Goal: Task Accomplishment & Management: Complete application form

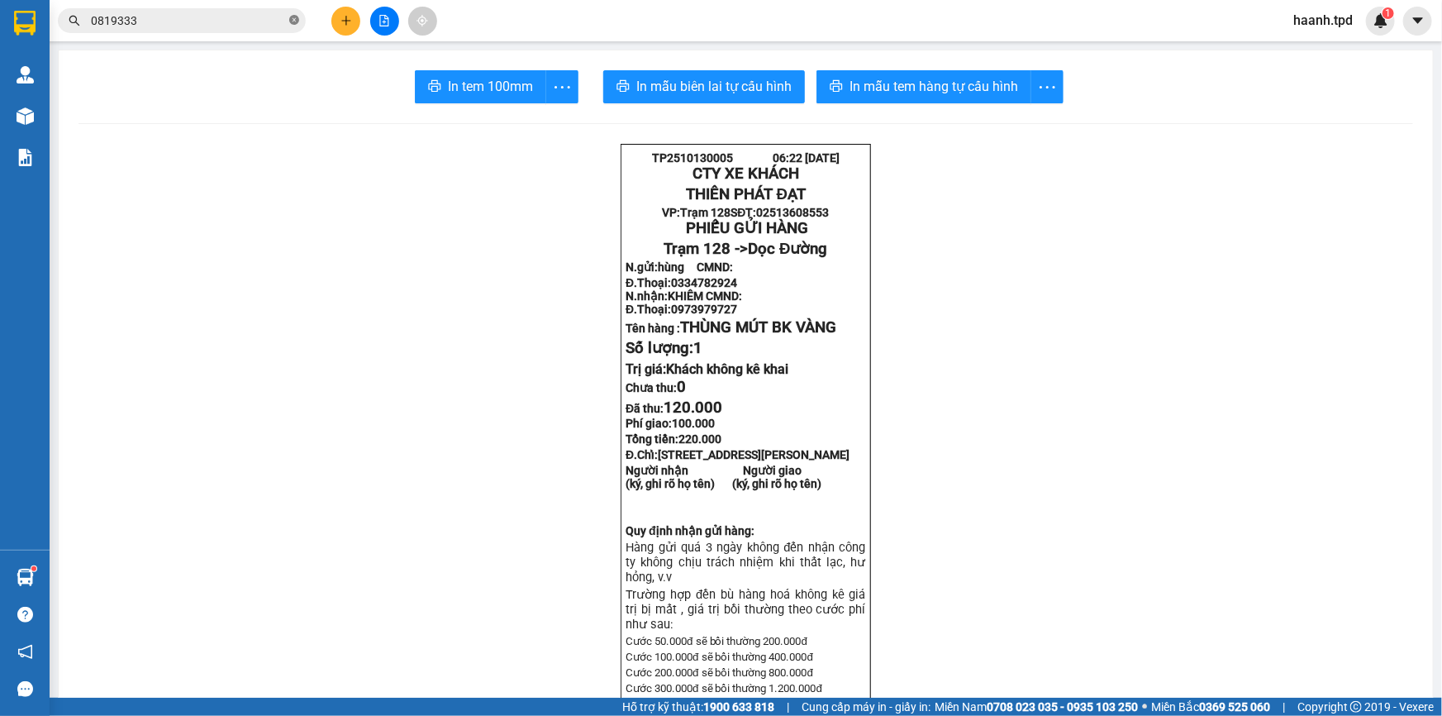
click at [291, 25] on span at bounding box center [294, 21] width 10 height 16
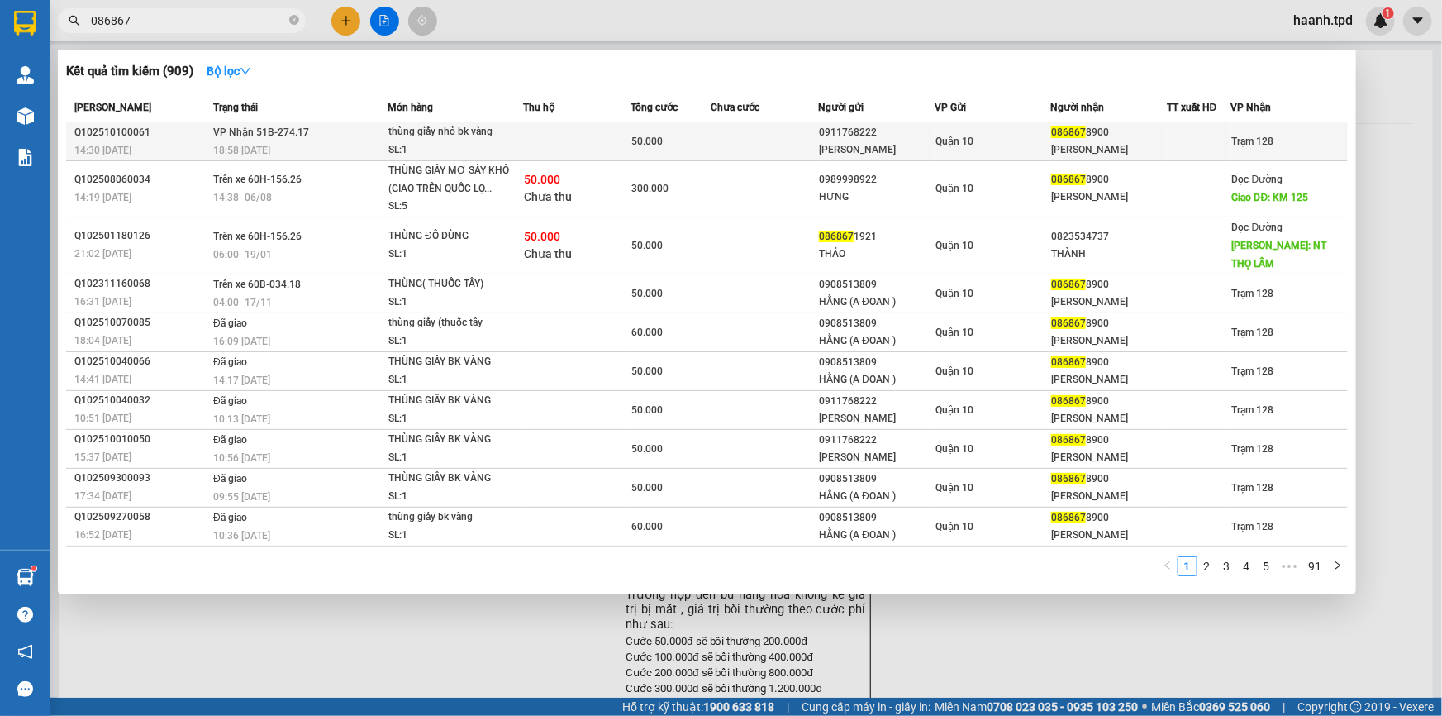
type input "086867"
click at [373, 130] on td "VP Nhận 51B-274.17 18:58 [DATE]" at bounding box center [298, 141] width 178 height 39
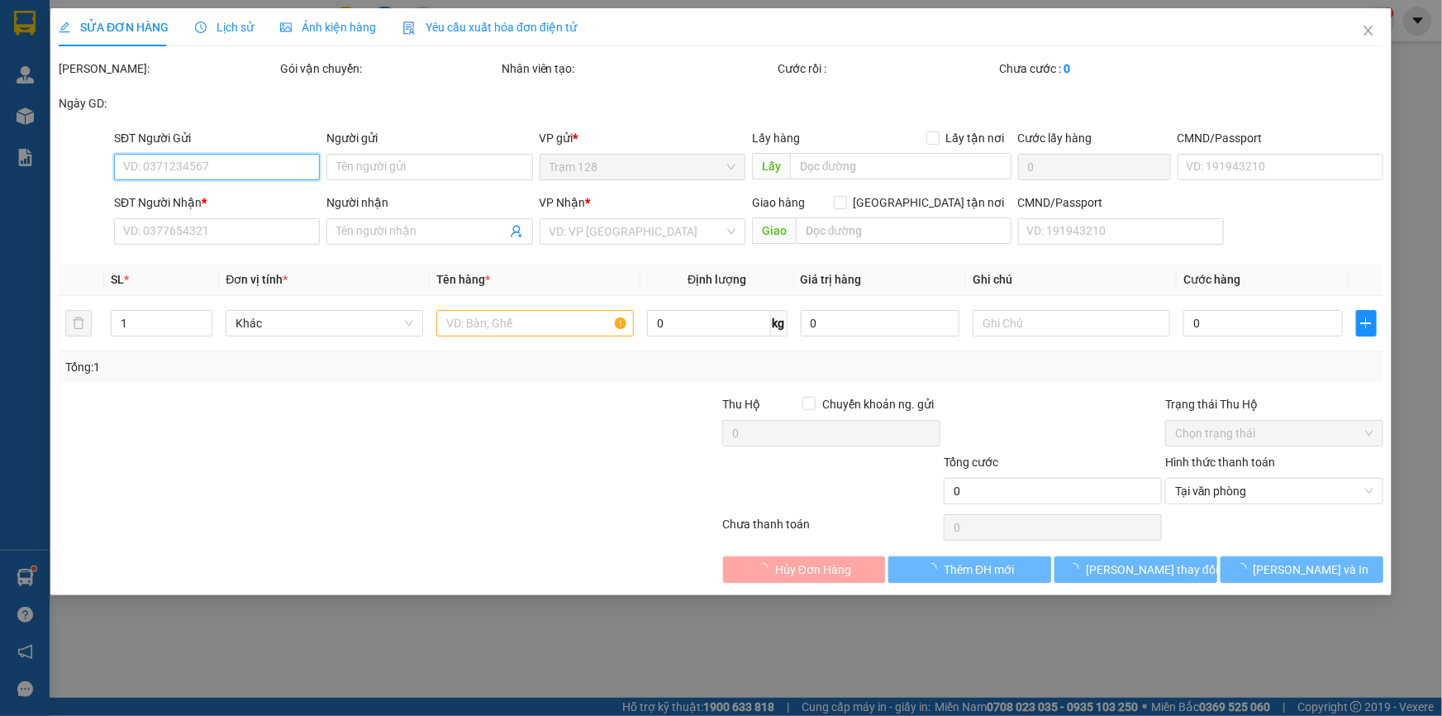
type input "0911768222"
type input "[PERSON_NAME]"
type input "075094020136"
type input "0868678900"
type input "[PERSON_NAME]"
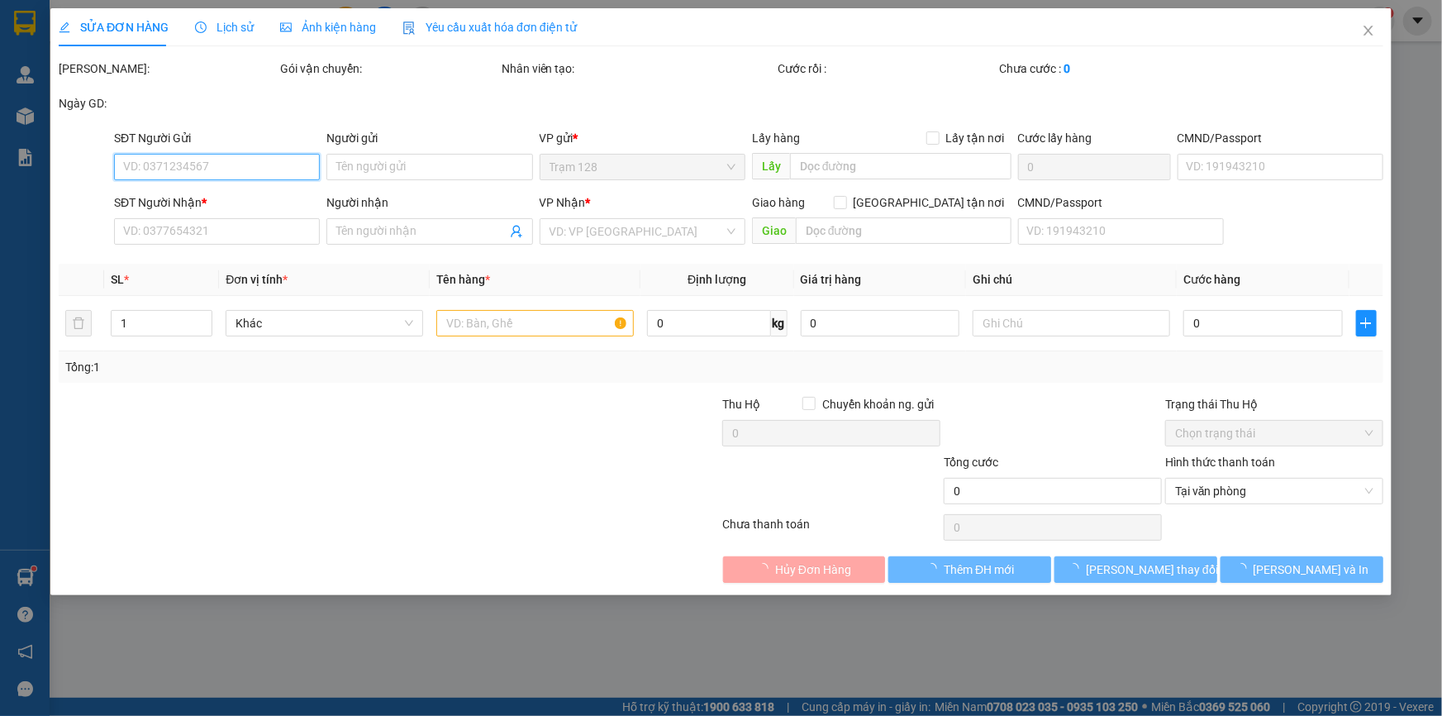
type input "50.000"
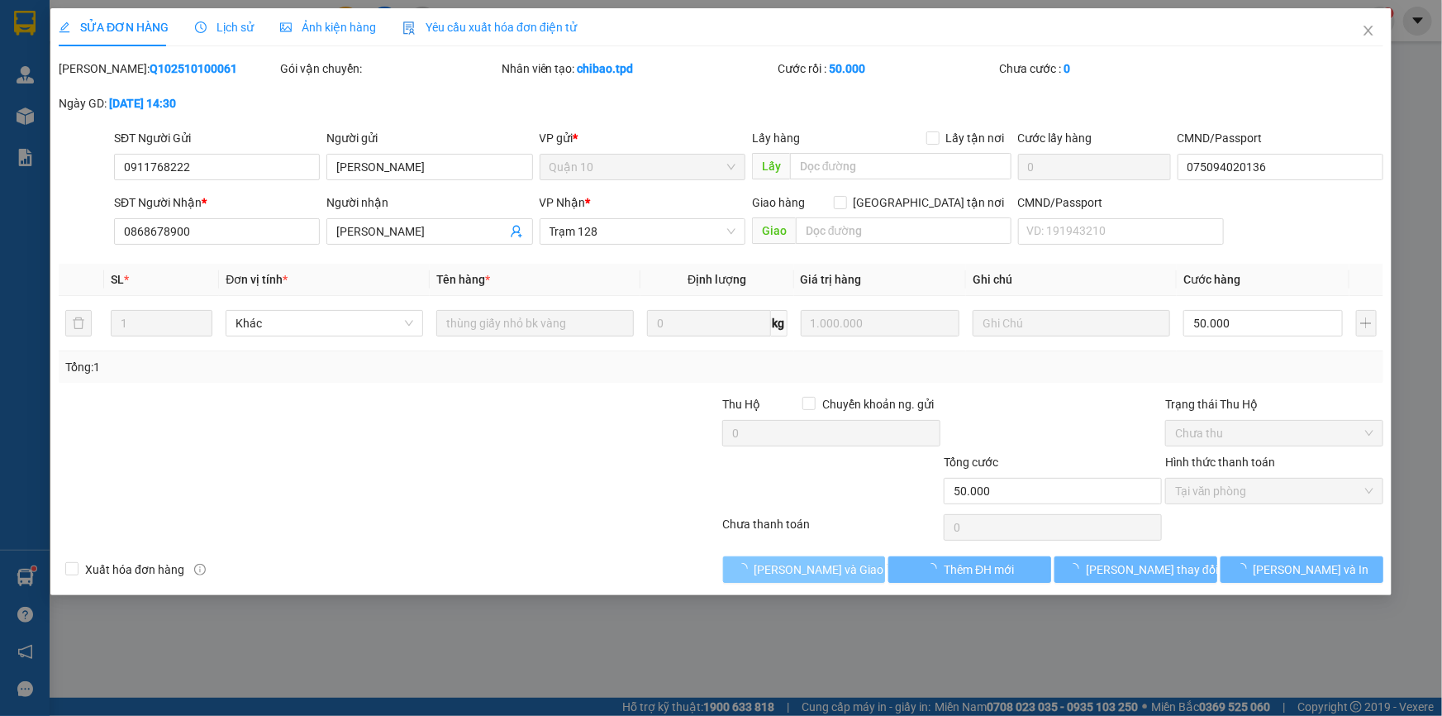
click at [783, 566] on span "[PERSON_NAME] và Giao hàng" at bounding box center [833, 569] width 159 height 18
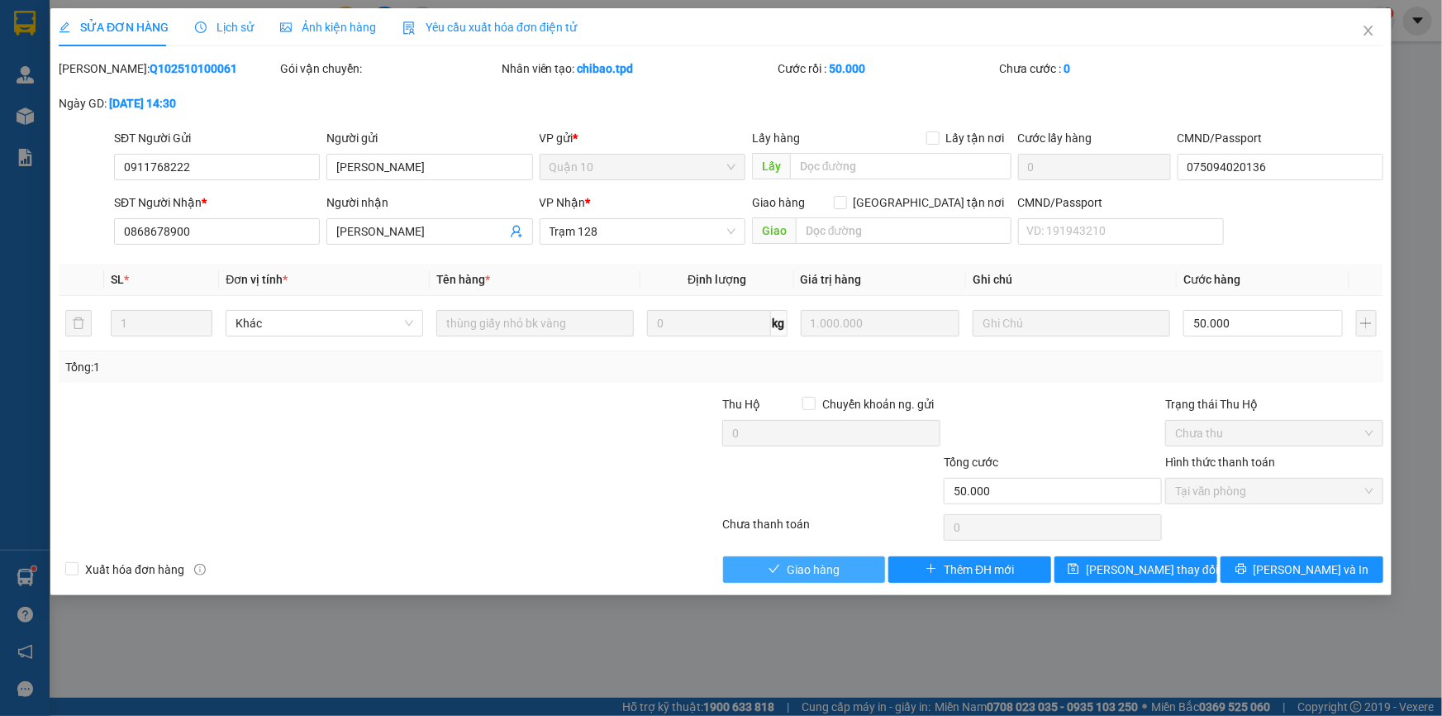
click at [808, 572] on span "Giao hàng" at bounding box center [813, 569] width 53 height 18
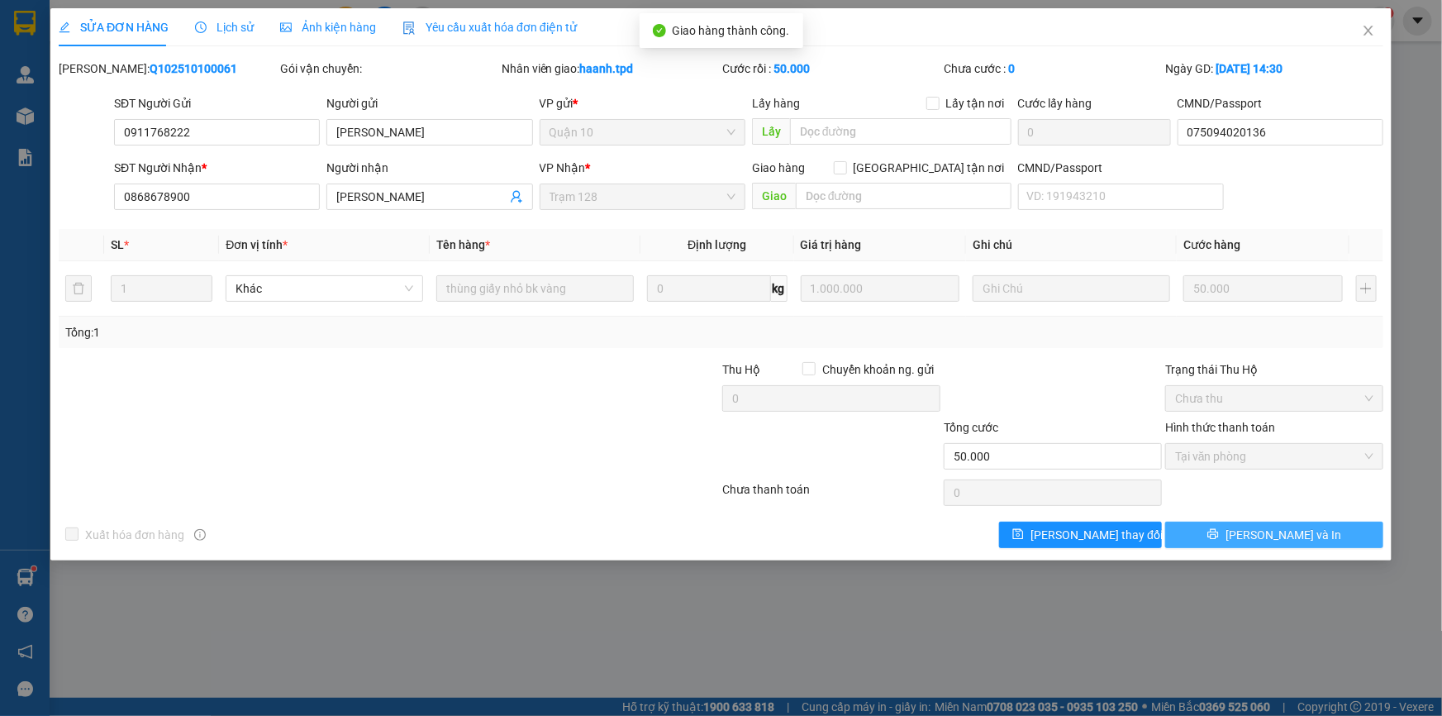
click at [1311, 537] on button "[PERSON_NAME] và In" at bounding box center [1274, 534] width 218 height 26
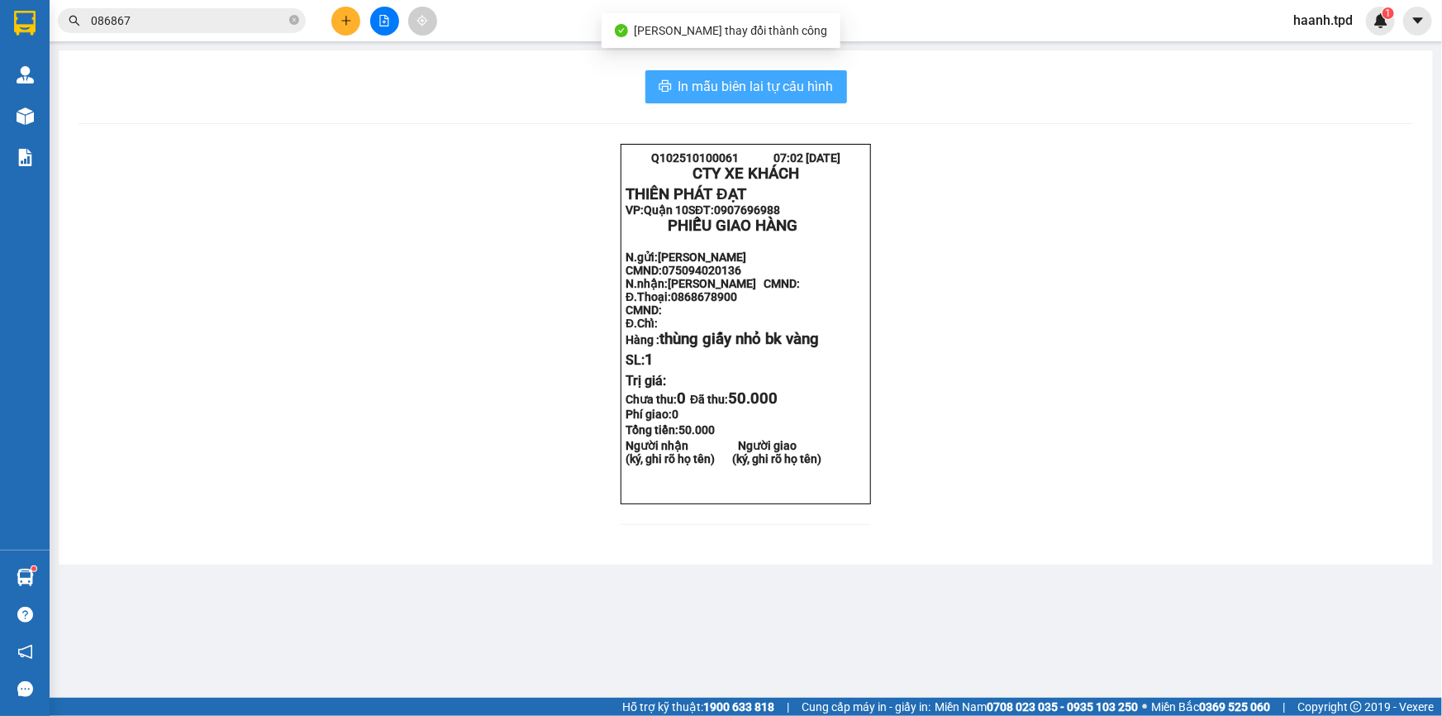
click at [835, 80] on button "In mẫu biên lai tự cấu hình" at bounding box center [746, 86] width 202 height 33
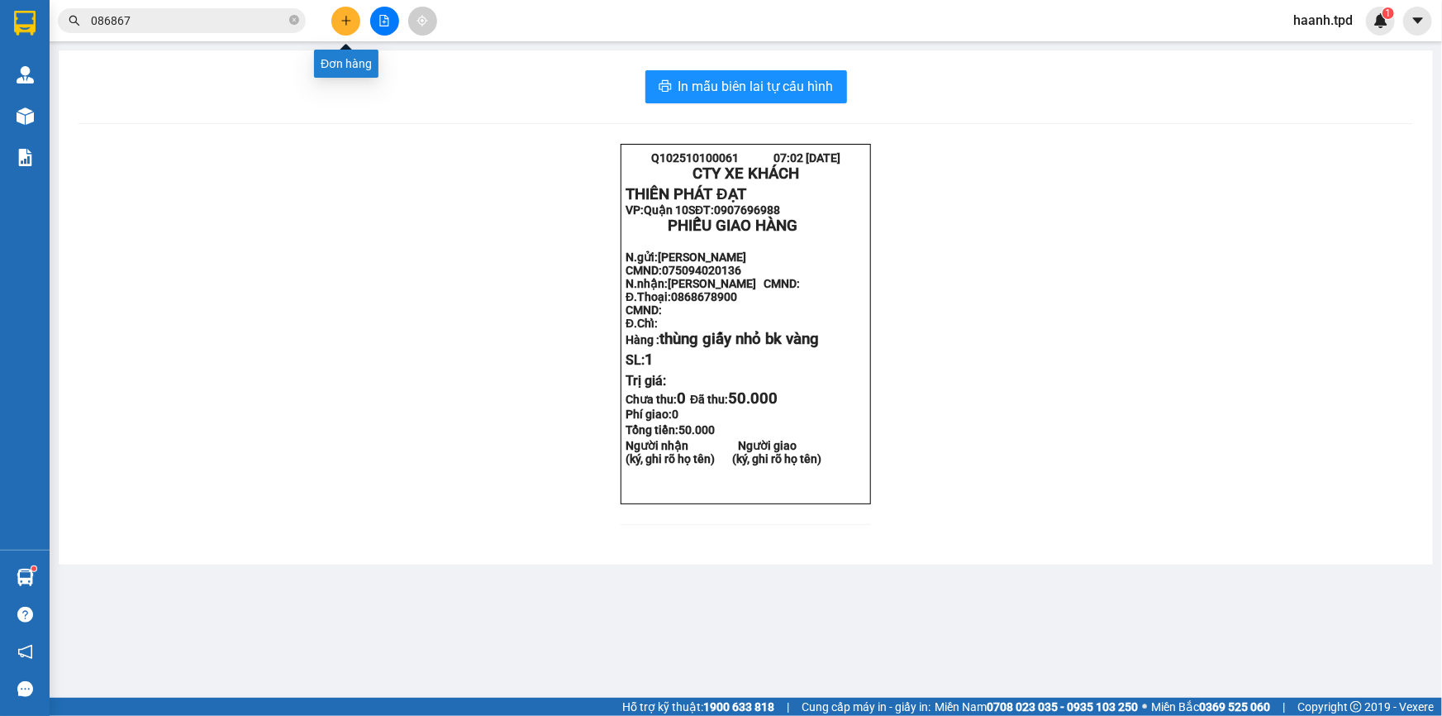
click at [336, 20] on button at bounding box center [345, 21] width 29 height 29
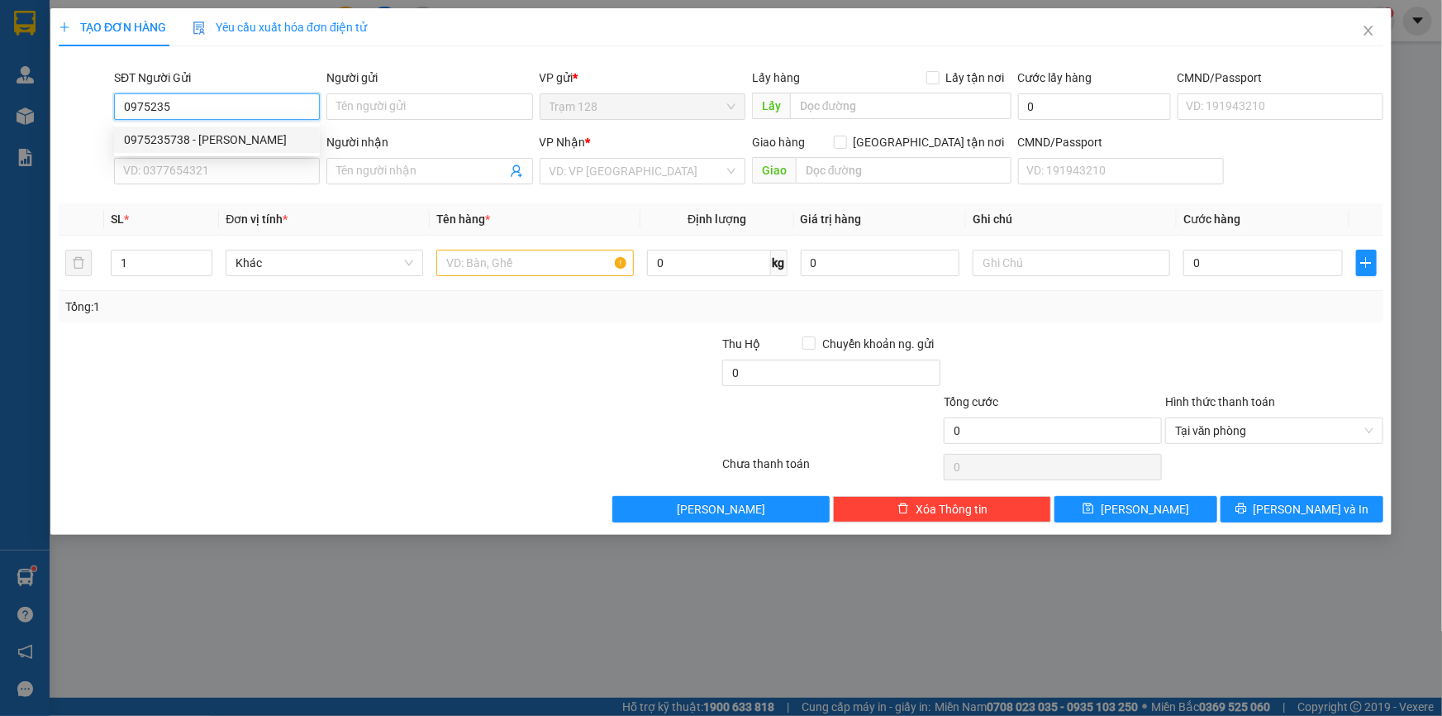
click at [231, 136] on div "0975235738 - [PERSON_NAME]" at bounding box center [217, 140] width 186 height 18
type input "0975235738"
type input "[PERSON_NAME]"
type input "0942771731"
type input "[PERSON_NAME] (GỌI GẤP)"
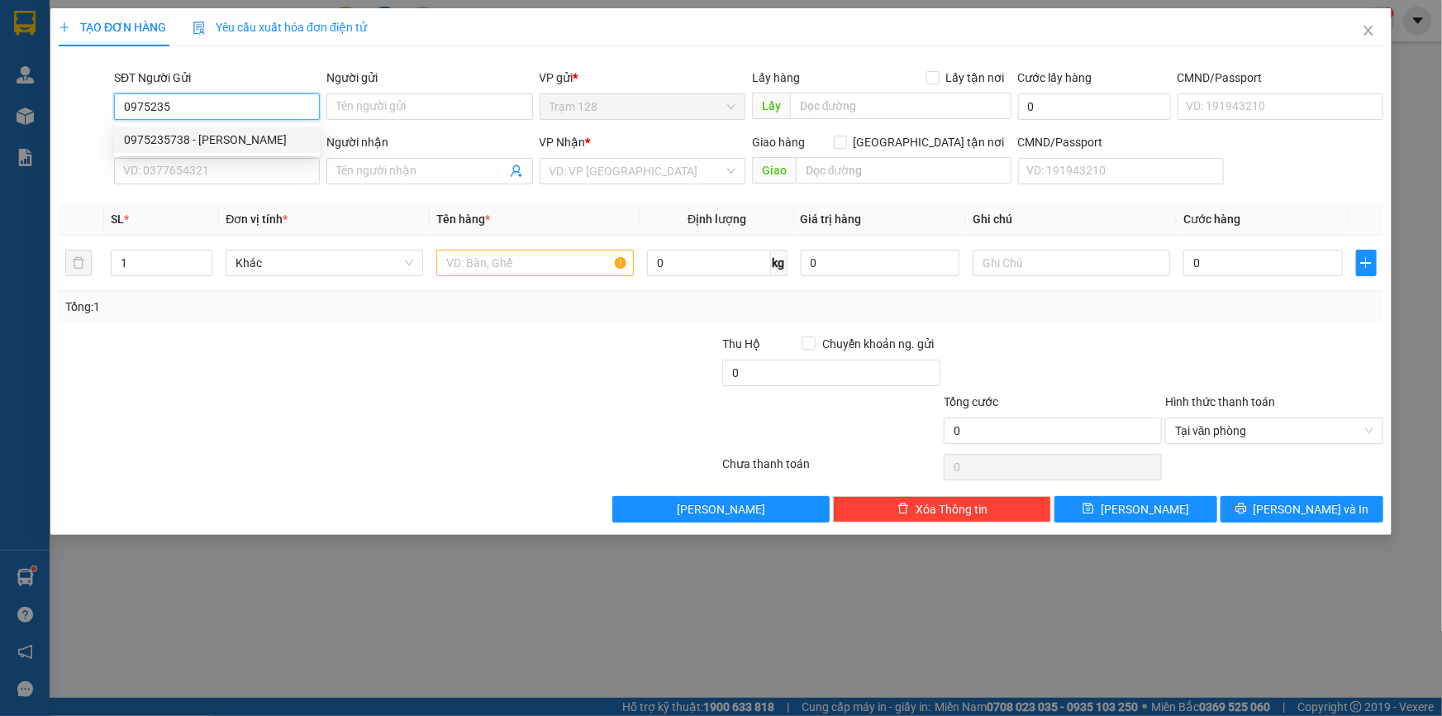
type input "079086032623"
type input "0975235738"
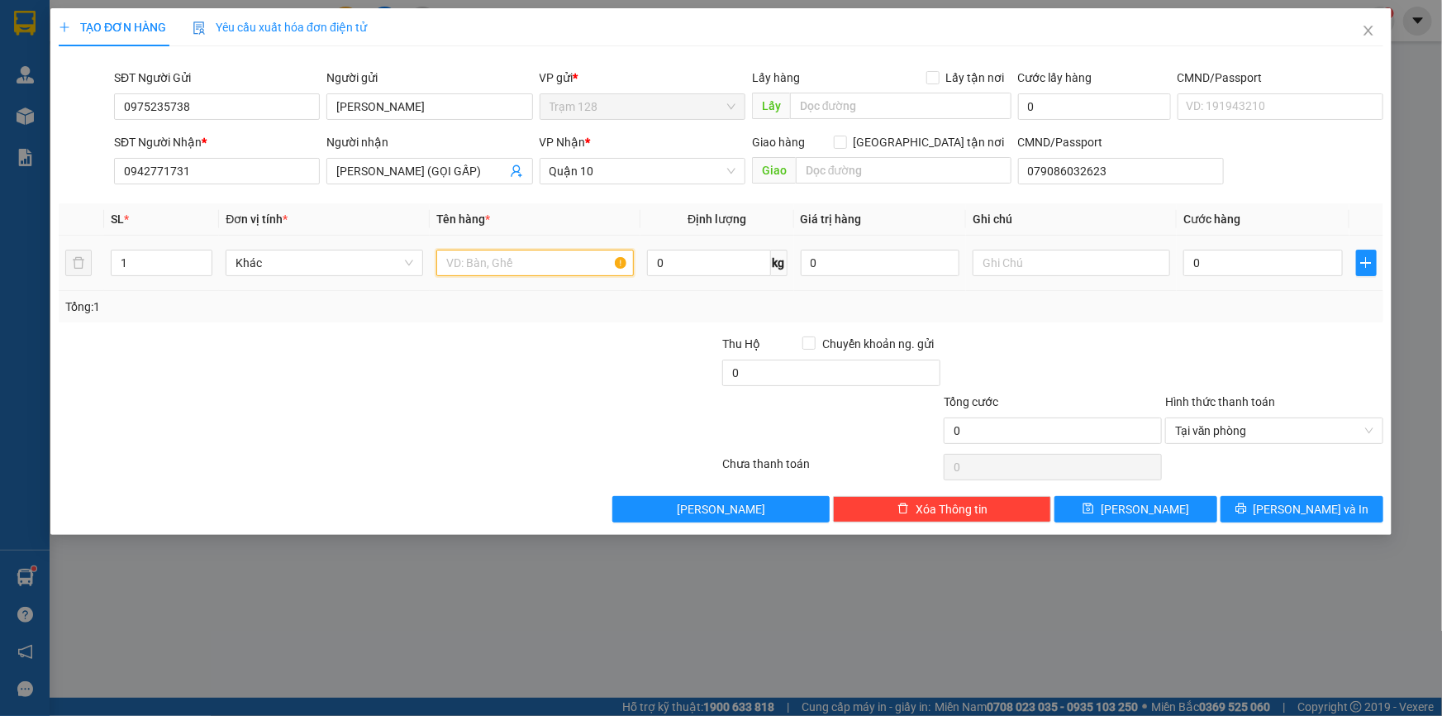
click at [580, 264] on input "text" at bounding box center [535, 263] width 198 height 26
type input "HỘP MXN"
click at [1225, 267] on input "0" at bounding box center [1262, 263] width 159 height 26
type input "4"
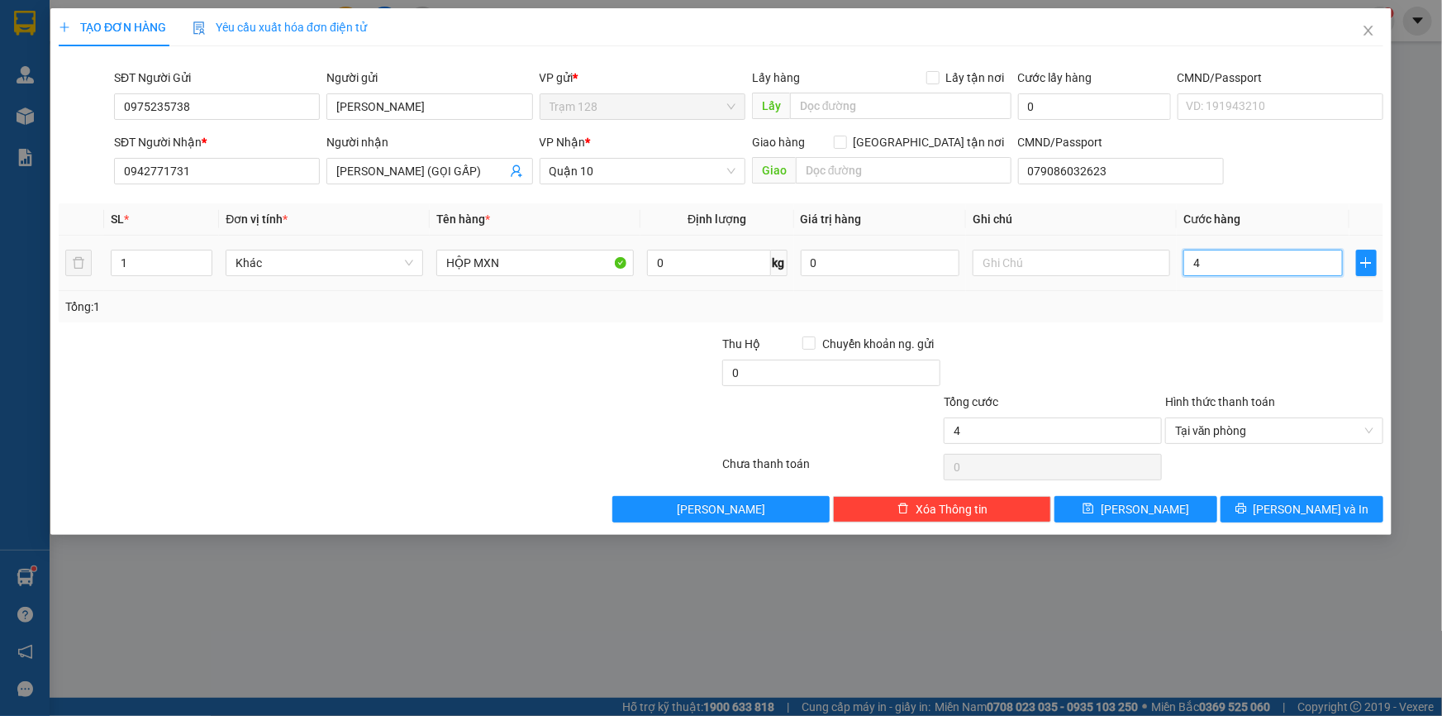
type input "40"
type input "40.000"
click at [1192, 347] on div at bounding box center [1274, 364] width 221 height 58
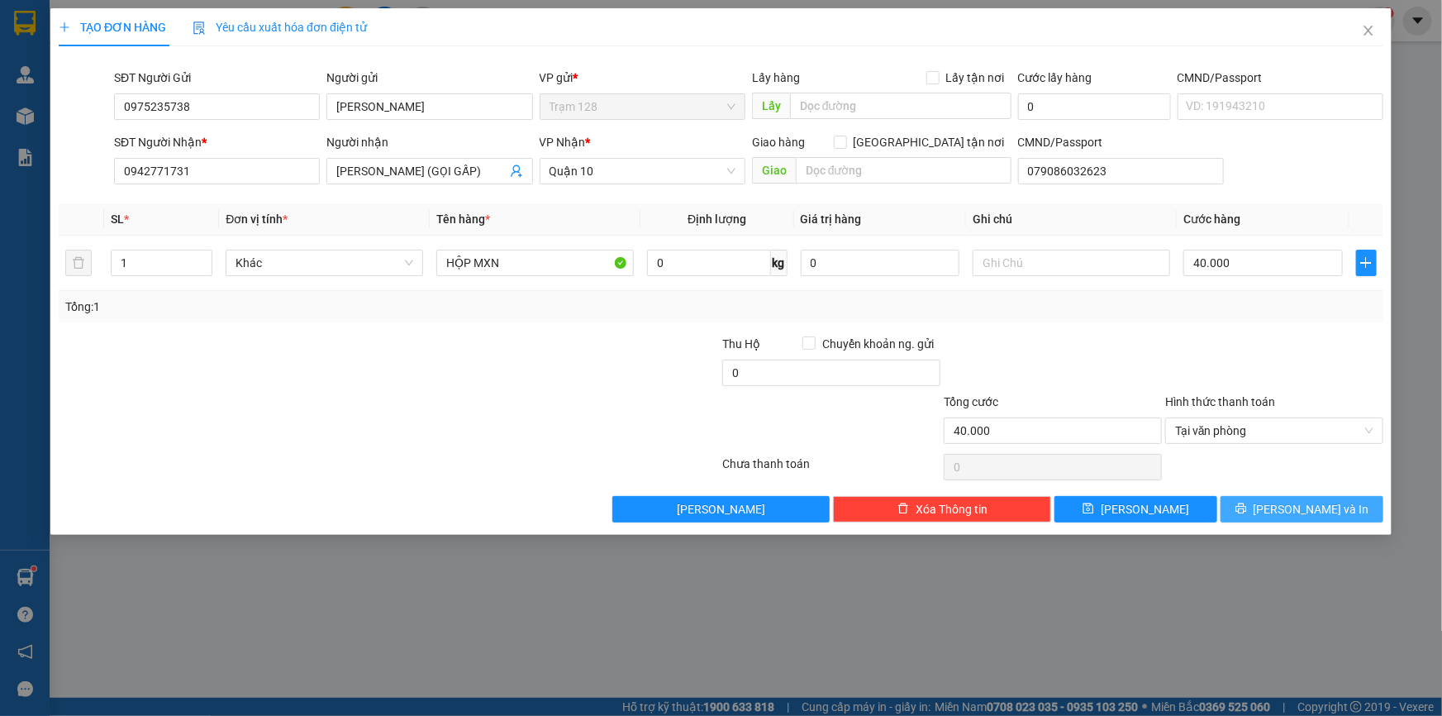
click at [1284, 508] on button "[PERSON_NAME] và In" at bounding box center [1302, 509] width 163 height 26
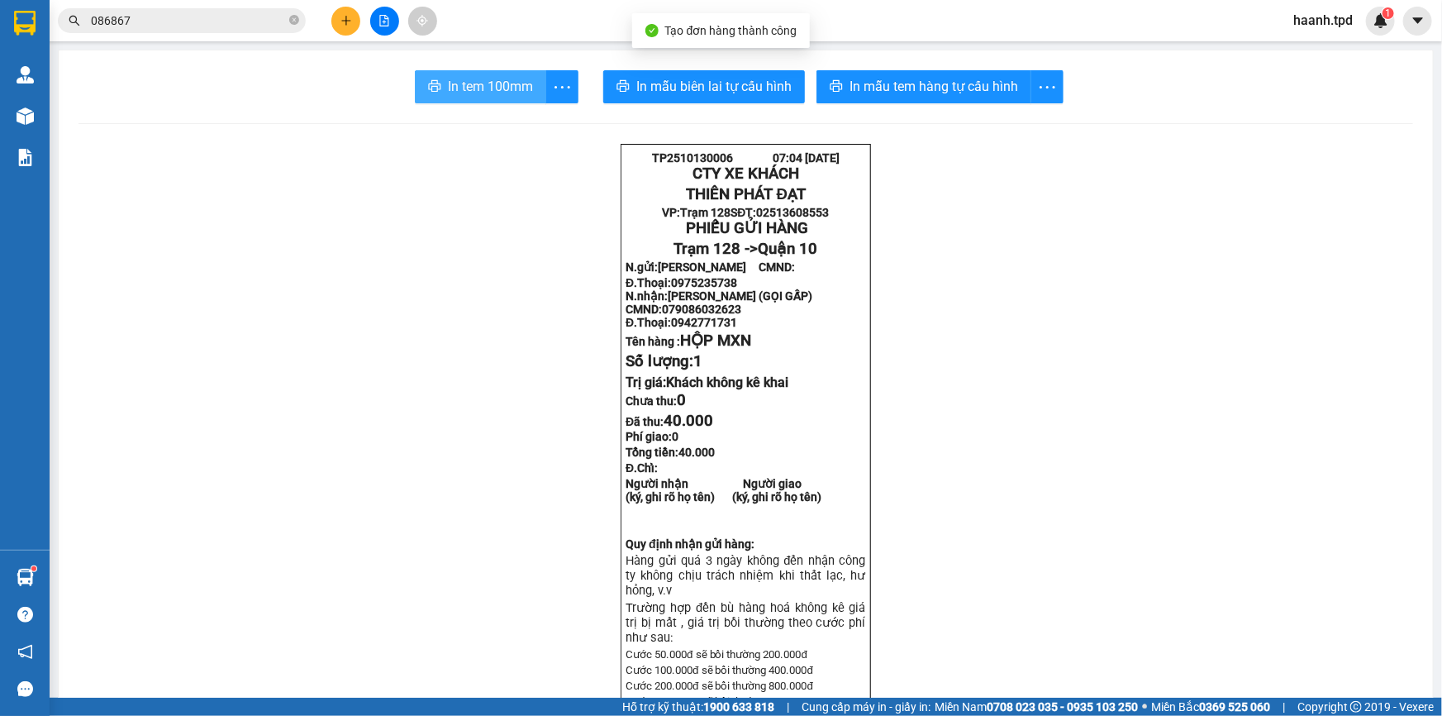
click at [453, 79] on span "In tem 100mm" at bounding box center [490, 86] width 85 height 21
click at [297, 24] on icon "close-circle" at bounding box center [294, 20] width 10 height 10
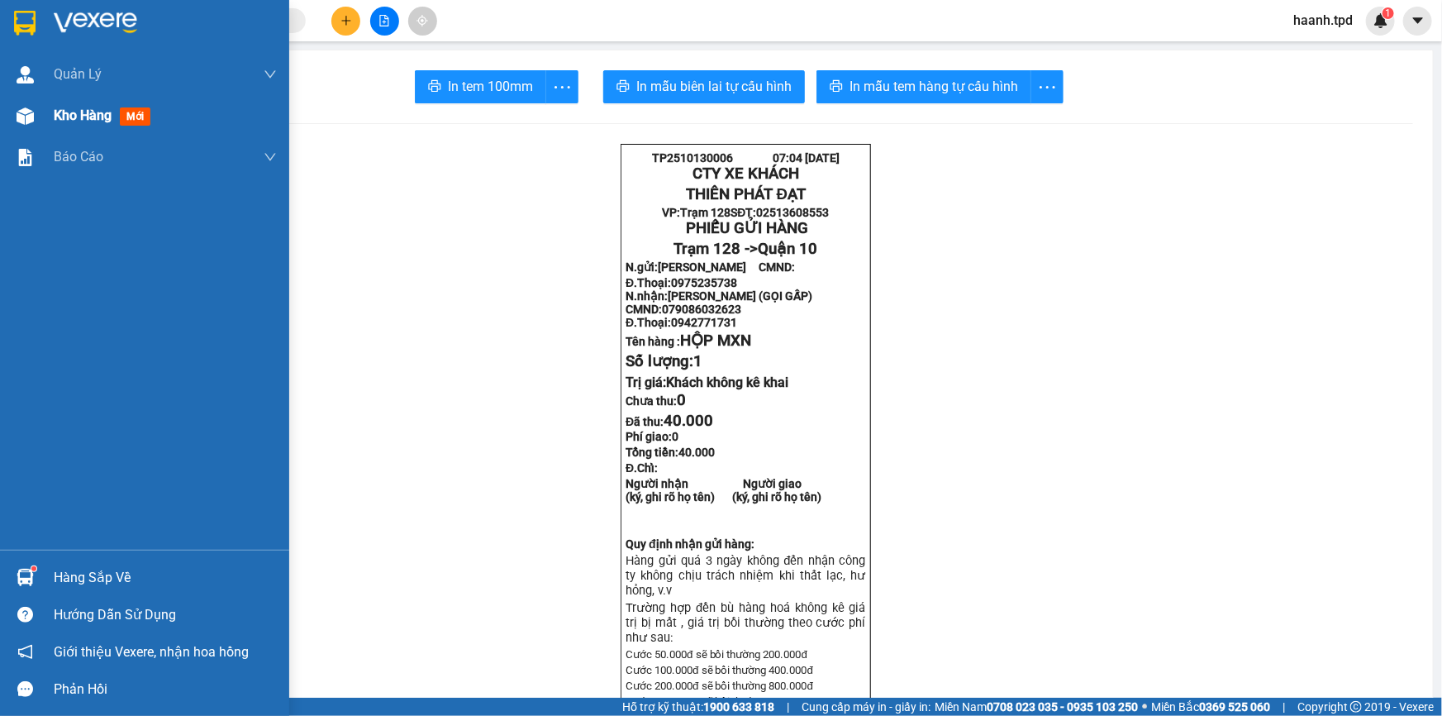
click at [76, 120] on span "Kho hàng" at bounding box center [83, 115] width 58 height 16
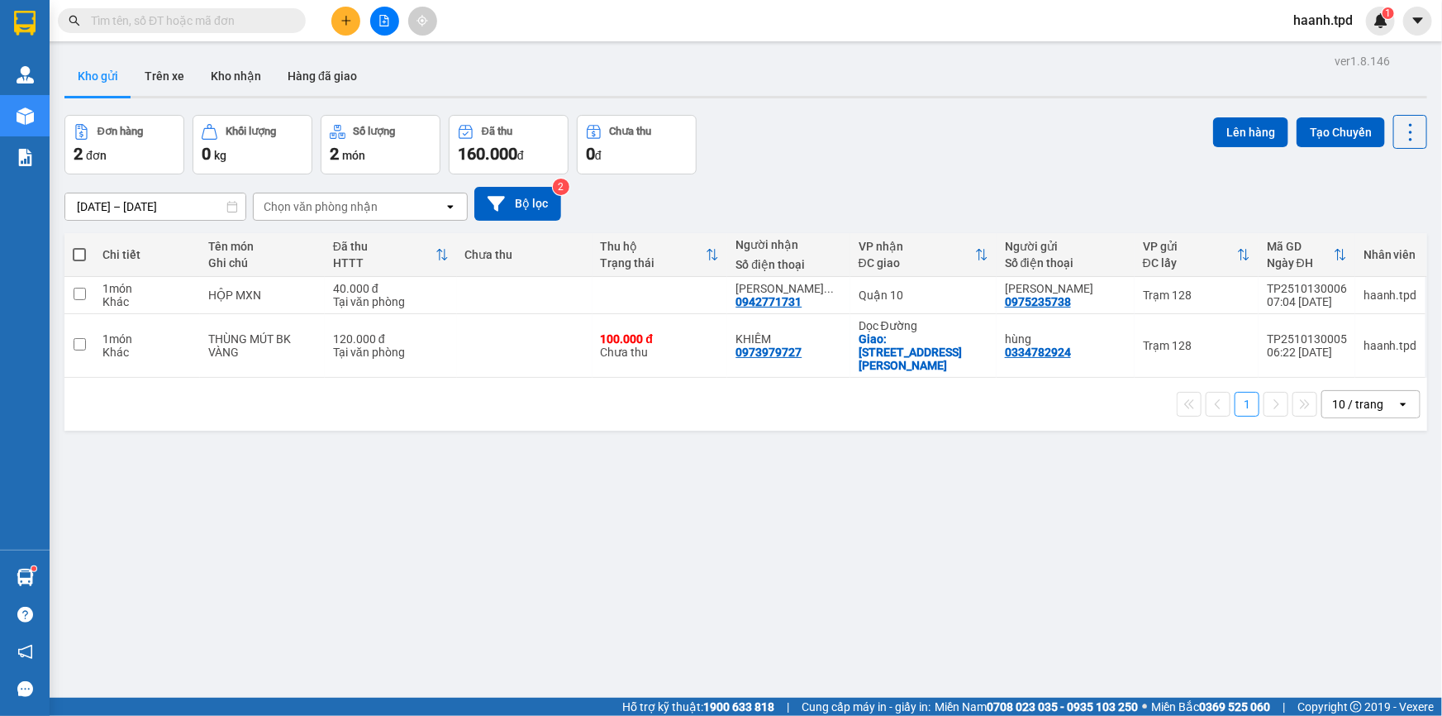
click at [277, 28] on input "text" at bounding box center [188, 21] width 195 height 18
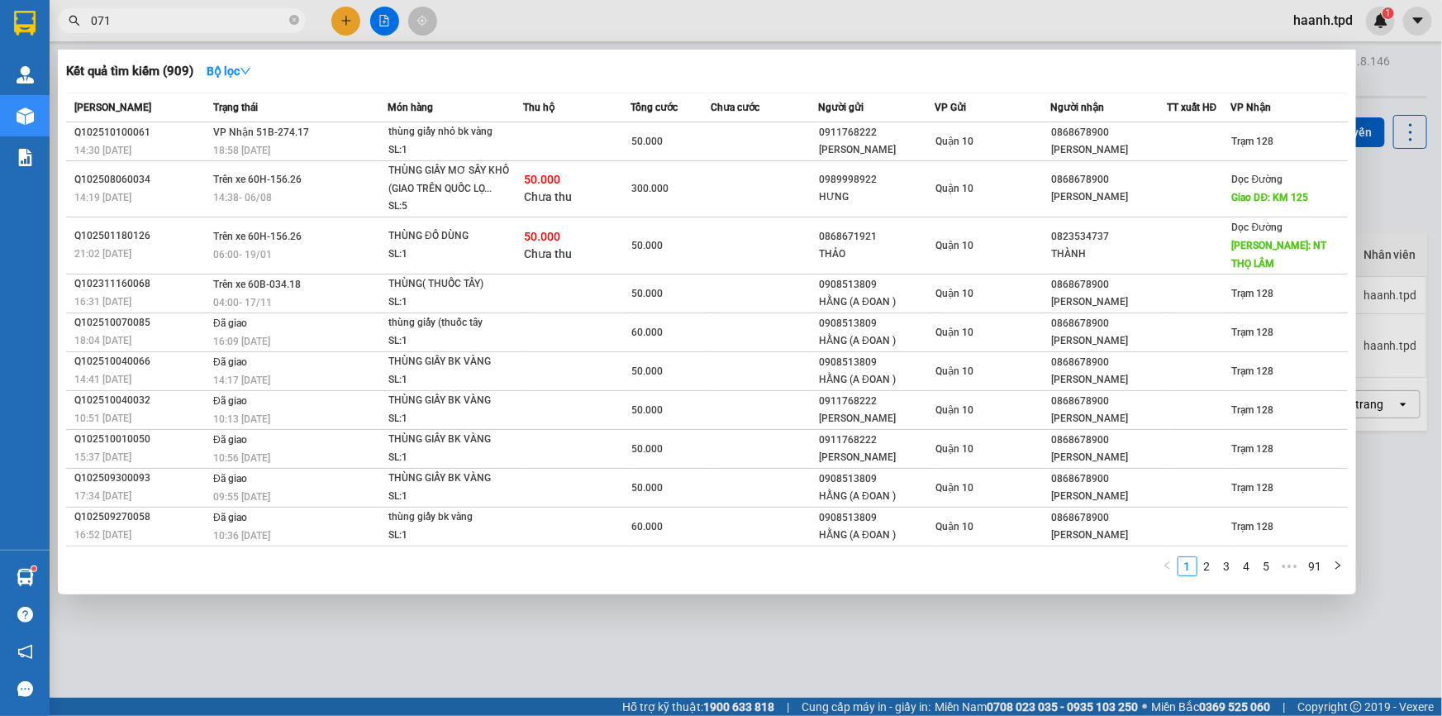
type input "071"
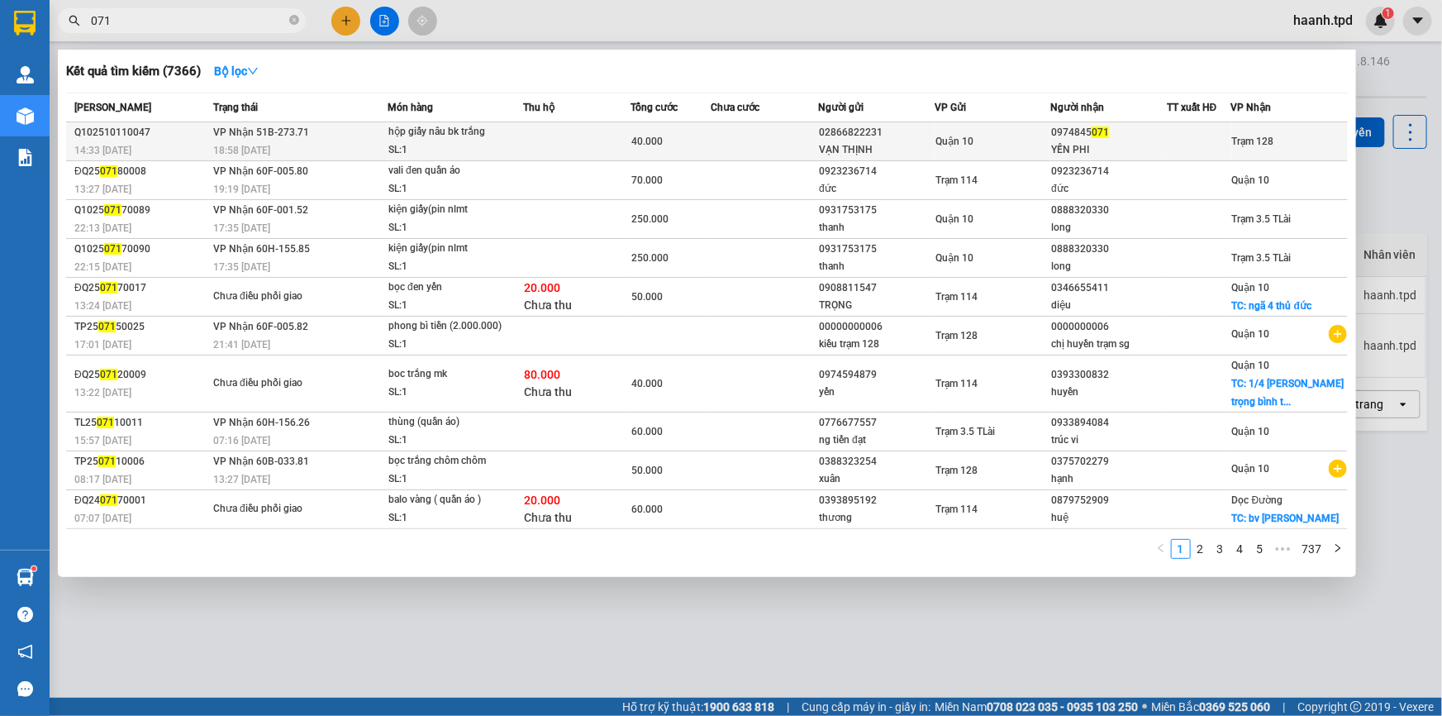
click at [1221, 150] on td at bounding box center [1199, 141] width 64 height 39
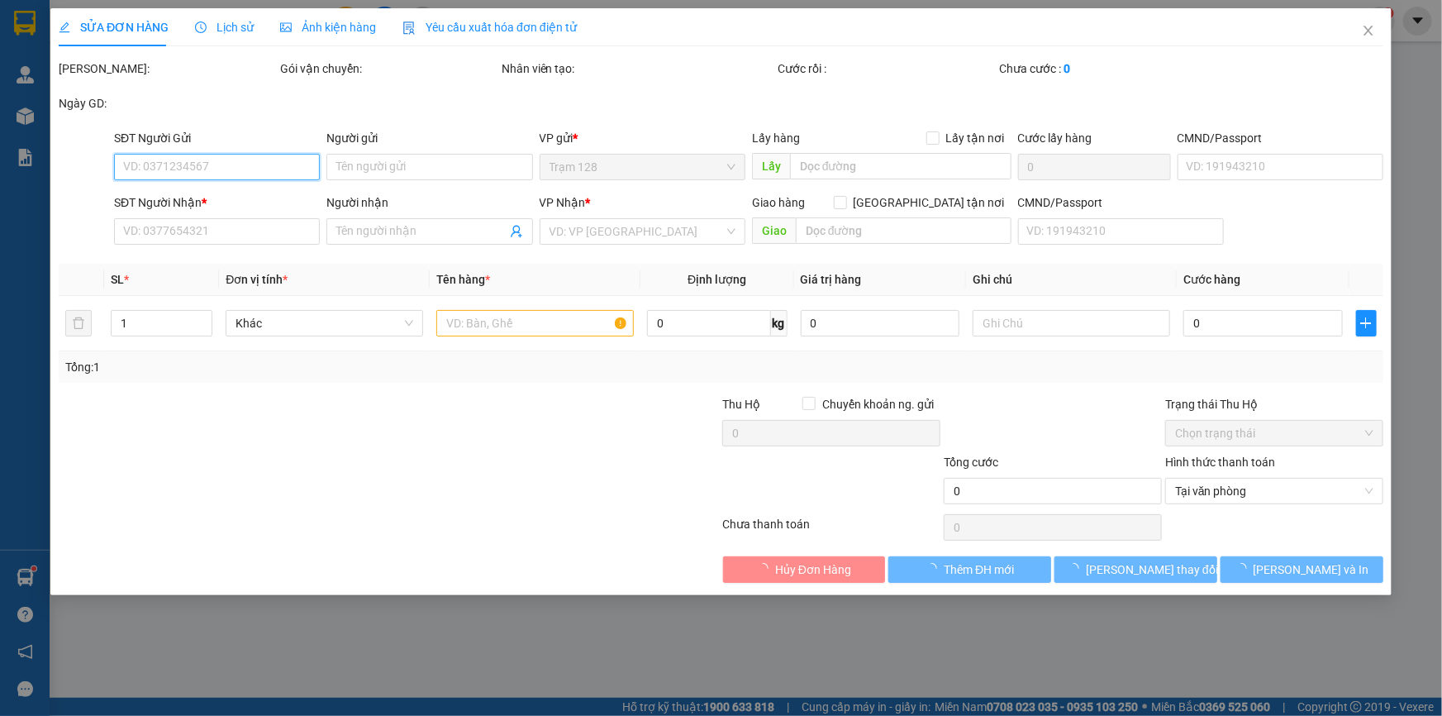
type input "02866822231"
type input "VẠN THỊNH"
type input "082075002665"
type input "0974845071"
type input "YẾN PHI"
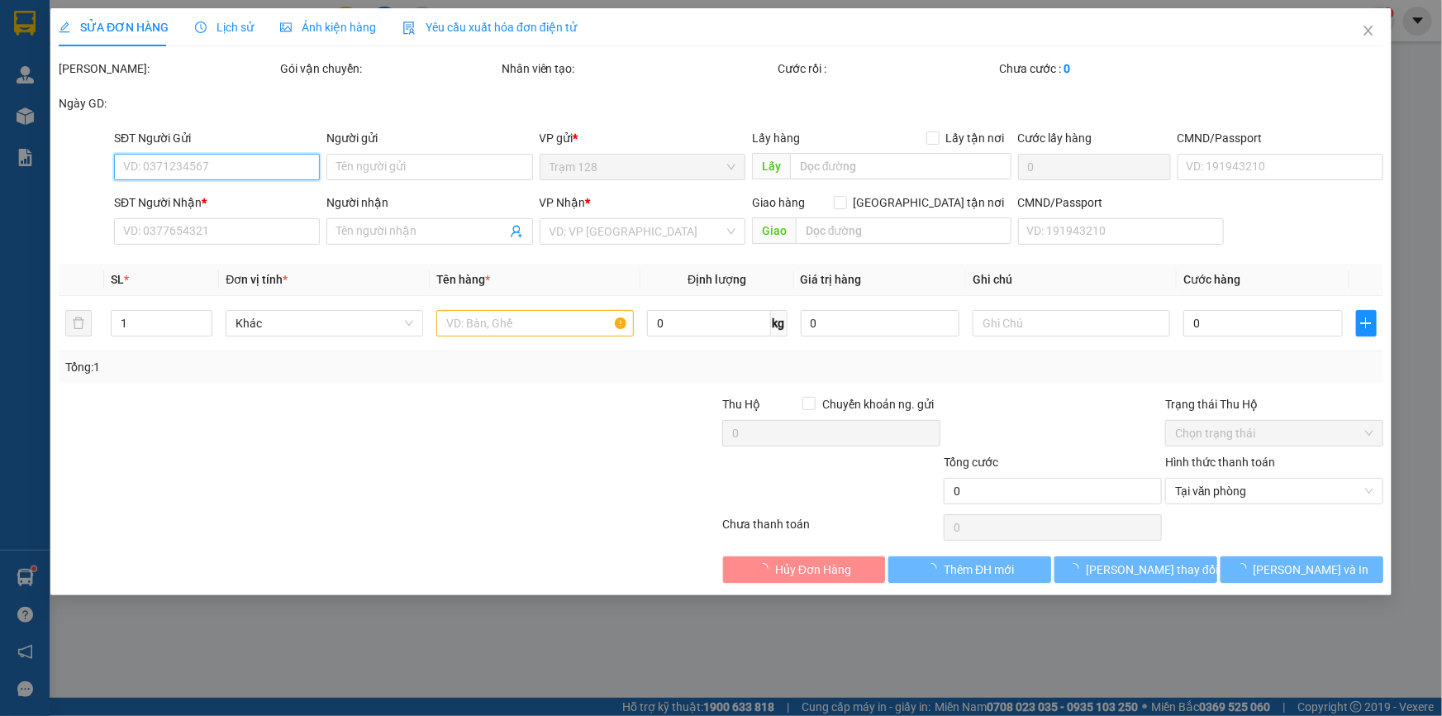
type input "40.000"
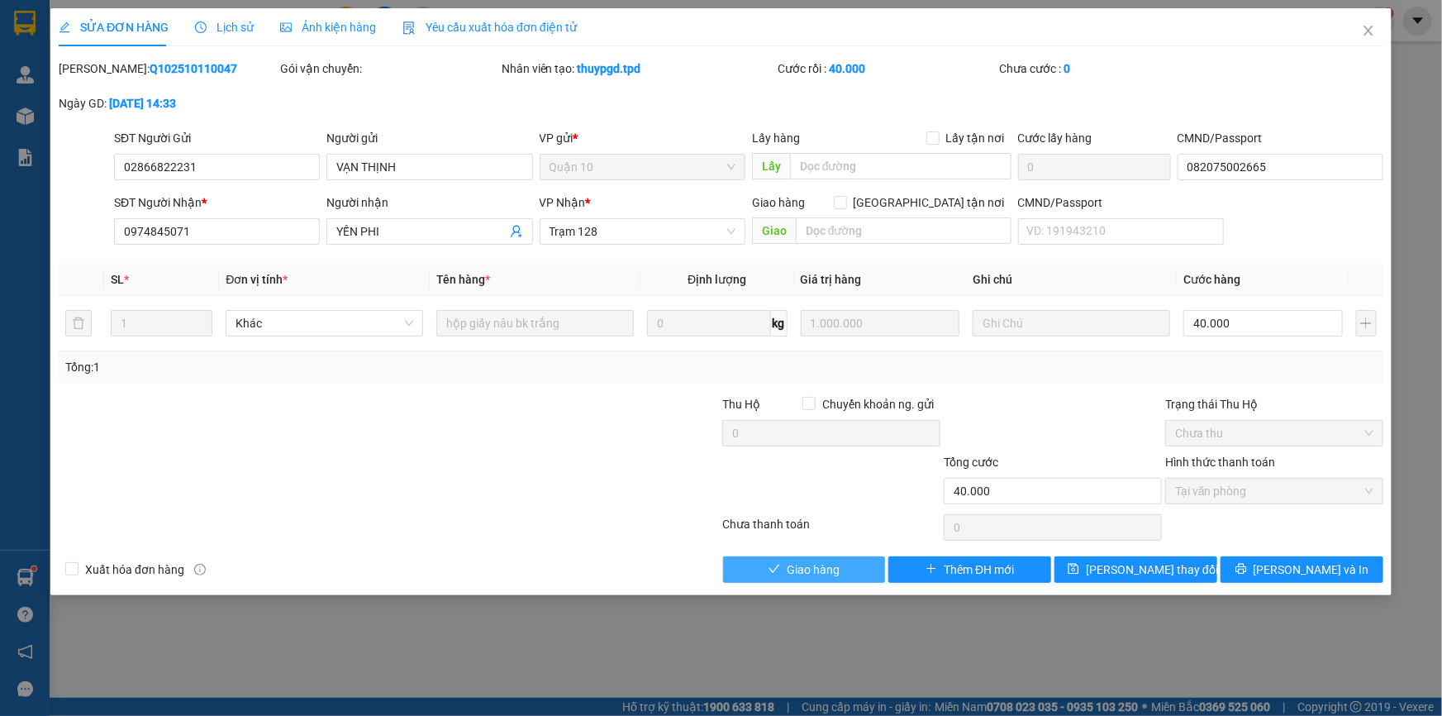
click at [821, 572] on span "Giao hàng" at bounding box center [813, 569] width 53 height 18
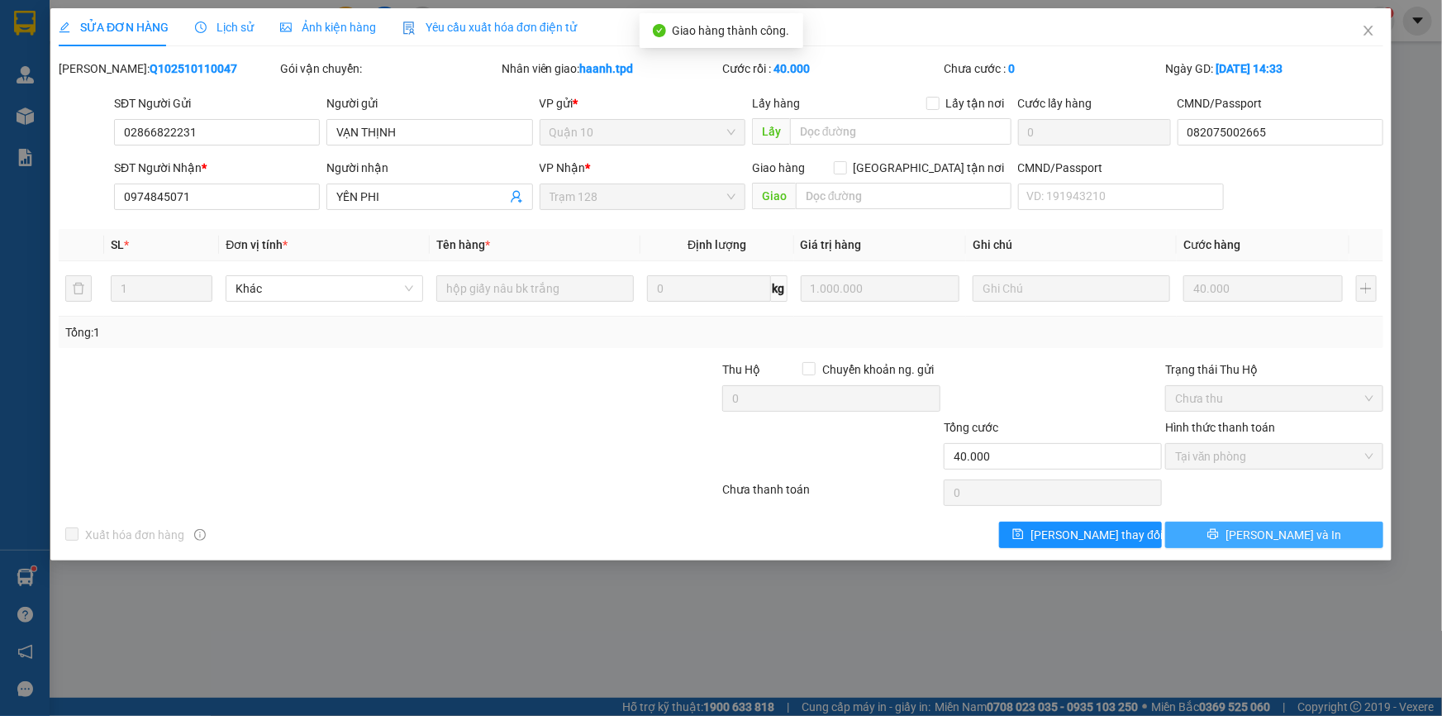
click at [1225, 532] on button "[PERSON_NAME] và In" at bounding box center [1274, 534] width 218 height 26
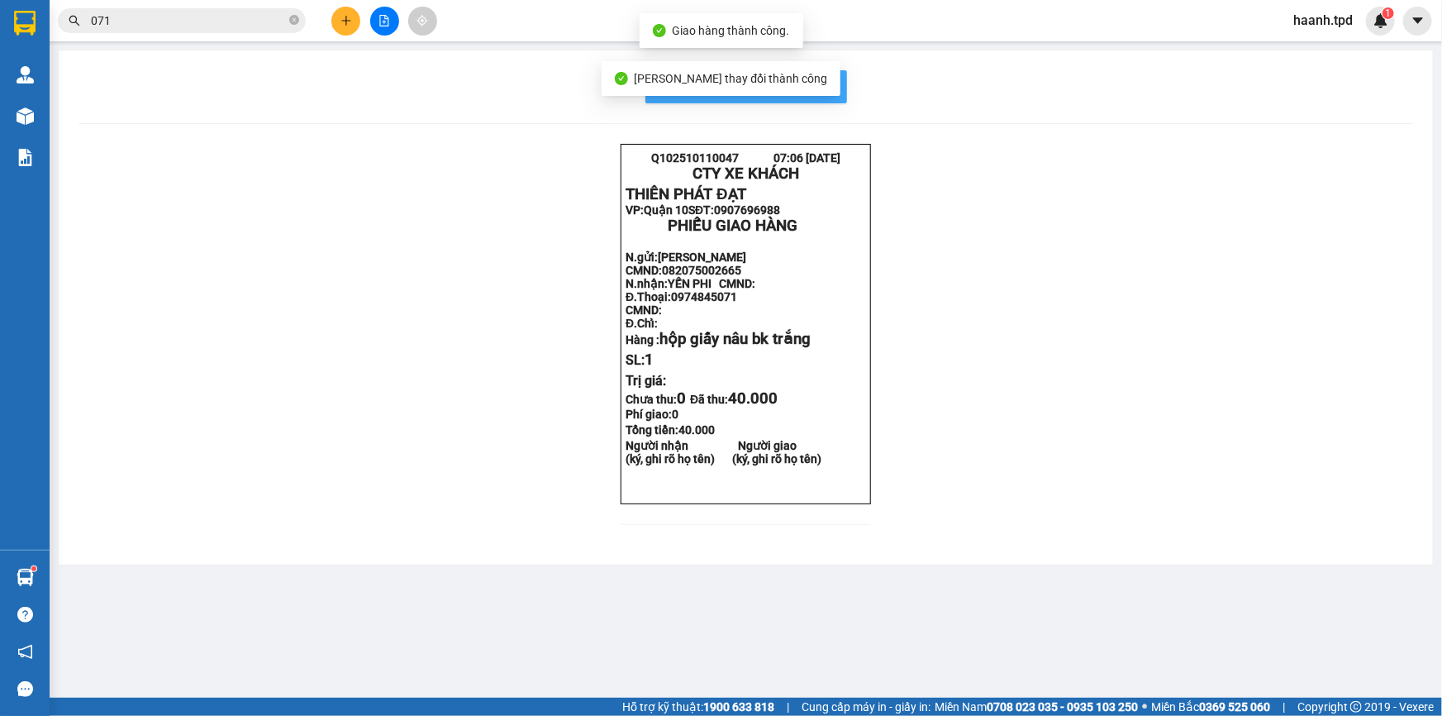
click at [836, 90] on button "In mẫu biên lai tự cấu hình" at bounding box center [746, 86] width 202 height 33
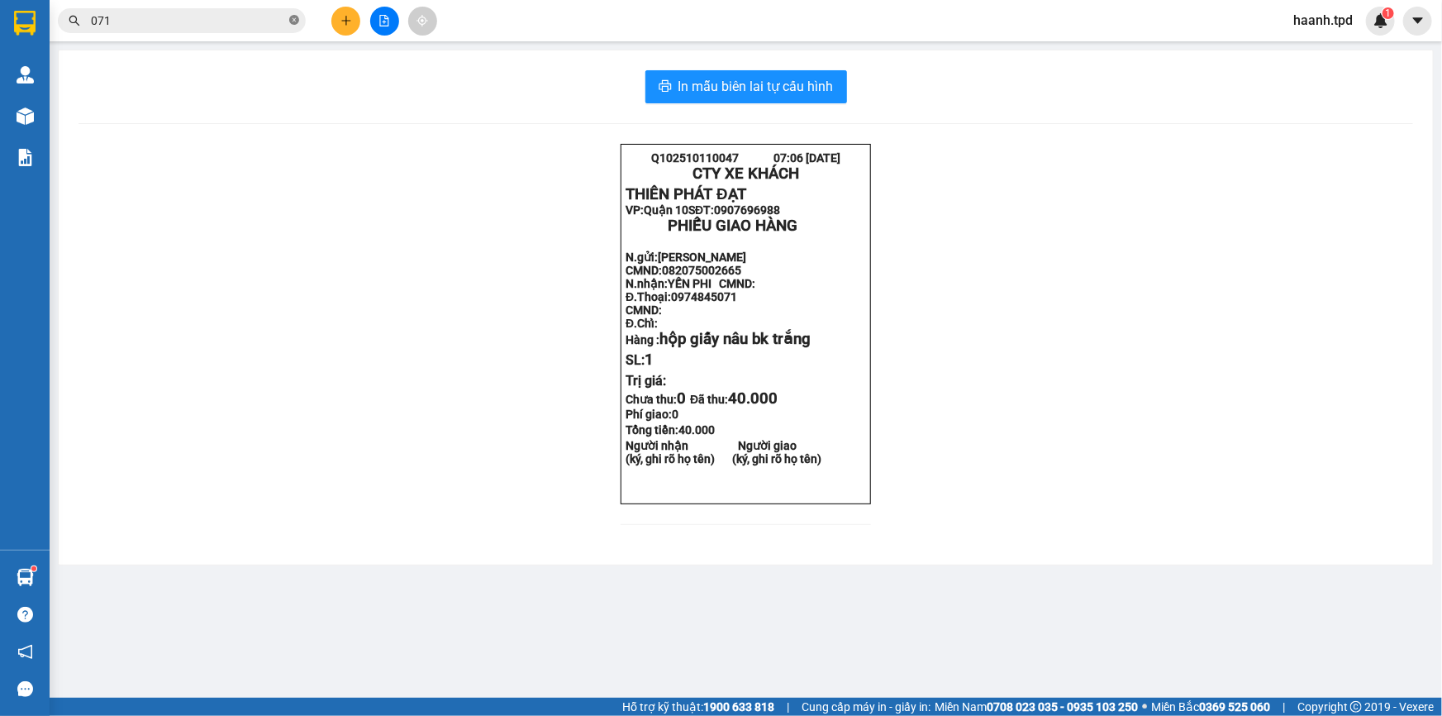
click at [297, 18] on icon "close-circle" at bounding box center [294, 20] width 10 height 10
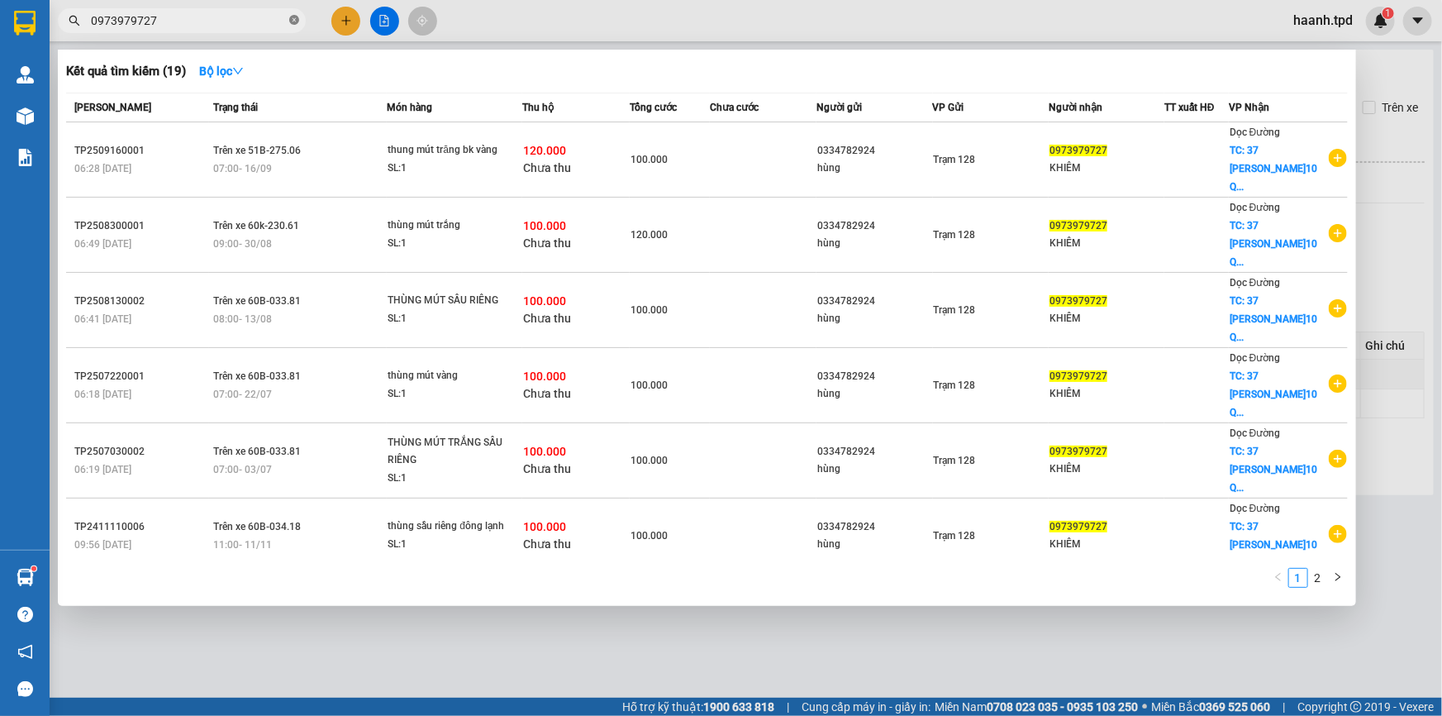
click at [293, 22] on icon "close-circle" at bounding box center [294, 20] width 10 height 10
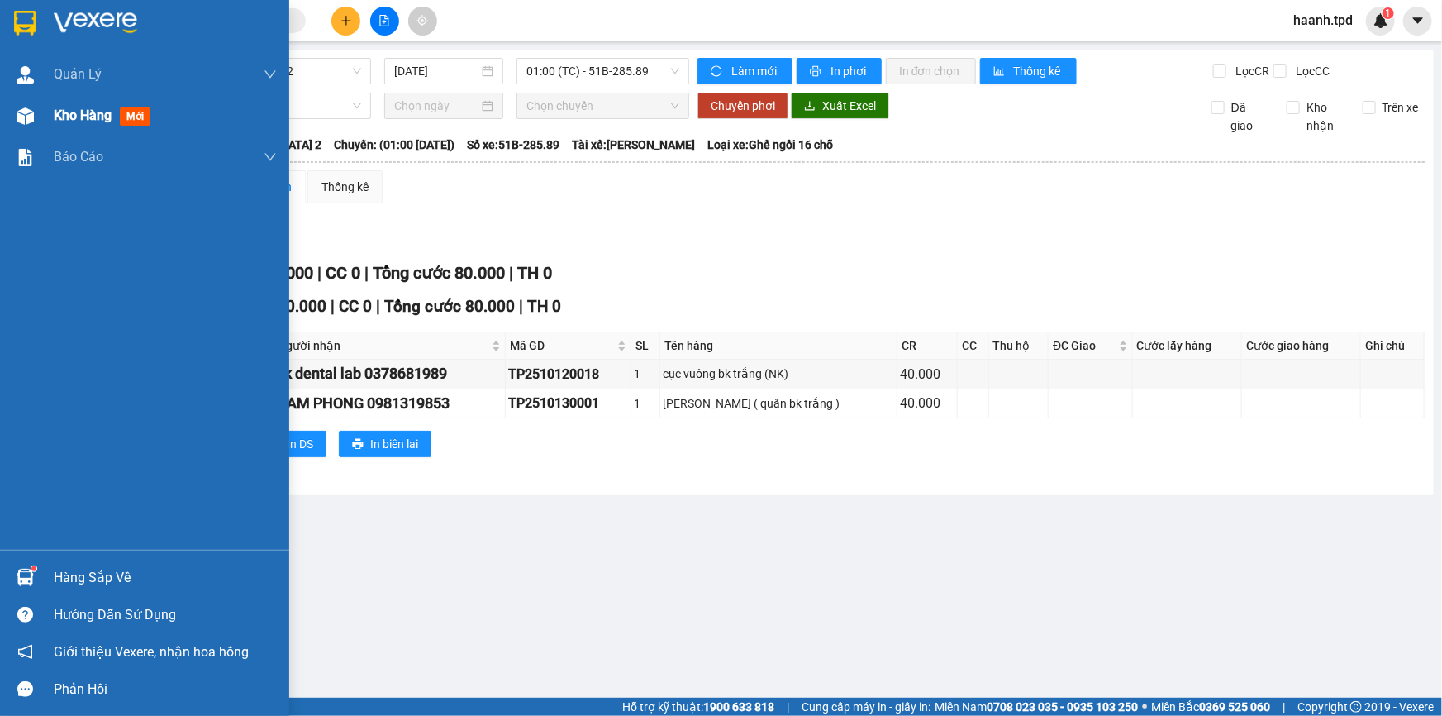
click at [59, 109] on span "Kho hàng" at bounding box center [83, 115] width 58 height 16
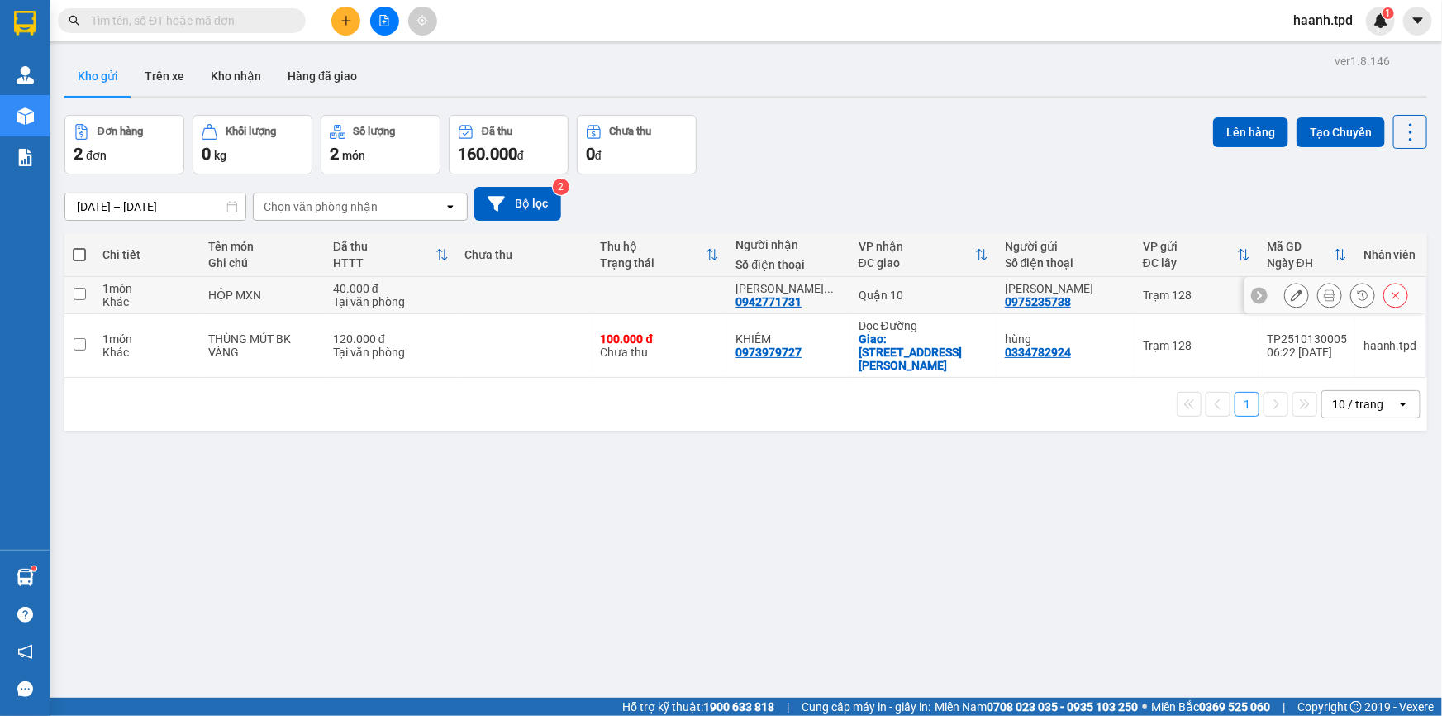
click at [347, 288] on div "40.000 đ" at bounding box center [391, 288] width 116 height 13
checkbox input "true"
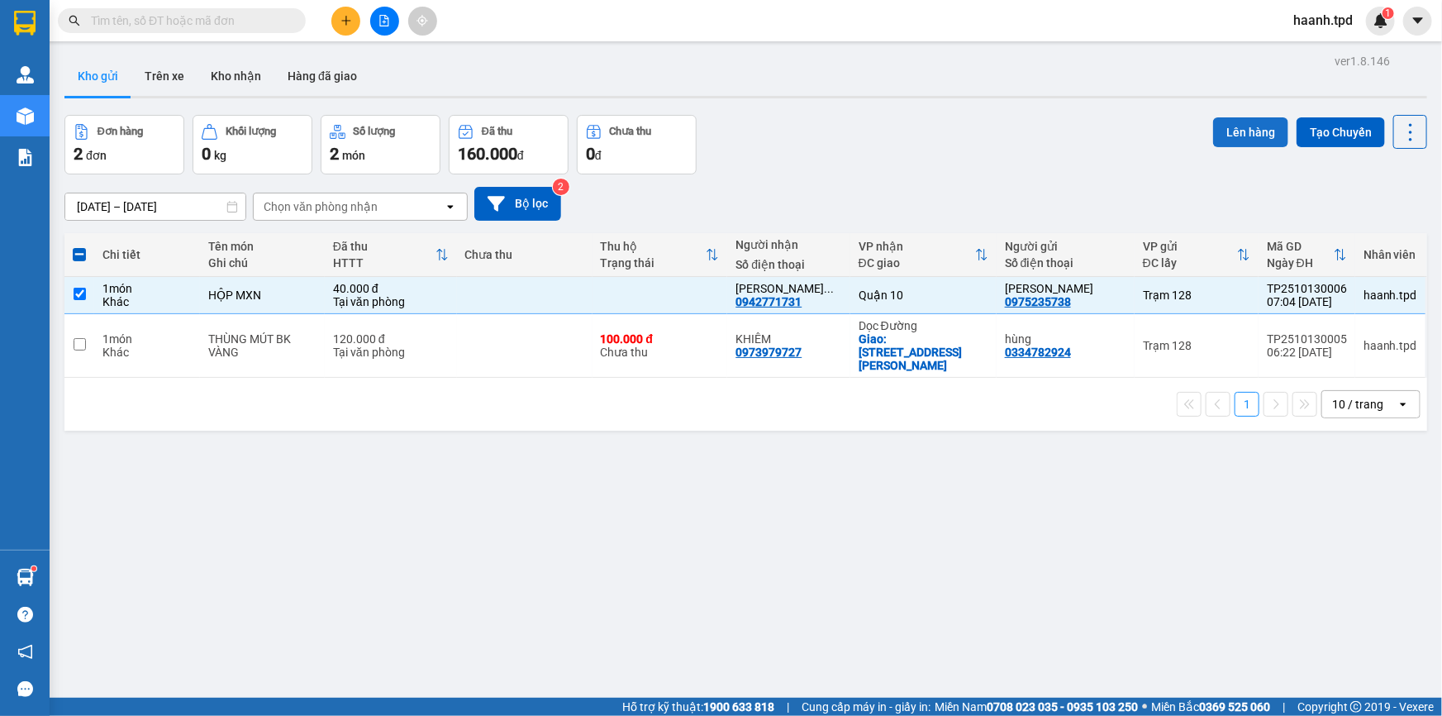
click at [1247, 132] on button "Lên hàng" at bounding box center [1250, 132] width 75 height 30
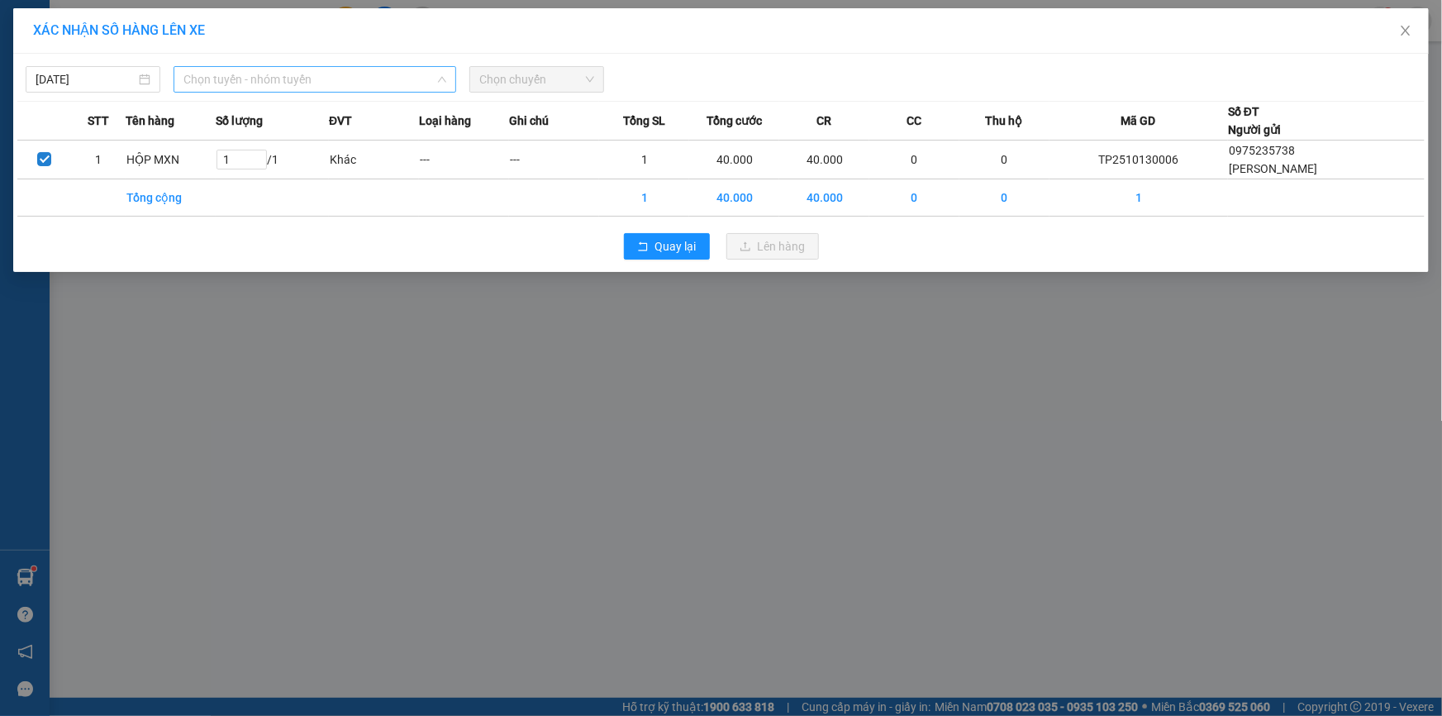
click at [203, 69] on span "Chọn tuyến - nhóm tuyến" at bounding box center [314, 79] width 263 height 25
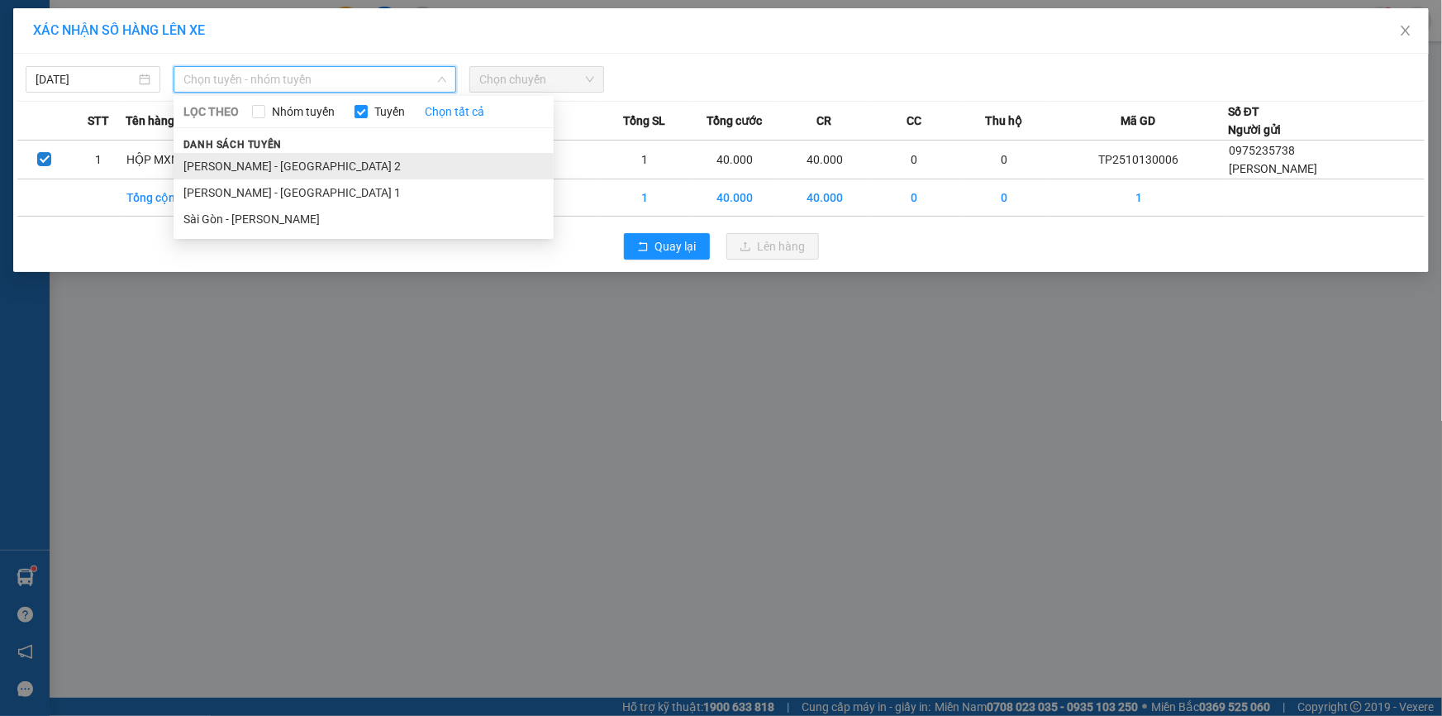
click at [198, 165] on li "Phương Lâm - Sài Gòn 2" at bounding box center [364, 166] width 380 height 26
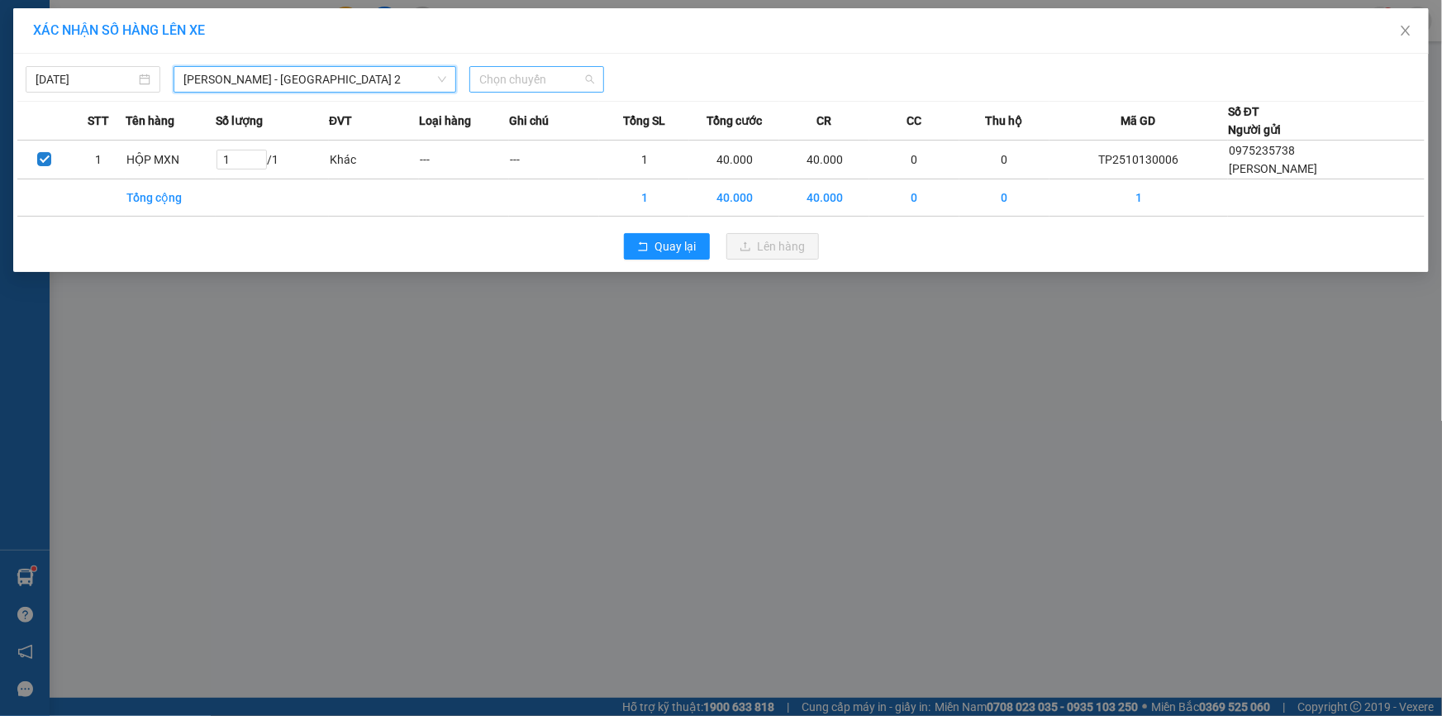
click at [511, 75] on span "Chọn chuyến" at bounding box center [536, 79] width 115 height 25
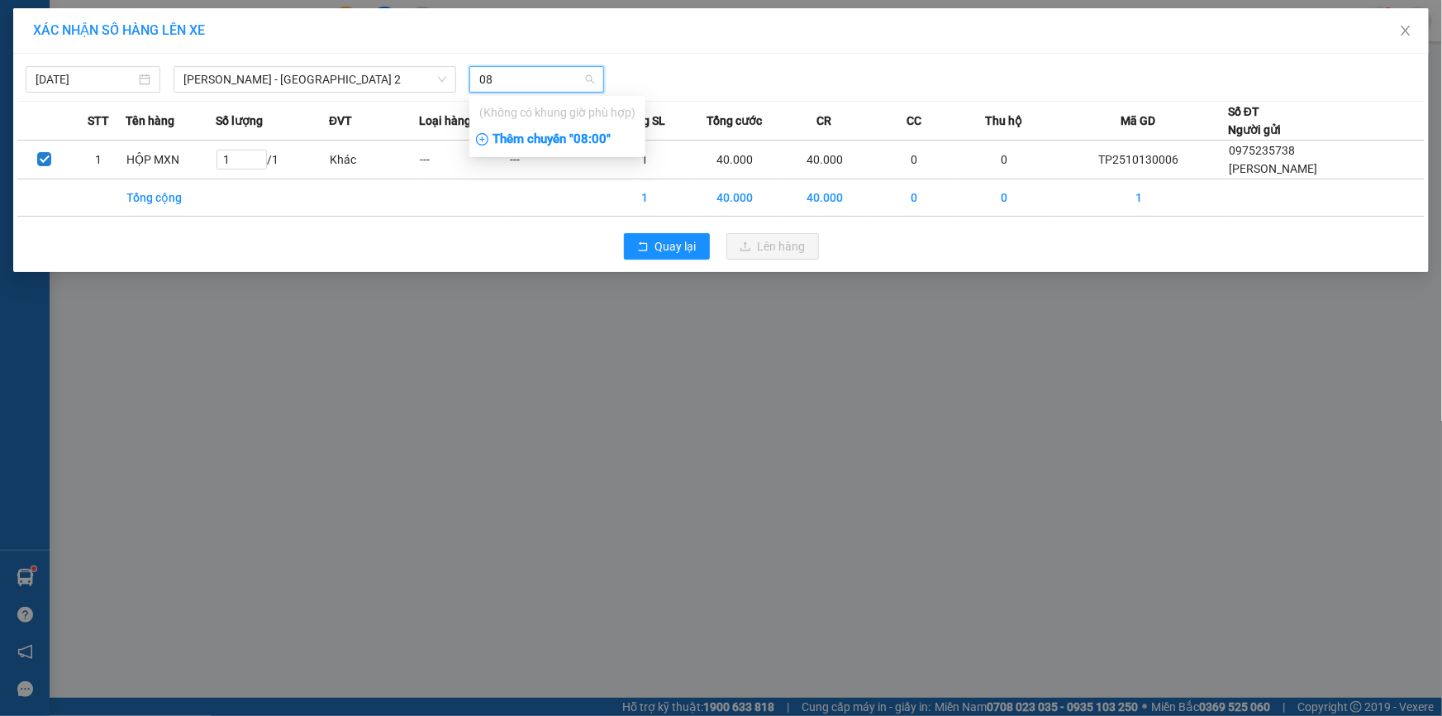
type input "08"
click at [542, 141] on div "Thêm chuyến " 08:00 "" at bounding box center [557, 140] width 176 height 28
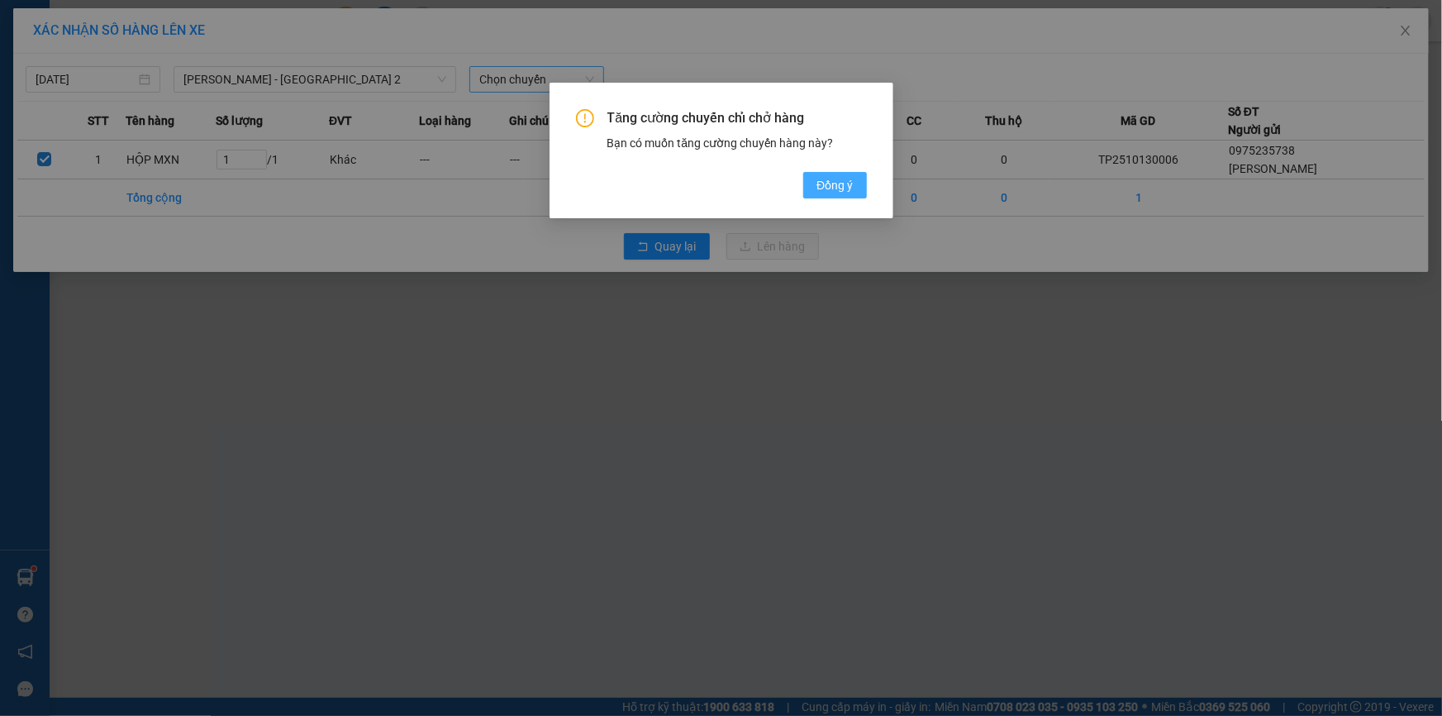
click at [831, 189] on span "Đồng ý" at bounding box center [834, 185] width 36 height 18
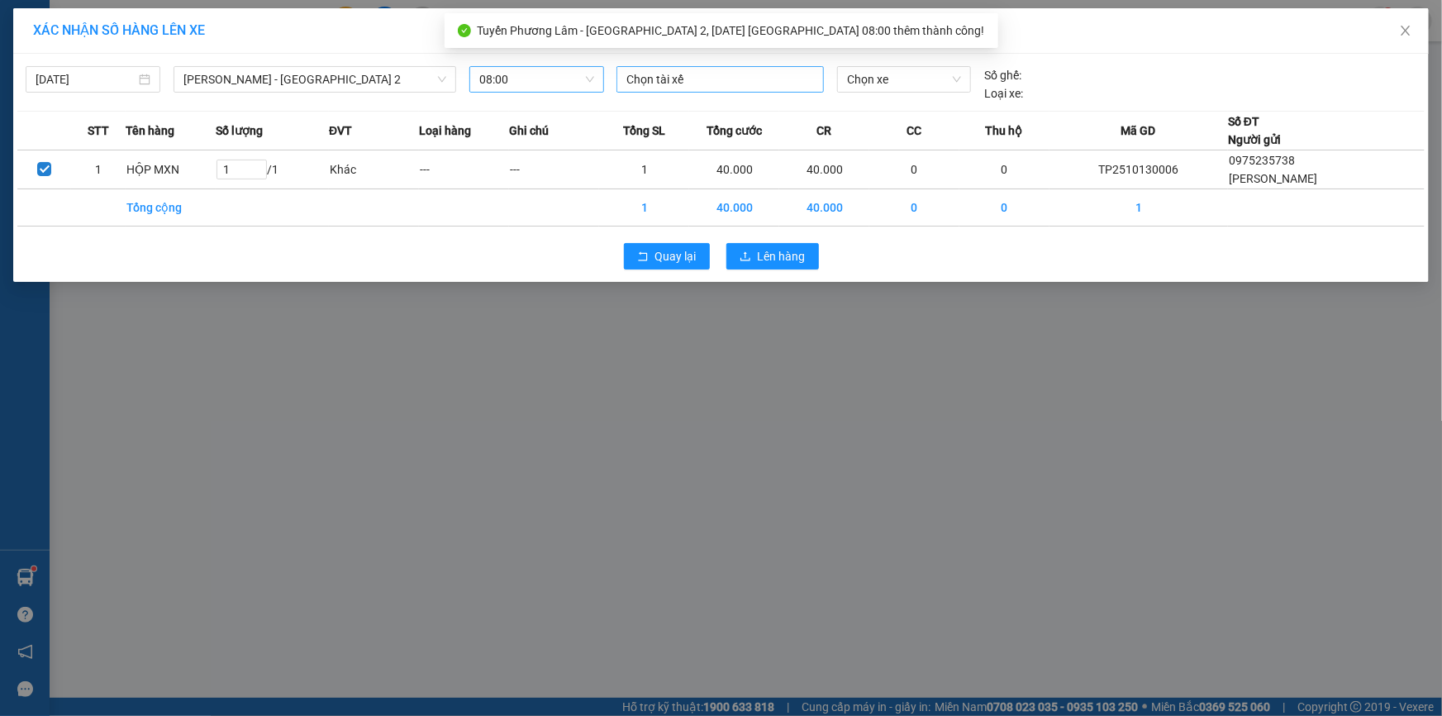
click at [645, 77] on div at bounding box center [720, 79] width 199 height 20
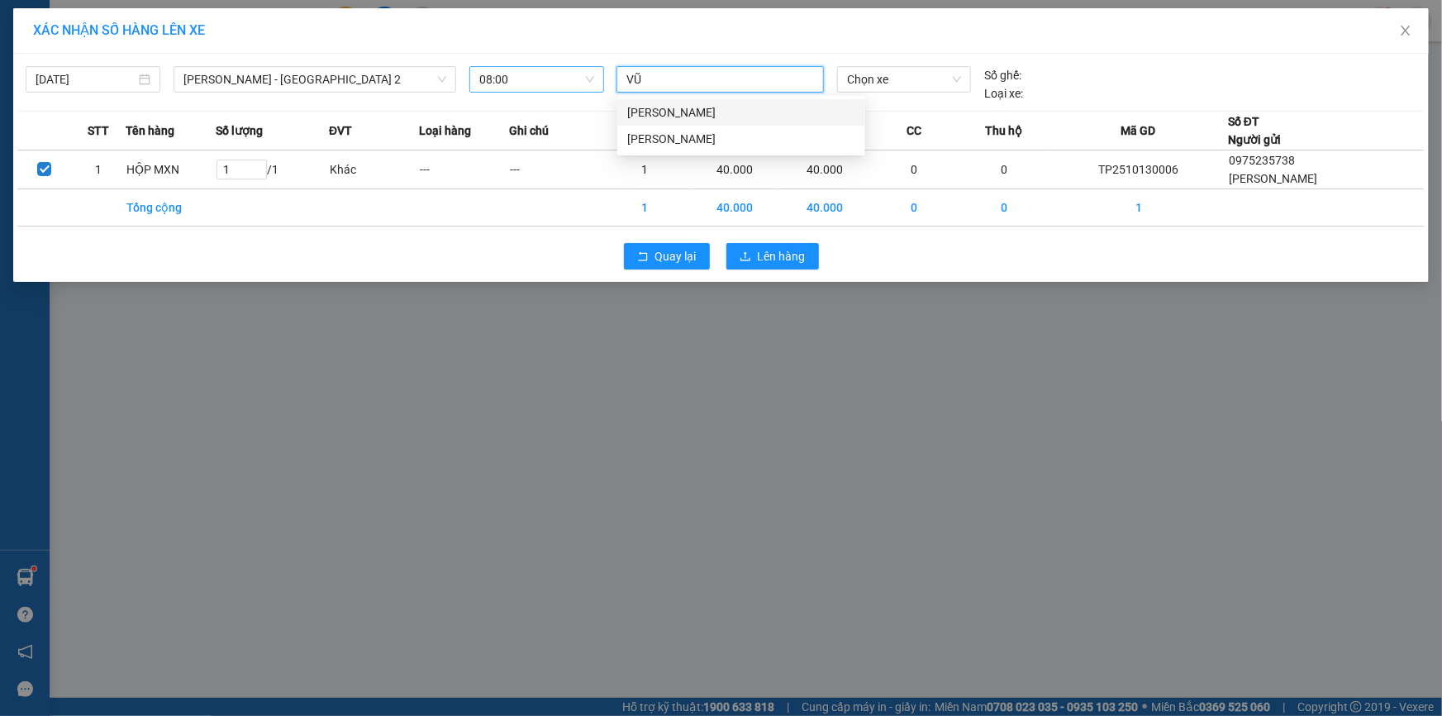
type input "VŨ"
click at [660, 168] on div "Vũ L.a" at bounding box center [741, 165] width 228 height 18
click at [900, 79] on span "Chọn xe" at bounding box center [904, 79] width 114 height 25
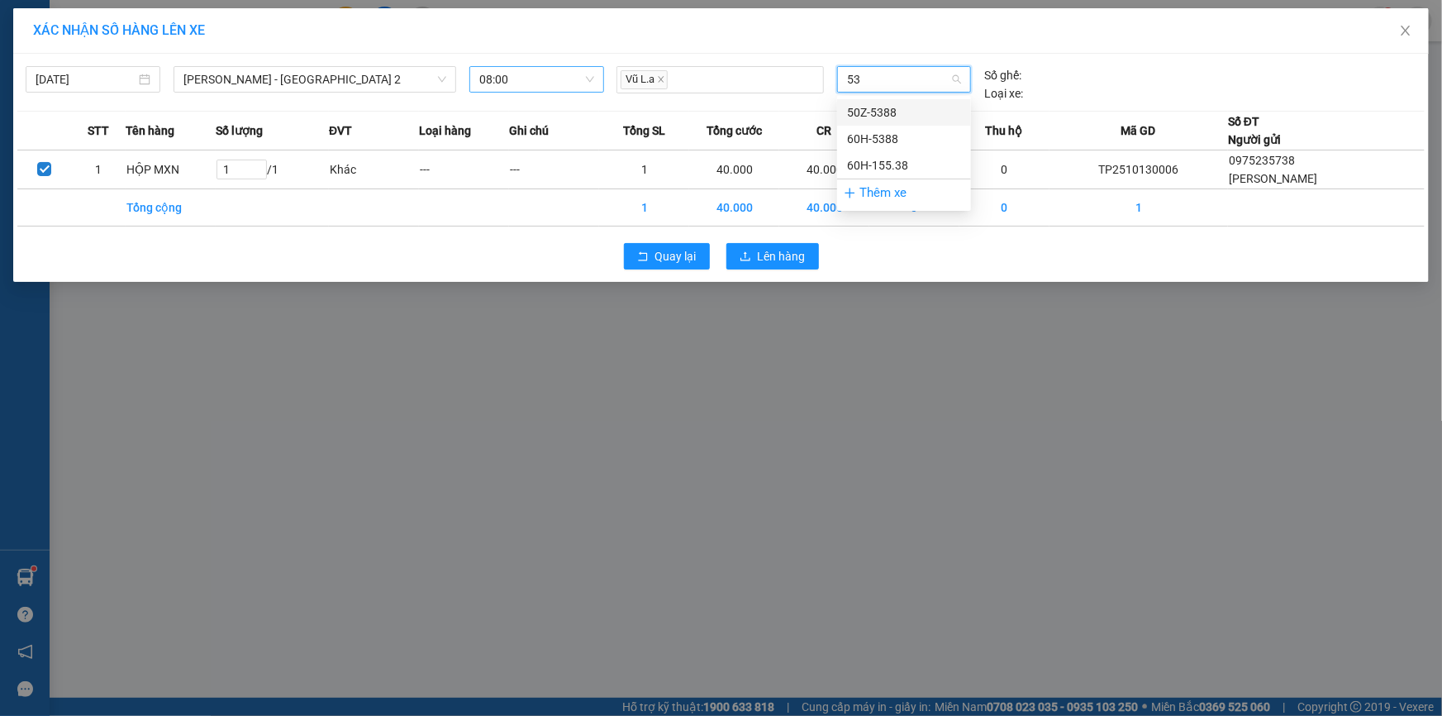
type input "538"
click at [884, 157] on div "60H-155.38" at bounding box center [904, 165] width 114 height 18
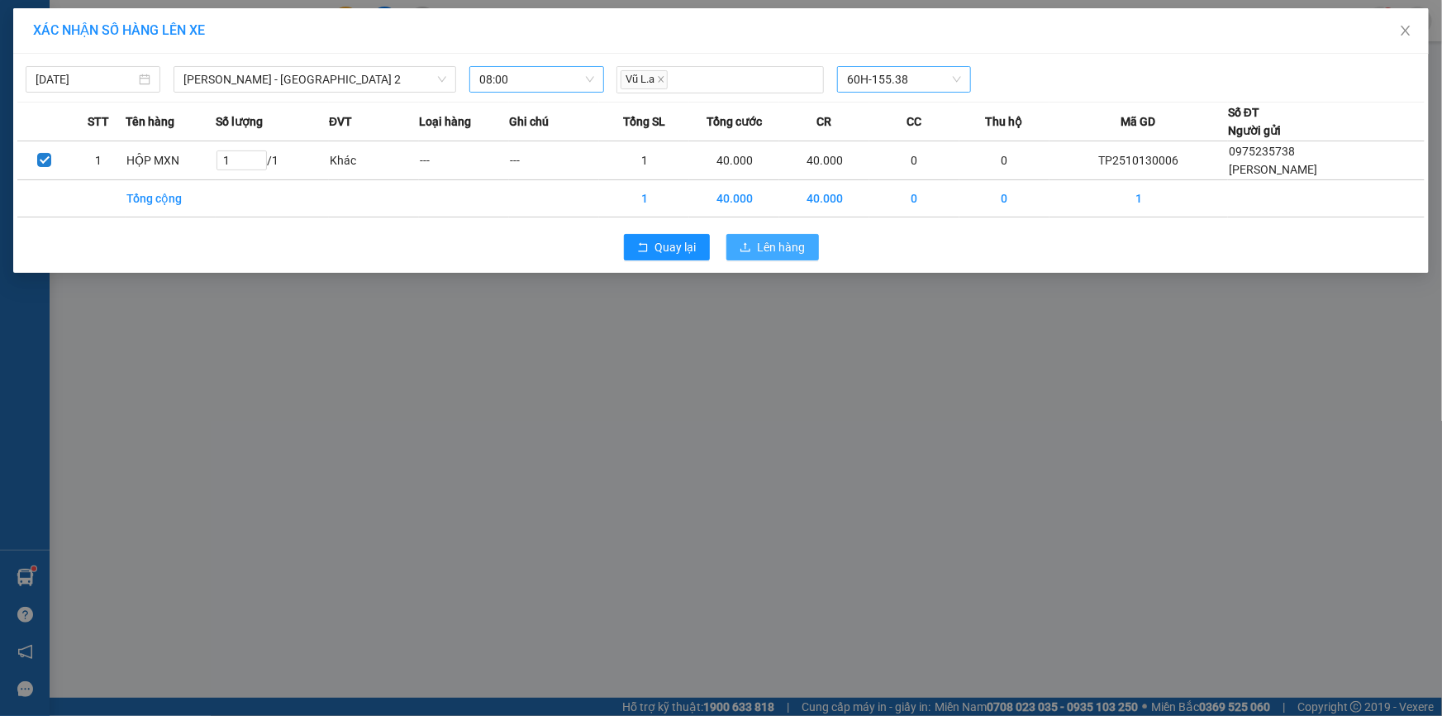
click at [760, 238] on span "Lên hàng" at bounding box center [782, 247] width 48 height 18
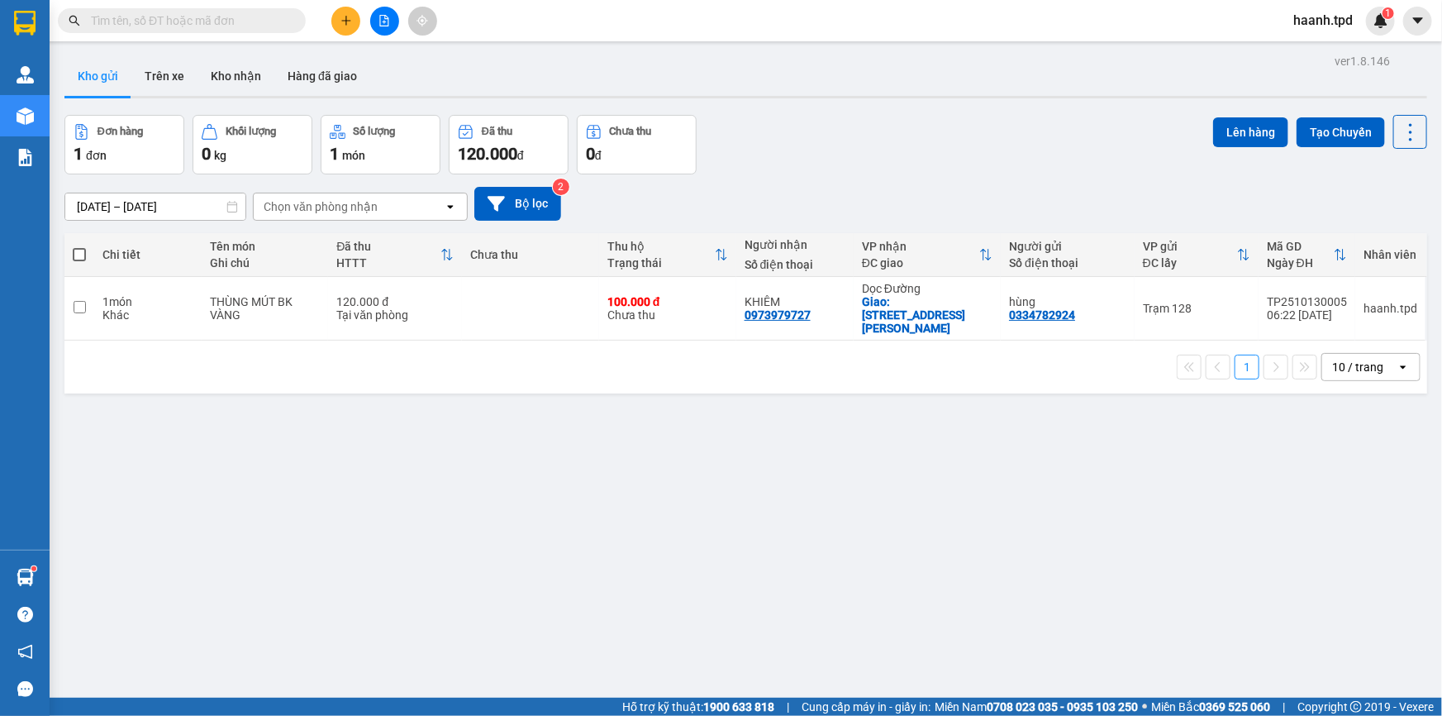
drag, startPoint x: 221, startPoint y: 19, endPoint x: 499, endPoint y: 131, distance: 300.0
click at [220, 20] on input "text" at bounding box center [188, 21] width 195 height 18
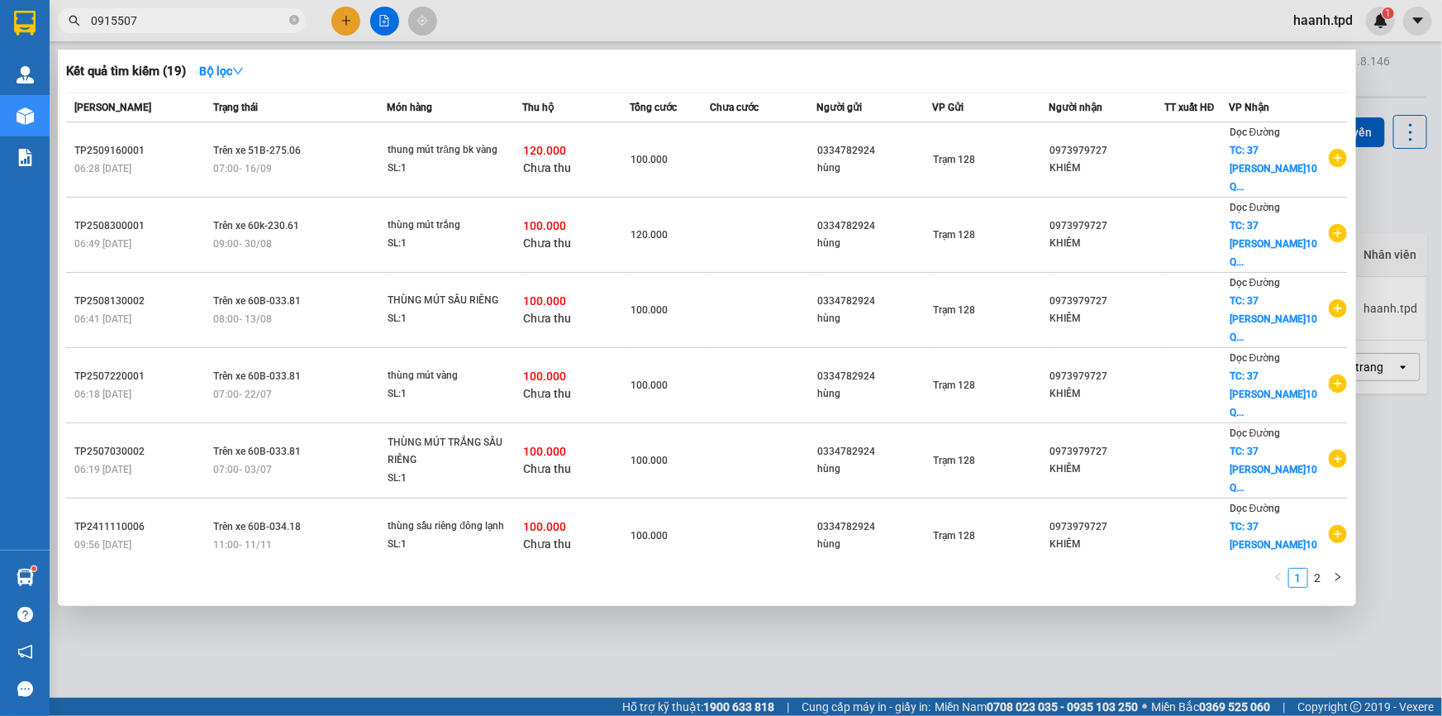
type input "0915507"
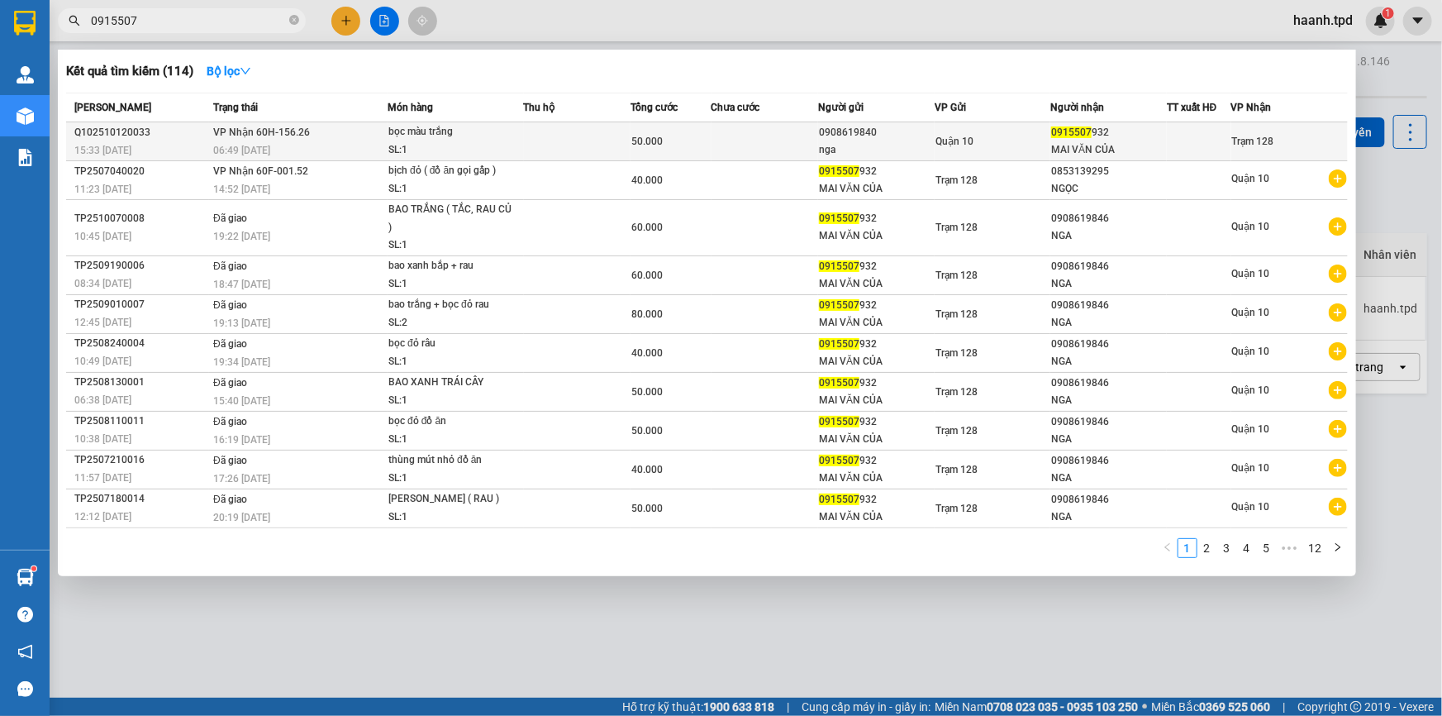
click at [1048, 158] on td "Quận 10" at bounding box center [993, 141] width 117 height 39
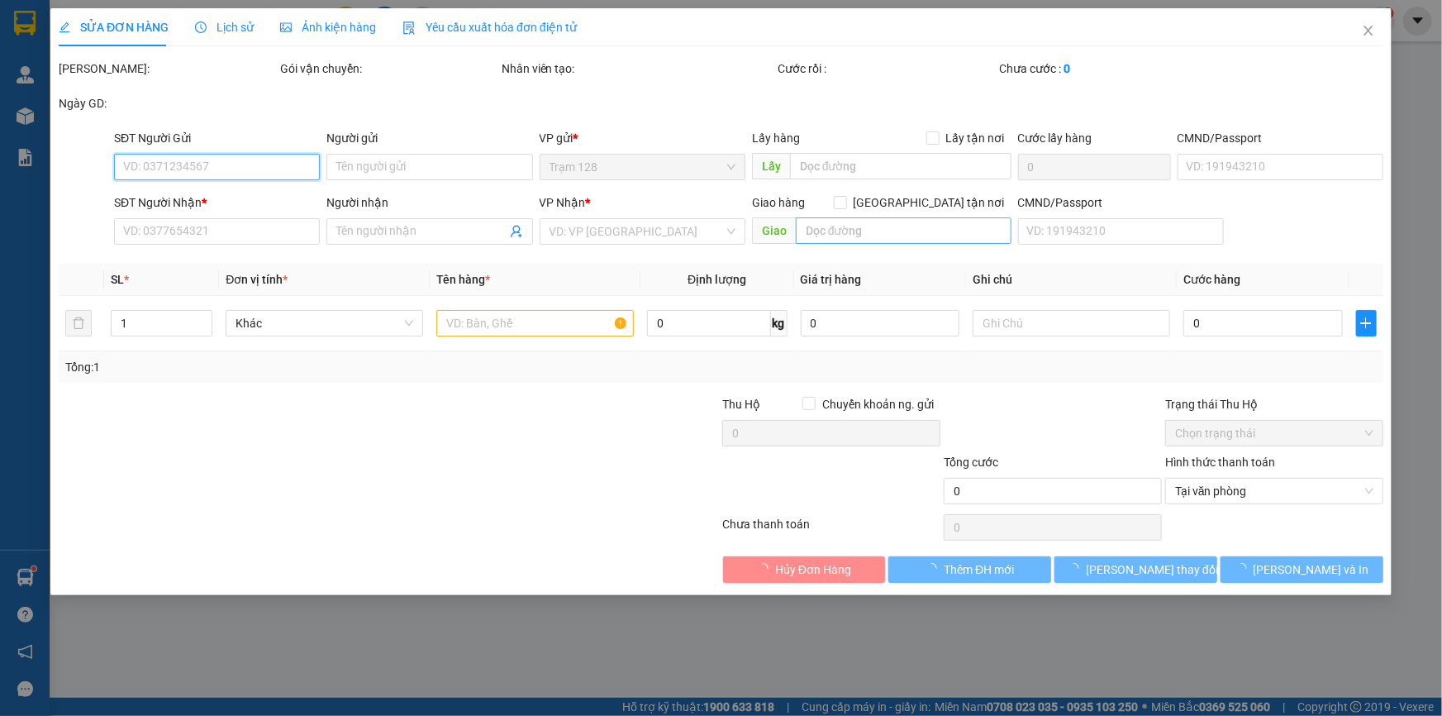
type input "0908619840"
type input "nga"
type input "0915507932"
type input "MAI VĂN CỦA"
type input "0751860022706"
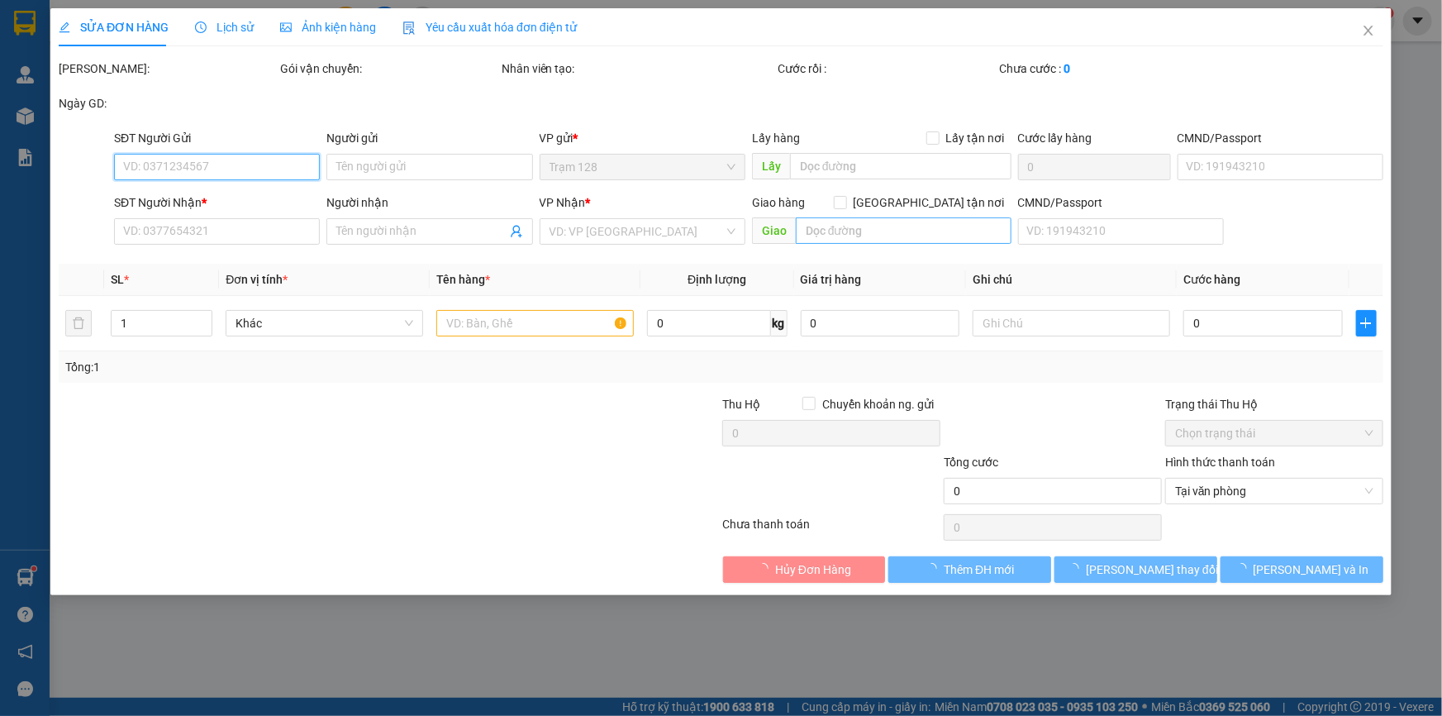
type input "50.000"
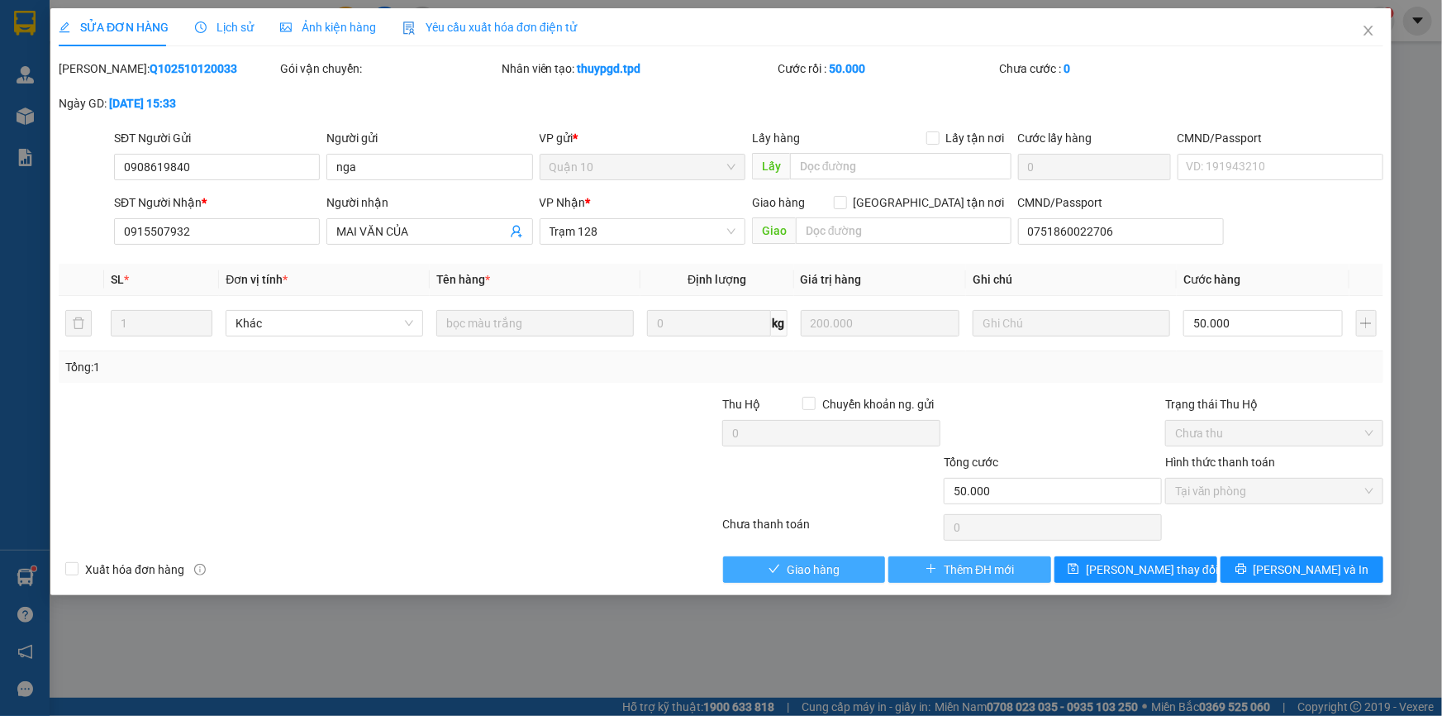
drag, startPoint x: 796, startPoint y: 563, endPoint x: 983, endPoint y: 581, distance: 187.6
click at [797, 562] on span "Giao hàng" at bounding box center [813, 569] width 53 height 18
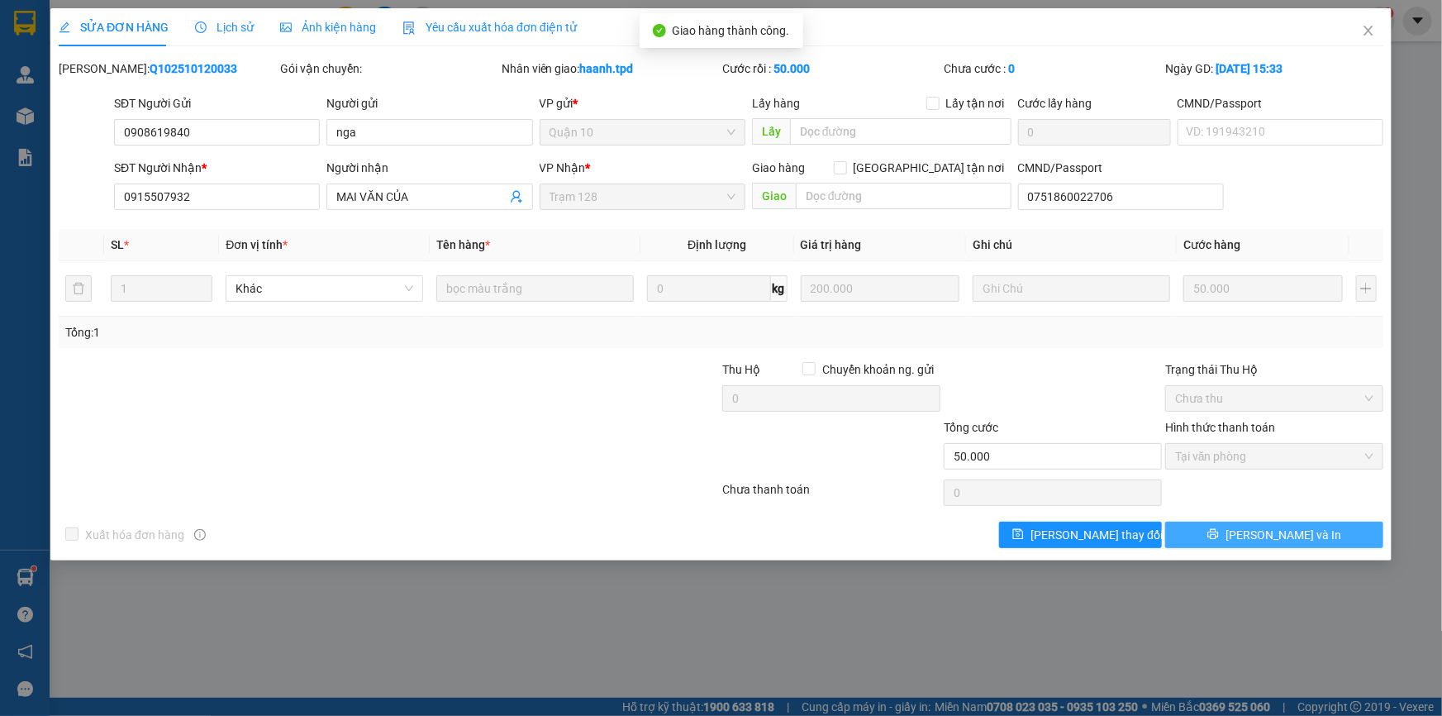
click at [1289, 541] on span "[PERSON_NAME] và In" at bounding box center [1284, 535] width 116 height 18
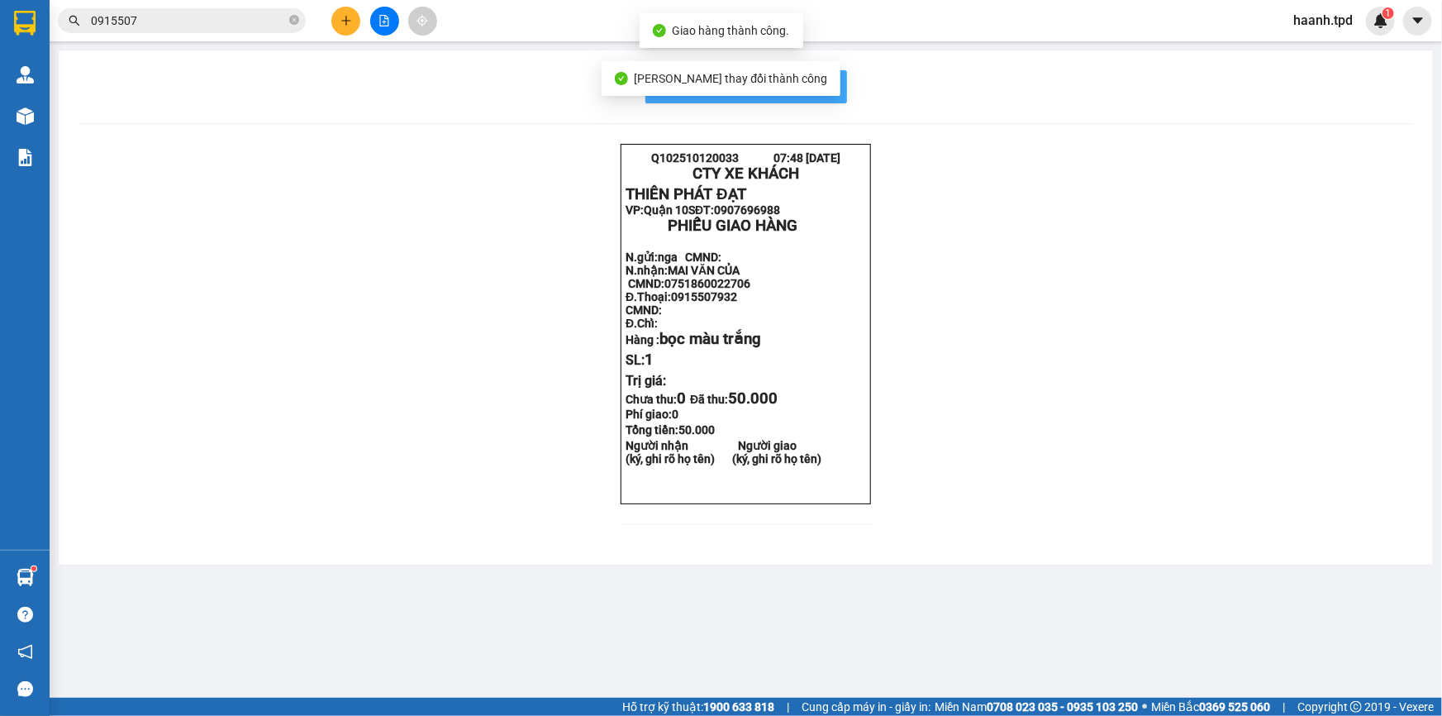
click at [840, 99] on button "In mẫu biên lai tự cấu hình" at bounding box center [746, 86] width 202 height 33
drag, startPoint x: 778, startPoint y: 92, endPoint x: 948, endPoint y: 259, distance: 239.0
click at [778, 93] on span "In mẫu biên lai tự cấu hình" at bounding box center [755, 86] width 155 height 21
click at [342, 24] on icon "plus" at bounding box center [346, 21] width 12 height 12
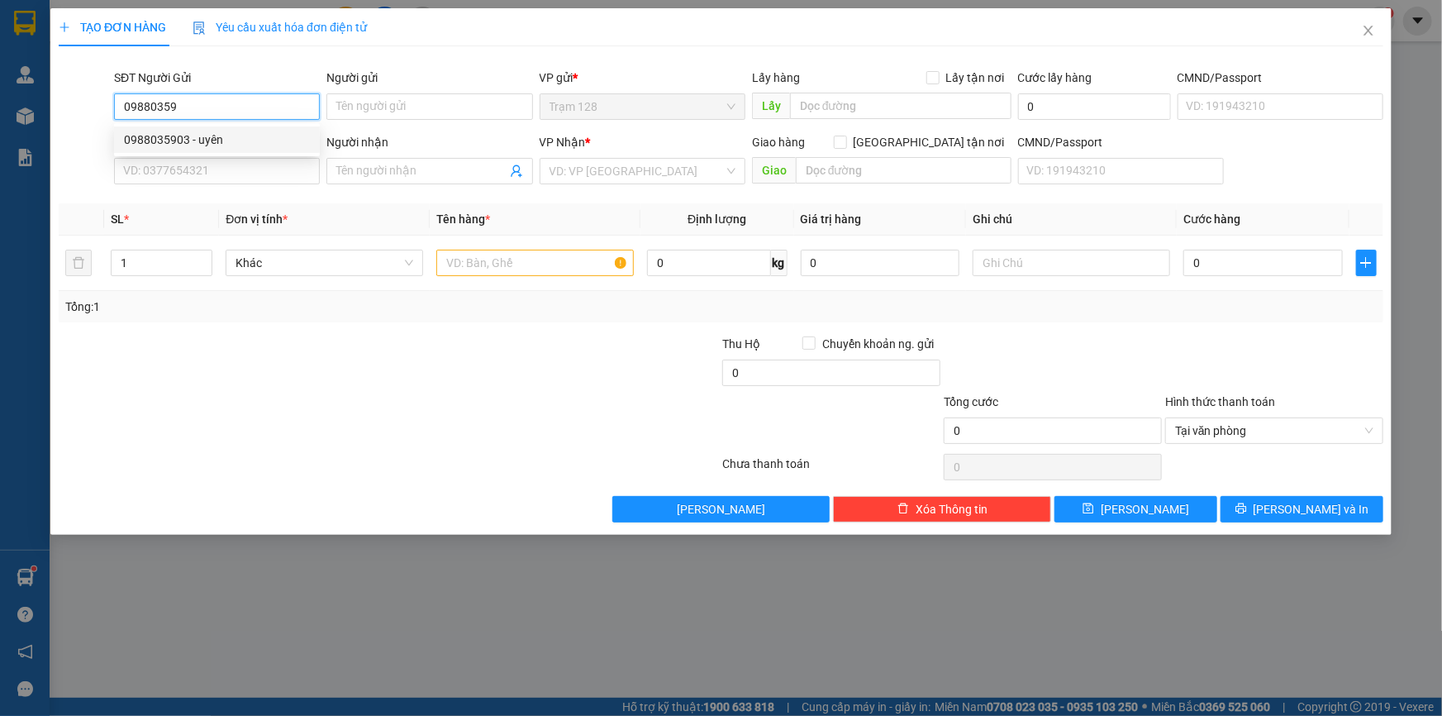
drag, startPoint x: 188, startPoint y: 131, endPoint x: 312, endPoint y: 140, distance: 124.4
click at [189, 131] on div "0988035903 - uyên" at bounding box center [217, 140] width 186 height 18
type input "0988035903"
type input "uyên"
type input "075191000699"
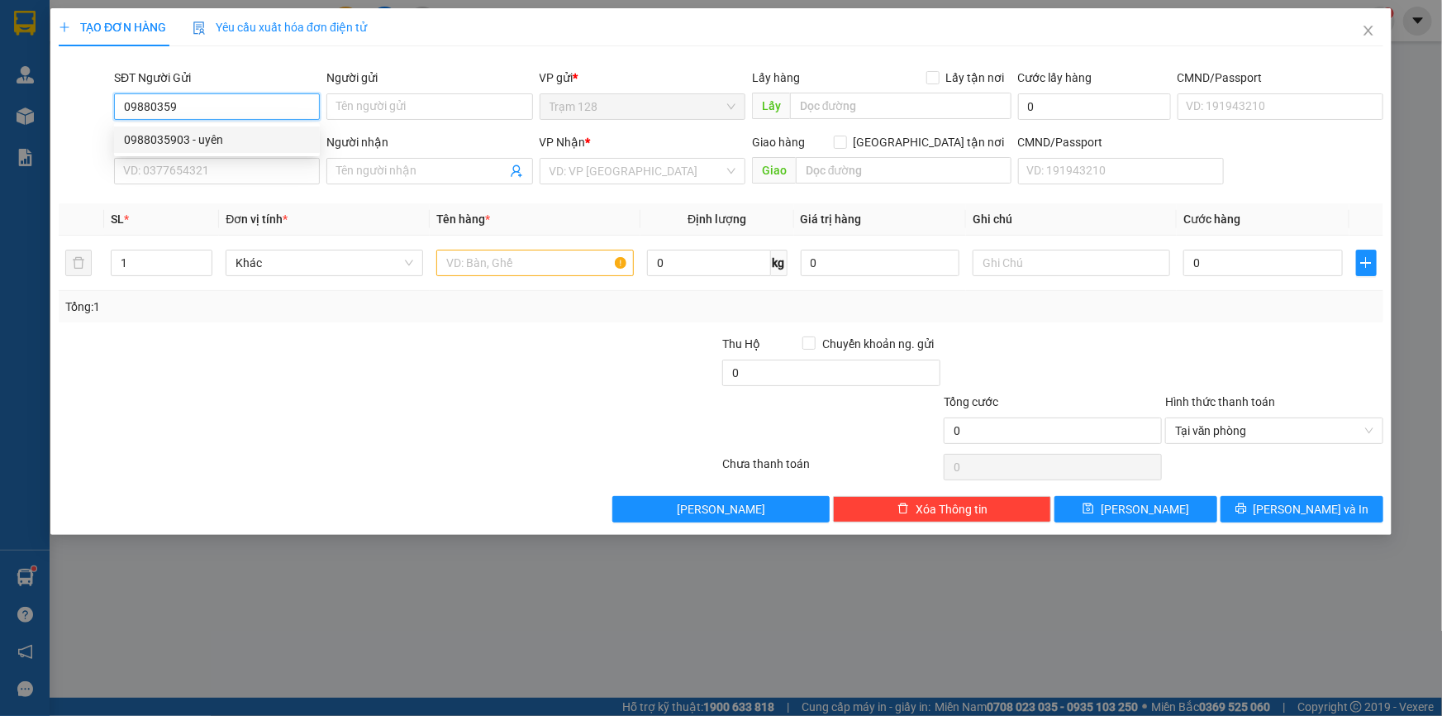
type input "0989698715"
type input "yến"
type input "0988035903"
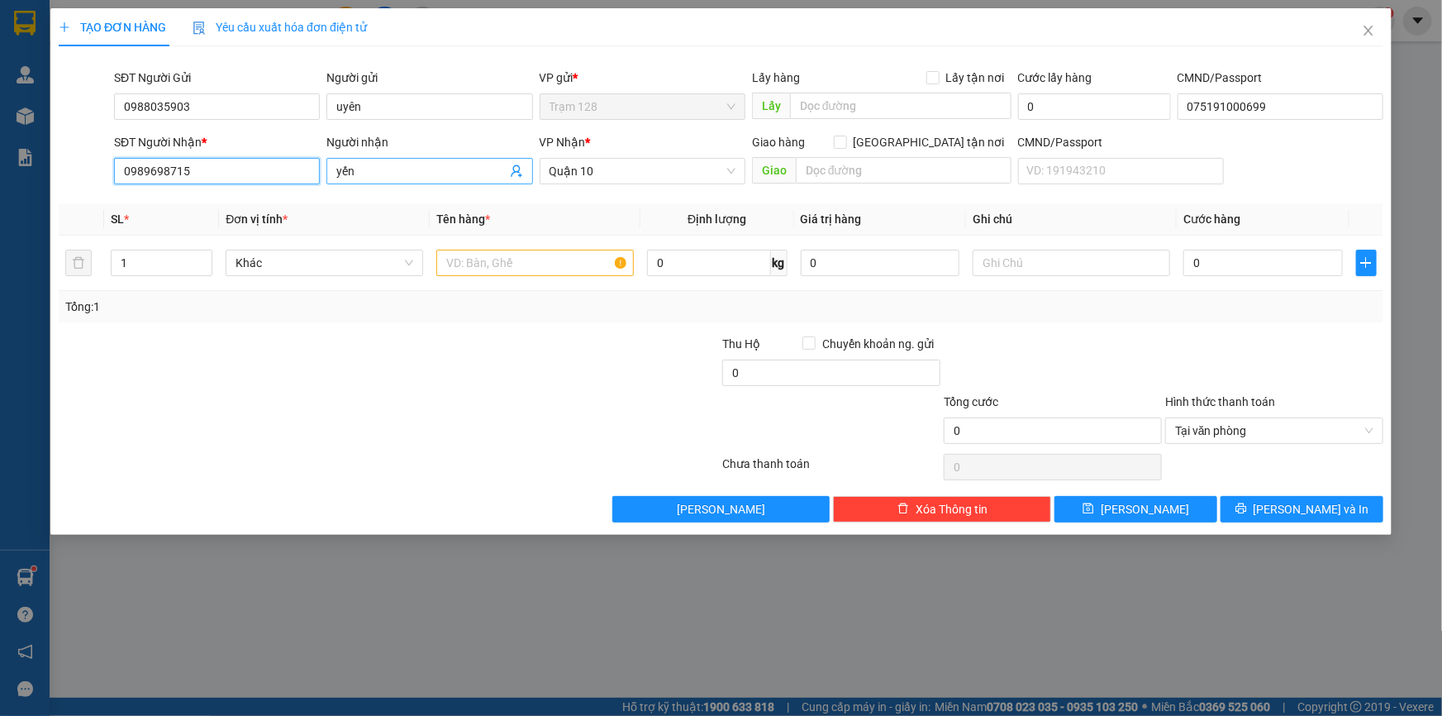
drag, startPoint x: 128, startPoint y: 165, endPoint x: 452, endPoint y: 174, distance: 324.0
click at [452, 174] on div "SĐT Người Nhận * 0989698715 0989698715 Người nhận yến VP Nhận * Quận 10 Giao hà…" at bounding box center [749, 162] width 1276 height 58
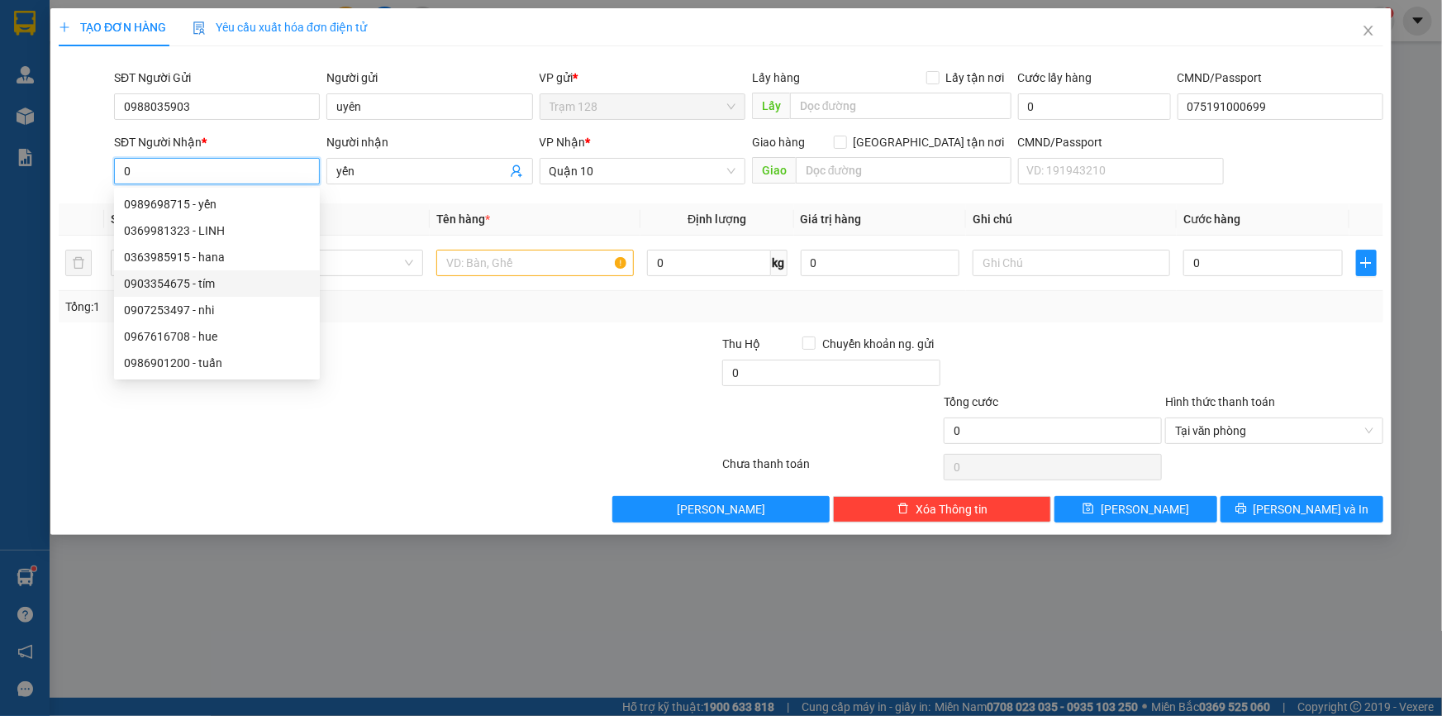
click at [217, 280] on div "0903354675 - tím" at bounding box center [217, 283] width 186 height 18
type input "0903354675"
type input "tím"
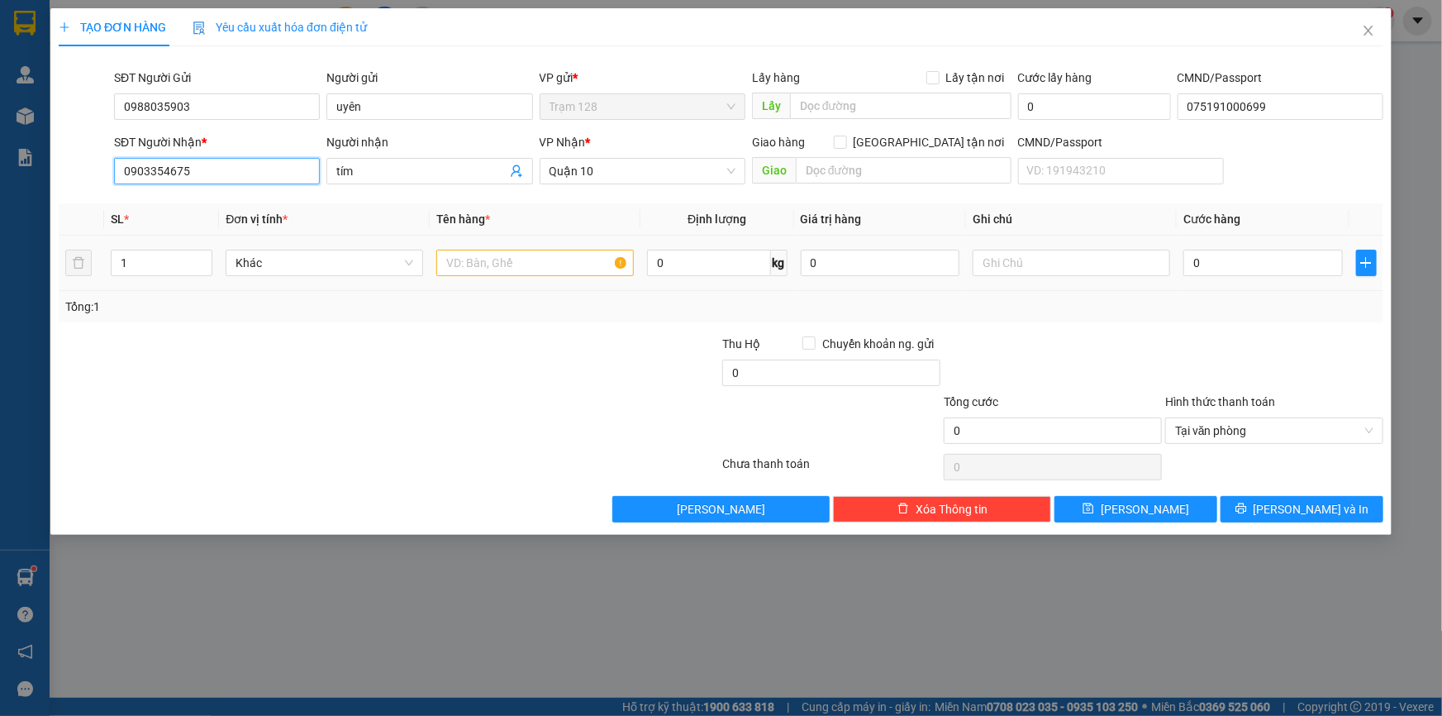
type input "0903354675"
click at [554, 264] on input "text" at bounding box center [535, 263] width 198 height 26
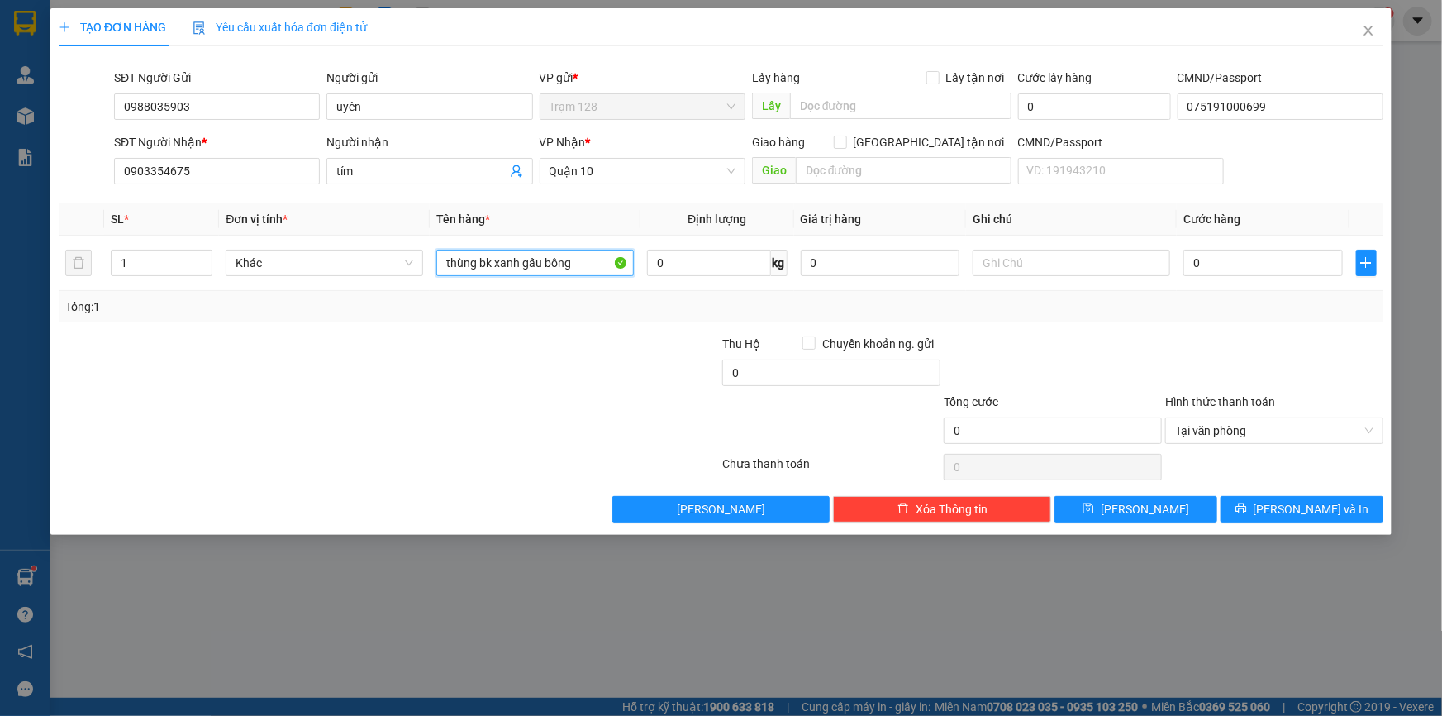
type input "thùng bk xanh gấu bông"
type input "3.000.000"
type input "5"
type input "50"
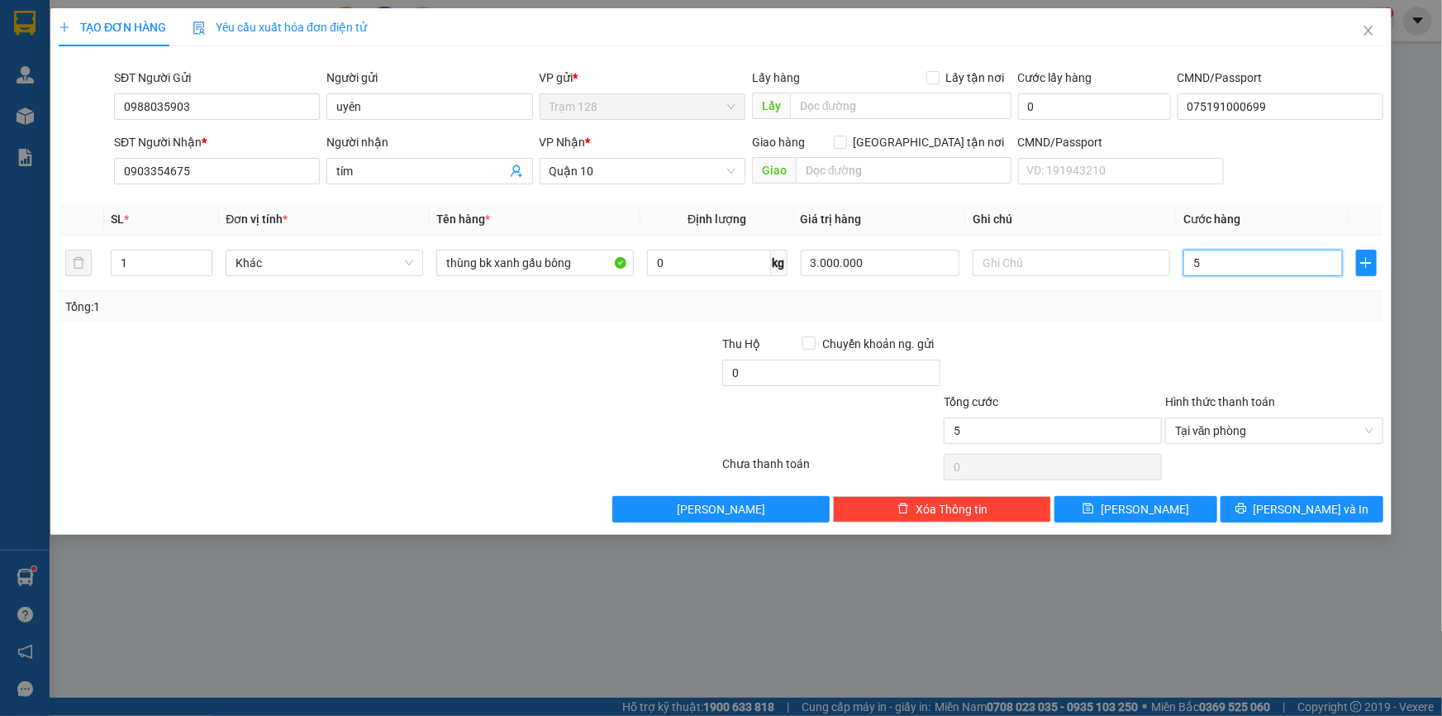
type input "50"
type input "50.000"
click at [1329, 515] on span "[PERSON_NAME] và In" at bounding box center [1312, 509] width 116 height 18
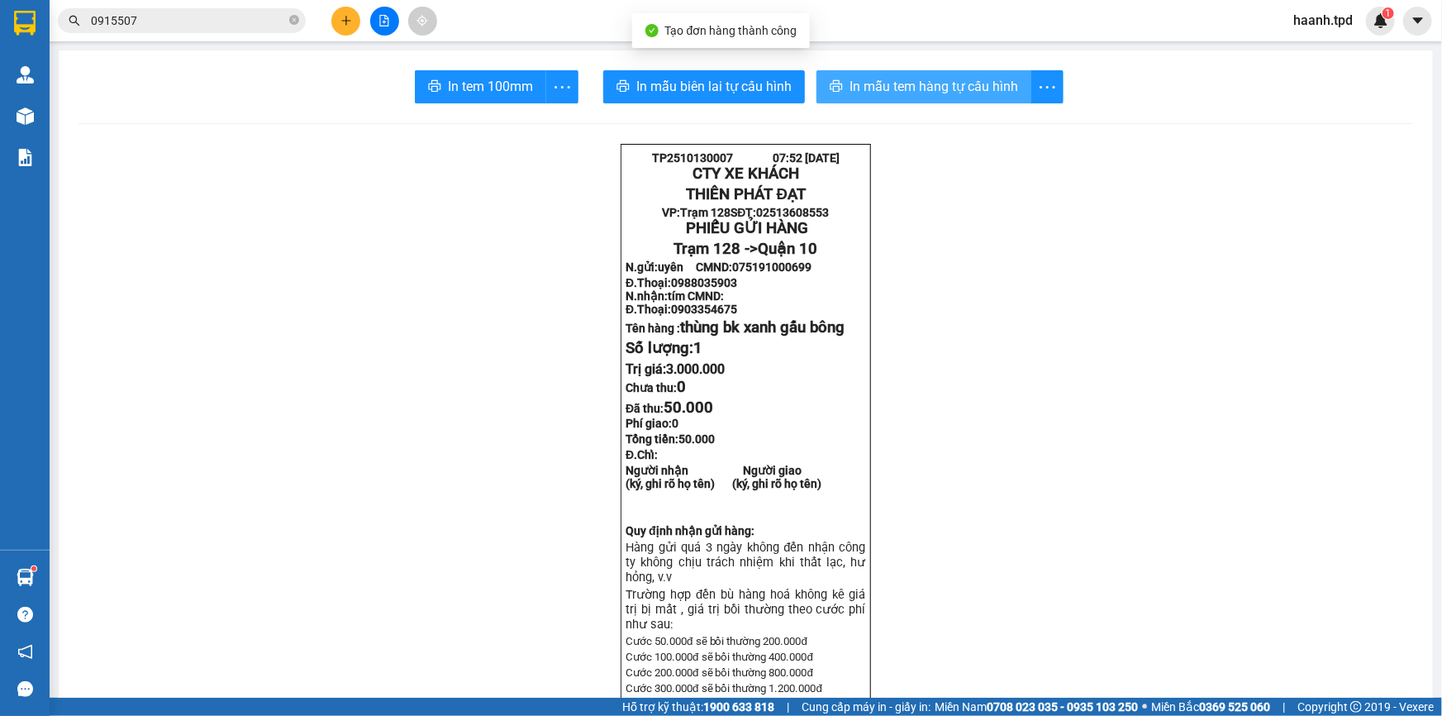
click at [932, 87] on span "In mẫu tem hàng tự cấu hình" at bounding box center [934, 86] width 169 height 21
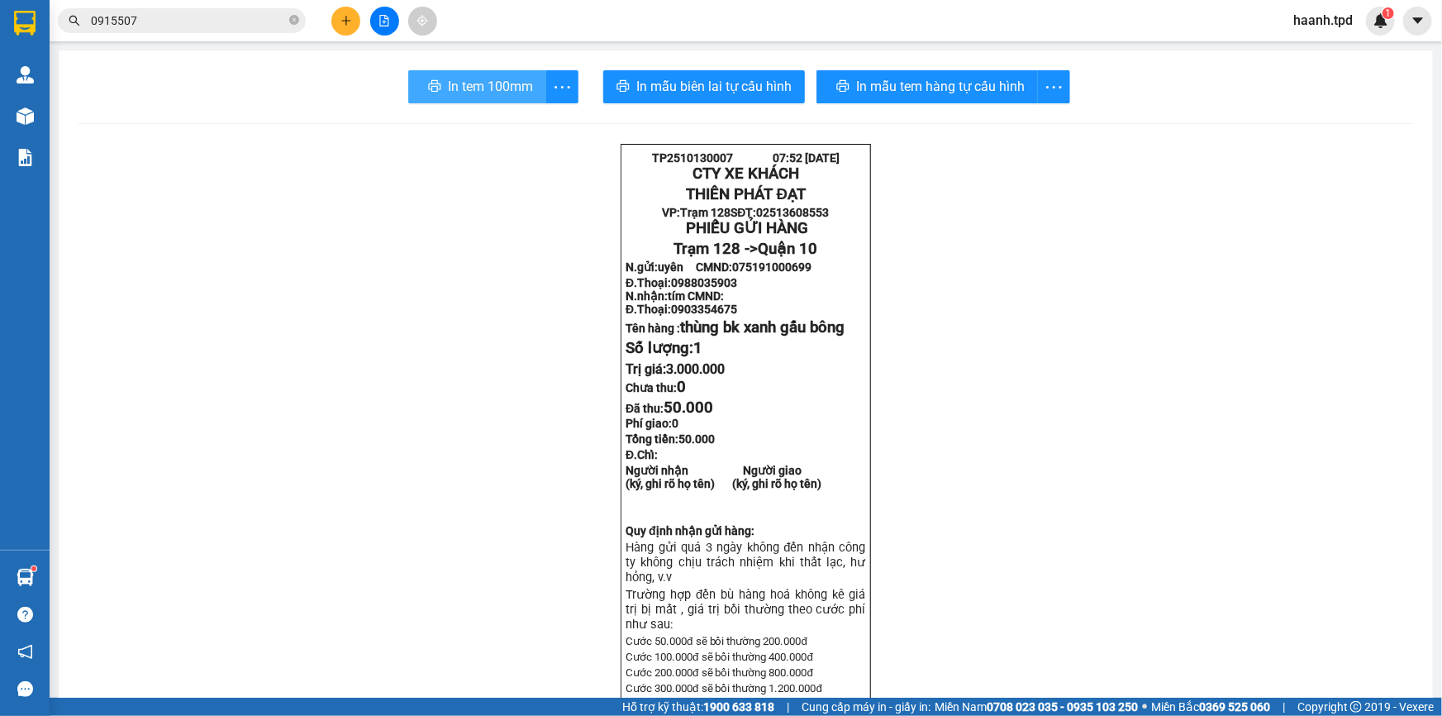
click at [529, 89] on button "In tem 100mm" at bounding box center [477, 86] width 138 height 33
click at [293, 20] on icon "close-circle" at bounding box center [294, 20] width 10 height 10
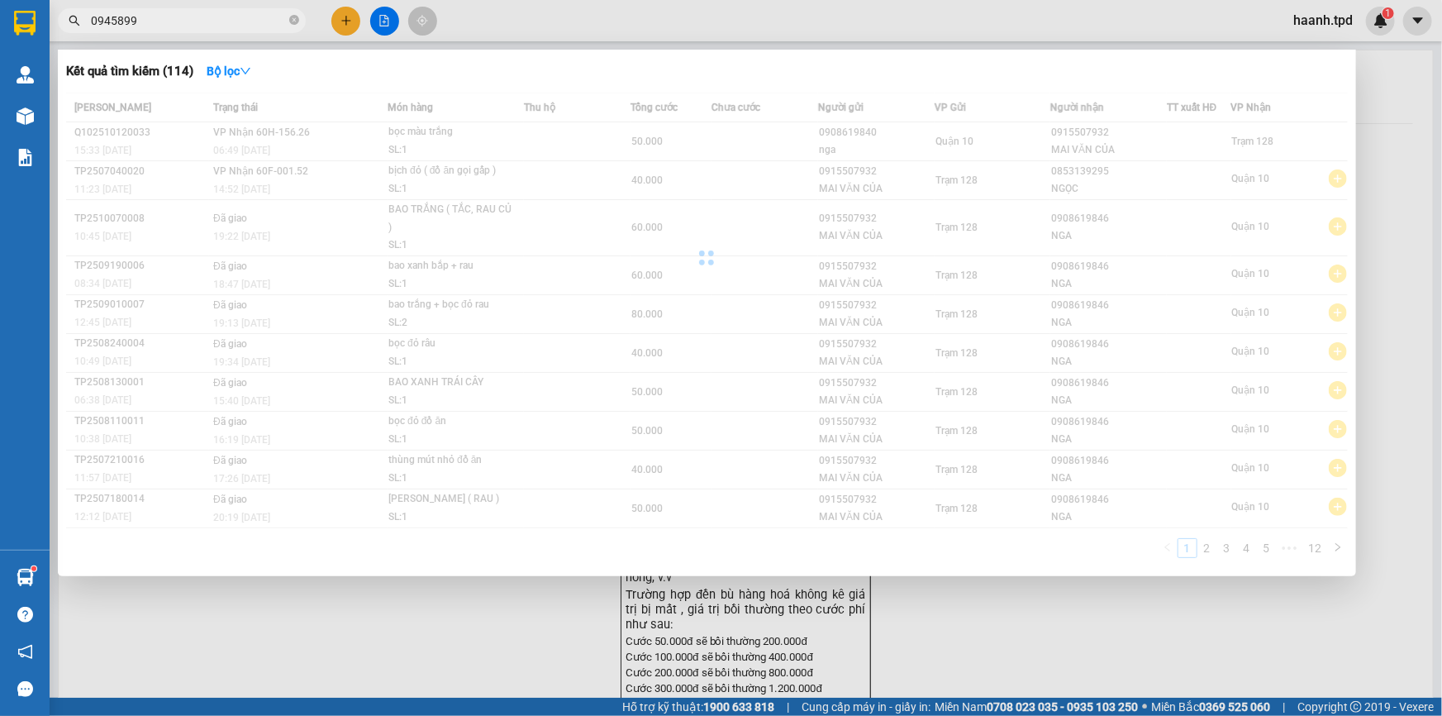
type input "0945899"
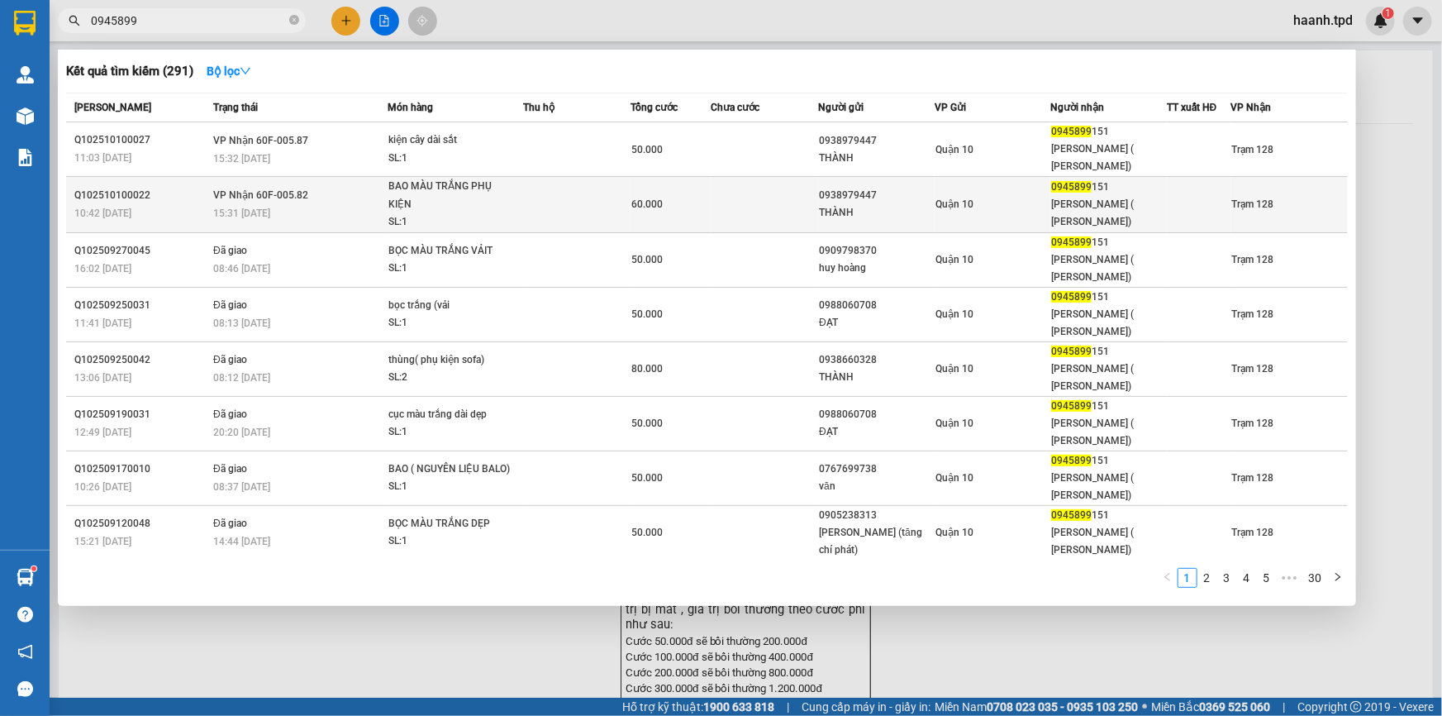
click at [1190, 217] on td at bounding box center [1199, 205] width 64 height 56
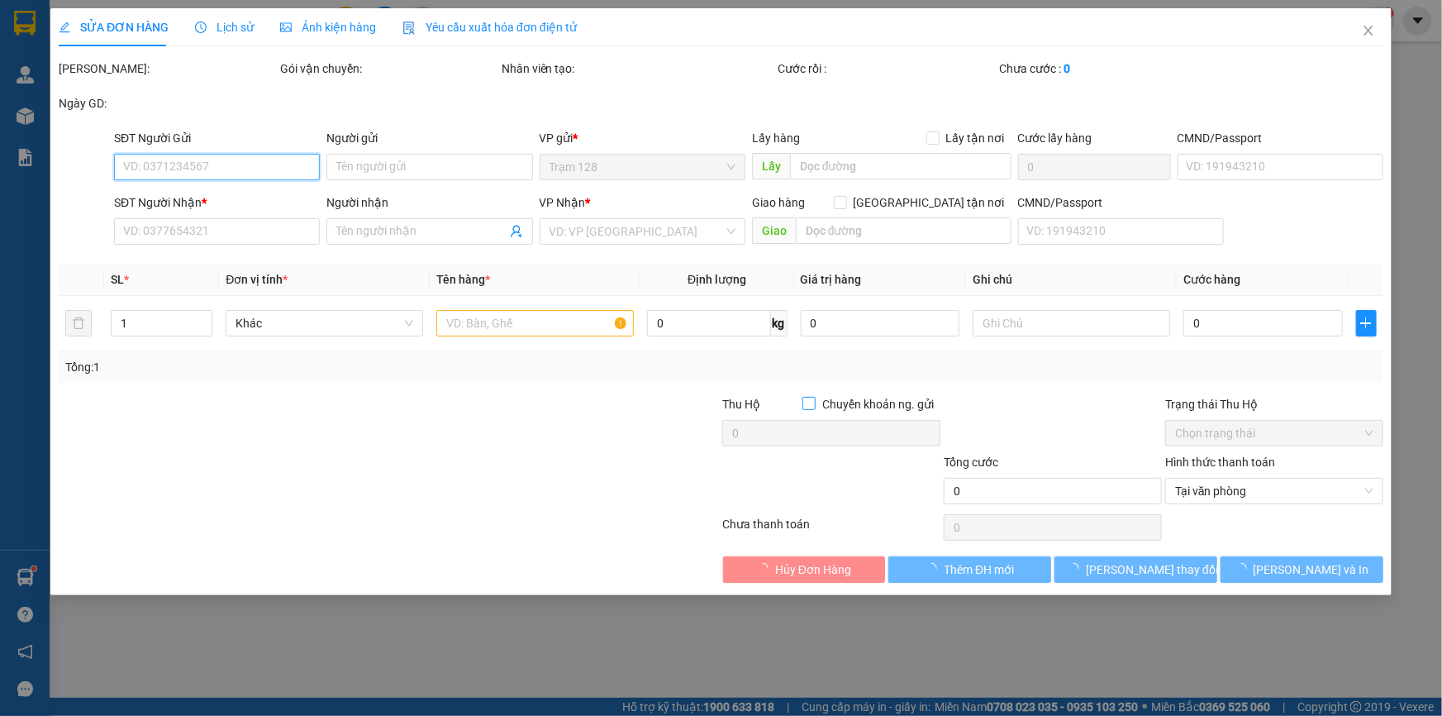
type input "0938979447"
type input "THÀNH"
type input "079088030730"
type input "0945899151"
type input "ÊM SOFA ( VŨ MINH NHẬT)"
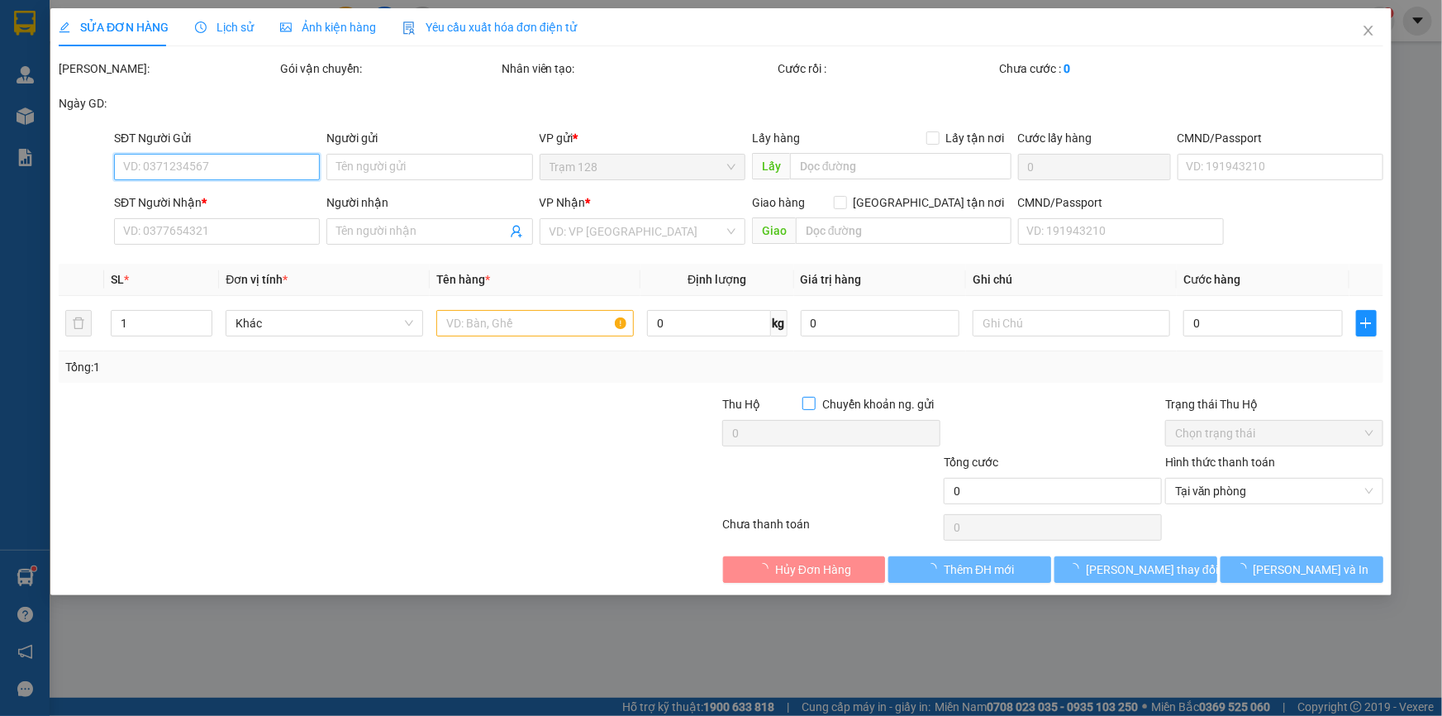
type input "60.000"
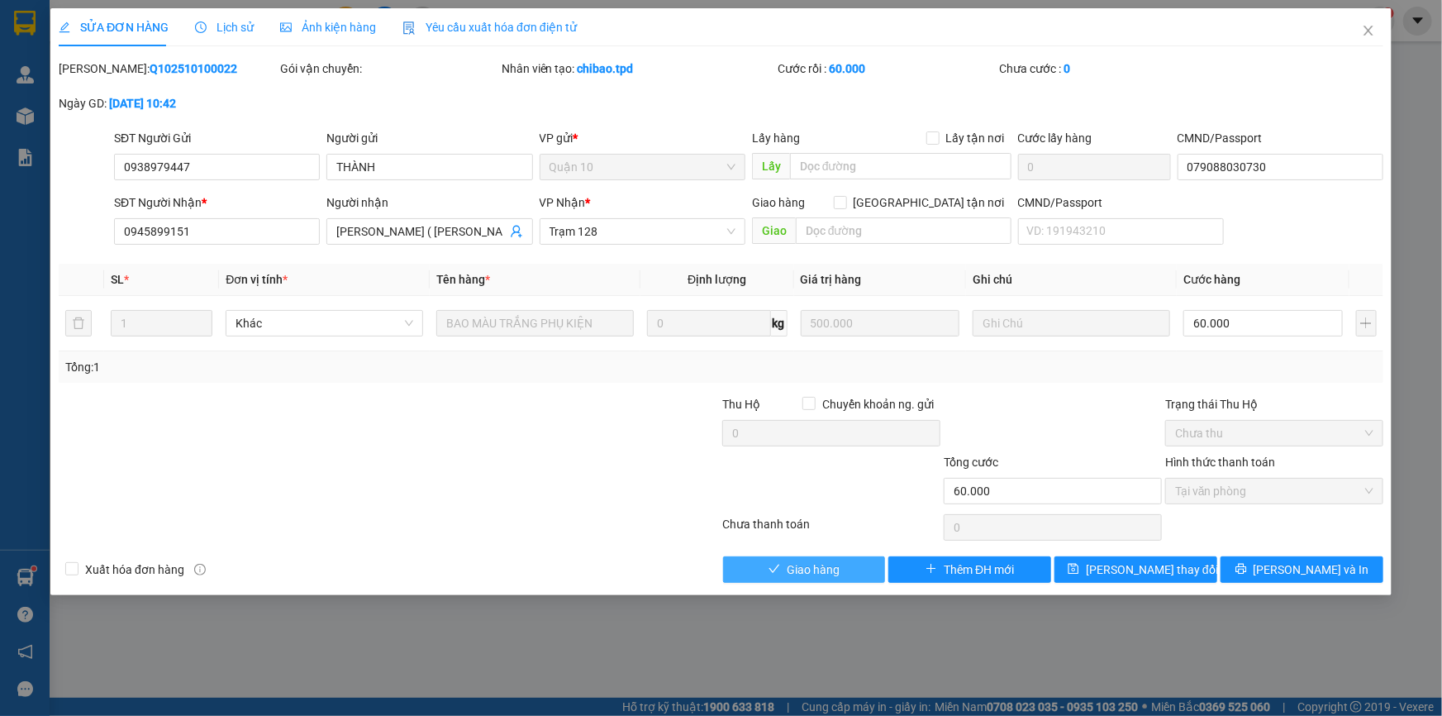
click at [843, 570] on button "Giao hàng" at bounding box center [804, 569] width 163 height 26
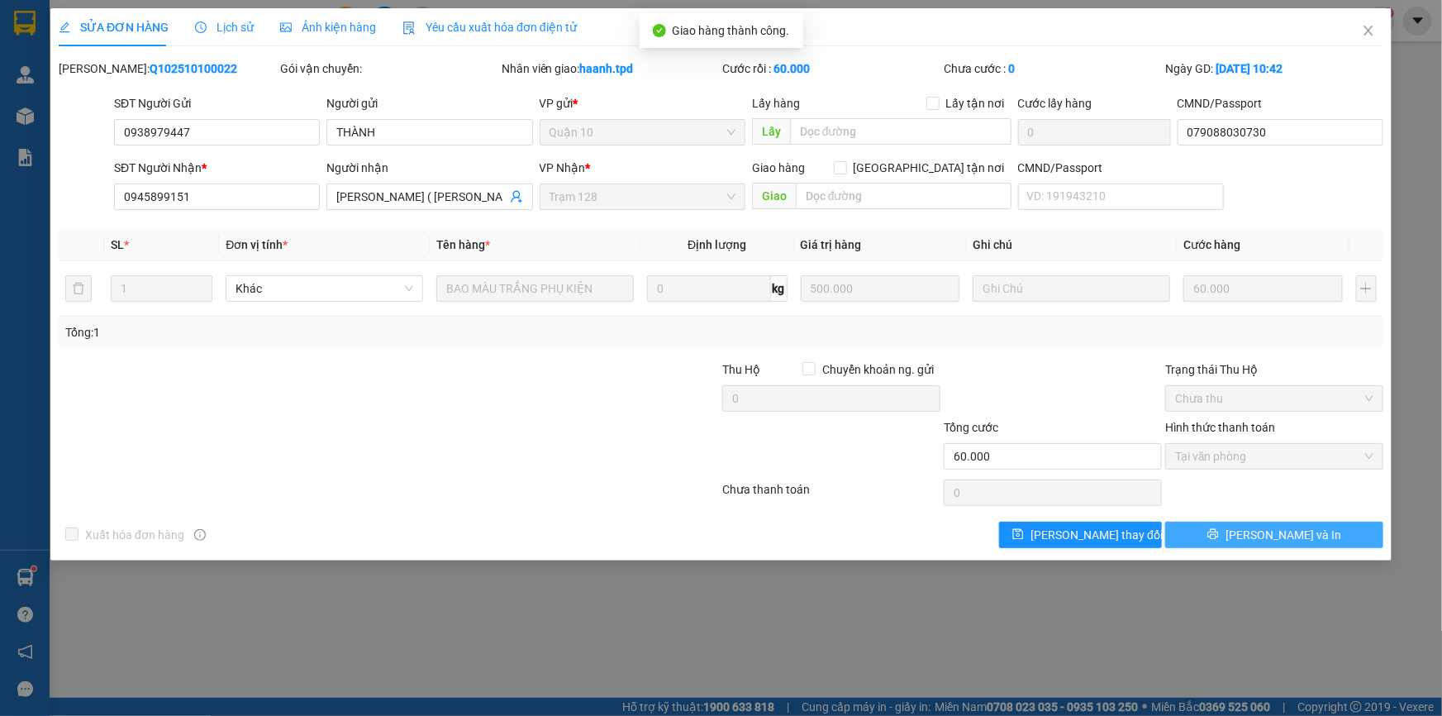
click at [1249, 526] on button "[PERSON_NAME] và In" at bounding box center [1274, 534] width 218 height 26
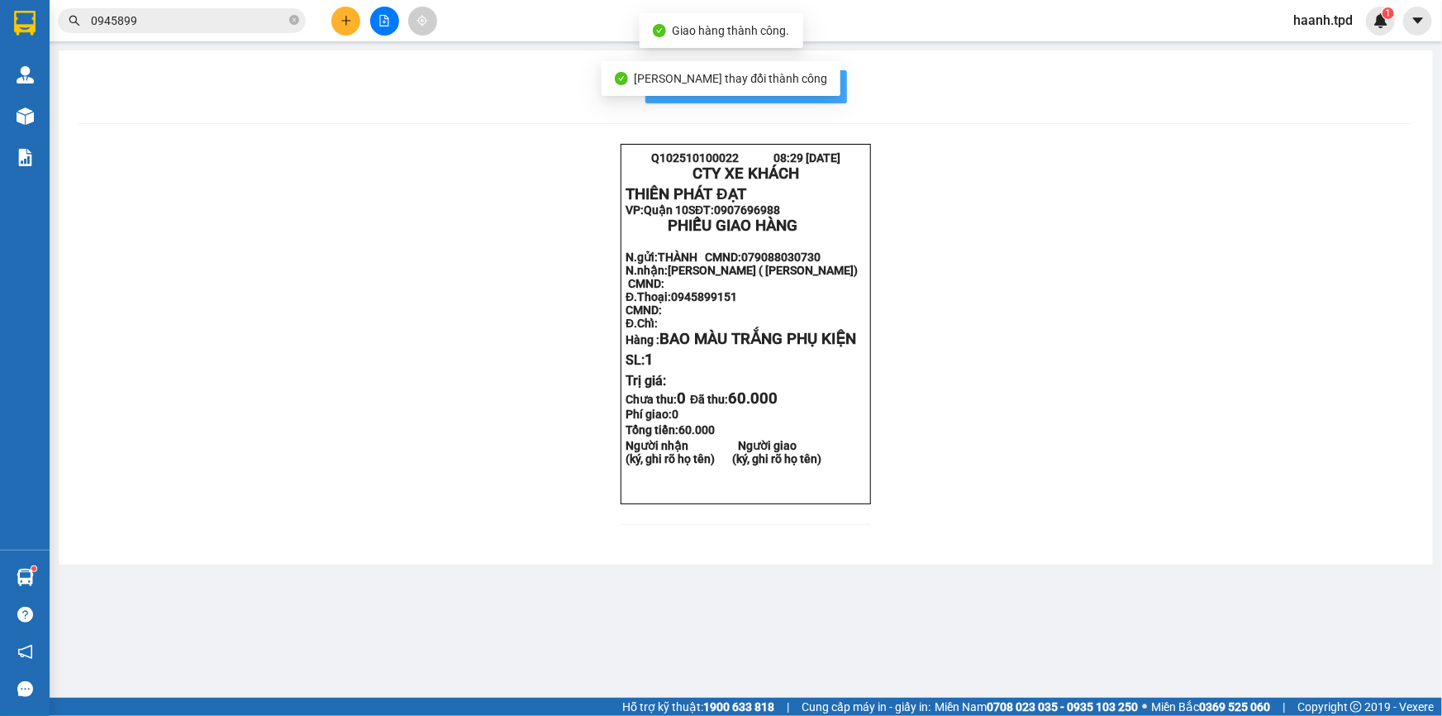
click at [838, 83] on button "In mẫu biên lai tự cấu hình" at bounding box center [746, 86] width 202 height 33
click at [210, 22] on input "0945899" at bounding box center [188, 21] width 195 height 18
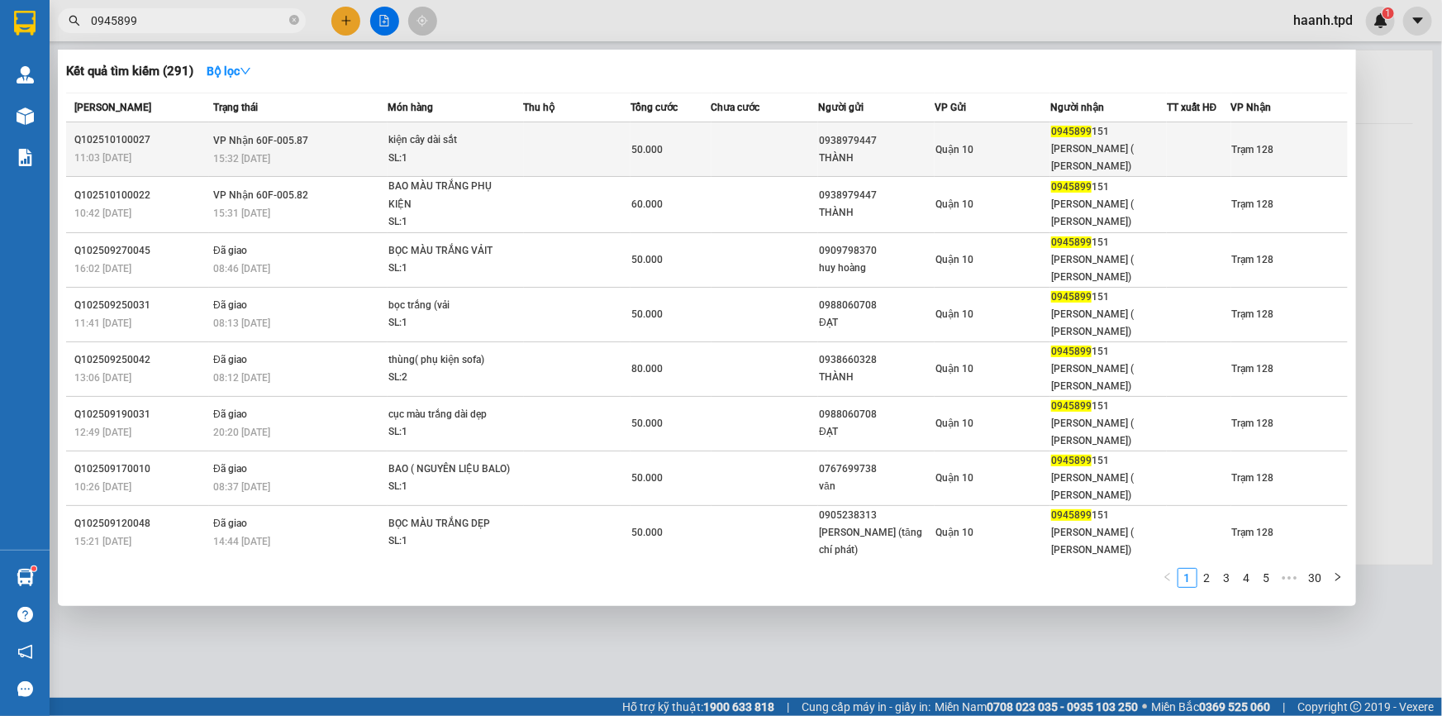
click at [993, 140] on div "Quận 10" at bounding box center [992, 149] width 115 height 18
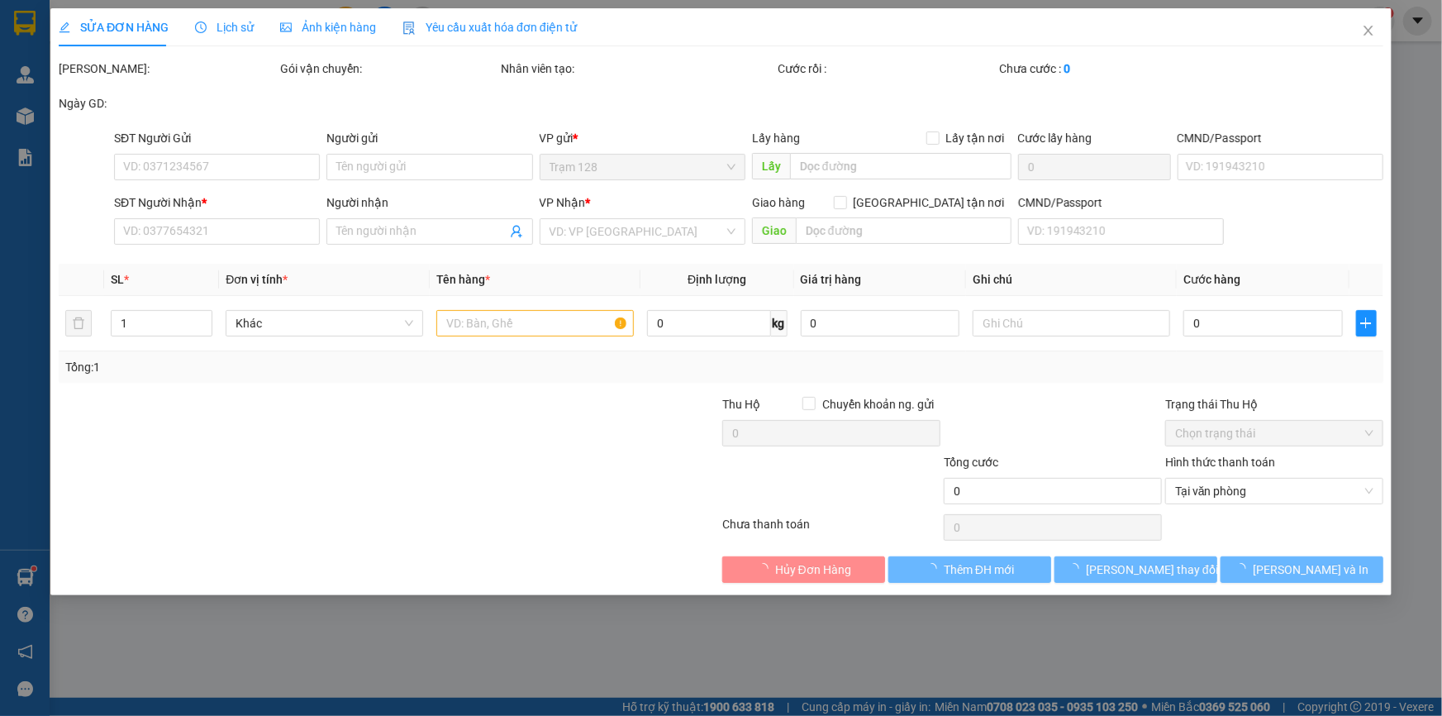
type input "0938979447"
type input "THÀNH"
type input "079088030730"
type input "0945899151"
type input "ÊM SOFA ( VŨ MINH NHẬT)"
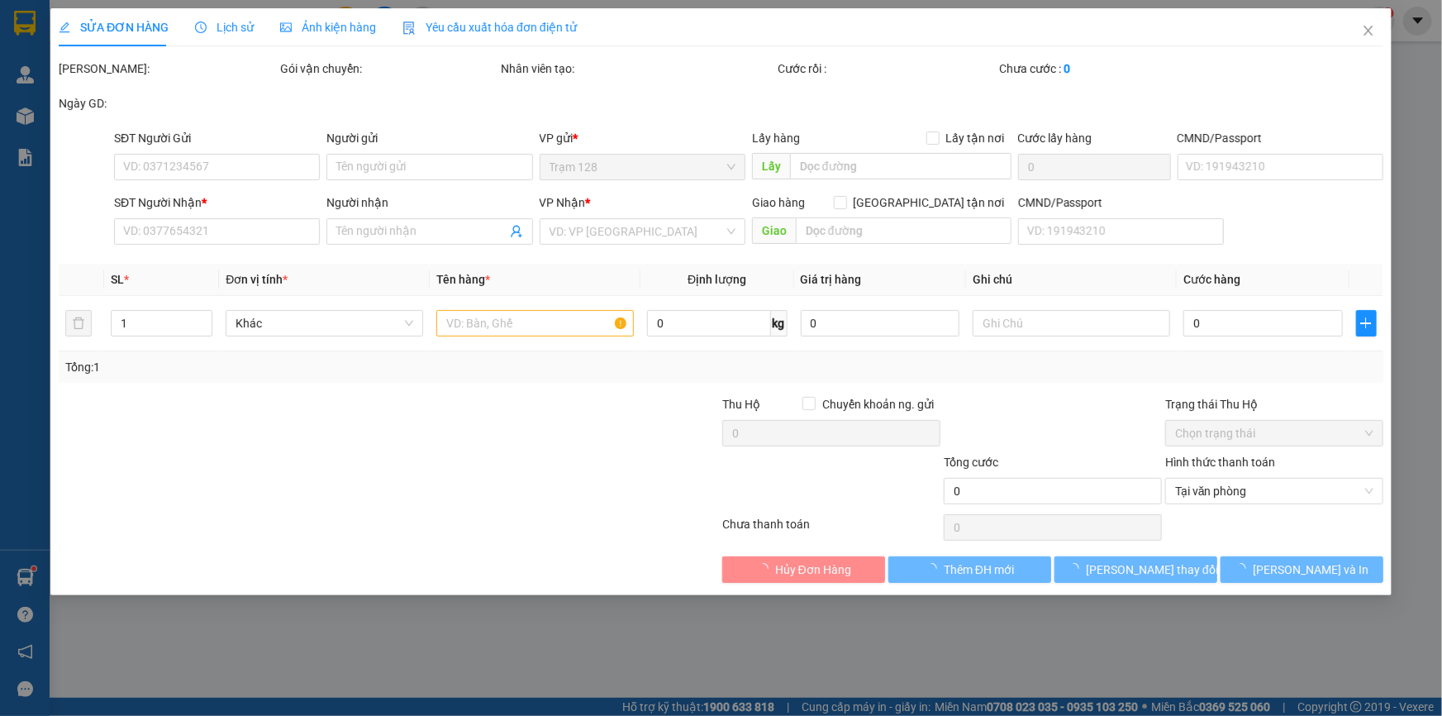
type input "50.000"
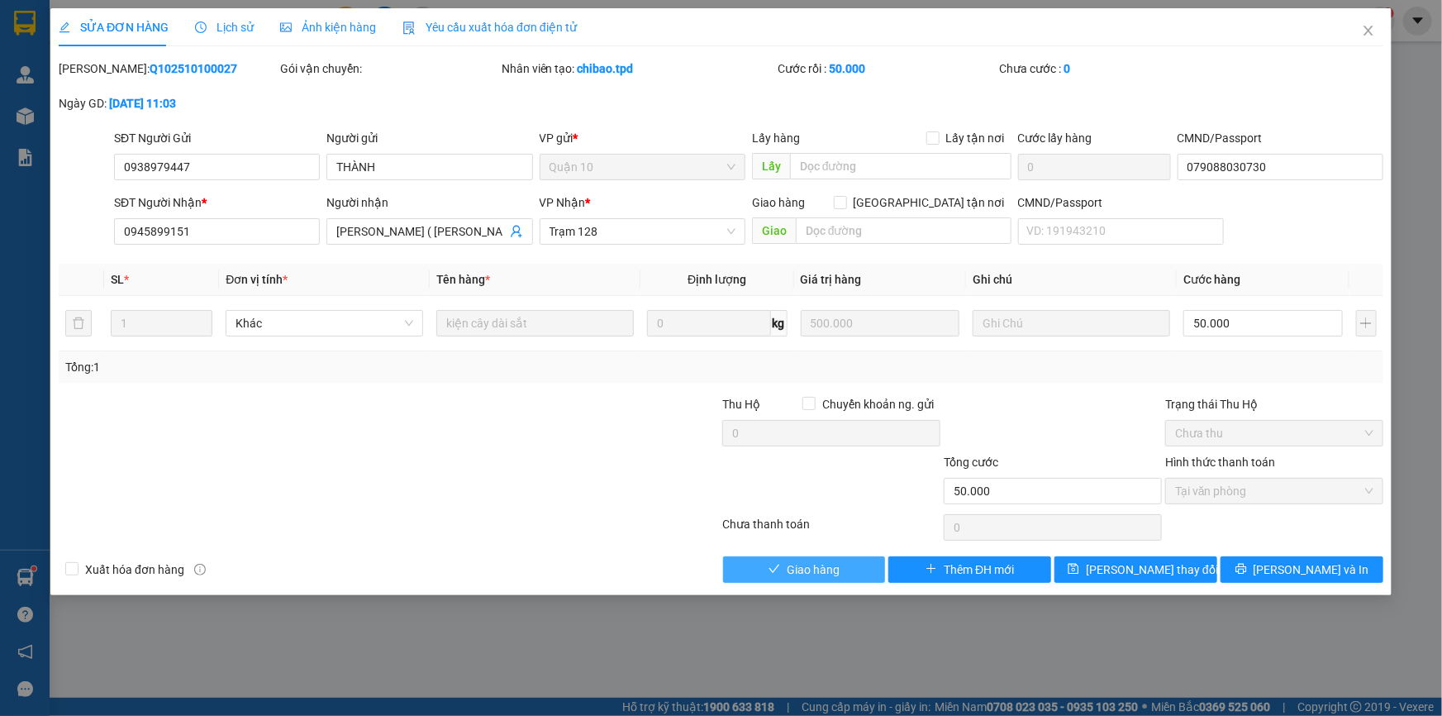
click at [818, 562] on span "Giao hàng" at bounding box center [813, 569] width 53 height 18
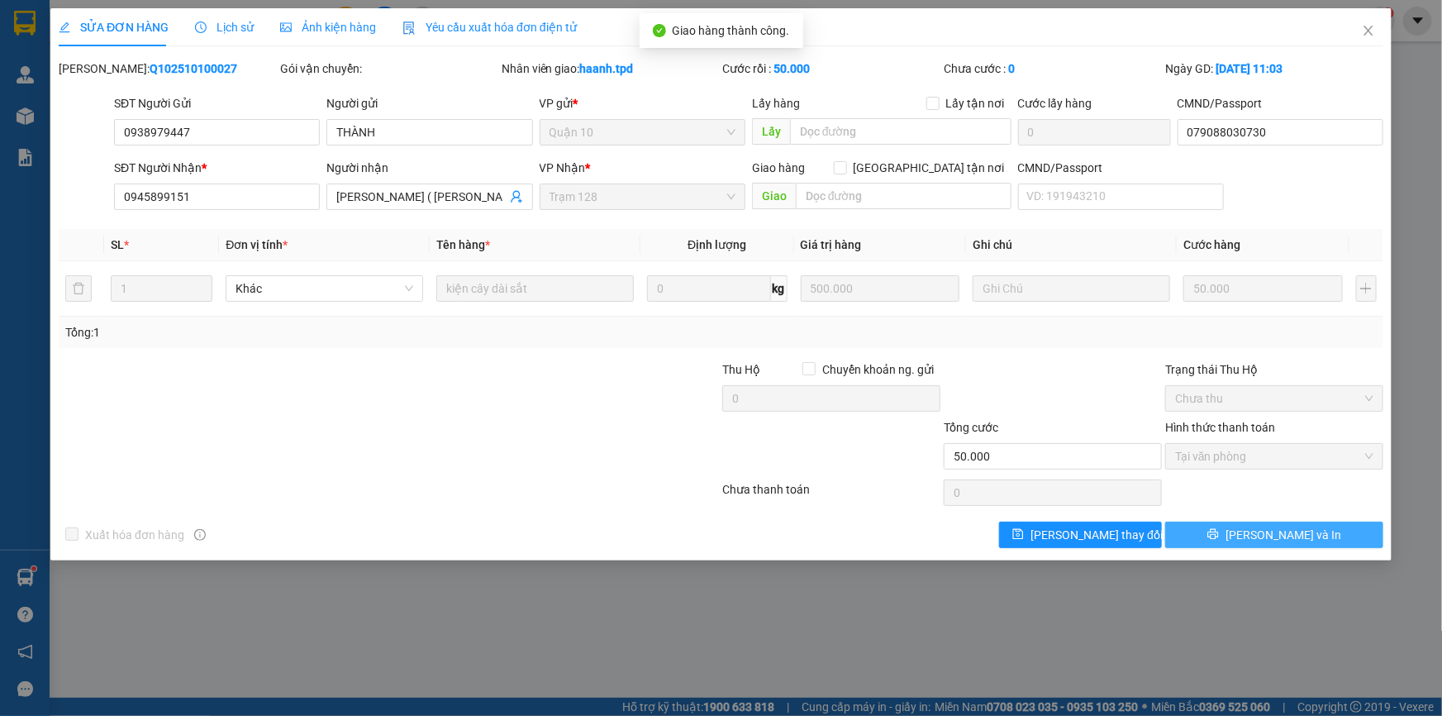
click at [1262, 539] on span "[PERSON_NAME] và In" at bounding box center [1284, 535] width 116 height 18
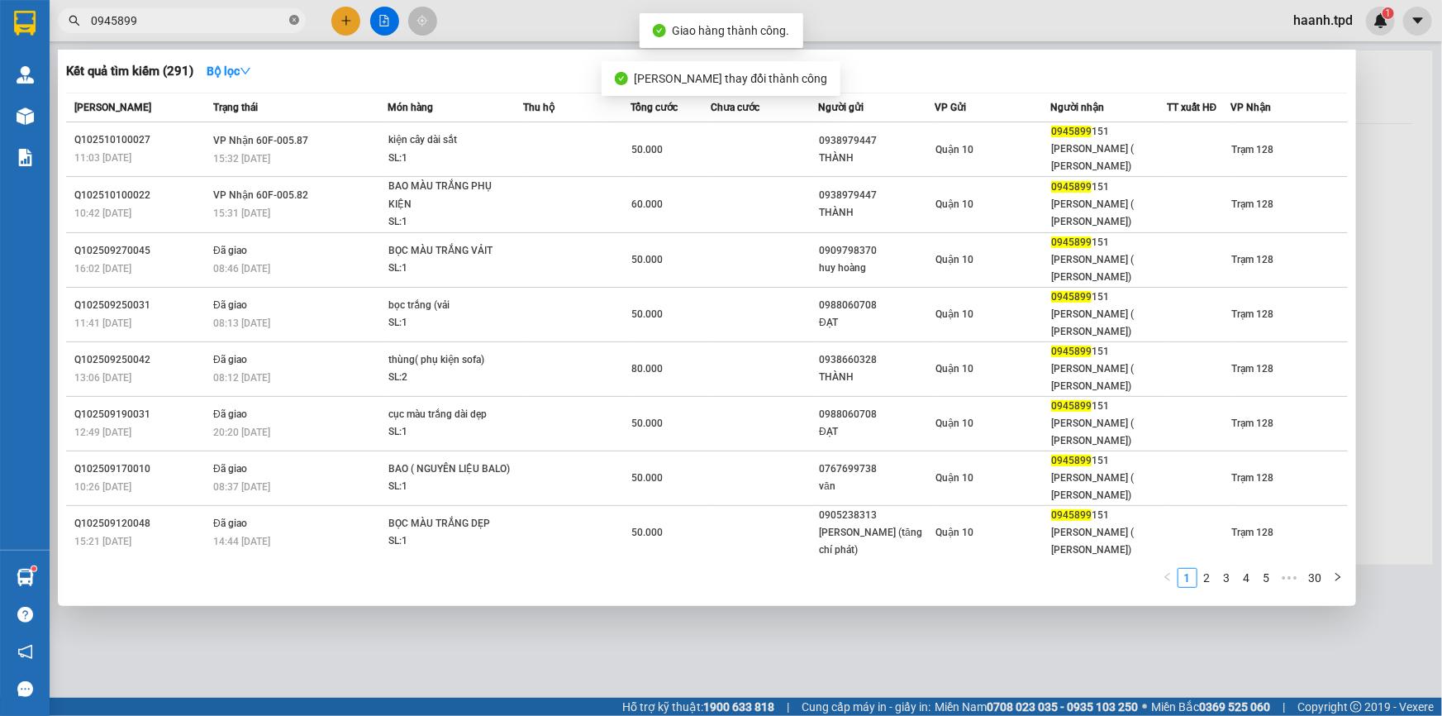
click at [297, 21] on icon "close-circle" at bounding box center [294, 20] width 10 height 10
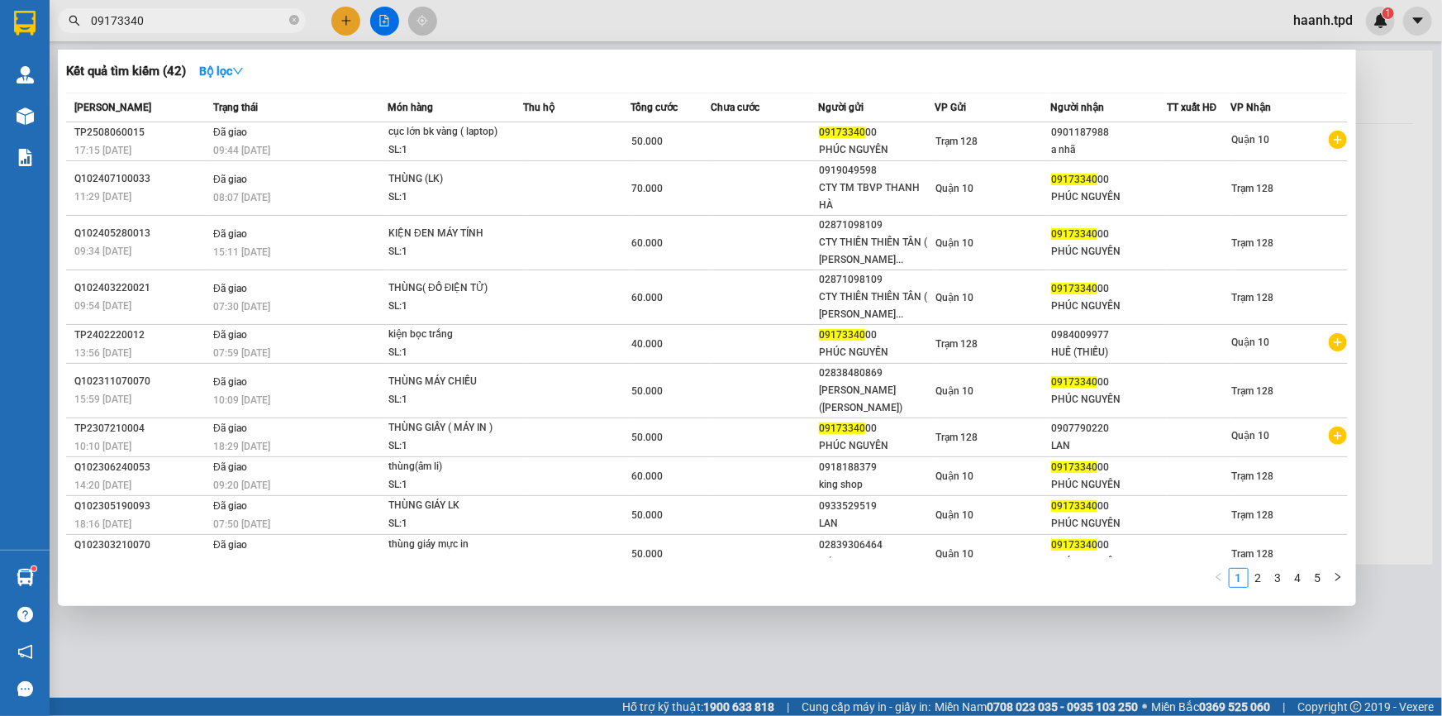
type input "09173340"
click at [288, 21] on span "09173340" at bounding box center [182, 20] width 248 height 25
click at [299, 17] on span "09173340" at bounding box center [182, 20] width 248 height 25
click at [296, 21] on icon "close-circle" at bounding box center [294, 20] width 10 height 10
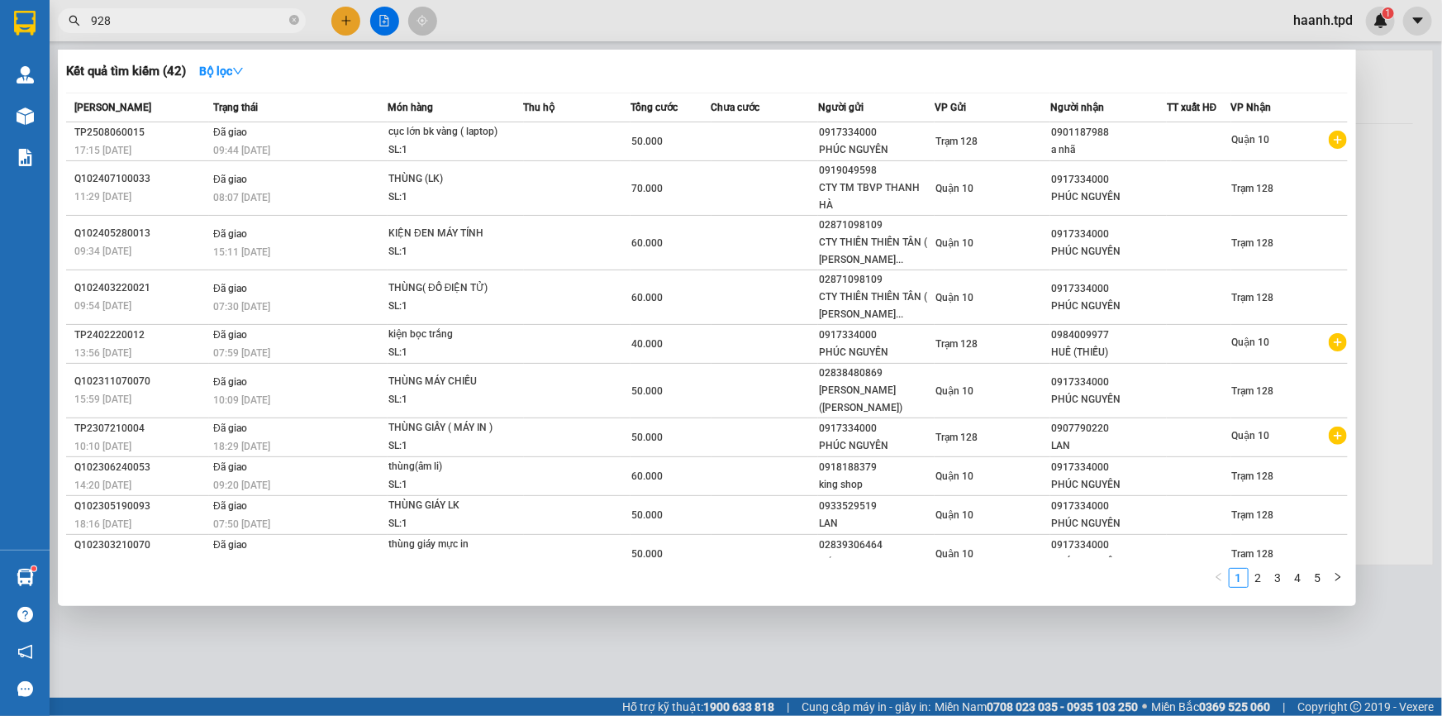
type input "928"
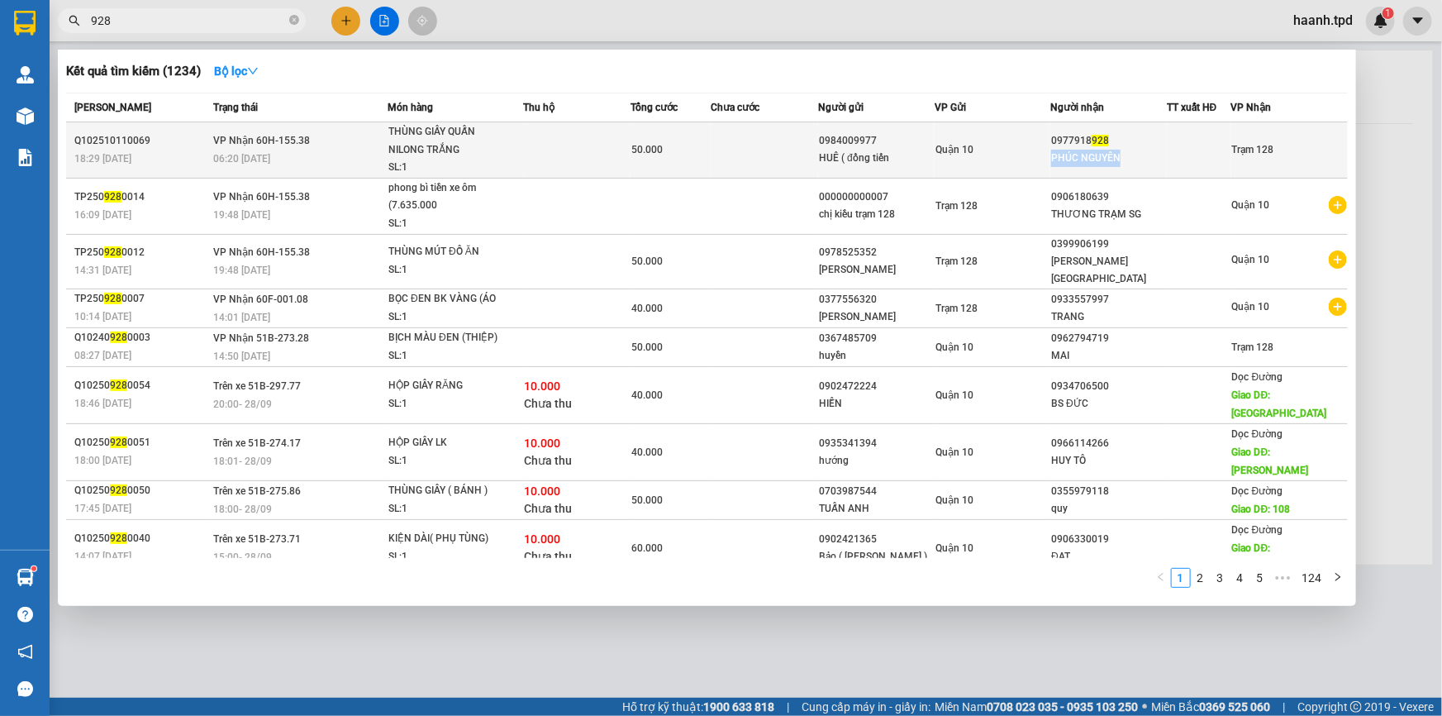
click at [1165, 147] on tr "Q102510110069 18:29 - 11/10 VP Nhận 60H-155.38 06:20 - 12/10 THÙNG GIẤY QUẤN NI…" at bounding box center [707, 150] width 1282 height 56
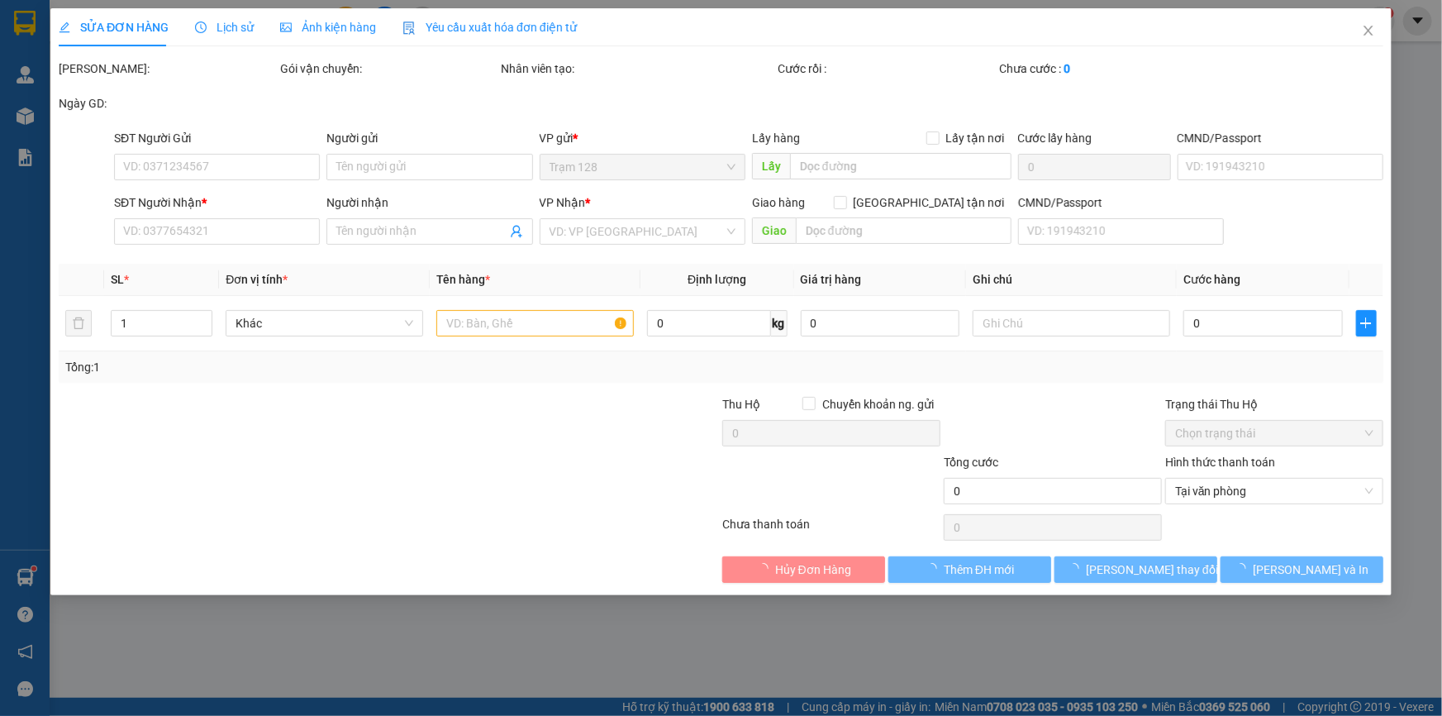
type input "0984009977"
type input "HUÊ ( đồng tiến"
type input "022304917"
type input "0977918928"
type input "PHÚC NGUYÊN"
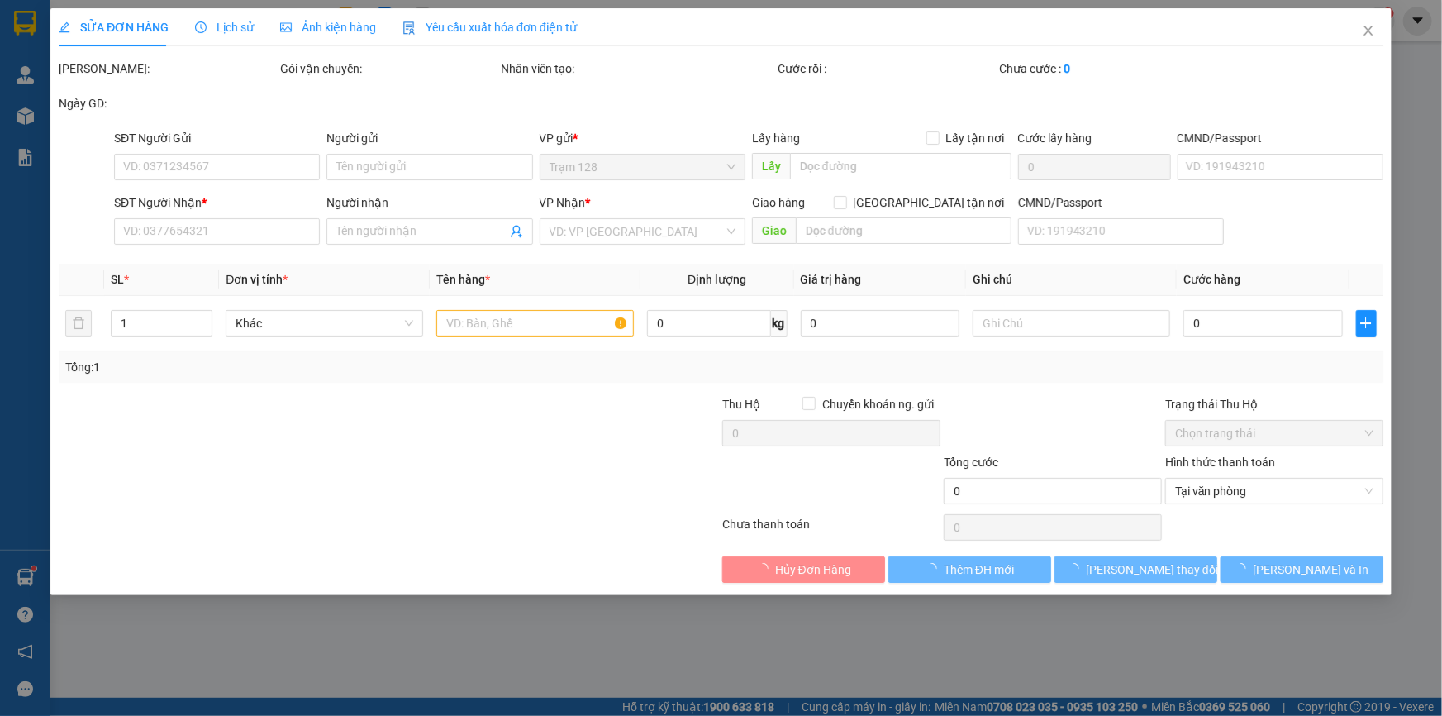
type input "50.000"
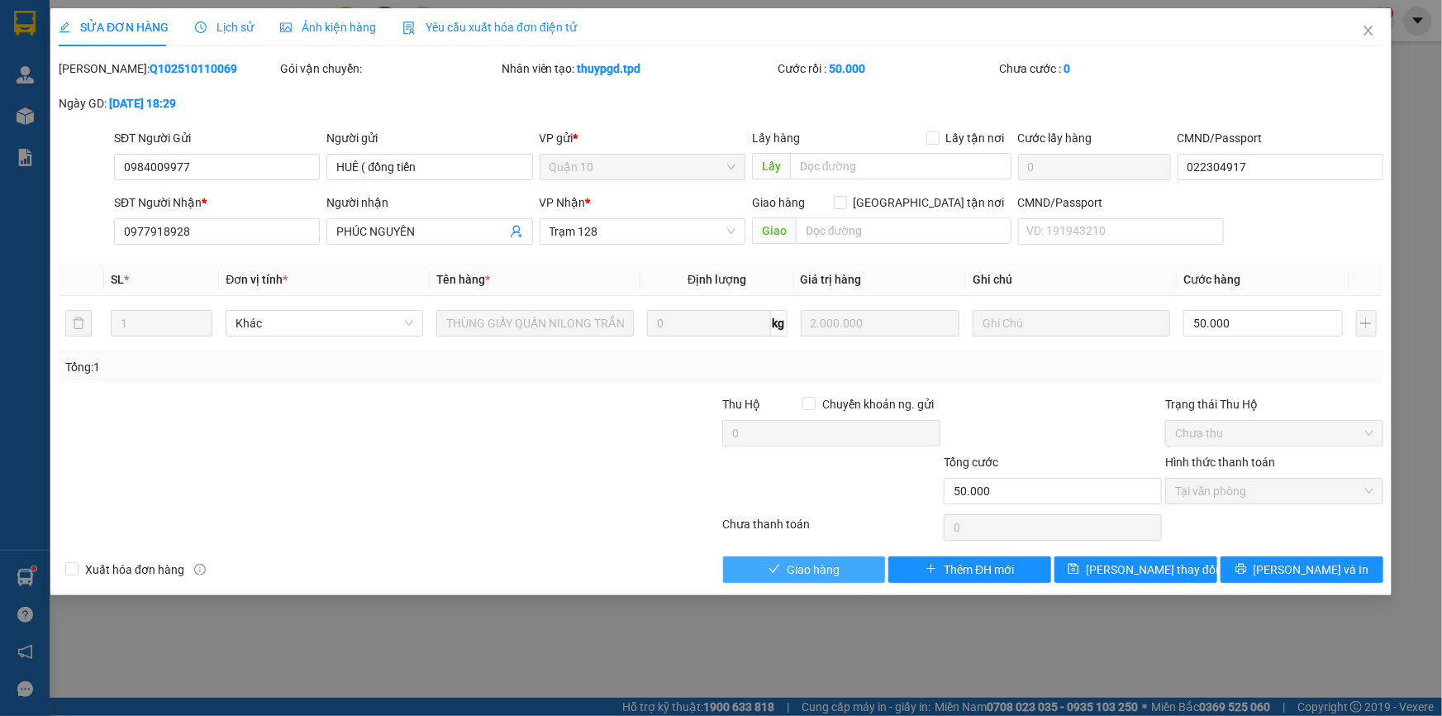
click at [838, 578] on span "Giao hàng" at bounding box center [813, 569] width 53 height 18
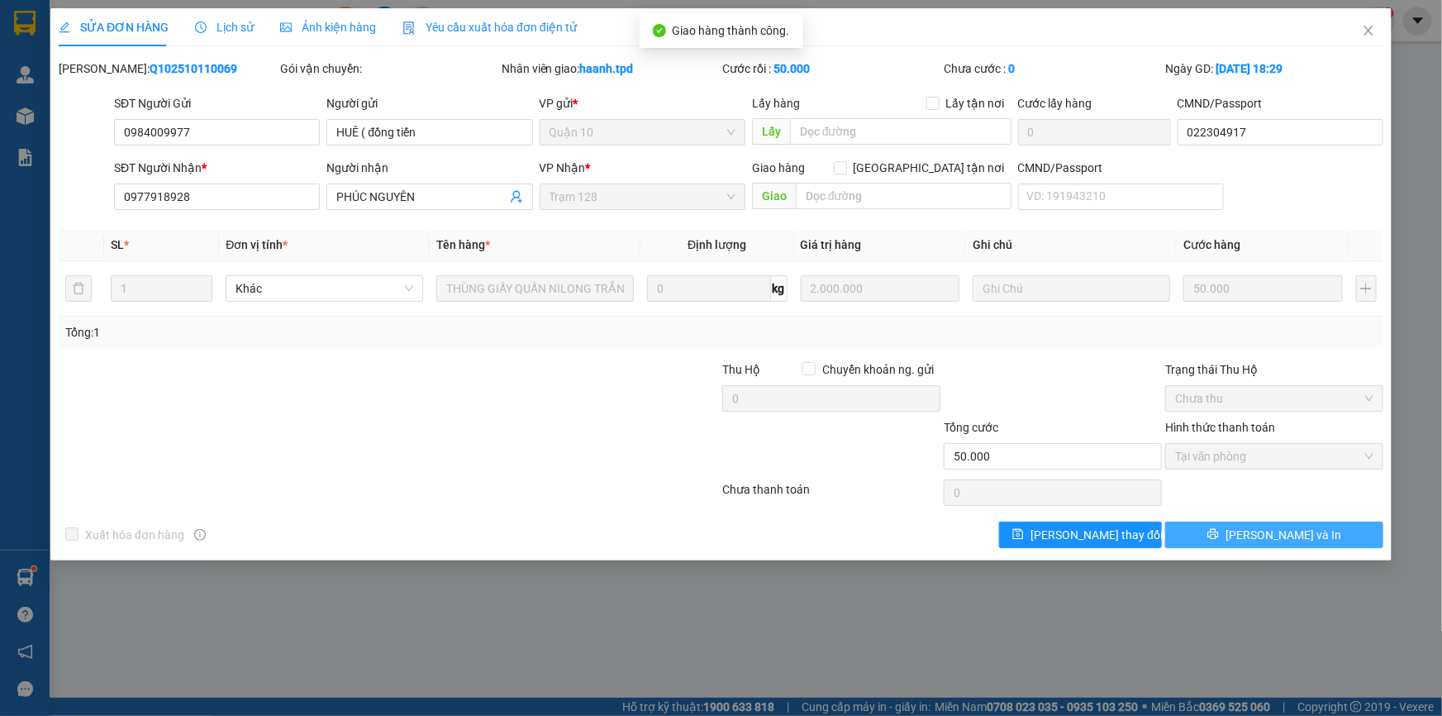
click at [1283, 526] on span "[PERSON_NAME] và In" at bounding box center [1284, 535] width 116 height 18
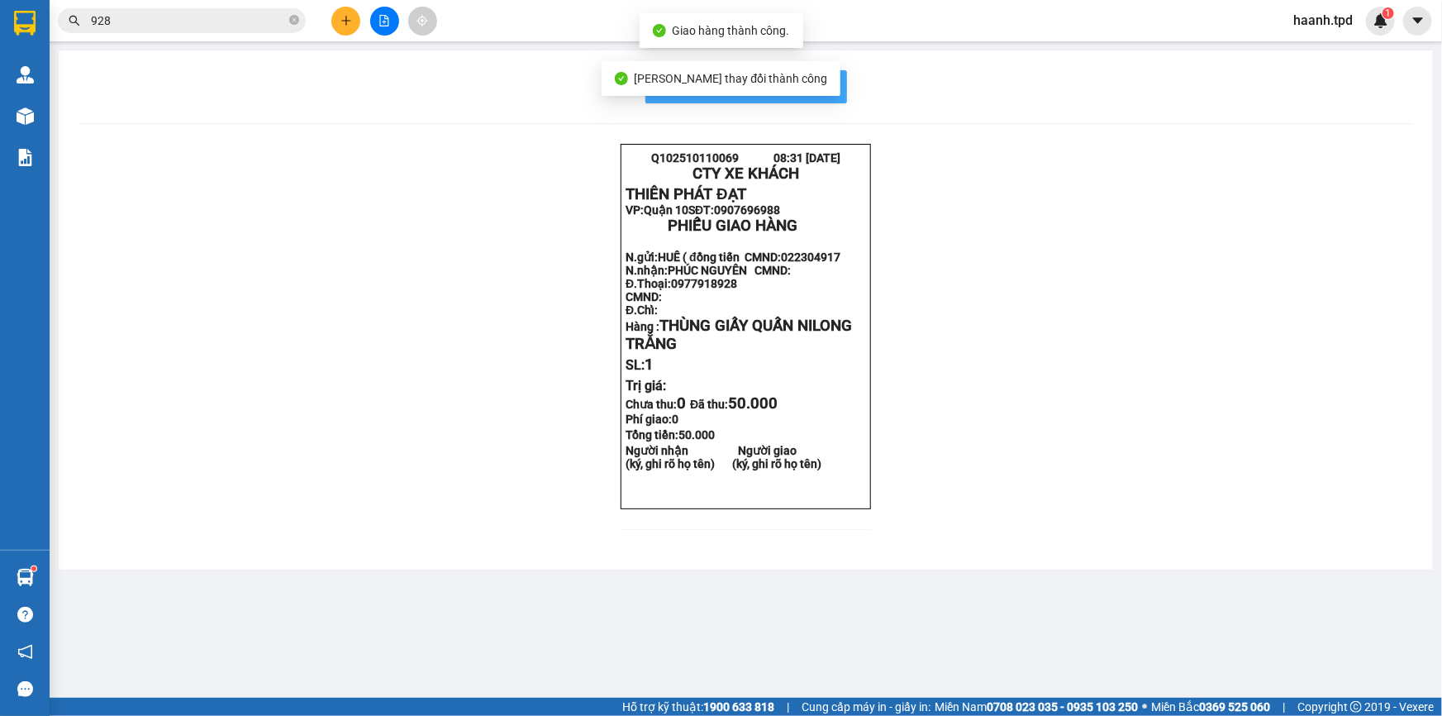
click at [834, 98] on button "In mẫu biên lai tự cấu hình" at bounding box center [746, 86] width 202 height 33
click at [299, 21] on span "928" at bounding box center [182, 20] width 248 height 25
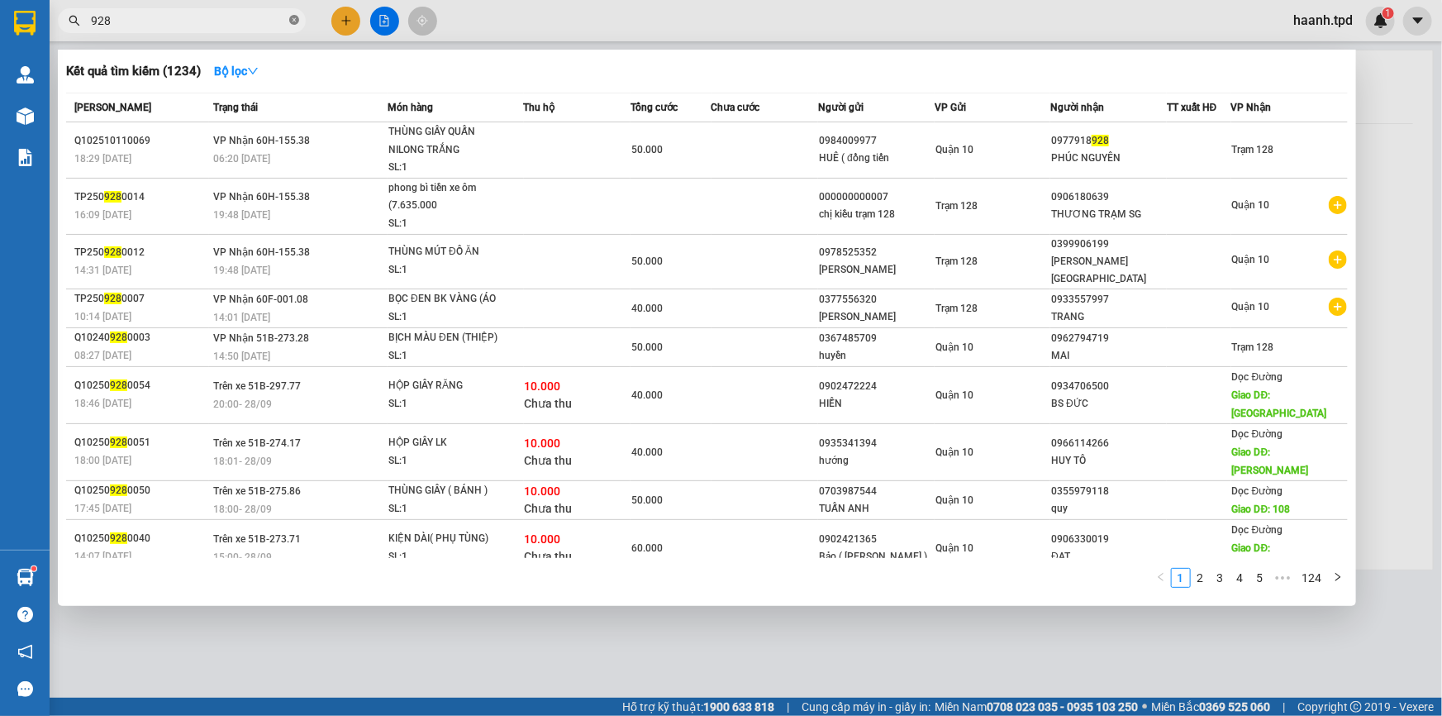
click at [294, 21] on icon "close-circle" at bounding box center [294, 20] width 10 height 10
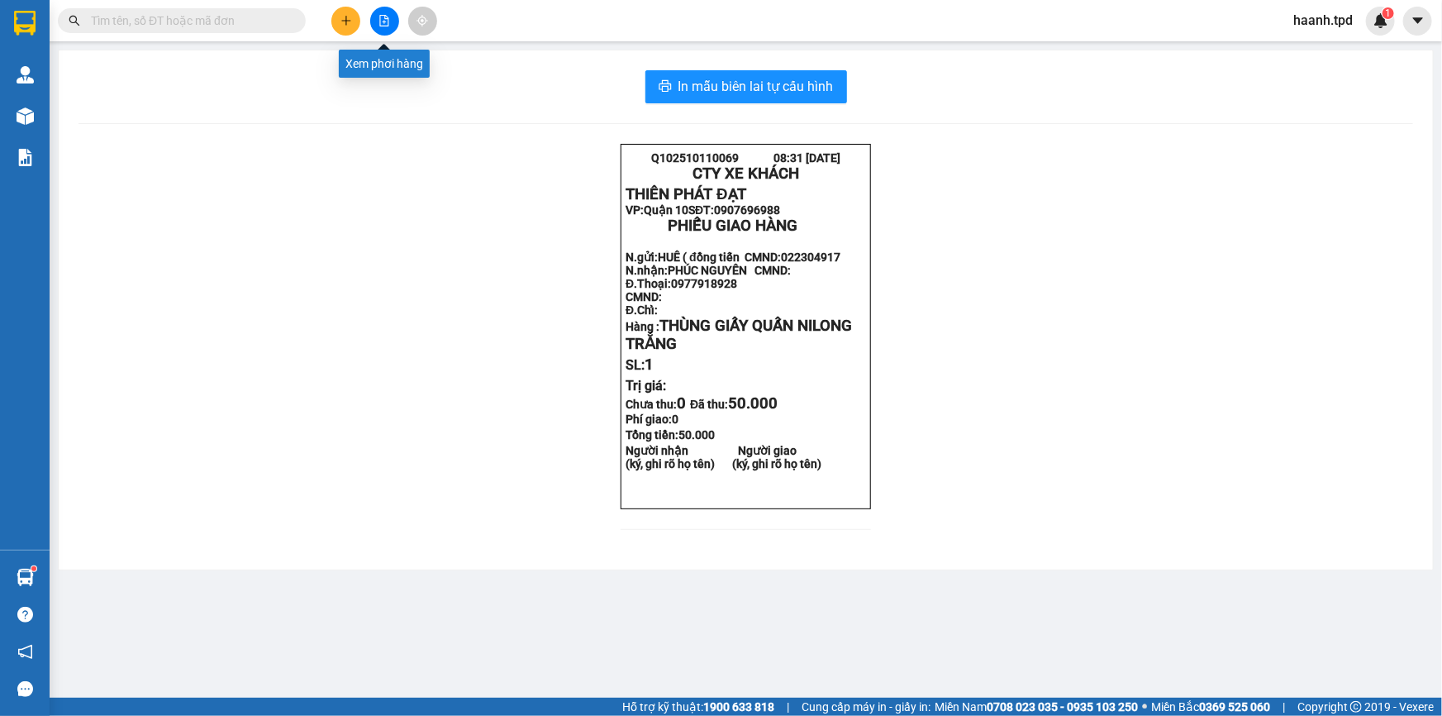
click at [397, 17] on button at bounding box center [384, 21] width 29 height 29
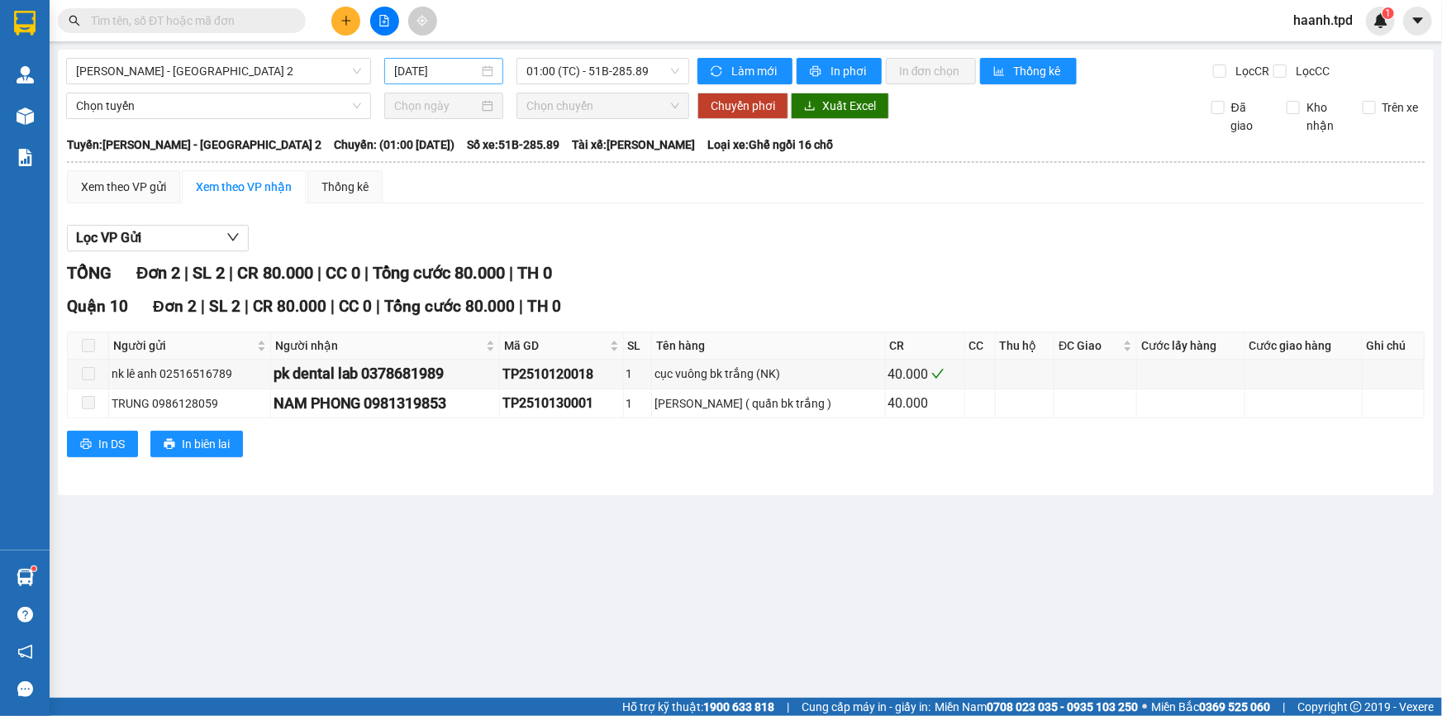
click at [423, 69] on input "[DATE]" at bounding box center [436, 71] width 84 height 18
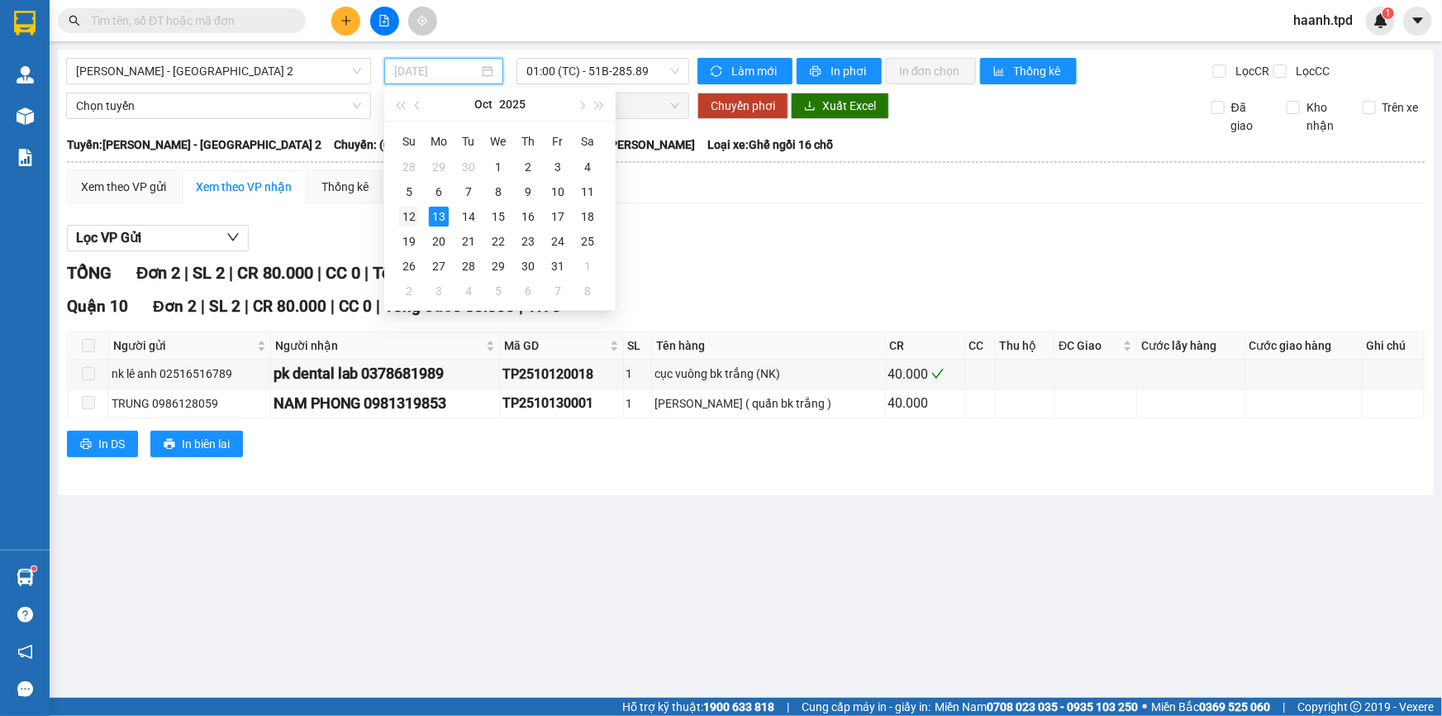
click at [407, 216] on div "12" at bounding box center [409, 217] width 20 height 20
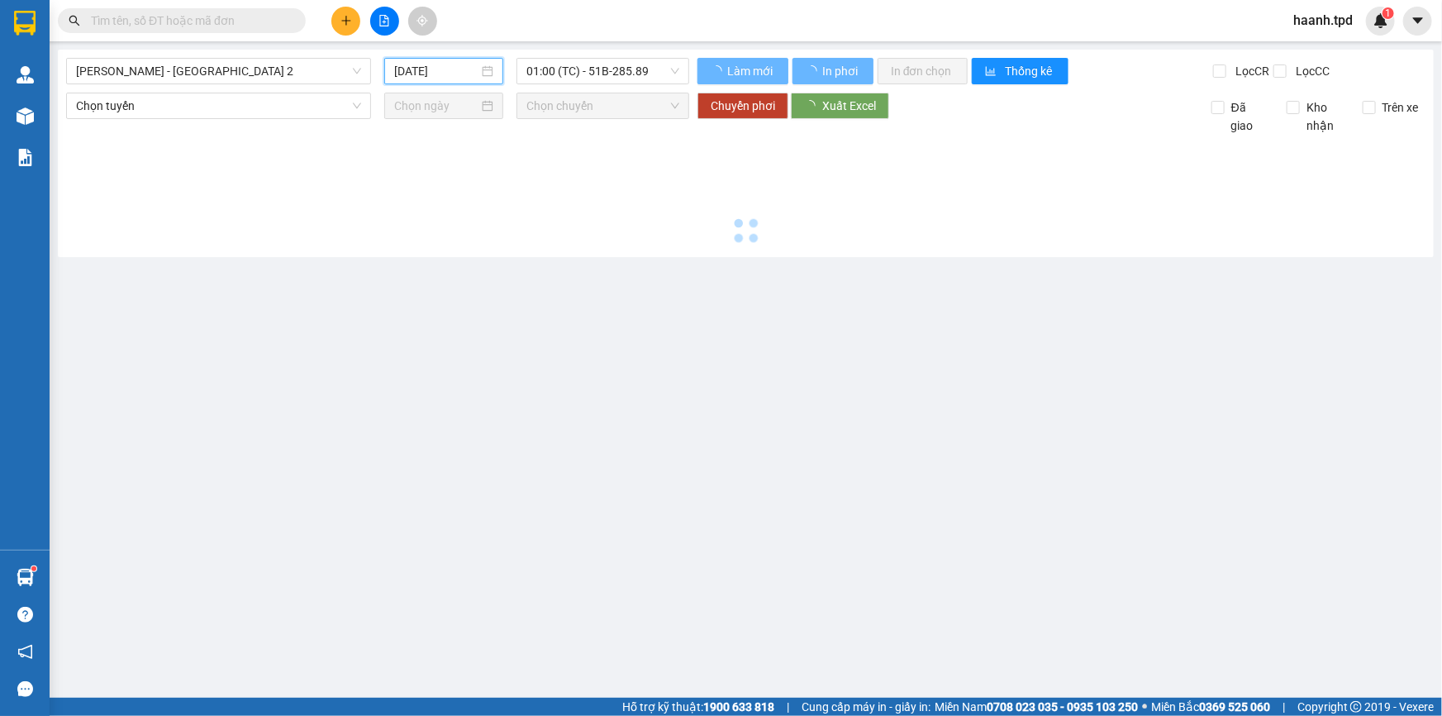
type input "[DATE]"
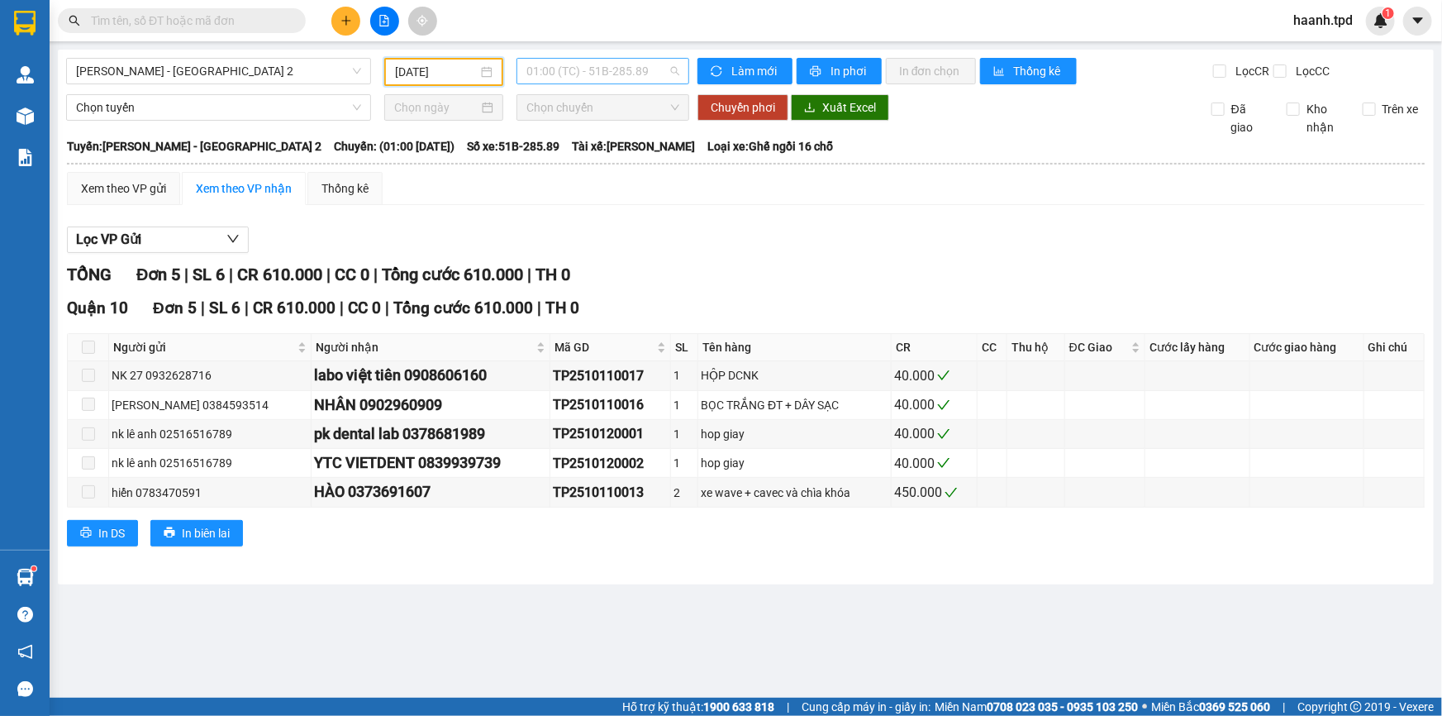
click at [568, 74] on span "01:00 (TC) - 51B-285.89" at bounding box center [602, 71] width 153 height 25
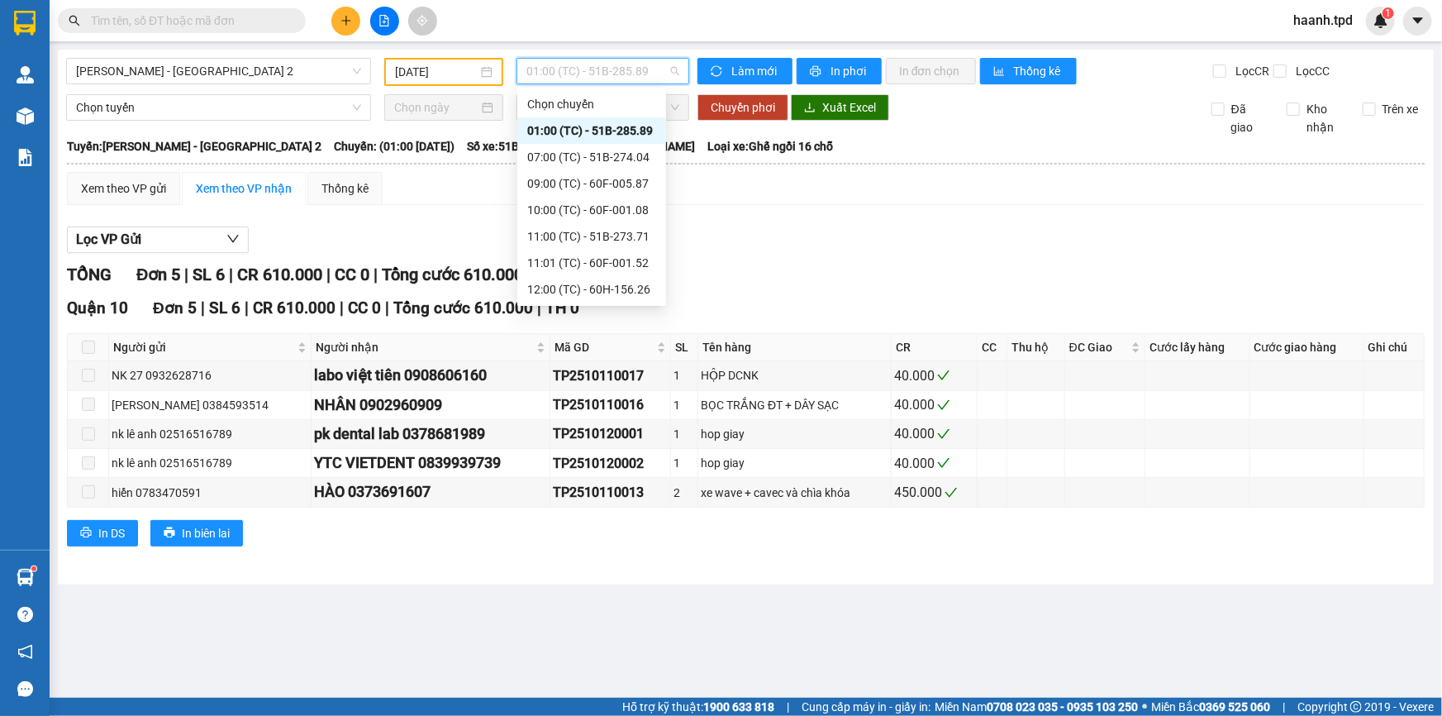
scroll to position [211, 0]
click at [562, 285] on div "19:00 (TC) - 51B-273.71" at bounding box center [591, 290] width 129 height 18
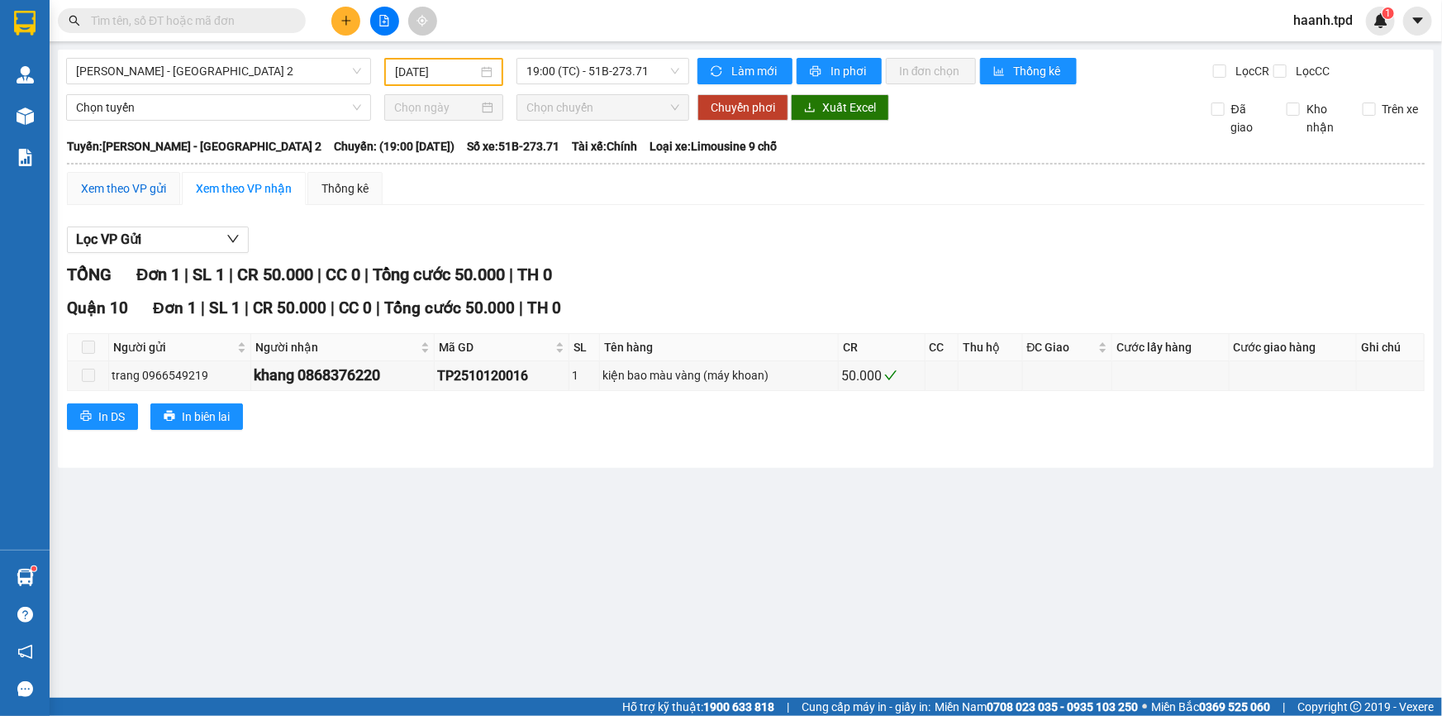
click at [144, 185] on div "Xem theo VP gửi" at bounding box center [123, 188] width 85 height 18
click at [611, 81] on span "19:00 (TC) - 51B-273.71" at bounding box center [602, 71] width 153 height 25
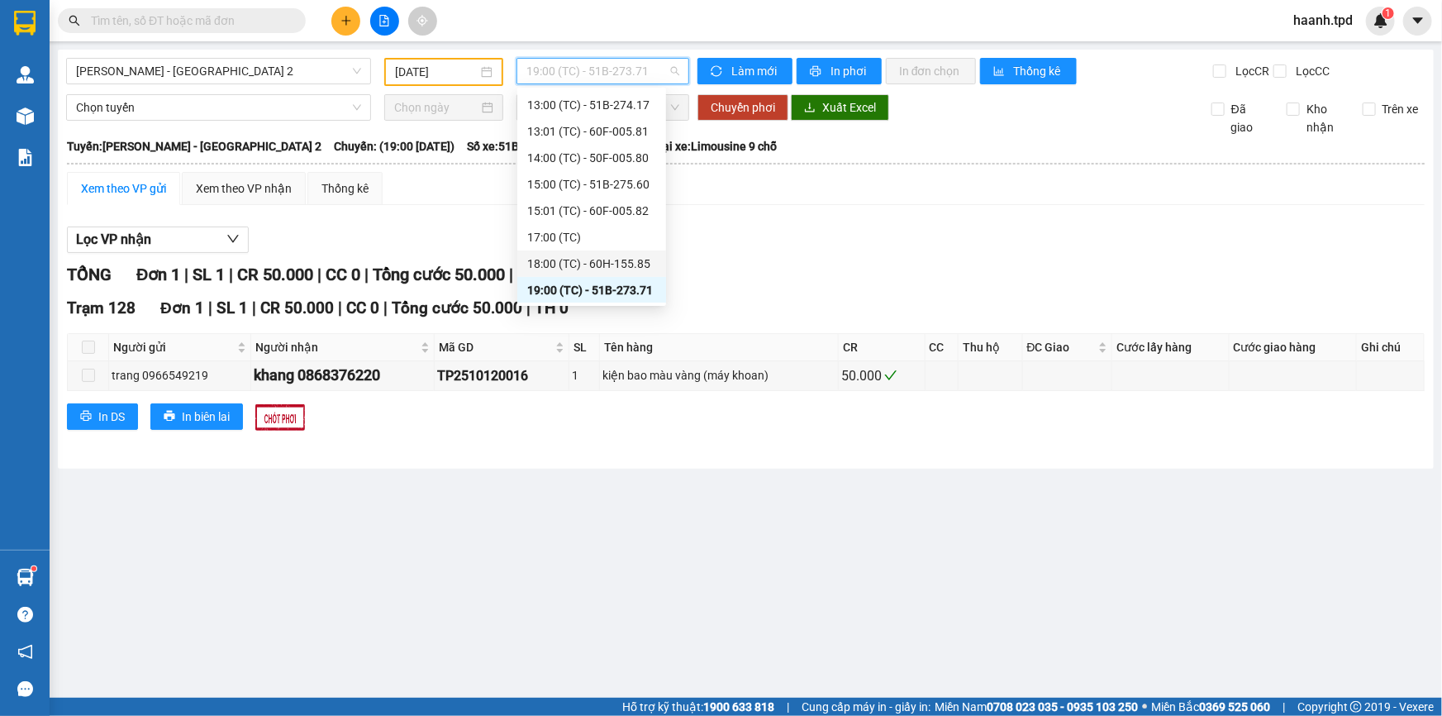
click at [562, 264] on div "18:00 (TC) - 60H-155.85" at bounding box center [591, 264] width 129 height 18
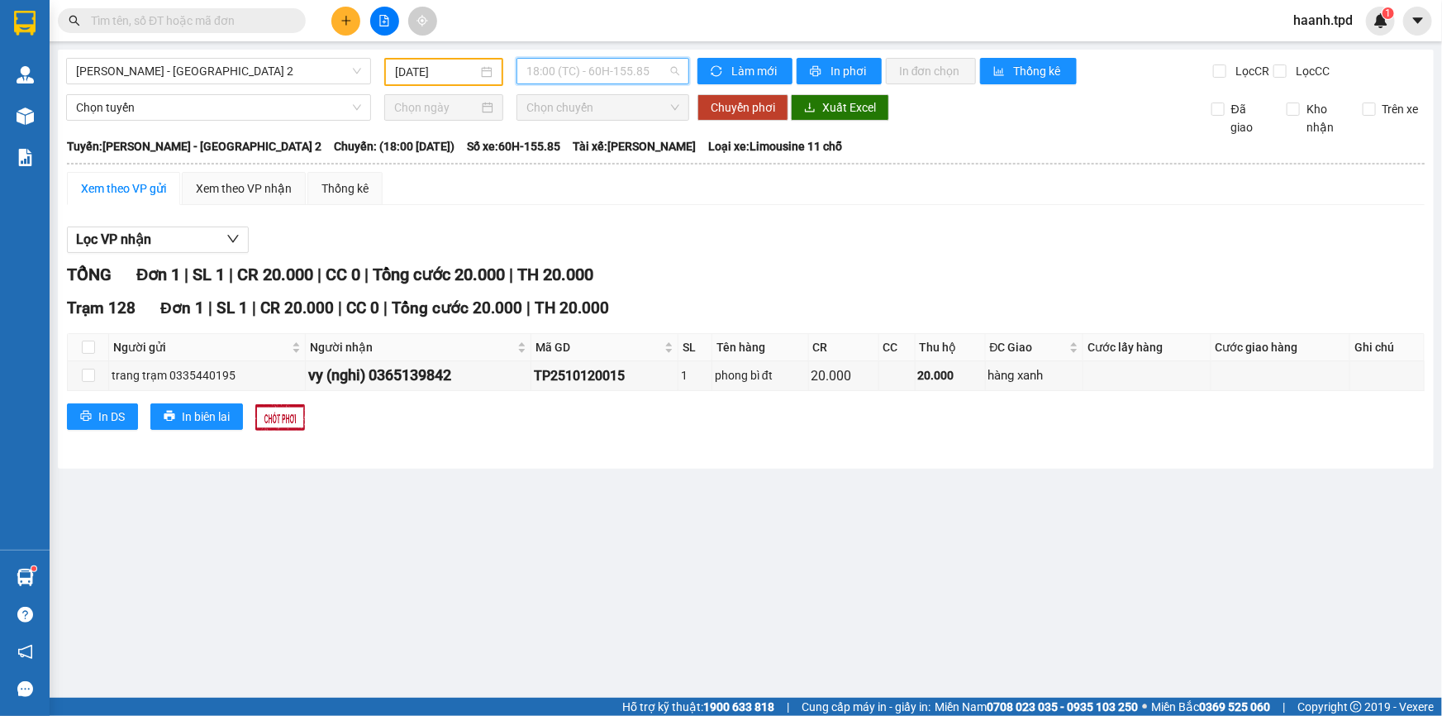
click at [606, 70] on span "18:00 (TC) - 60H-155.85" at bounding box center [602, 71] width 153 height 25
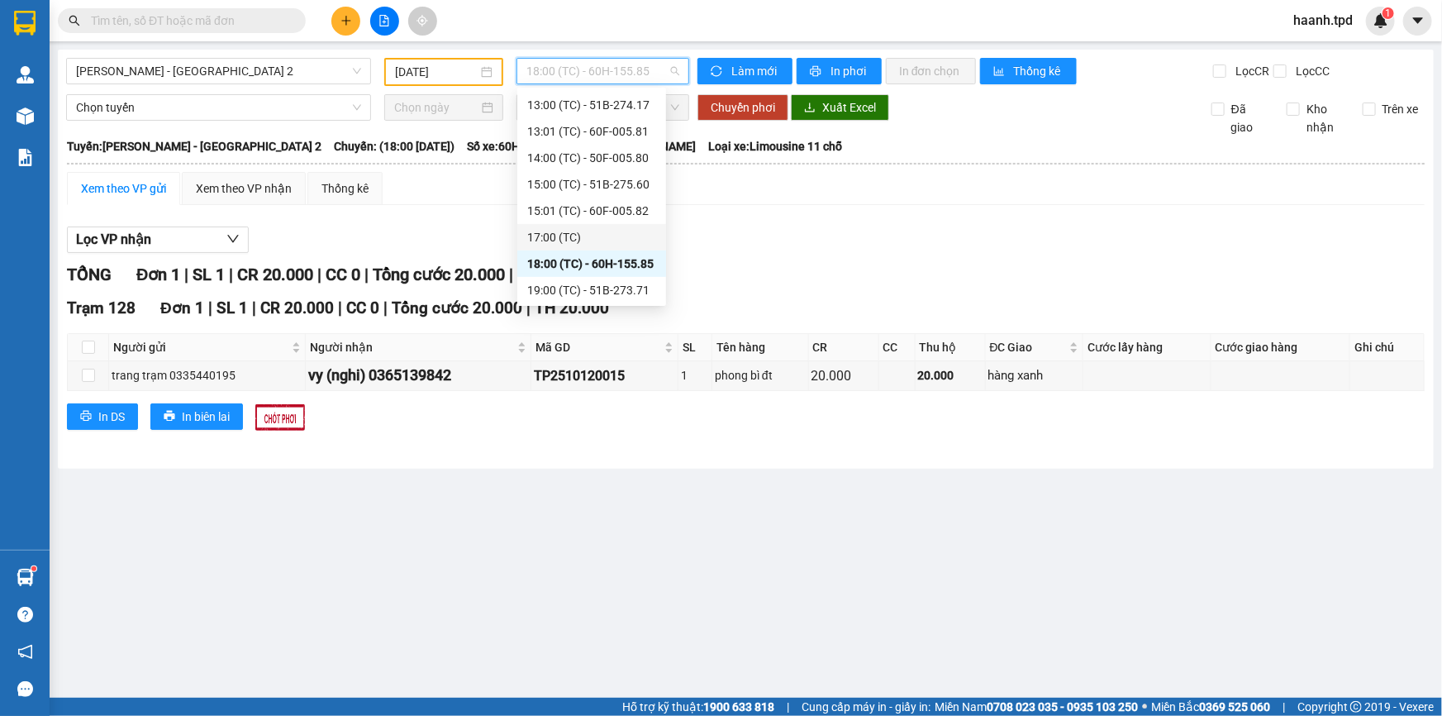
click at [593, 230] on div "17:00 (TC)" at bounding box center [591, 237] width 129 height 18
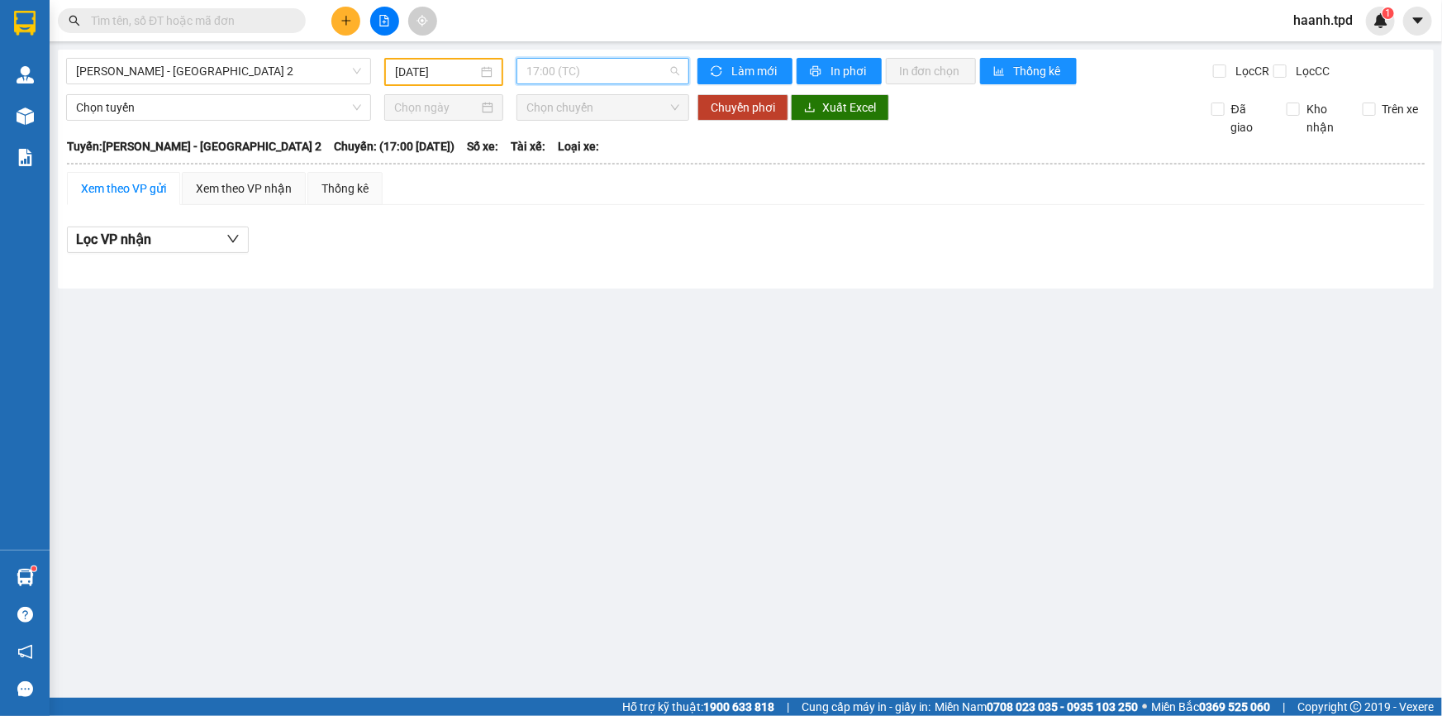
click at [556, 64] on span "17:00 (TC)" at bounding box center [602, 71] width 153 height 25
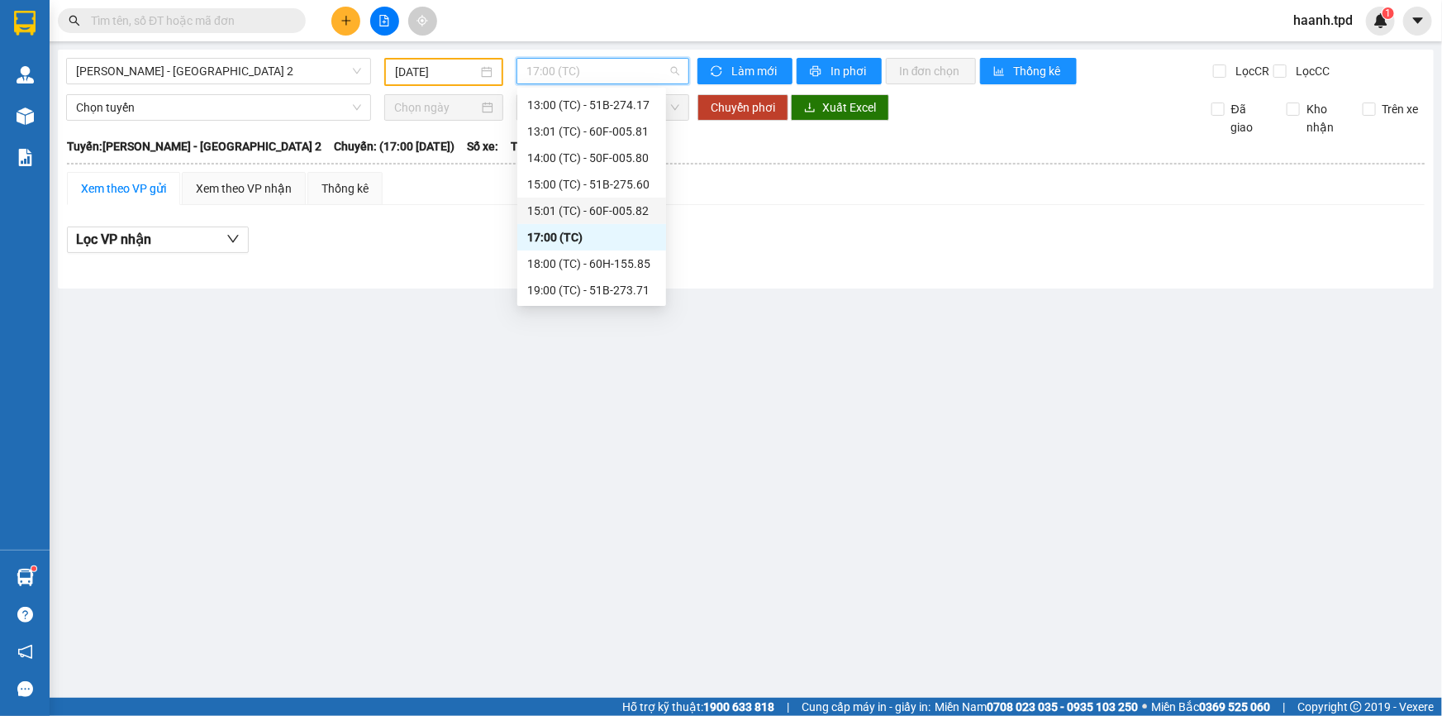
click at [595, 202] on div "15:01 (TC) - 60F-005.82" at bounding box center [591, 211] width 129 height 18
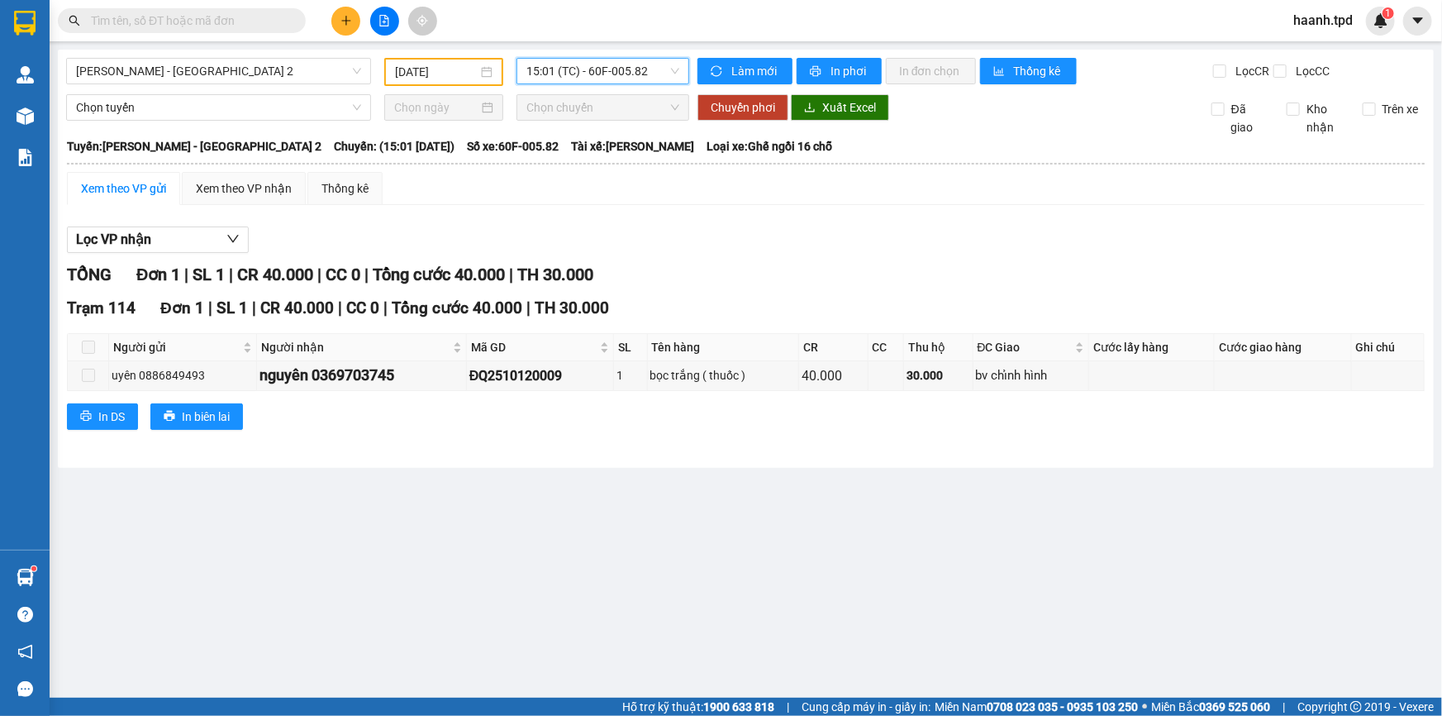
click at [587, 67] on span "15:01 (TC) - 60F-005.82" at bounding box center [602, 71] width 153 height 25
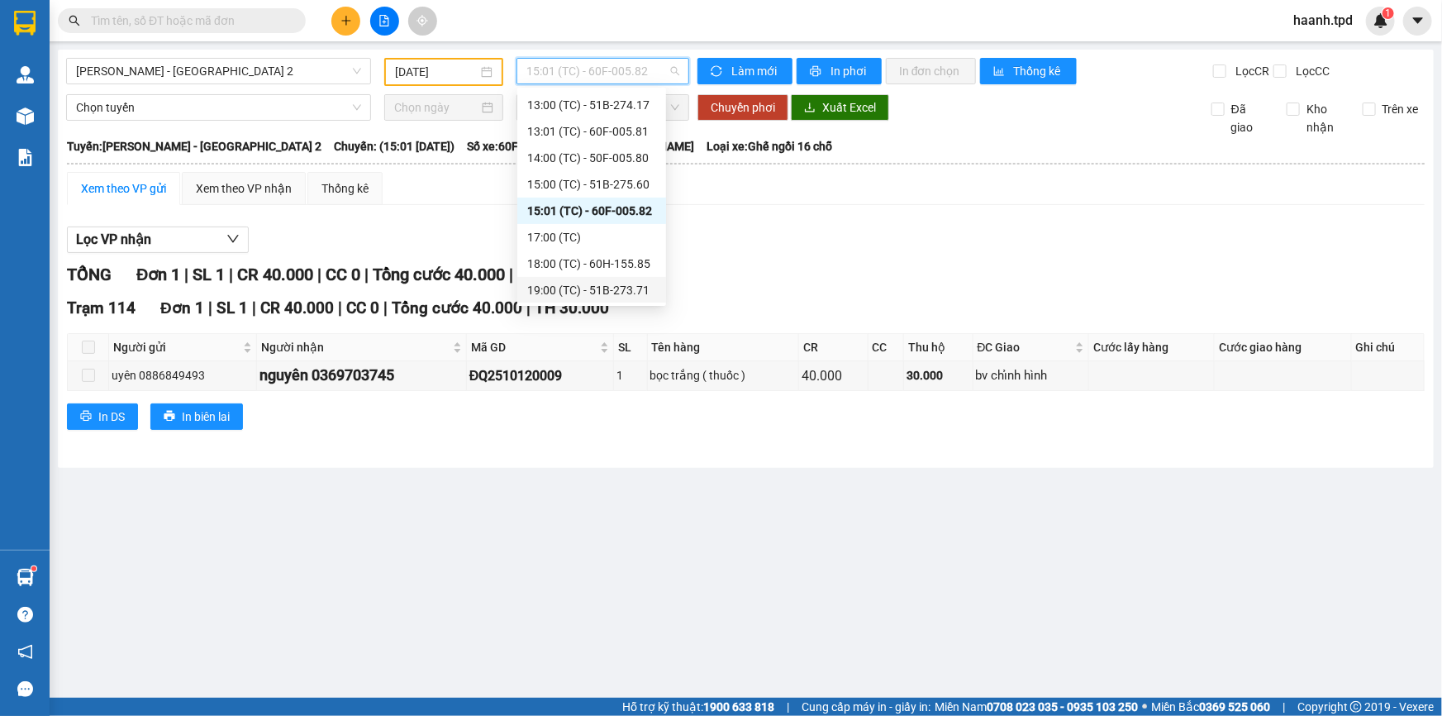
click at [599, 297] on div "19:00 (TC) - 51B-273.71" at bounding box center [591, 290] width 129 height 18
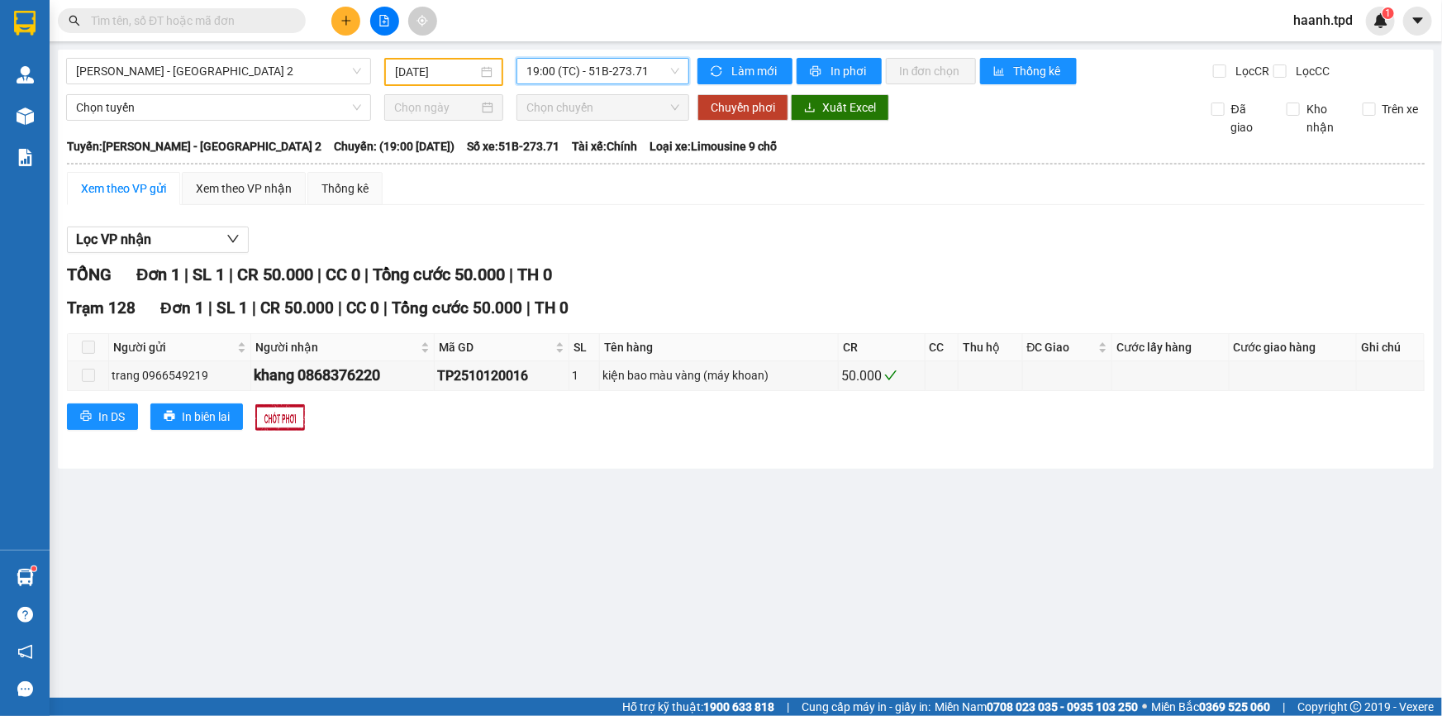
click at [595, 86] on div "Phương Lâm - Sài Gòn 2 12/10/2025 19:00 19:00 (TC) - 51B-273.71 Làm mới In phơi…" at bounding box center [746, 259] width 1376 height 419
click at [654, 74] on span "19:00 (TC) - 51B-273.71" at bounding box center [602, 71] width 153 height 25
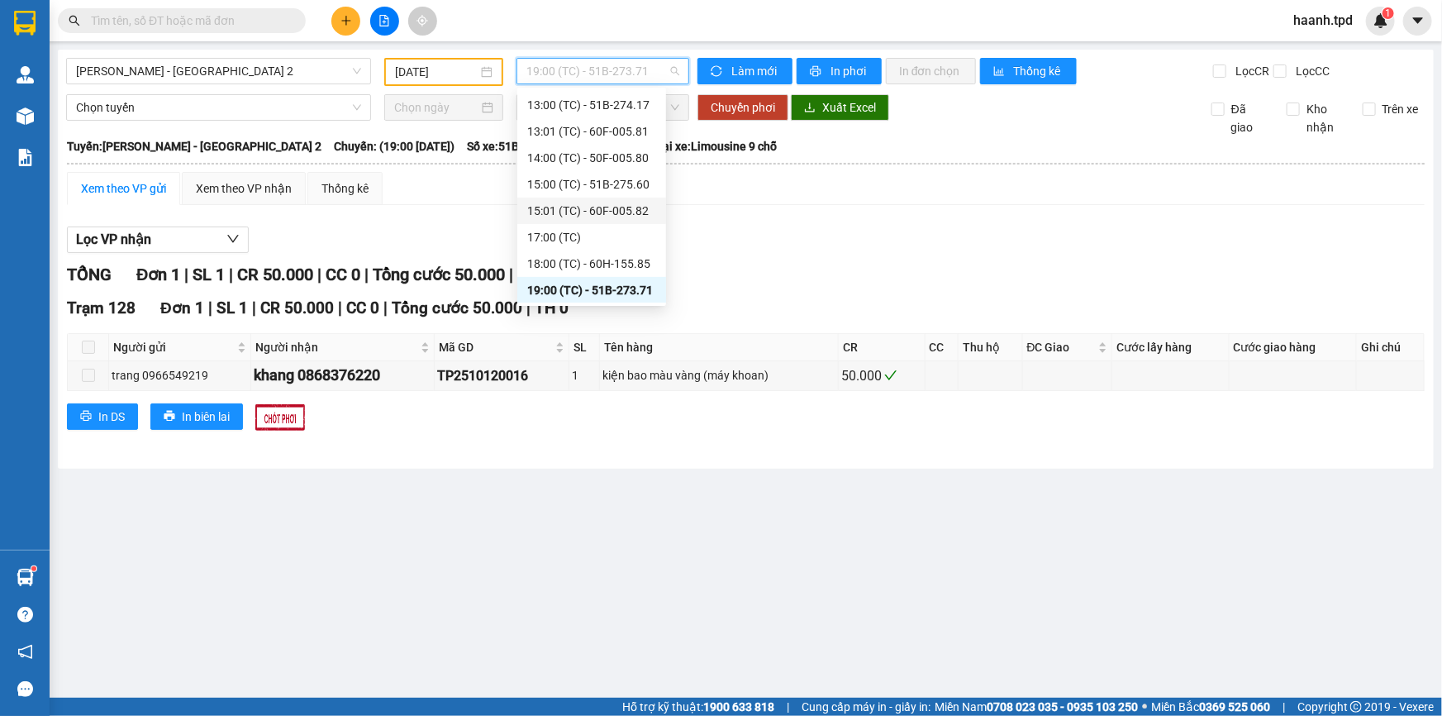
click at [587, 206] on div "15:01 (TC) - 60F-005.82" at bounding box center [591, 211] width 129 height 18
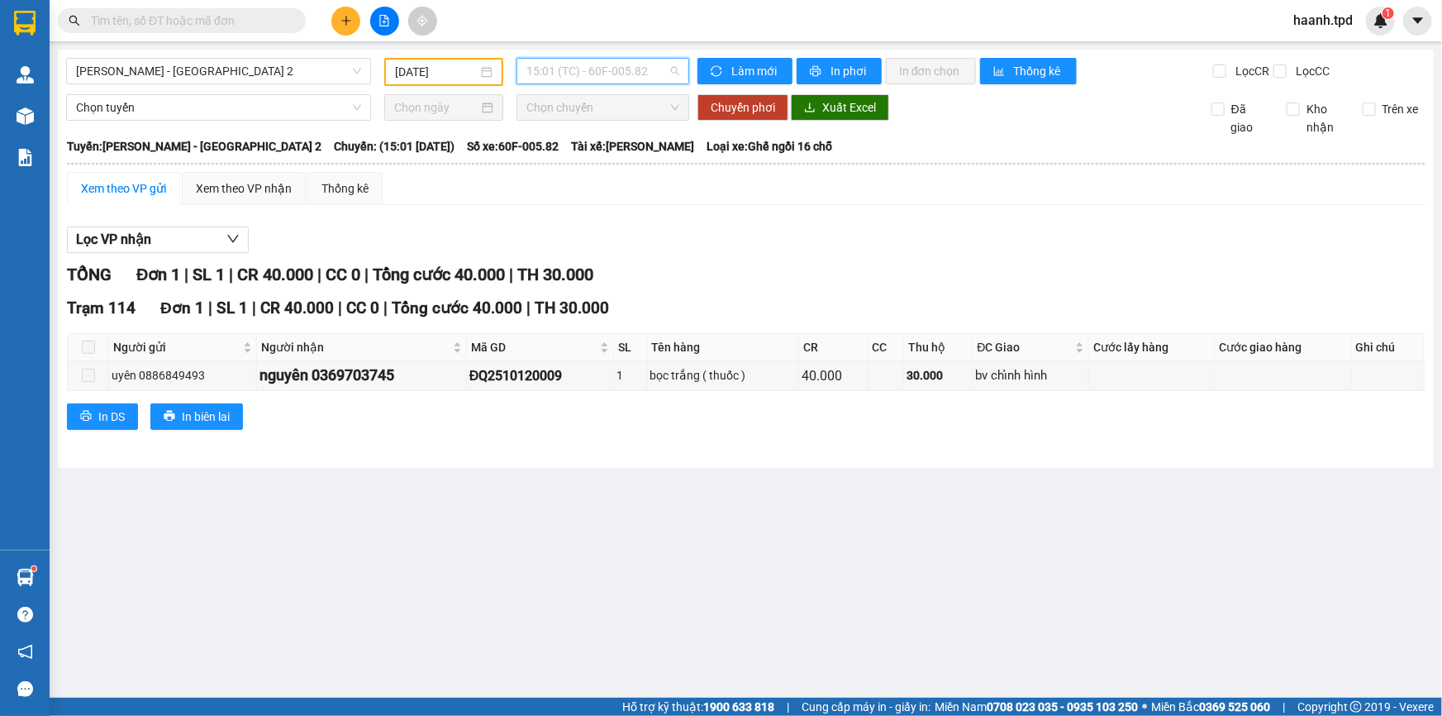
click at [578, 80] on span "15:01 (TC) - 60F-005.82" at bounding box center [602, 71] width 153 height 25
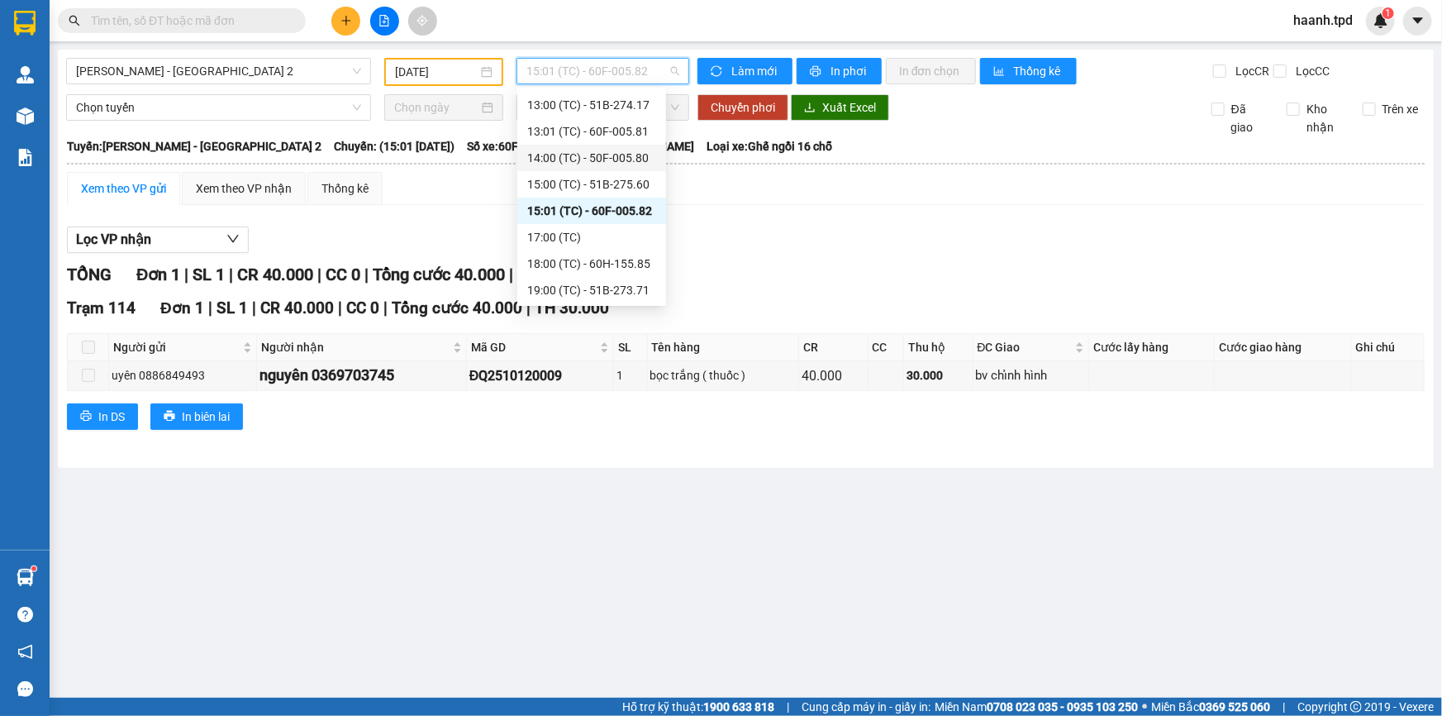
click at [611, 167] on div "14:00 (TC) - 50F-005.80" at bounding box center [591, 158] width 149 height 26
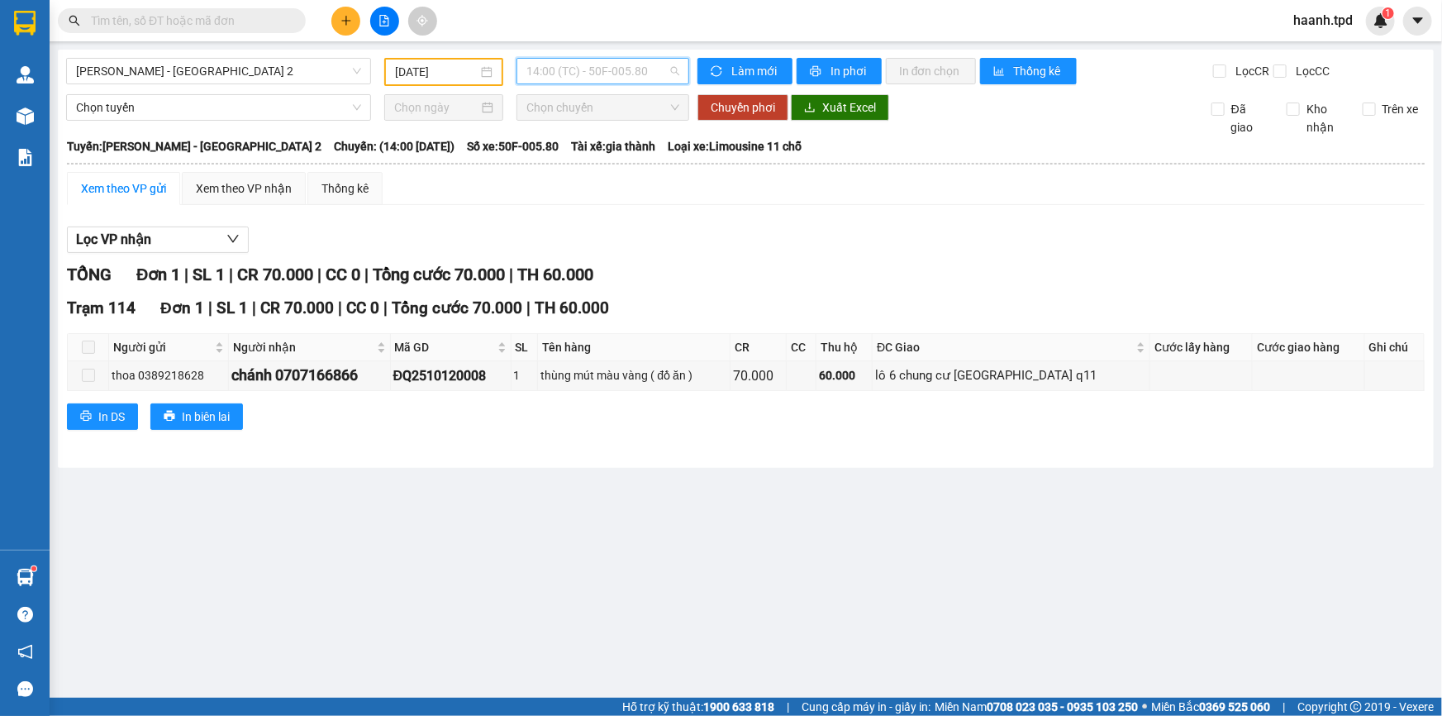
click at [615, 73] on span "14:00 (TC) - 50F-005.80" at bounding box center [602, 71] width 153 height 25
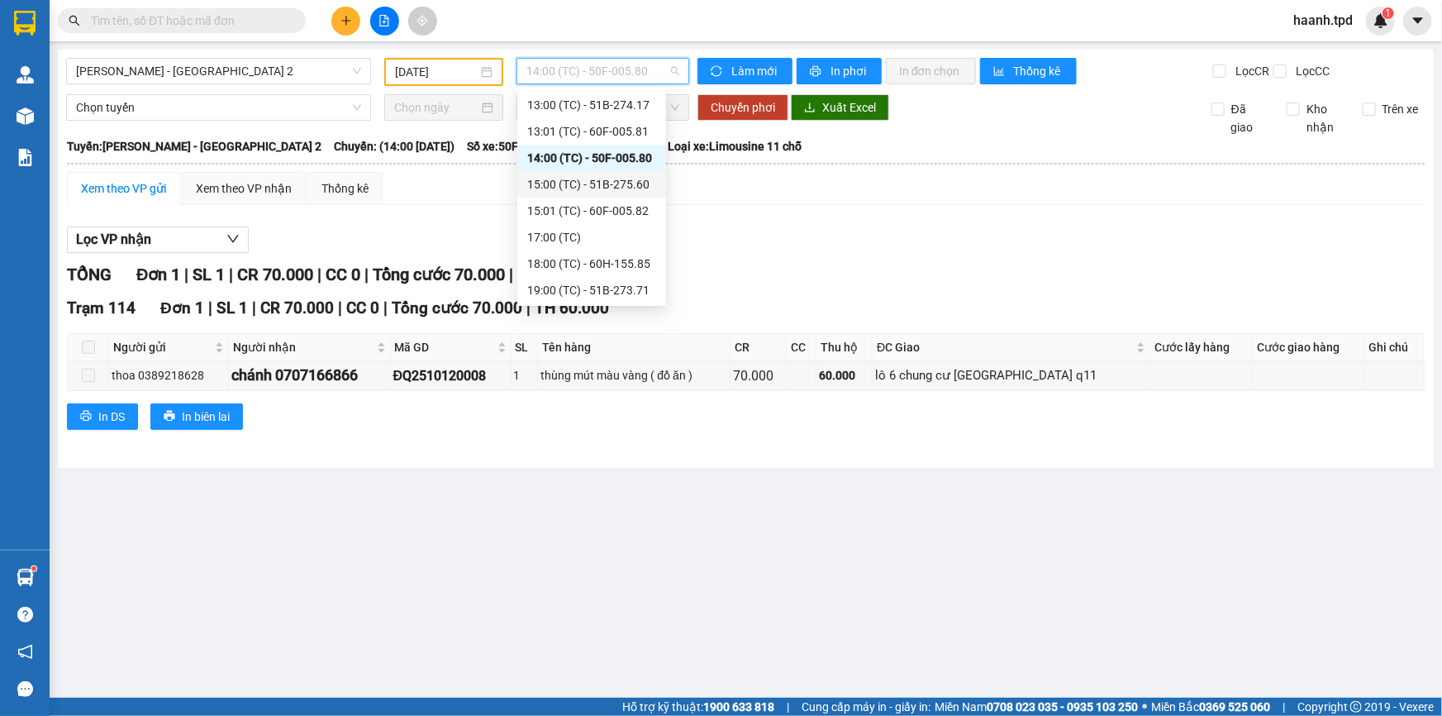
click at [612, 182] on div "15:00 (TC) - 51B-275.60" at bounding box center [591, 184] width 129 height 18
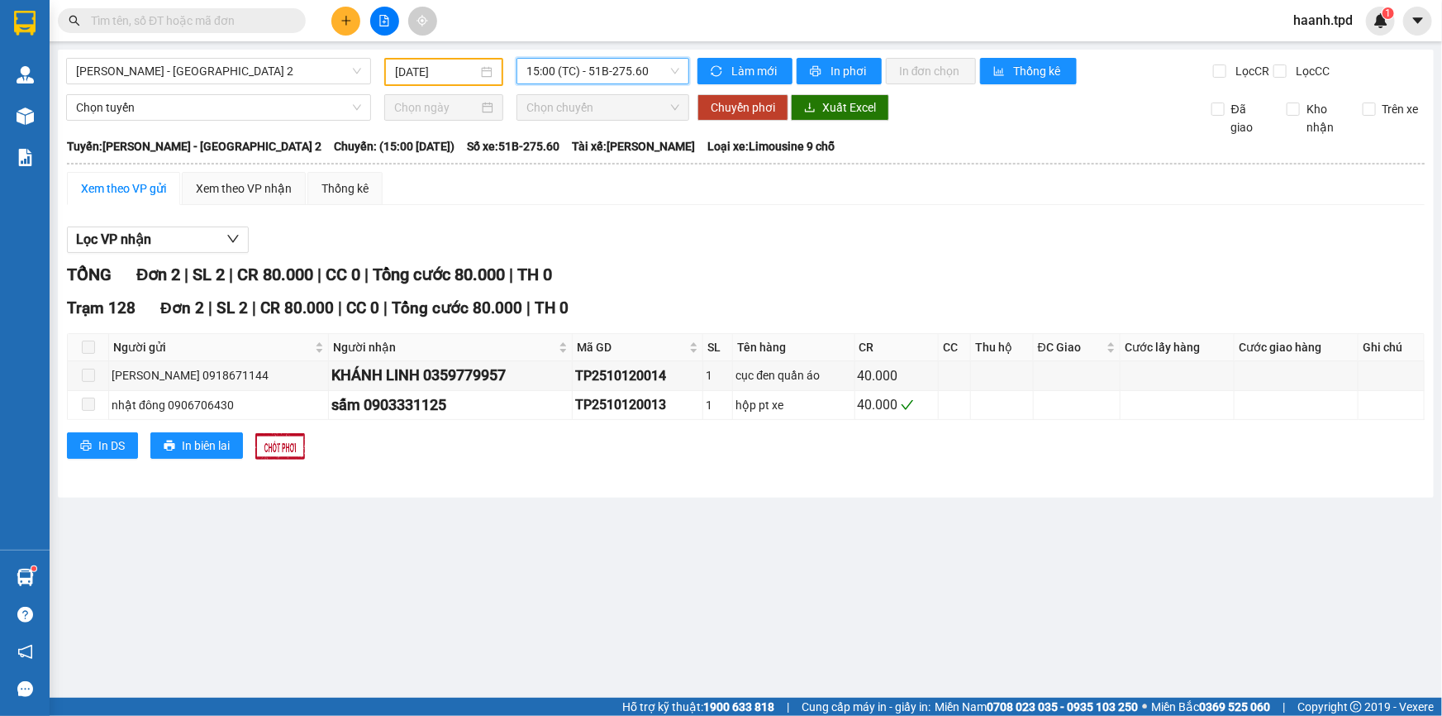
click at [603, 72] on span "15:00 (TC) - 51B-275.60" at bounding box center [602, 71] width 153 height 25
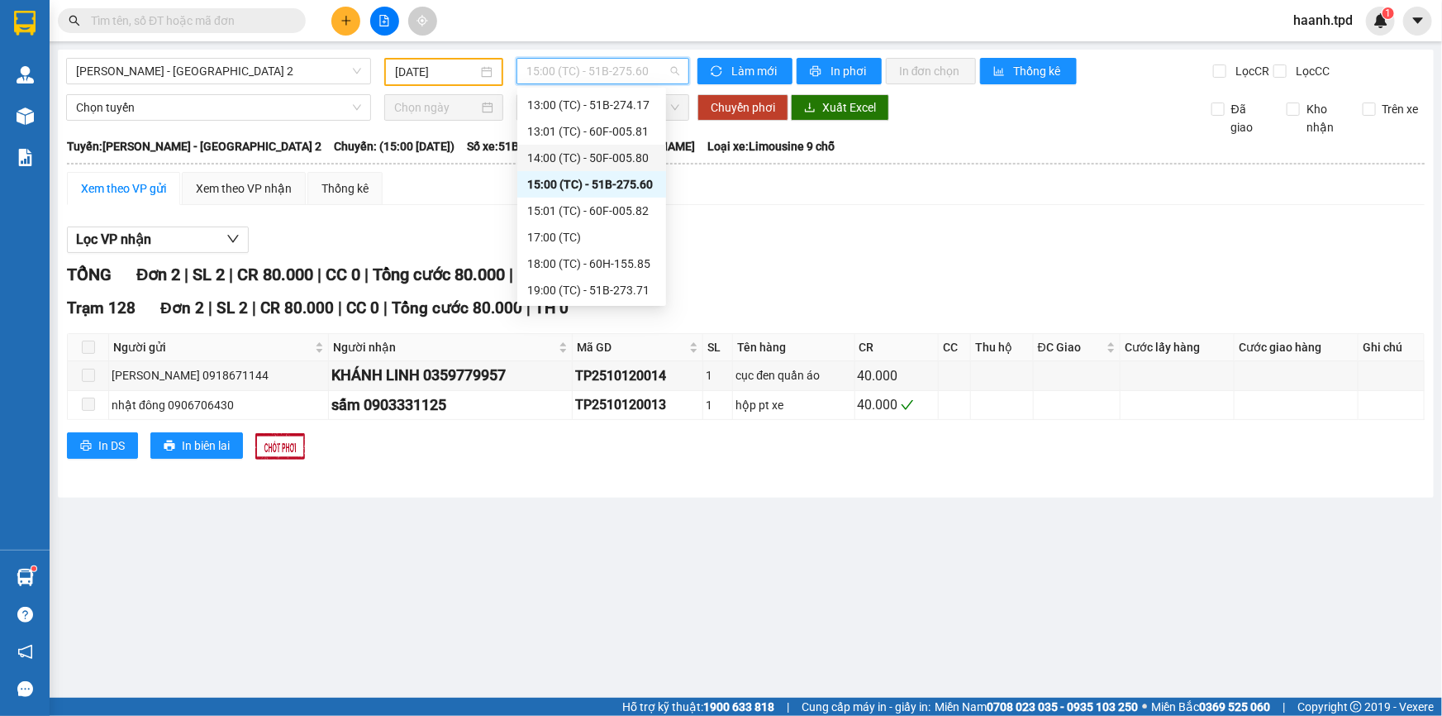
click at [626, 153] on div "14:00 (TC) - 50F-005.80" at bounding box center [591, 158] width 129 height 18
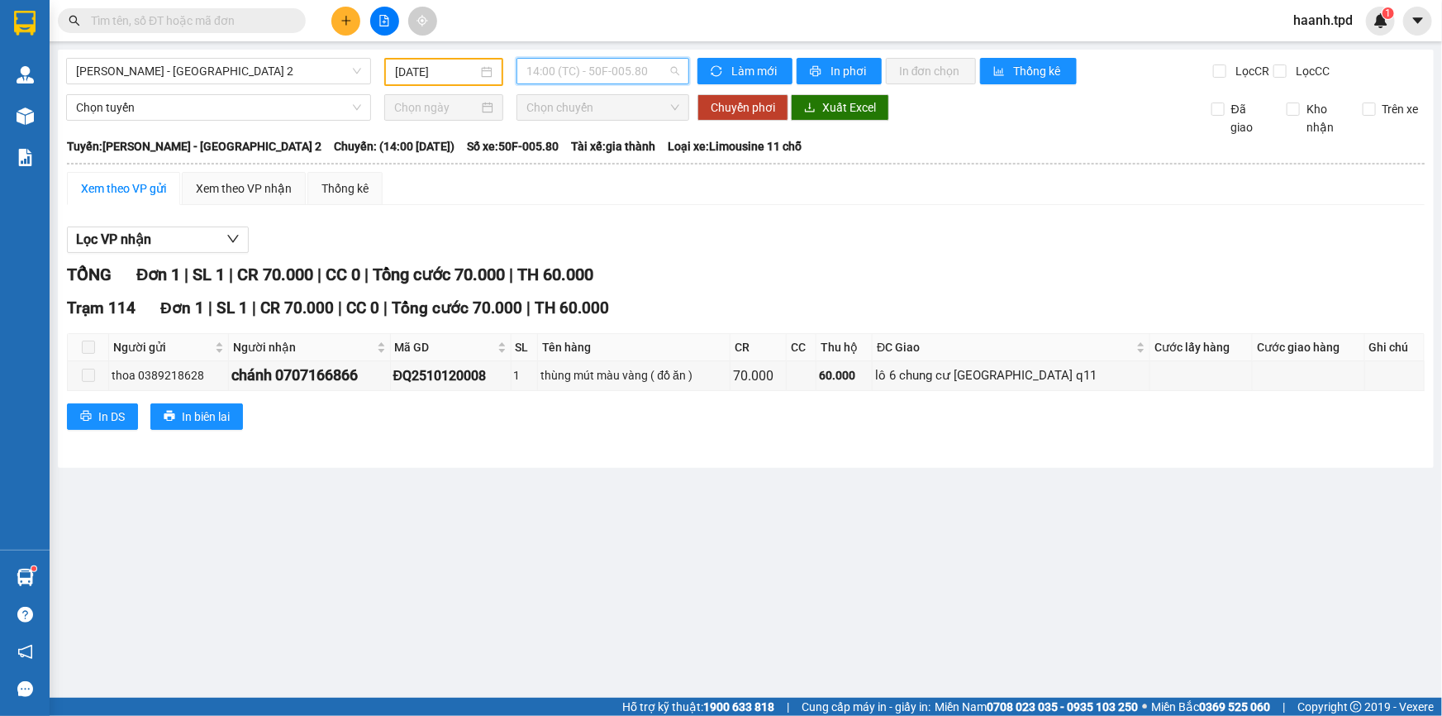
click at [596, 79] on span "14:00 (TC) - 50F-005.80" at bounding box center [602, 71] width 153 height 25
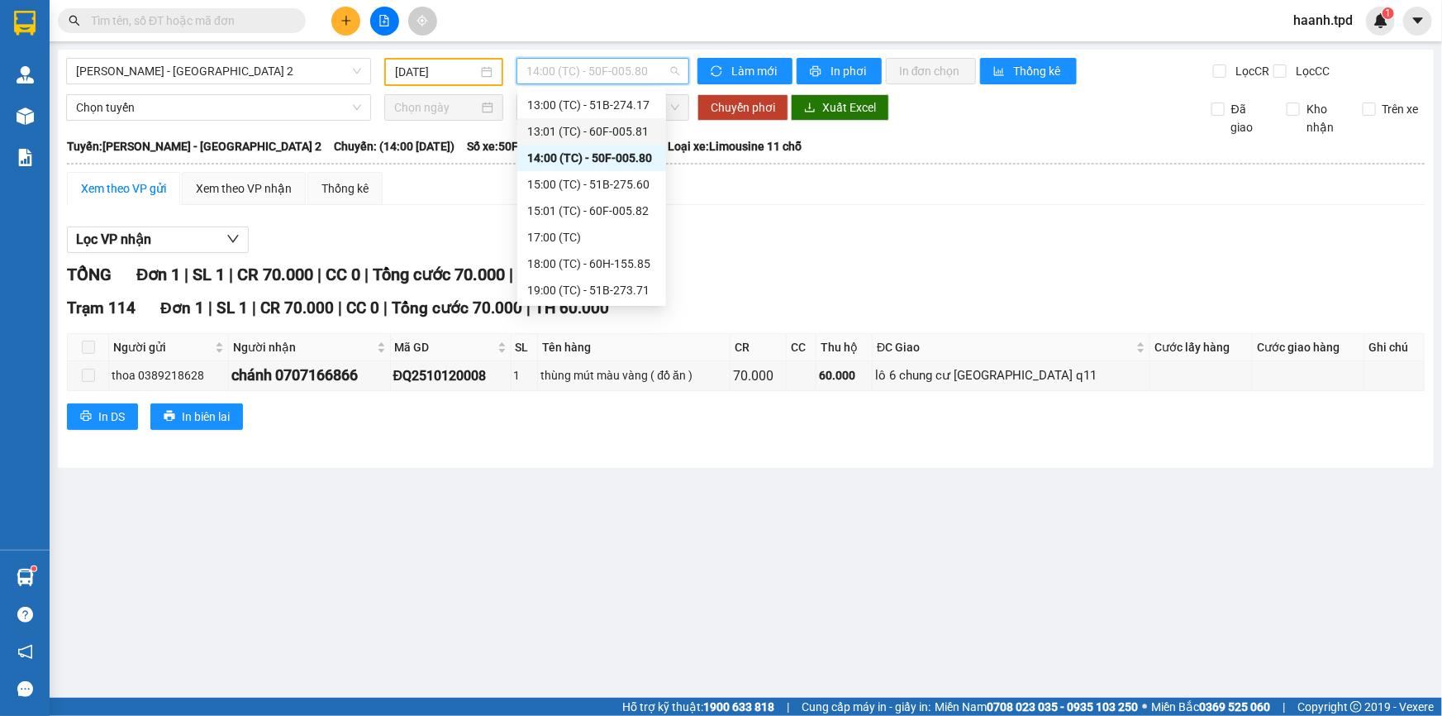
click at [633, 125] on div "13:01 (TC) - 60F-005.81" at bounding box center [591, 131] width 129 height 18
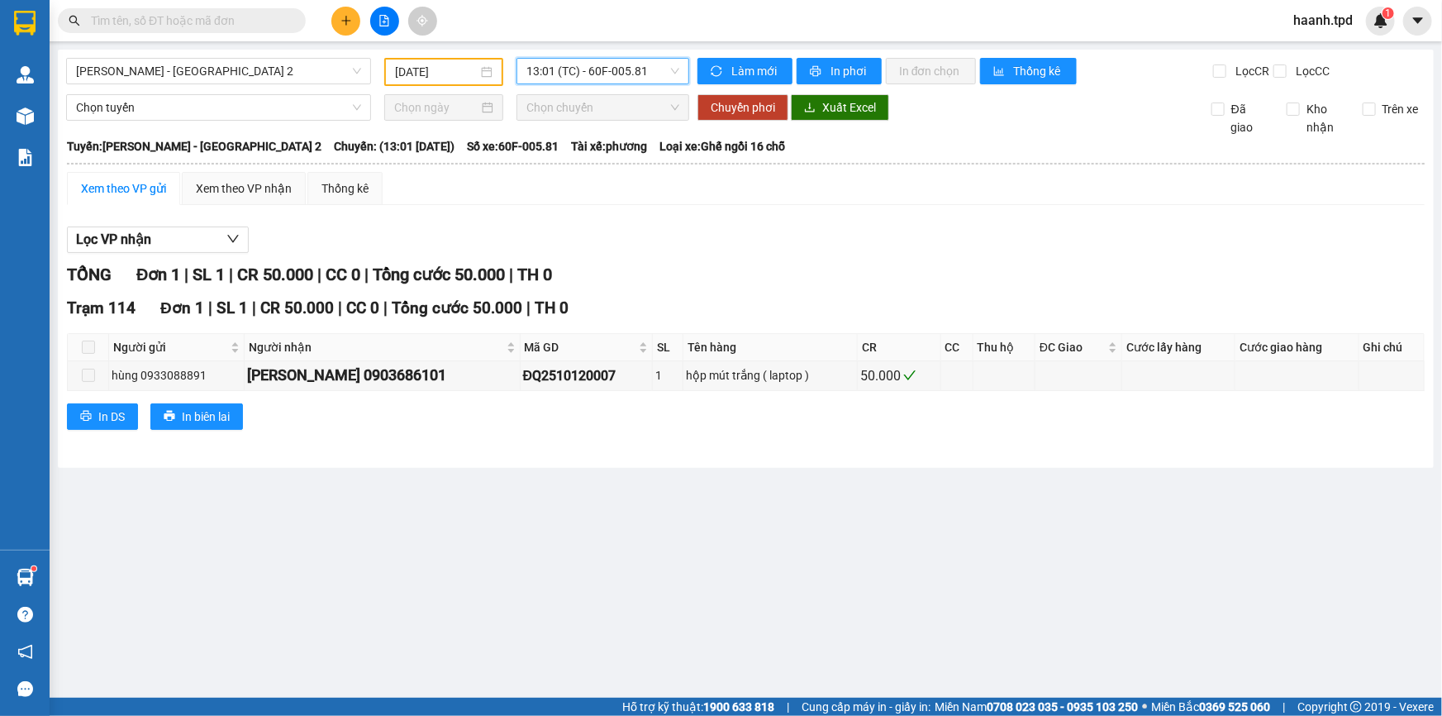
click at [612, 76] on span "13:01 (TC) - 60F-005.81" at bounding box center [602, 71] width 153 height 25
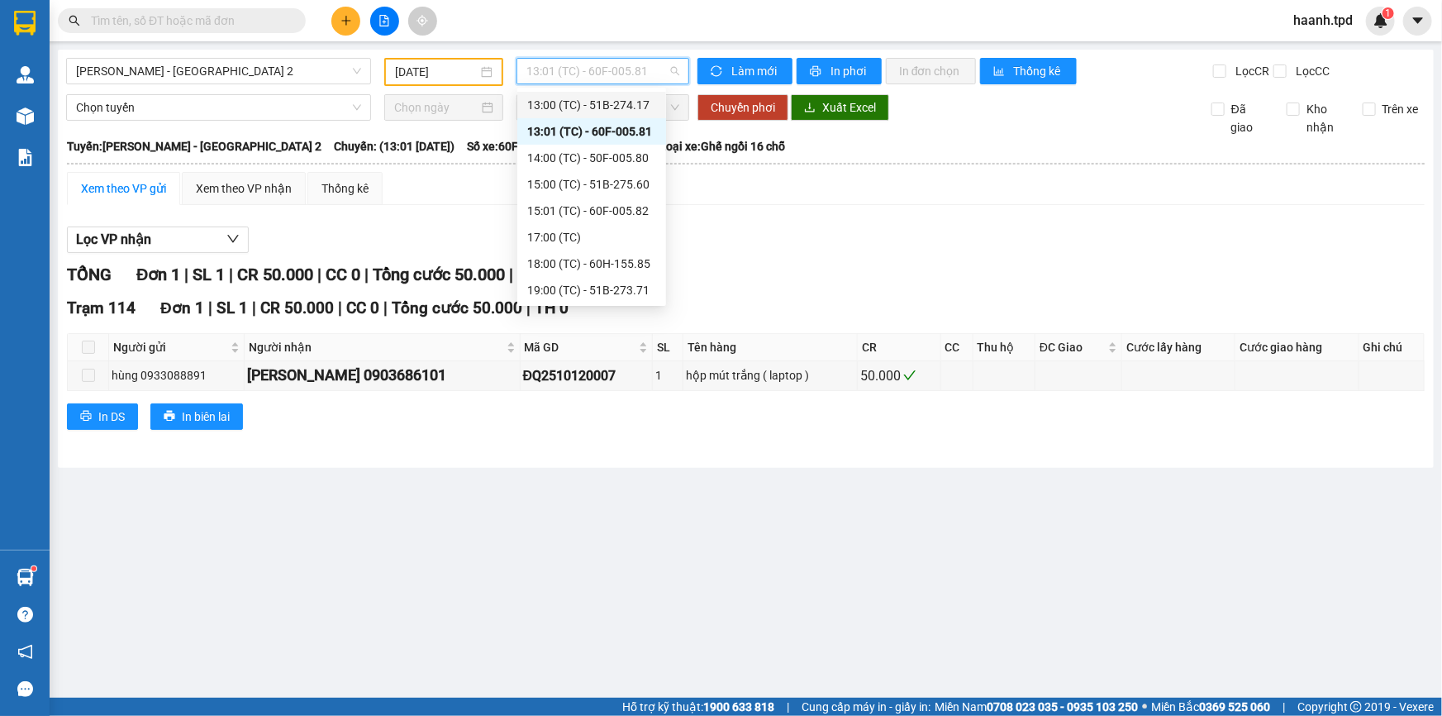
scroll to position [136, 0]
click at [589, 180] on div "13:00 (TC) - 51B-274.17" at bounding box center [591, 180] width 129 height 18
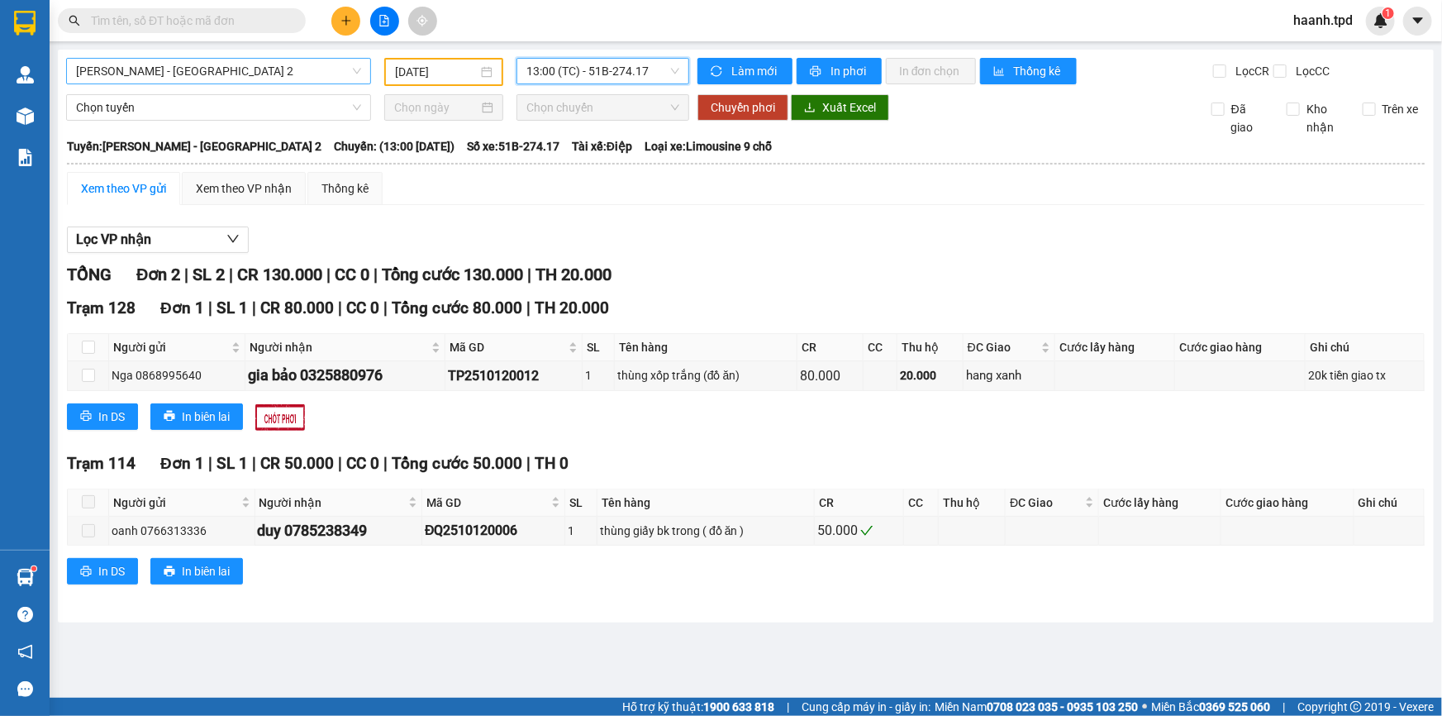
click at [194, 69] on span "[PERSON_NAME] - [GEOGRAPHIC_DATA] 2" at bounding box center [218, 71] width 285 height 25
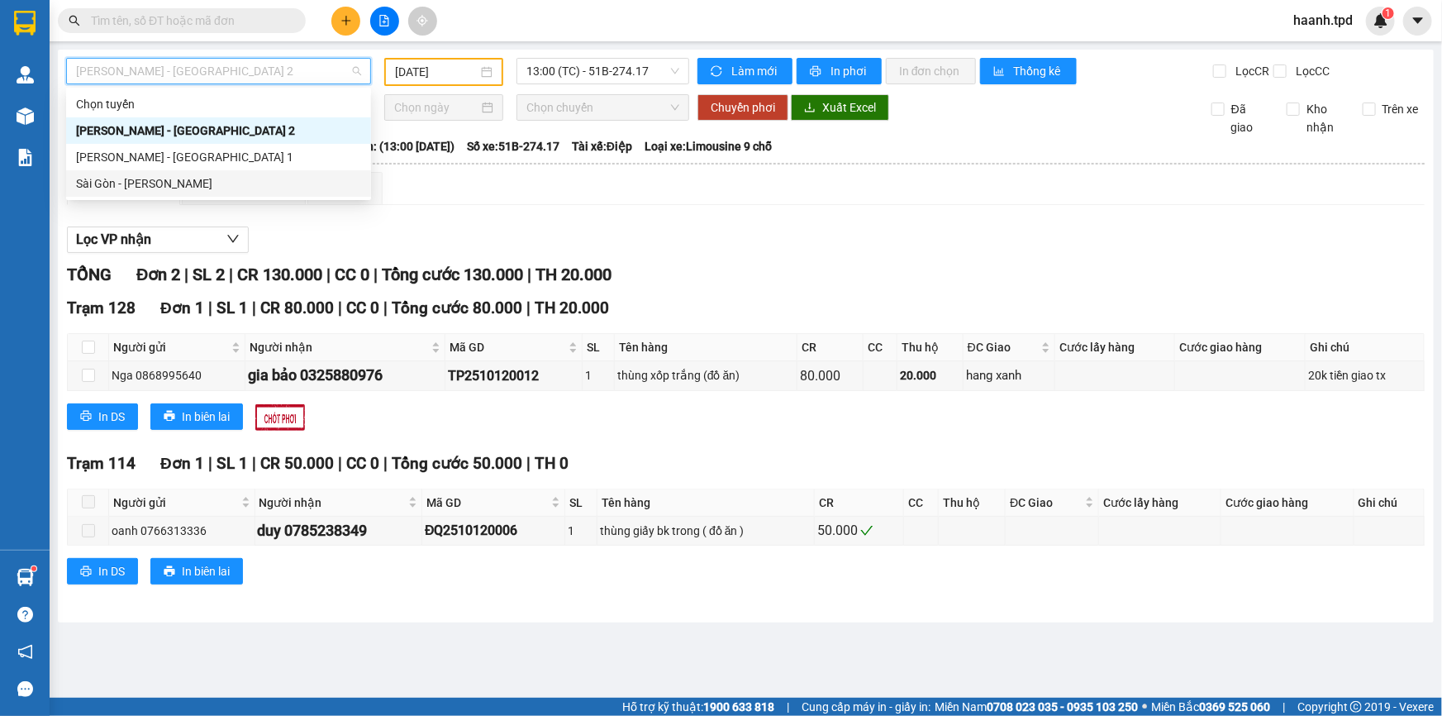
click at [157, 189] on div "Sài Gòn - [PERSON_NAME]" at bounding box center [218, 183] width 285 height 18
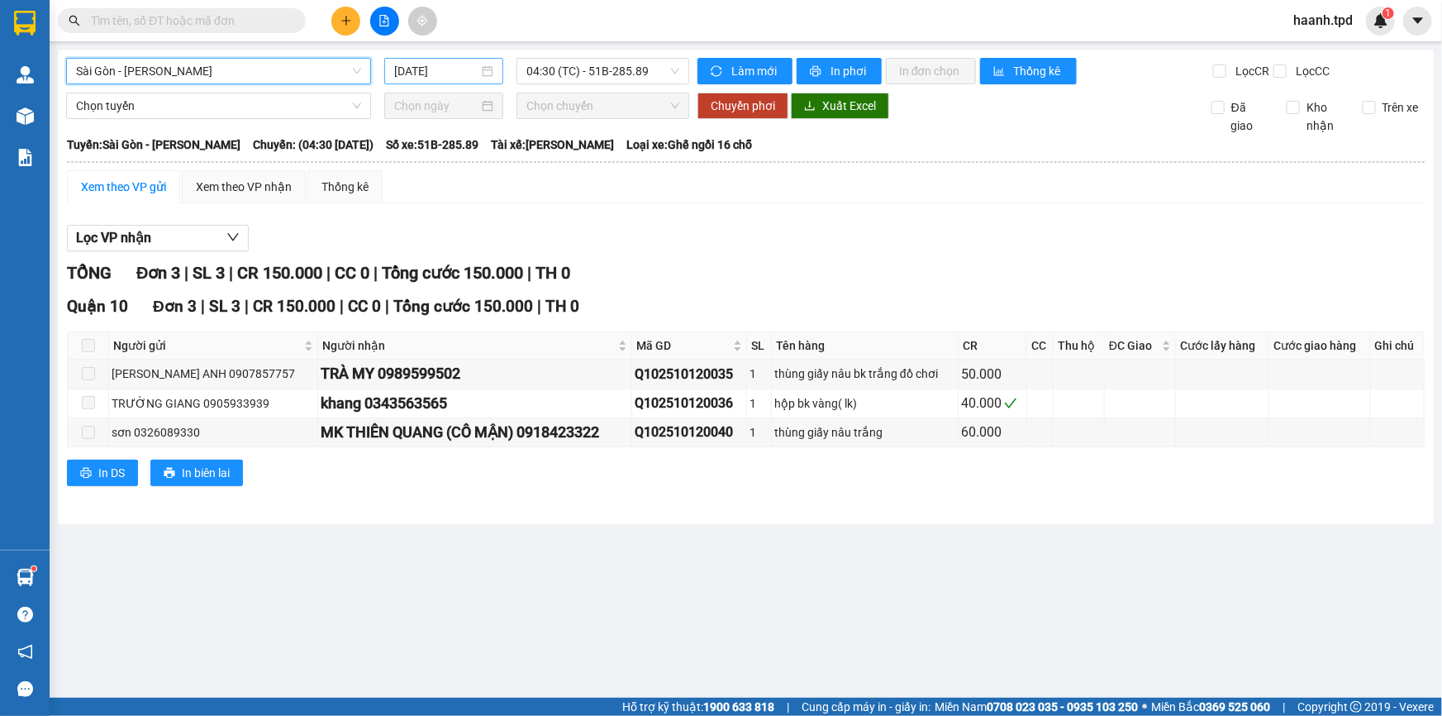
click at [426, 71] on input "[DATE]" at bounding box center [436, 71] width 84 height 18
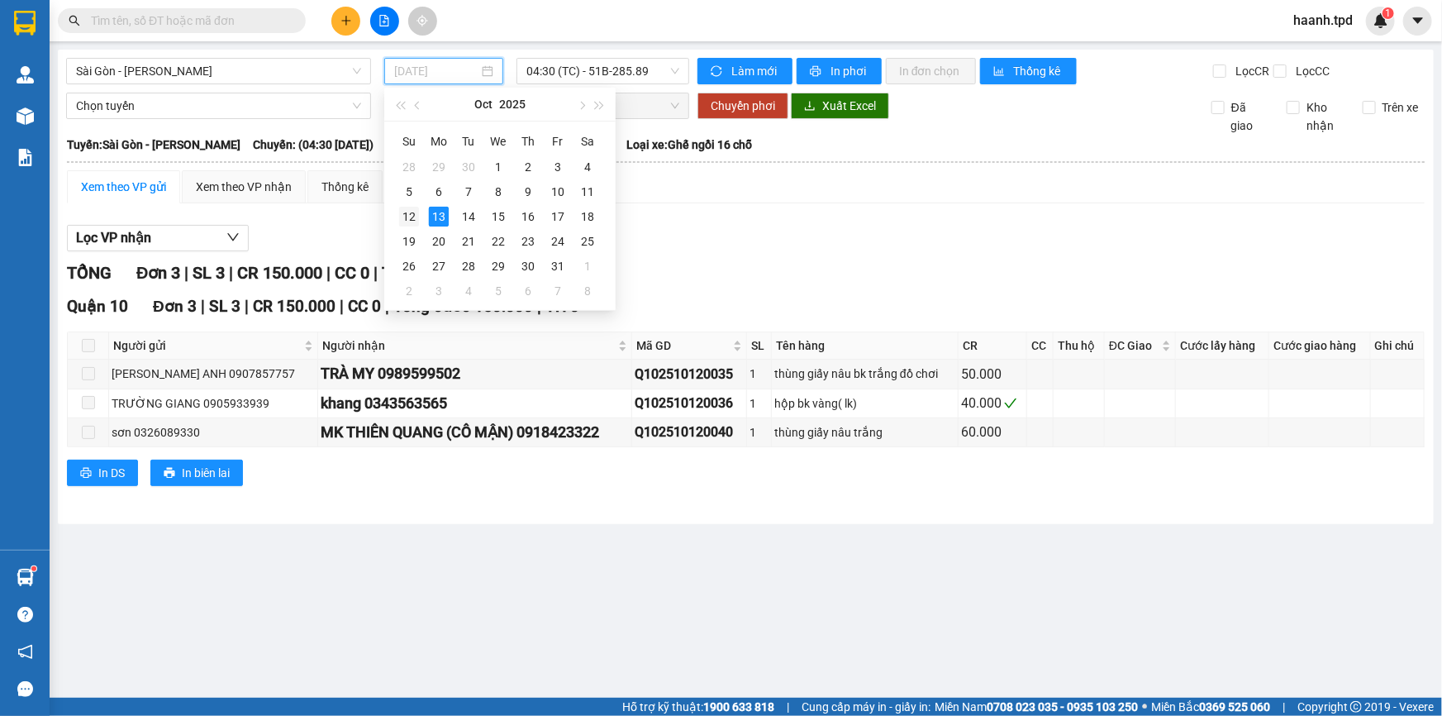
click at [412, 213] on div "12" at bounding box center [409, 217] width 20 height 20
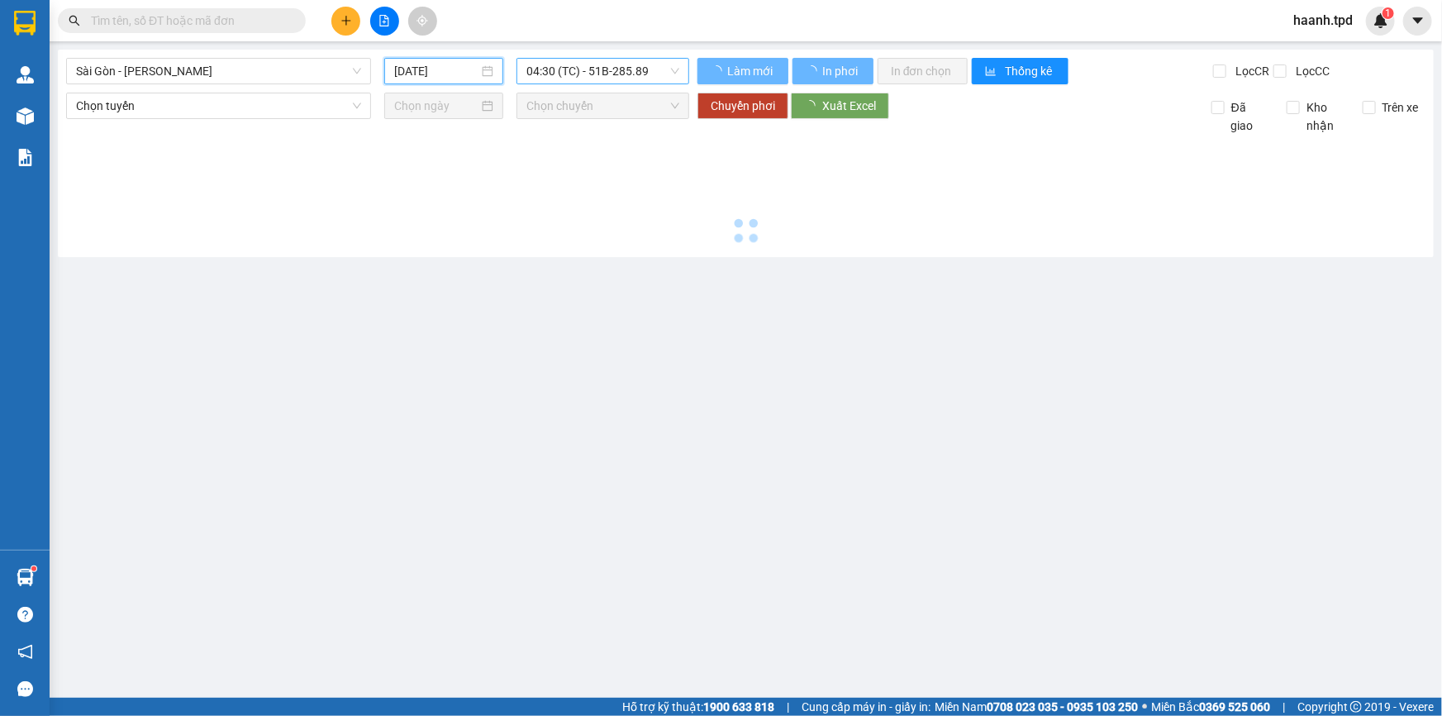
type input "[DATE]"
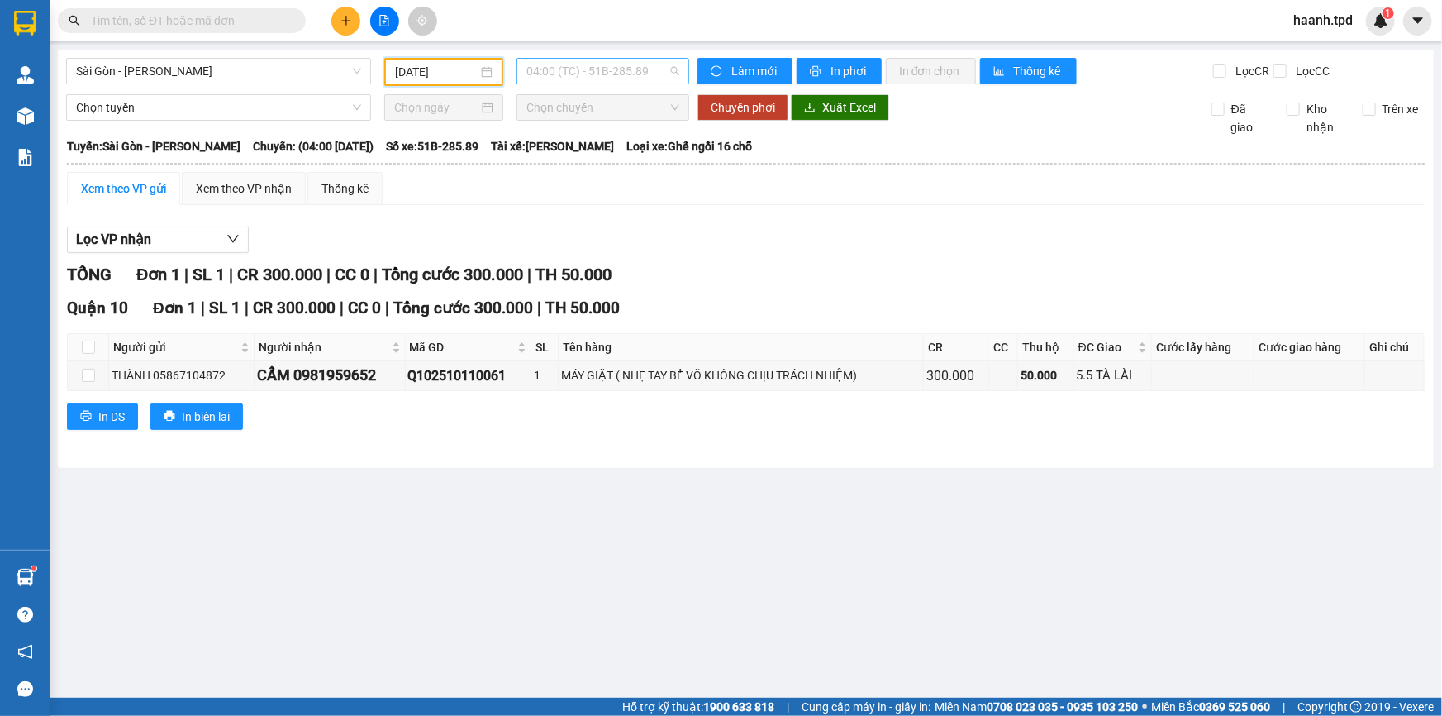
click at [564, 71] on span "04:00 (TC) - 51B-285.89" at bounding box center [602, 71] width 153 height 25
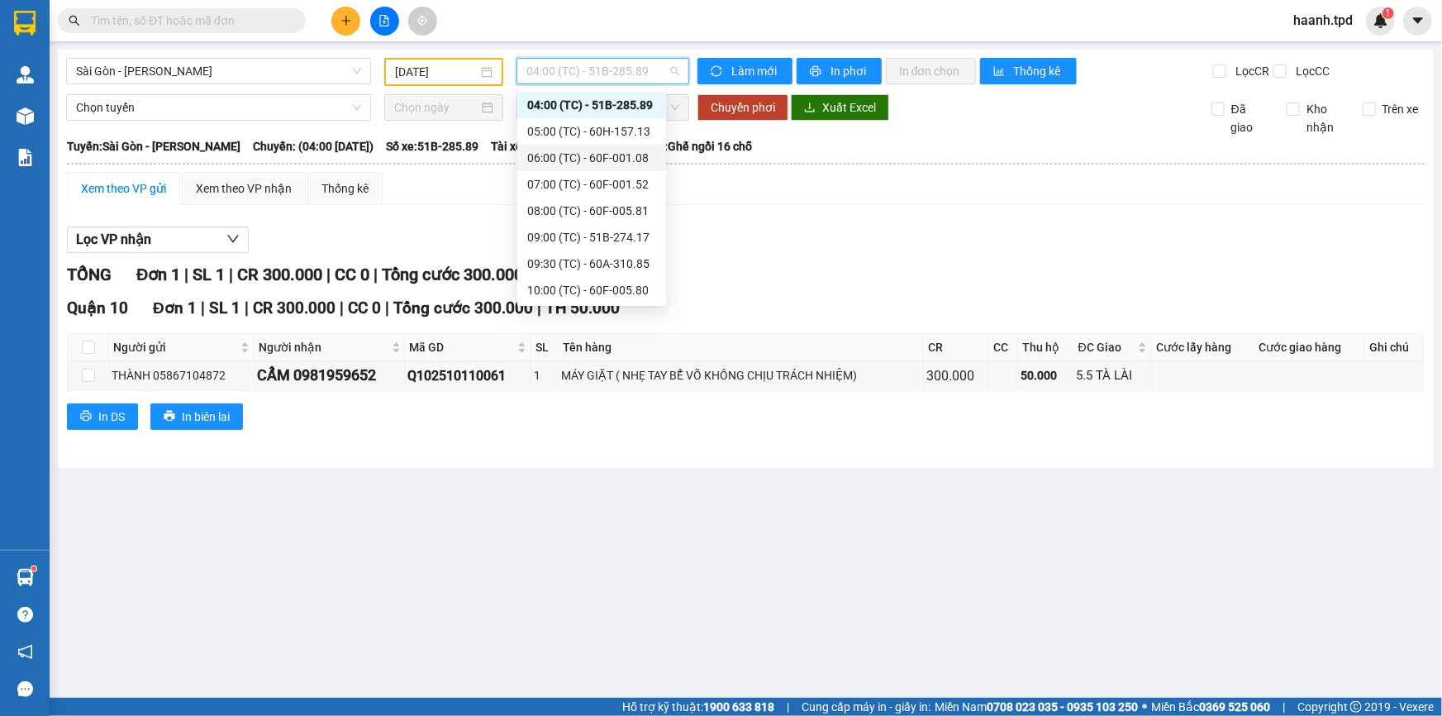
scroll to position [369, 0]
click at [625, 287] on div "20:30 (TC) - 60B-033.81" at bounding box center [591, 290] width 129 height 18
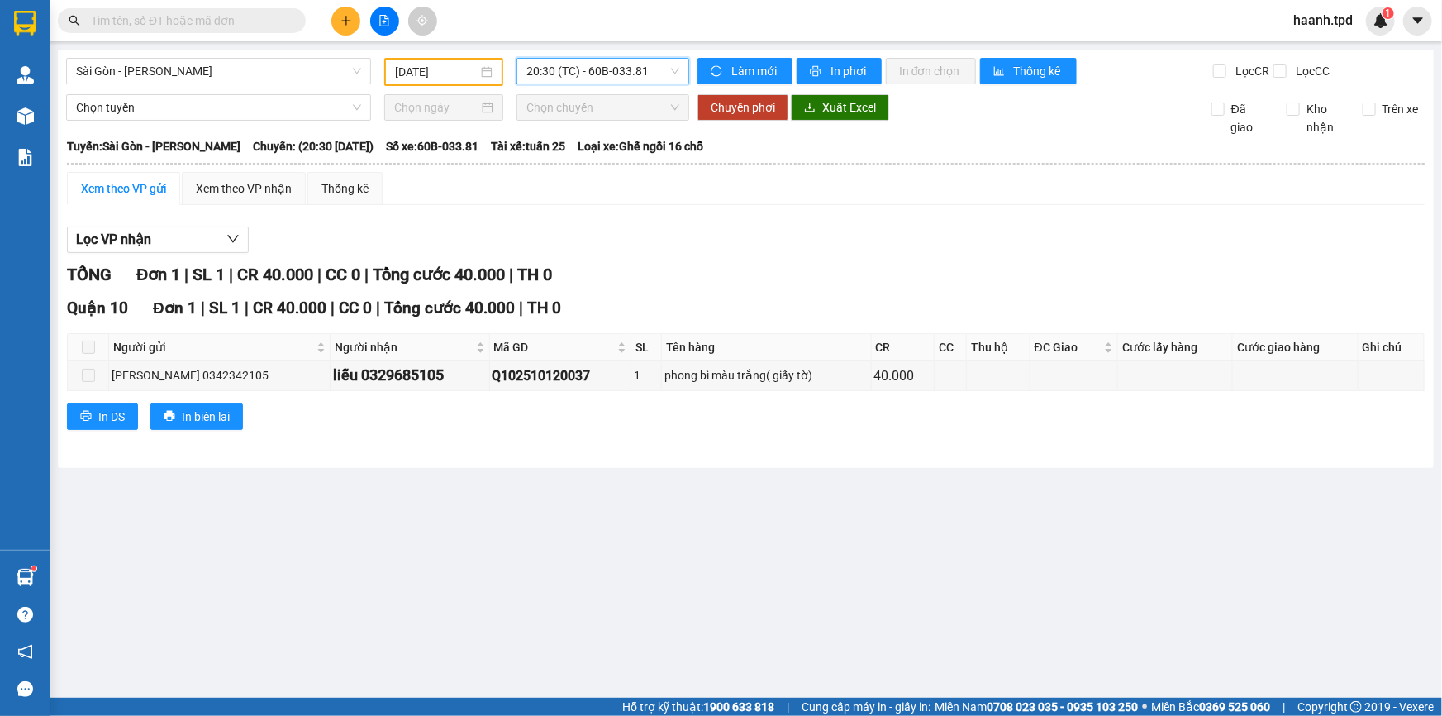
click at [557, 60] on span "20:30 (TC) - 60B-033.81" at bounding box center [602, 71] width 153 height 25
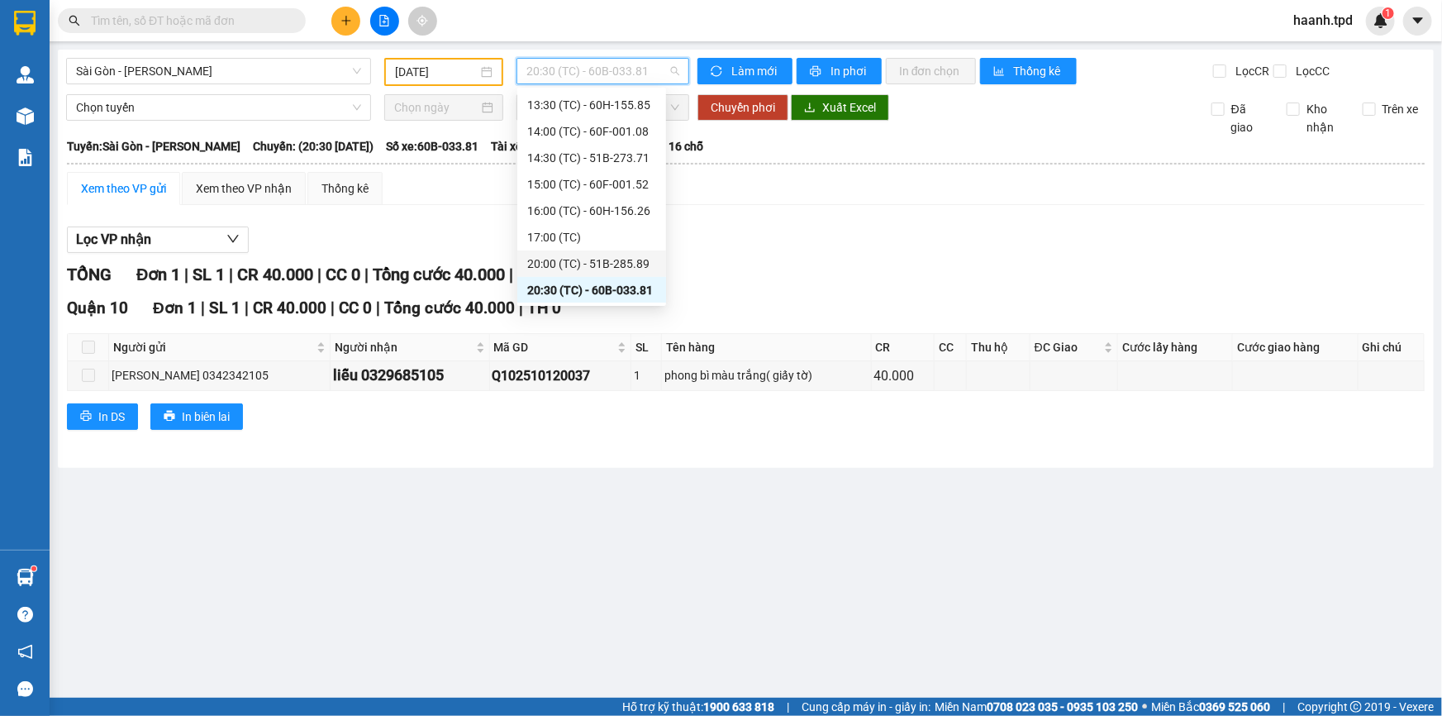
click at [628, 263] on div "20:00 (TC) - 51B-285.89" at bounding box center [591, 264] width 129 height 18
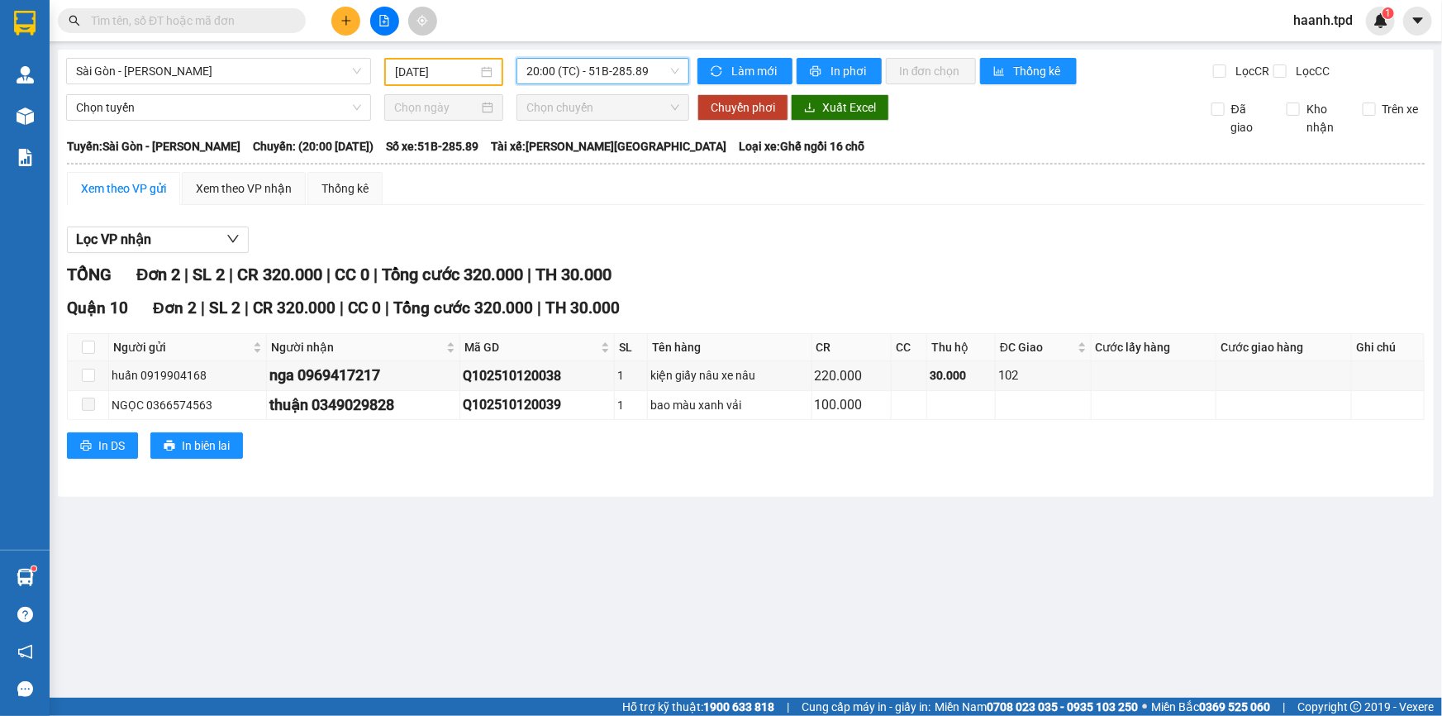
click at [625, 63] on span "20:00 (TC) - 51B-285.89" at bounding box center [602, 71] width 153 height 25
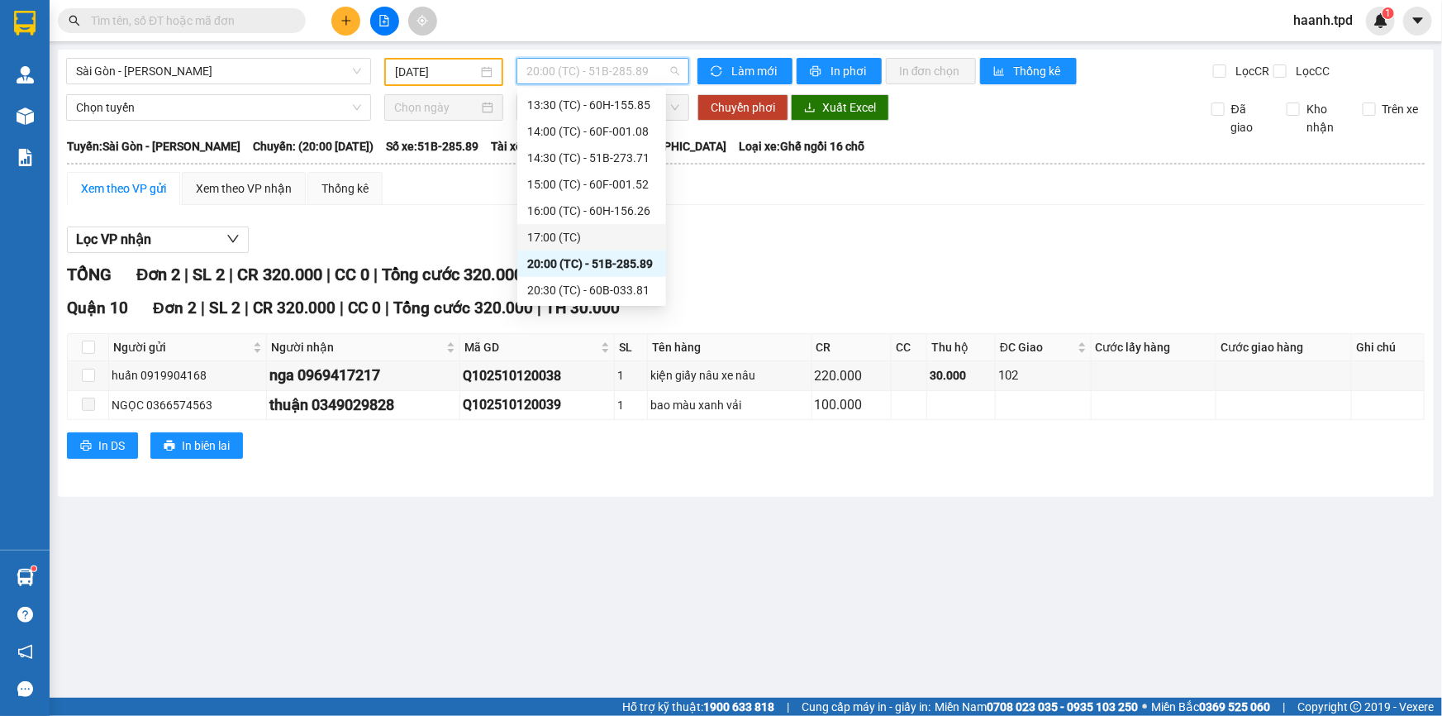
click at [620, 240] on div "17:00 (TC)" at bounding box center [591, 237] width 129 height 18
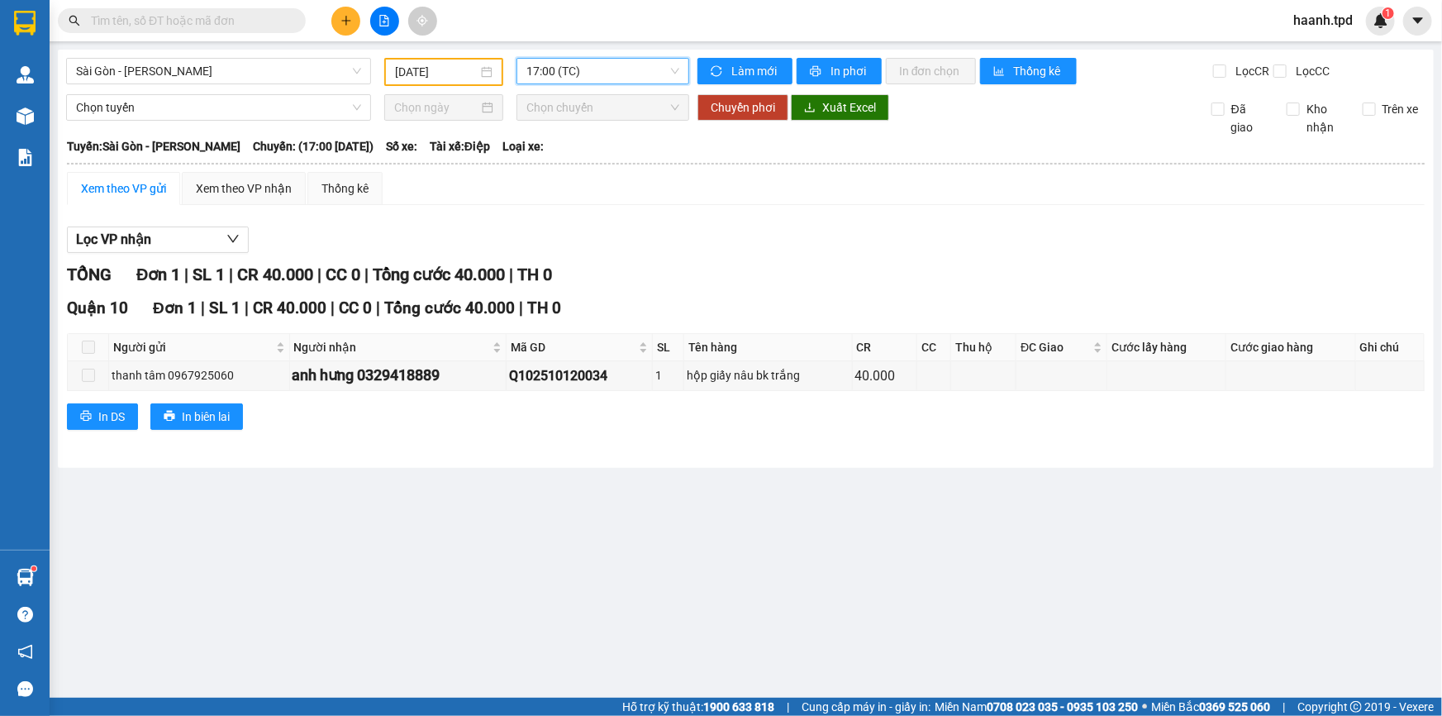
click at [596, 59] on span "17:00 (TC)" at bounding box center [602, 71] width 153 height 25
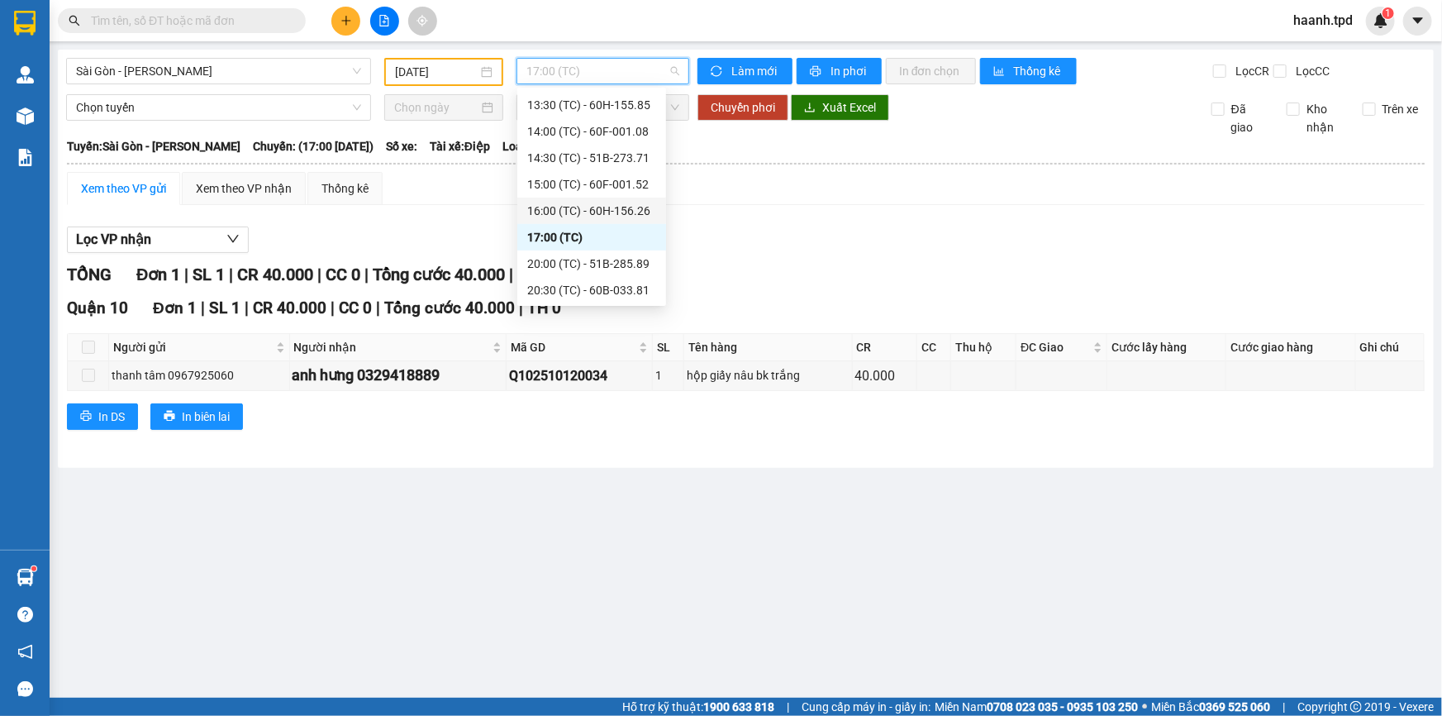
click at [619, 202] on div "16:00 (TC) - 60H-156.26" at bounding box center [591, 211] width 129 height 18
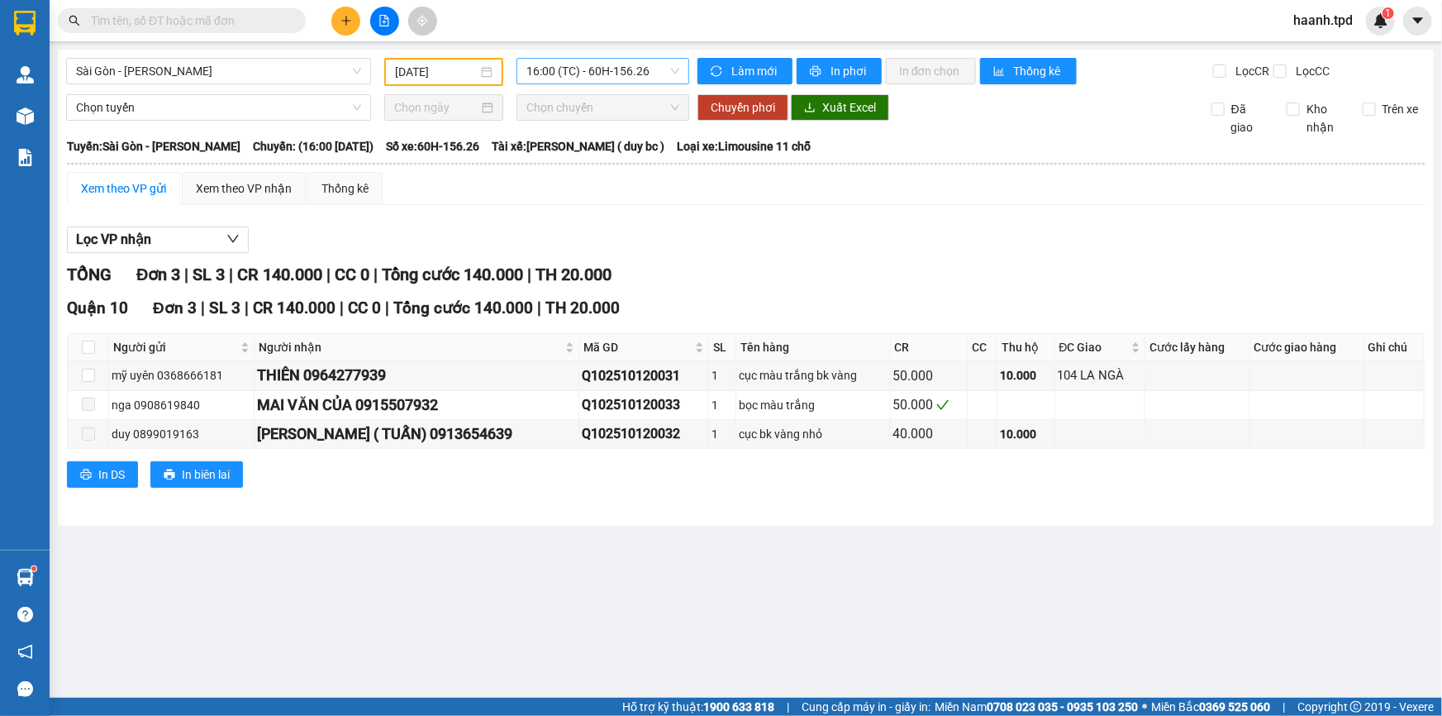
click at [607, 74] on span "16:00 (TC) - 60H-156.26" at bounding box center [602, 71] width 153 height 25
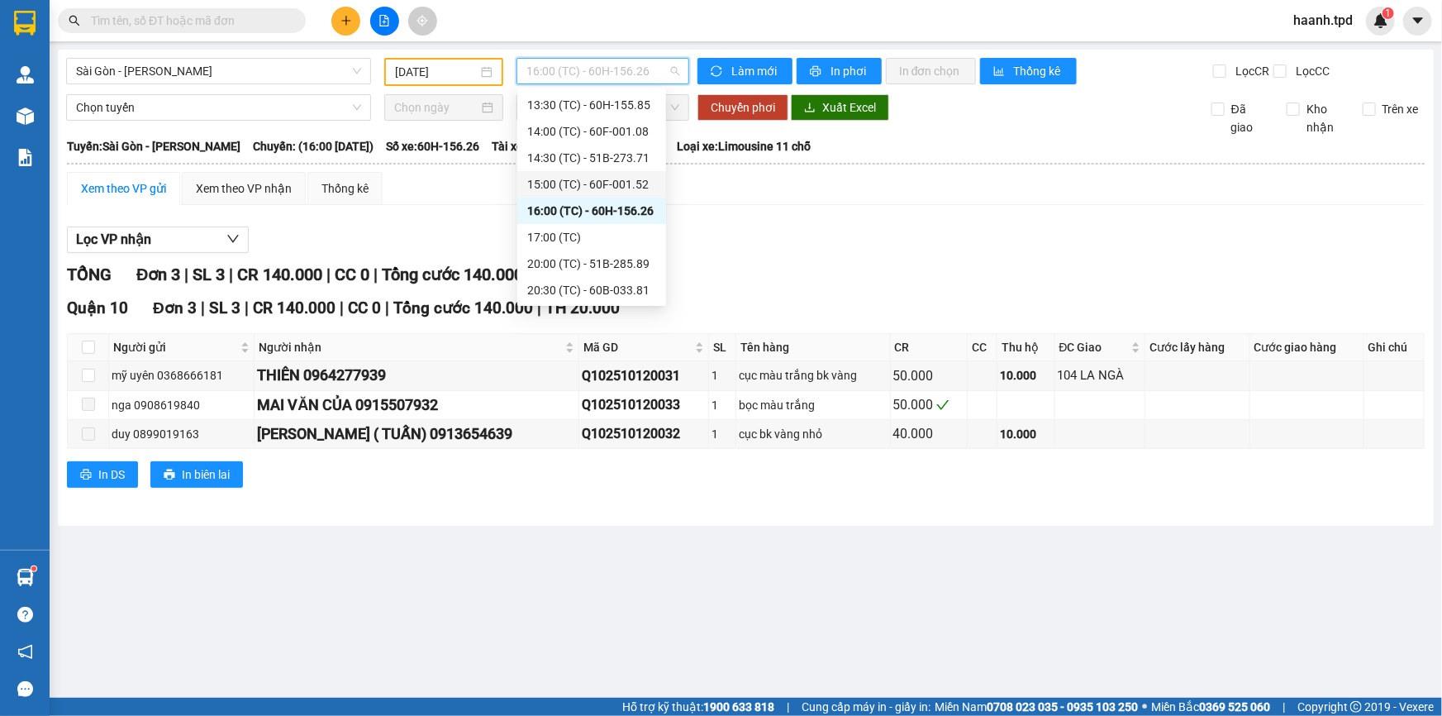
click at [587, 194] on div "15:00 (TC) - 60F-001.52" at bounding box center [591, 184] width 149 height 26
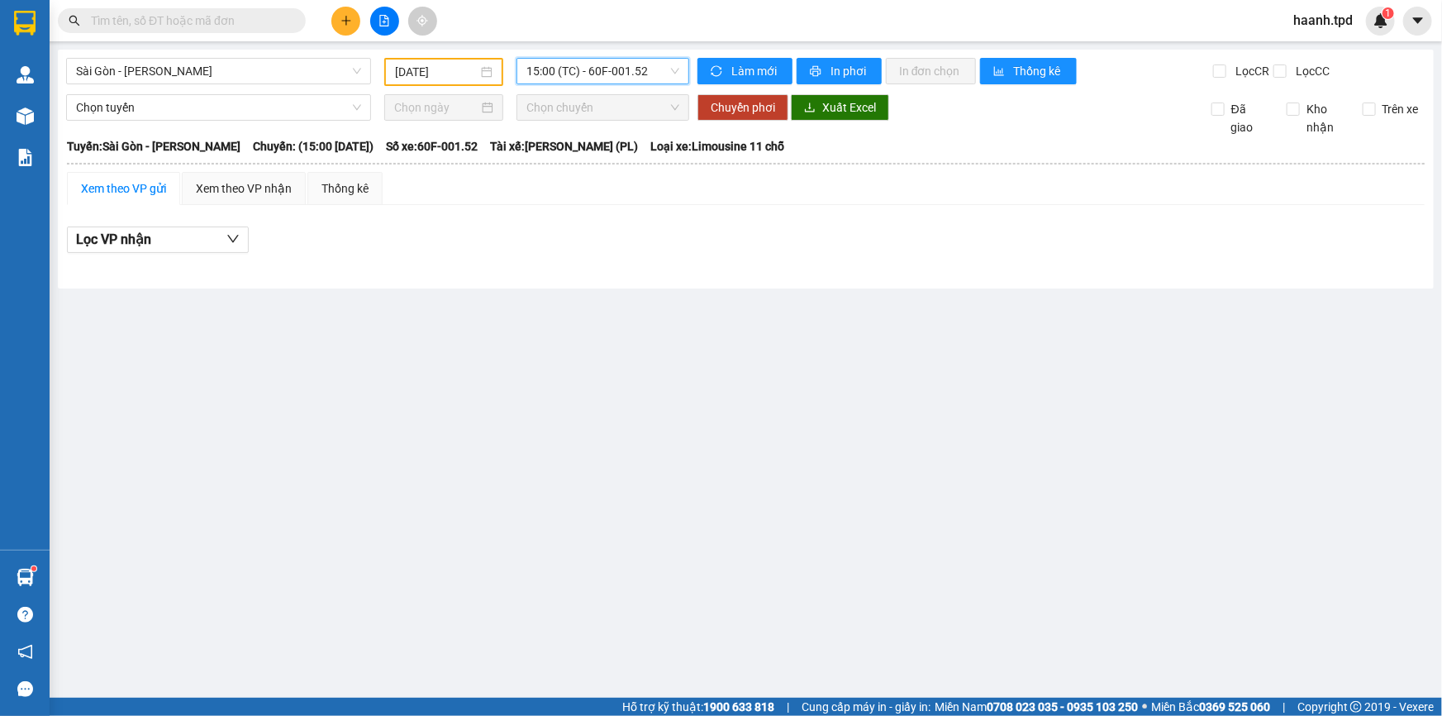
click at [612, 71] on span "15:00 (TC) - 60F-001.52" at bounding box center [602, 71] width 153 height 25
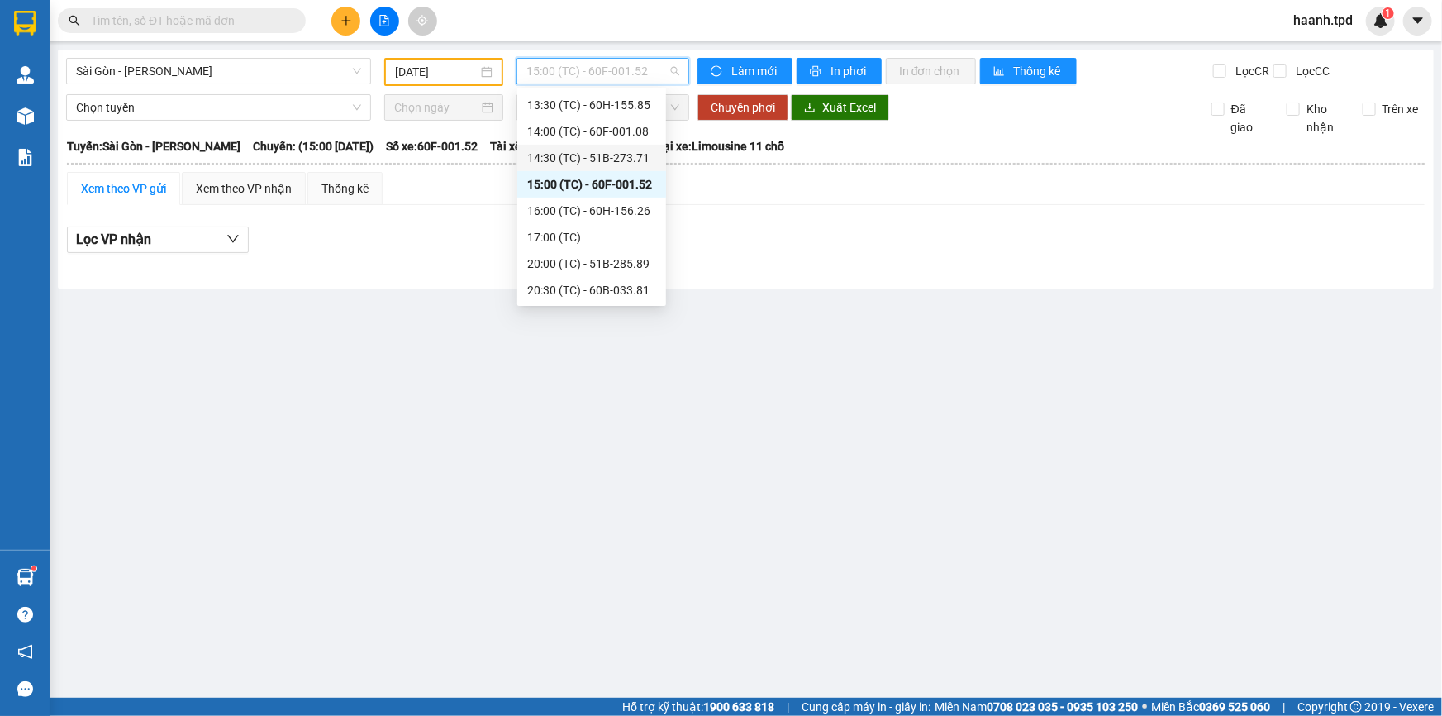
click at [616, 154] on div "14:30 (TC) - 51B-273.71" at bounding box center [591, 158] width 129 height 18
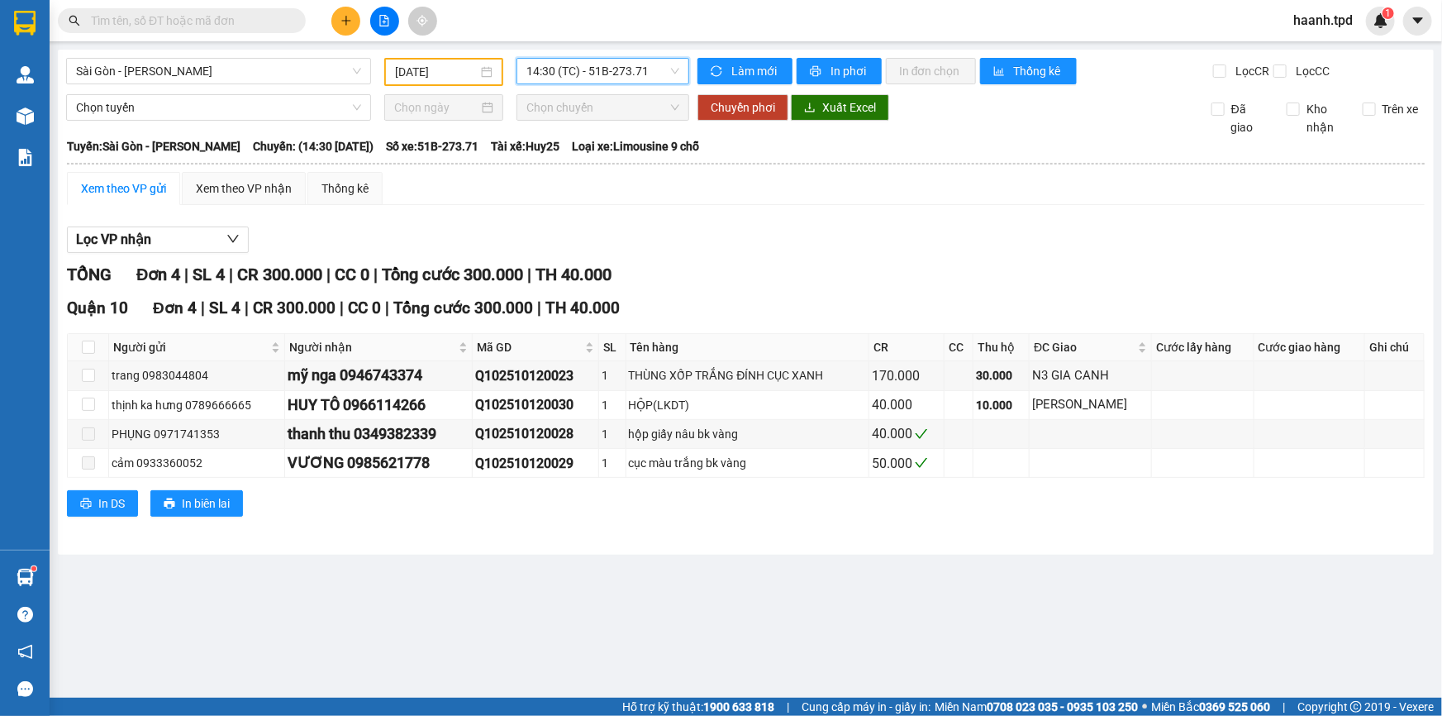
click at [540, 70] on span "14:30 (TC) - 51B-273.71" at bounding box center [602, 71] width 153 height 25
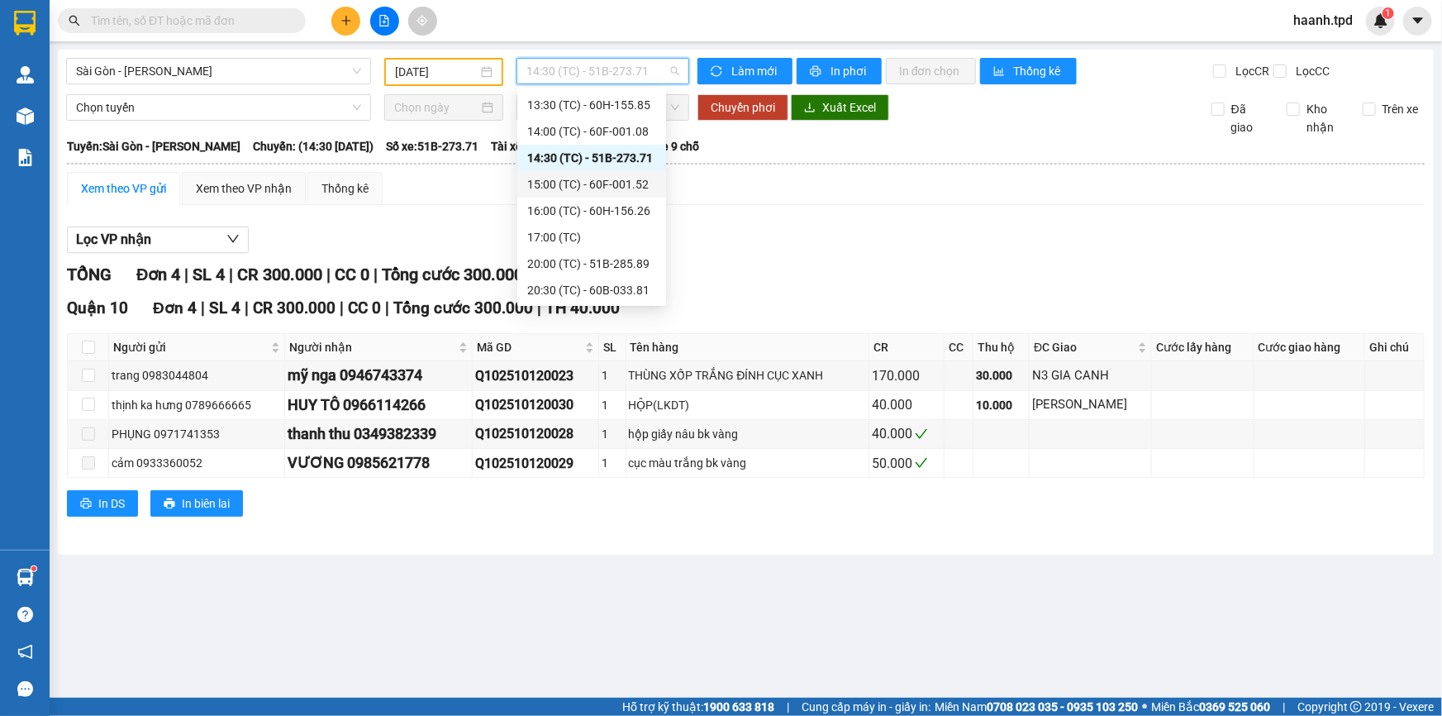
click at [601, 181] on div "15:00 (TC) - 60F-001.52" at bounding box center [591, 184] width 129 height 18
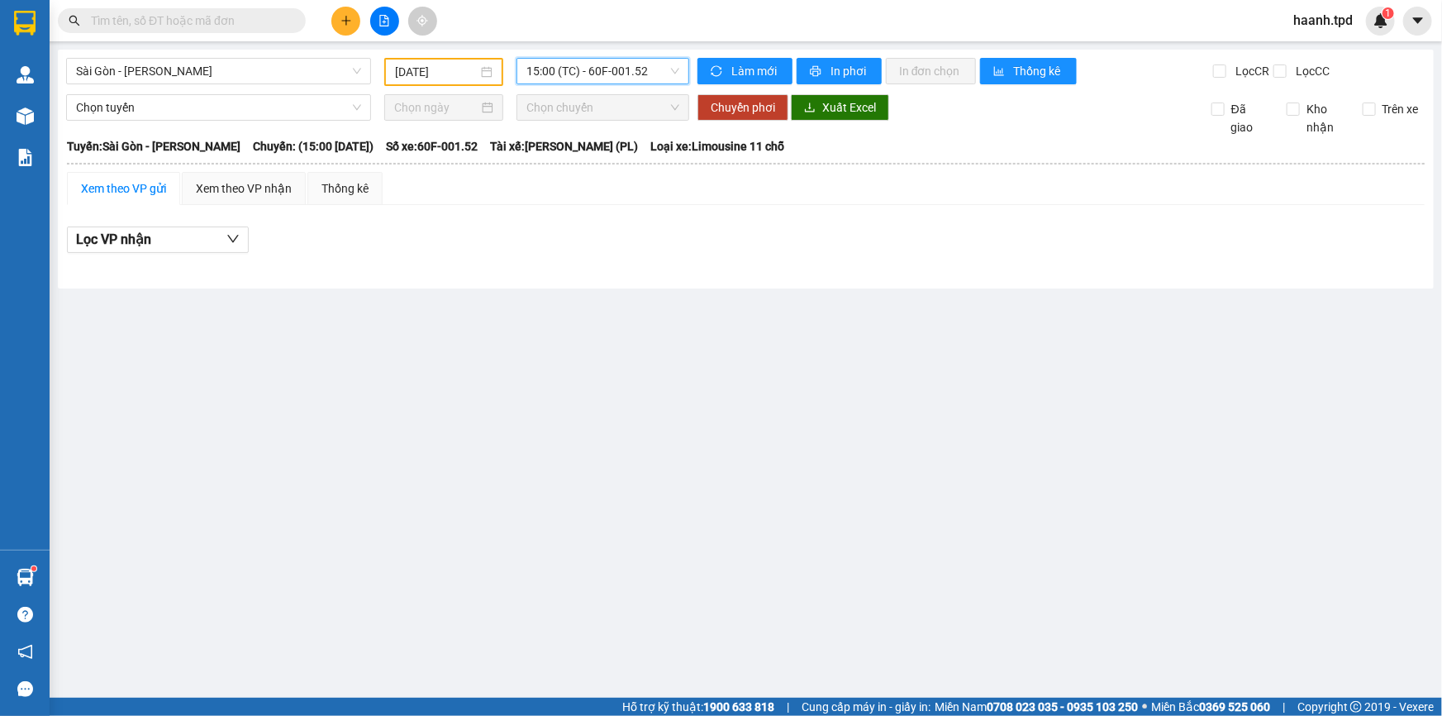
click at [612, 70] on span "15:00 (TC) - 60F-001.52" at bounding box center [602, 71] width 153 height 25
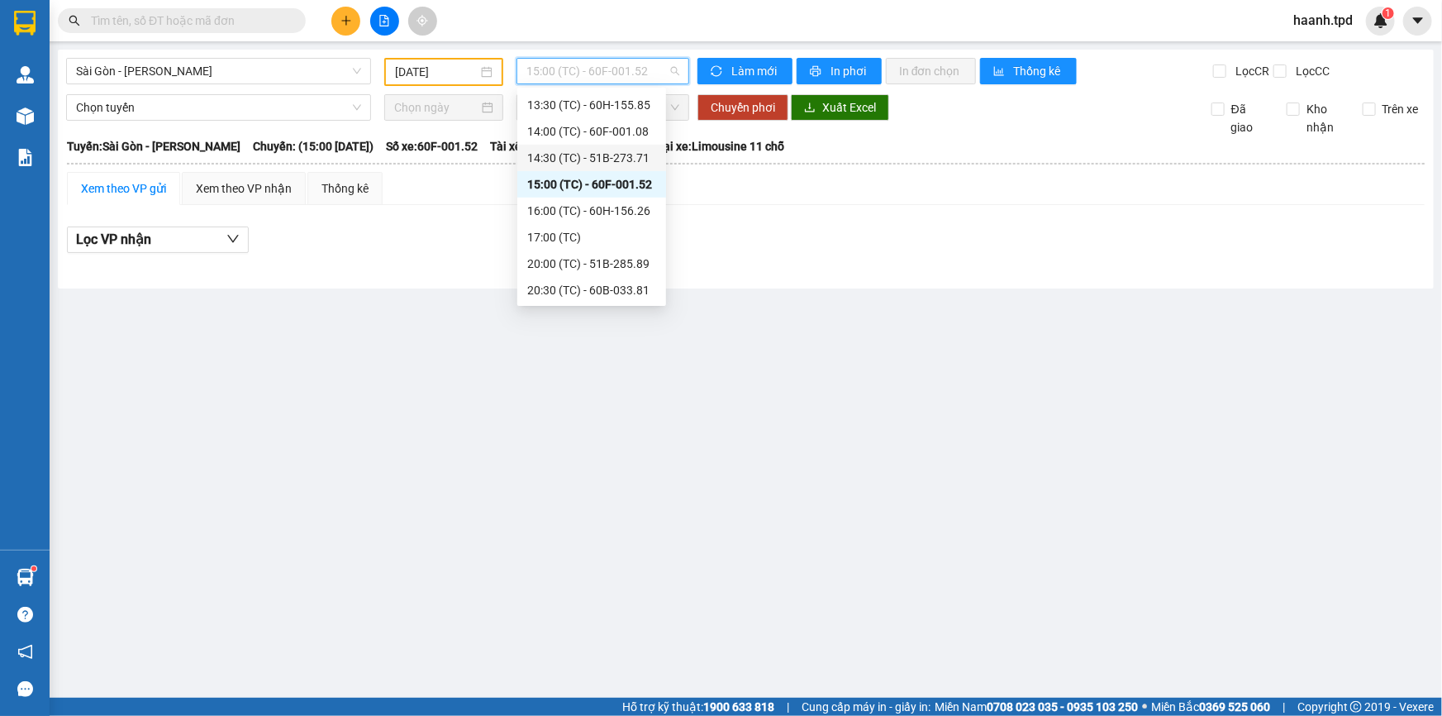
click at [616, 151] on div "14:30 (TC) - 51B-273.71" at bounding box center [591, 158] width 129 height 18
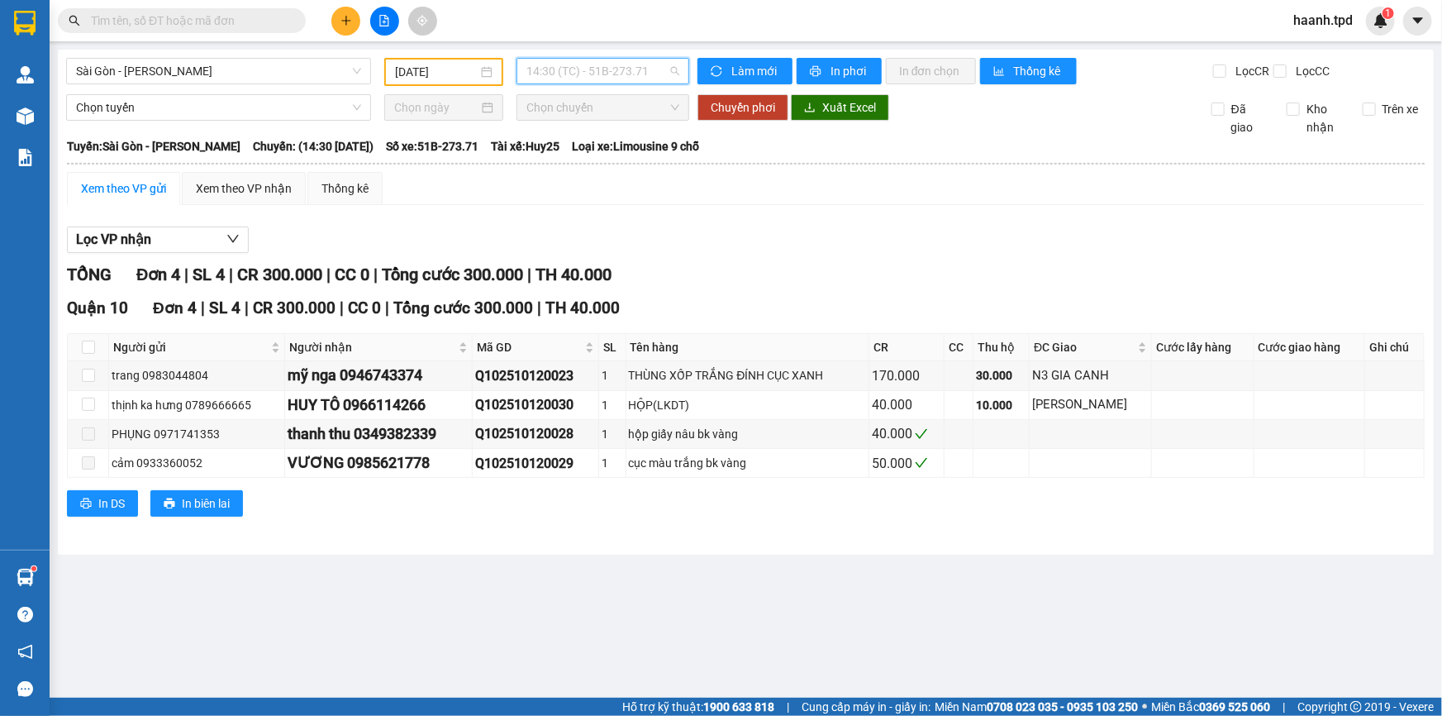
click at [579, 71] on span "14:30 (TC) - 51B-273.71" at bounding box center [602, 71] width 153 height 25
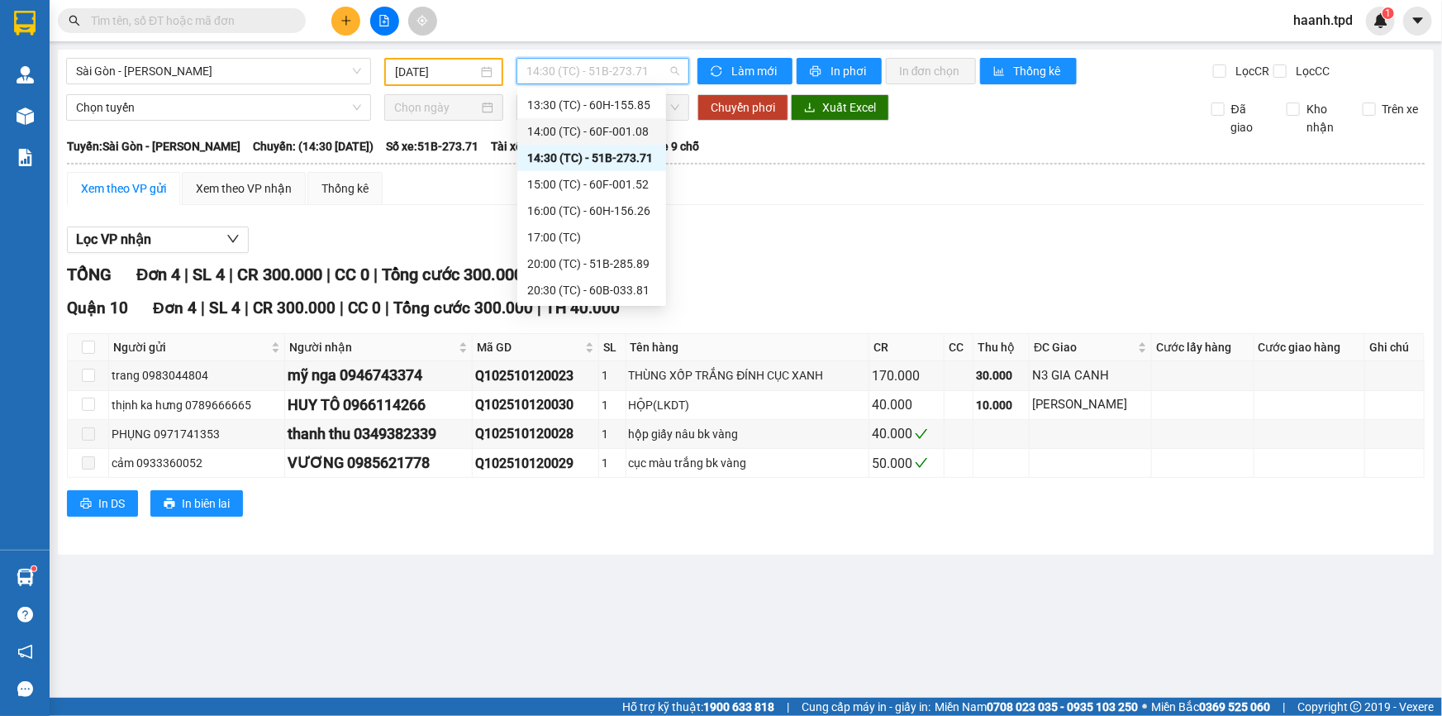
scroll to position [294, 0]
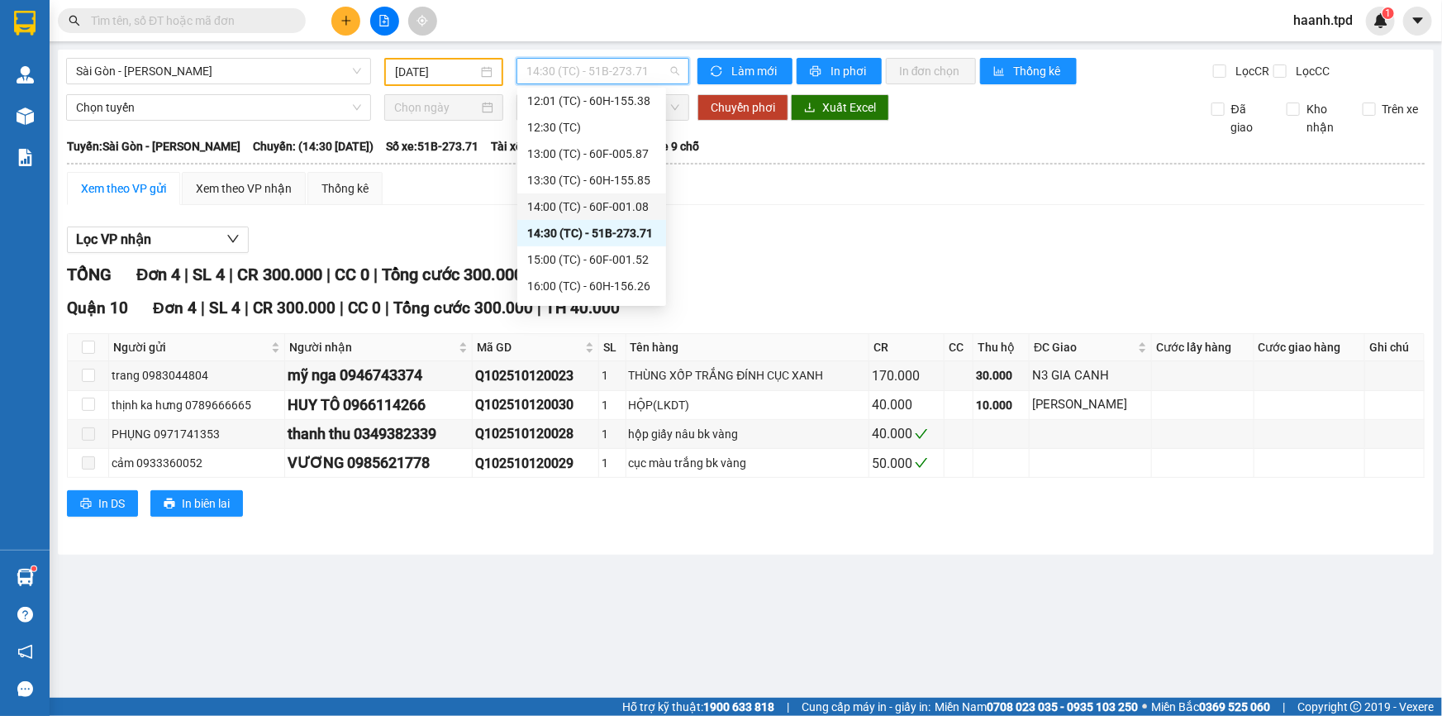
click at [578, 207] on div "14:00 (TC) - 60F-001.08" at bounding box center [591, 207] width 129 height 18
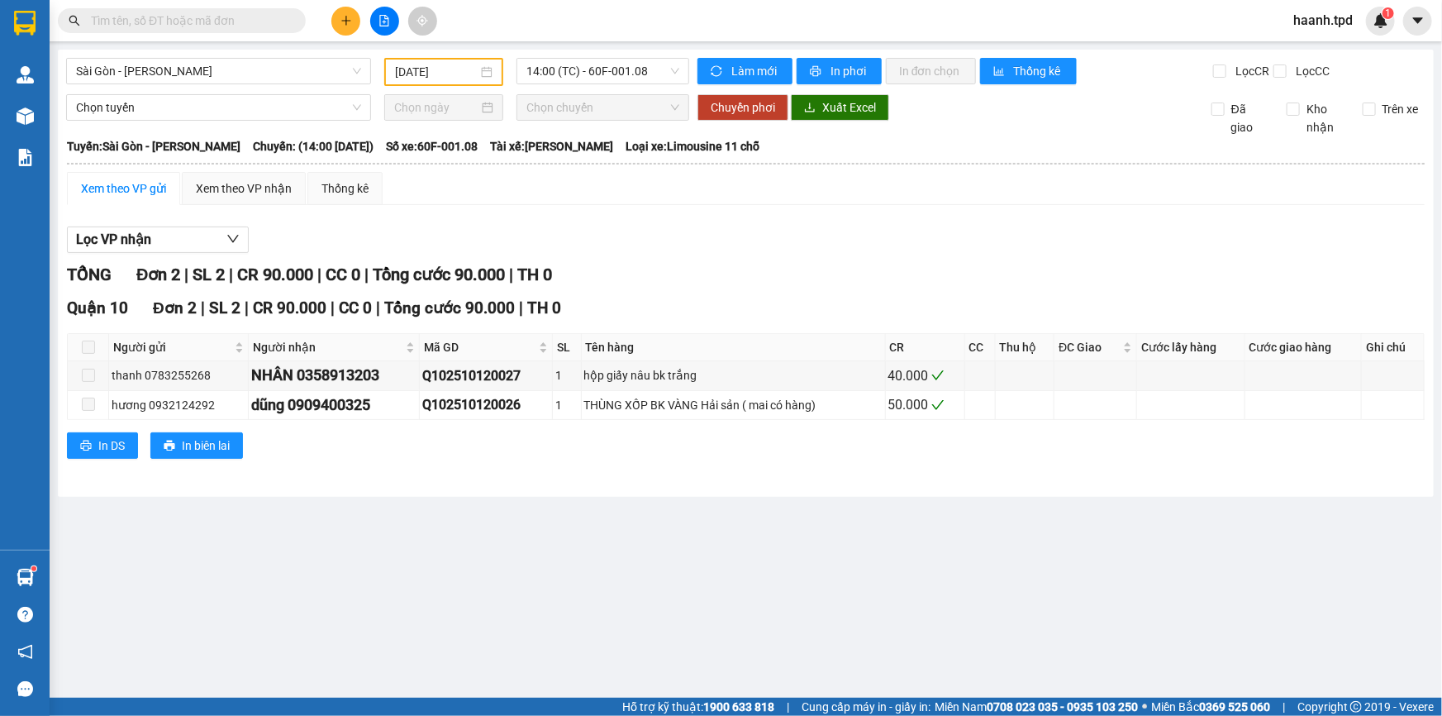
click at [612, 88] on div "Sài Gòn - Phương Lâm 12/10/2025 14:00 (TC) - 60F-001.08 Làm mới In phơi In đơn …" at bounding box center [746, 273] width 1376 height 447
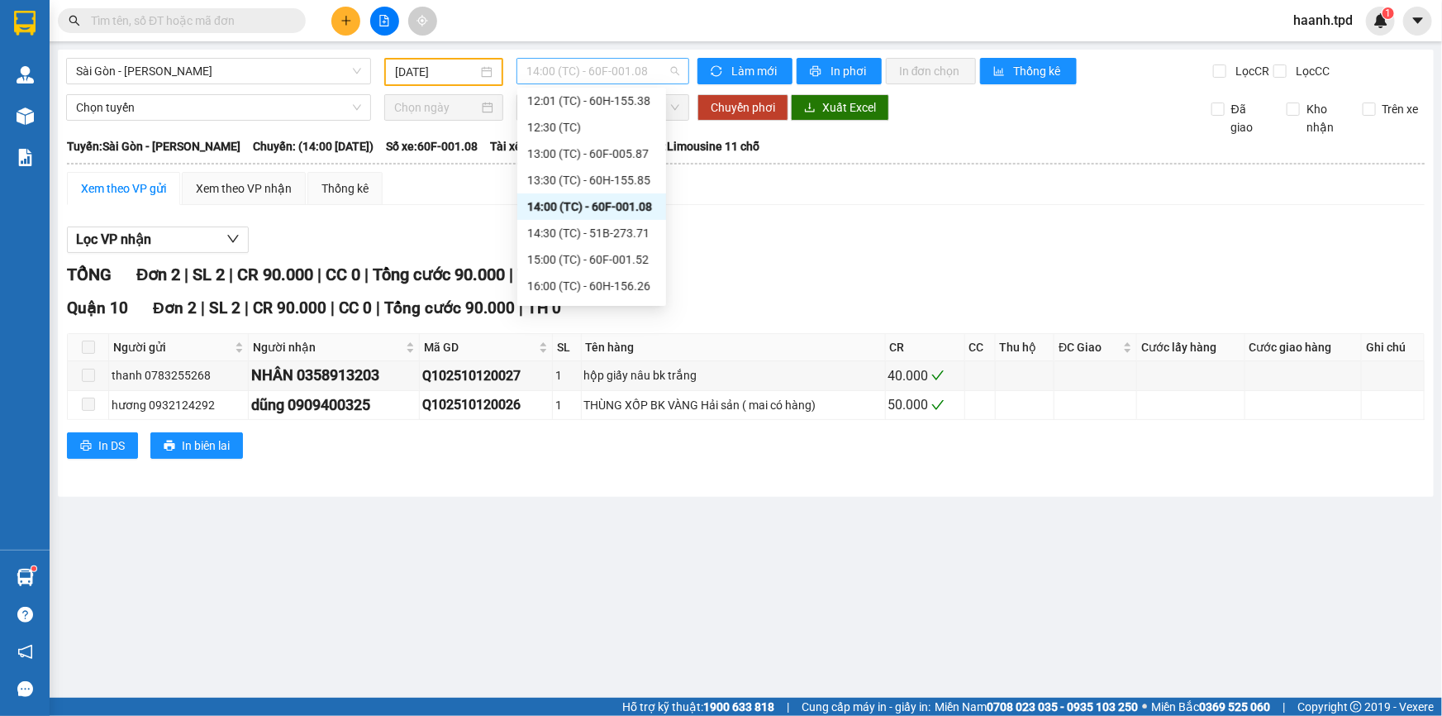
click at [610, 77] on span "14:00 (TC) - 60F-001.08" at bounding box center [602, 71] width 153 height 25
click at [584, 181] on div "13:30 (TC) - 60H-155.85" at bounding box center [591, 180] width 129 height 18
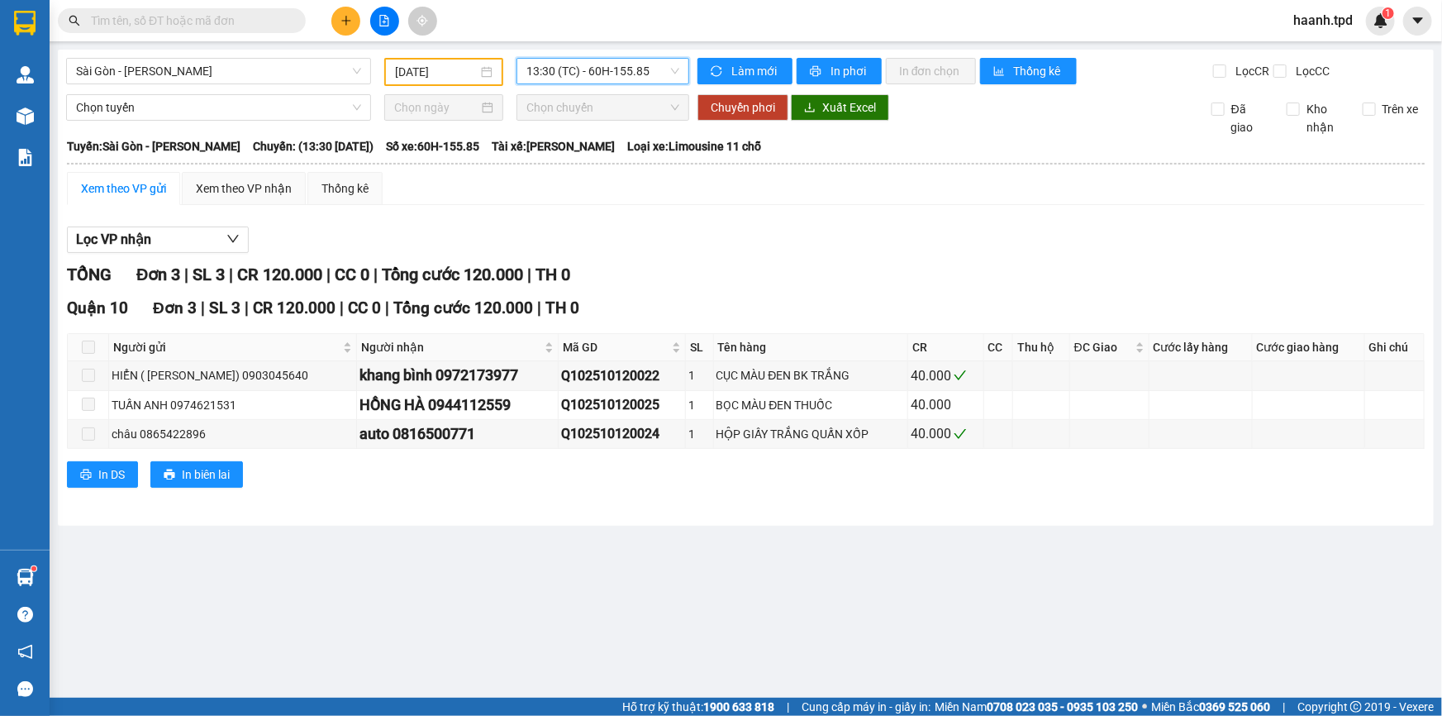
click at [613, 77] on span "13:30 (TC) - 60H-155.85" at bounding box center [602, 71] width 153 height 25
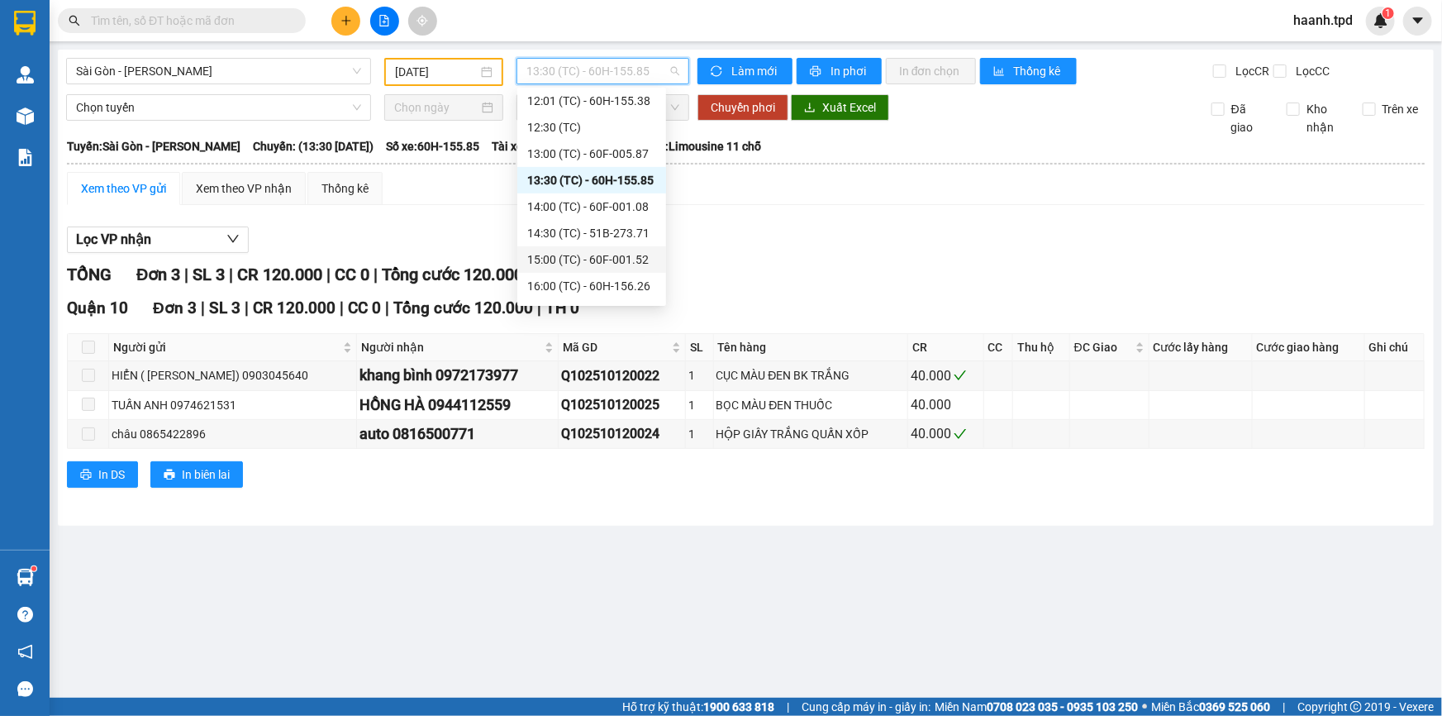
scroll to position [369, 0]
click at [613, 226] on div "17:00 (TC)" at bounding box center [591, 237] width 149 height 26
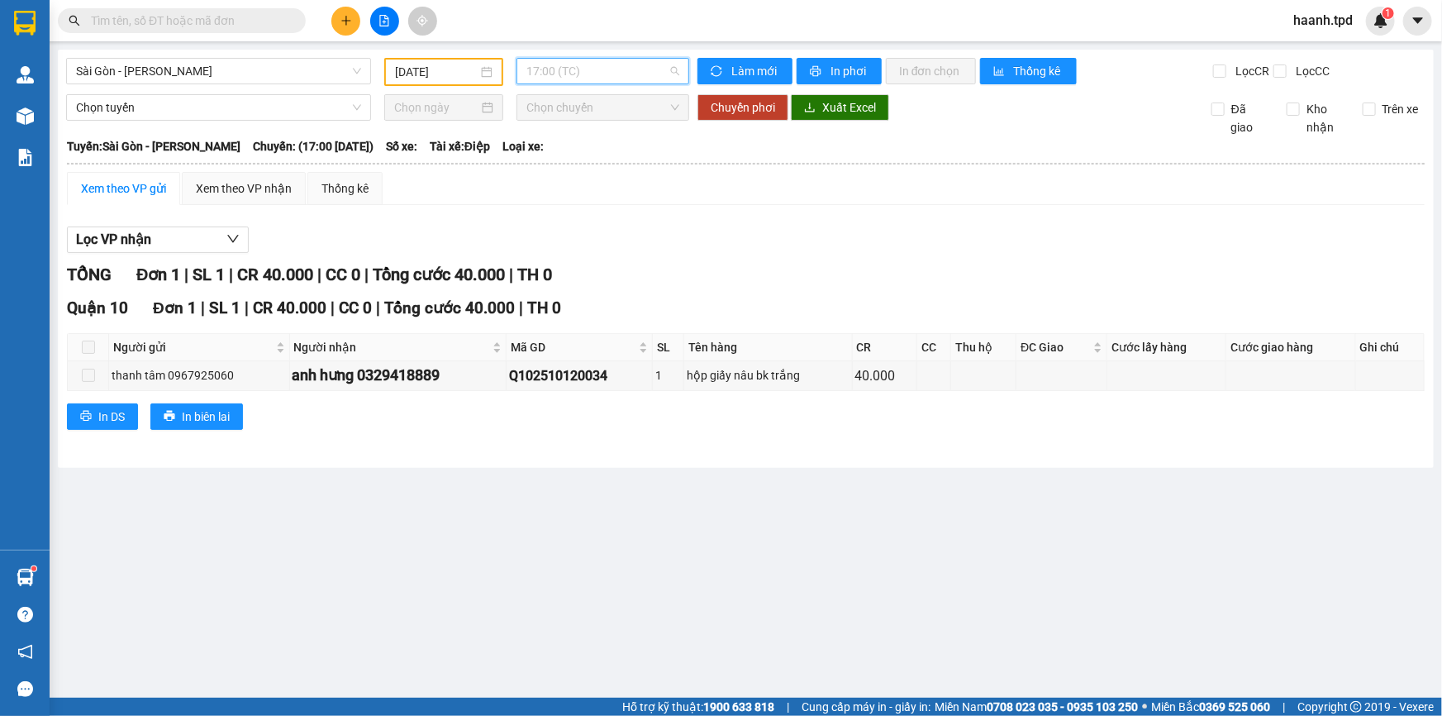
click at [612, 79] on span "17:00 (TC)" at bounding box center [602, 71] width 153 height 25
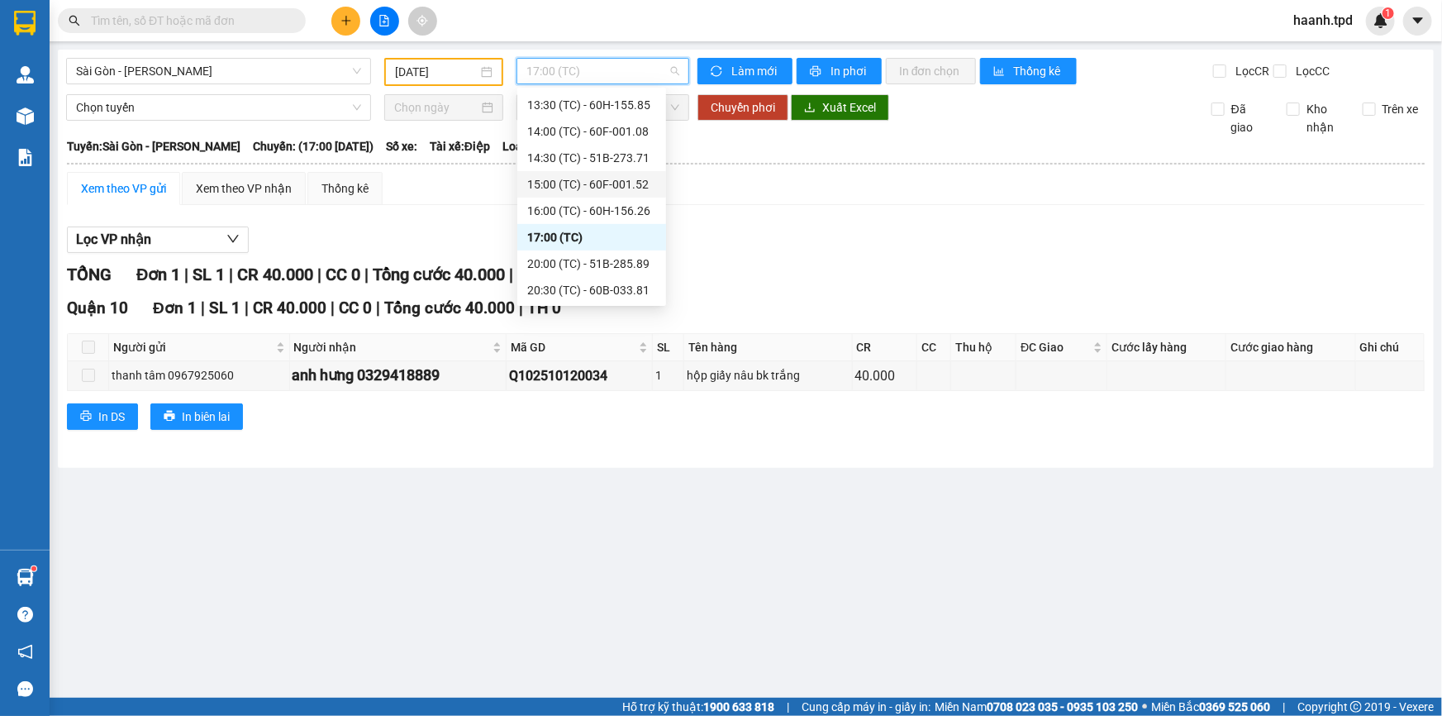
click at [597, 175] on div "15:00 (TC) - 60F-001.52" at bounding box center [591, 184] width 129 height 18
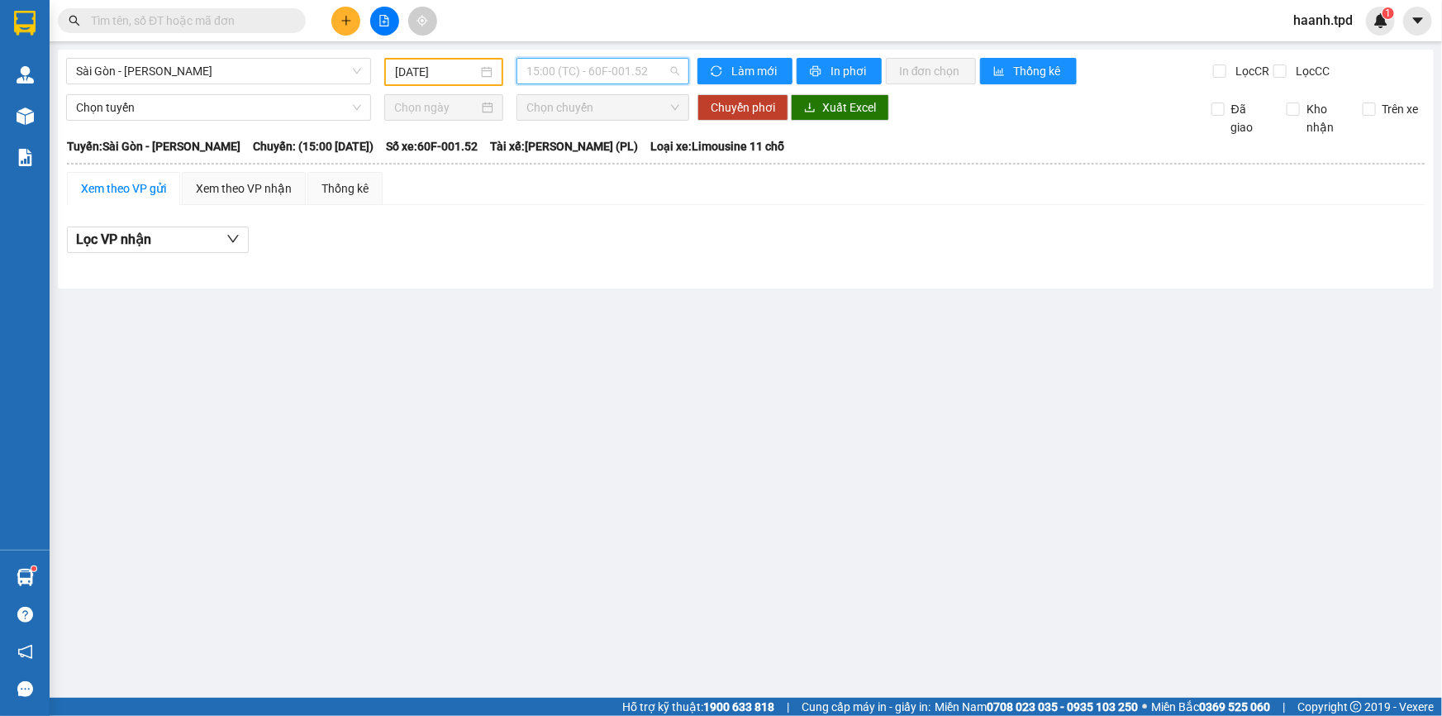
drag, startPoint x: 578, startPoint y: 72, endPoint x: 621, endPoint y: 209, distance: 143.5
click at [578, 73] on span "15:00 (TC) - 60F-001.52" at bounding box center [602, 71] width 153 height 25
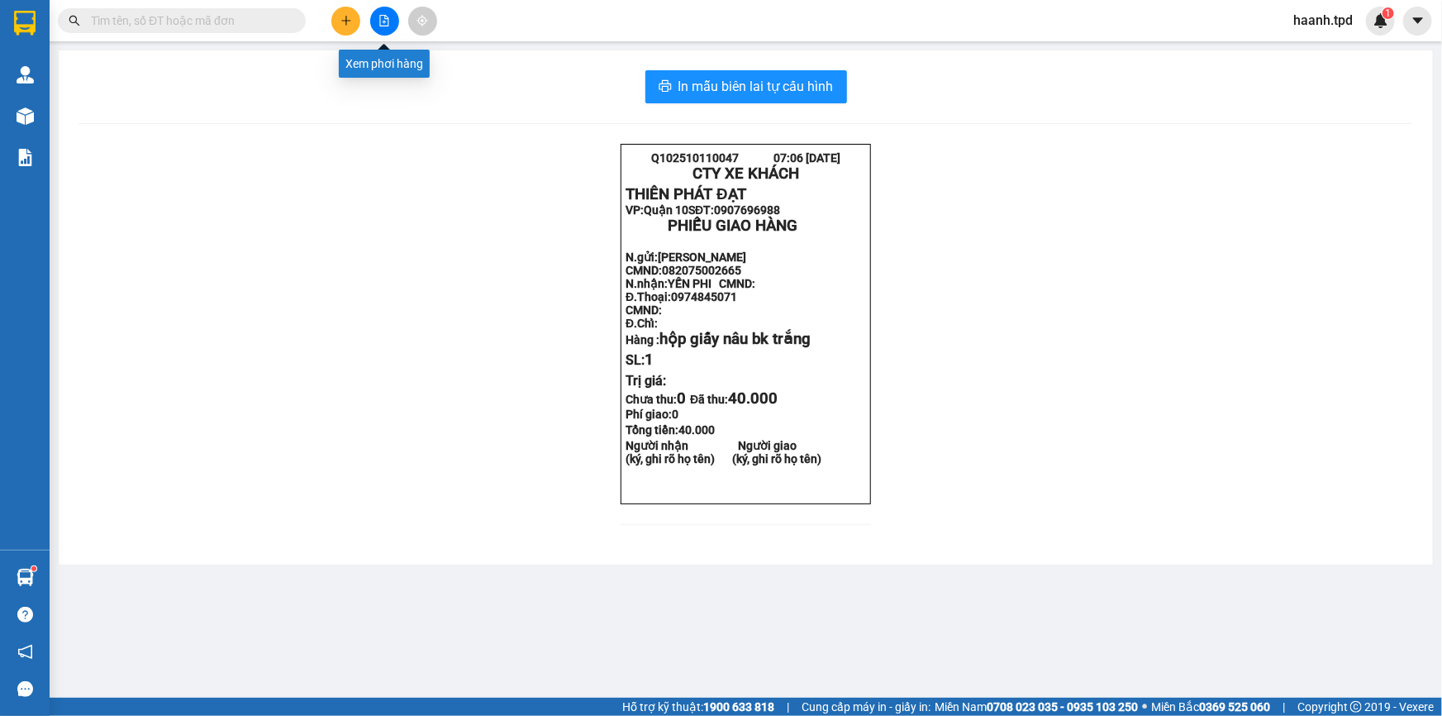
click at [380, 24] on icon "file-add" at bounding box center [384, 21] width 12 height 12
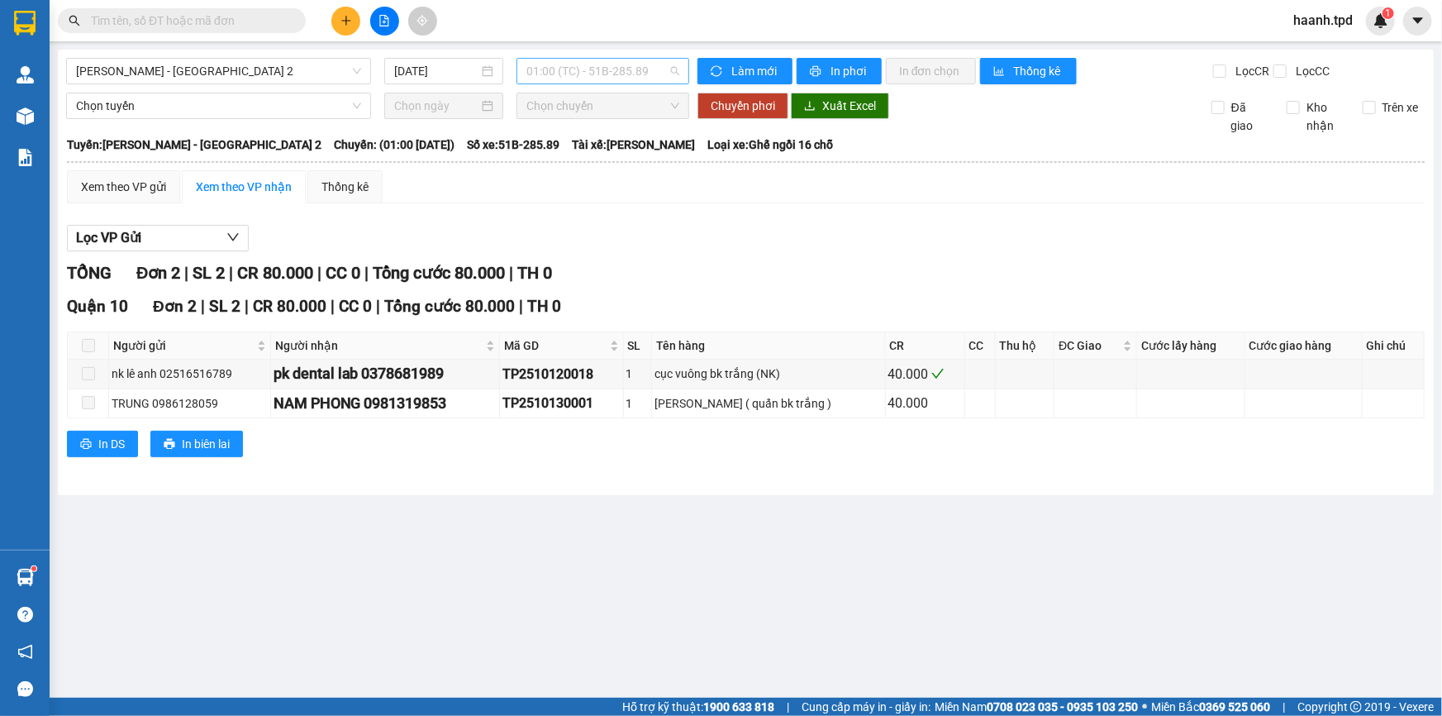
click at [608, 74] on span "01:00 (TC) - 51B-285.89" at bounding box center [602, 71] width 153 height 25
click at [412, 72] on input "13/10/2025" at bounding box center [436, 71] width 84 height 18
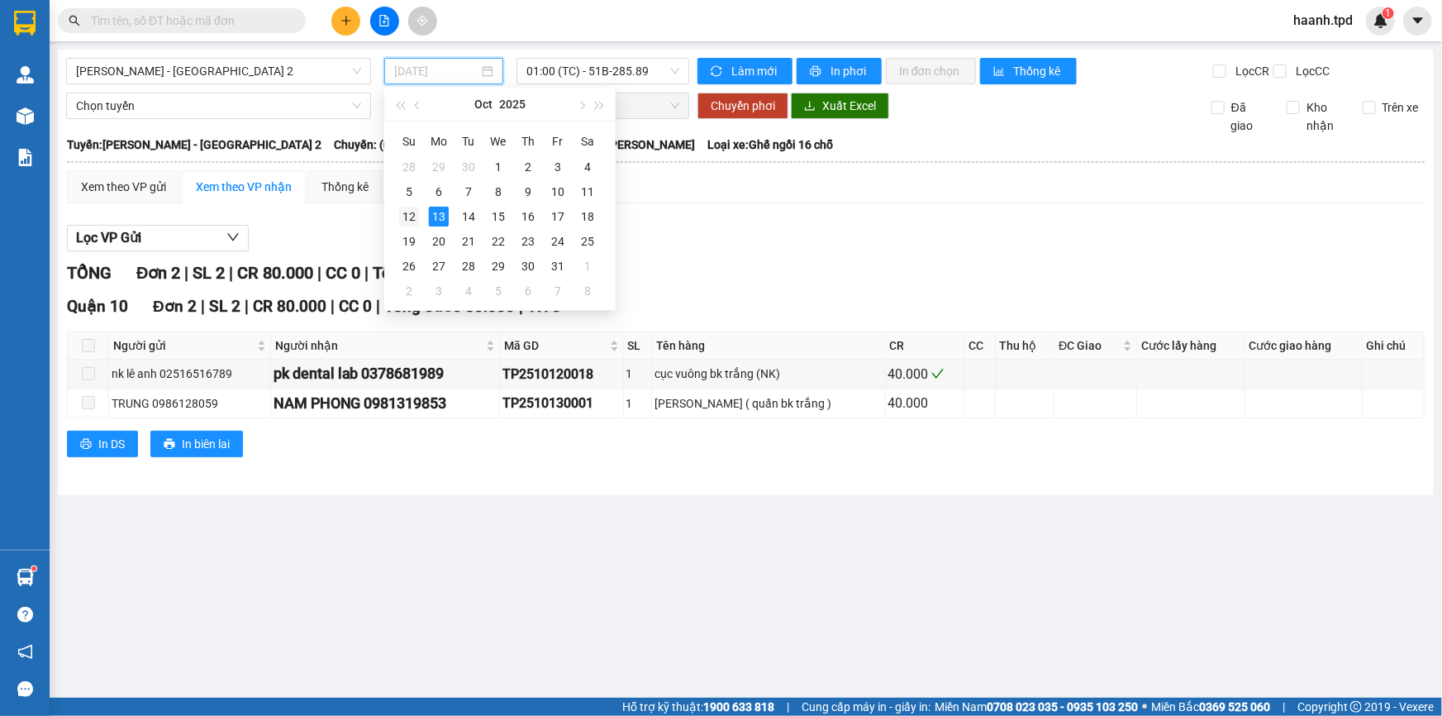
click at [420, 215] on td "12" at bounding box center [409, 216] width 30 height 25
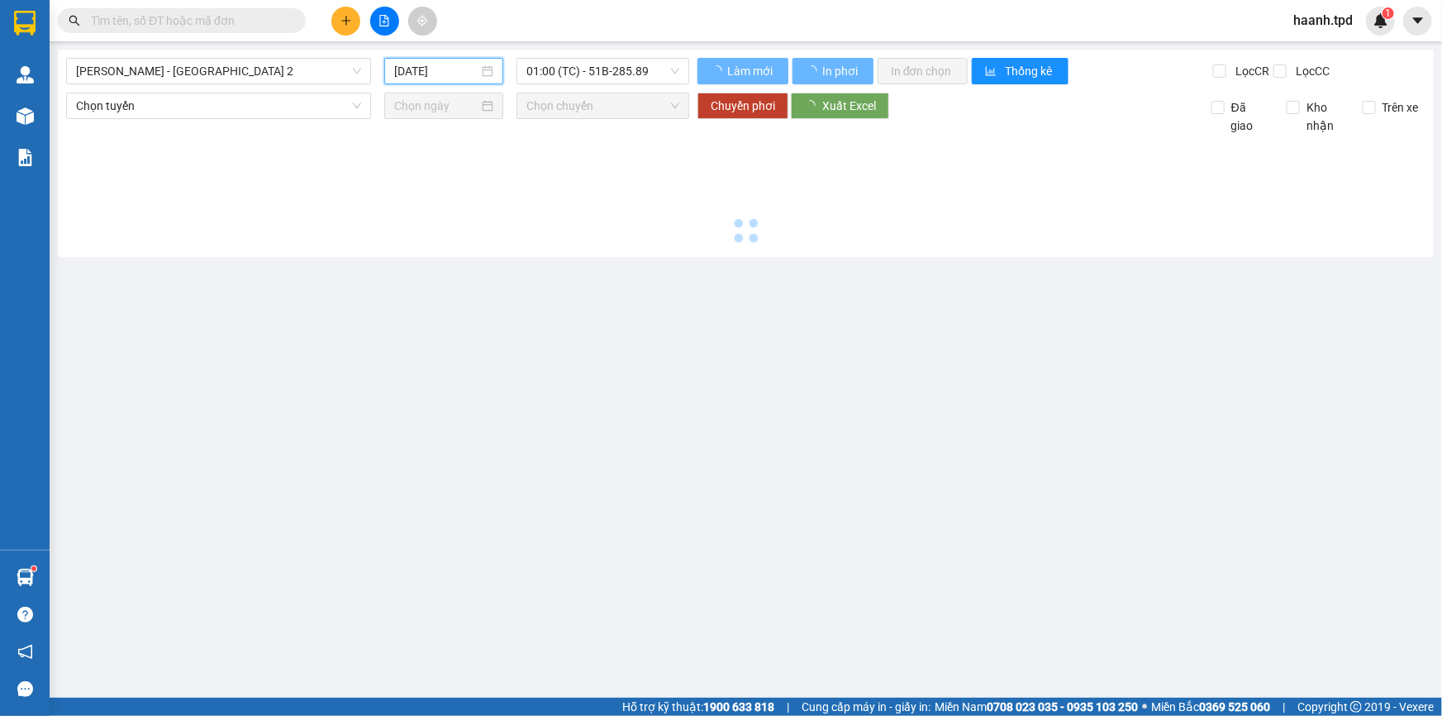
type input "[DATE]"
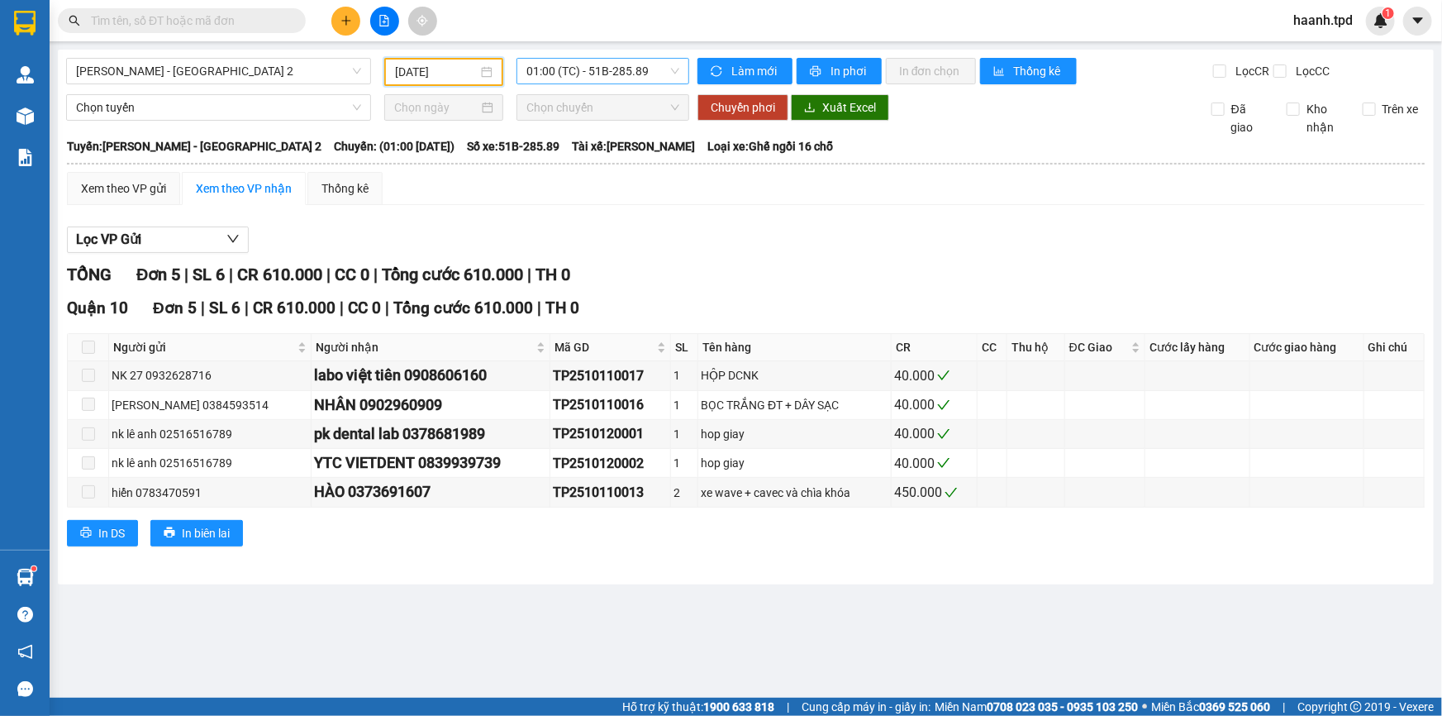
click at [578, 78] on span "01:00 (TC) - 51B-285.89" at bounding box center [602, 71] width 153 height 25
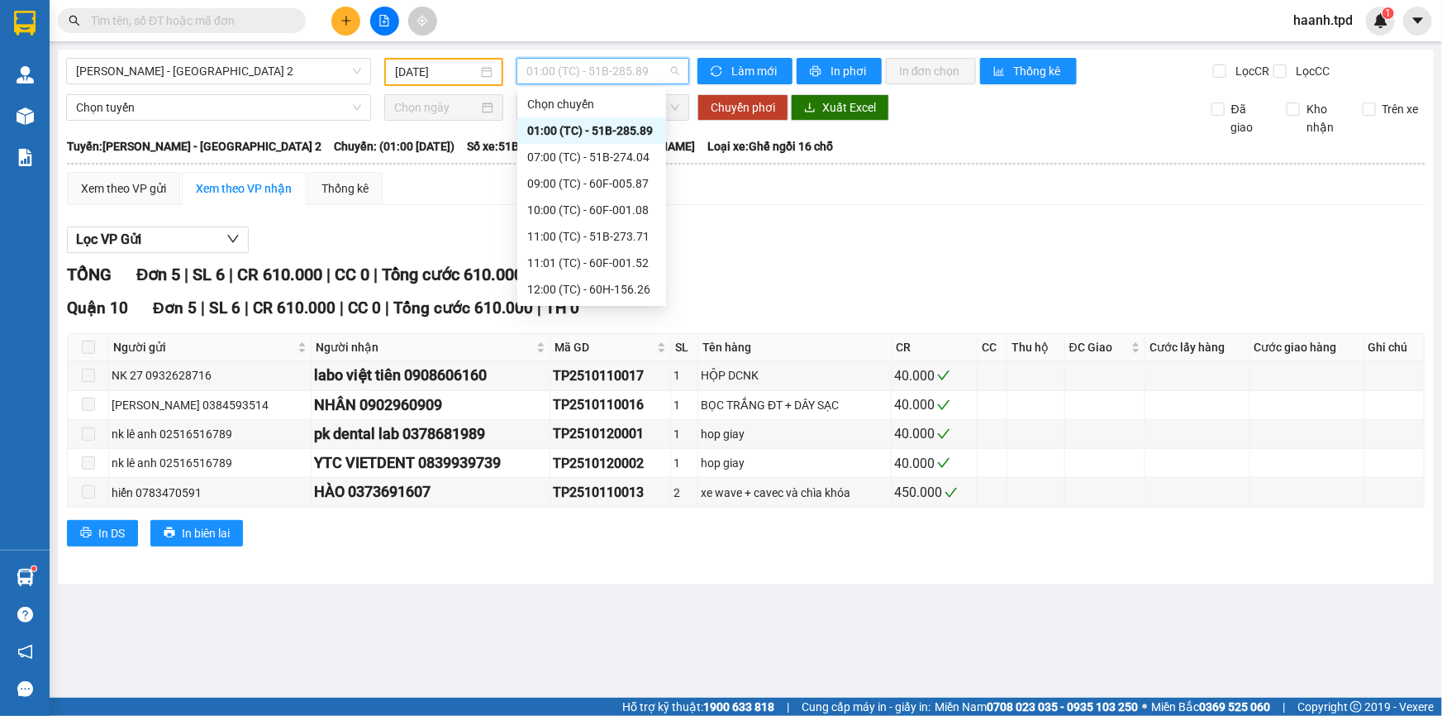
click at [557, 75] on span "01:00 (TC) - 51B-285.89" at bounding box center [602, 71] width 153 height 25
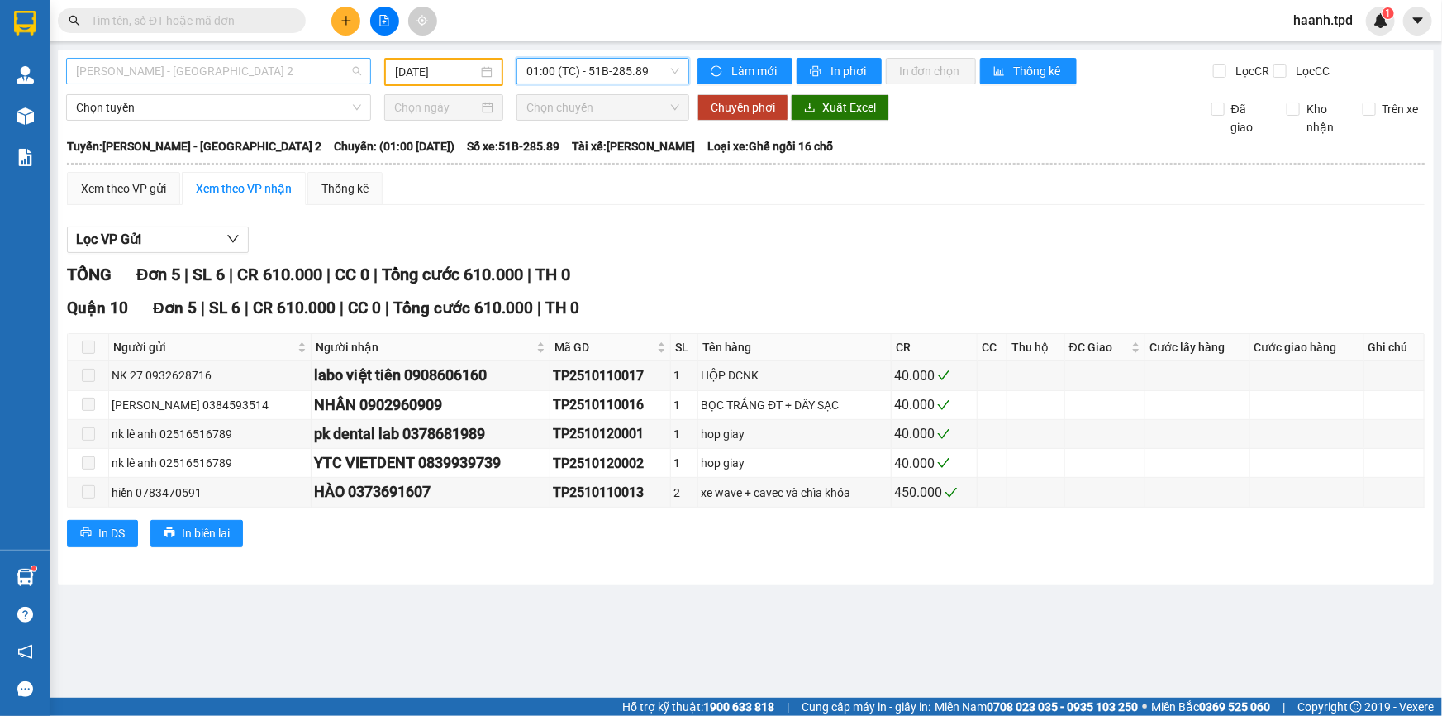
click at [261, 76] on span "Phương Lâm - Sài Gòn 2" at bounding box center [218, 71] width 285 height 25
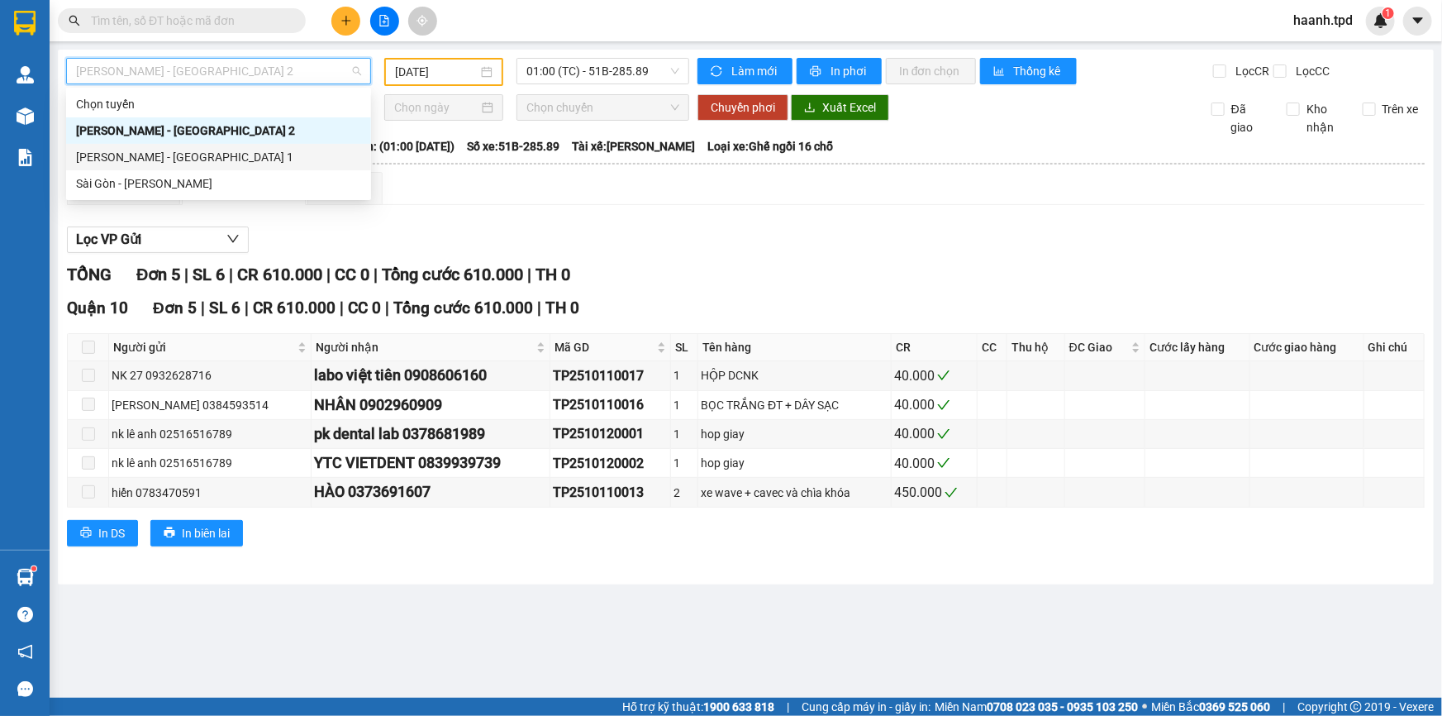
click at [176, 168] on div "Phương Lâm - Sài Gòn 1" at bounding box center [218, 157] width 305 height 26
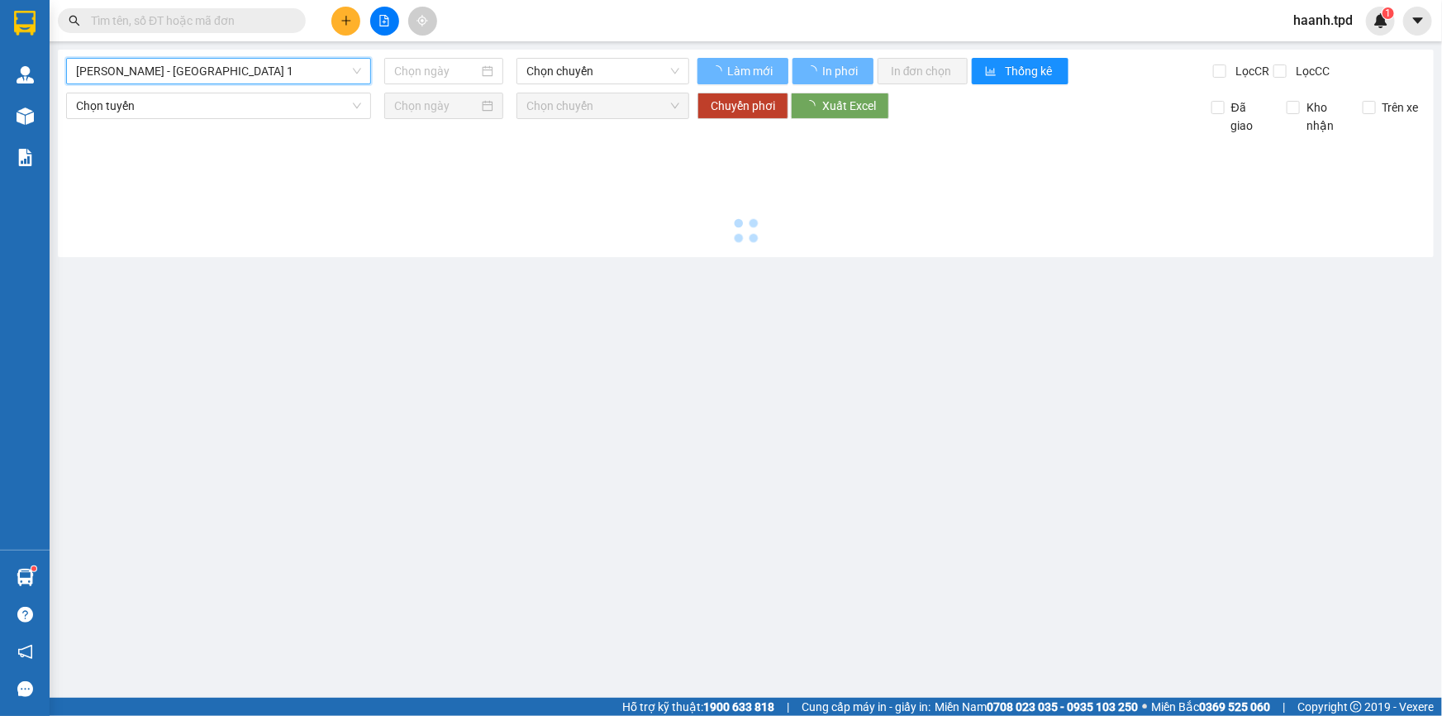
type input "13/10/2025"
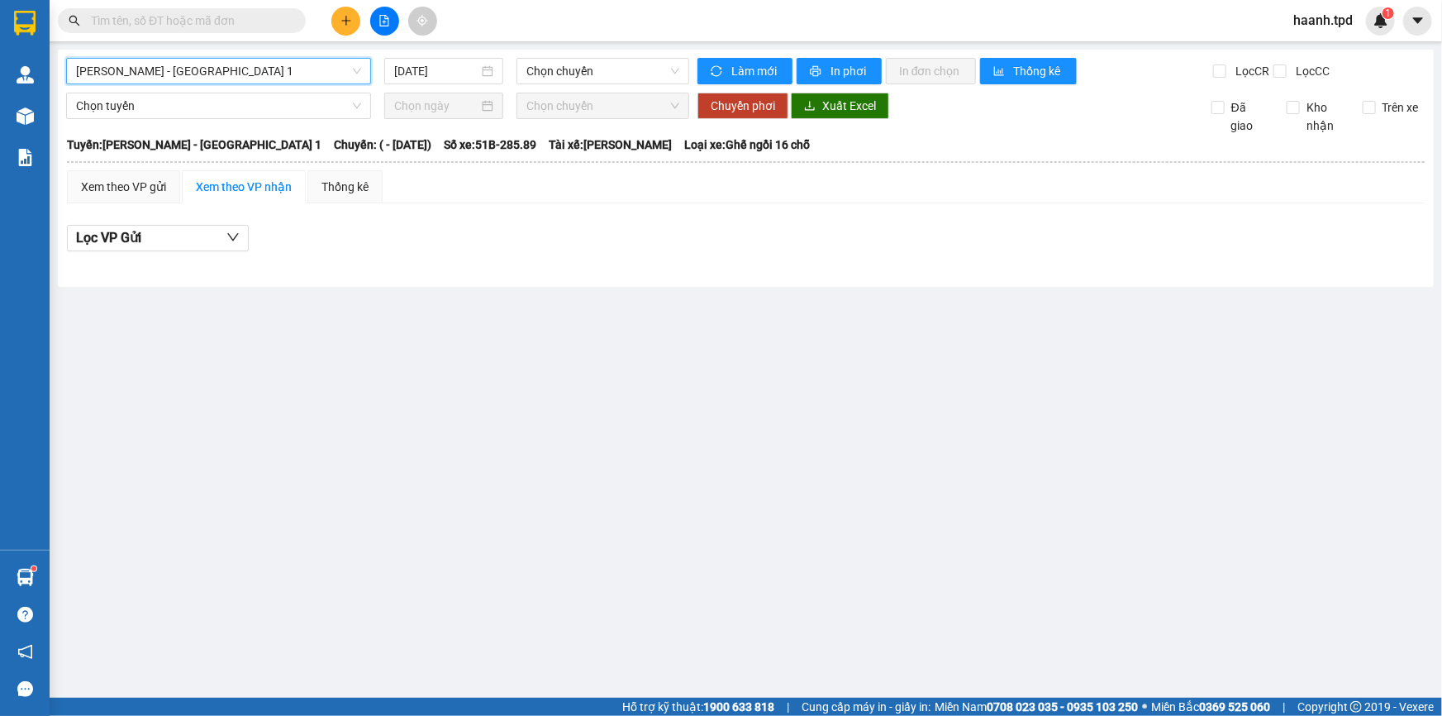
click at [202, 74] on span "Phương Lâm - Sài Gòn 1" at bounding box center [218, 71] width 285 height 25
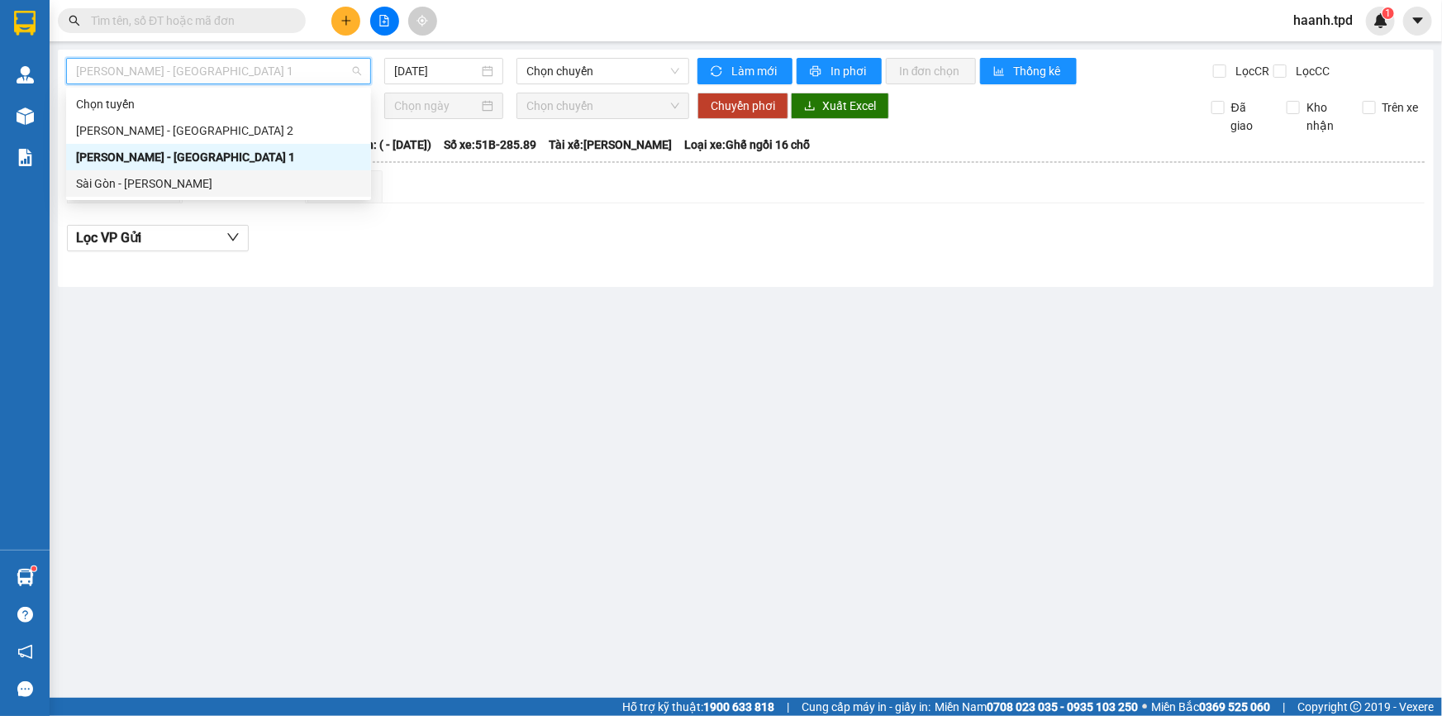
click at [132, 177] on div "Sài Gòn - [PERSON_NAME]" at bounding box center [218, 183] width 285 height 18
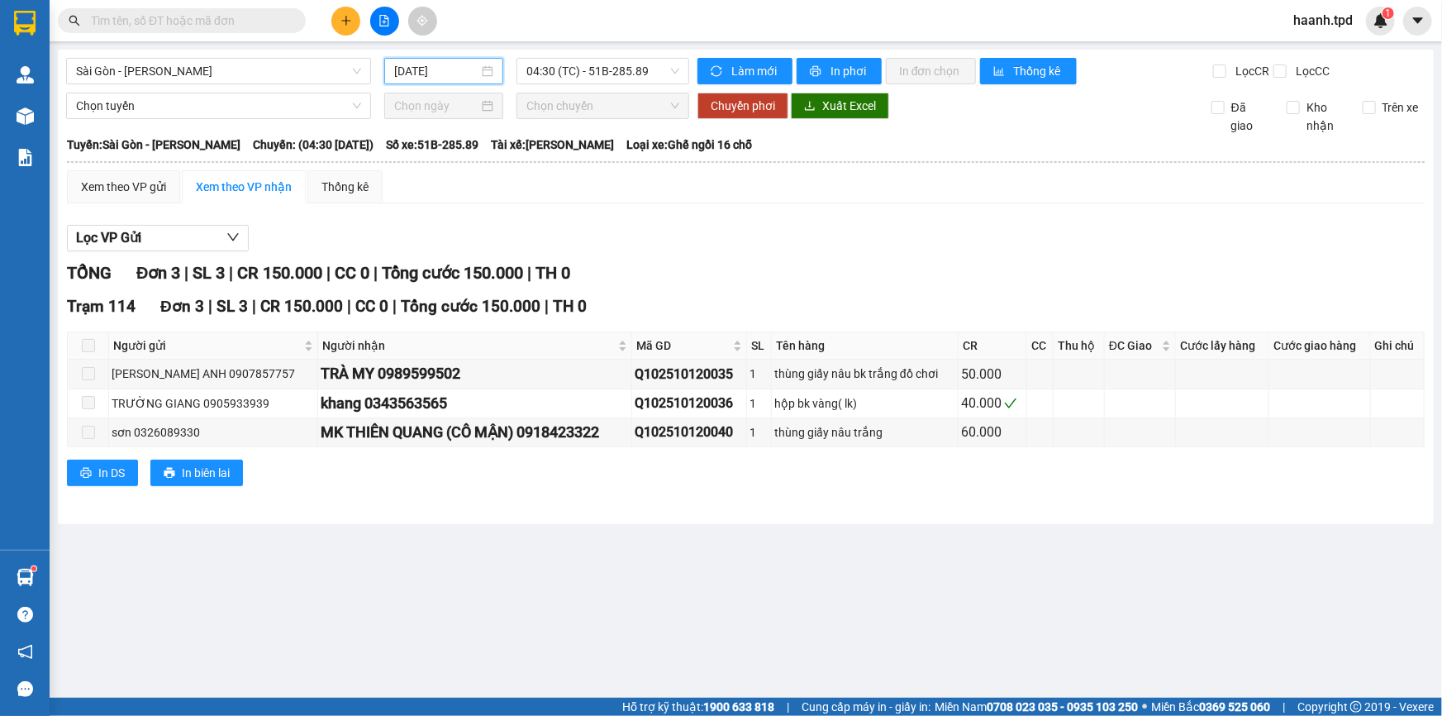
click at [409, 73] on input "13/10/2025" at bounding box center [436, 71] width 84 height 18
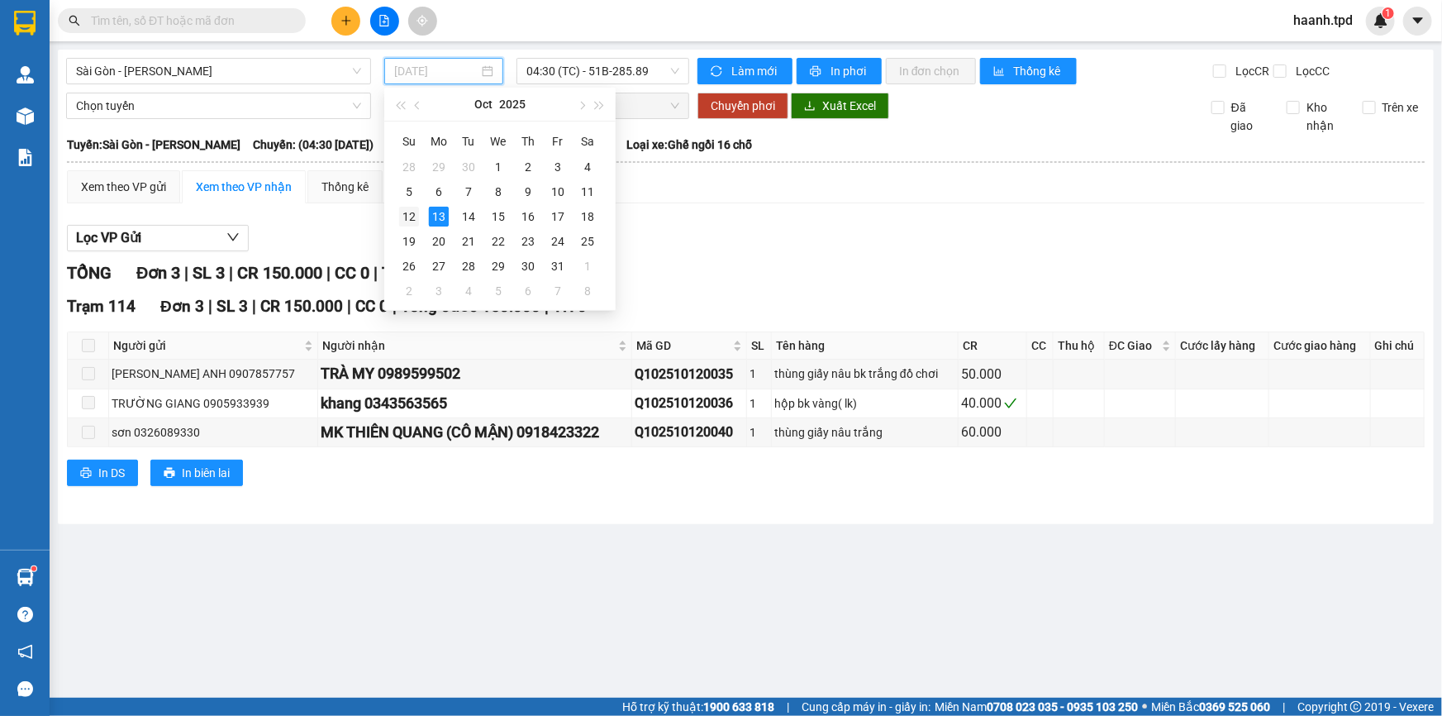
click at [414, 215] on div "12" at bounding box center [409, 217] width 20 height 20
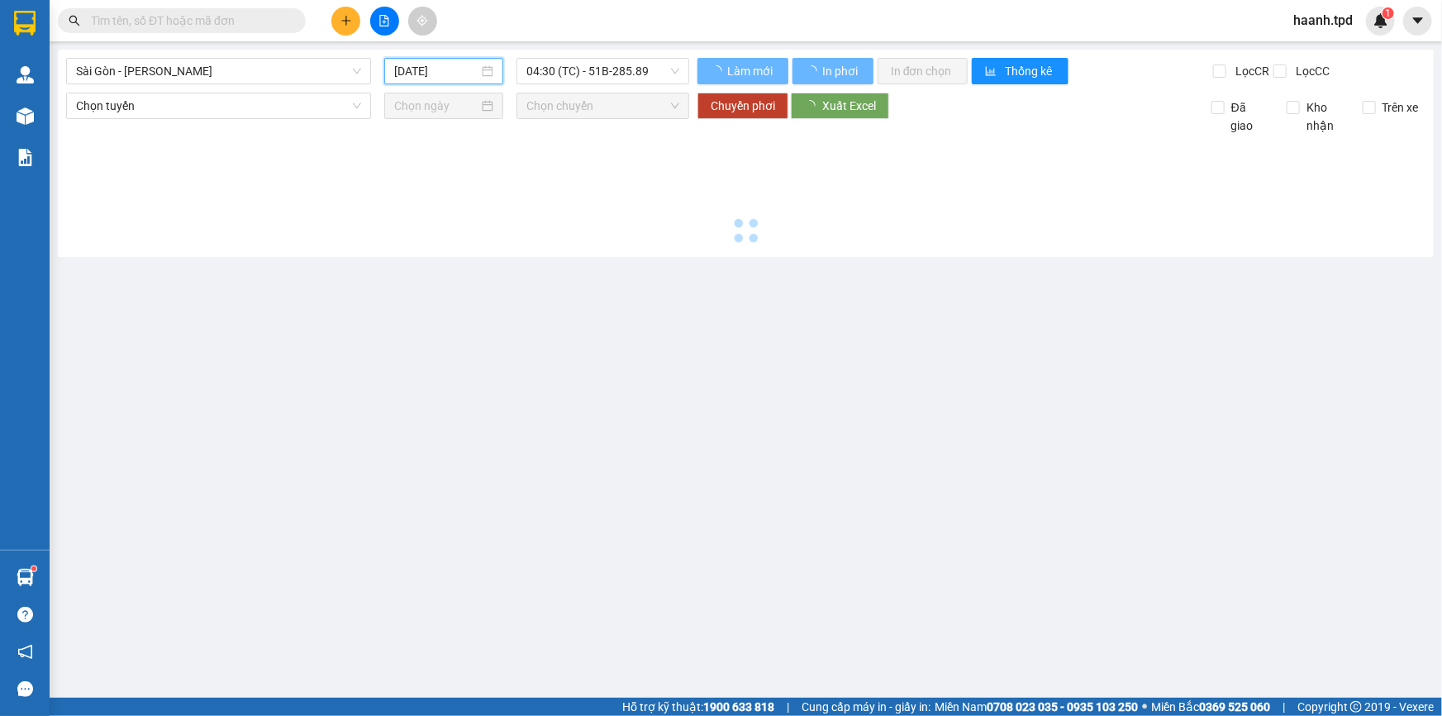
type input "[DATE]"
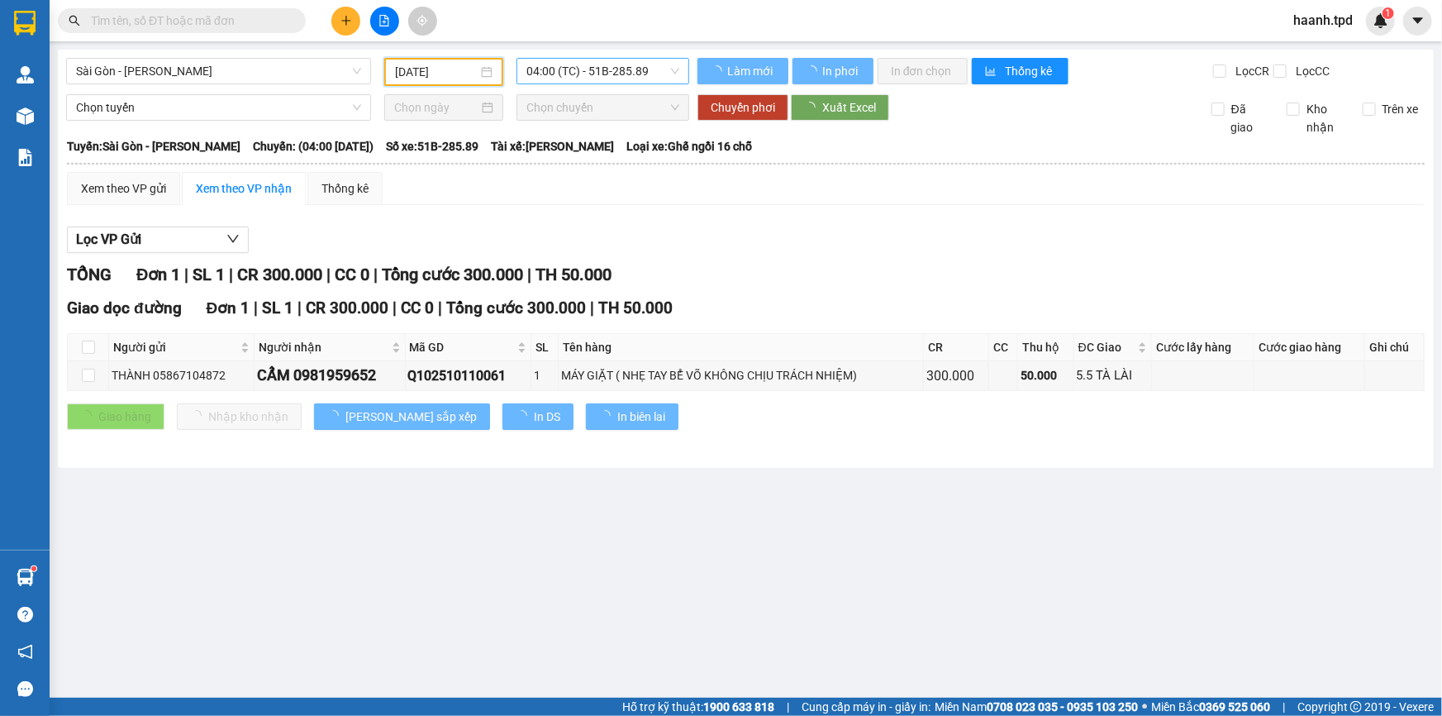
click at [593, 74] on span "04:00 (TC) - 51B-285.89" at bounding box center [602, 71] width 153 height 25
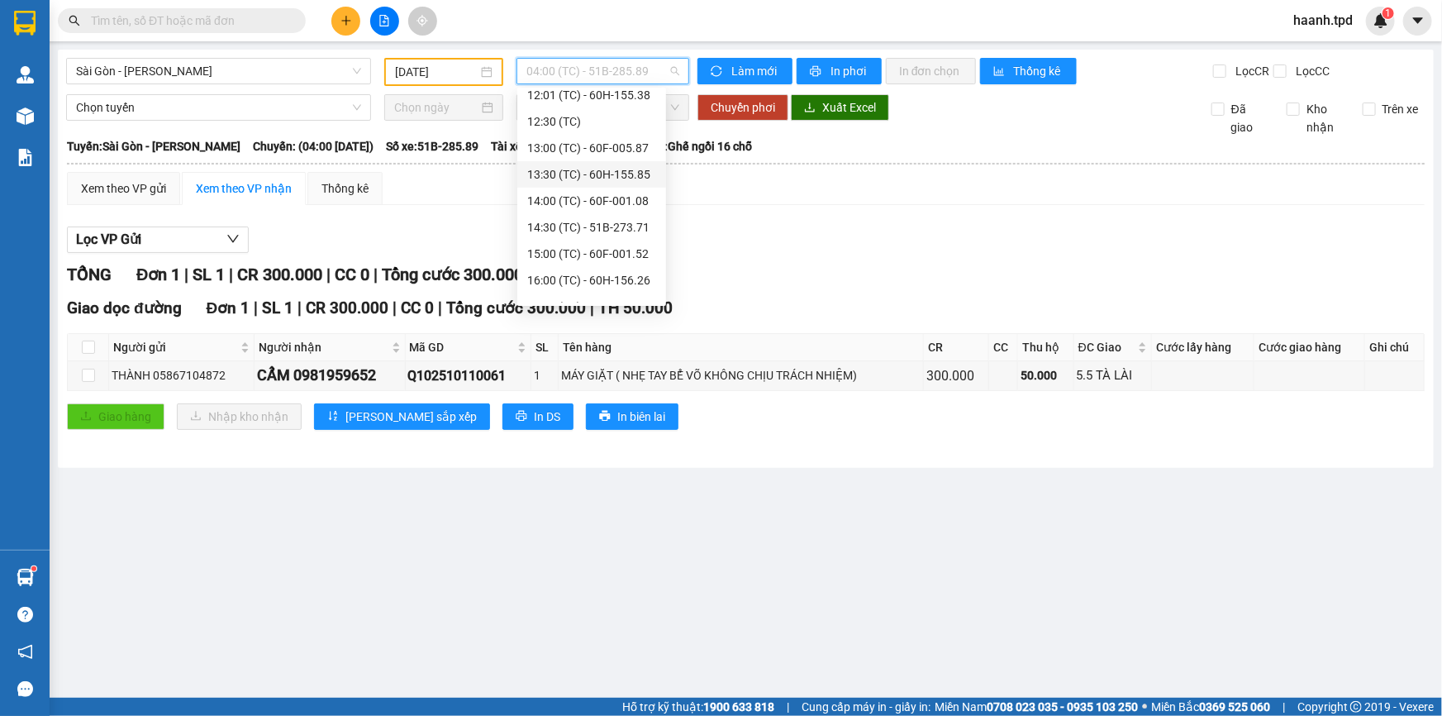
scroll to position [150, 0]
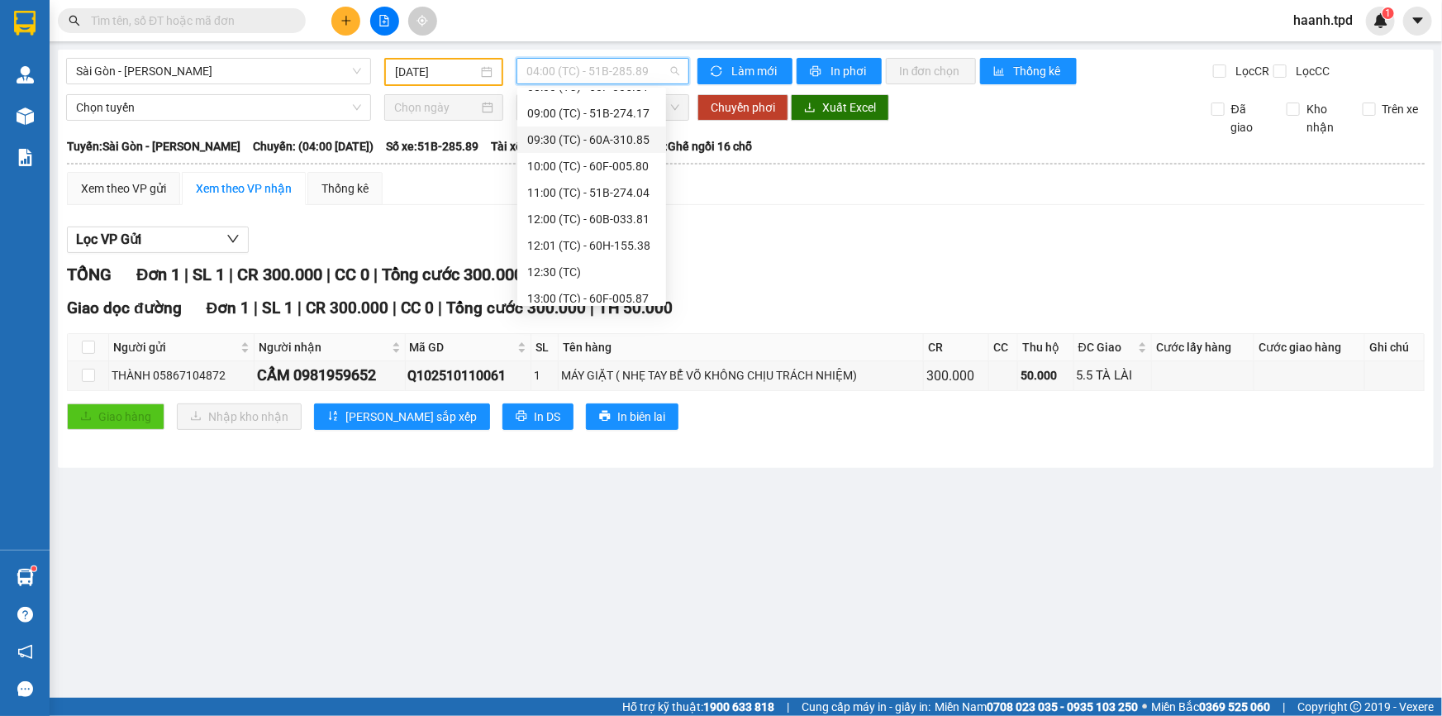
click at [584, 140] on div "09:30 (TC) - 60A-310.85" at bounding box center [591, 140] width 129 height 18
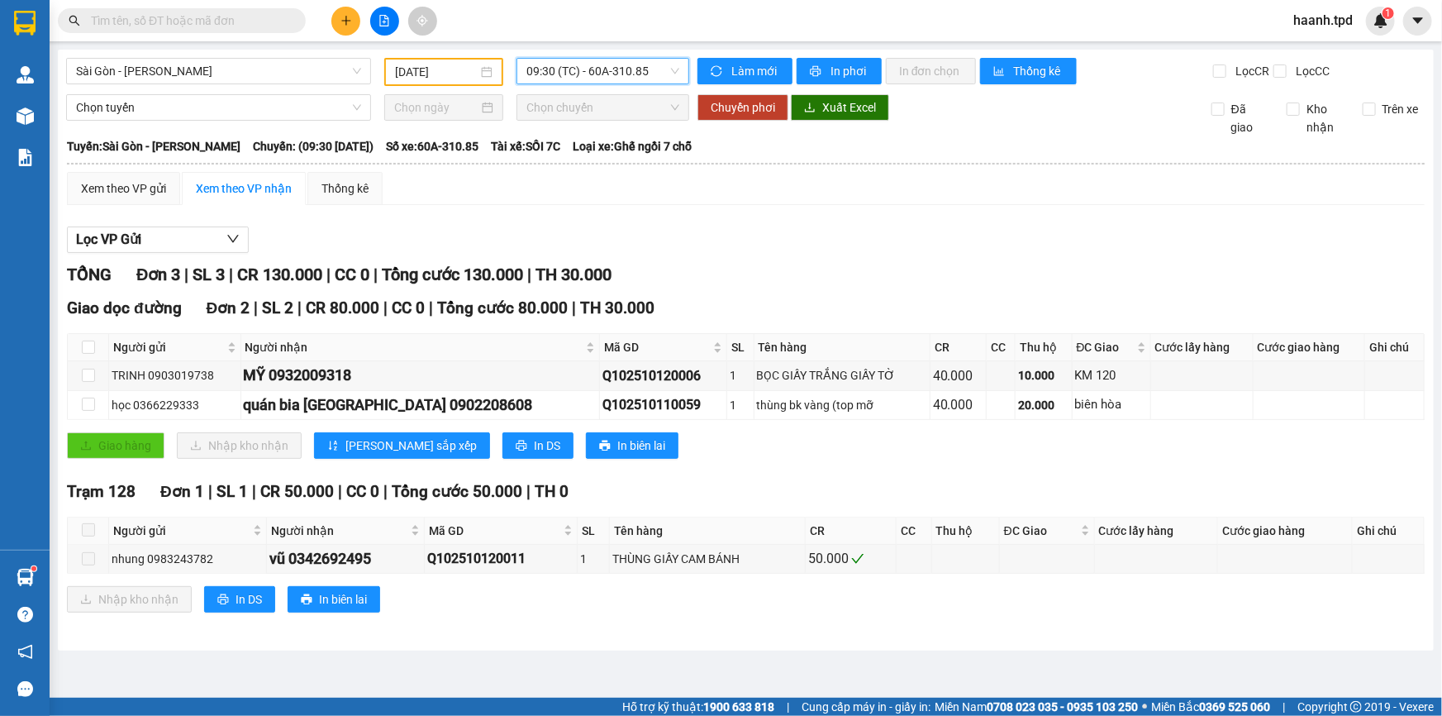
click at [593, 76] on span "09:30 (TC) - 60A-310.85" at bounding box center [602, 71] width 153 height 25
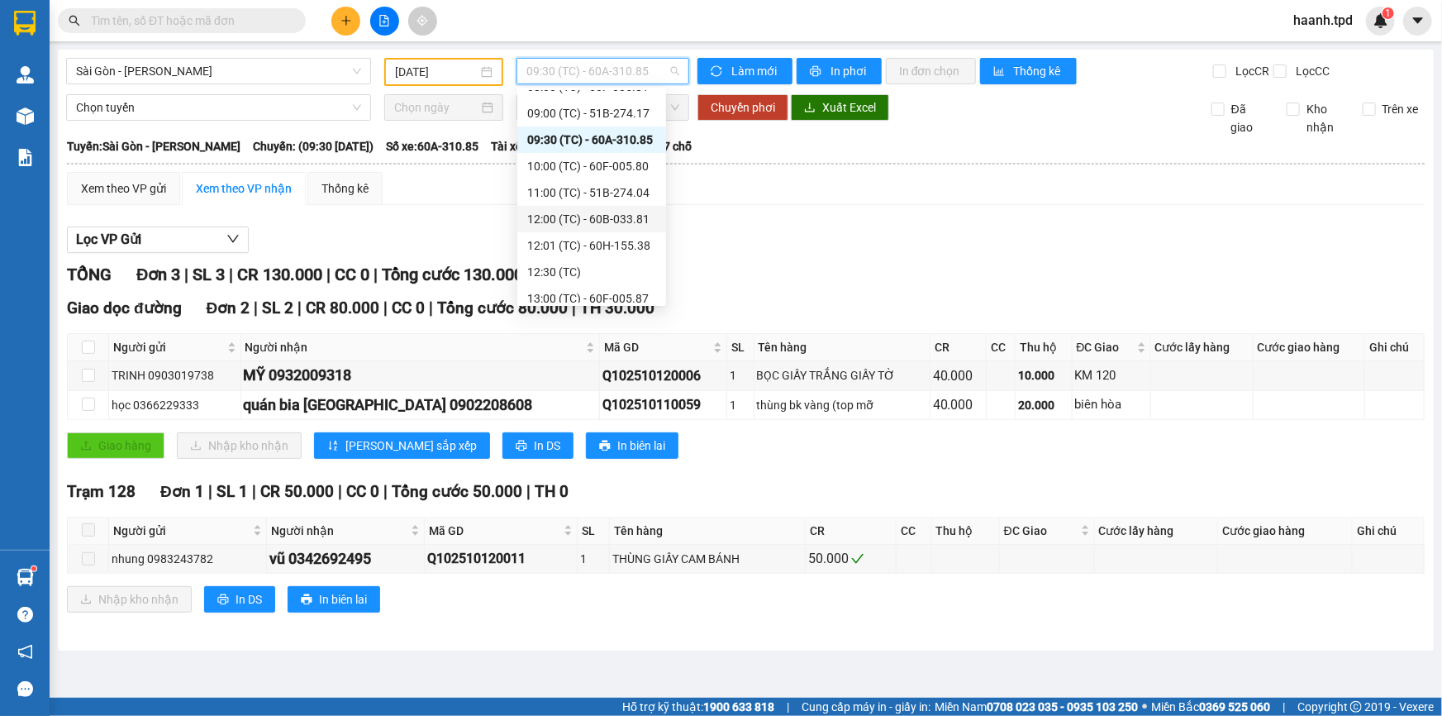
scroll to position [369, 0]
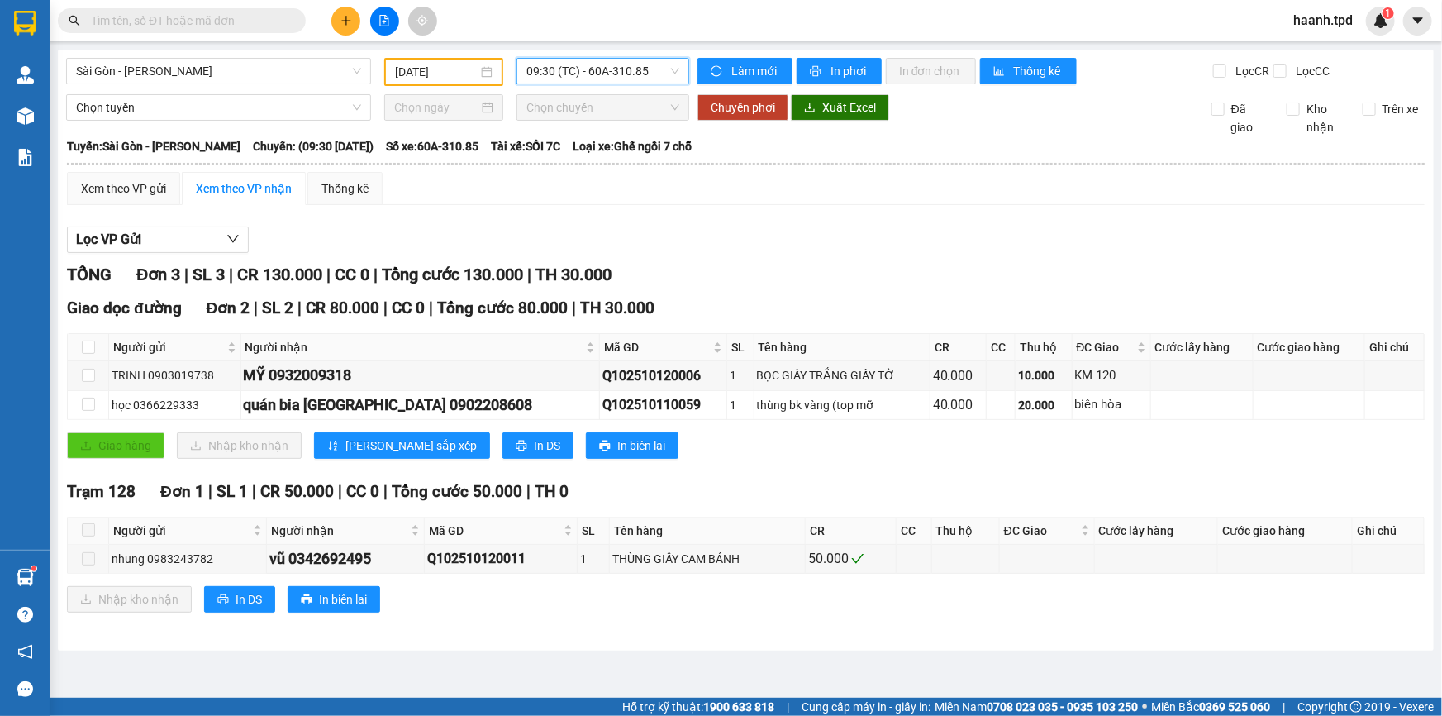
click at [593, 75] on span "09:30 (TC) - 60A-310.85" at bounding box center [602, 71] width 153 height 25
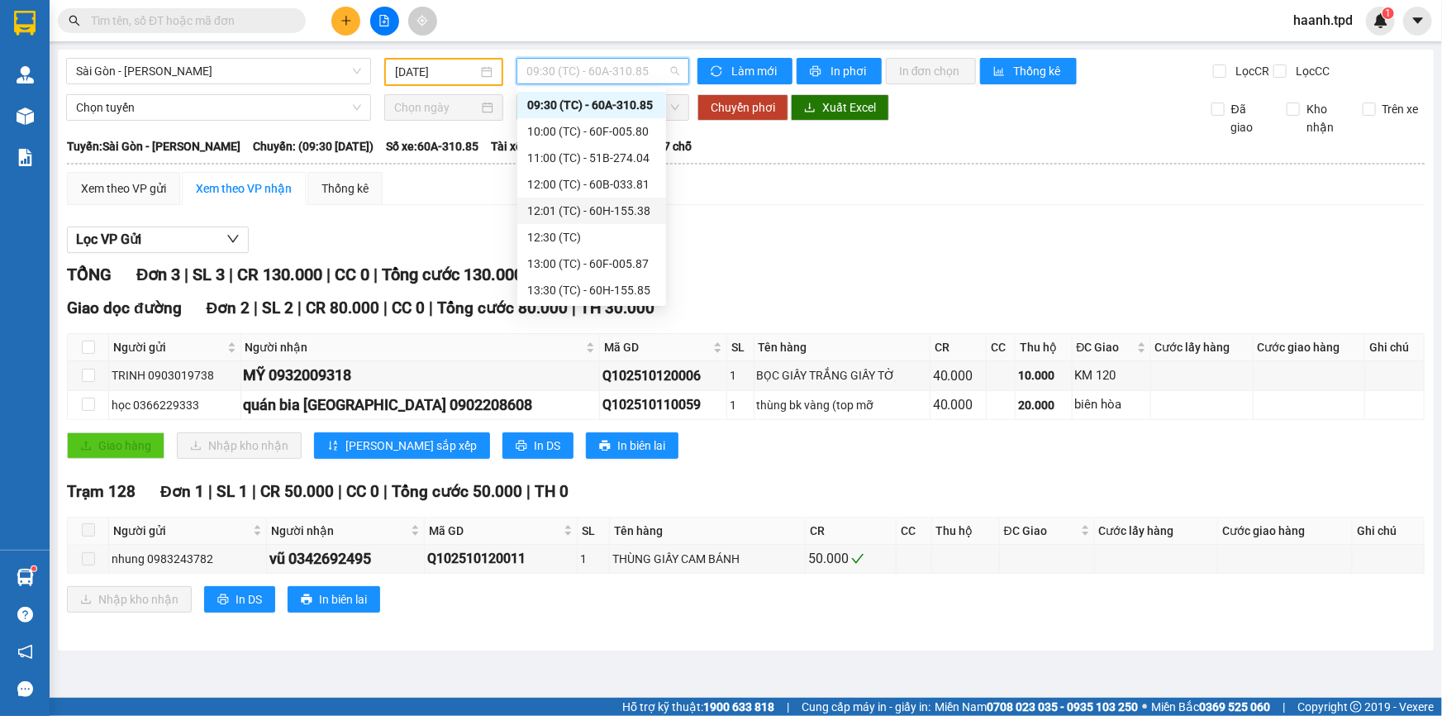
click at [578, 202] on div "12:01 (TC) - 60H-155.38" at bounding box center [591, 211] width 129 height 18
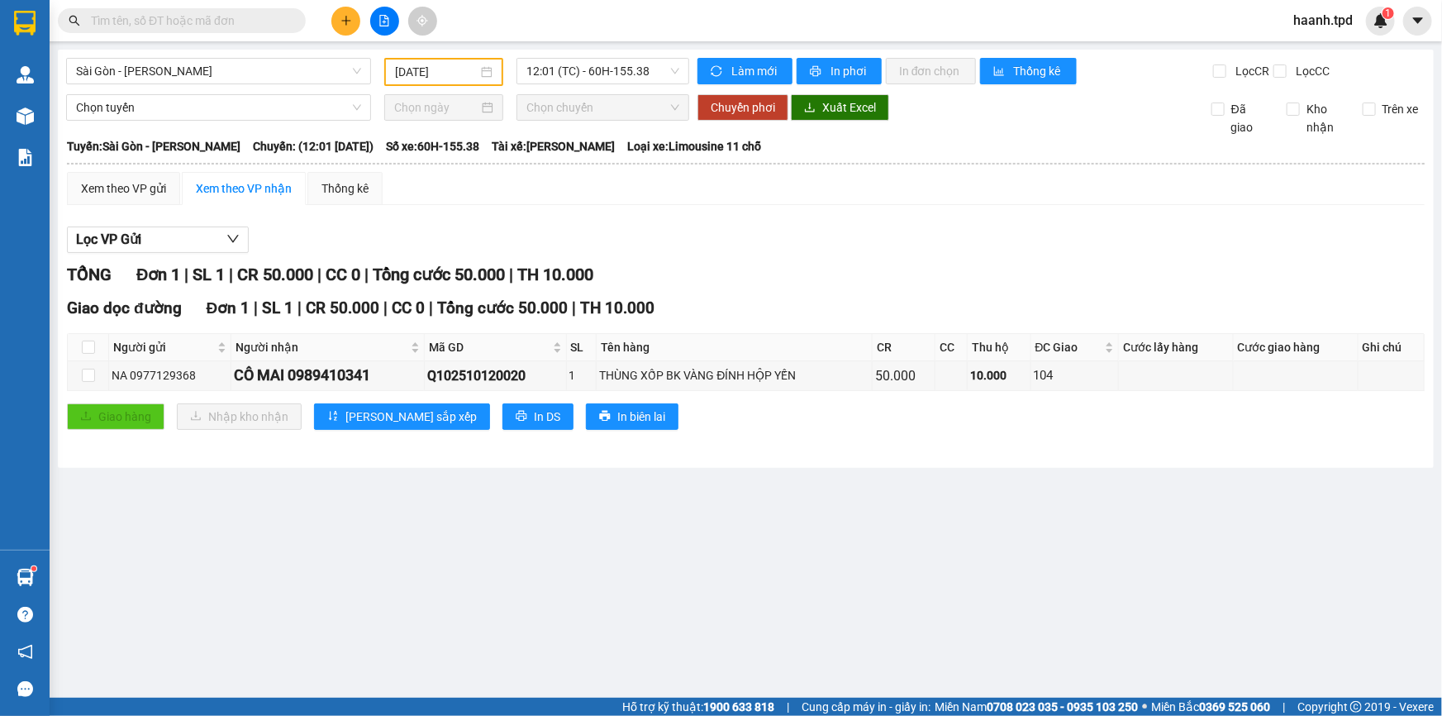
click at [291, 26] on span at bounding box center [294, 21] width 10 height 18
click at [277, 24] on input "text" at bounding box center [188, 21] width 195 height 18
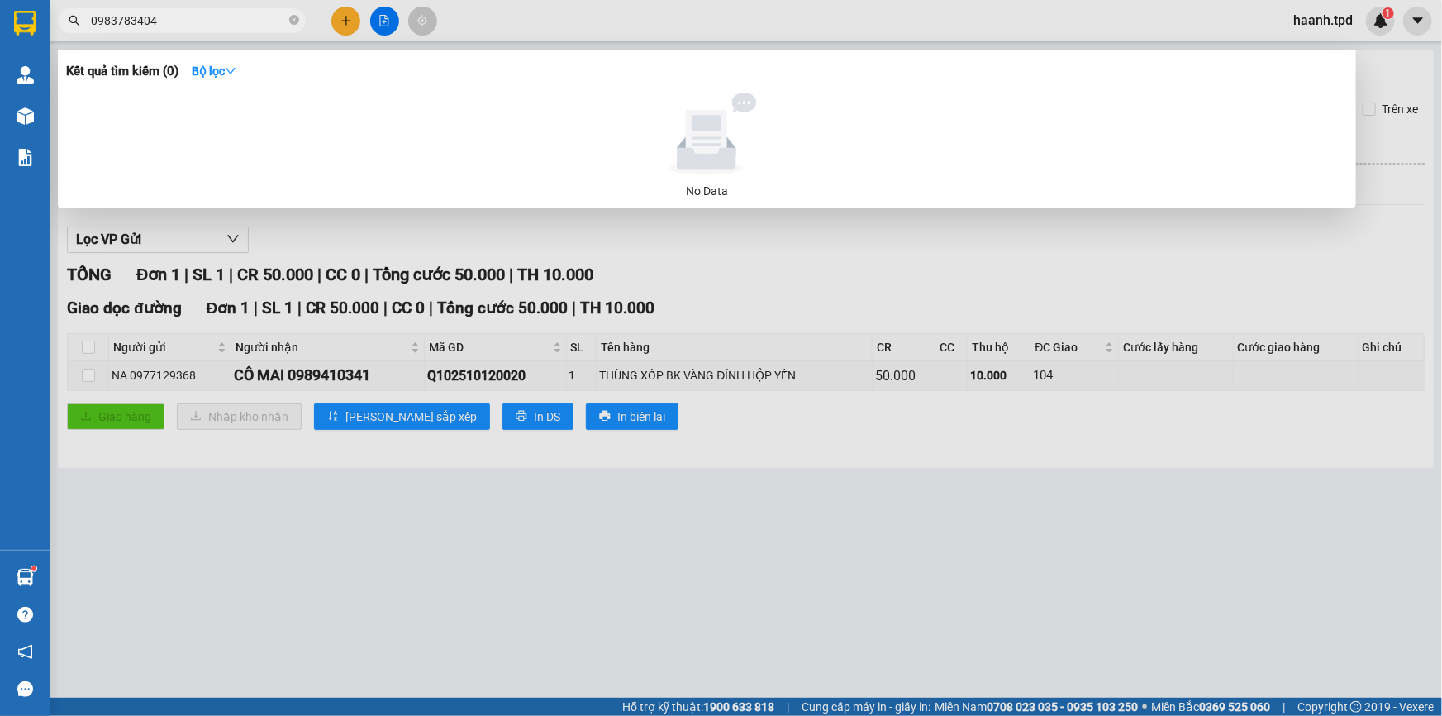
click at [124, 15] on input "0983783404" at bounding box center [188, 21] width 195 height 18
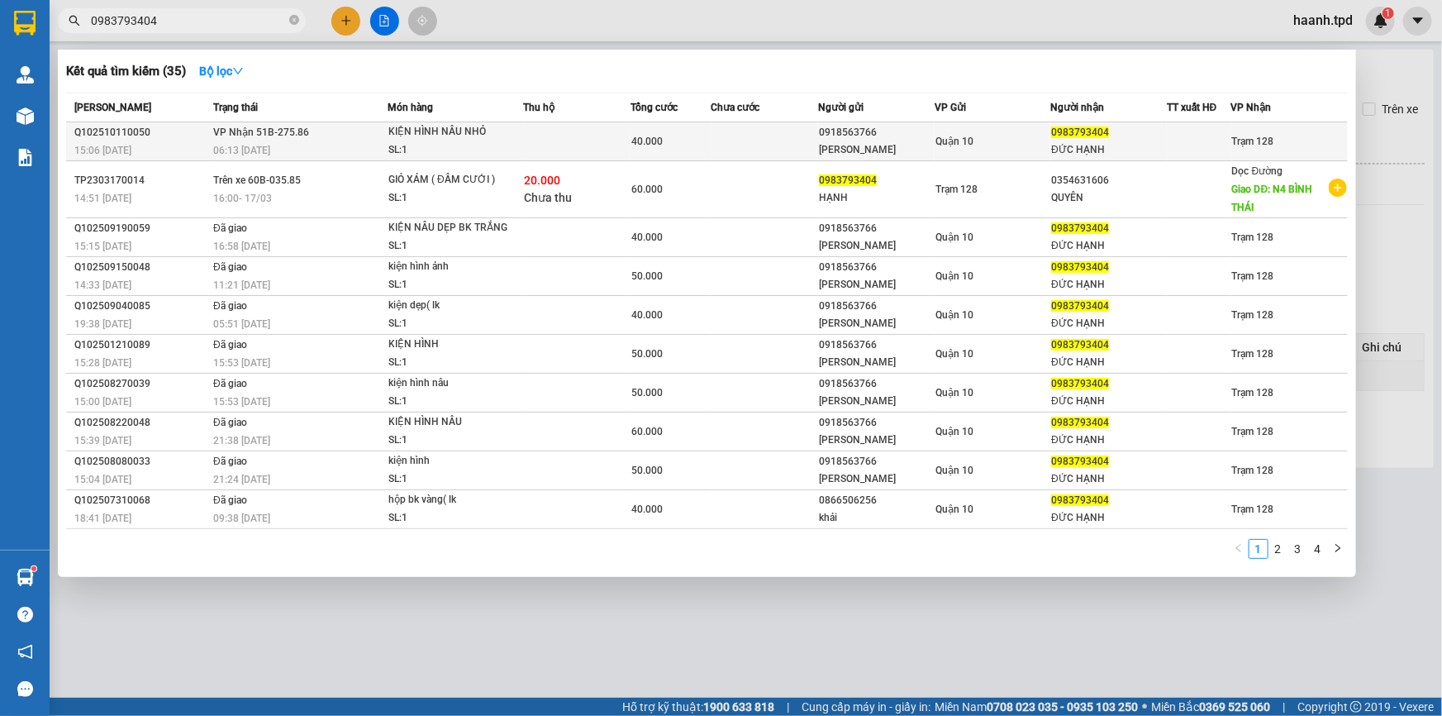
type input "0983793404"
click at [1030, 132] on div "Quận 10" at bounding box center [992, 141] width 115 height 18
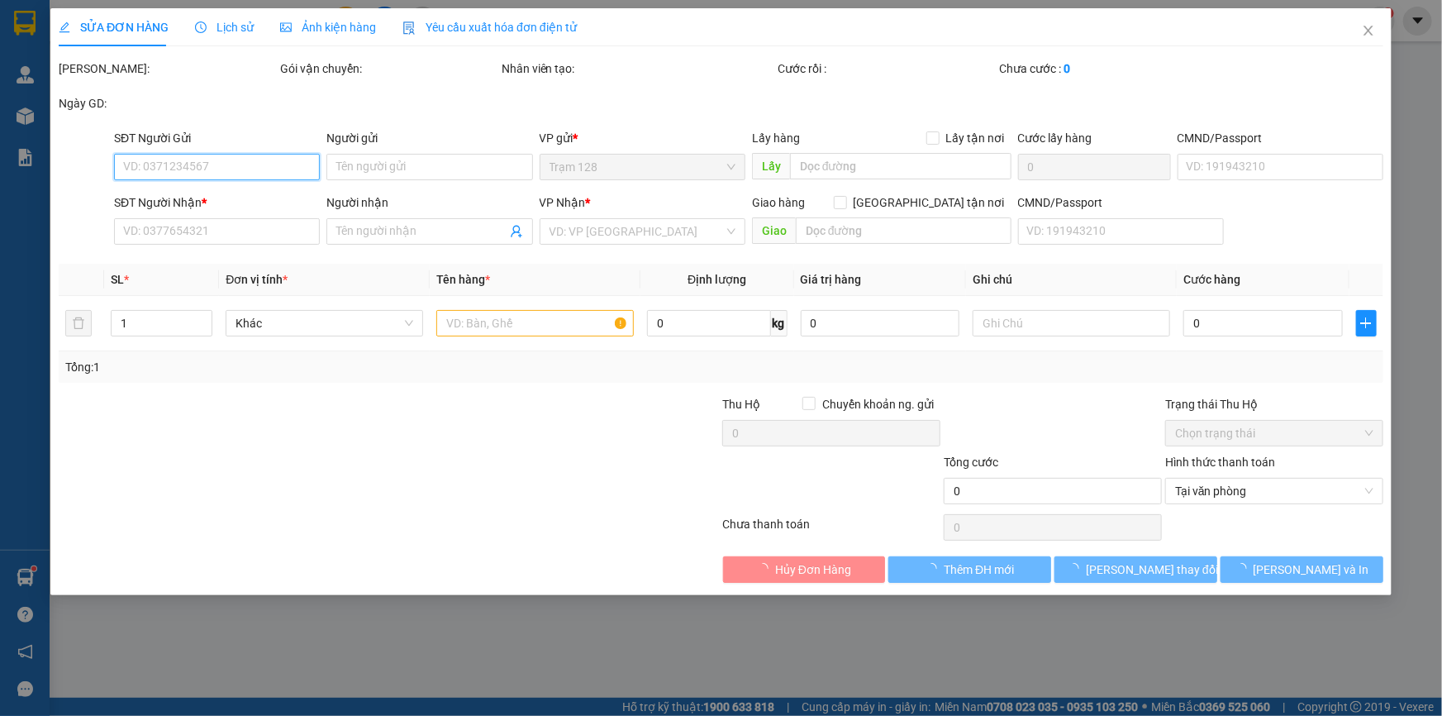
type input "0918563766"
type input "[PERSON_NAME]"
type input "079854698000"
type input "0983793404"
type input "ĐỨC HẠNH"
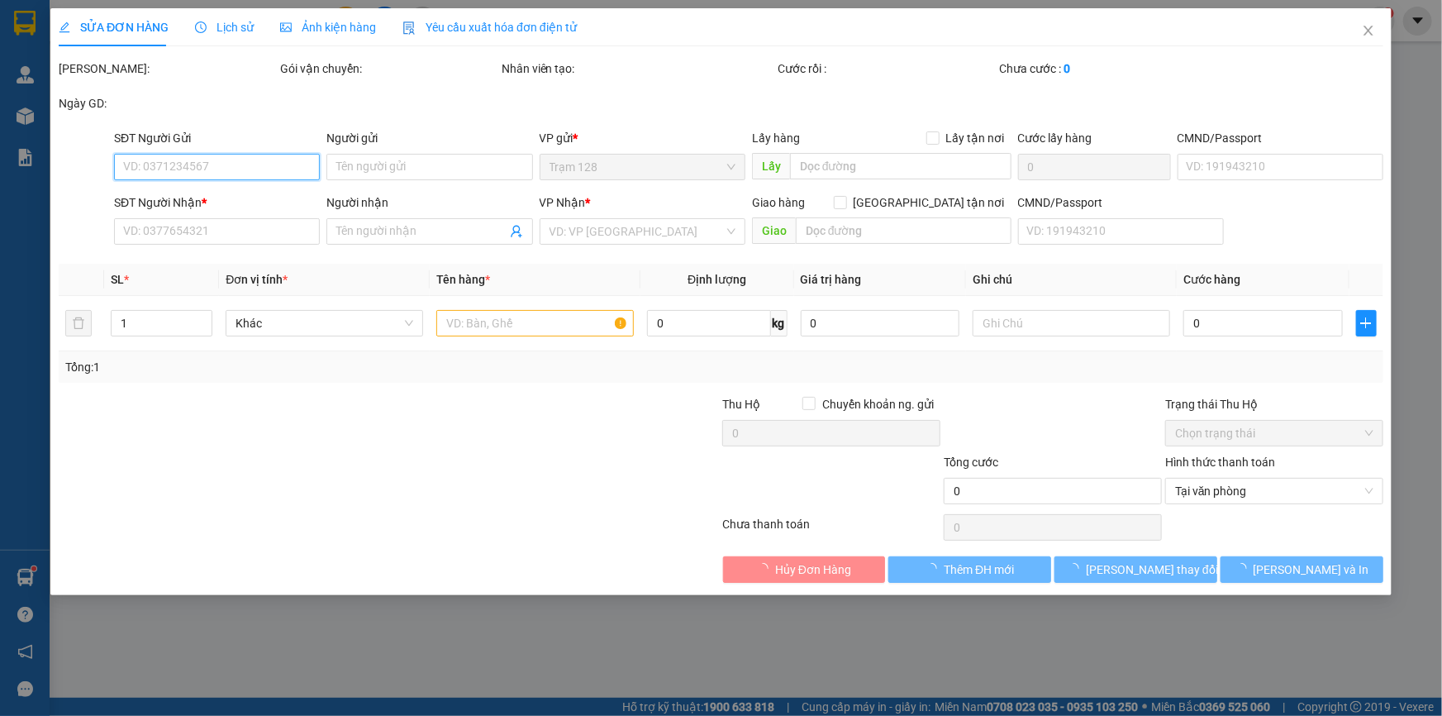
type input "40.000"
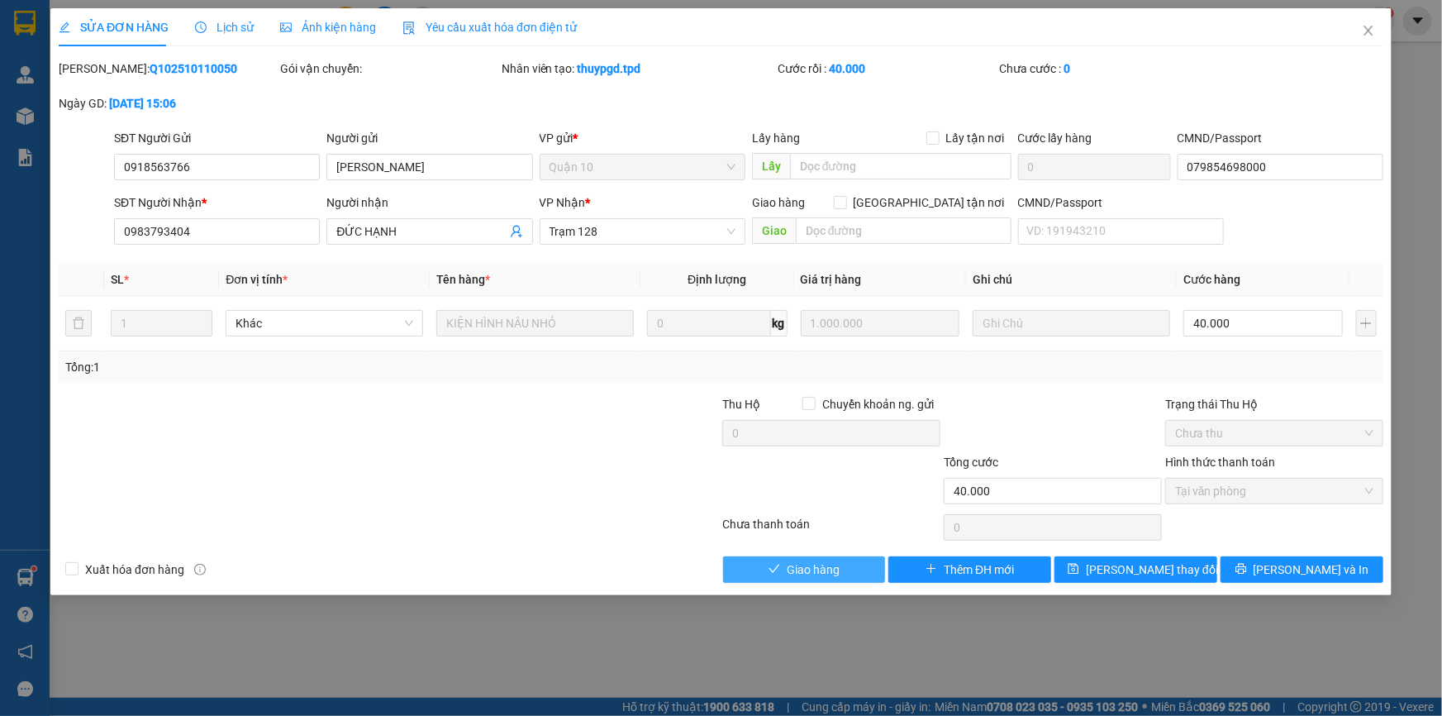
click at [773, 573] on icon "check" at bounding box center [775, 569] width 12 height 12
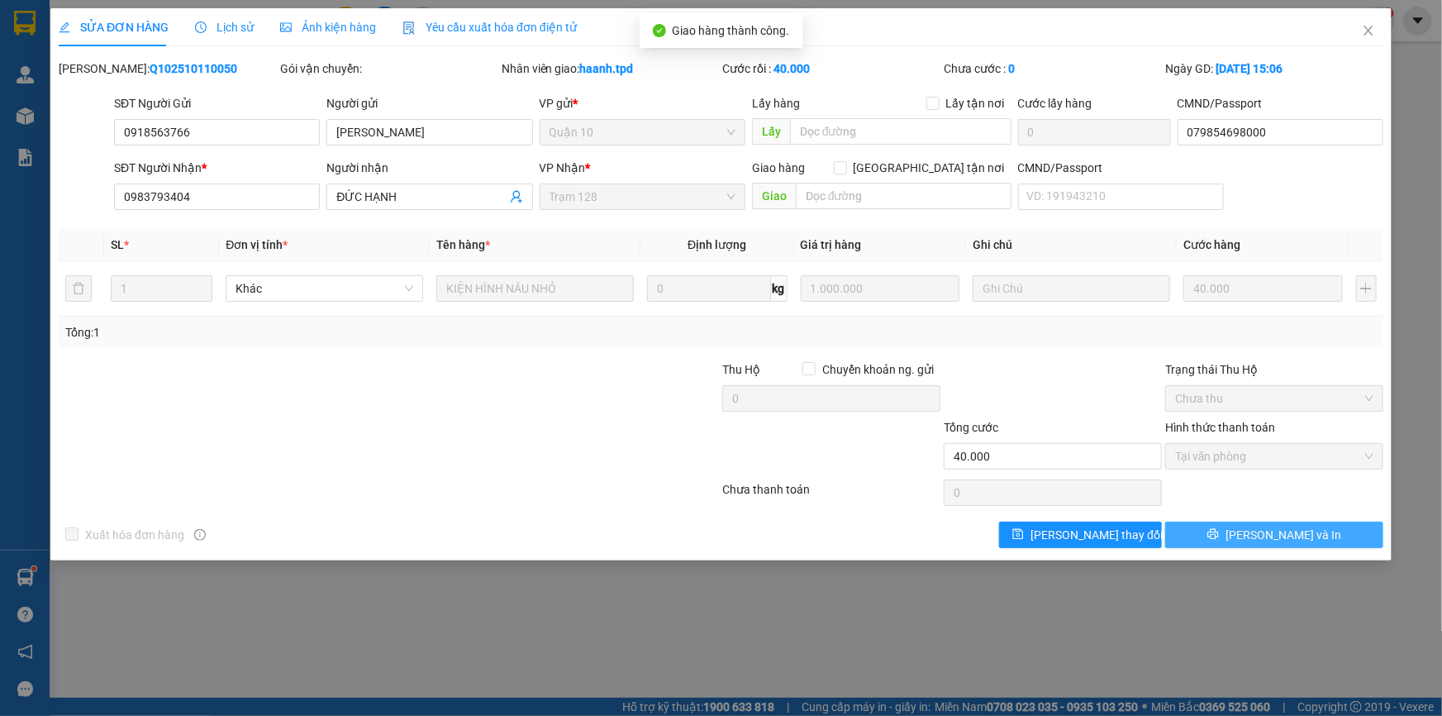
click at [1254, 534] on button "[PERSON_NAME] và In" at bounding box center [1274, 534] width 218 height 26
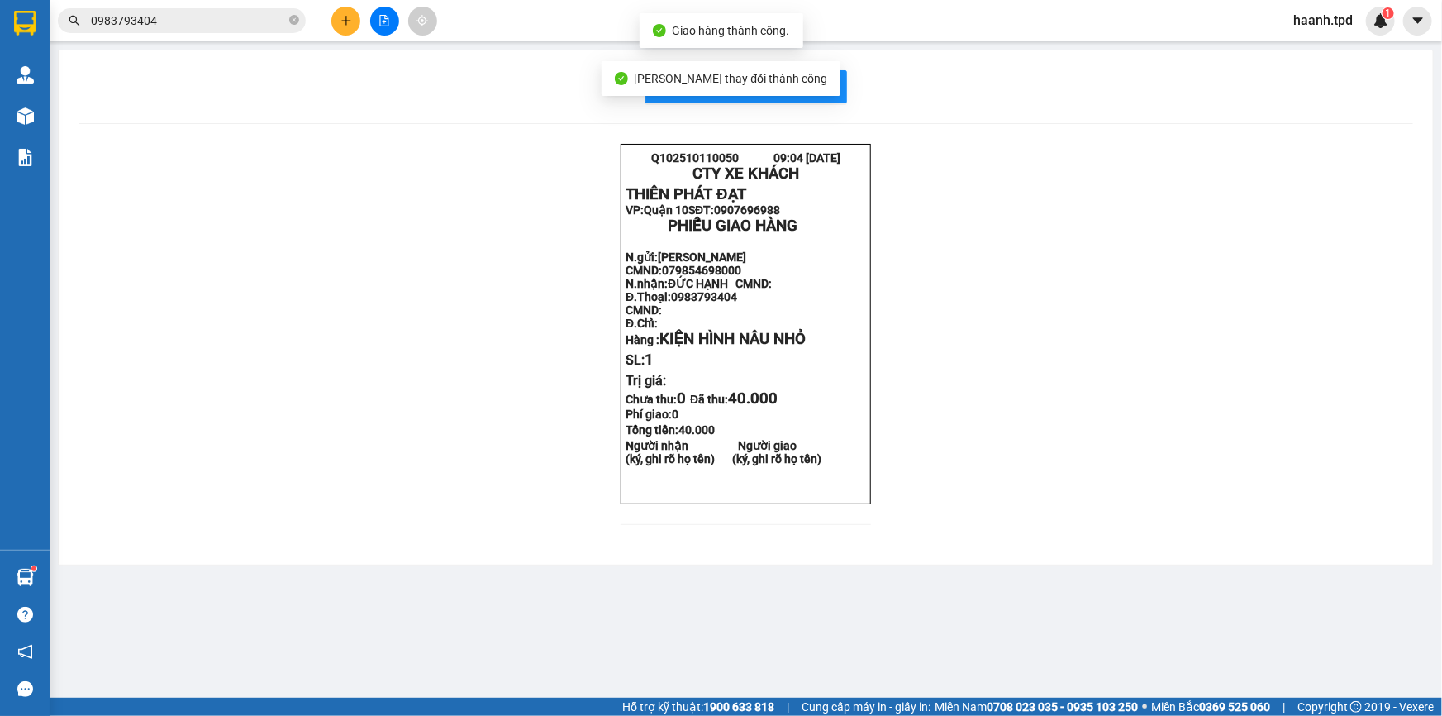
click at [851, 79] on div "In mẫu biên lai tự cấu hình" at bounding box center [746, 86] width 1335 height 33
click at [840, 85] on button "In mẫu biên lai tự cấu hình" at bounding box center [746, 86] width 202 height 33
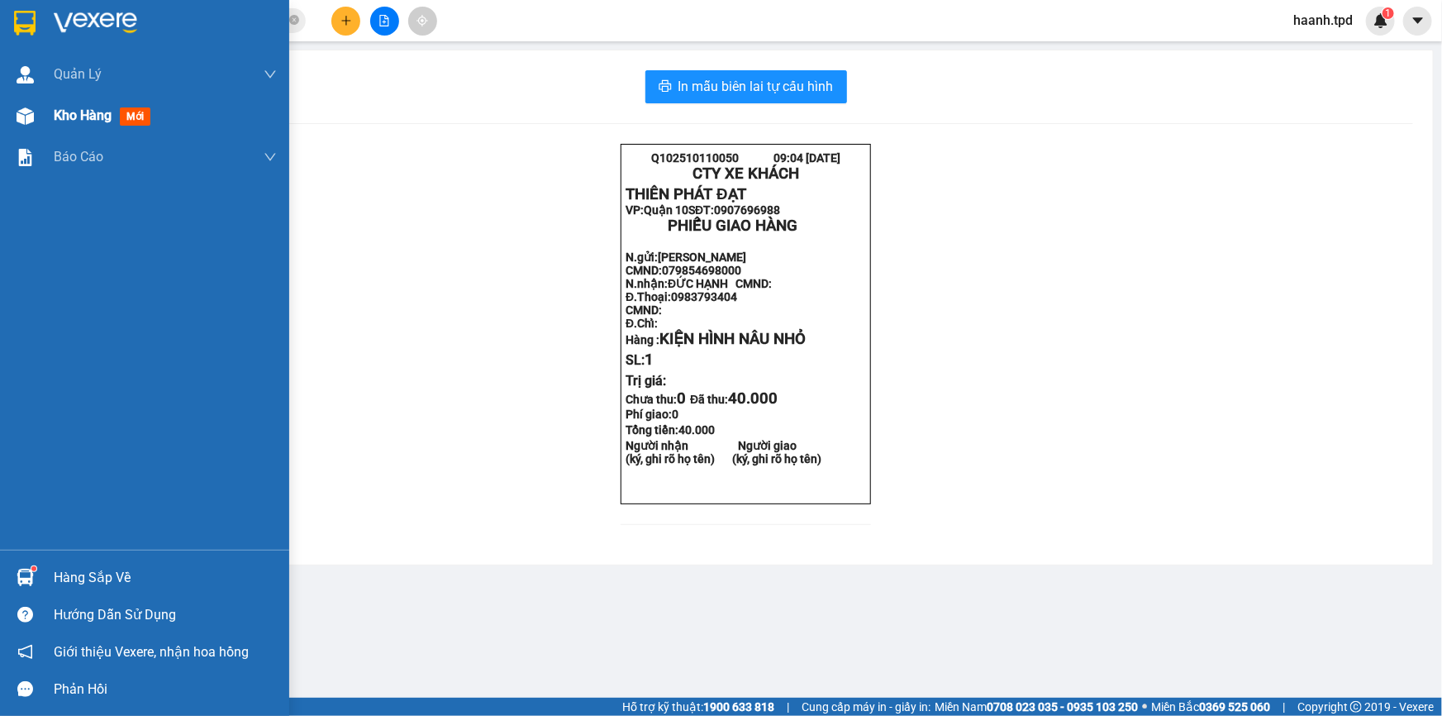
click at [78, 117] on span "Kho hàng" at bounding box center [83, 115] width 58 height 16
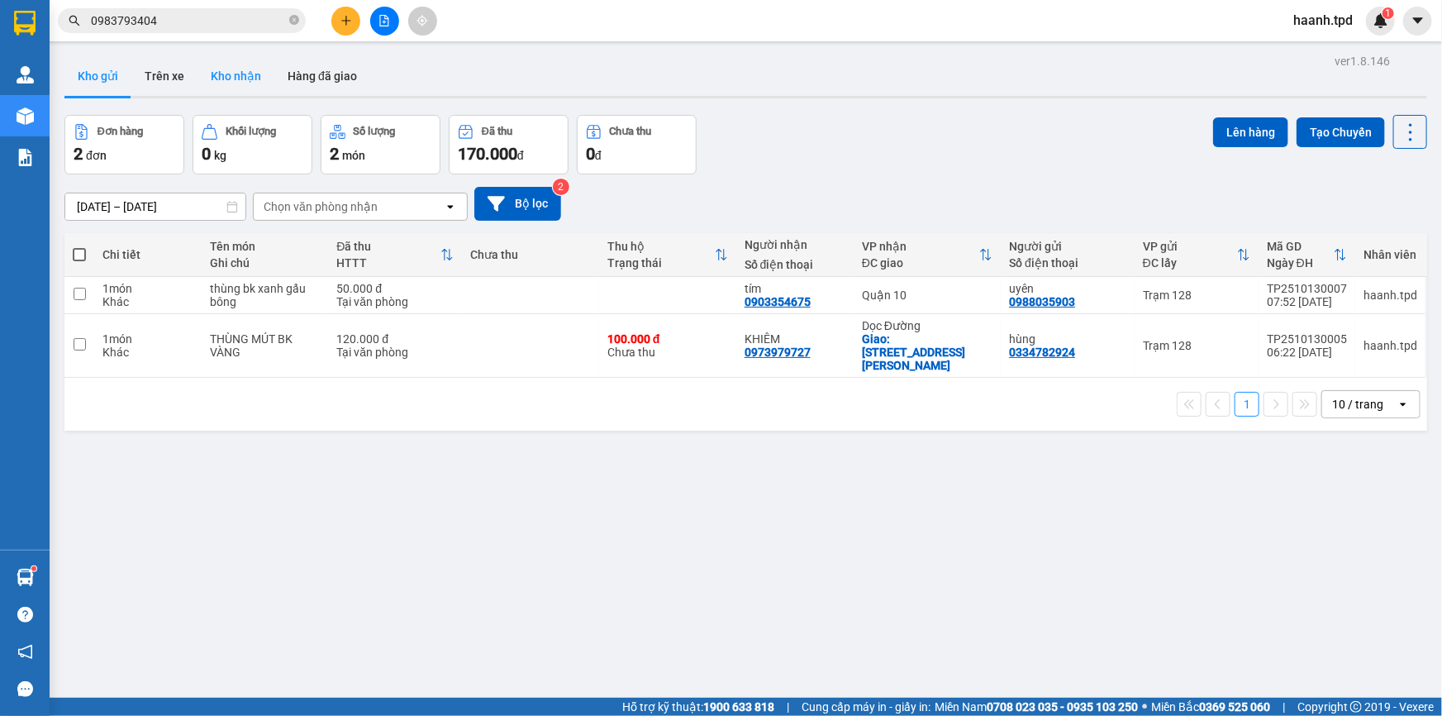
click at [250, 74] on button "Kho nhận" at bounding box center [236, 76] width 77 height 40
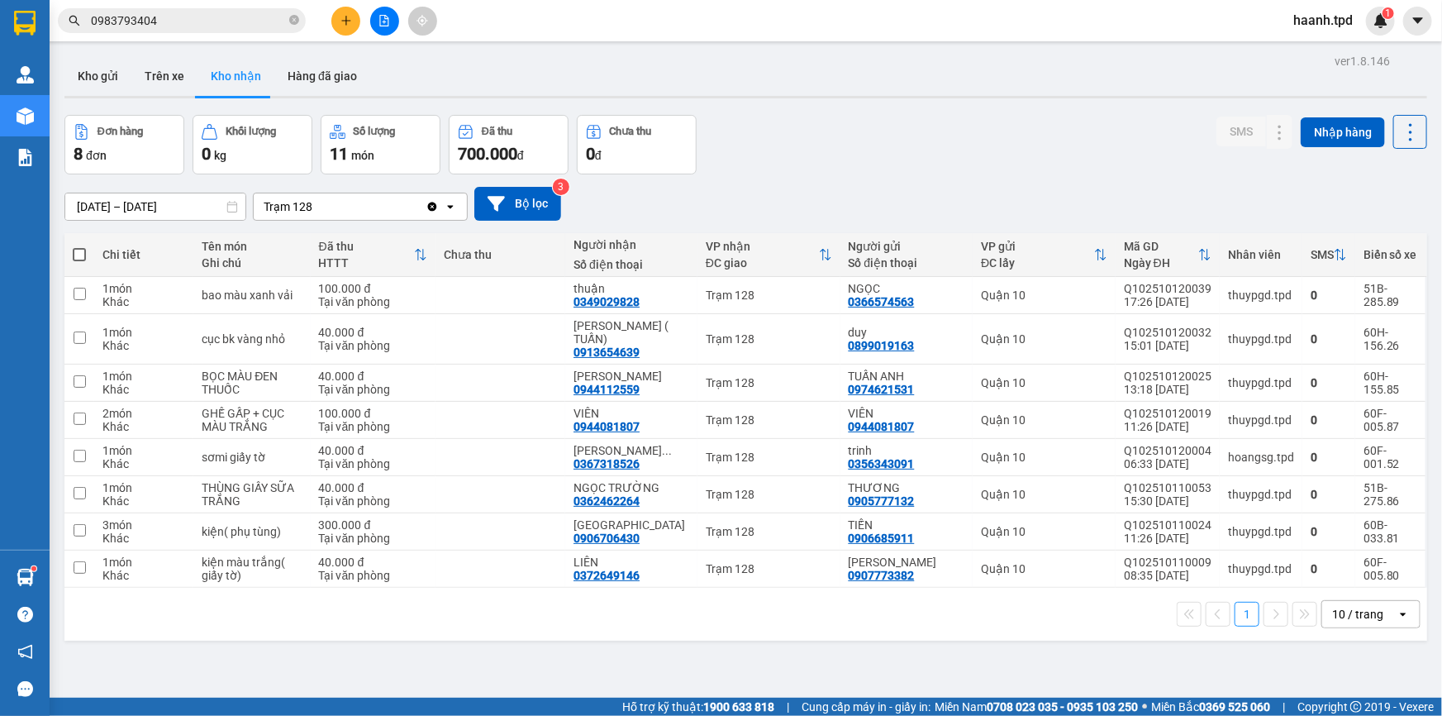
drag, startPoint x: 1345, startPoint y: 594, endPoint x: 1316, endPoint y: 600, distance: 29.5
click at [1345, 606] on div "10 / trang" at bounding box center [1357, 614] width 51 height 17
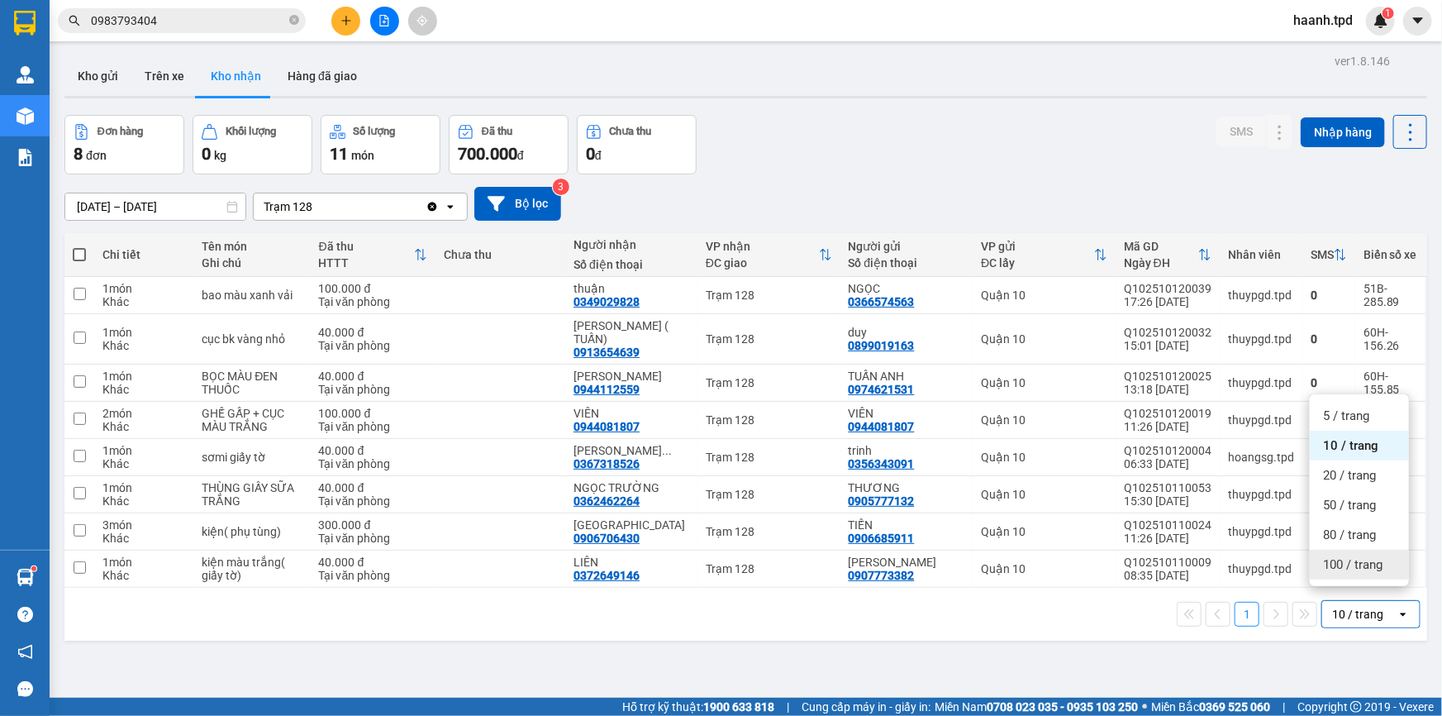
click at [1347, 568] on span "100 / trang" at bounding box center [1352, 564] width 59 height 17
click at [99, 206] on input "[DATE] – [DATE]" at bounding box center [155, 206] width 180 height 26
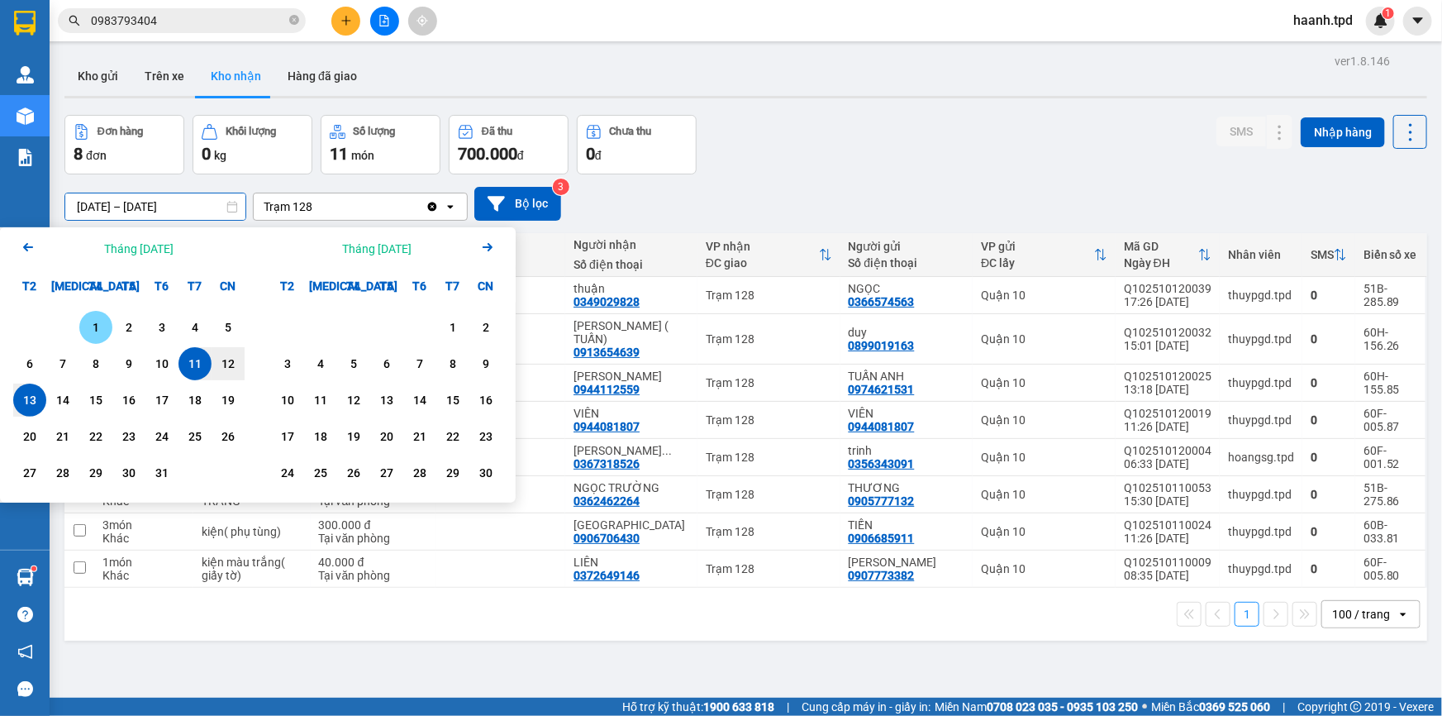
click at [107, 327] on div "1" at bounding box center [95, 327] width 23 height 20
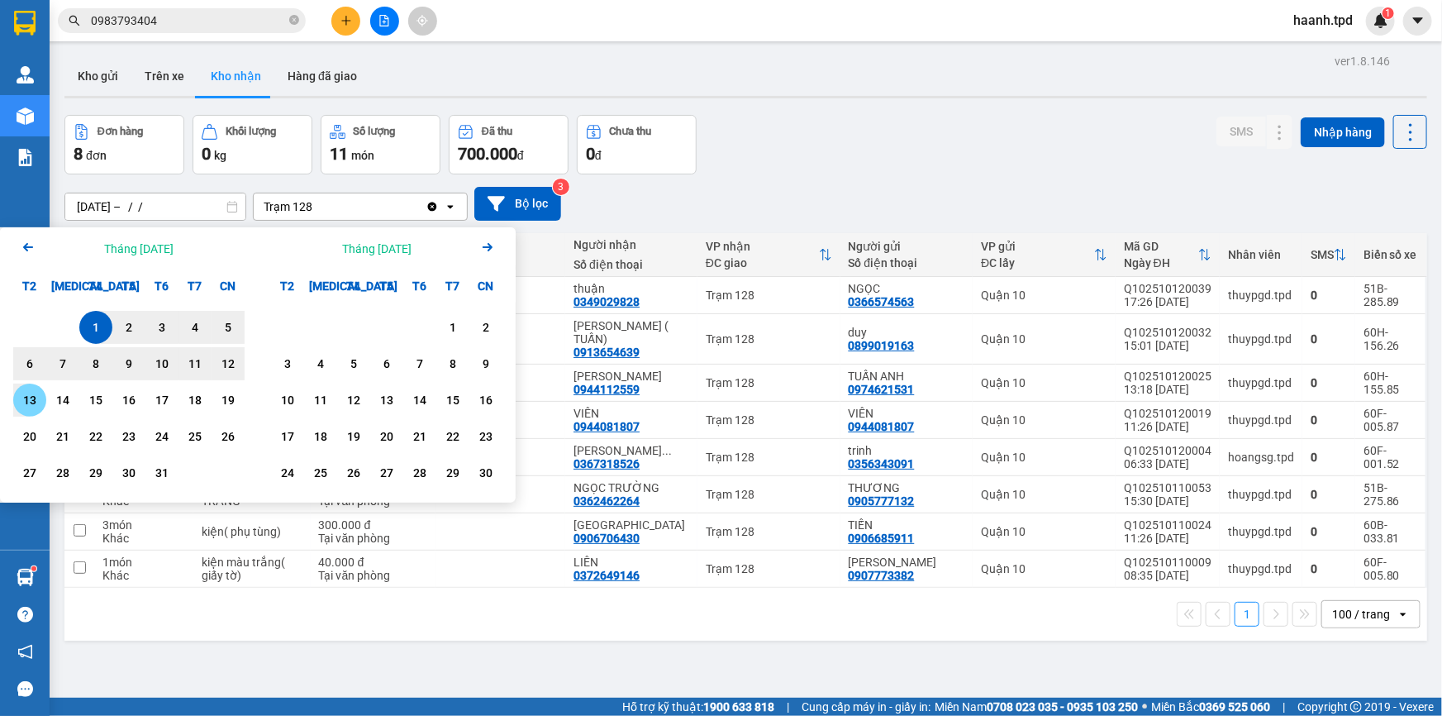
click at [28, 412] on div "13" at bounding box center [29, 399] width 33 height 33
type input "[DATE] – [DATE]"
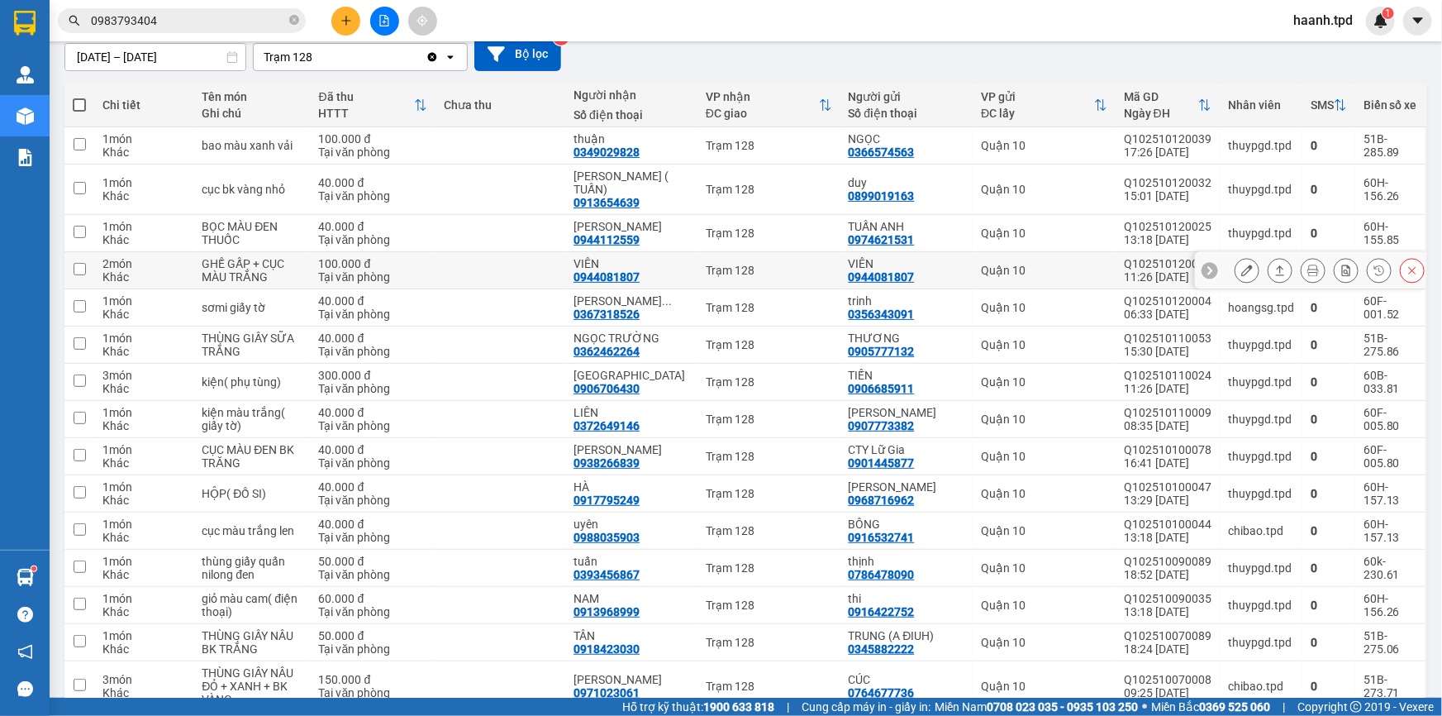
scroll to position [300, 0]
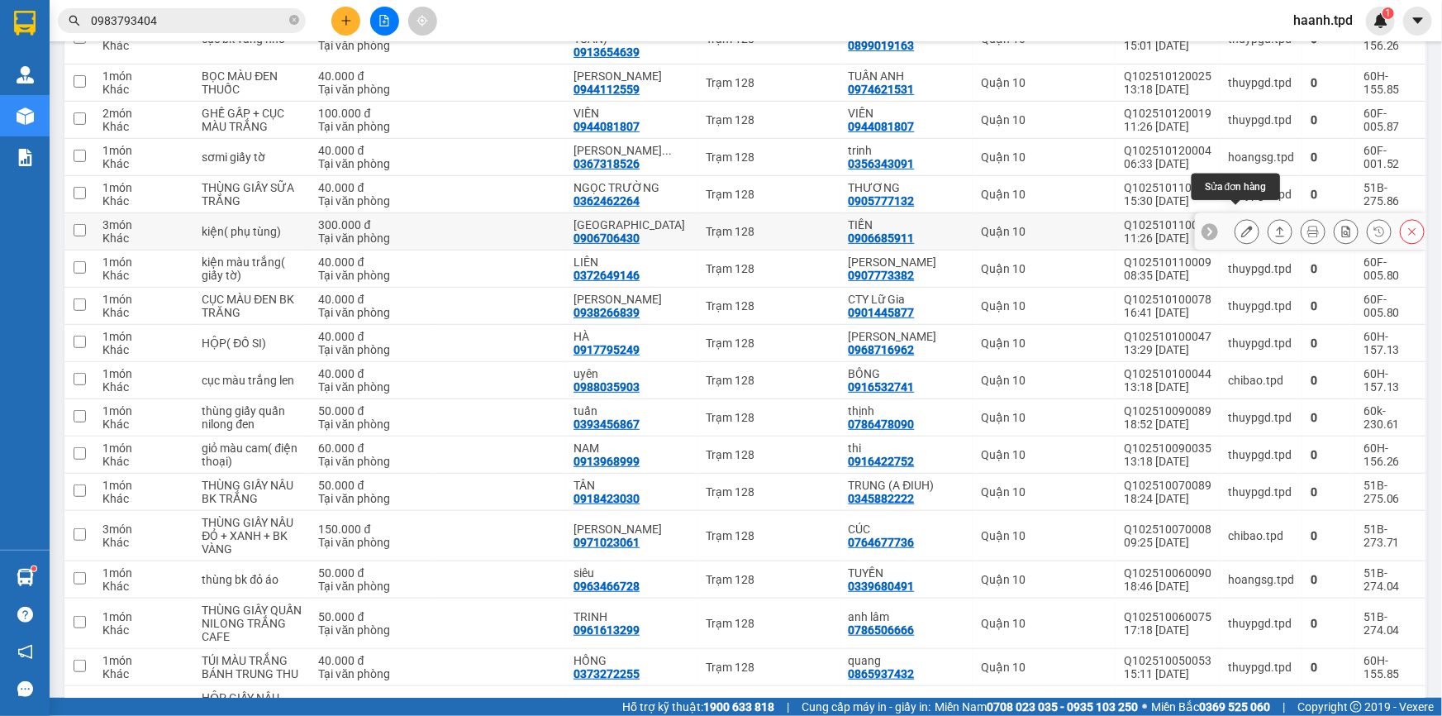
click at [1241, 226] on icon at bounding box center [1247, 232] width 12 height 12
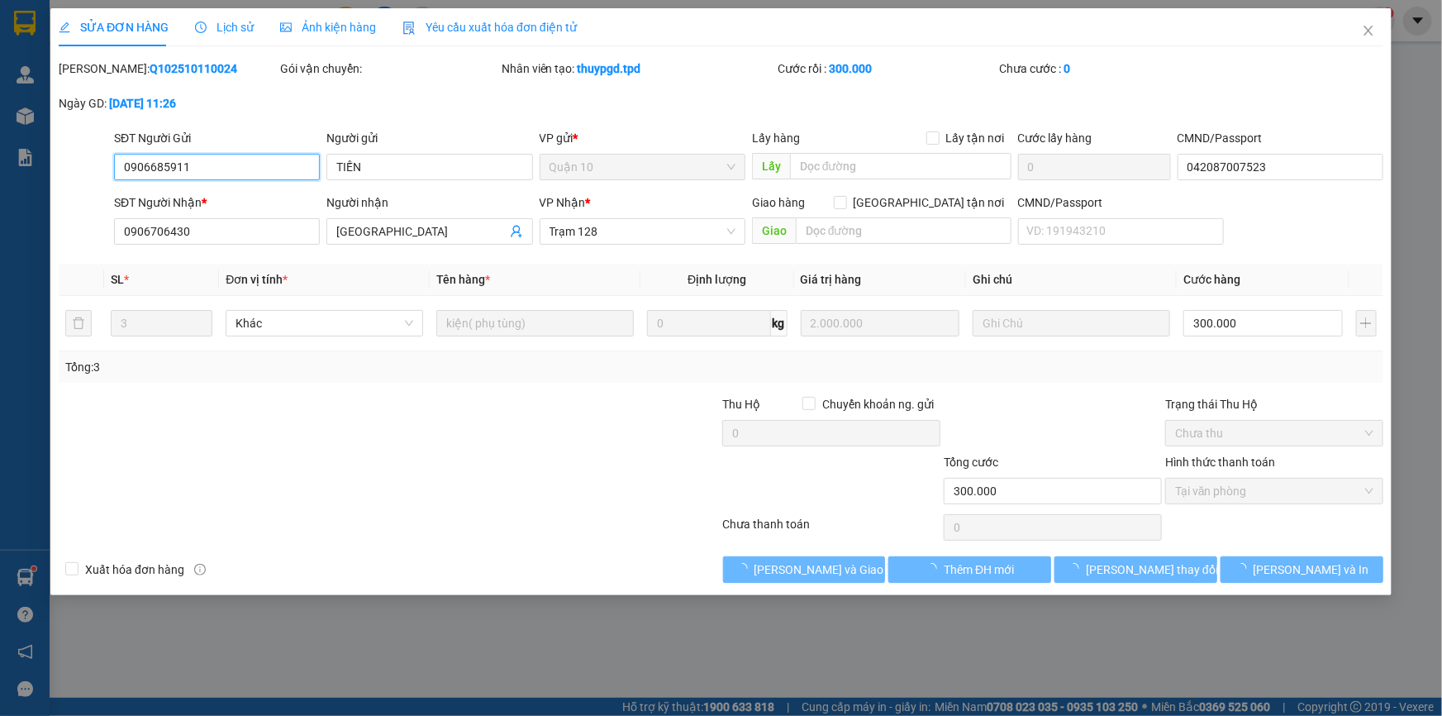
type input "0906685911"
type input "TIẾN"
type input "042087007523"
type input "0906706430"
type input "[GEOGRAPHIC_DATA]"
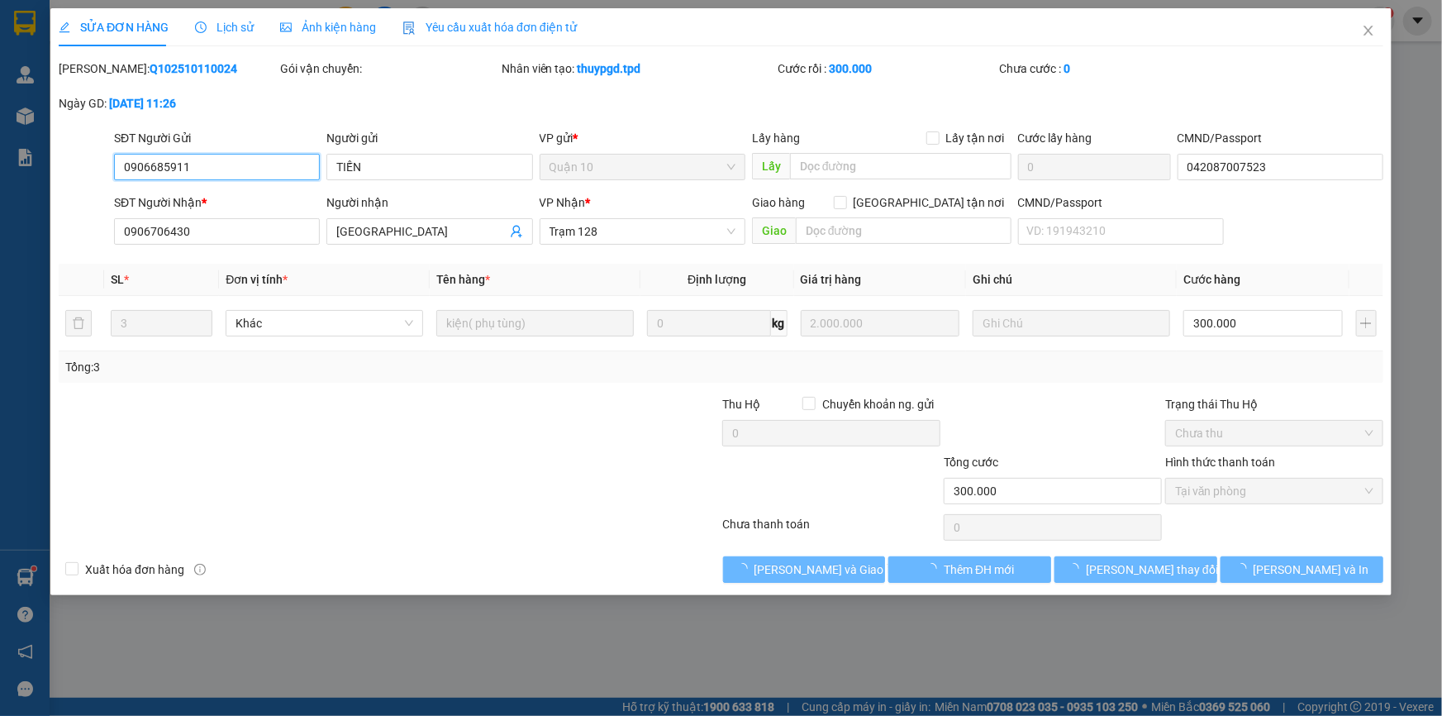
type input "300.000"
drag, startPoint x: 697, startPoint y: 552, endPoint x: 778, endPoint y: 564, distance: 81.1
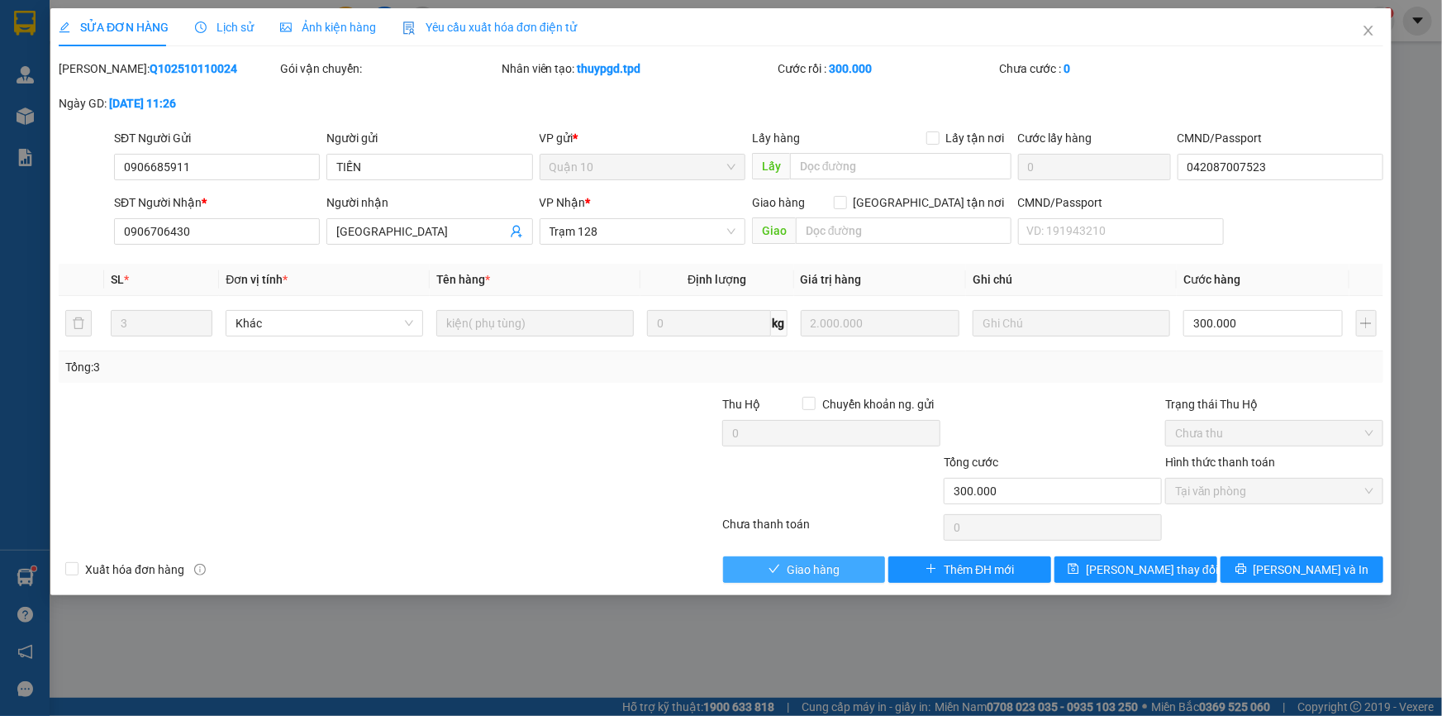
click at [835, 558] on button "Giao hàng" at bounding box center [804, 569] width 163 height 26
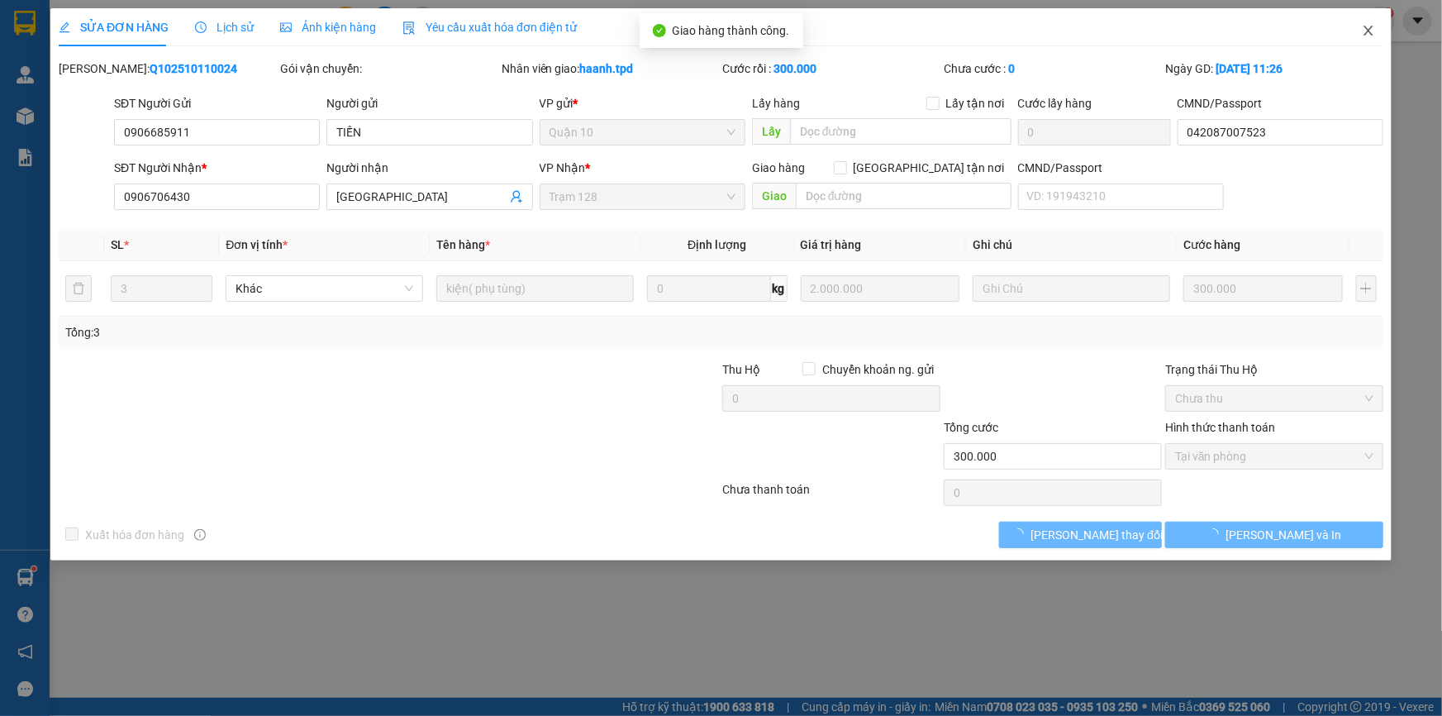
click at [1368, 30] on icon "close" at bounding box center [1368, 31] width 9 height 10
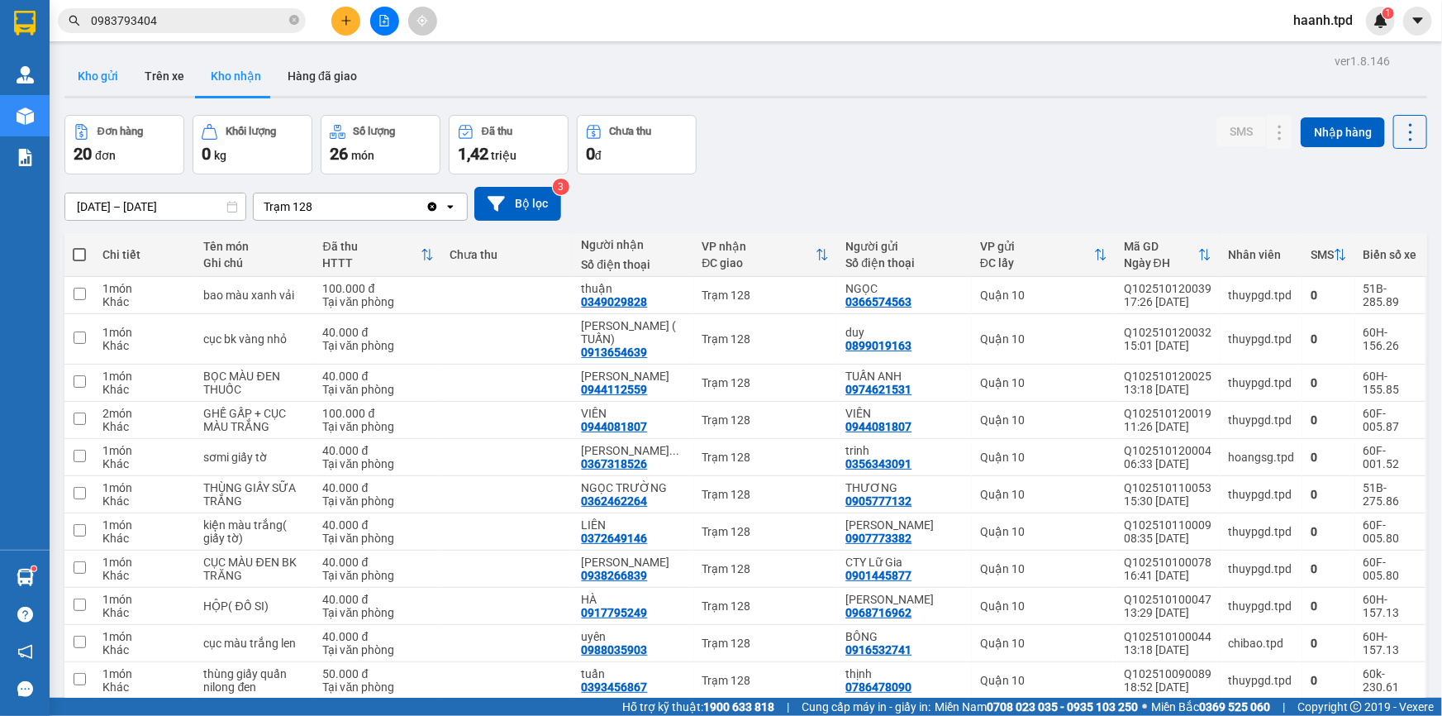
click at [99, 72] on button "Kho gửi" at bounding box center [97, 76] width 67 height 40
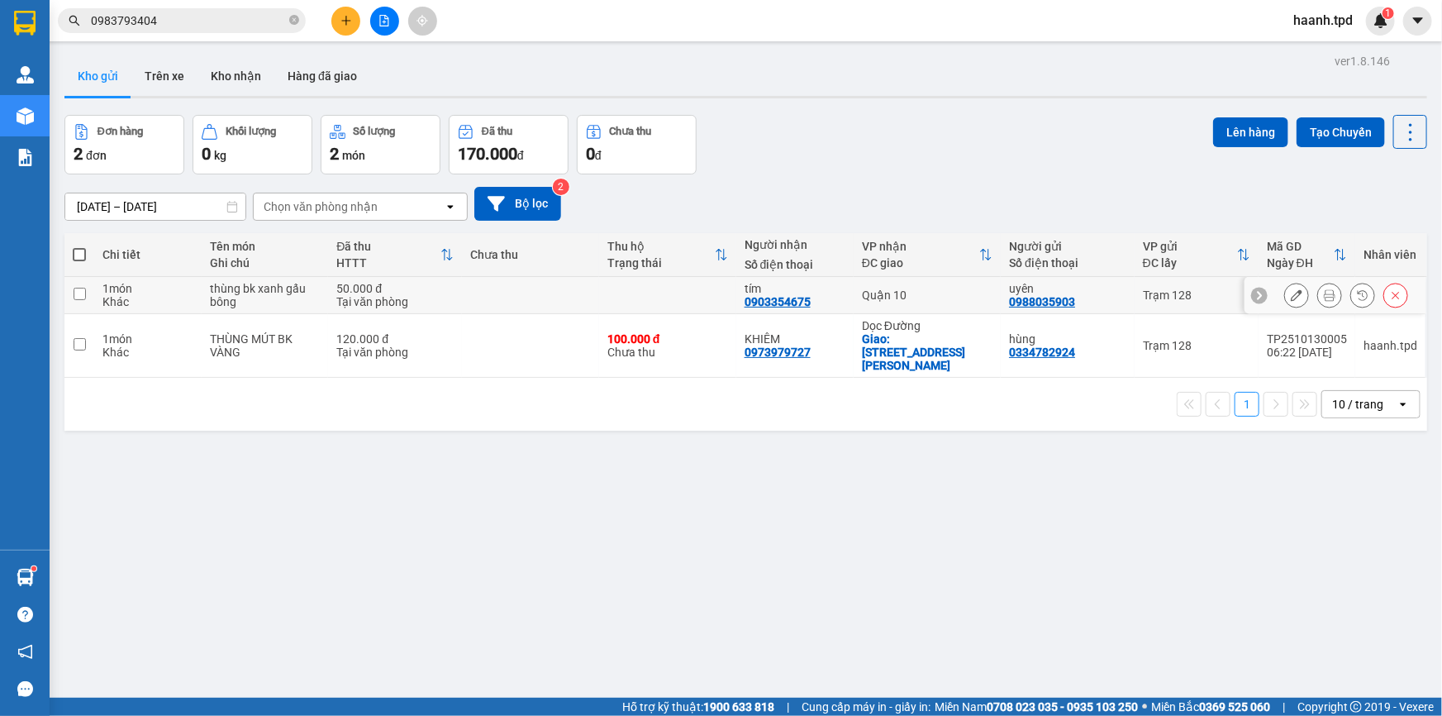
click at [290, 300] on div "thùng bk xanh gấu bông" at bounding box center [265, 295] width 110 height 26
checkbox input "true"
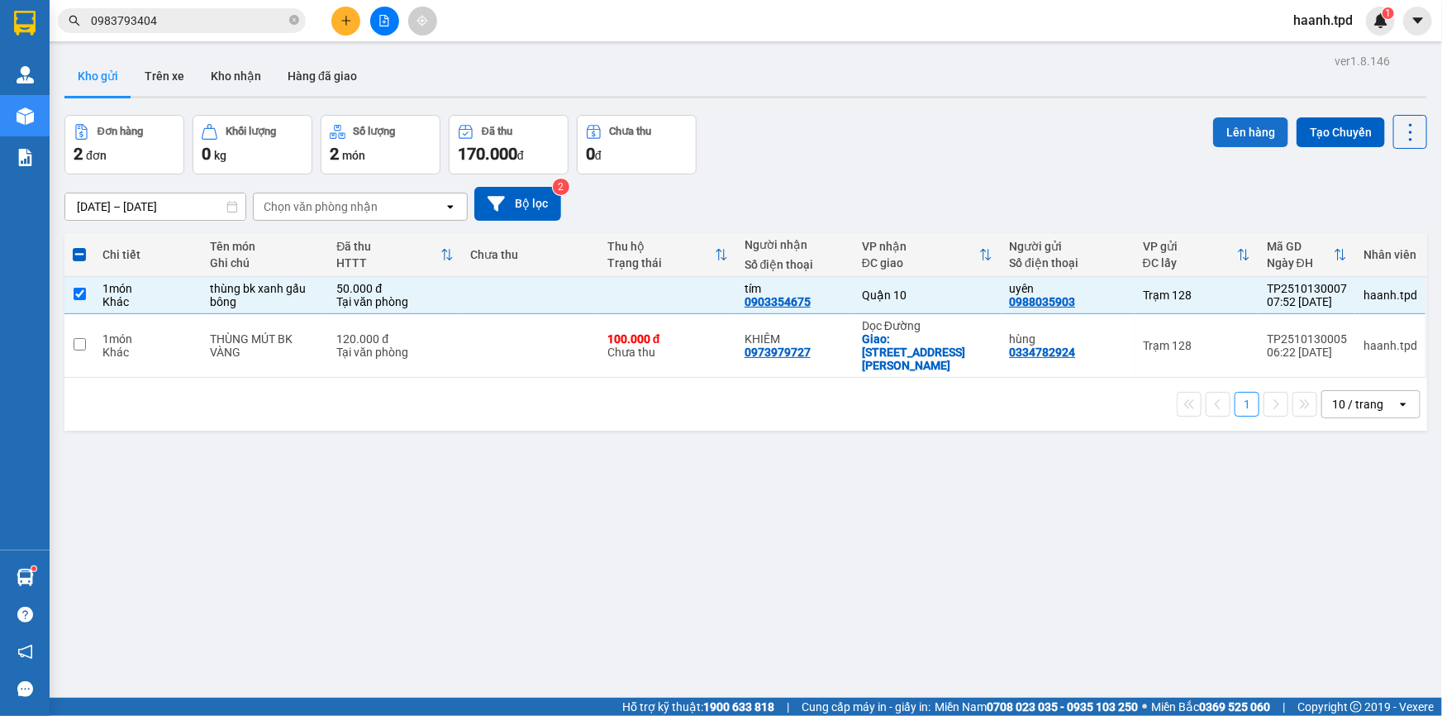
click at [1261, 126] on button "Lên hàng" at bounding box center [1250, 132] width 75 height 30
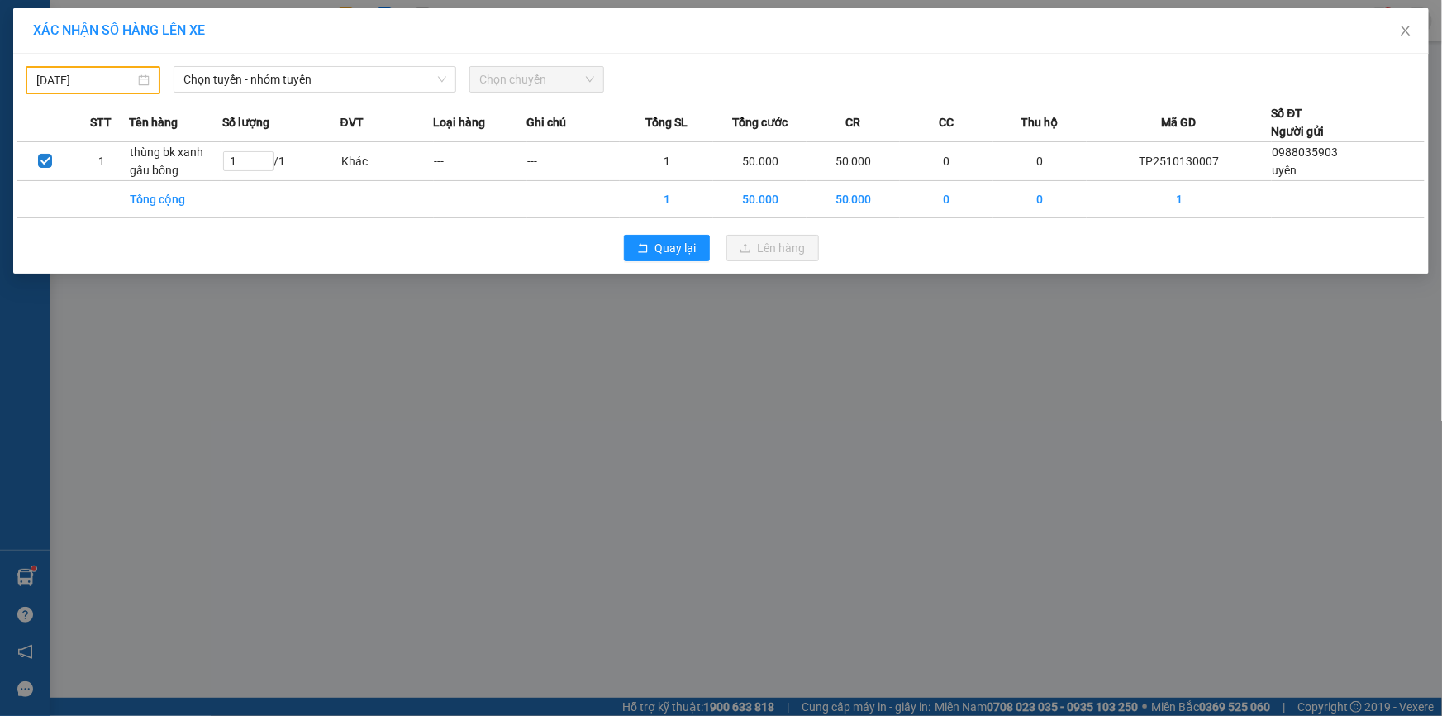
click at [82, 81] on body "Kết quả tìm kiếm ( 35 ) Bộ lọc Mã ĐH Trạng thái Món hàng Thu hộ Tổng cước Chưa …" at bounding box center [721, 358] width 1442 height 716
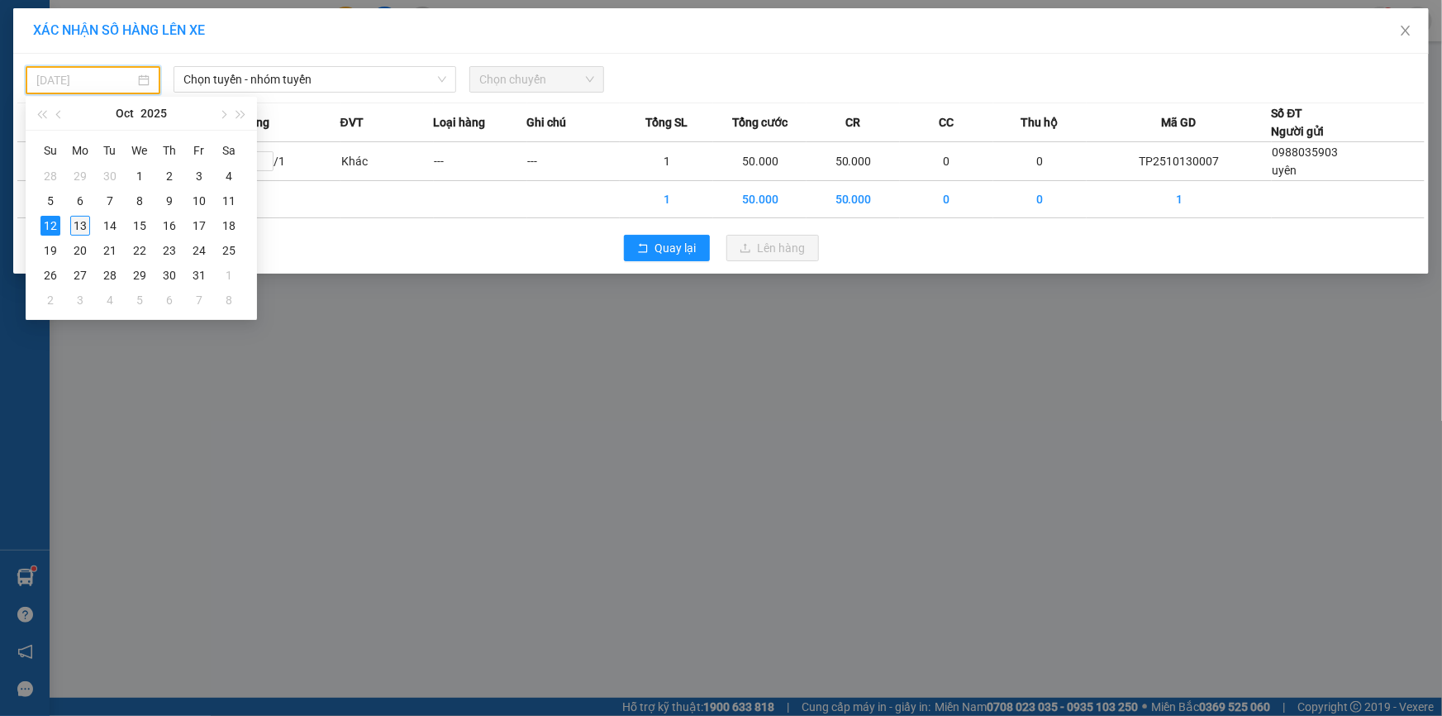
click at [80, 221] on div "13" at bounding box center [80, 226] width 20 height 20
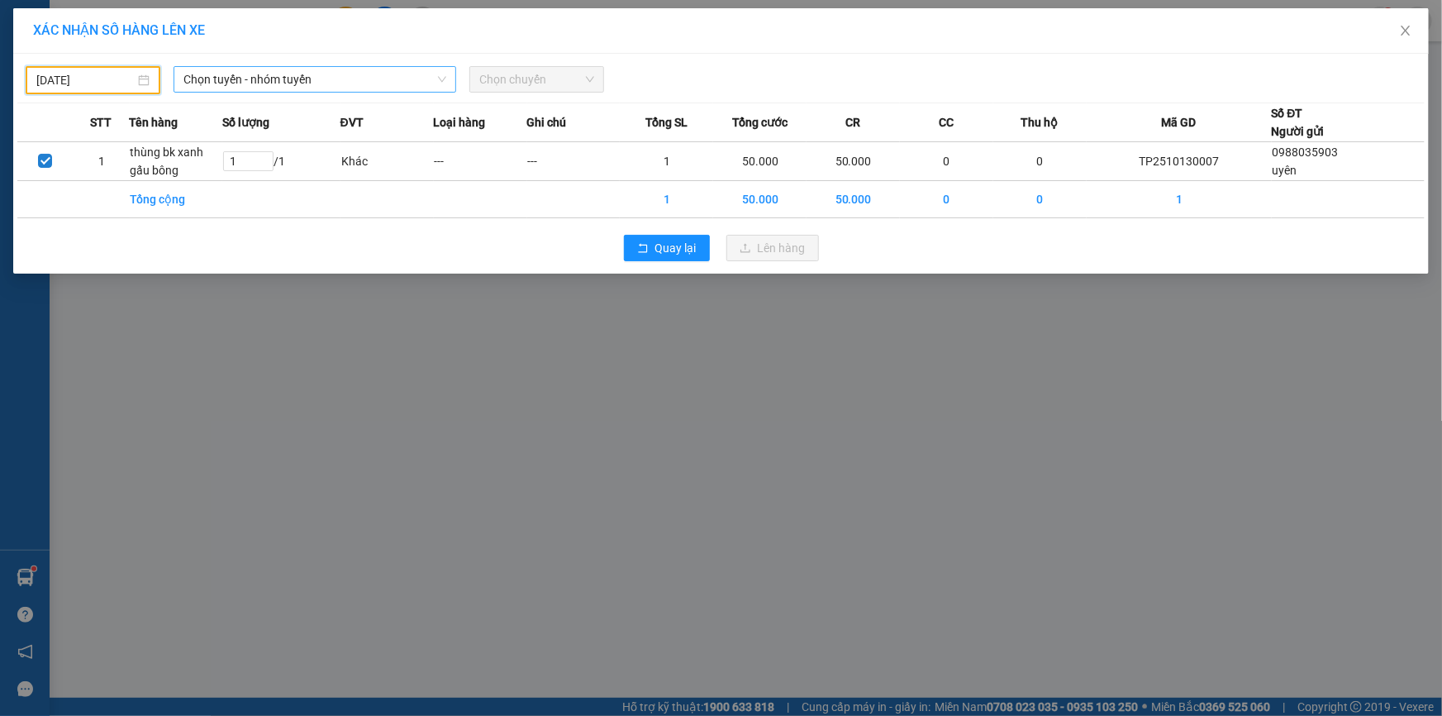
type input "[DATE]"
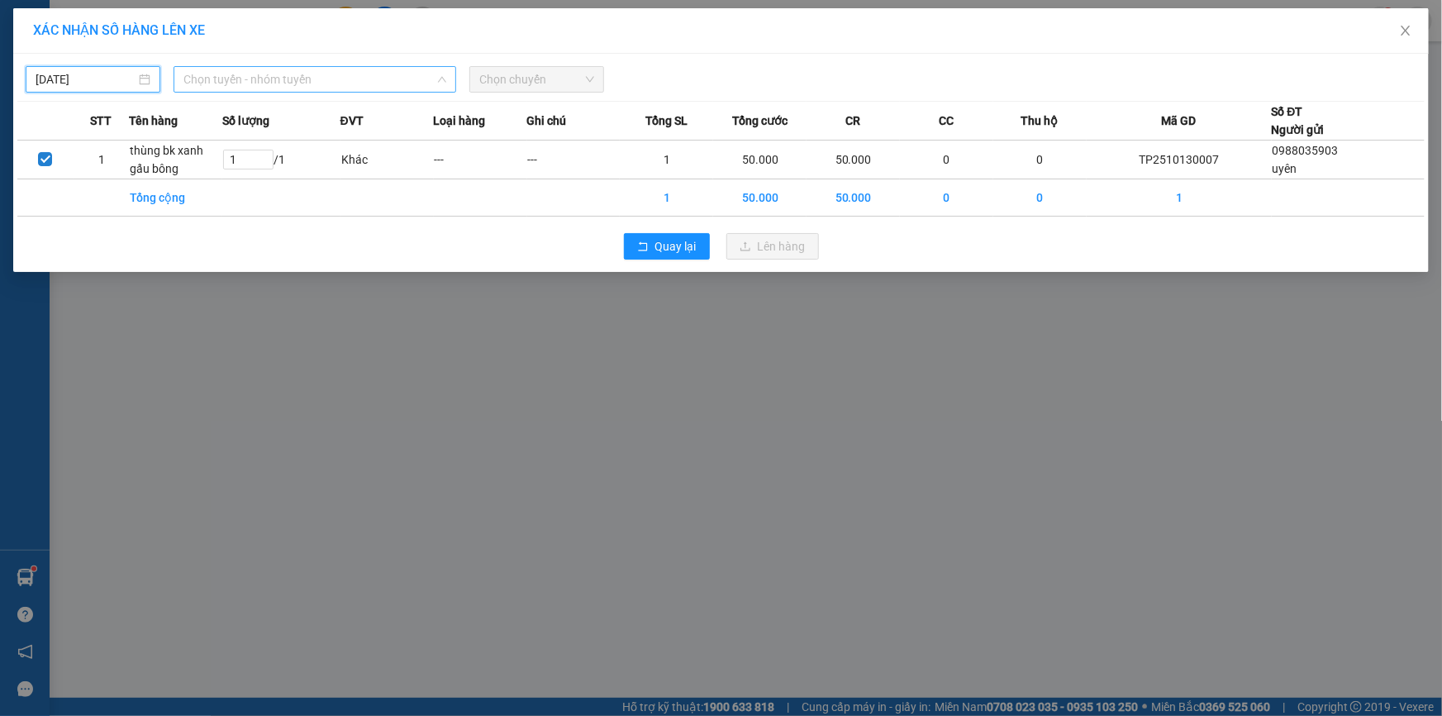
click at [273, 83] on span "Chọn tuyến - nhóm tuyến" at bounding box center [314, 79] width 263 height 25
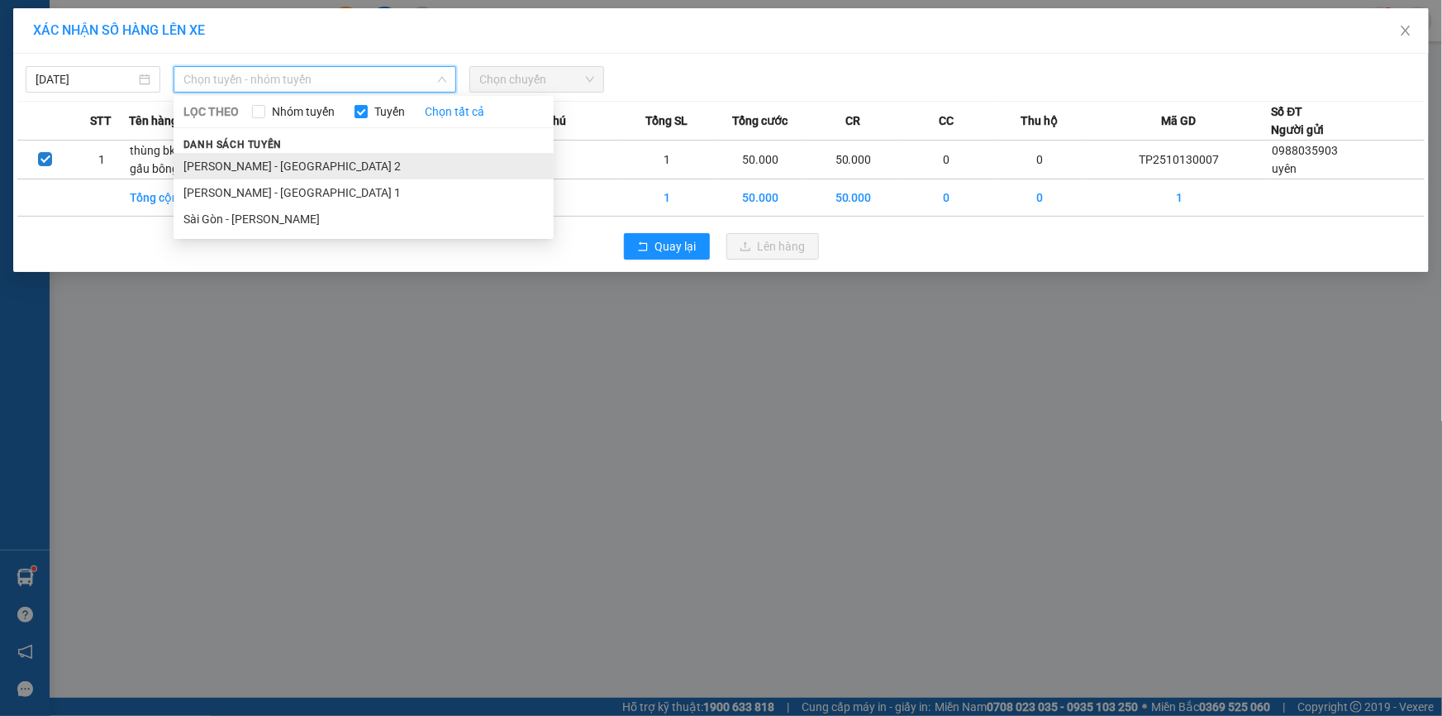
drag, startPoint x: 273, startPoint y: 169, endPoint x: 344, endPoint y: 150, distance: 73.4
click at [273, 167] on li "[PERSON_NAME] - [GEOGRAPHIC_DATA] 2" at bounding box center [364, 166] width 380 height 26
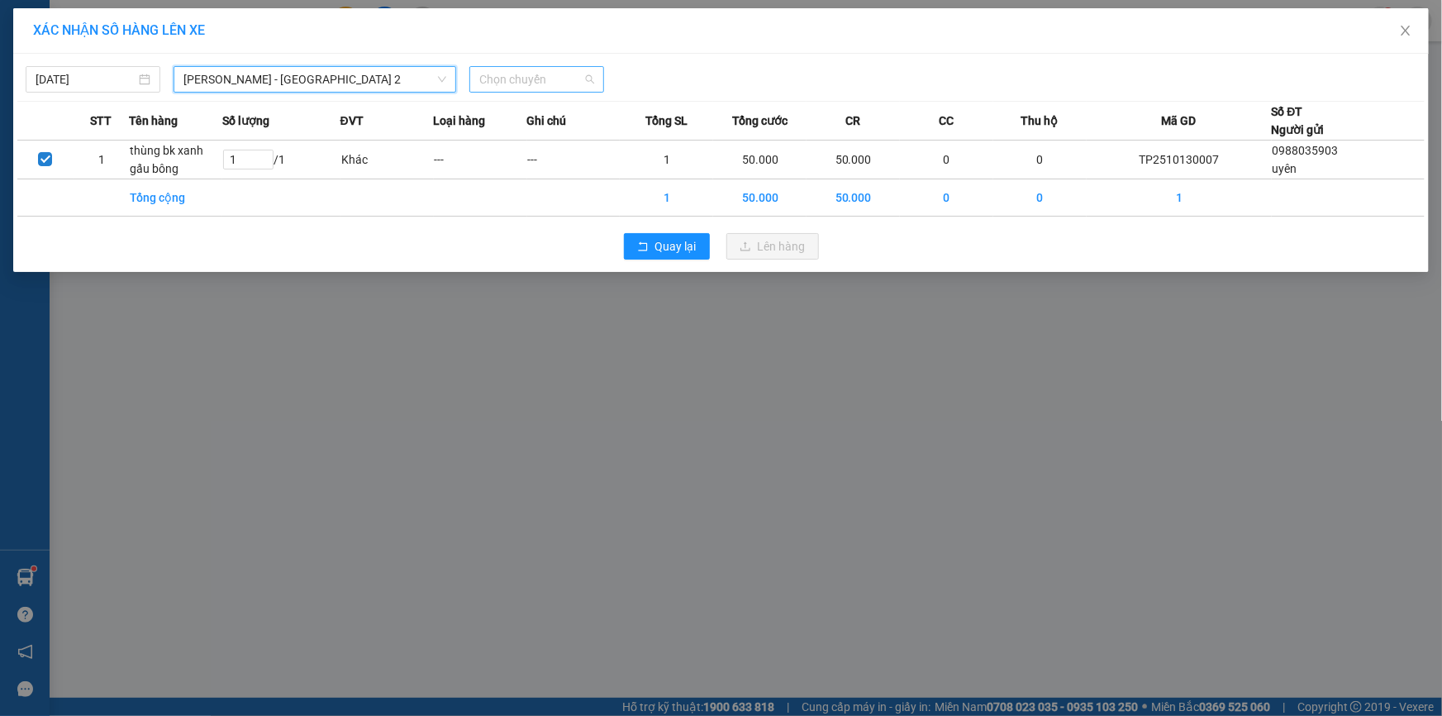
click at [520, 83] on span "Chọn chuyến" at bounding box center [536, 79] width 115 height 25
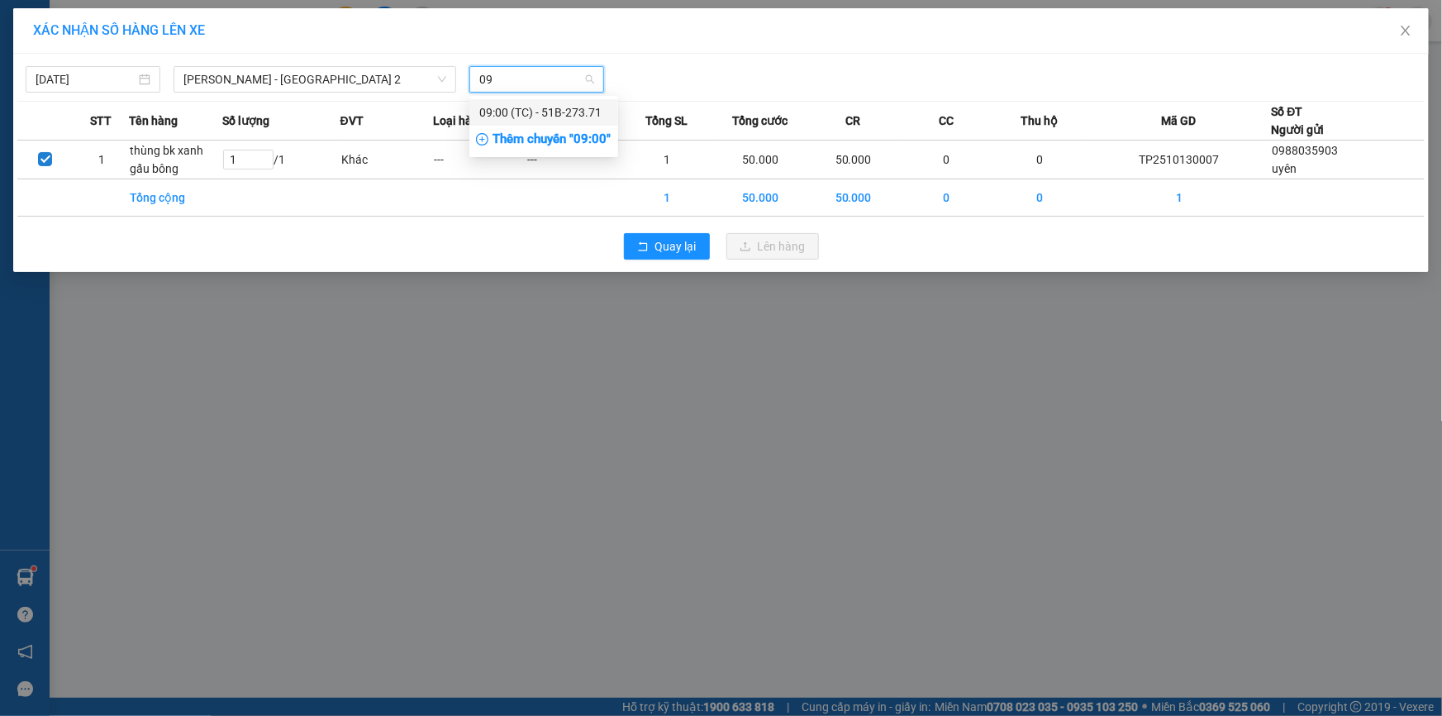
type input "09"
click at [575, 142] on div "Thêm chuyến " 09:00 "" at bounding box center [543, 140] width 149 height 28
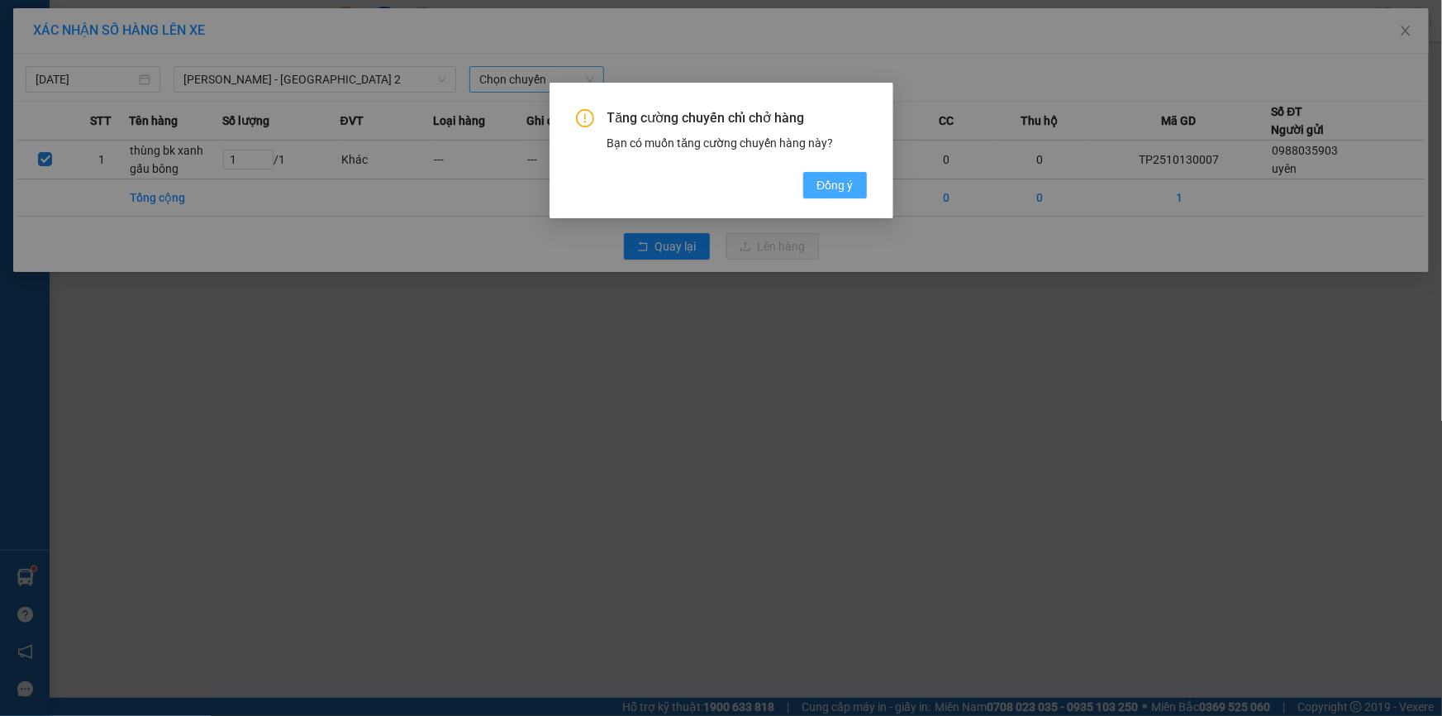
click at [823, 189] on span "Đồng ý" at bounding box center [834, 185] width 36 height 18
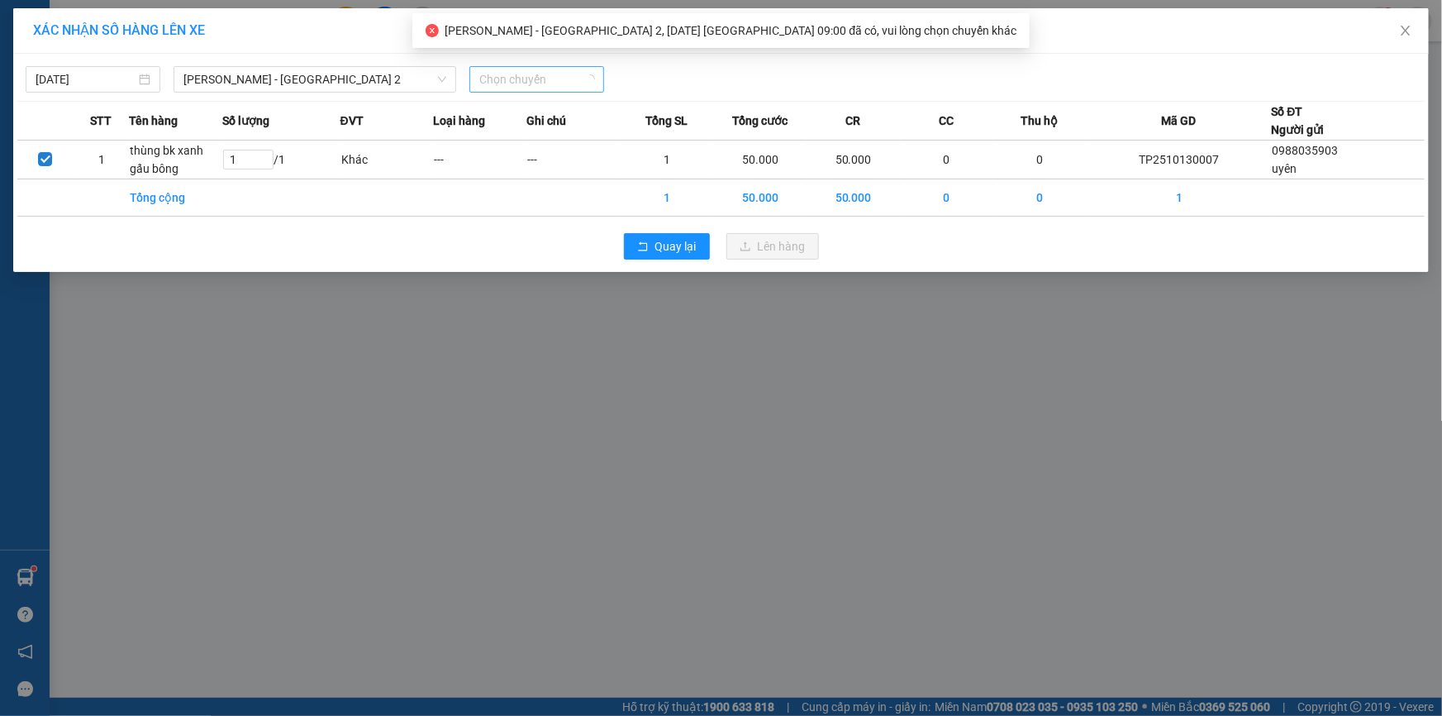
click at [498, 77] on span "Chọn chuyến" at bounding box center [536, 79] width 115 height 25
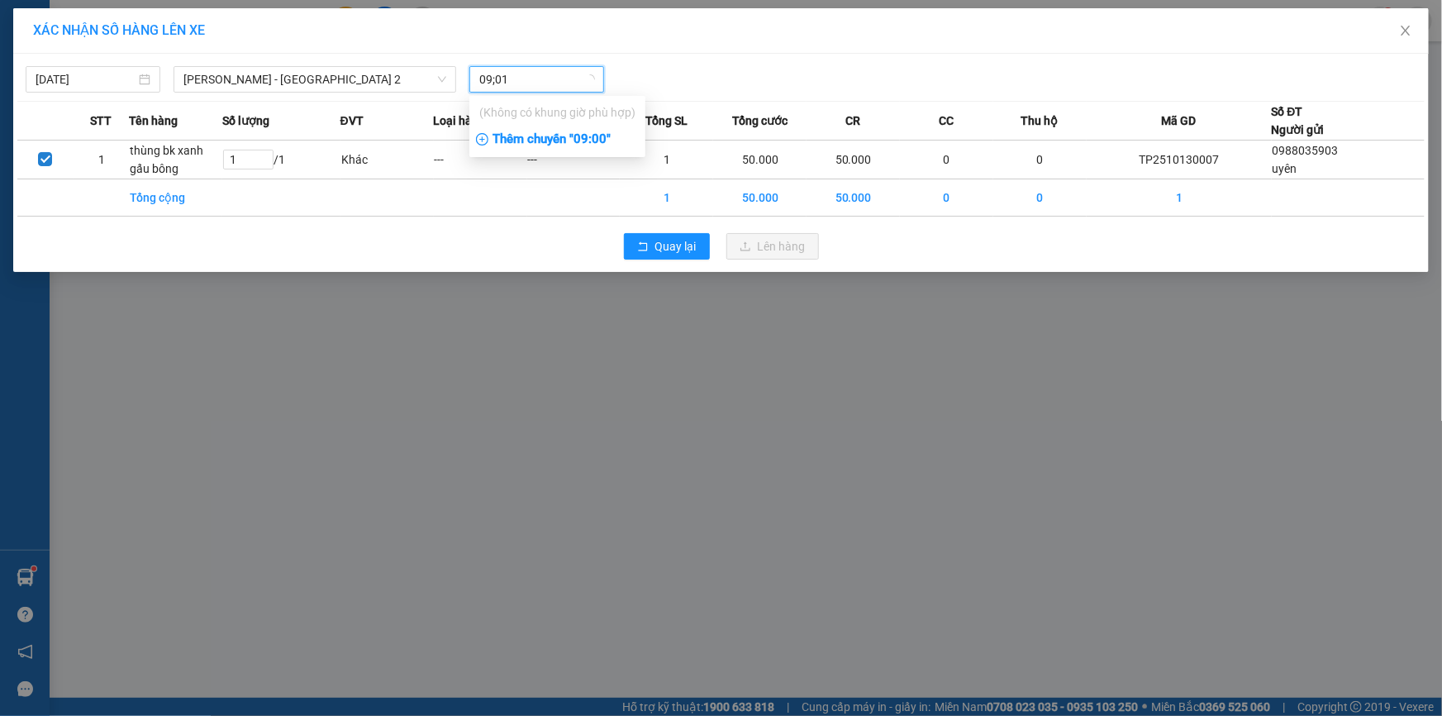
click at [497, 81] on input "09;01" at bounding box center [530, 79] width 103 height 25
type input "09:01"
click at [606, 131] on div "Thêm chuyến " 09:01 "" at bounding box center [557, 140] width 176 height 28
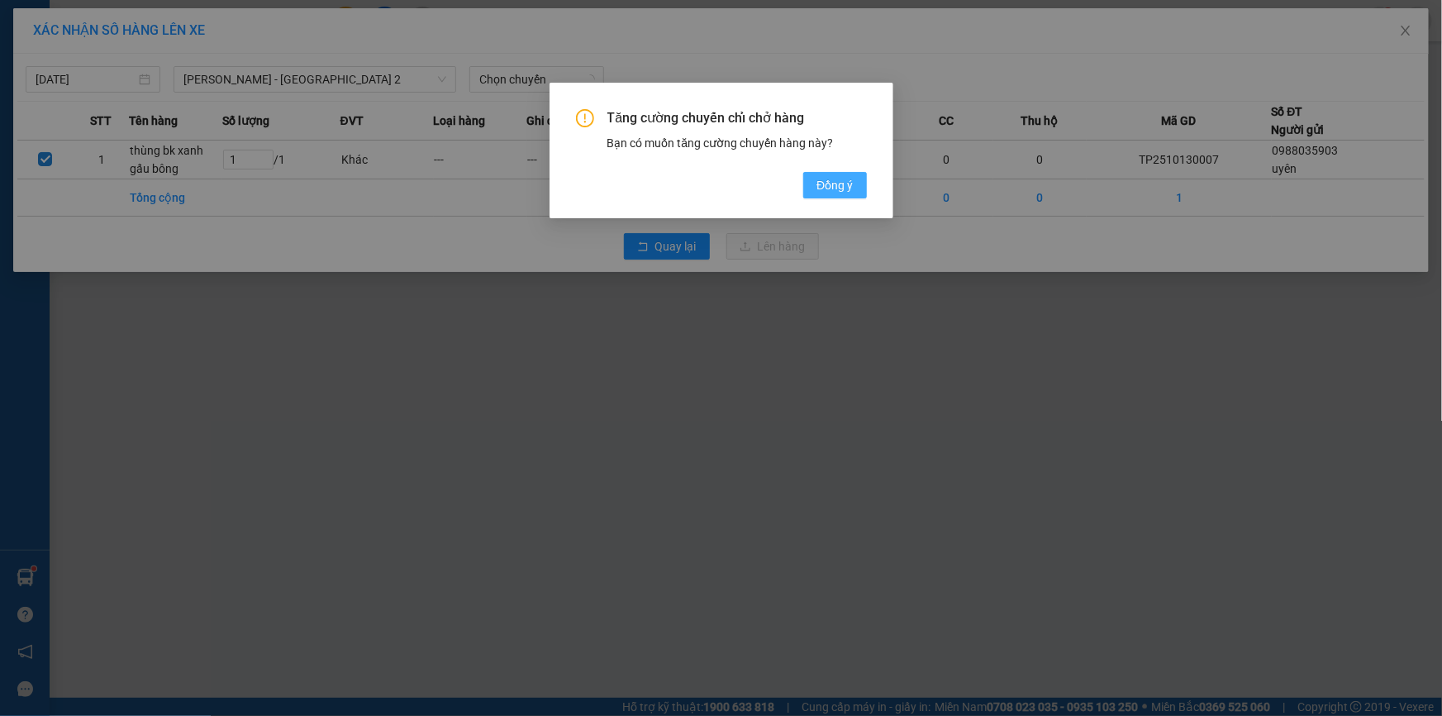
click at [835, 181] on span "Đồng ý" at bounding box center [834, 185] width 36 height 18
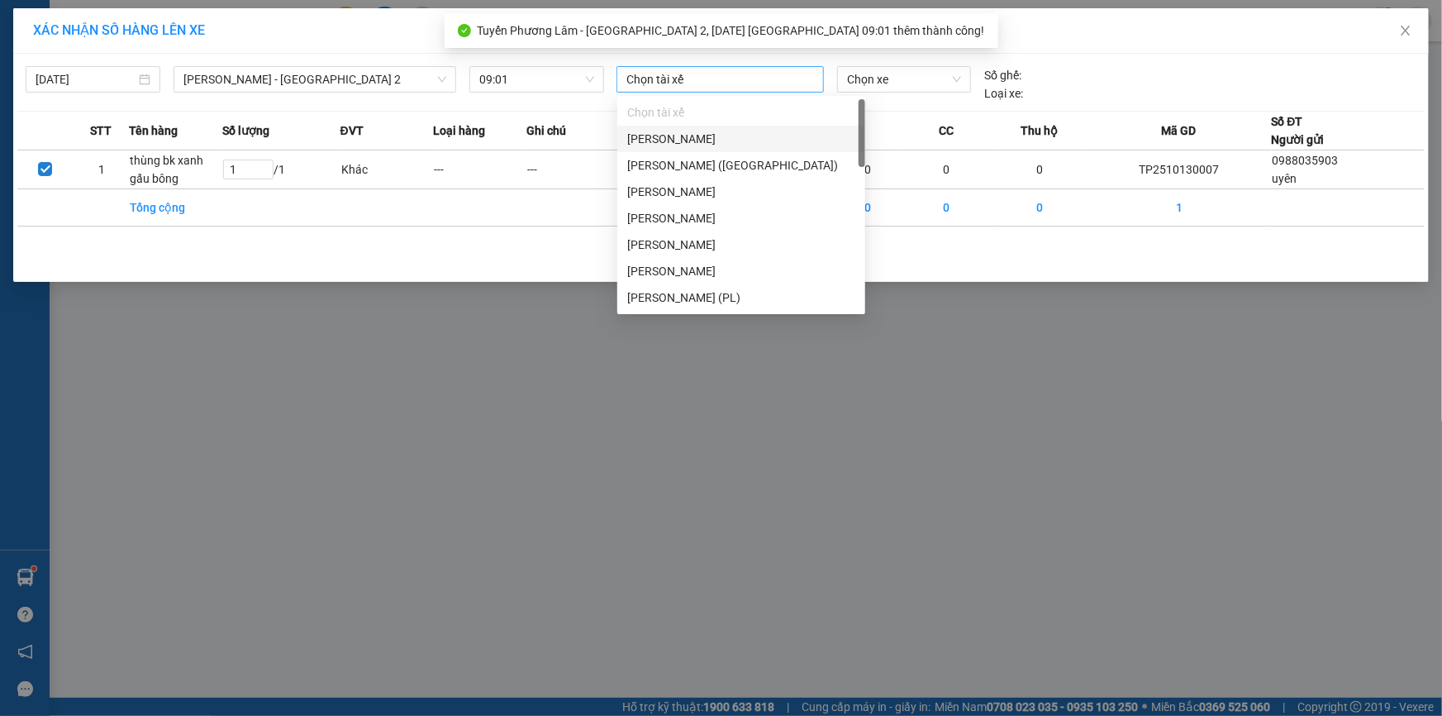
click at [712, 77] on div at bounding box center [720, 79] width 199 height 20
type input "d"
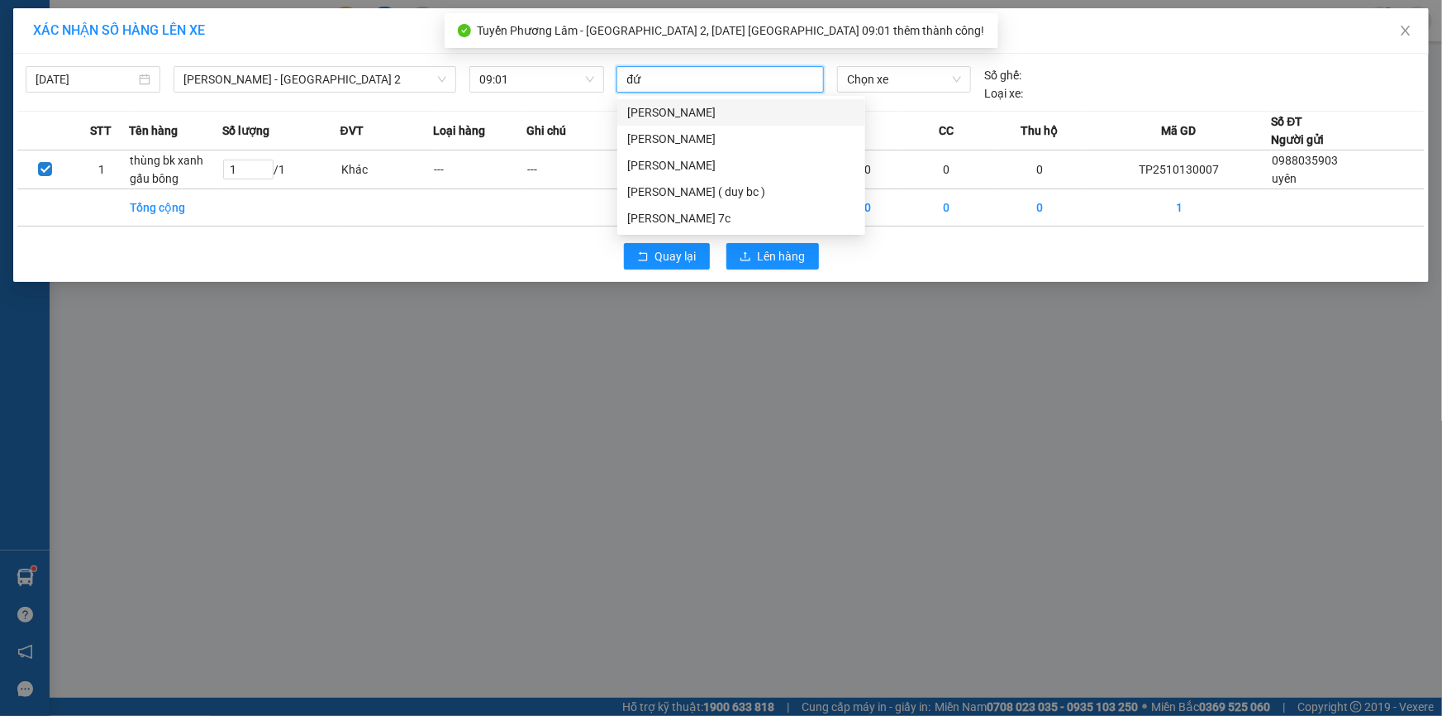
type input "đức"
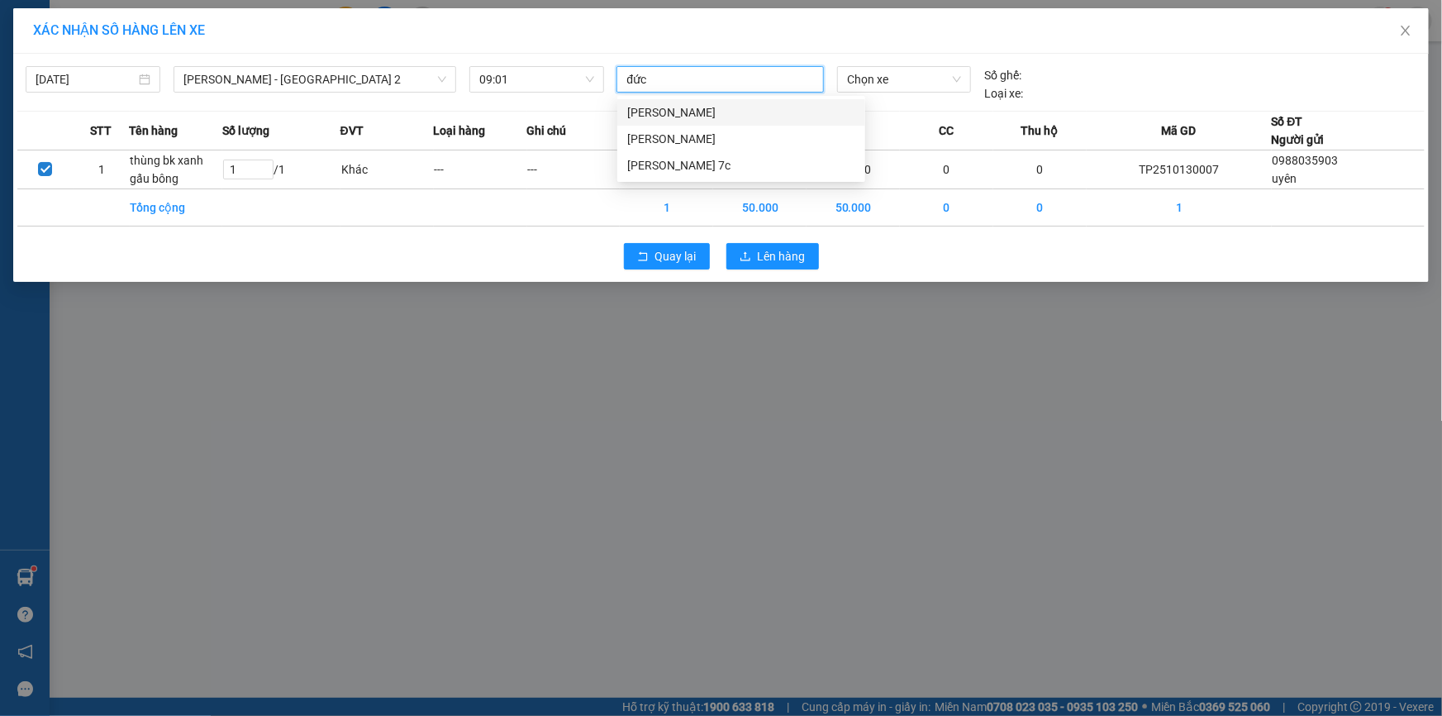
click at [705, 117] on div "[PERSON_NAME]" at bounding box center [741, 112] width 228 height 18
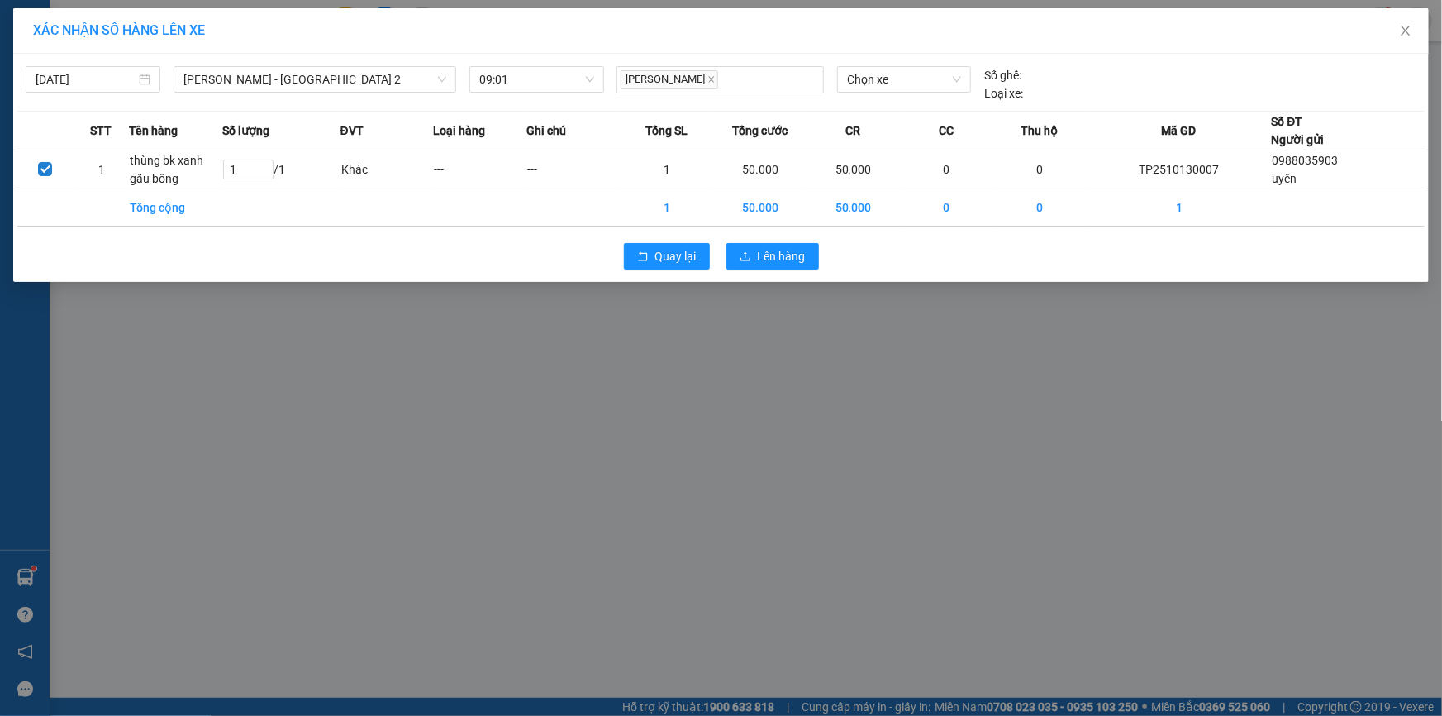
click at [889, 100] on div "Chọn xe" at bounding box center [904, 84] width 147 height 36
click at [890, 74] on span "Chọn xe" at bounding box center [904, 79] width 114 height 25
type input "713"
click at [902, 107] on div "60H-157.13" at bounding box center [904, 112] width 114 height 18
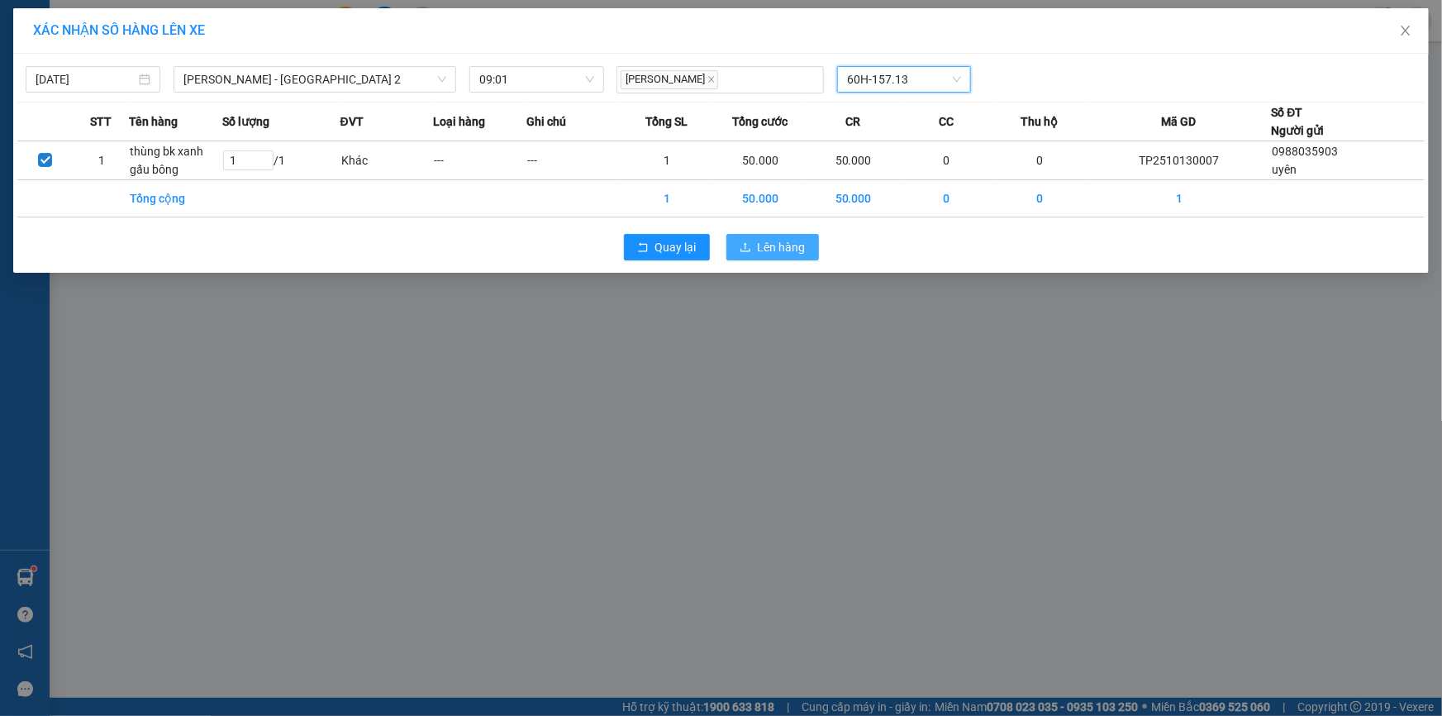
click at [790, 250] on span "Lên hàng" at bounding box center [782, 247] width 48 height 18
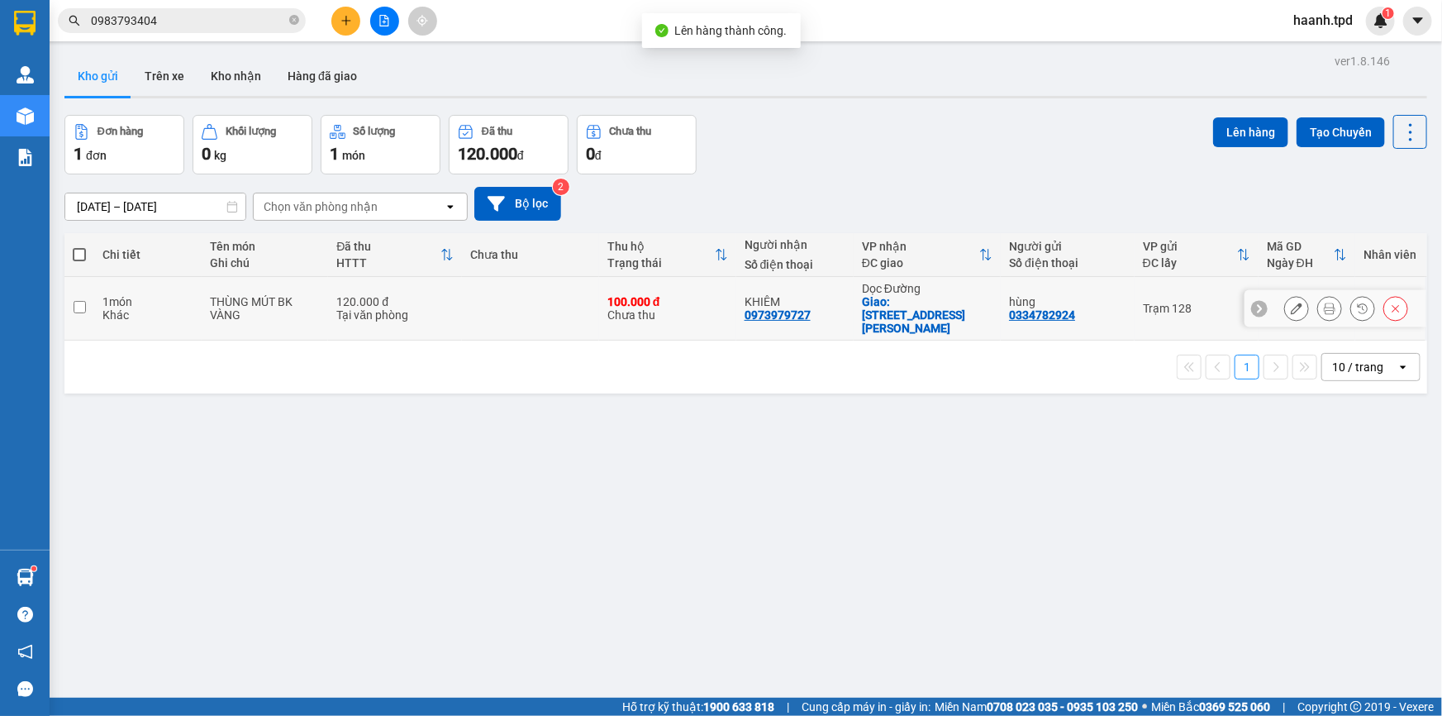
click at [636, 301] on div "100.000 đ Chưa thu" at bounding box center [667, 308] width 121 height 26
checkbox input "true"
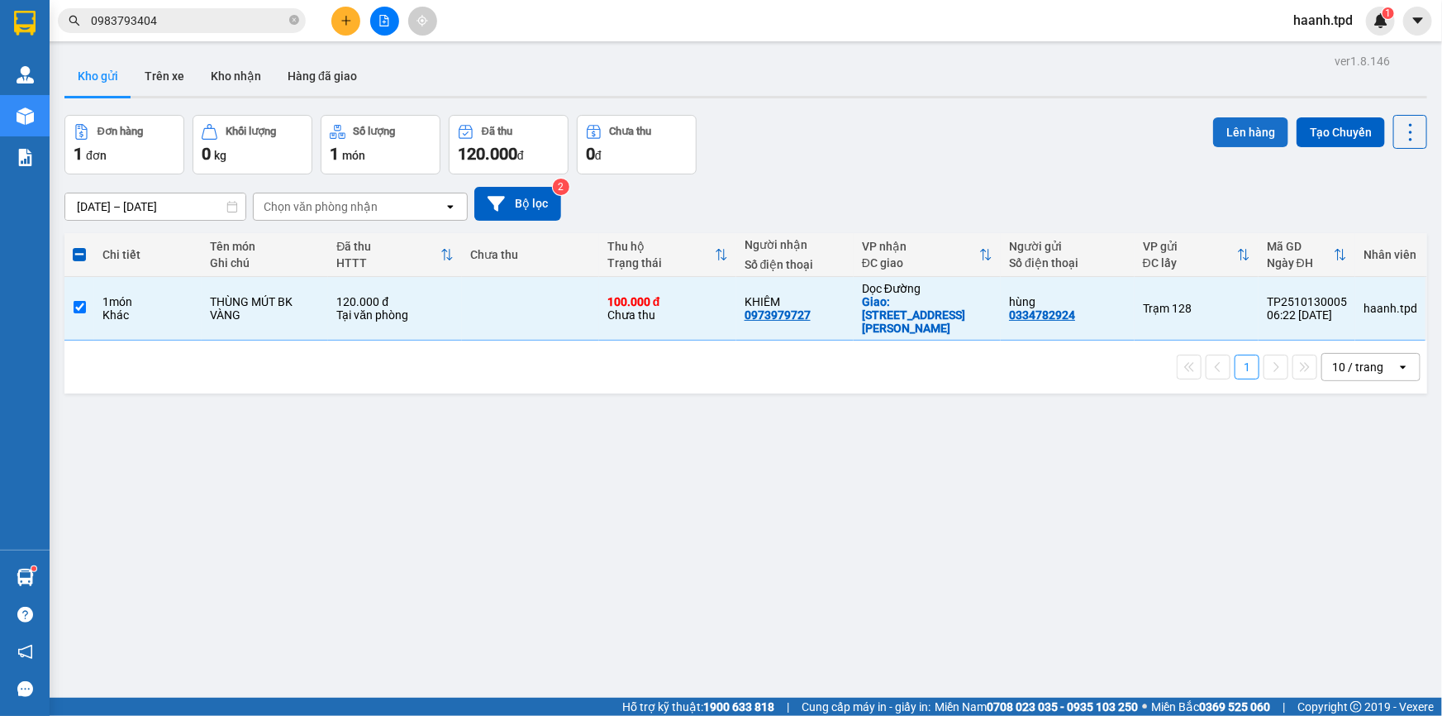
click at [1227, 141] on button "Lên hàng" at bounding box center [1250, 132] width 75 height 30
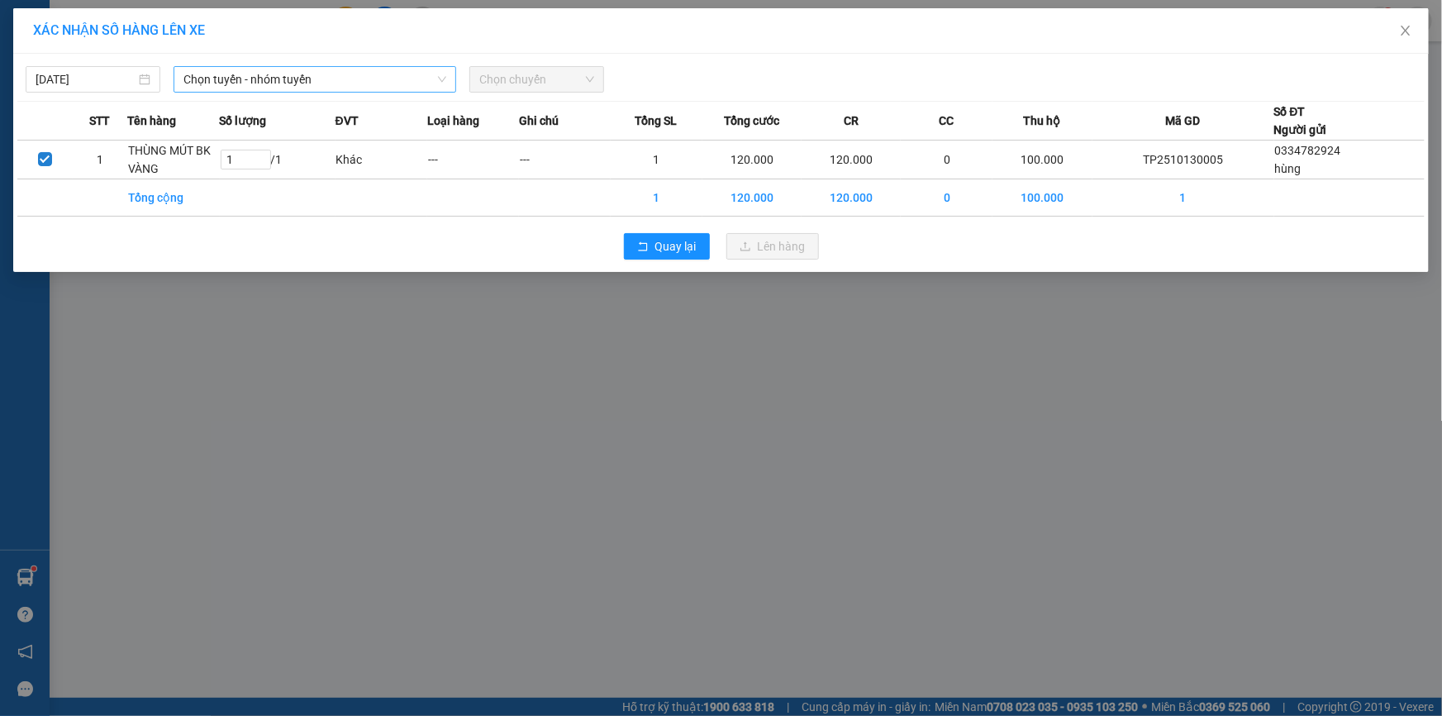
click at [257, 83] on span "Chọn tuyến - nhóm tuyến" at bounding box center [314, 79] width 263 height 25
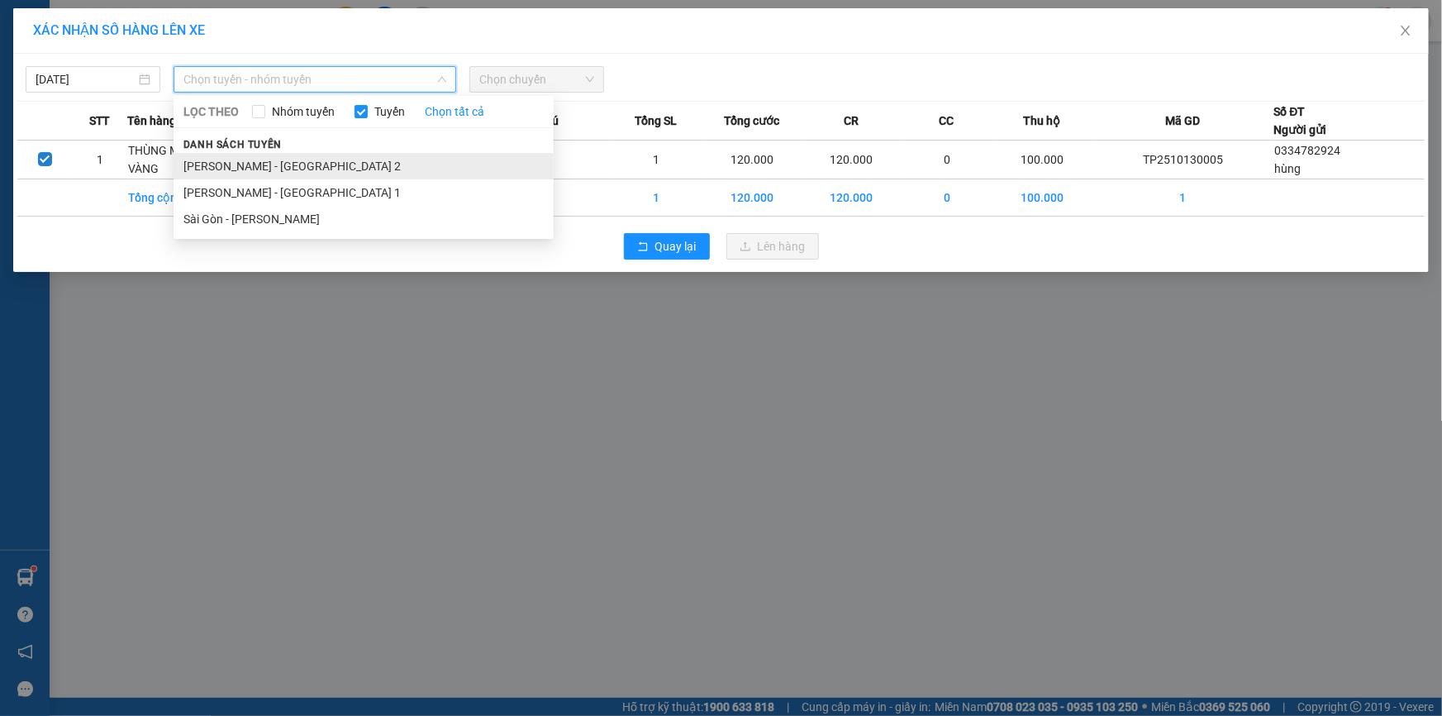
click at [269, 159] on li "[PERSON_NAME] - [GEOGRAPHIC_DATA] 2" at bounding box center [364, 166] width 380 height 26
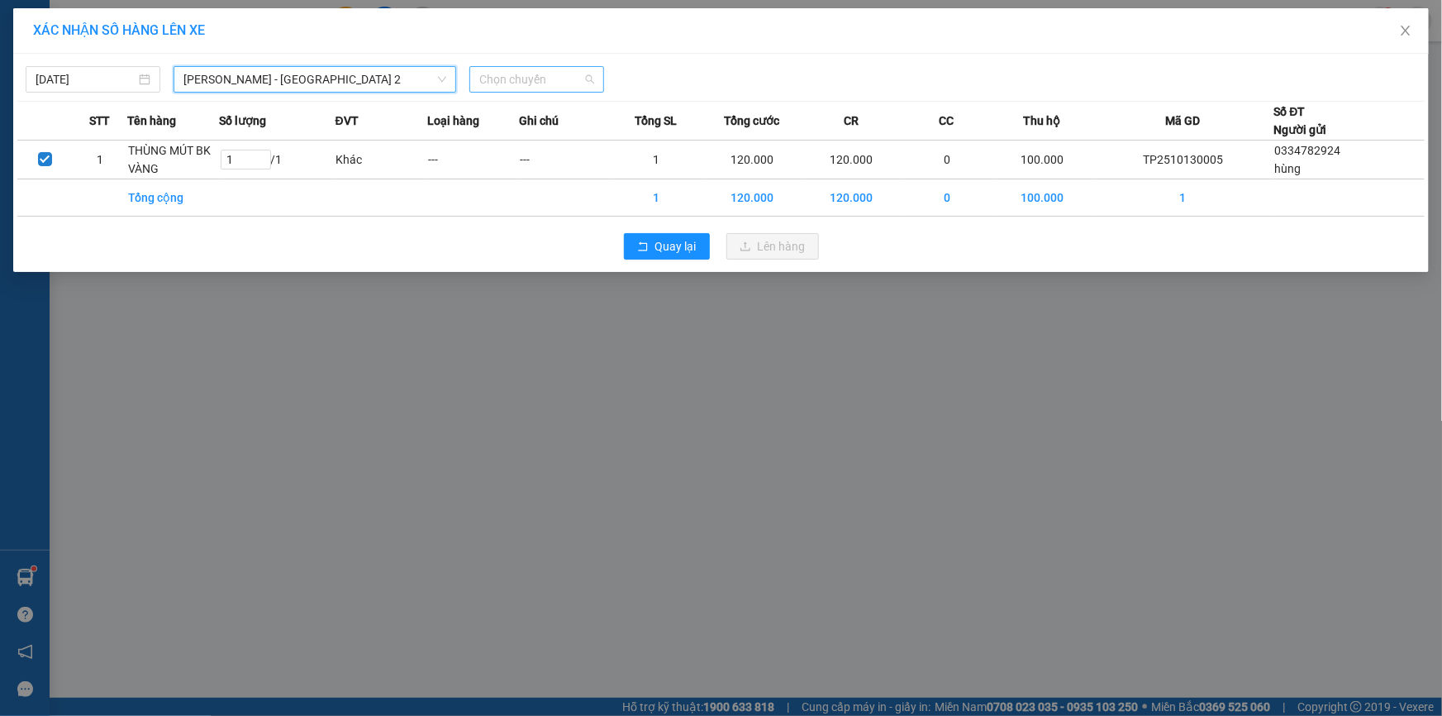
click at [499, 77] on span "Chọn chuyến" at bounding box center [536, 79] width 115 height 25
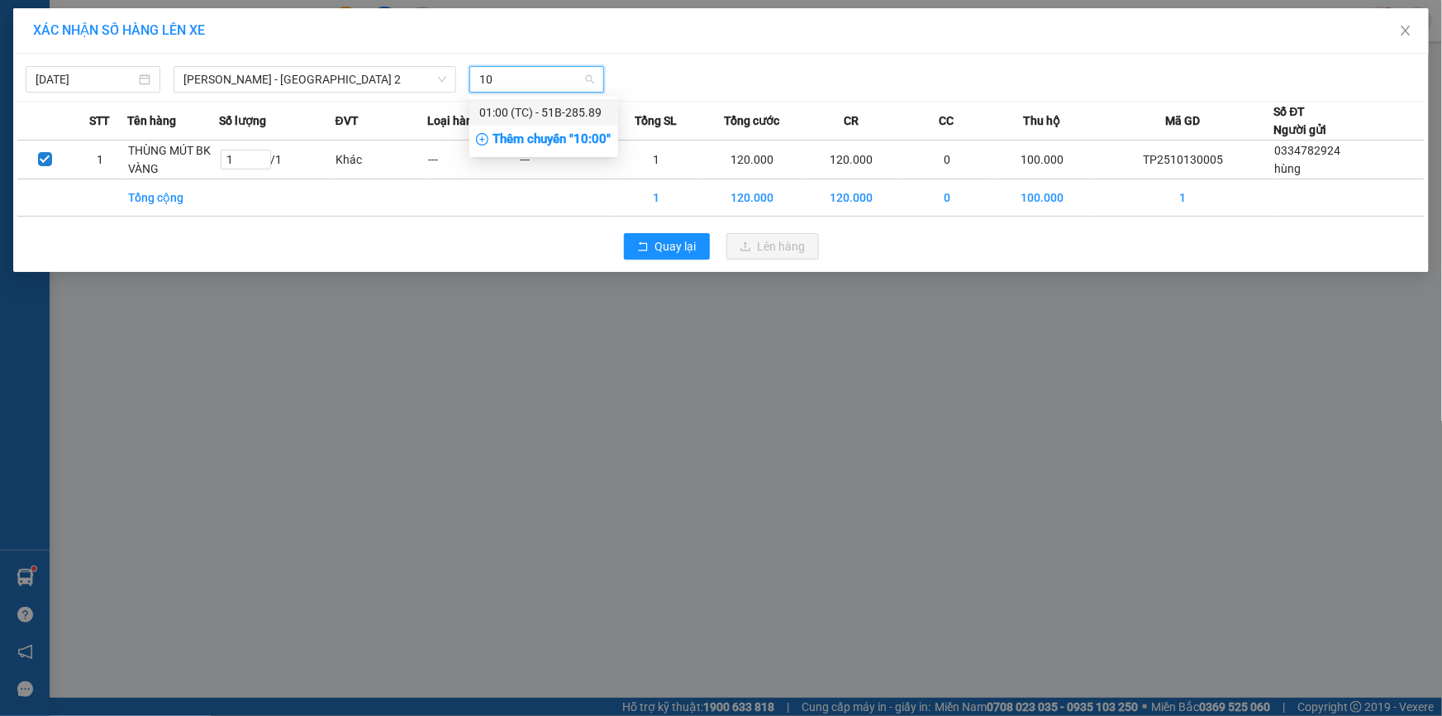
type input "10"
click at [525, 144] on div "Thêm chuyến " 10:00 "" at bounding box center [543, 140] width 149 height 28
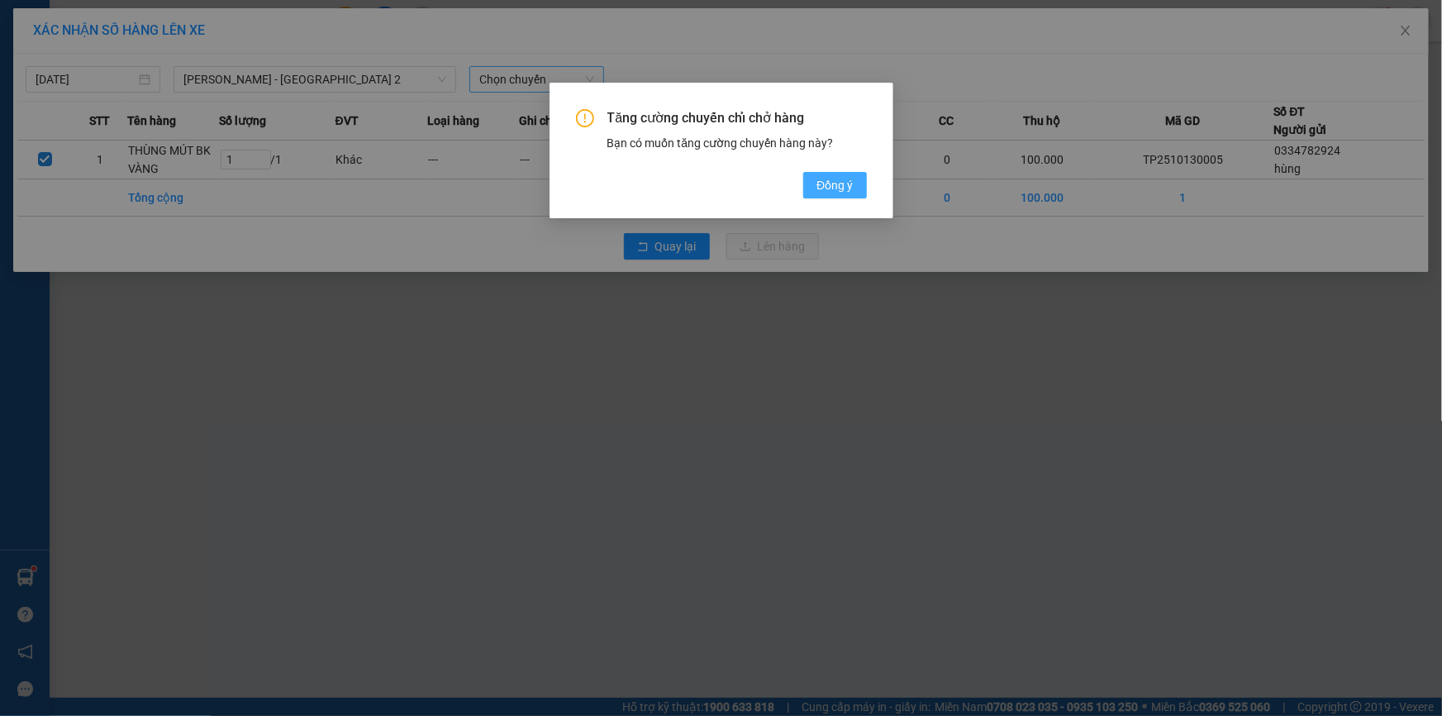
click at [825, 181] on span "Đồng ý" at bounding box center [834, 185] width 36 height 18
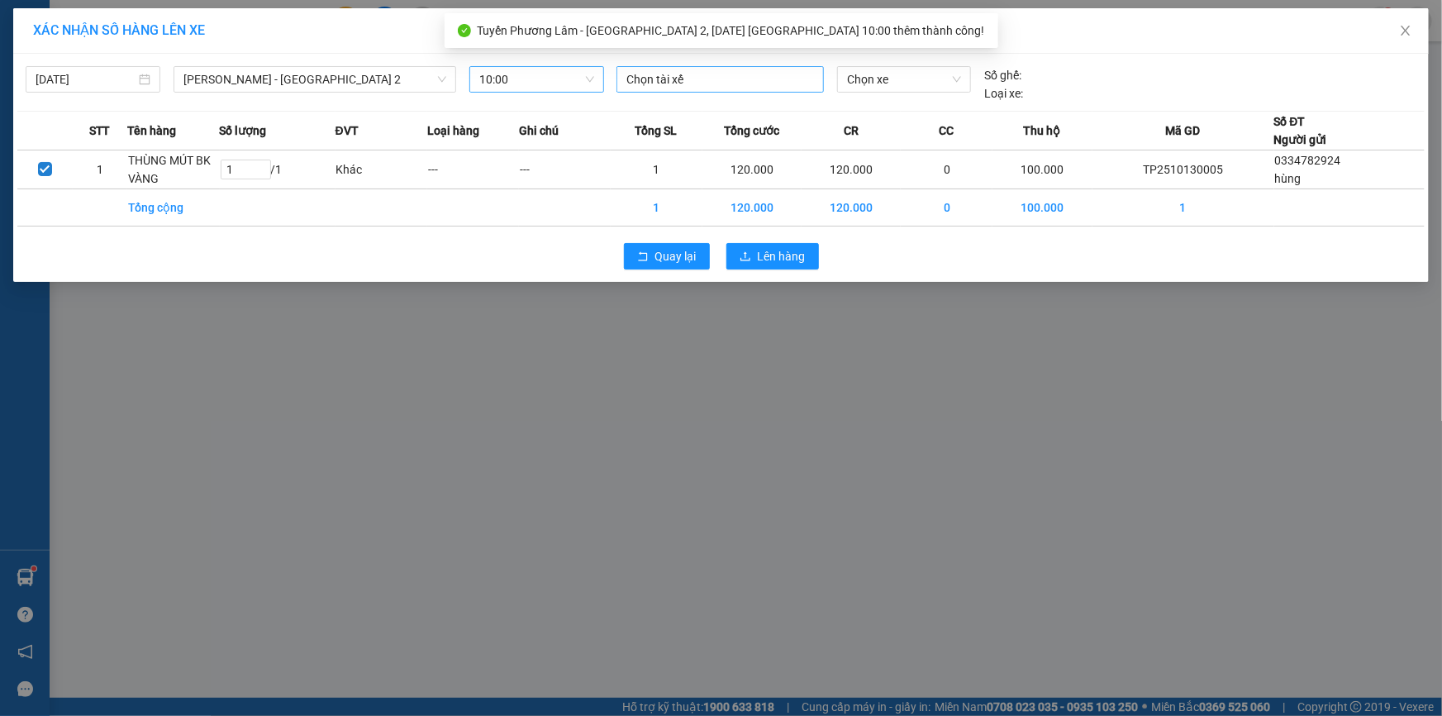
click at [669, 81] on div at bounding box center [720, 79] width 199 height 20
type input "huê"
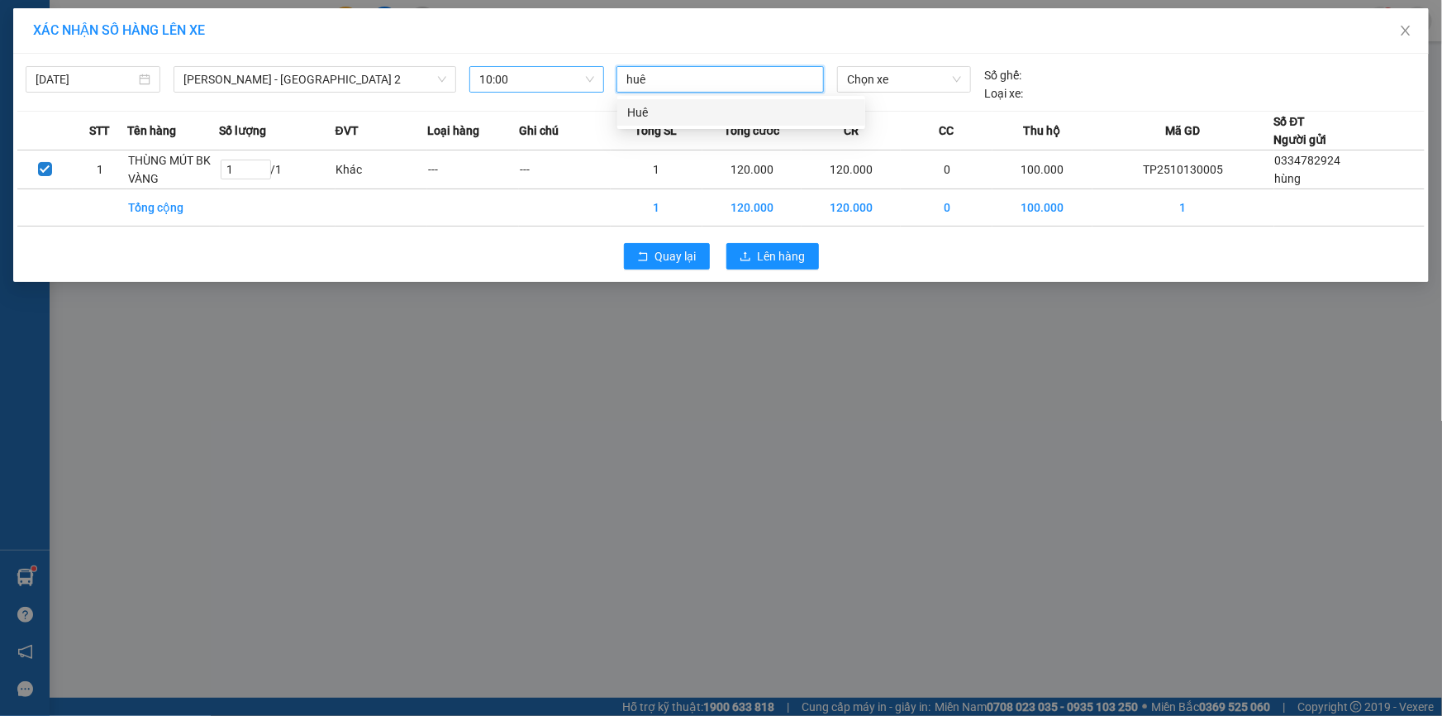
click at [650, 113] on div "Huê" at bounding box center [741, 112] width 228 height 18
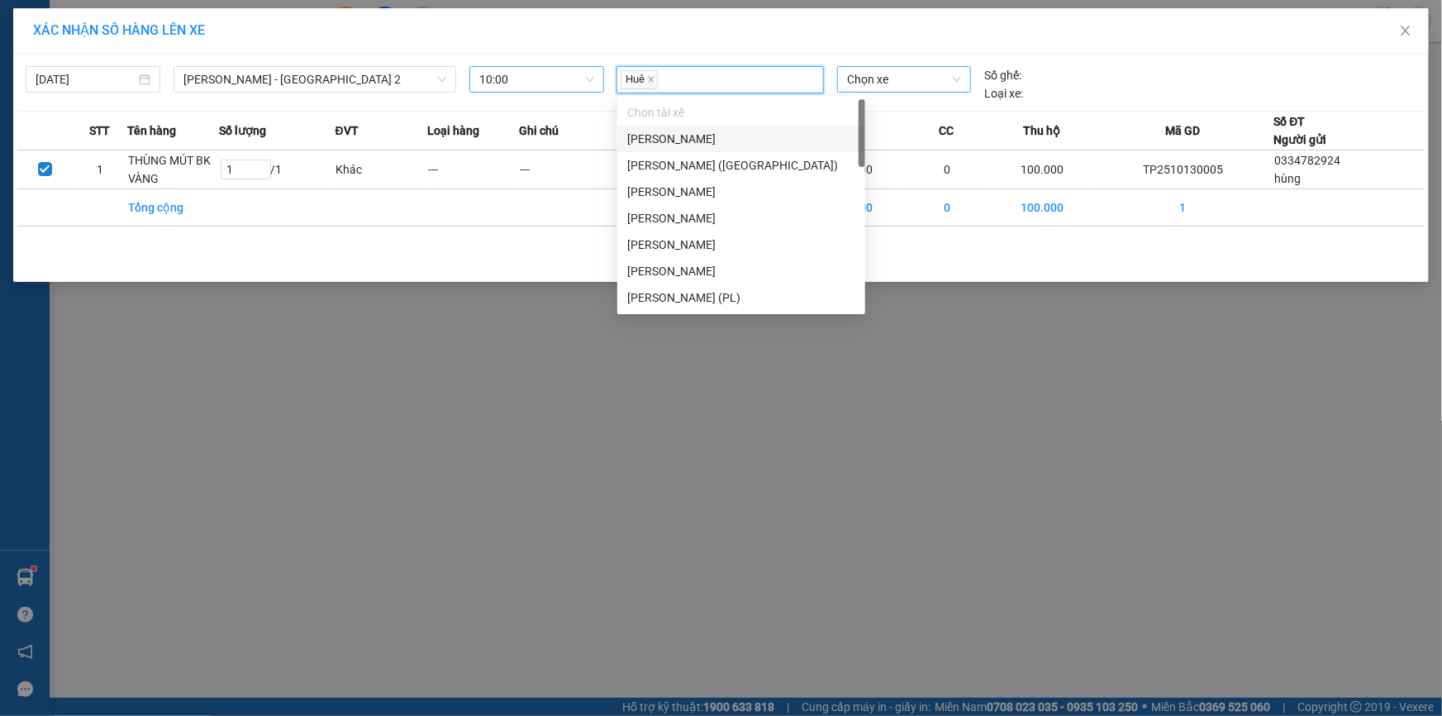
click at [853, 86] on span "Chọn xe" at bounding box center [904, 79] width 114 height 25
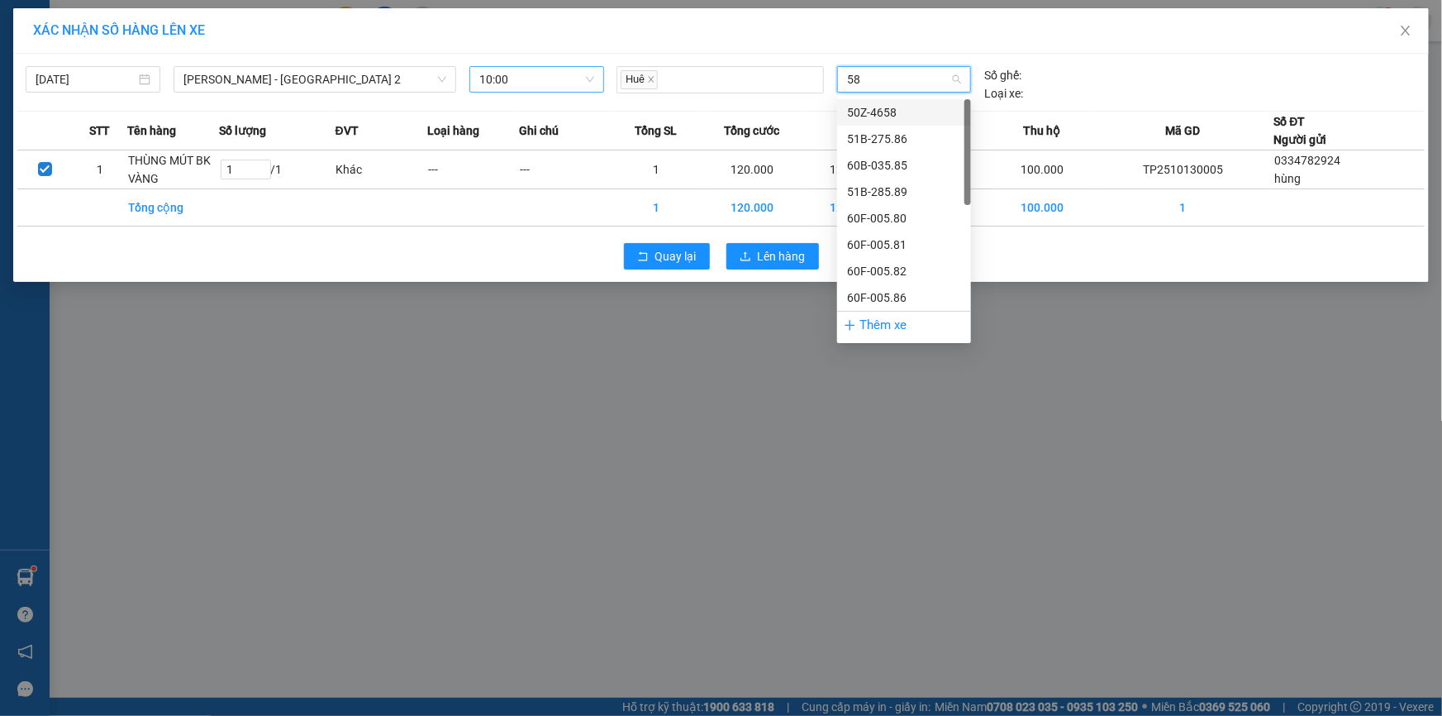
type input "587"
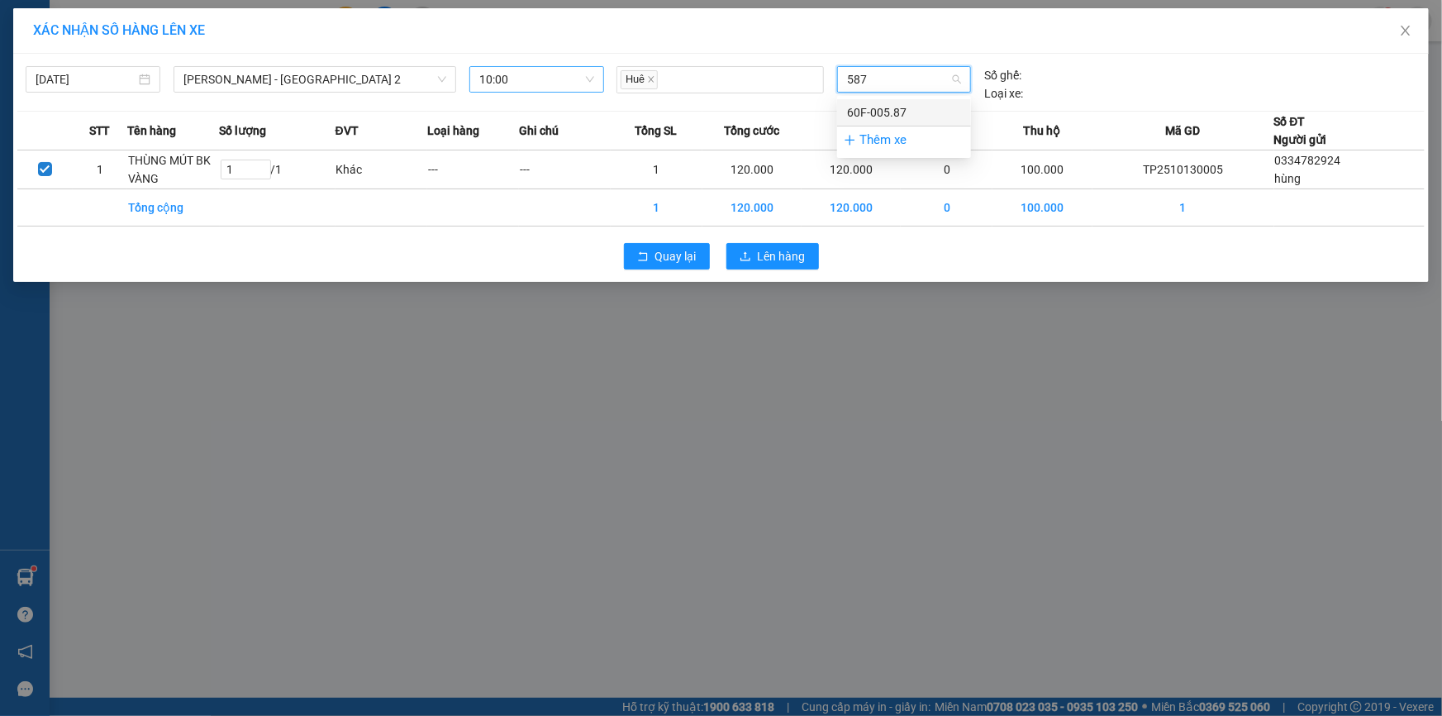
click at [863, 107] on div "60F-005.87" at bounding box center [904, 112] width 114 height 18
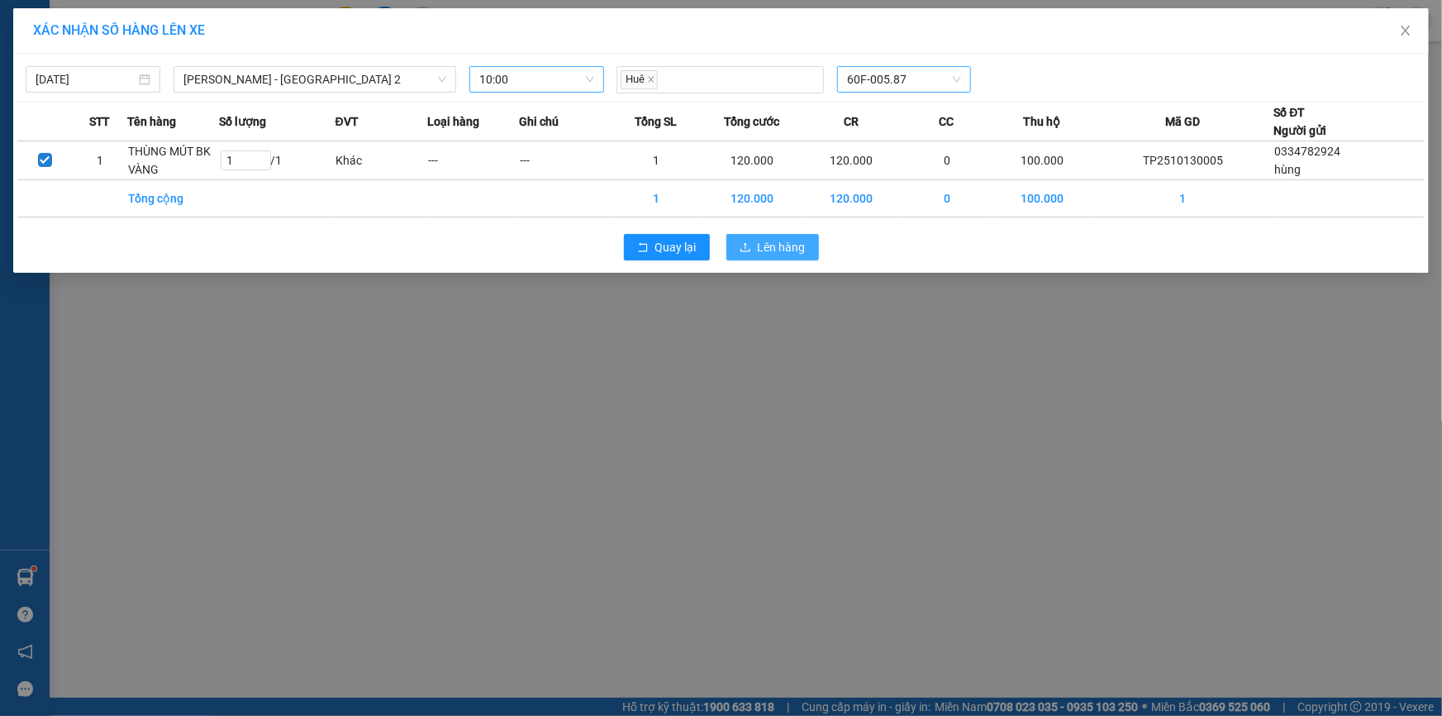
click at [763, 253] on span "Lên hàng" at bounding box center [782, 247] width 48 height 18
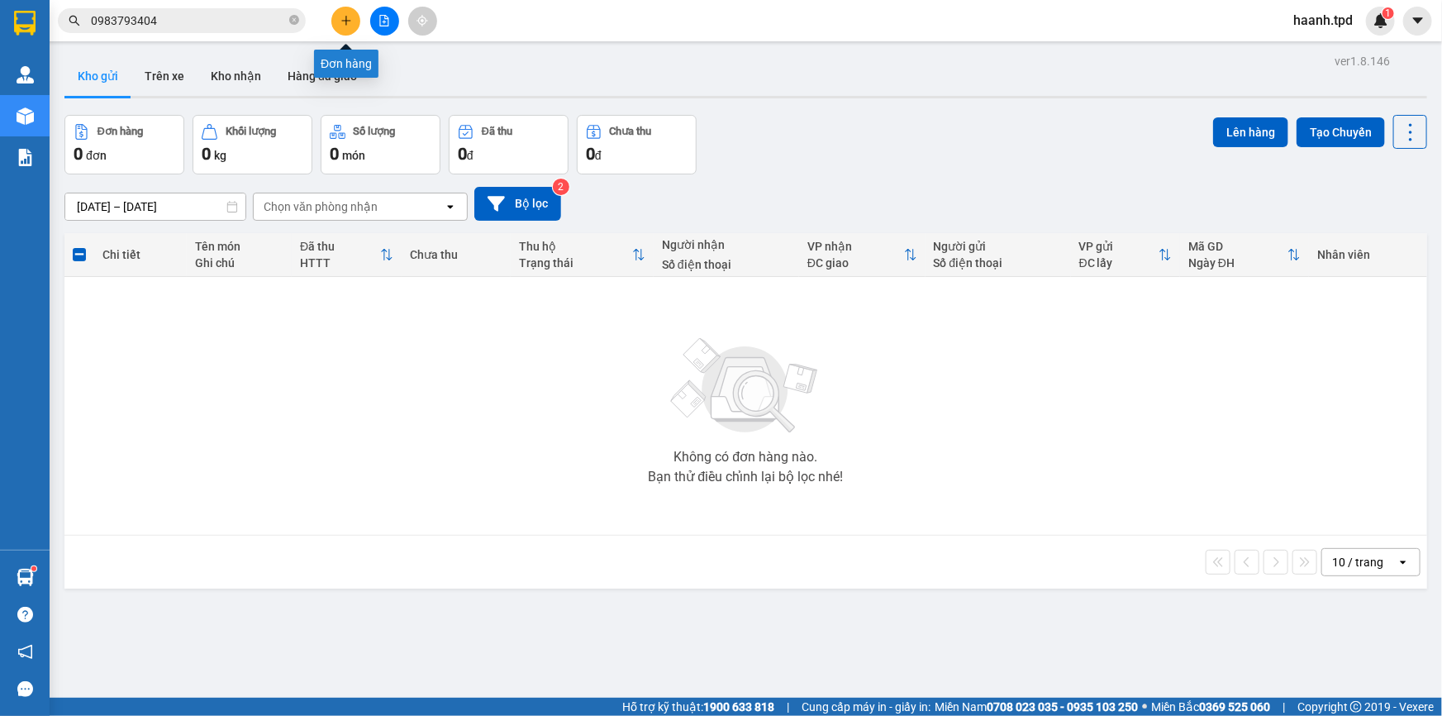
click at [350, 17] on icon "plus" at bounding box center [346, 21] width 12 height 12
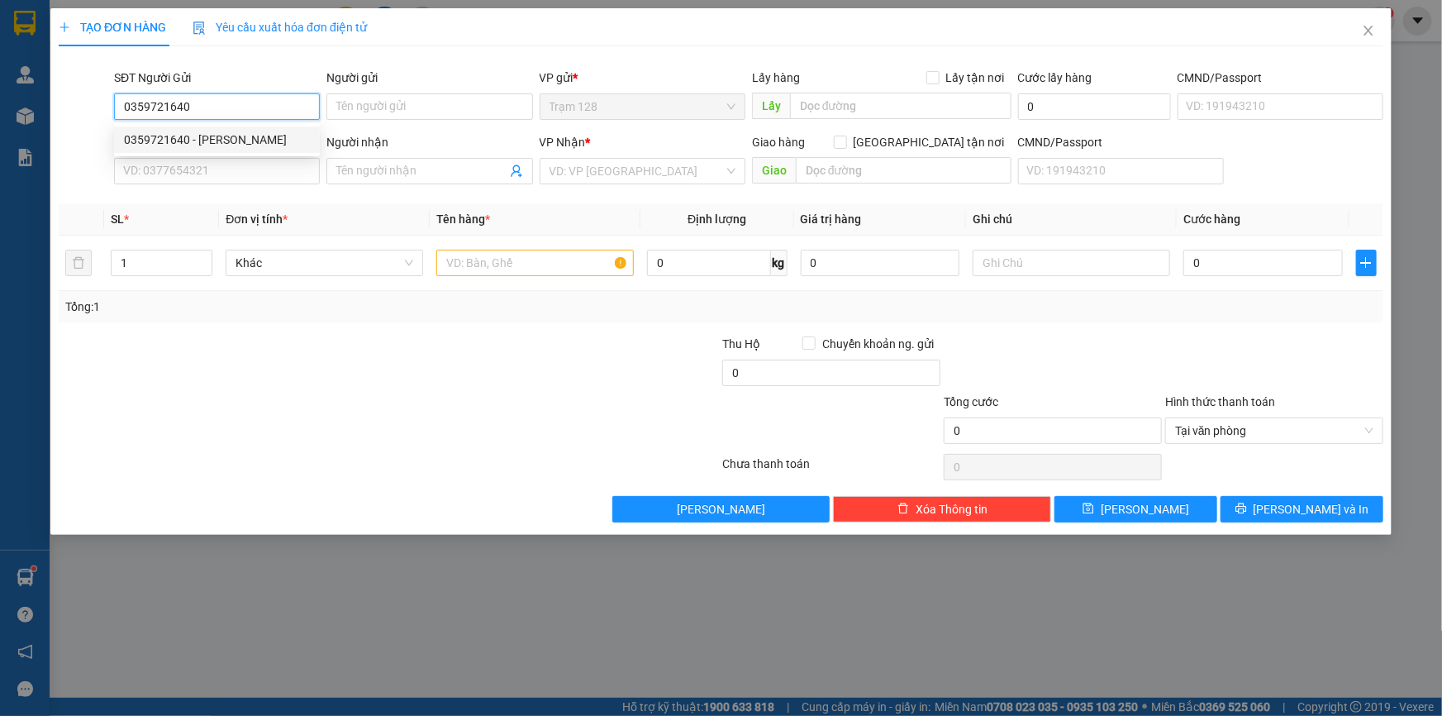
type input "0359721640"
type input "VŨ THỊ NHƯ NGỌC"
type input "0908016617"
type input "tâm"
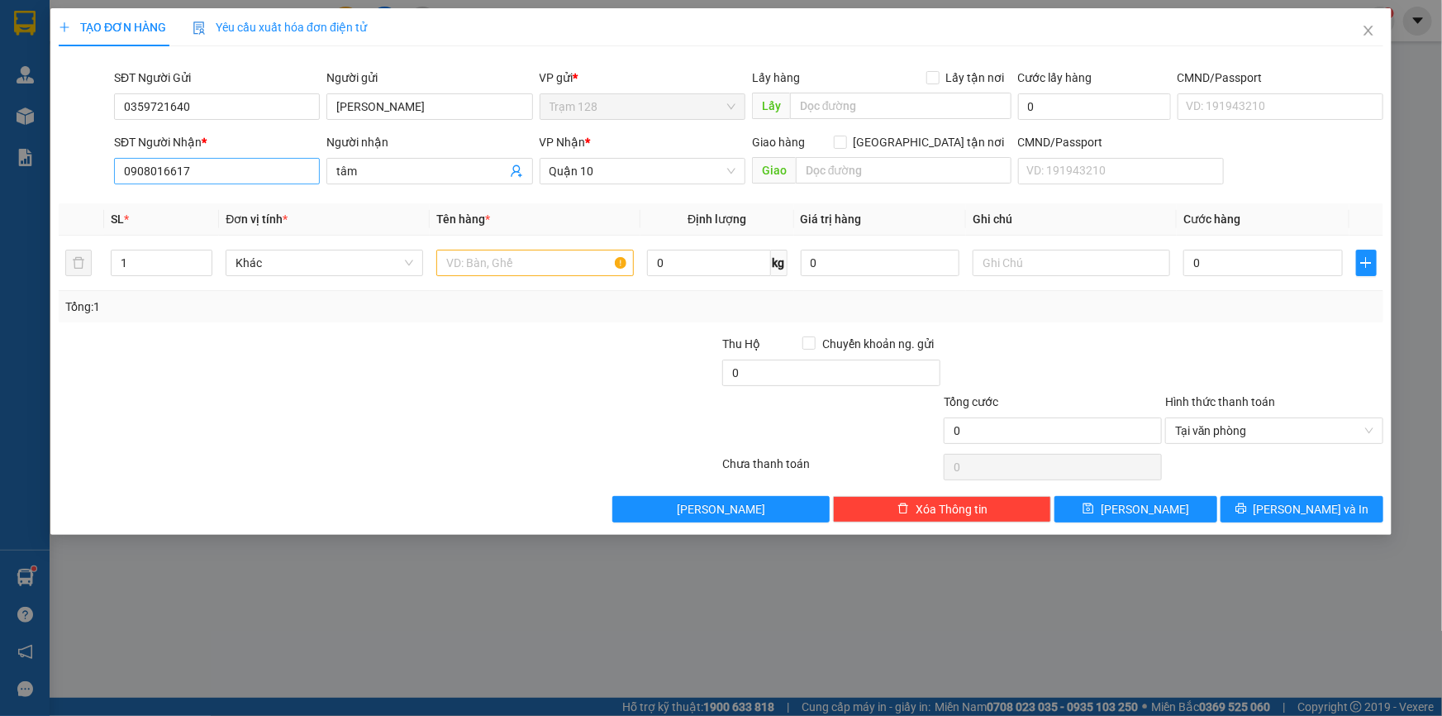
drag, startPoint x: 307, startPoint y: 386, endPoint x: 189, endPoint y: 170, distance: 245.9
click at [307, 384] on div at bounding box center [278, 364] width 443 height 58
click at [253, 117] on input "0359721640" at bounding box center [217, 106] width 206 height 26
click at [464, 116] on input "VŨ THỊ NHƯ NGỌC" at bounding box center [429, 106] width 206 height 26
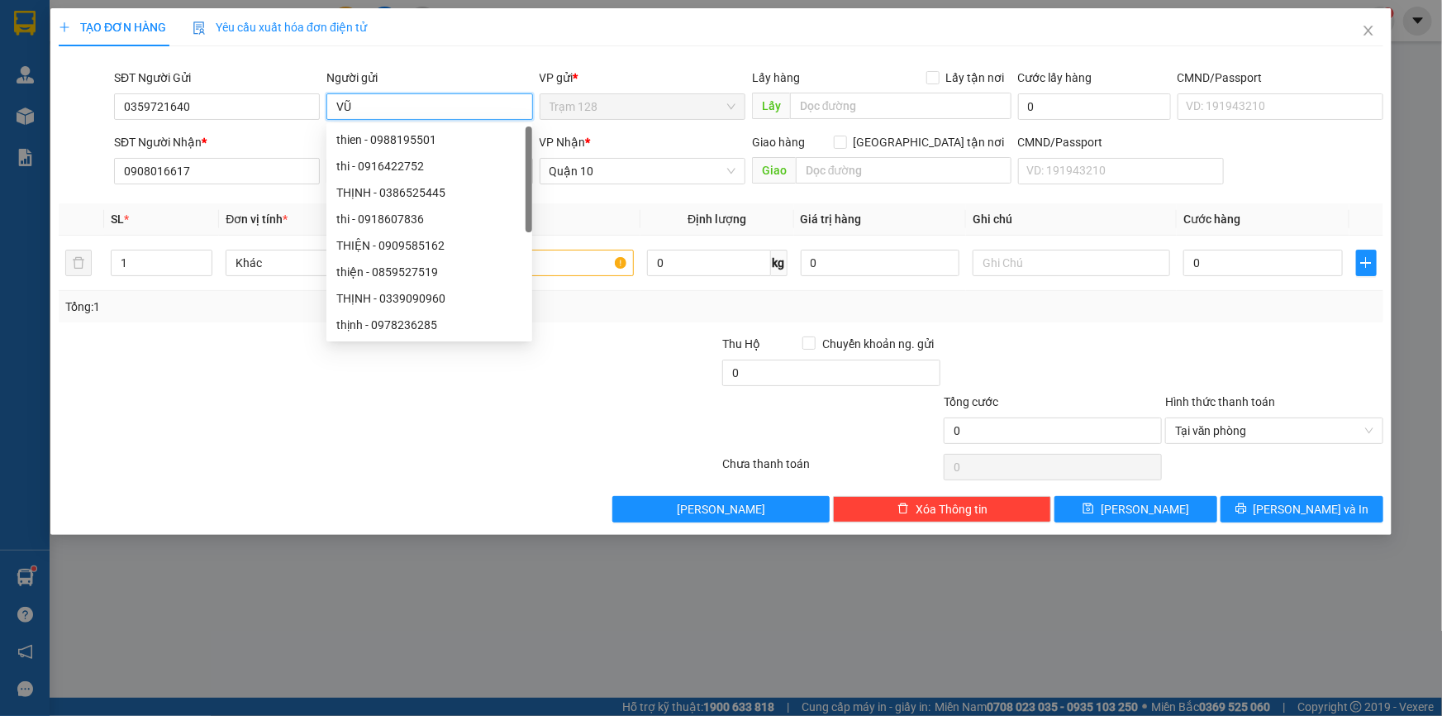
type input "V"
type input "tài"
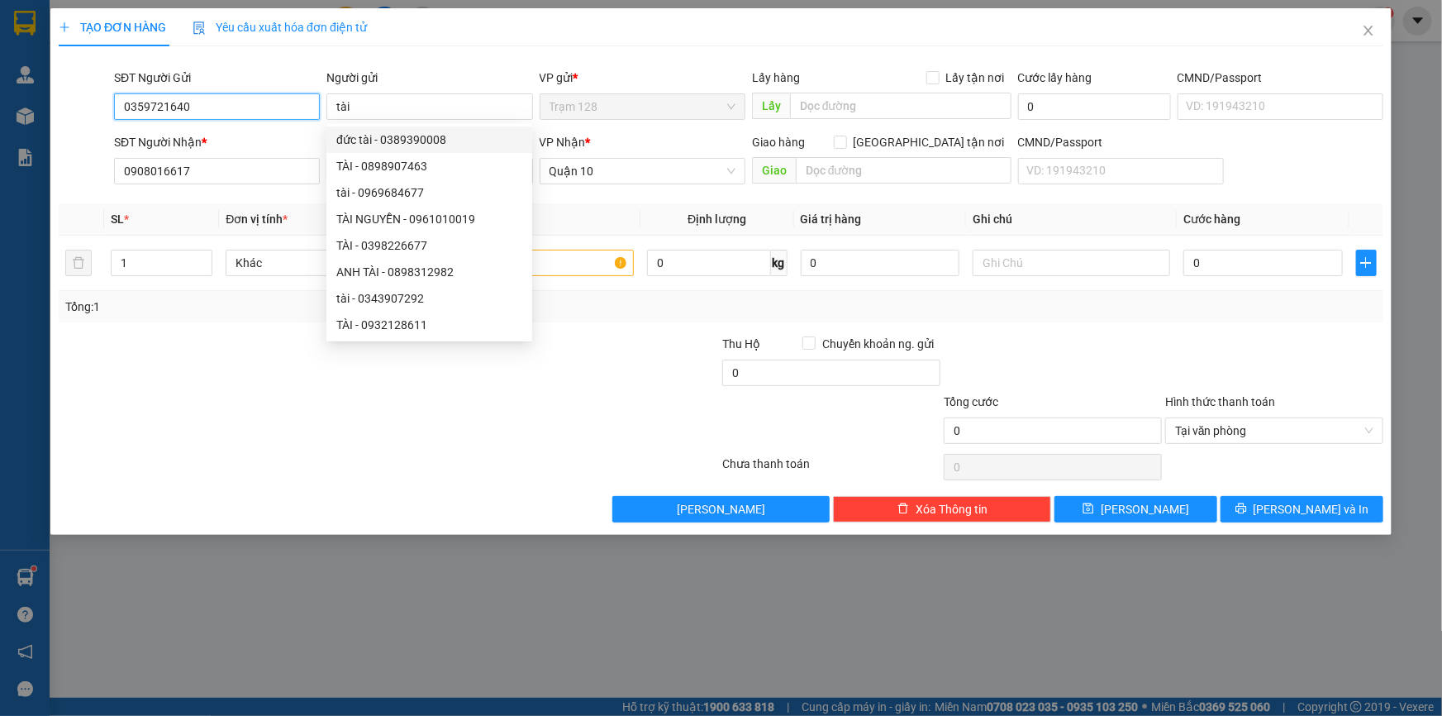
click at [198, 116] on input "0359721640" at bounding box center [217, 106] width 206 height 26
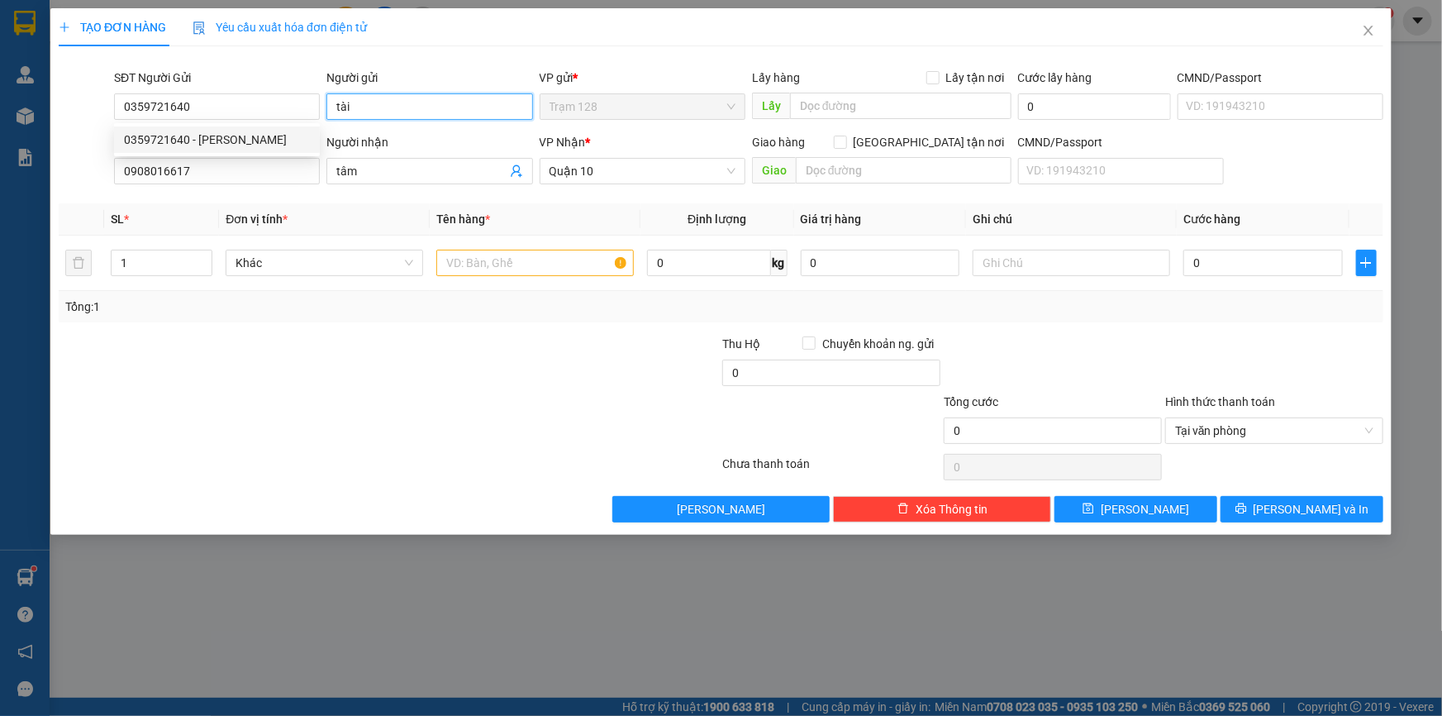
click at [342, 103] on input "tài" at bounding box center [429, 106] width 206 height 26
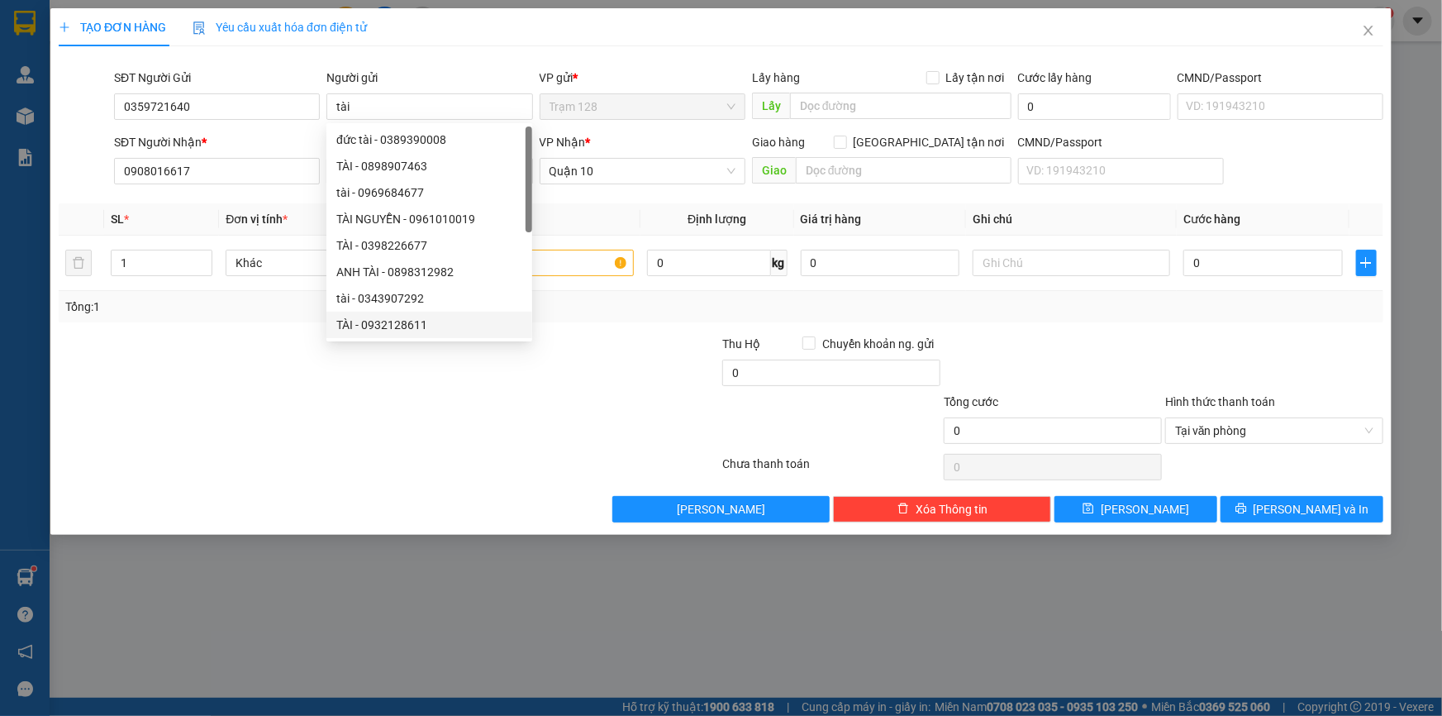
drag, startPoint x: 446, startPoint y: 409, endPoint x: 236, endPoint y: 224, distance: 279.9
click at [439, 396] on div at bounding box center [278, 422] width 443 height 58
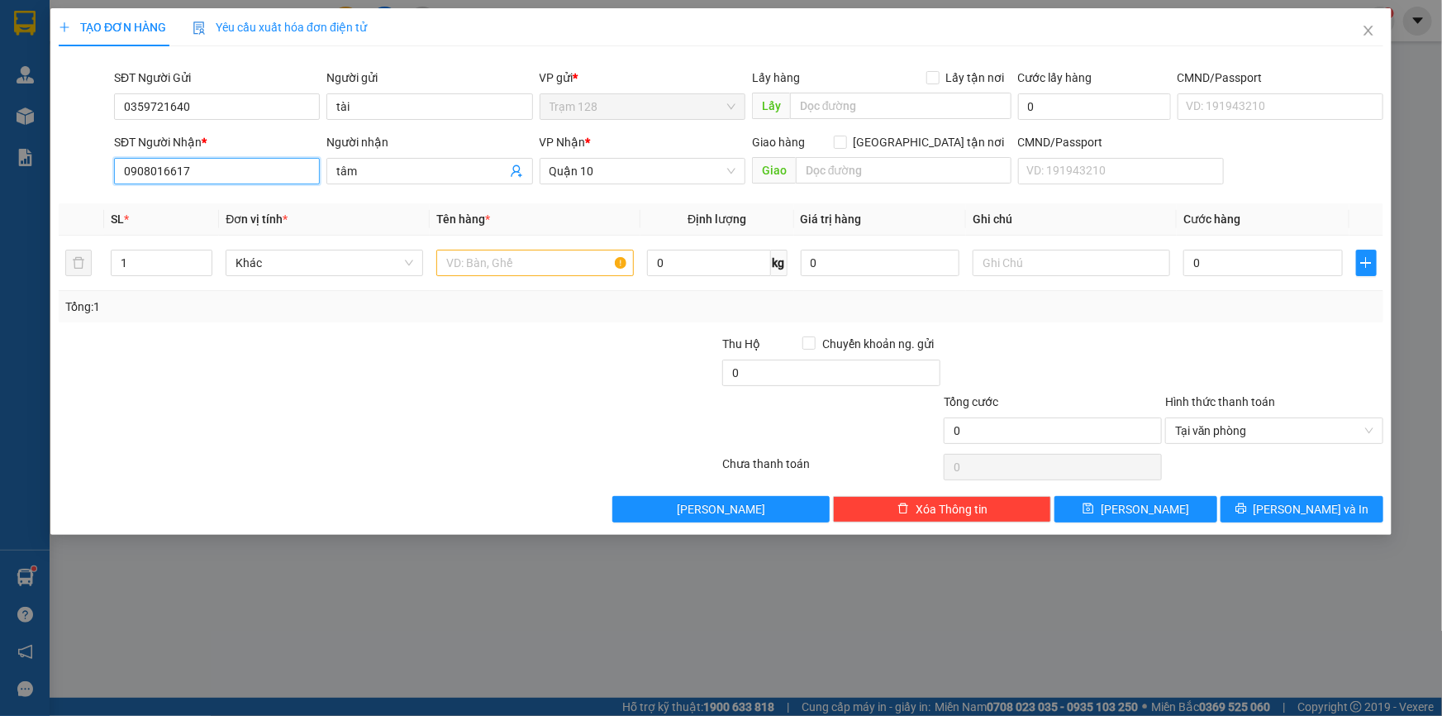
click at [241, 164] on input "0908016617" at bounding box center [217, 171] width 206 height 26
type input "0707664669"
type input "an"
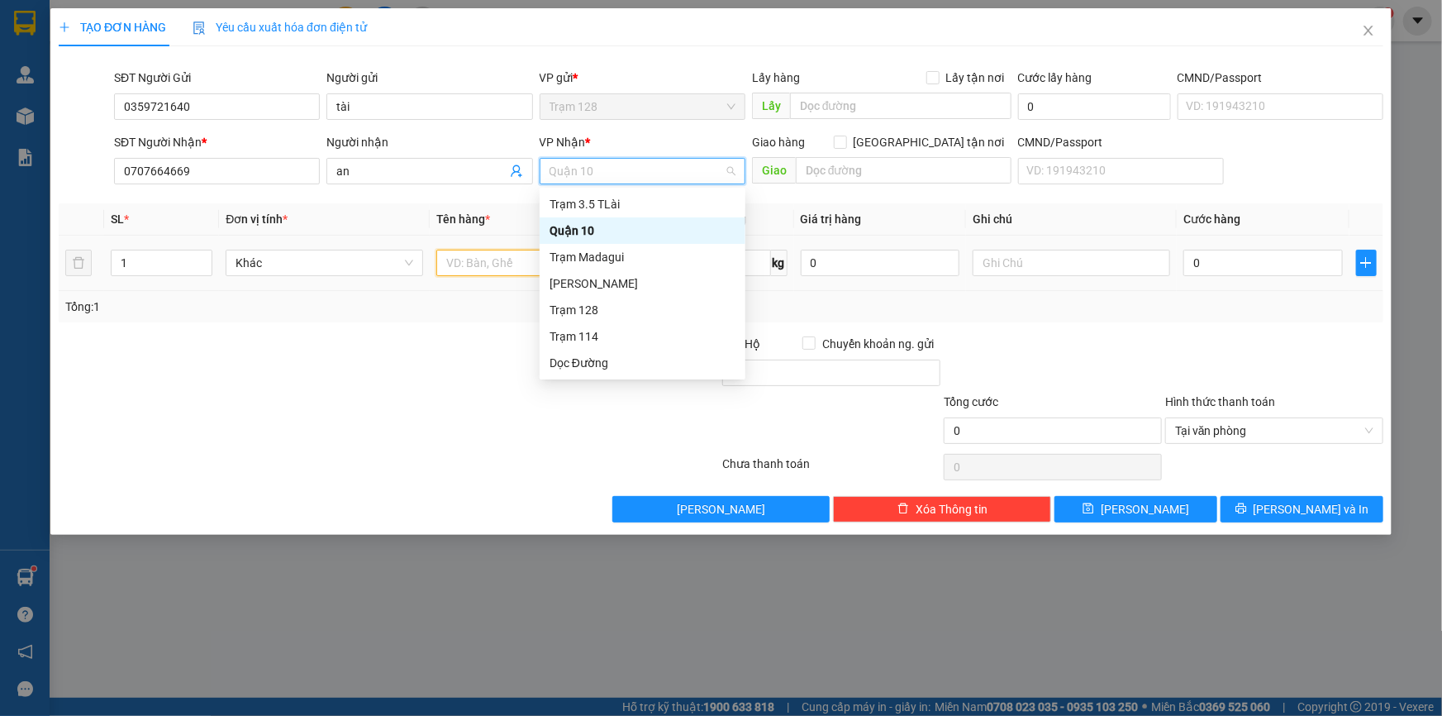
click at [472, 263] on input "text" at bounding box center [535, 263] width 198 height 26
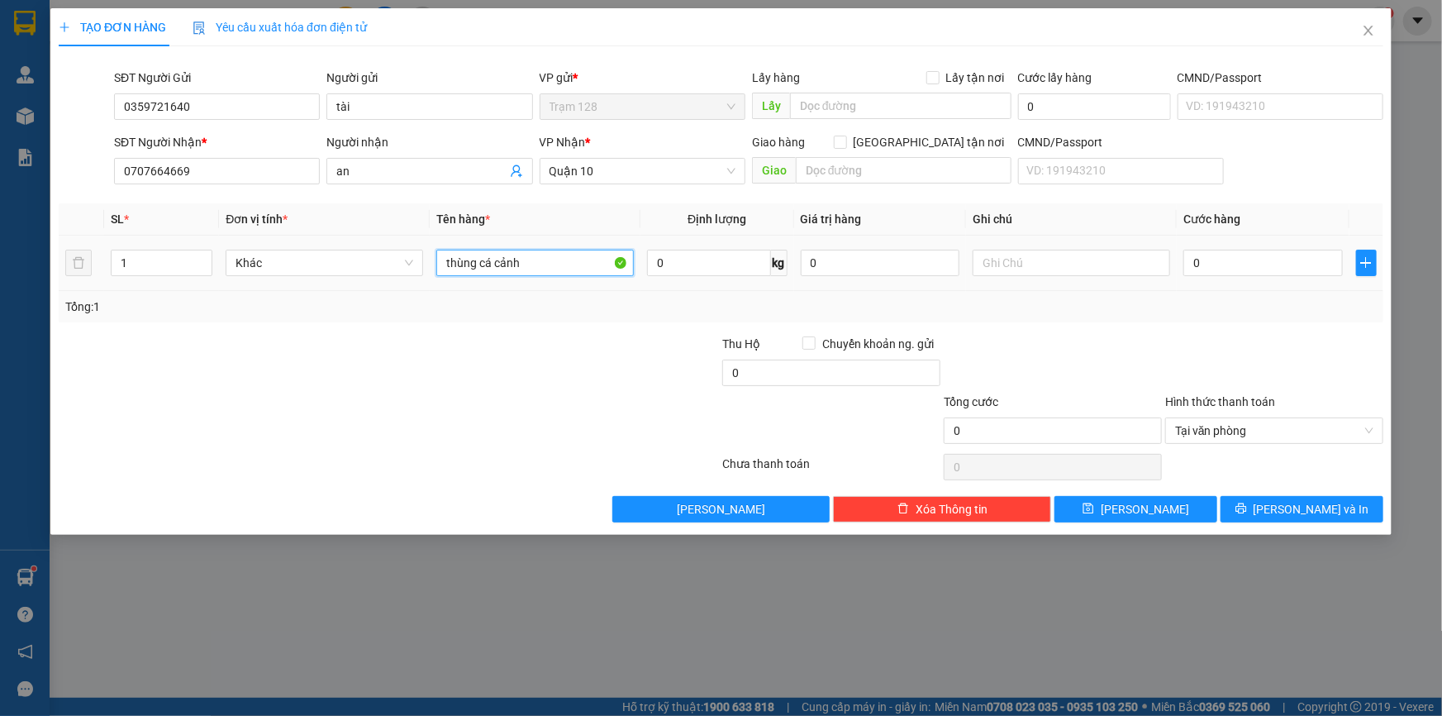
type input "thùng cá cảnh"
type input "500.000"
type input "5"
type input "50"
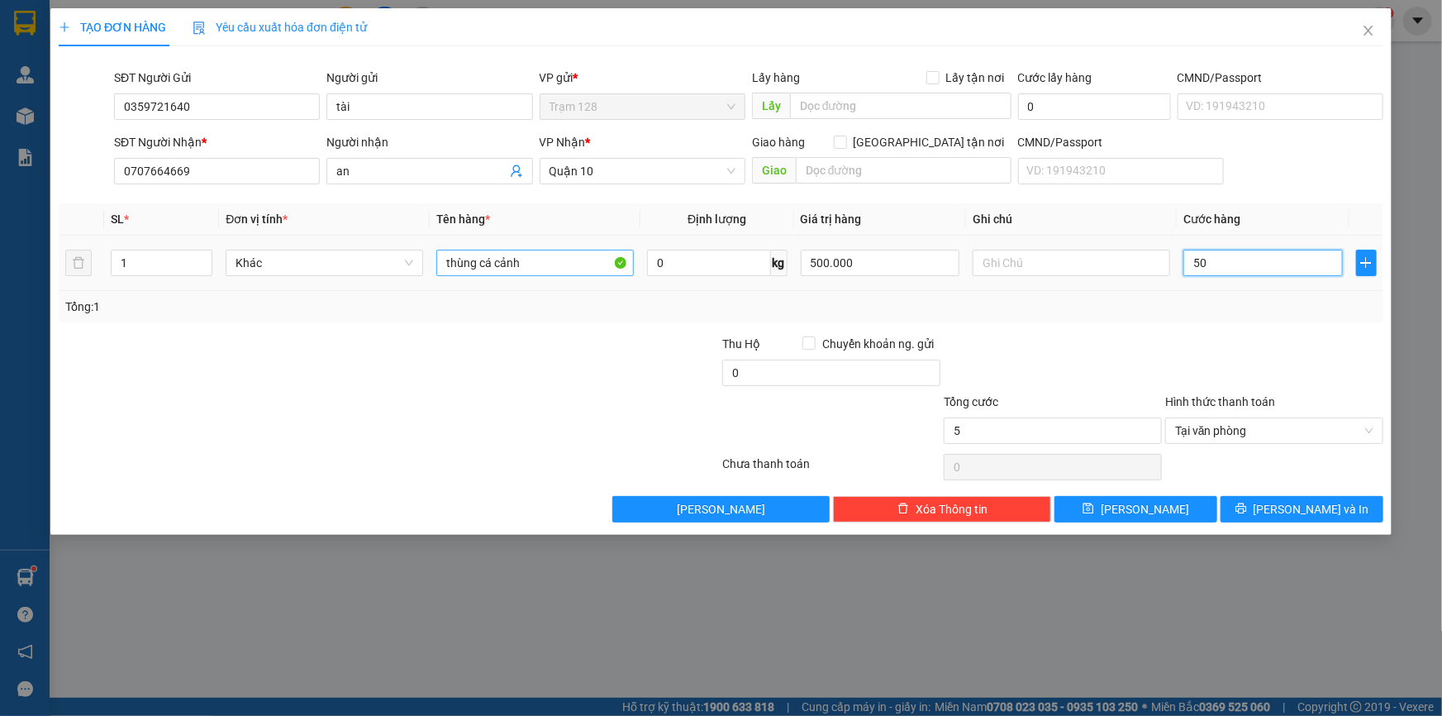
type input "50"
type input "50.000"
click at [1010, 275] on input "text" at bounding box center [1072, 263] width 198 height 26
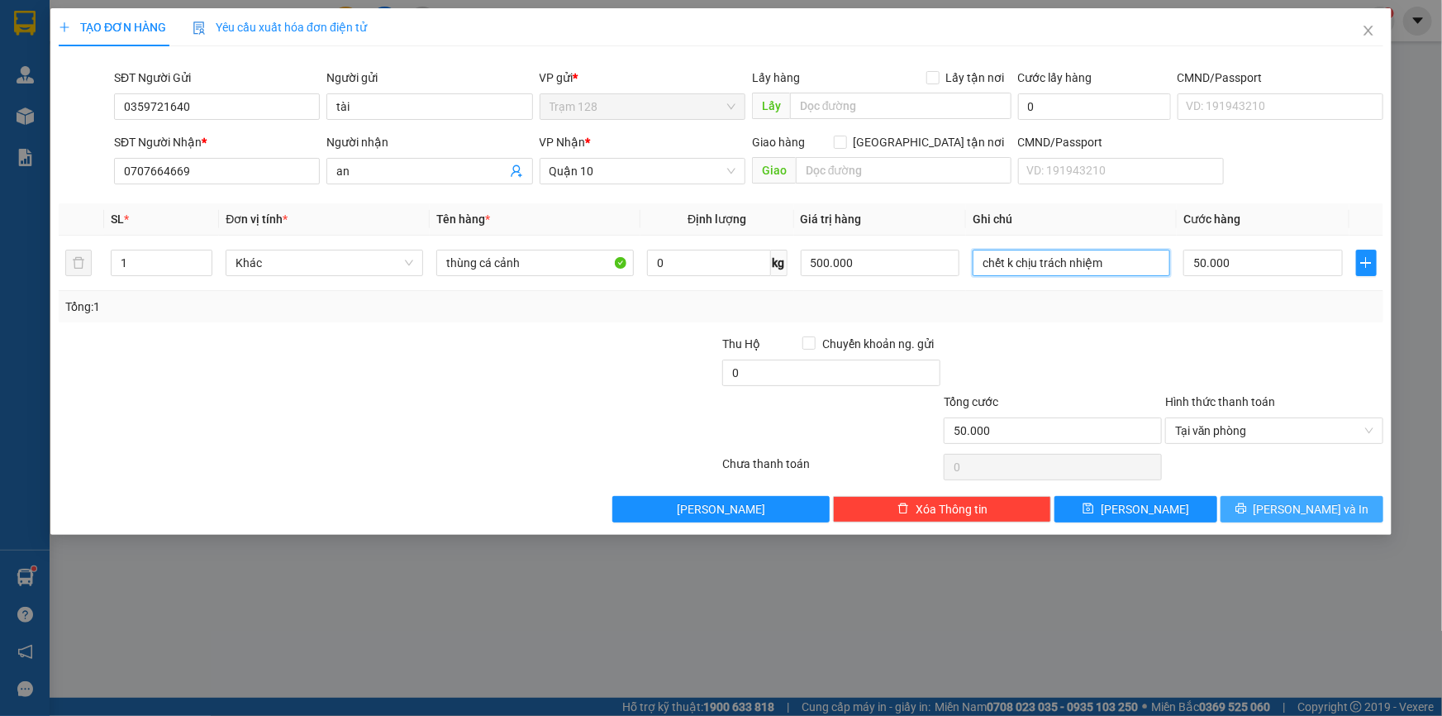
type input "chết k chịu trách nhiệm"
click at [1316, 512] on span "[PERSON_NAME] và In" at bounding box center [1312, 509] width 116 height 18
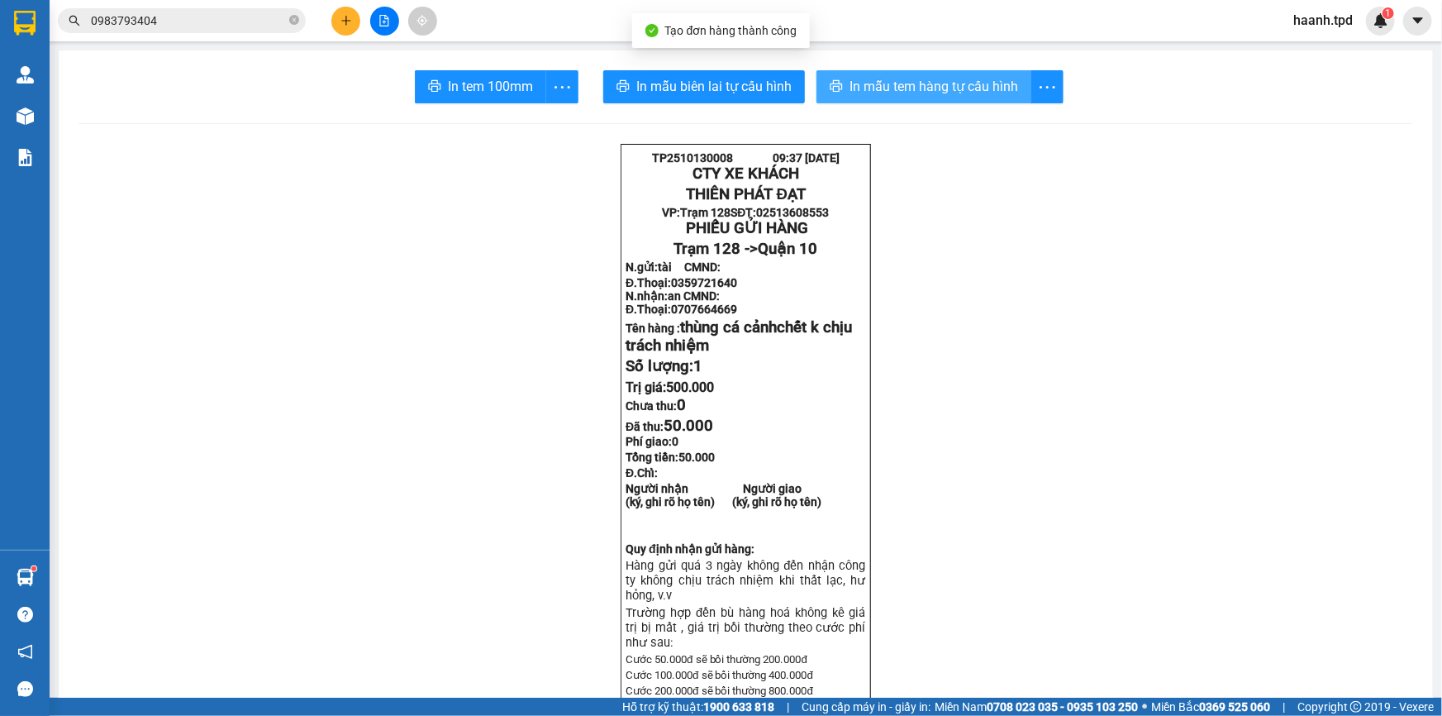
click at [918, 88] on span "In mẫu tem hàng tự cấu hình" at bounding box center [934, 86] width 169 height 21
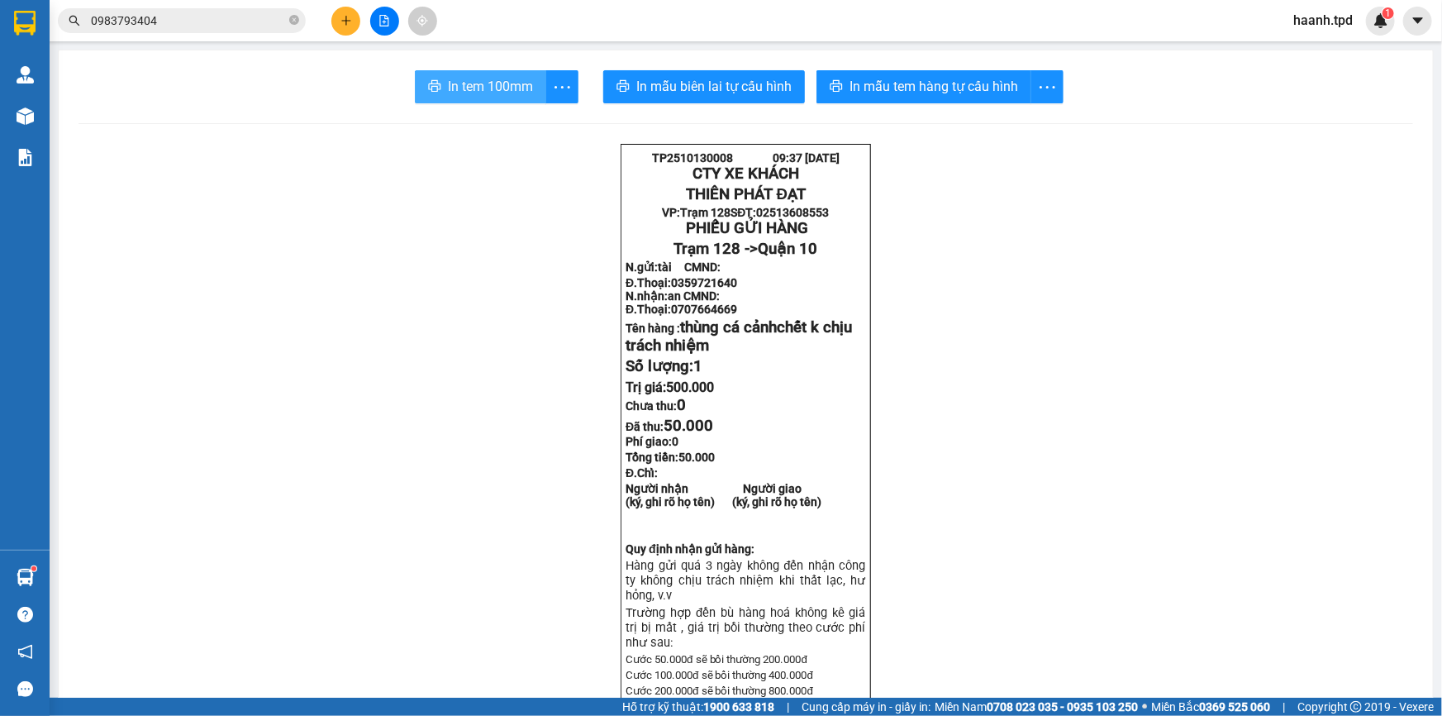
click at [495, 89] on span "In tem 100mm" at bounding box center [490, 86] width 85 height 21
click at [346, 23] on icon "plus" at bounding box center [345, 20] width 1 height 9
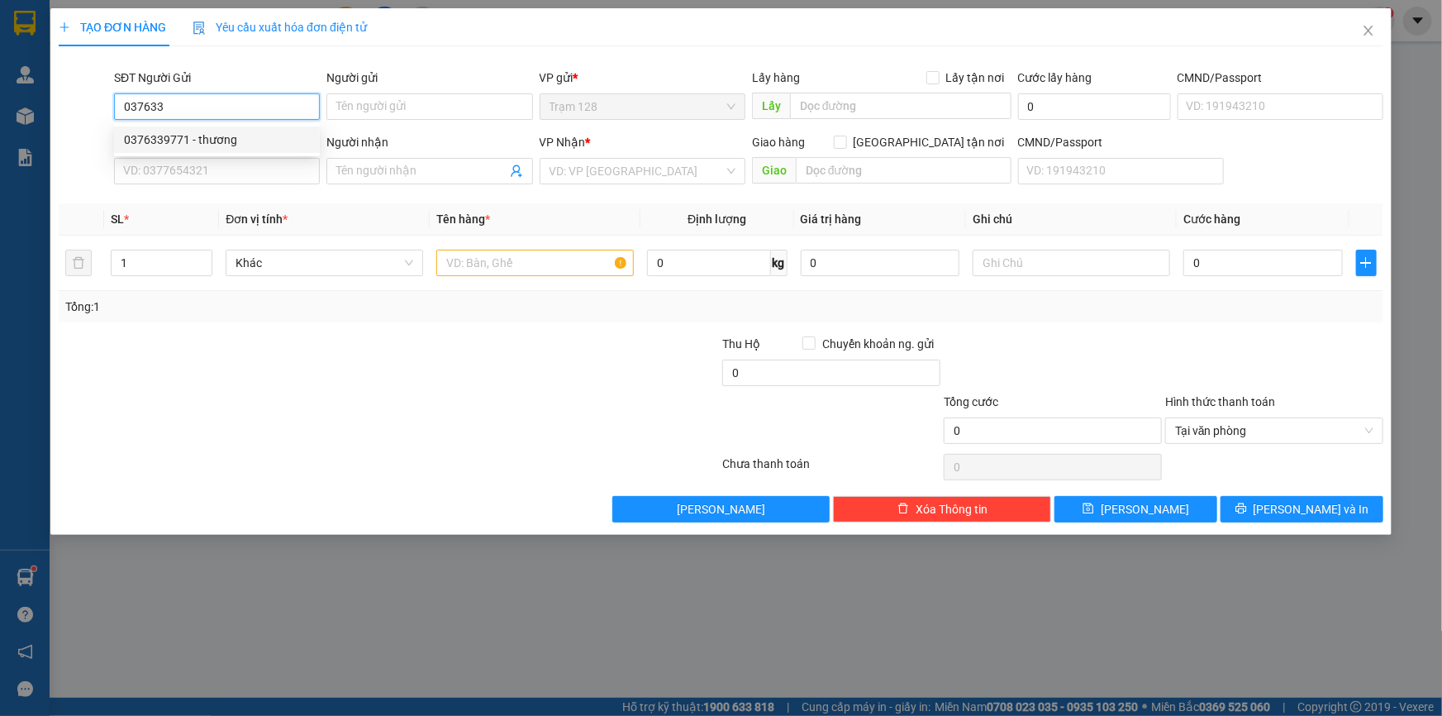
click at [250, 136] on div "0376339771 - thương" at bounding box center [217, 140] width 186 height 18
type input "0376339771"
type input "thương"
type input "0378878197"
type input "phương"
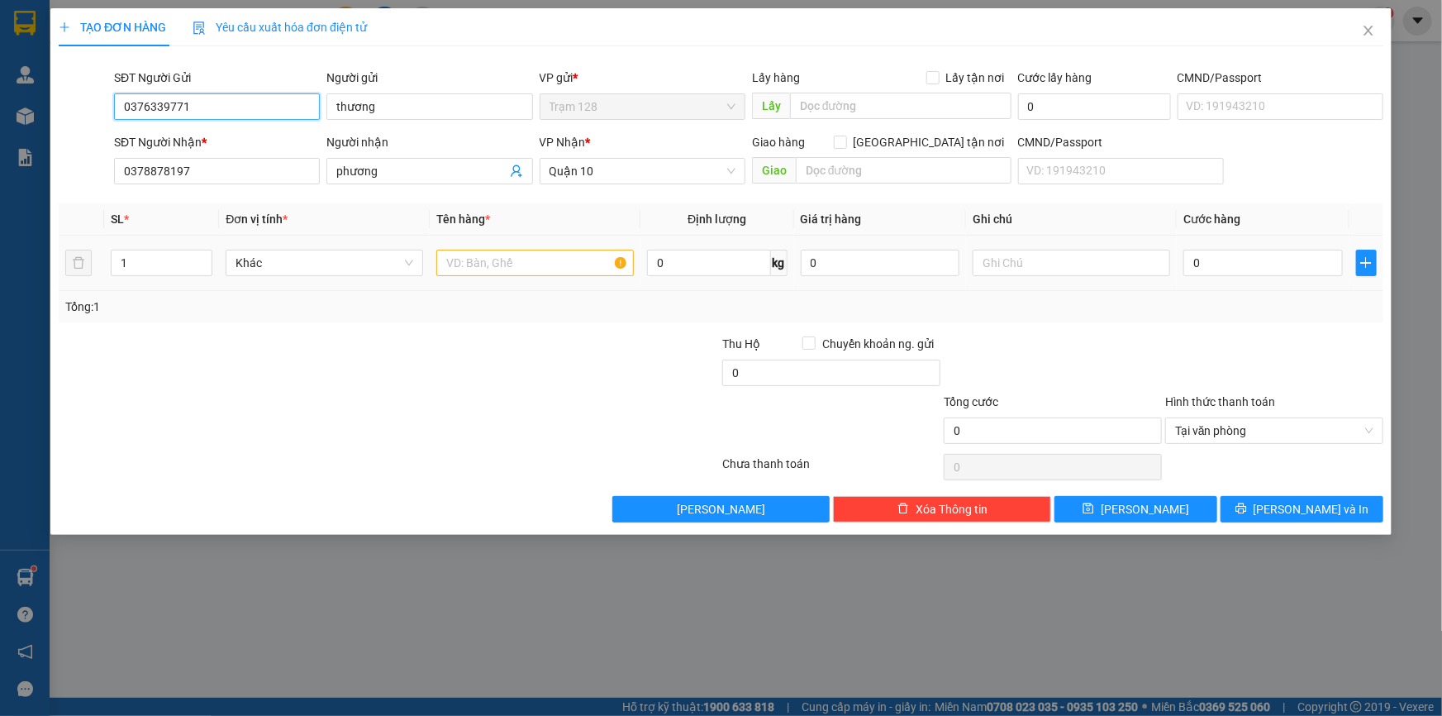
type input "0376339771"
click at [507, 260] on input "text" at bounding box center [535, 263] width 198 height 26
type input "thùng mút đồ ăn"
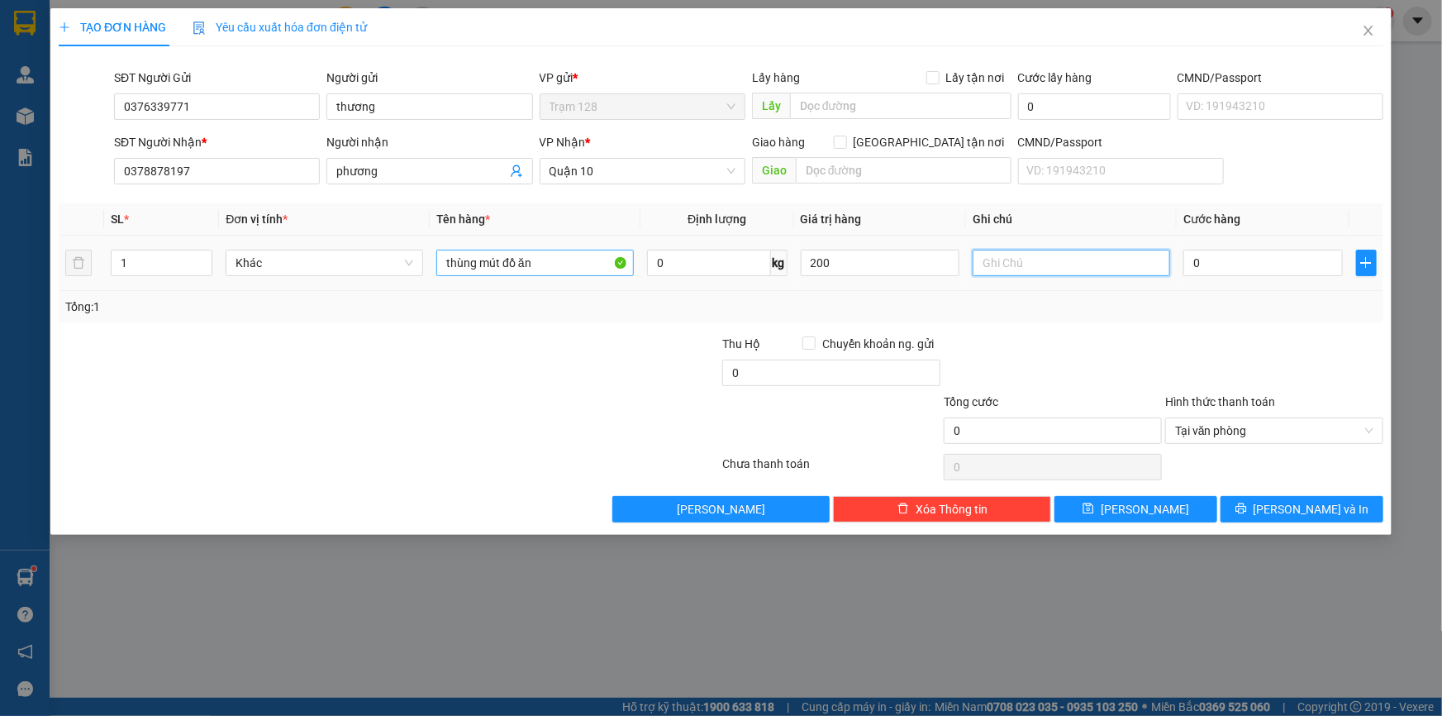
type input "200.000"
type input "5"
type input "50"
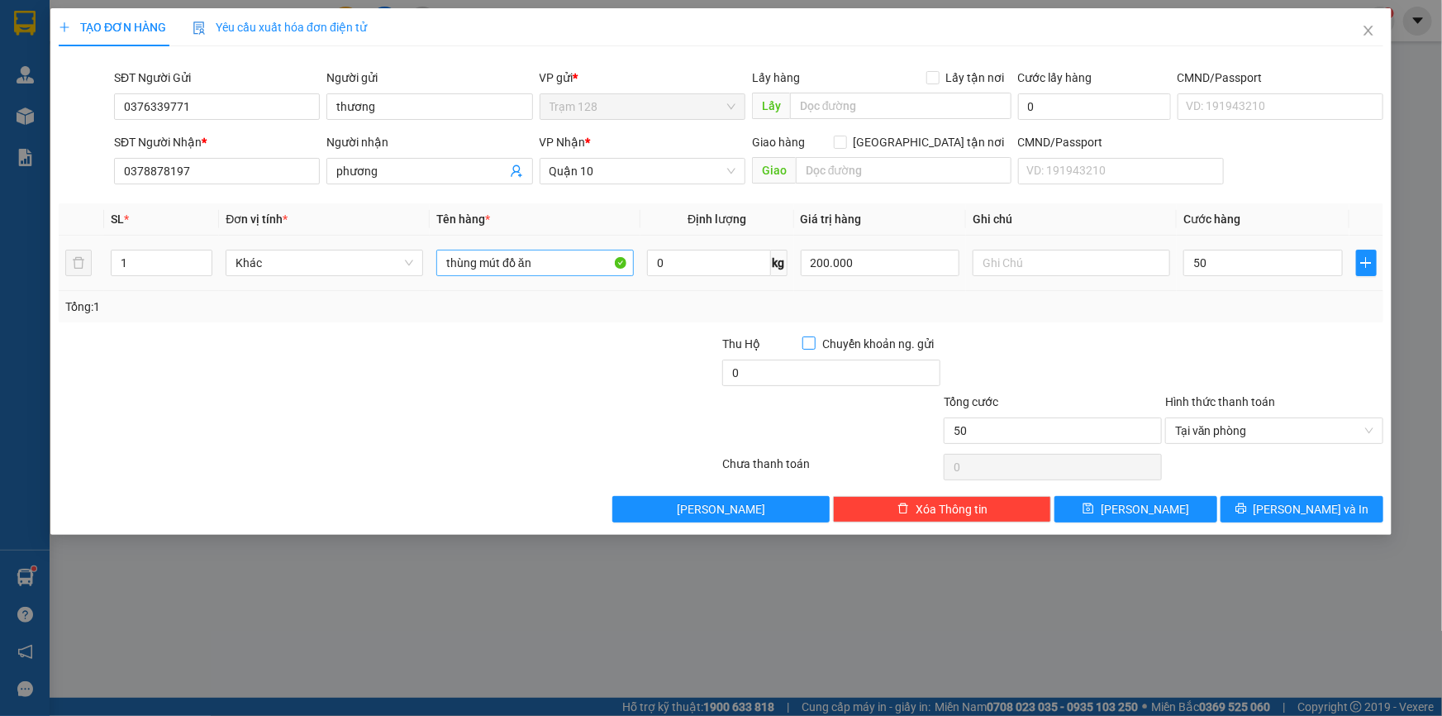
type input "50.000"
click at [1311, 503] on span "[PERSON_NAME] và In" at bounding box center [1312, 509] width 116 height 18
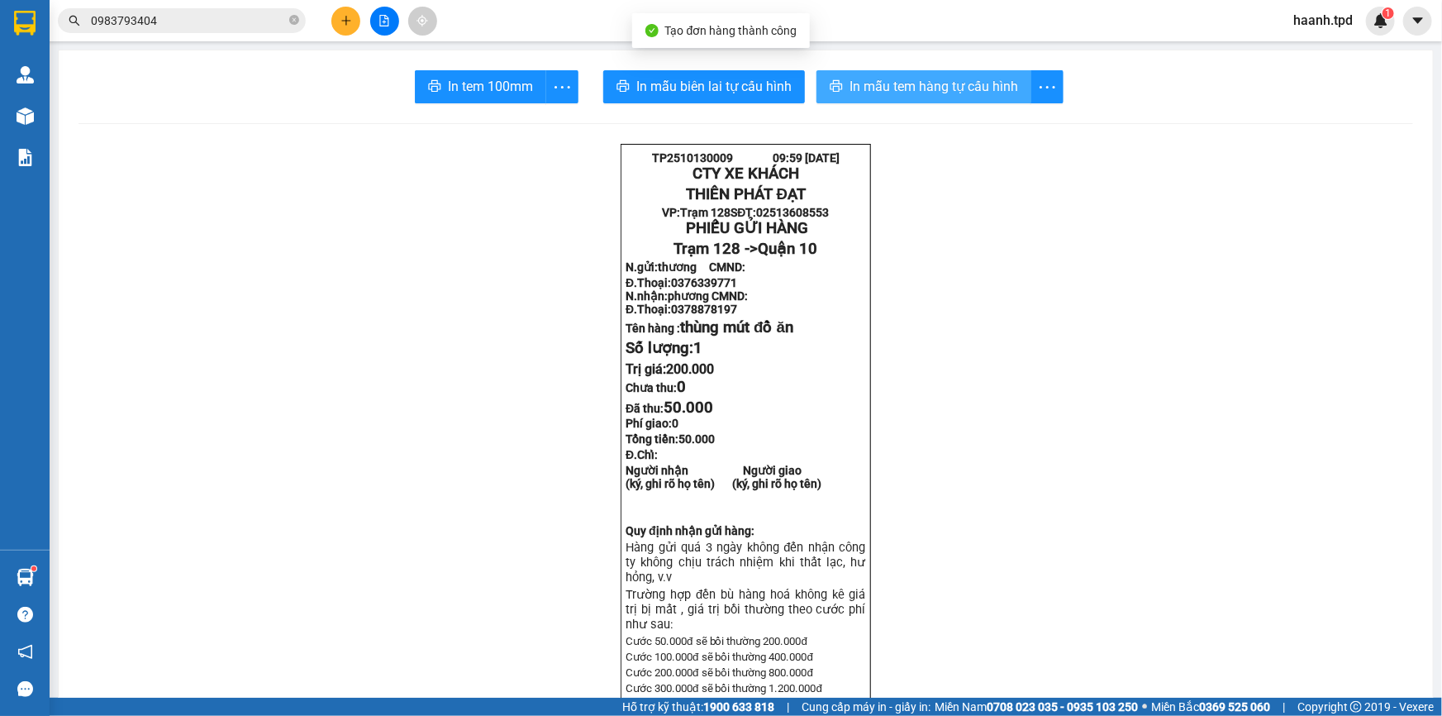
drag, startPoint x: 947, startPoint y: 84, endPoint x: 923, endPoint y: 169, distance: 88.4
click at [947, 84] on span "In mẫu tem hàng tự cấu hình" at bounding box center [934, 86] width 169 height 21
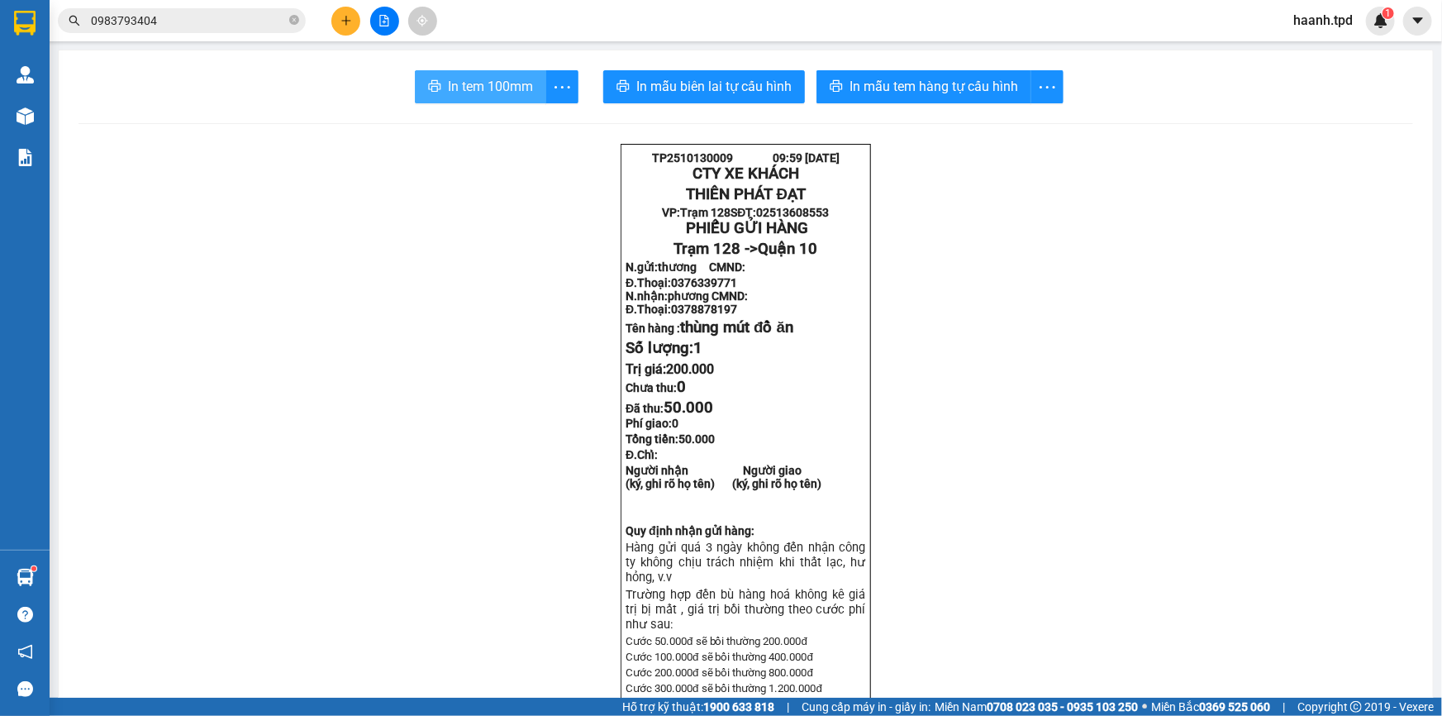
click at [502, 83] on span "In tem 100mm" at bounding box center [490, 86] width 85 height 21
click at [297, 13] on span at bounding box center [294, 21] width 10 height 16
click at [245, 19] on input "text" at bounding box center [188, 21] width 195 height 18
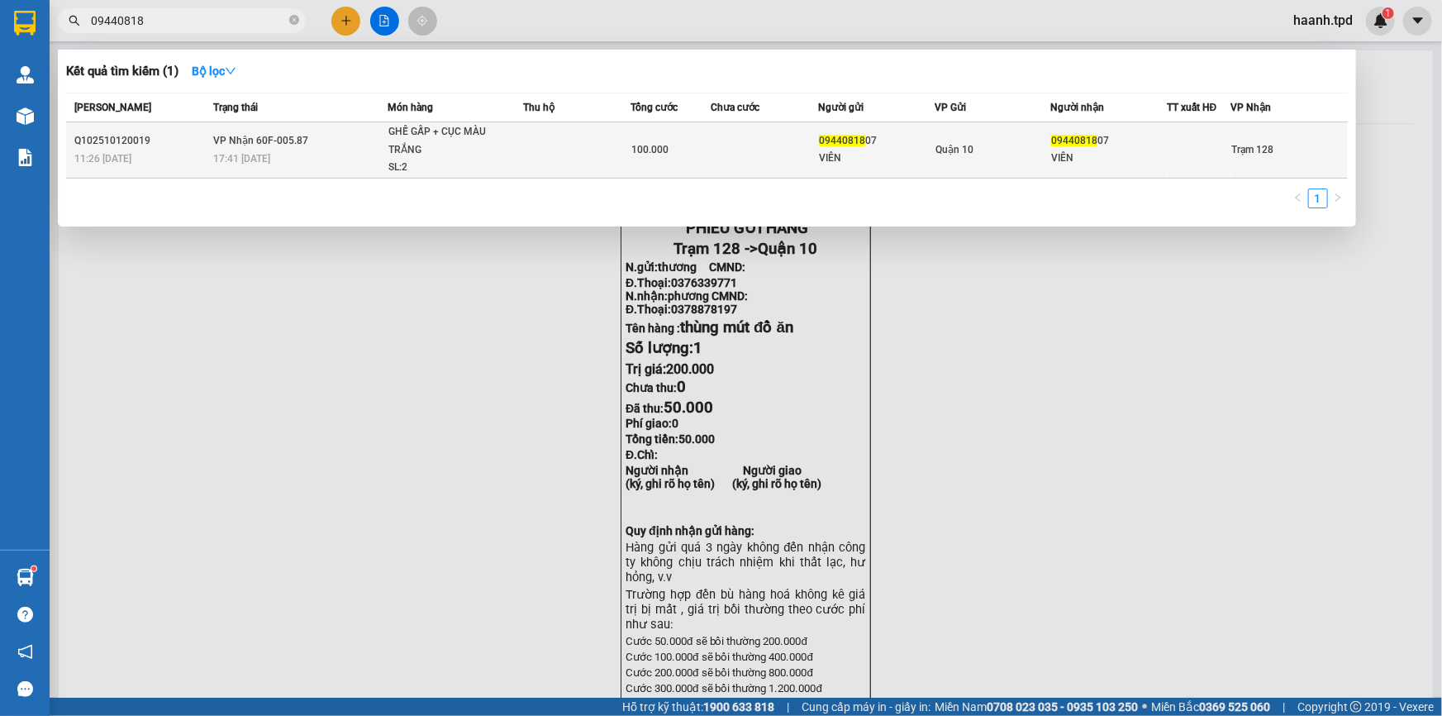
type input "09440818"
click at [959, 130] on td "Quận 10" at bounding box center [993, 150] width 117 height 56
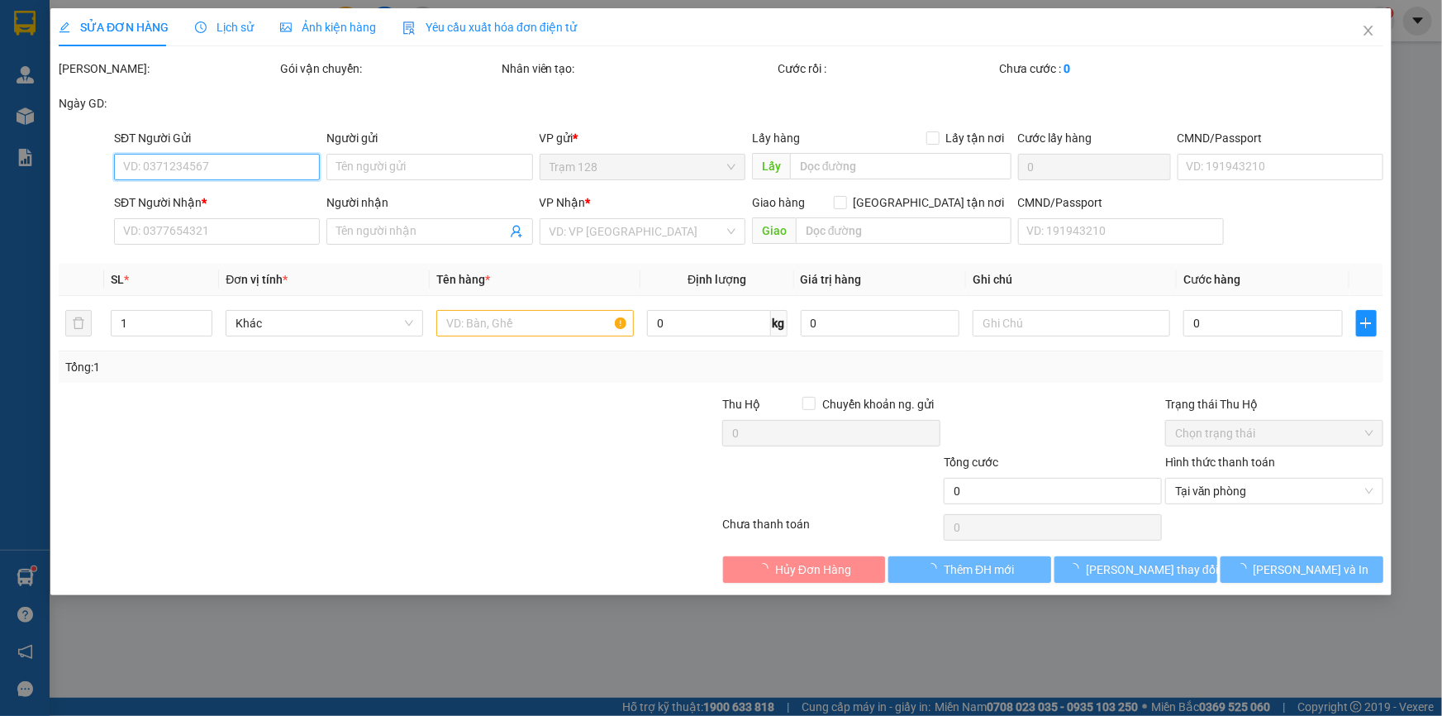
type input "0944081807"
type input "VIÊN"
type input "0944081807"
type input "VIÊN"
type input "100.000"
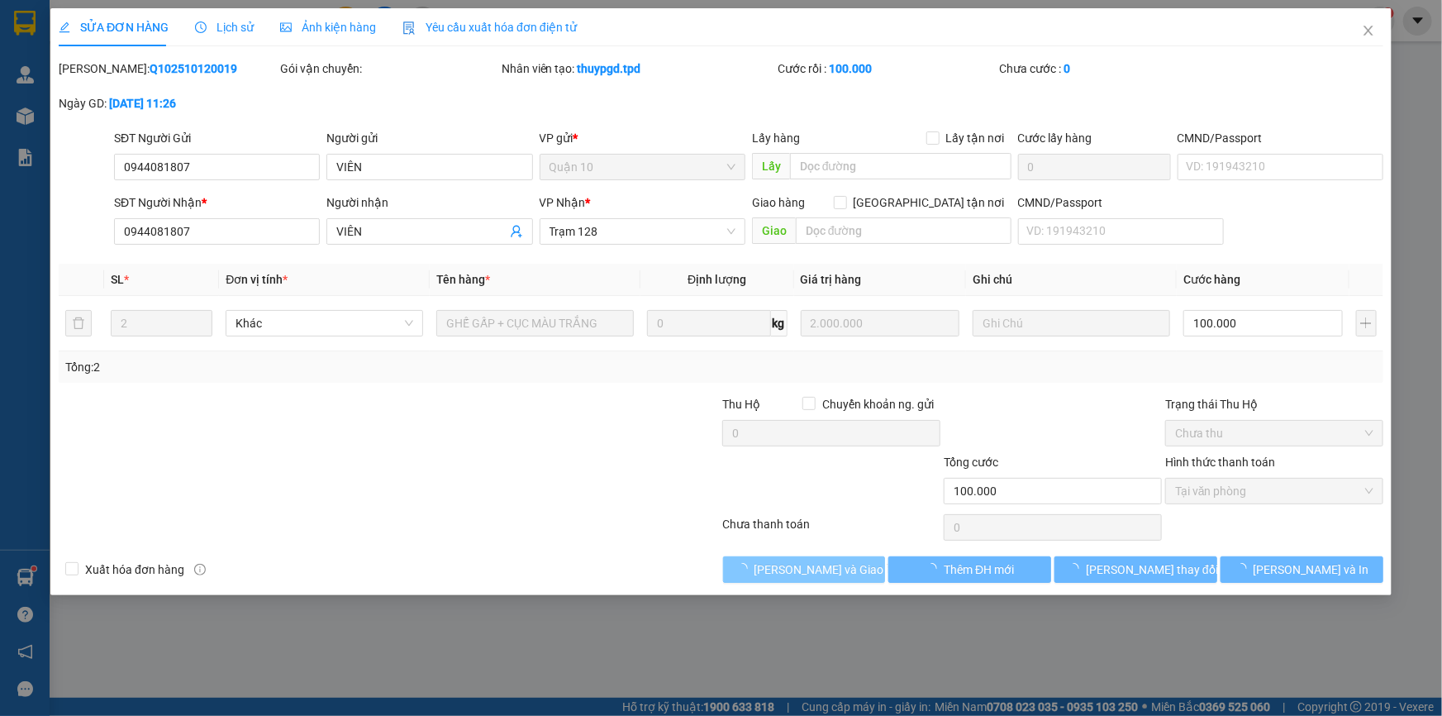
click at [824, 560] on span "[PERSON_NAME] và Giao hàng" at bounding box center [833, 569] width 159 height 18
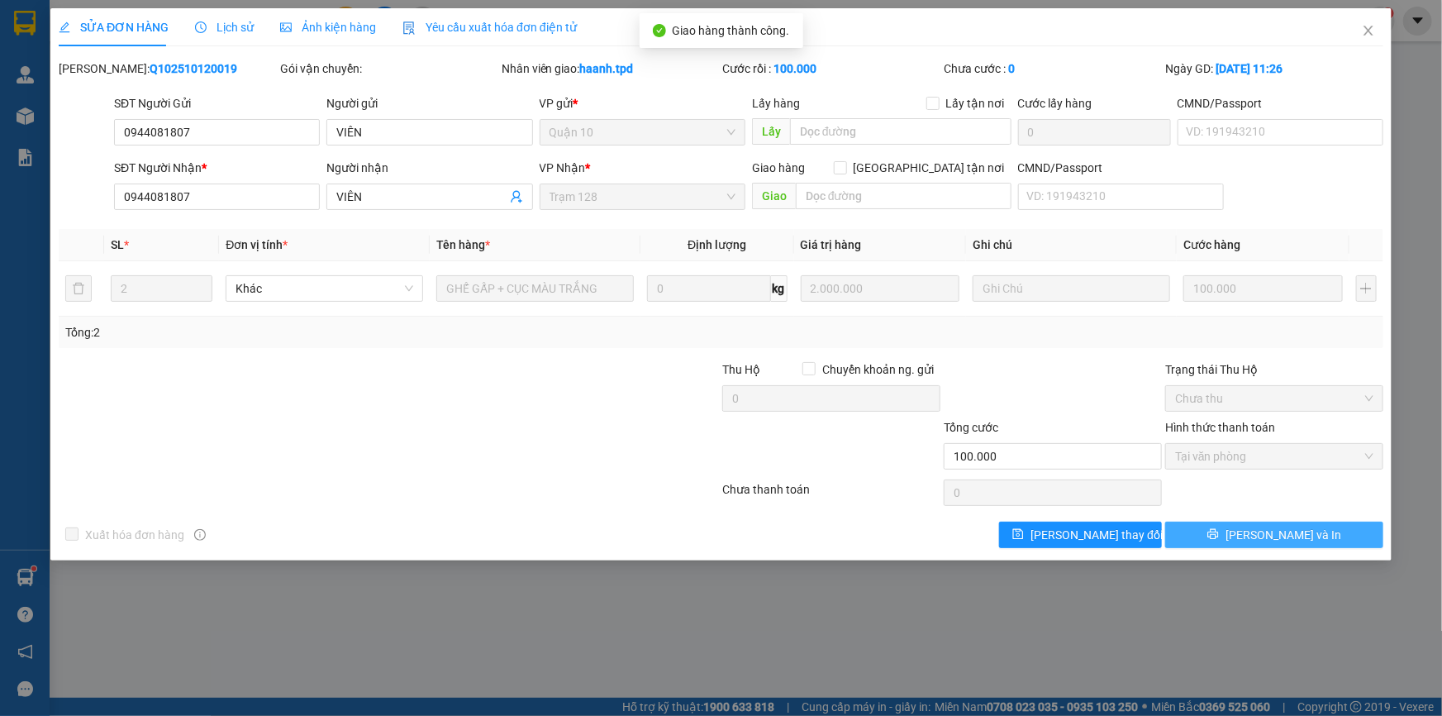
click at [1226, 526] on button "[PERSON_NAME] và In" at bounding box center [1274, 534] width 218 height 26
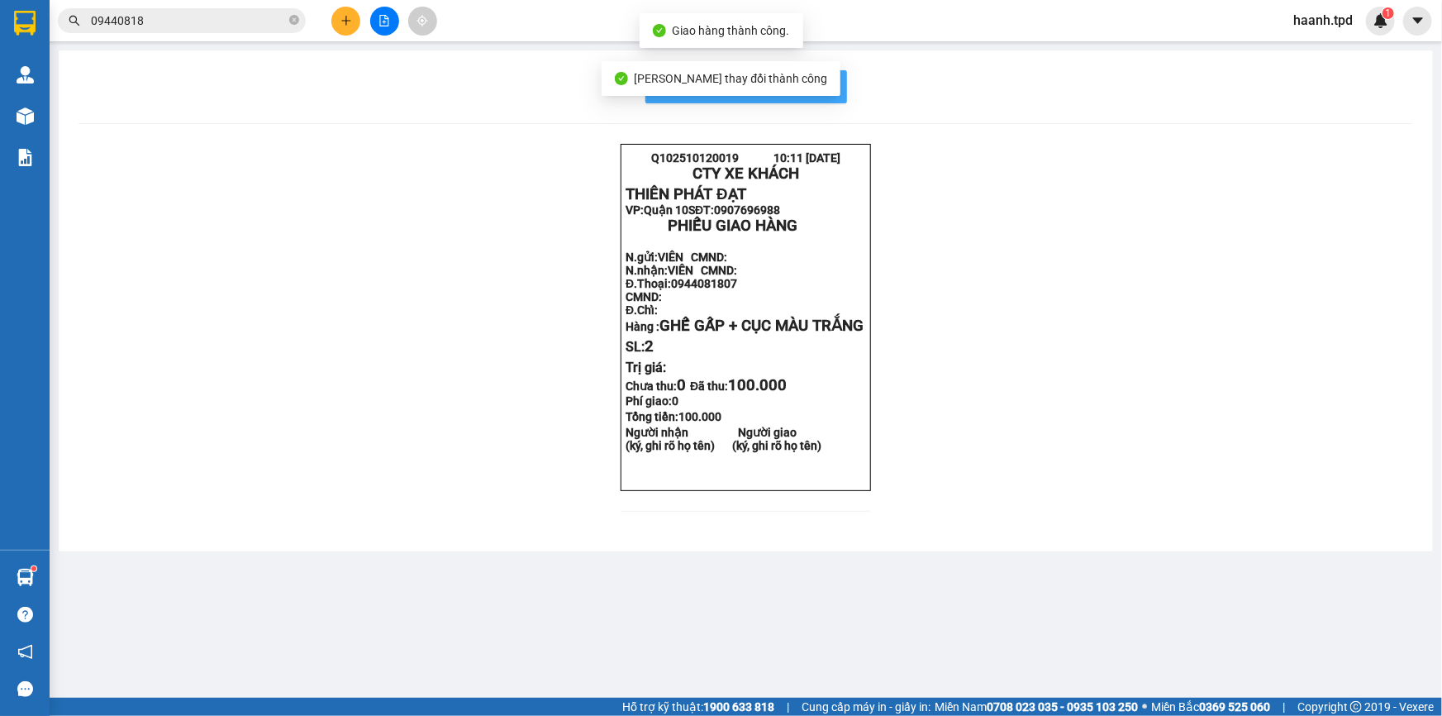
click at [821, 83] on span "In mẫu biên lai tự cấu hình" at bounding box center [755, 86] width 155 height 21
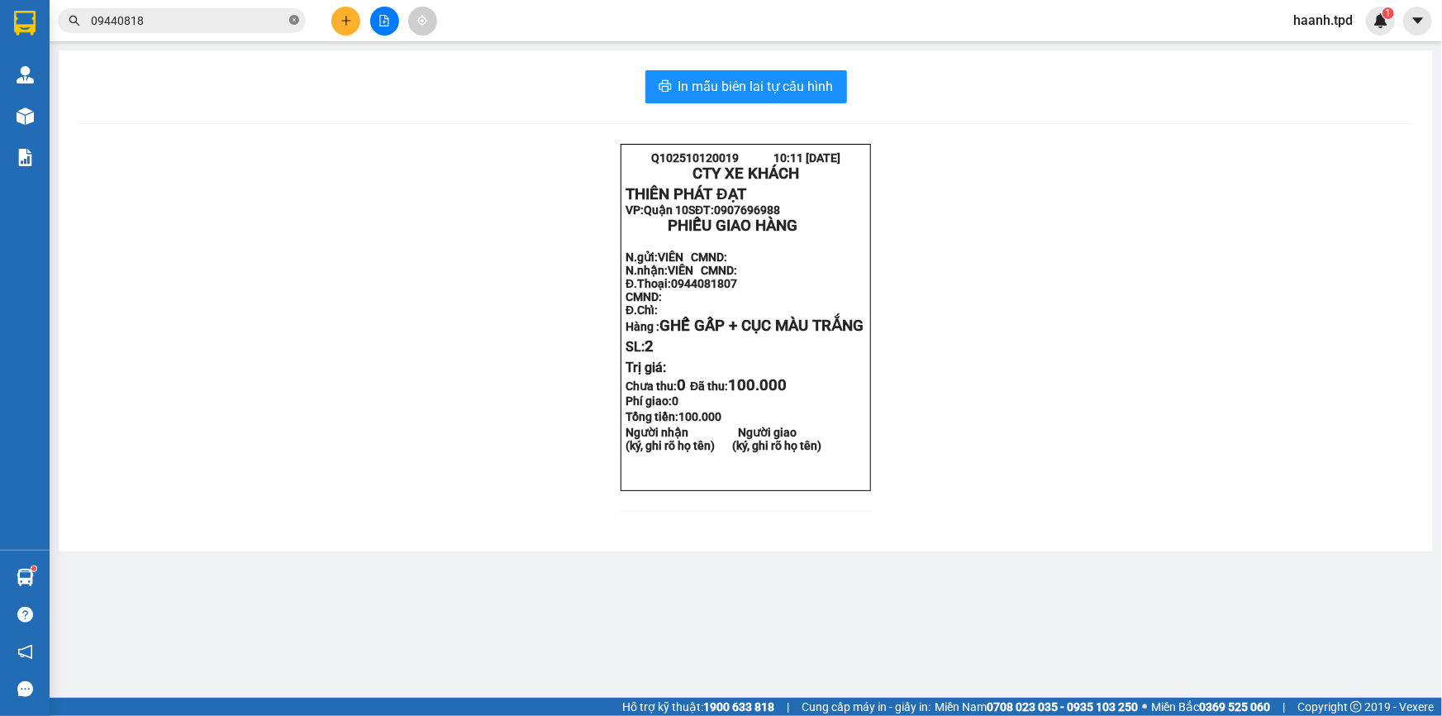
click at [289, 20] on icon "close-circle" at bounding box center [294, 20] width 10 height 10
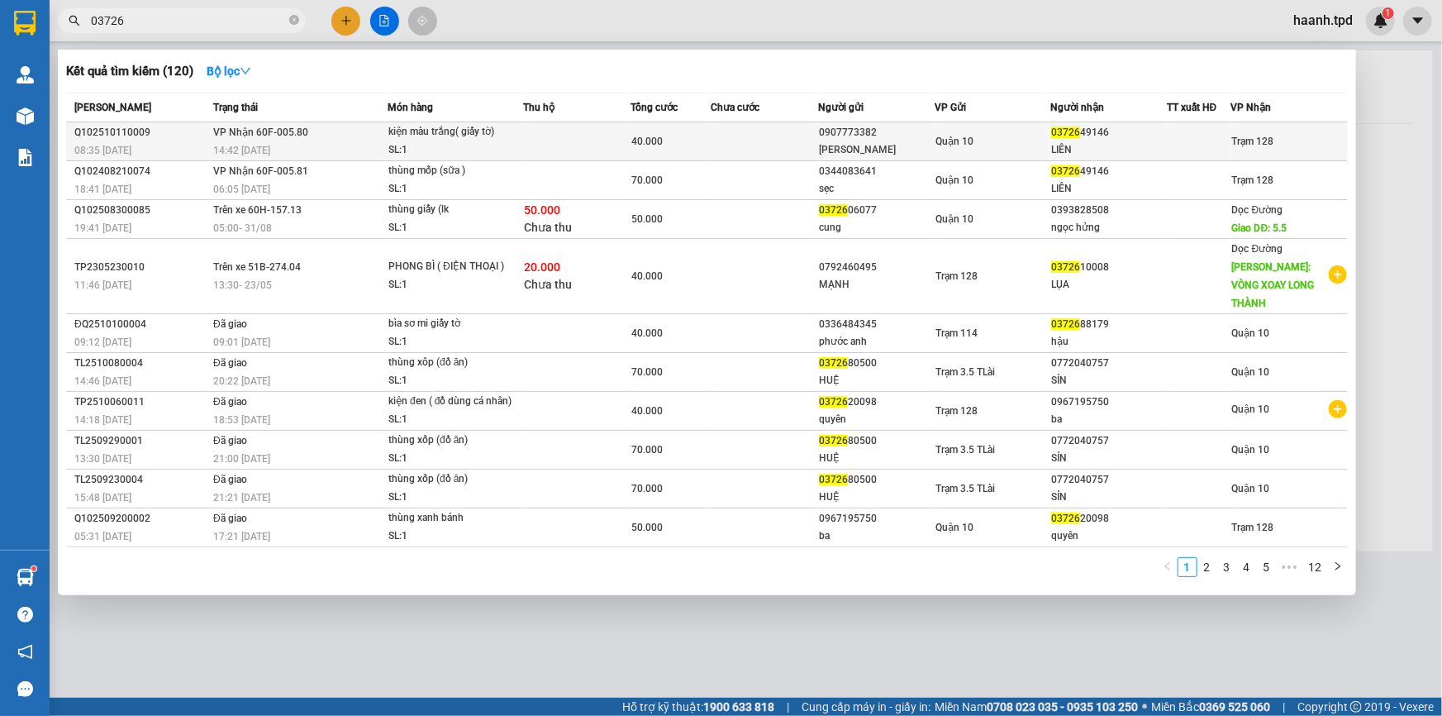
type input "03726"
click at [1008, 136] on div "Quận 10" at bounding box center [992, 141] width 115 height 18
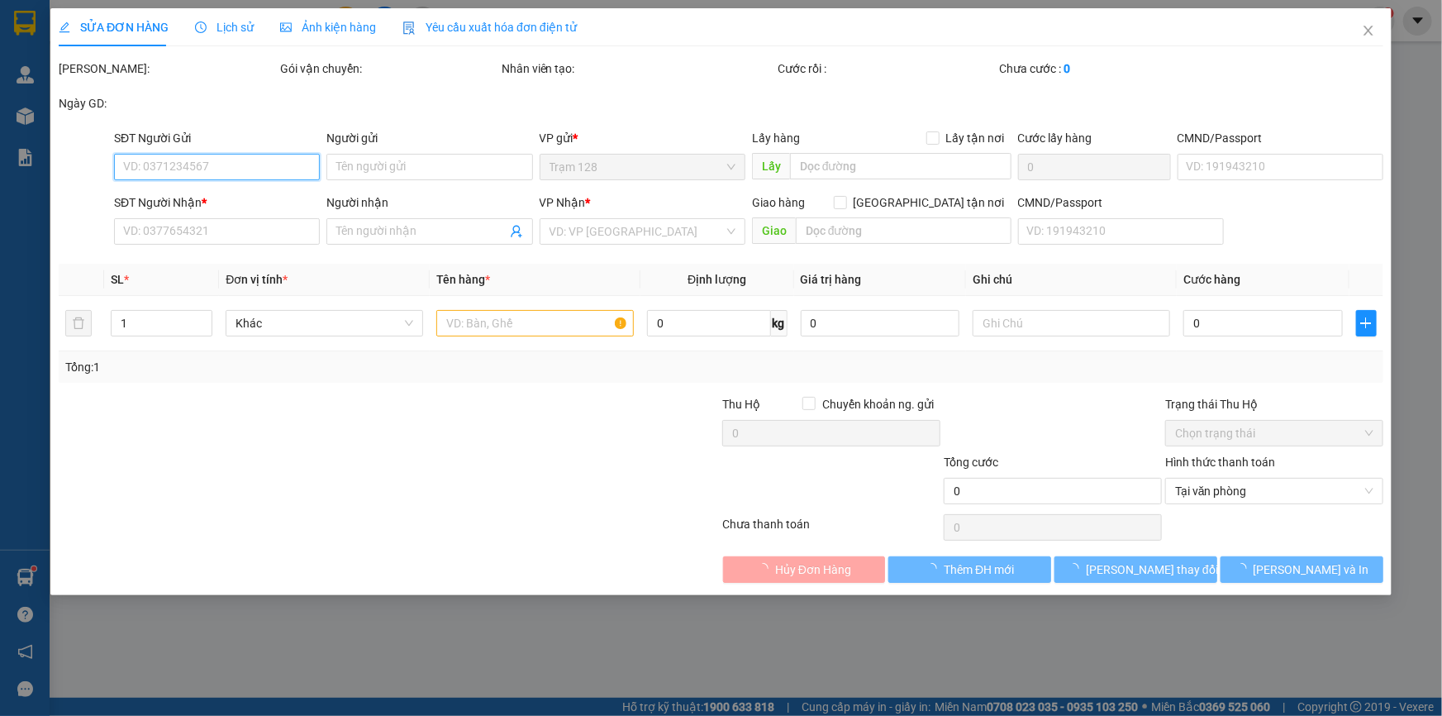
type input "0907773382"
type input "[PERSON_NAME]"
type input "0372649146"
type input "LIÊN"
type input "40.000"
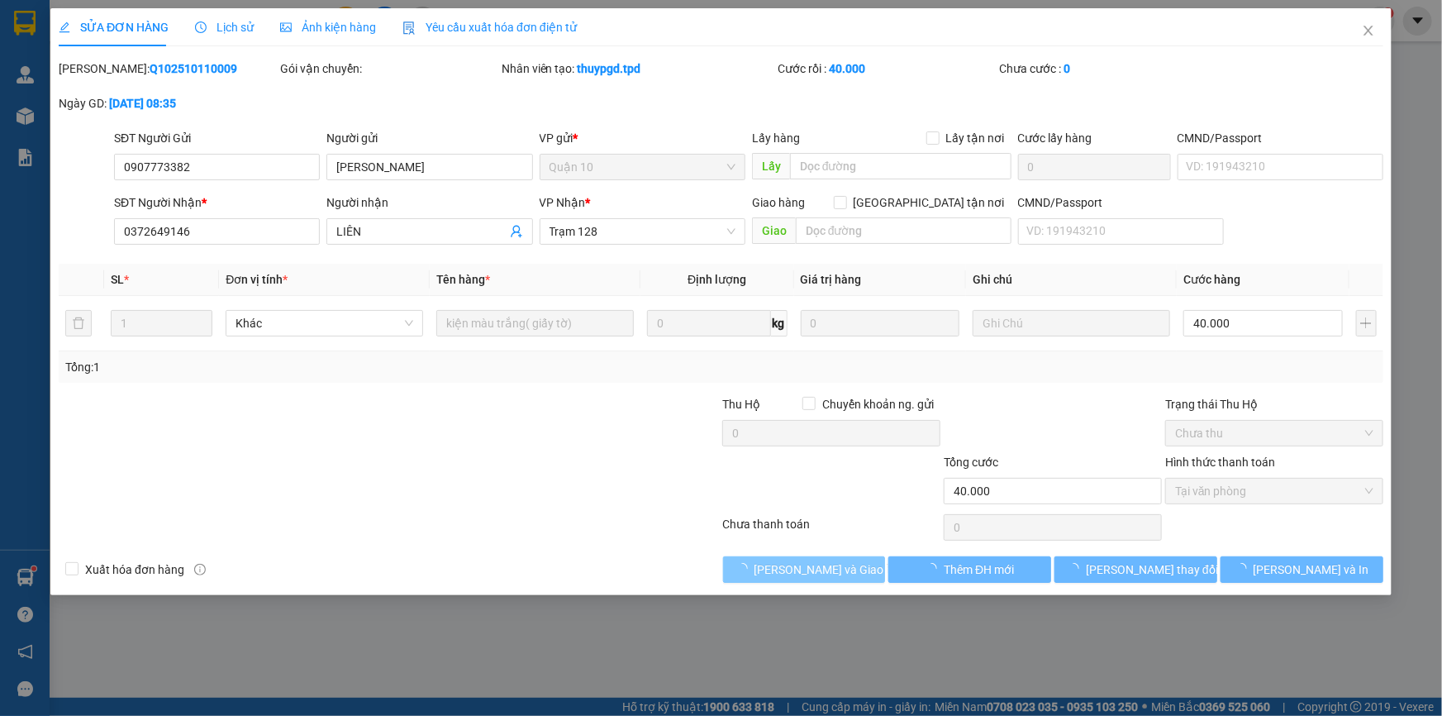
click at [840, 564] on button "[PERSON_NAME] và Giao hàng" at bounding box center [804, 569] width 163 height 26
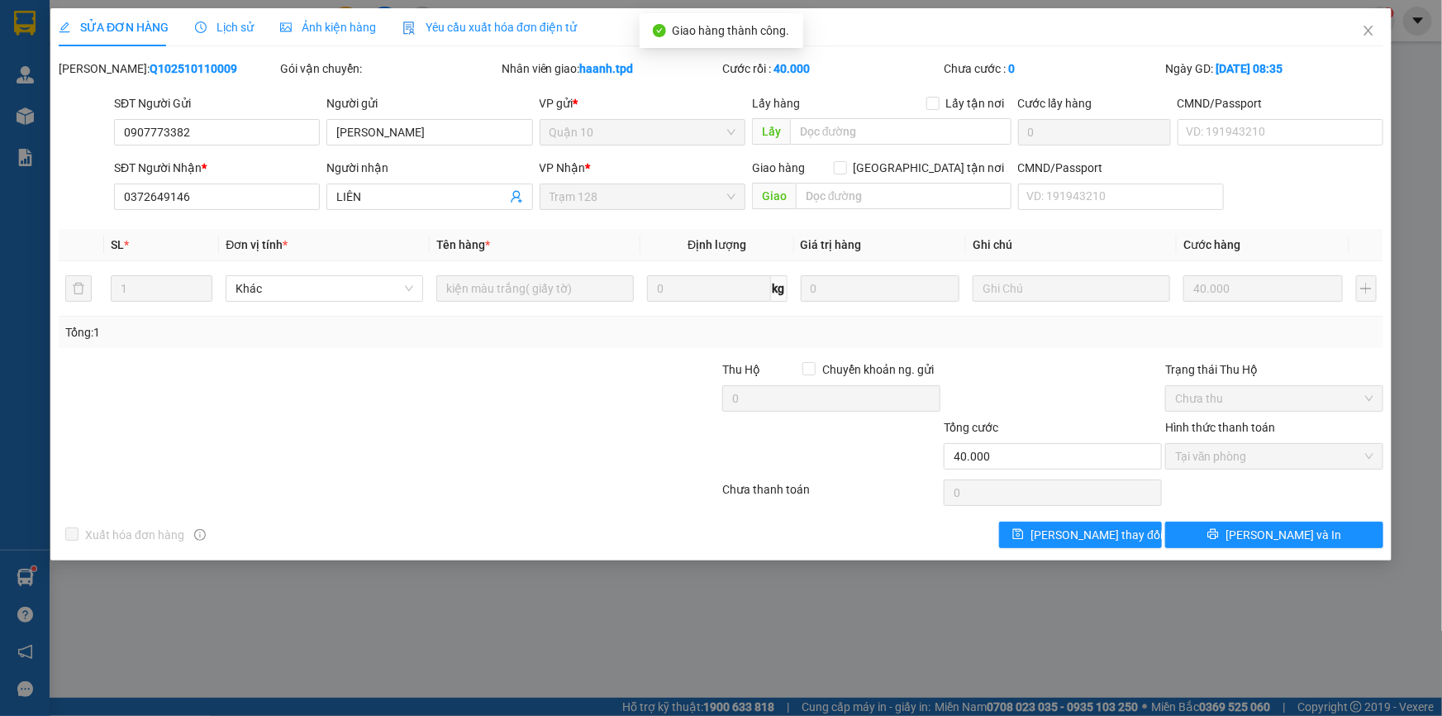
click at [1296, 518] on div "Total Paid Fee 40.000 Total UnPaid Fee 0 Cash Collection Total Fee Mã ĐH: Q1025…" at bounding box center [721, 303] width 1325 height 488
click at [1292, 527] on span "[PERSON_NAME] và In" at bounding box center [1284, 535] width 116 height 18
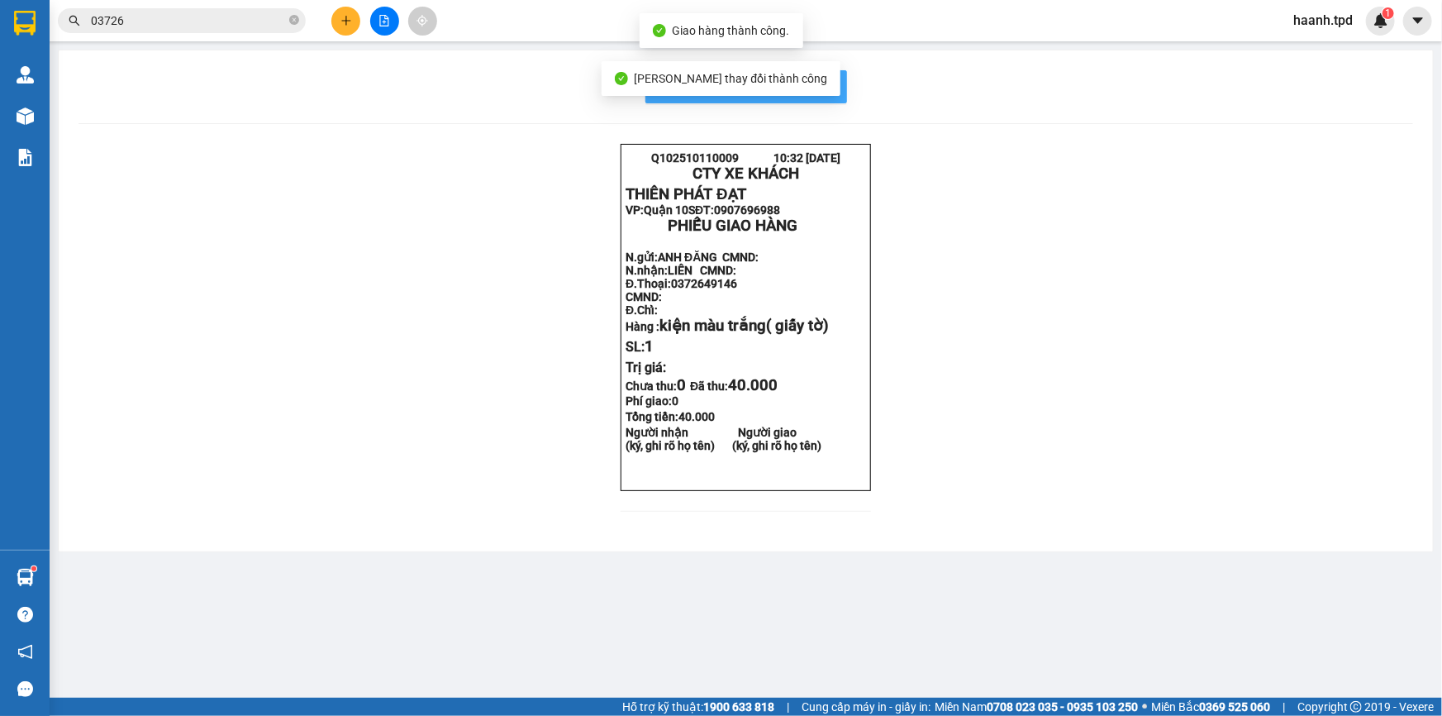
click at [835, 93] on button "In mẫu biên lai tự cấu hình" at bounding box center [746, 86] width 202 height 33
click at [340, 23] on icon "plus" at bounding box center [346, 21] width 12 height 12
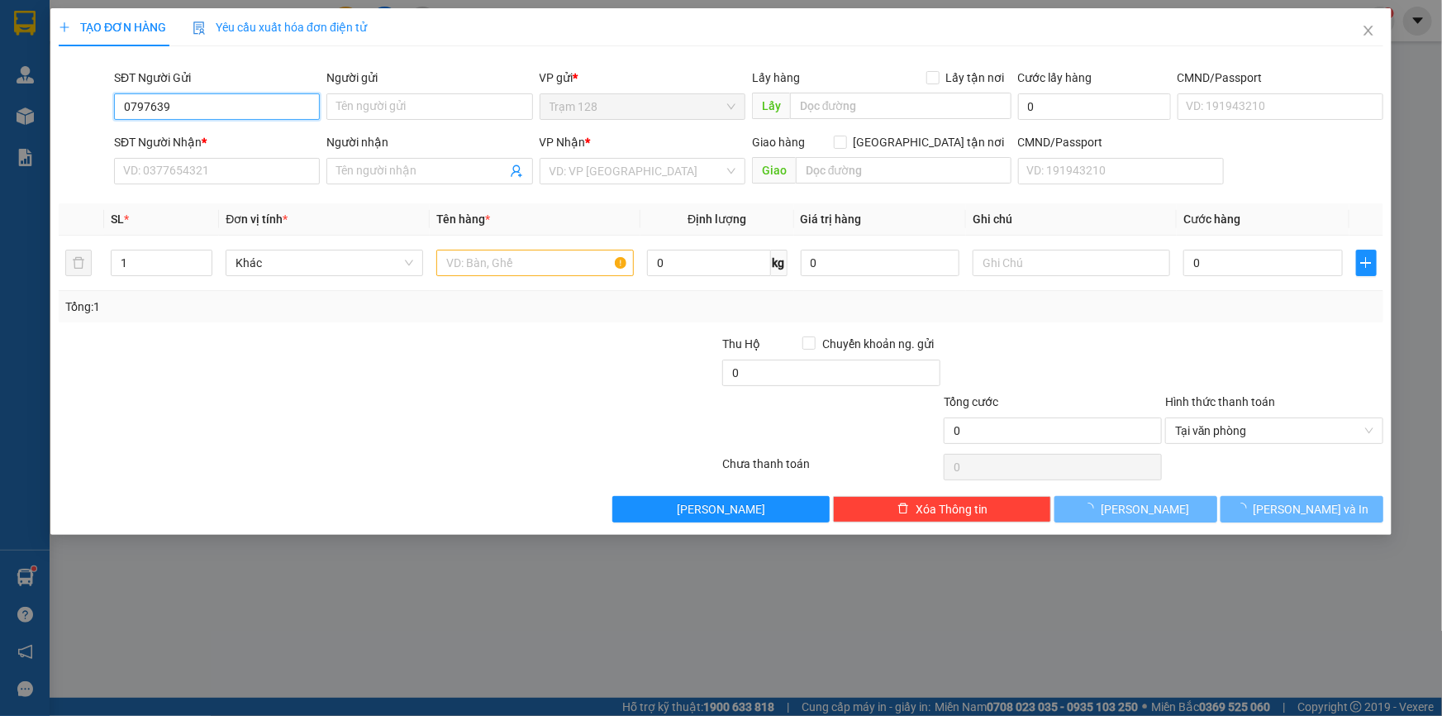
click at [230, 93] on input "0797639" at bounding box center [217, 106] width 206 height 26
click at [226, 106] on input "0797639" at bounding box center [217, 106] width 206 height 26
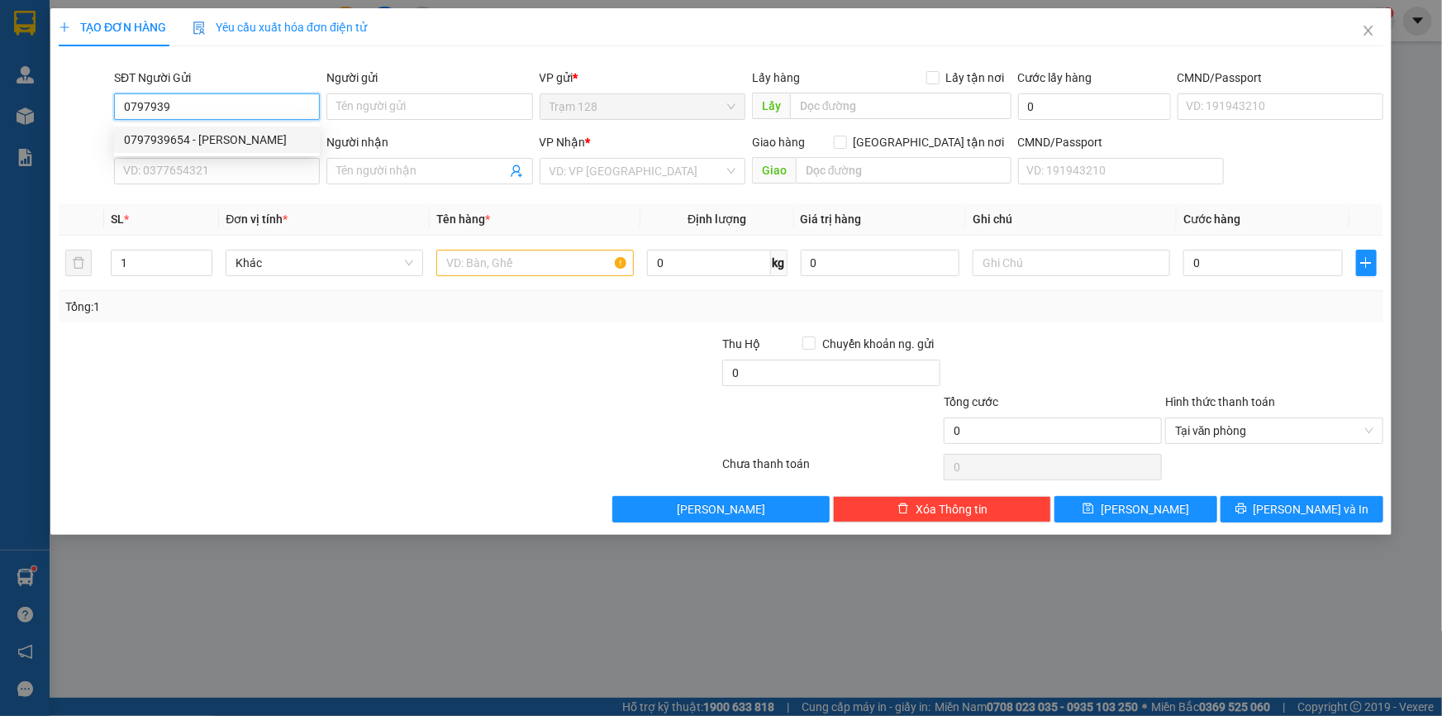
click at [209, 136] on div "0797939654 - NGUYỄN VĂN VIỄN" at bounding box center [217, 140] width 186 height 18
type input "0797939654"
type input "[PERSON_NAME]"
type input "049056001428"
type input "0866863145"
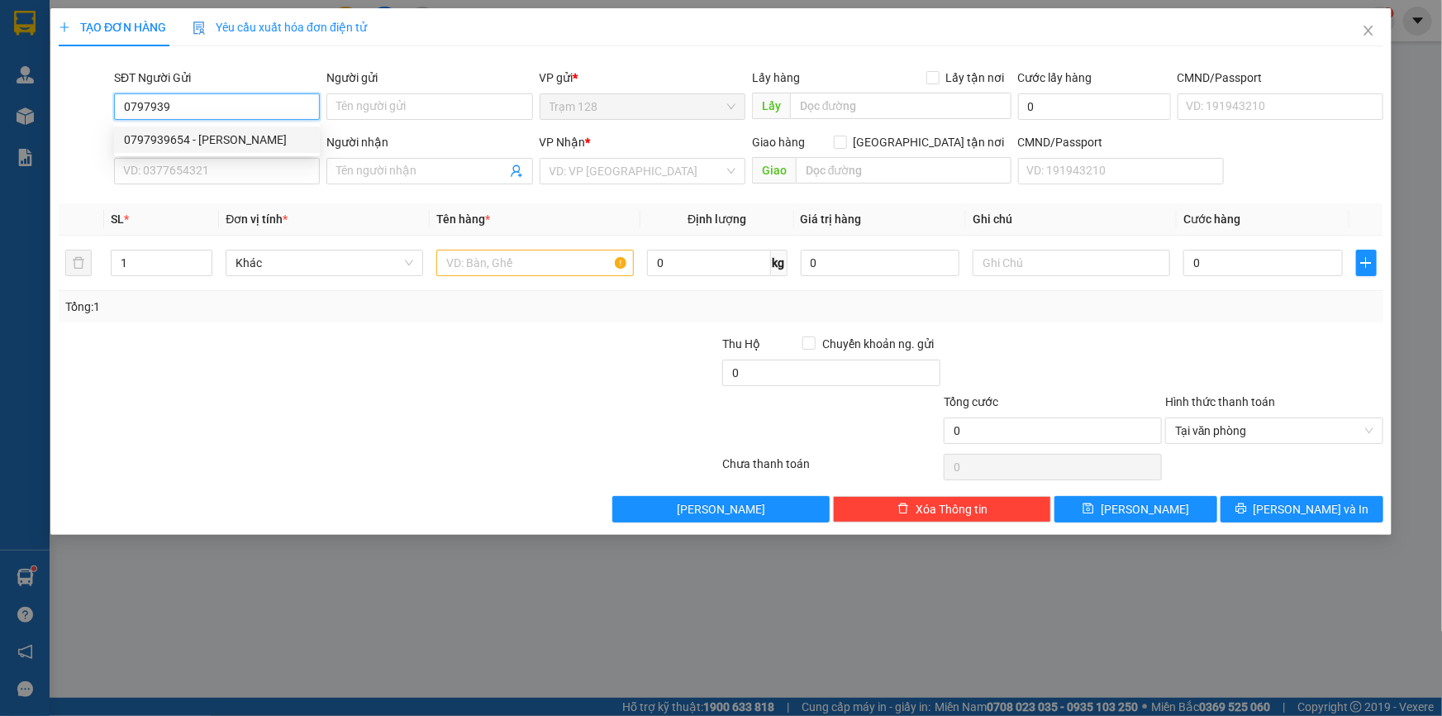
type input "XUÂN"
type input "0797939654"
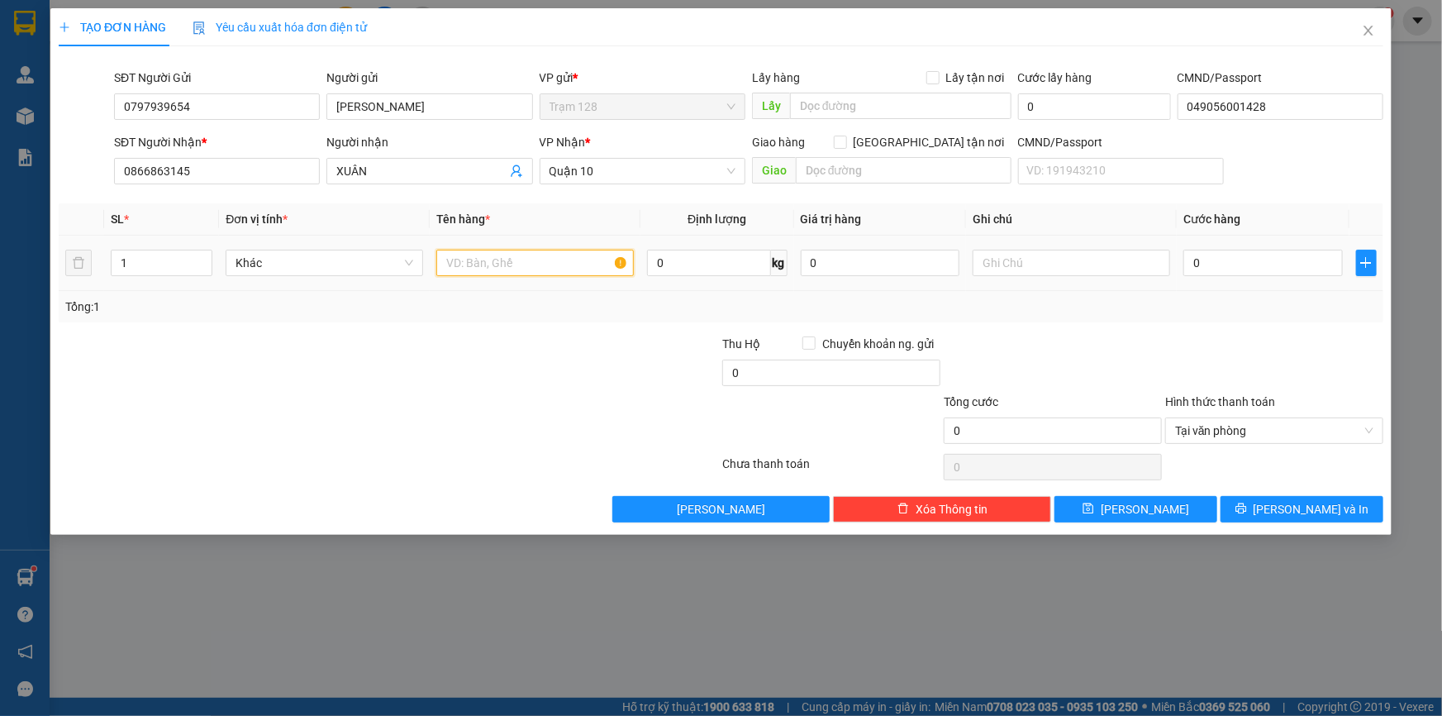
click at [506, 268] on input "text" at bounding box center [535, 263] width 198 height 26
type input "BỌC ĐEN CHÀ BÔNG"
type input "2.000.000"
type input "4"
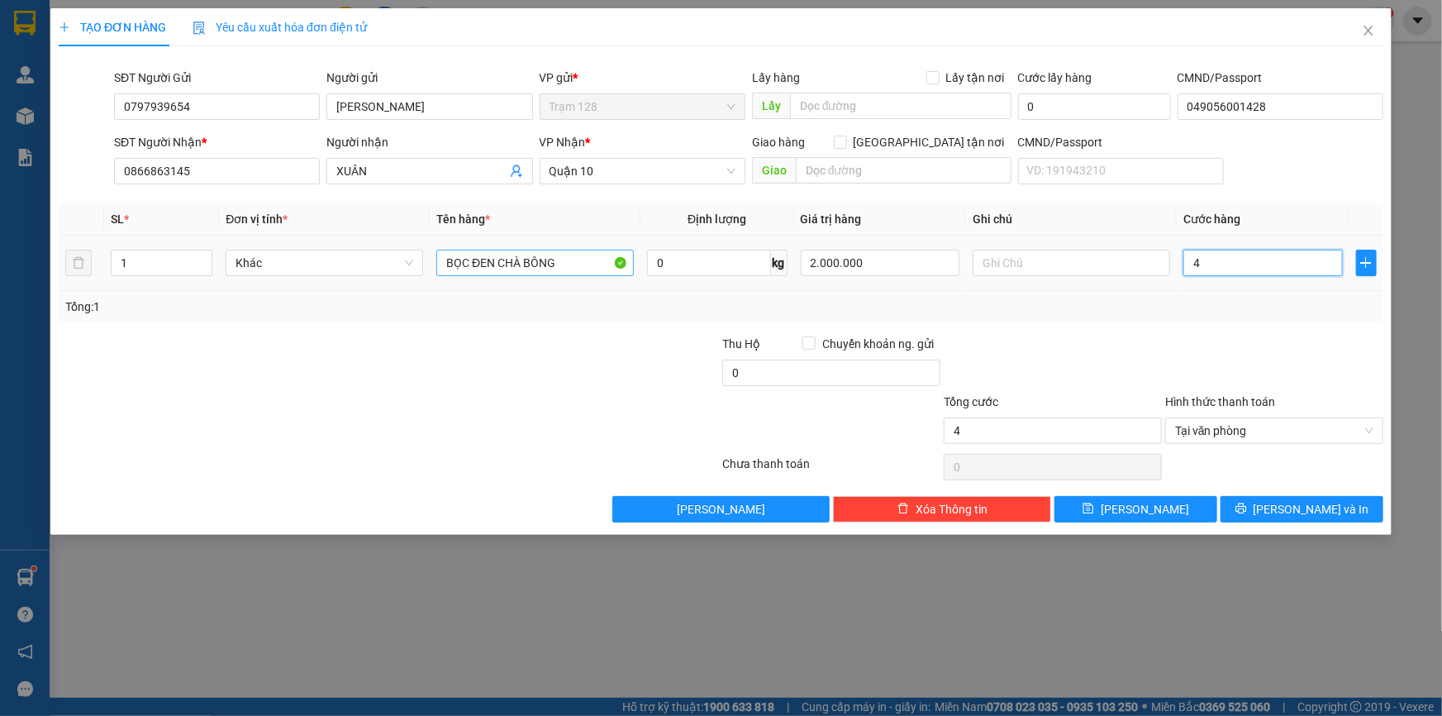
type input "40"
type input "40.000"
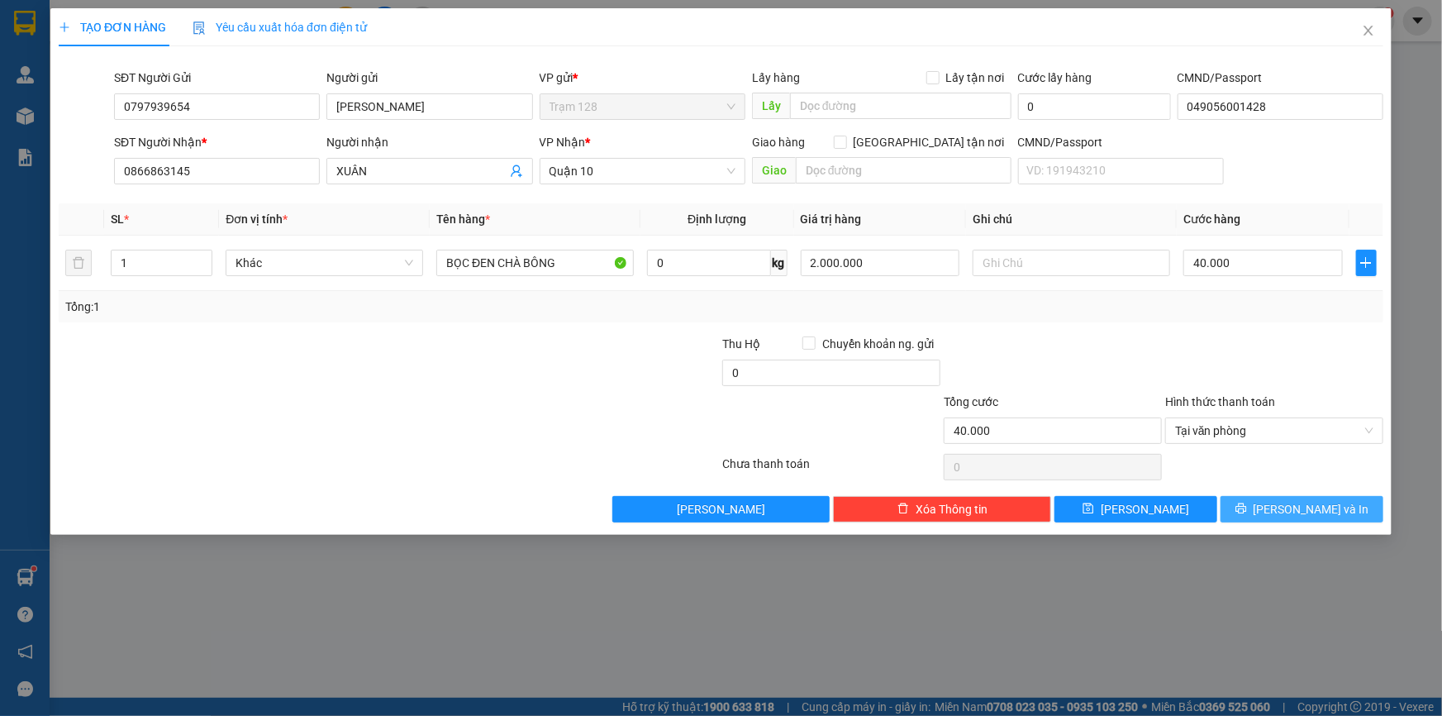
click at [1365, 510] on button "[PERSON_NAME] và In" at bounding box center [1302, 509] width 163 height 26
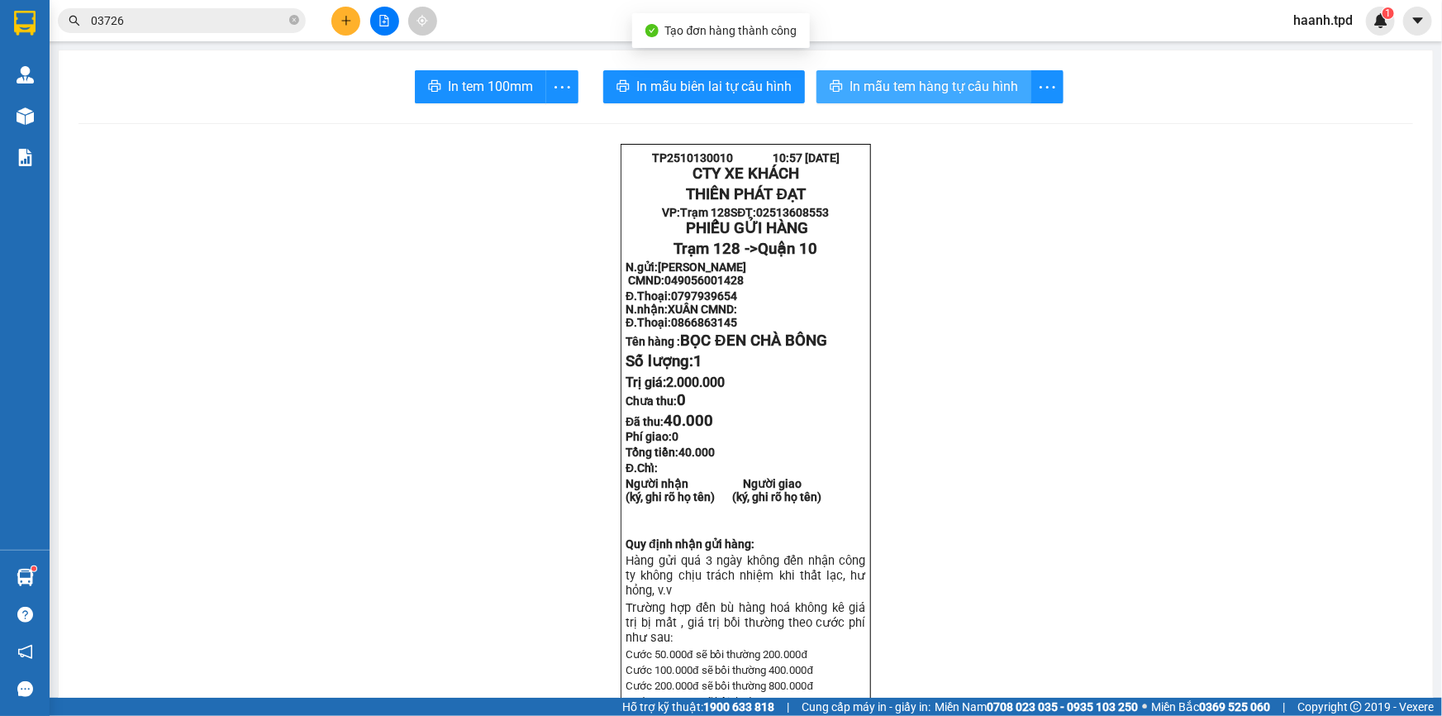
click at [883, 93] on span "In mẫu tem hàng tự cấu hình" at bounding box center [934, 86] width 169 height 21
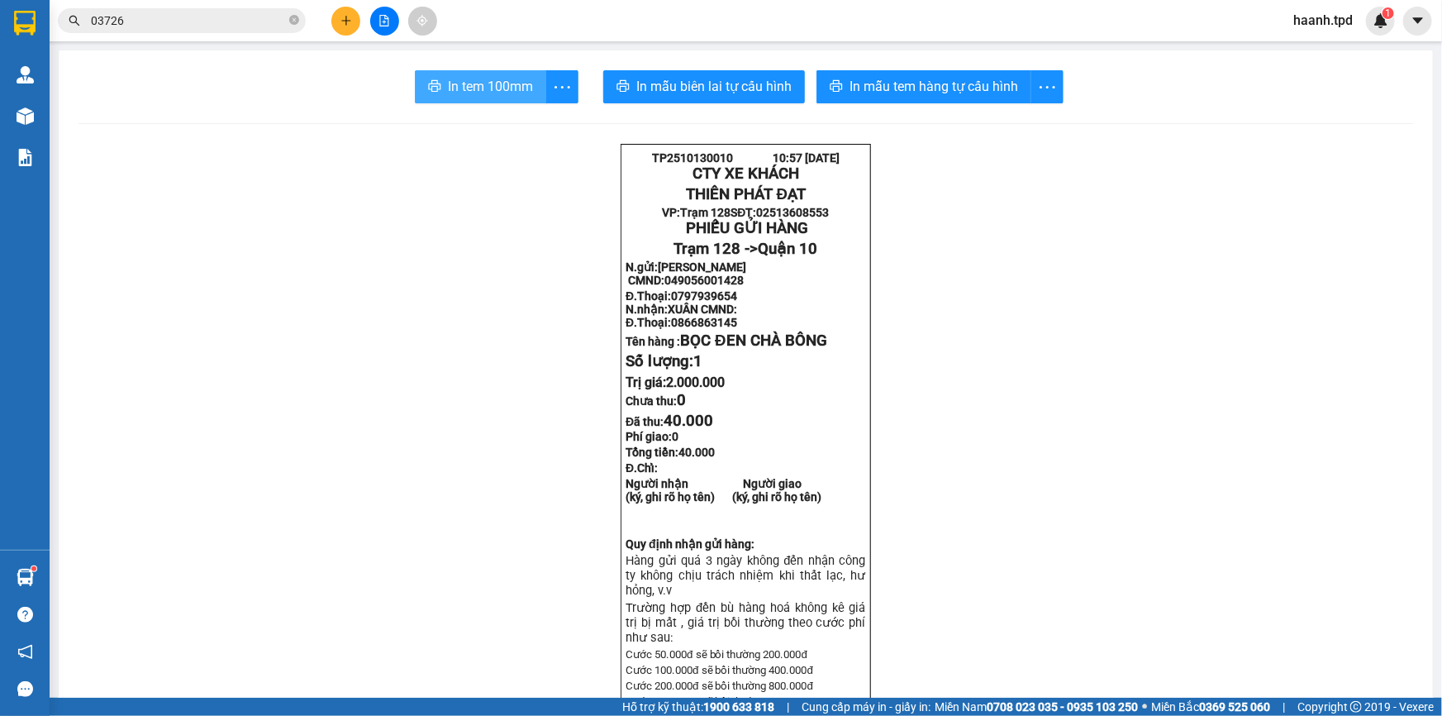
click at [508, 81] on span "In tem 100mm" at bounding box center [490, 86] width 85 height 21
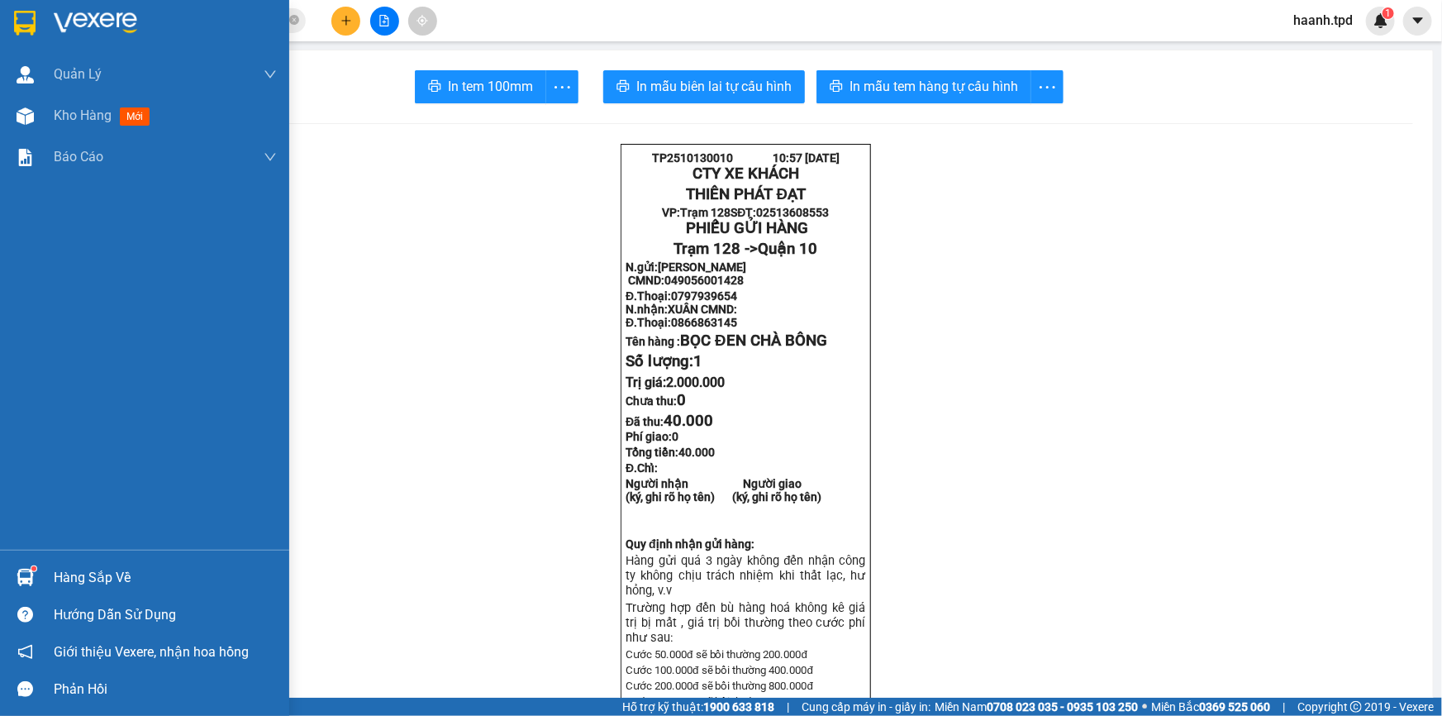
click at [91, 587] on div "Hàng sắp về" at bounding box center [165, 577] width 223 height 25
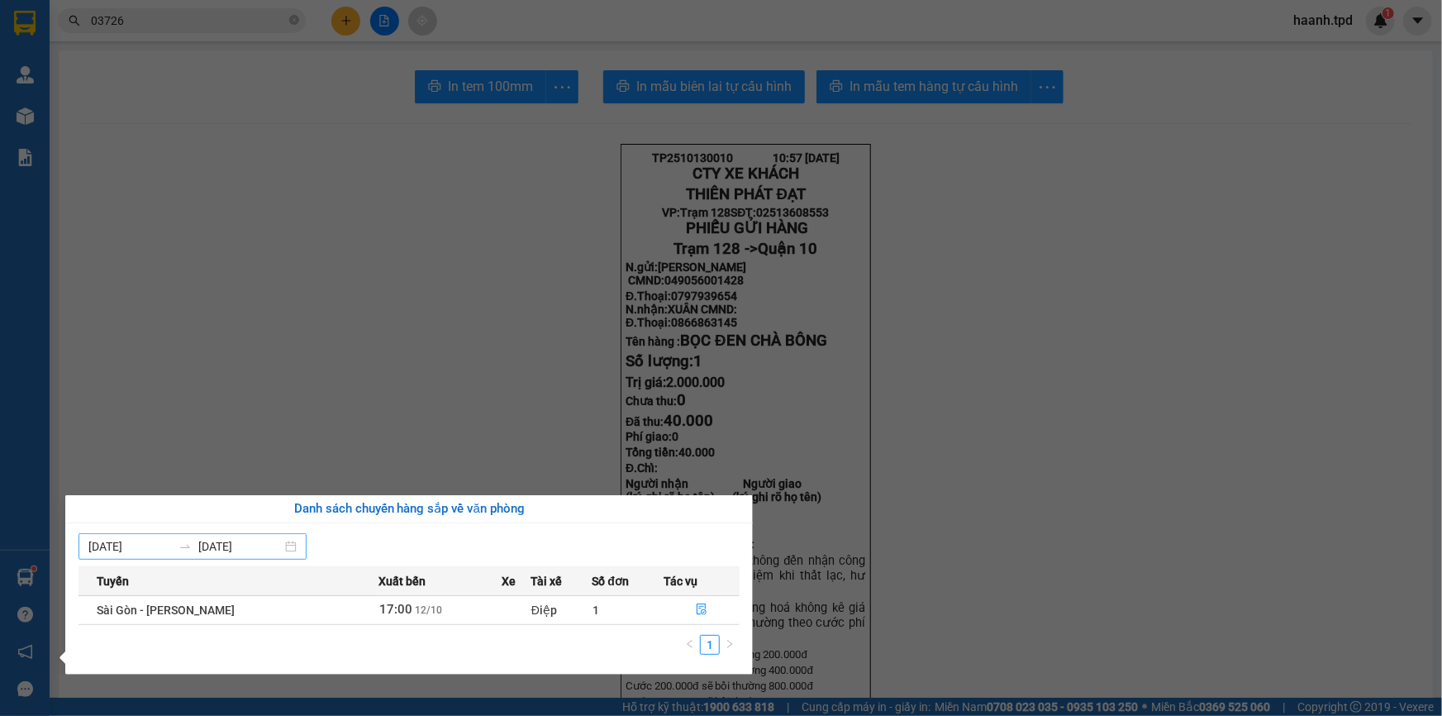
click at [240, 545] on input "[DATE]" at bounding box center [239, 546] width 83 height 18
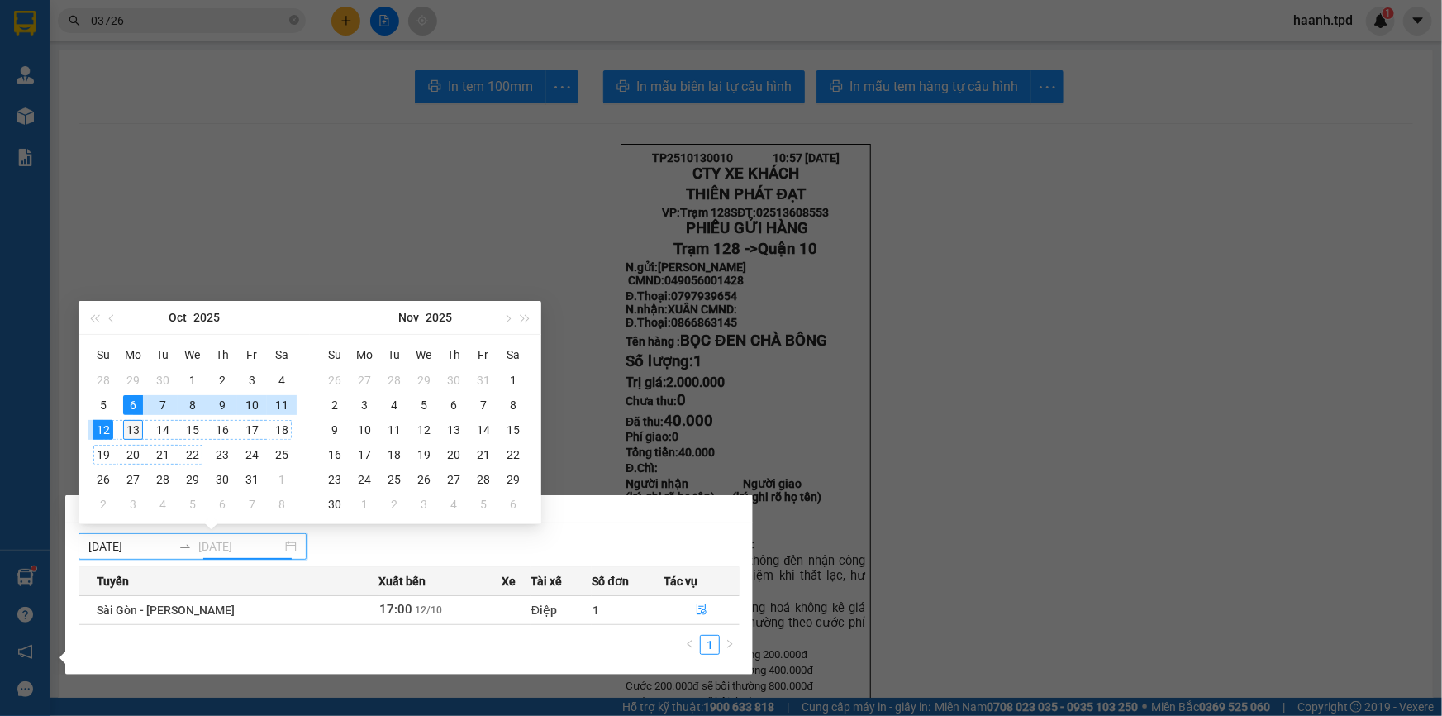
type input "[DATE]"
click at [140, 426] on div "13" at bounding box center [133, 430] width 20 height 20
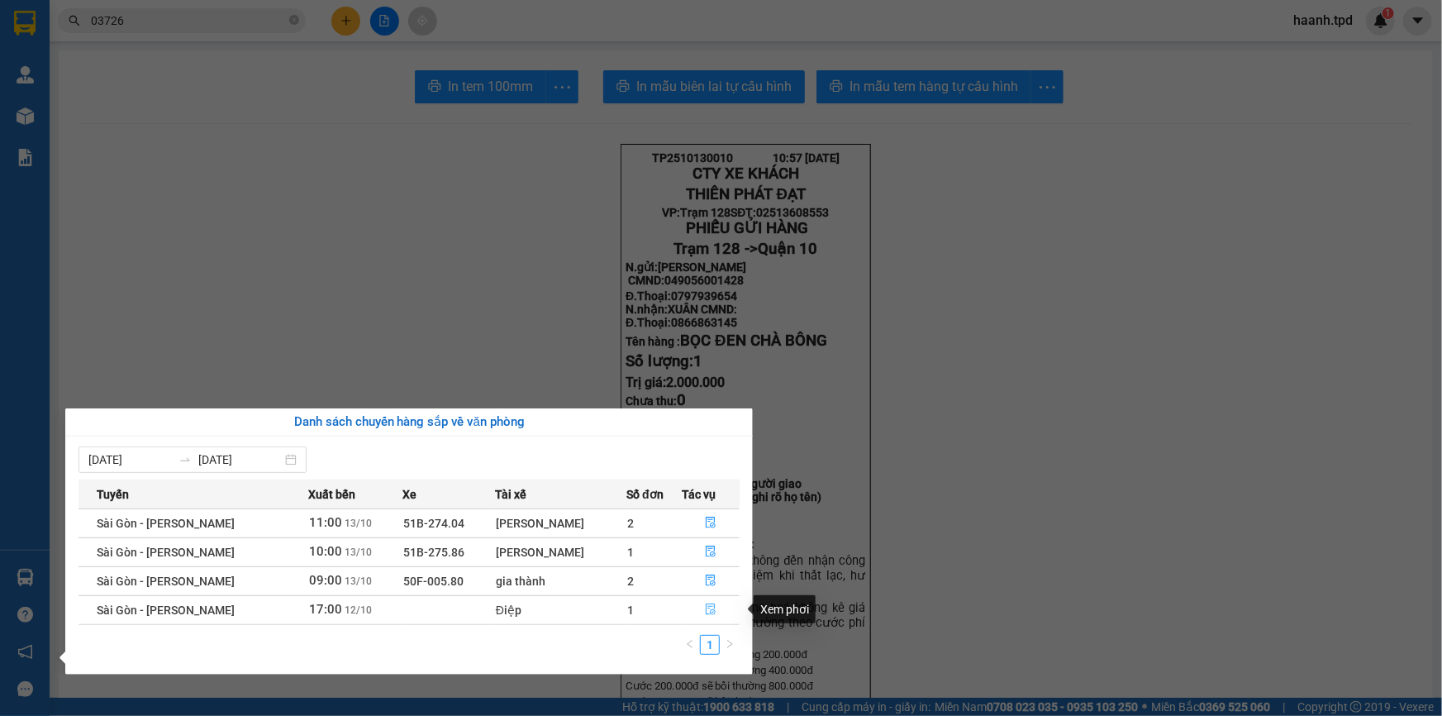
click at [702, 597] on button "button" at bounding box center [711, 610] width 56 height 26
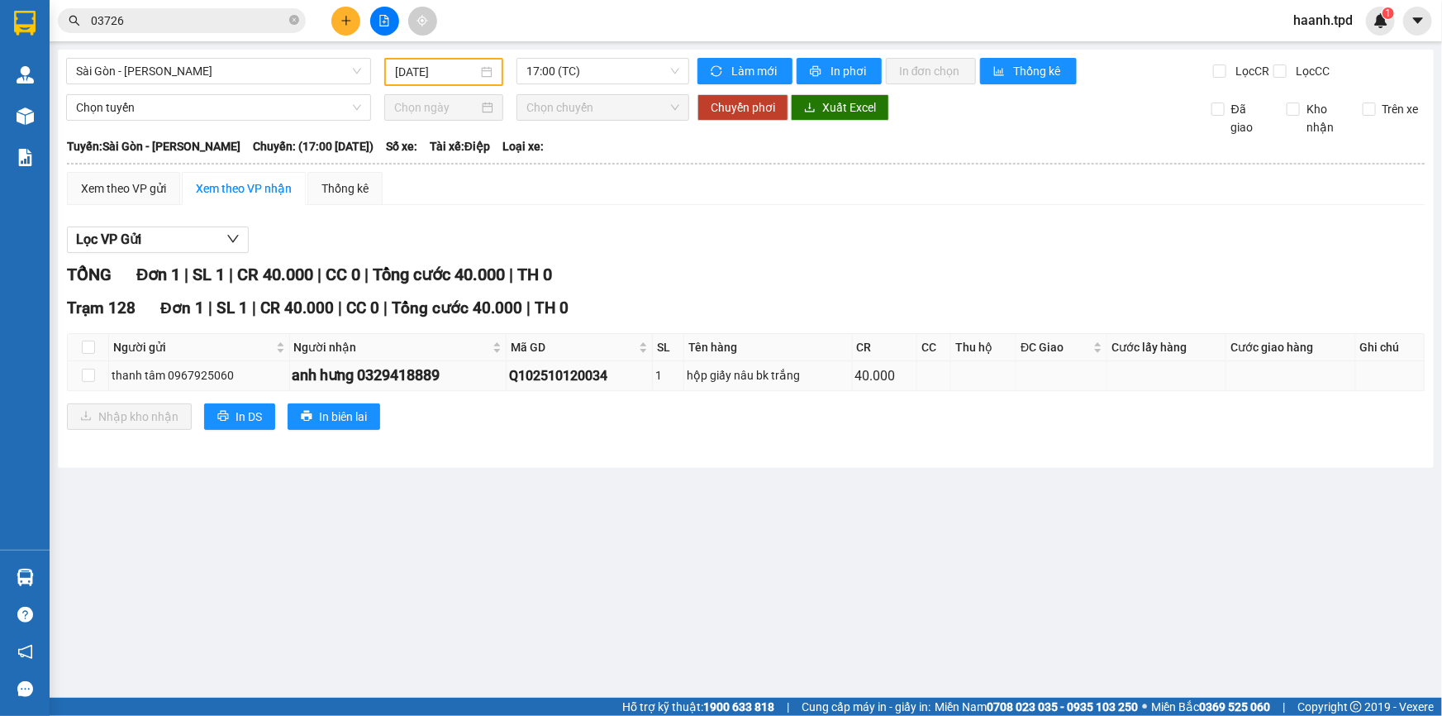
click at [96, 374] on td at bounding box center [88, 375] width 41 height 29
click at [83, 375] on input "checkbox" at bounding box center [88, 375] width 13 height 13
checkbox input "true"
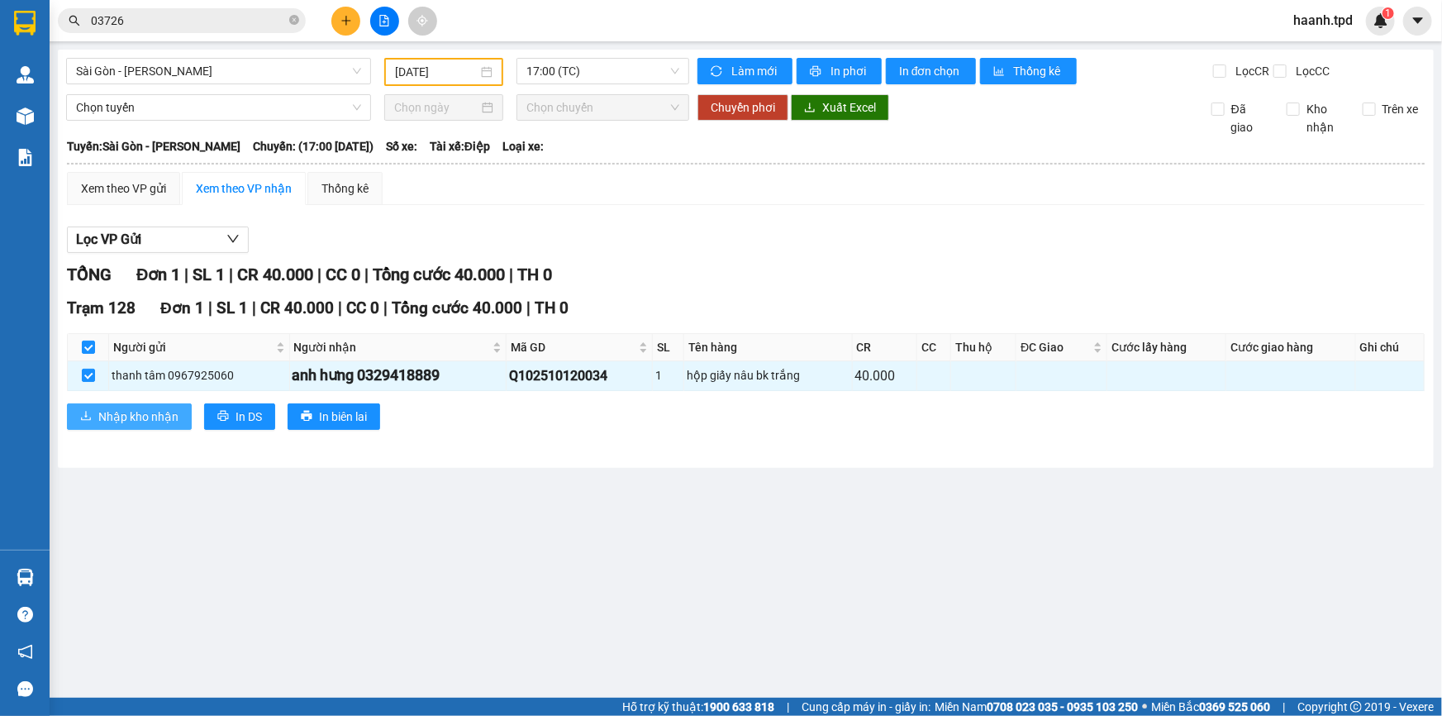
click at [145, 421] on span "Nhập kho nhận" at bounding box center [138, 416] width 80 height 18
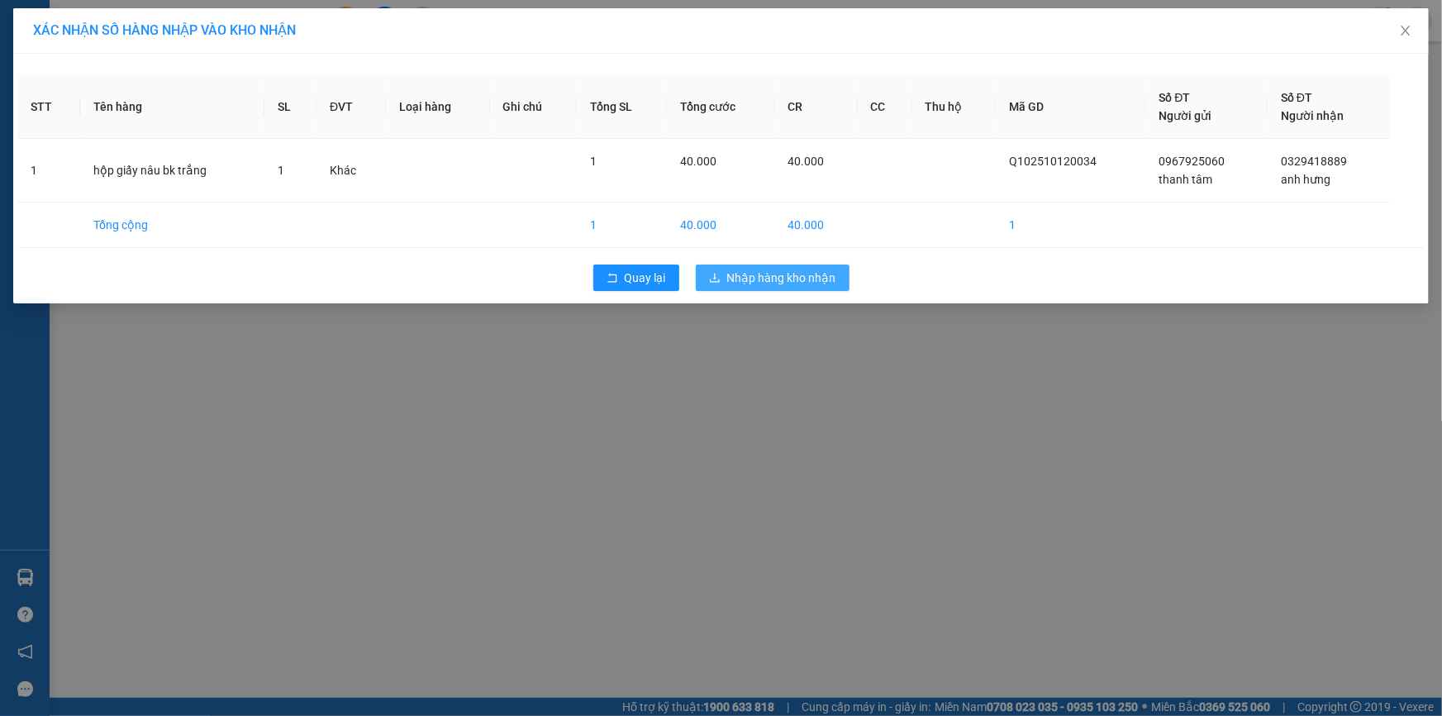
click at [791, 274] on span "Nhập hàng kho nhận" at bounding box center [781, 278] width 109 height 18
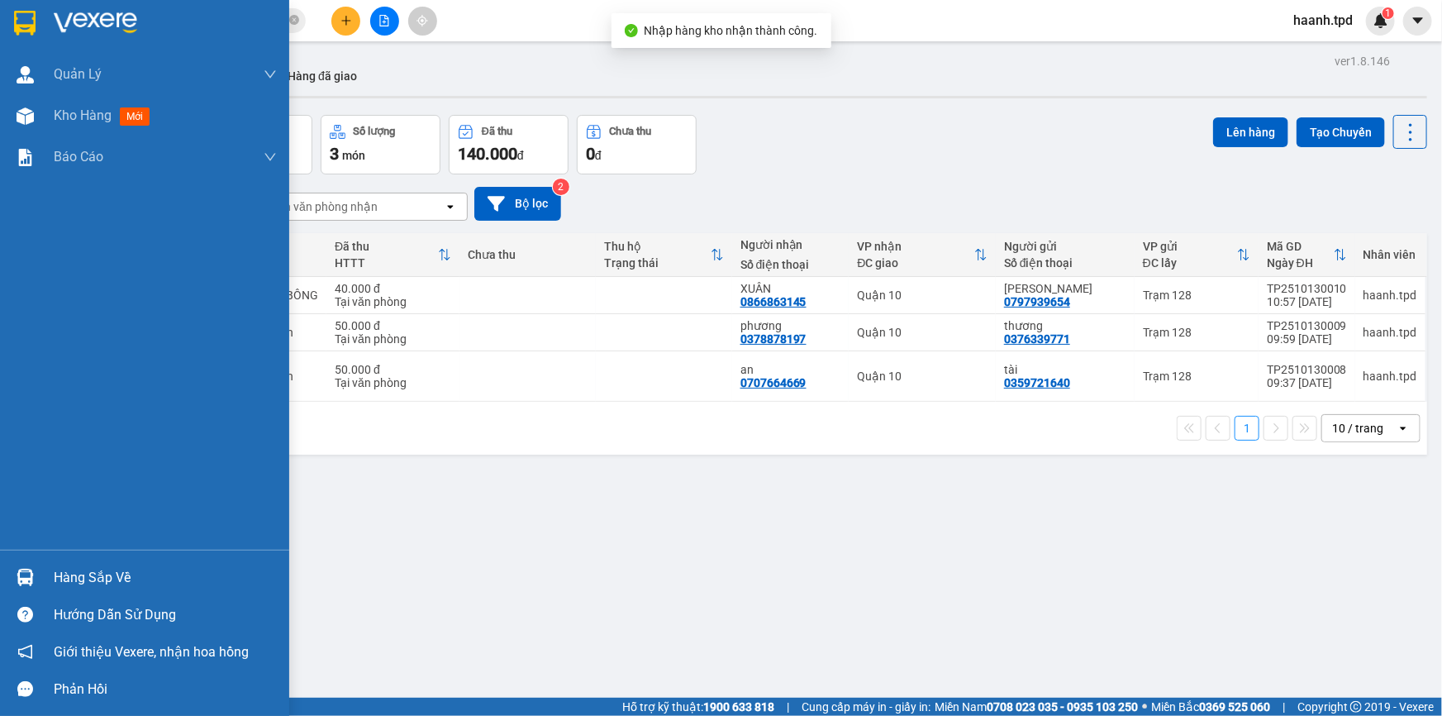
click at [70, 577] on div "Hàng sắp về" at bounding box center [165, 577] width 223 height 25
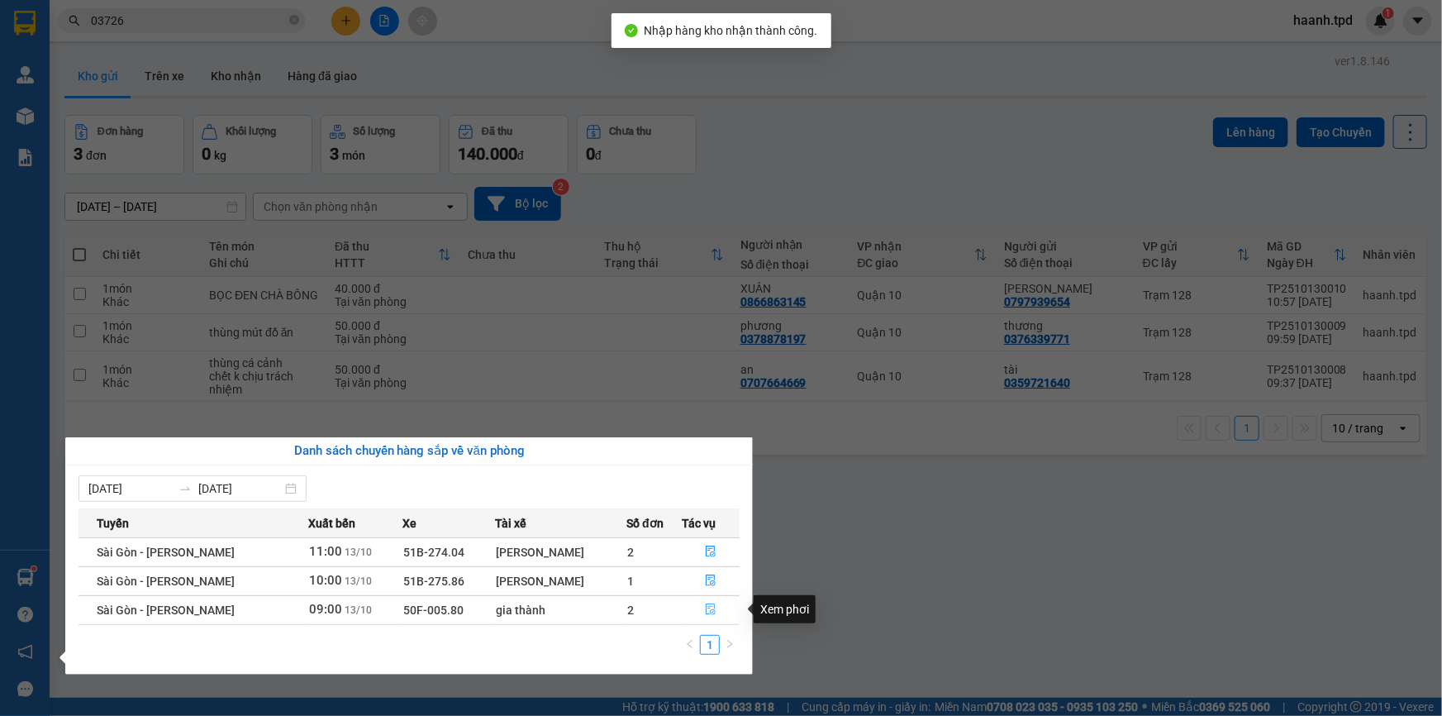
click at [707, 602] on button "button" at bounding box center [711, 610] width 56 height 26
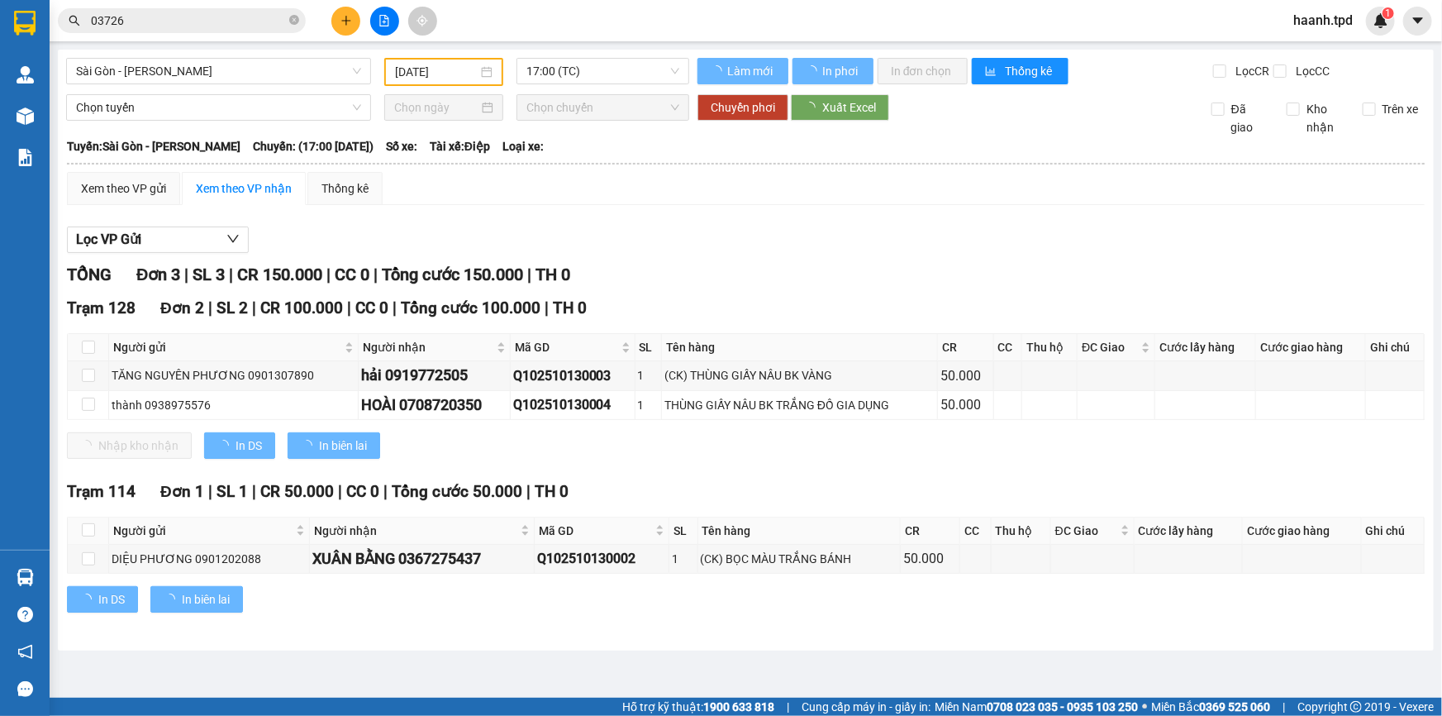
type input "[DATE]"
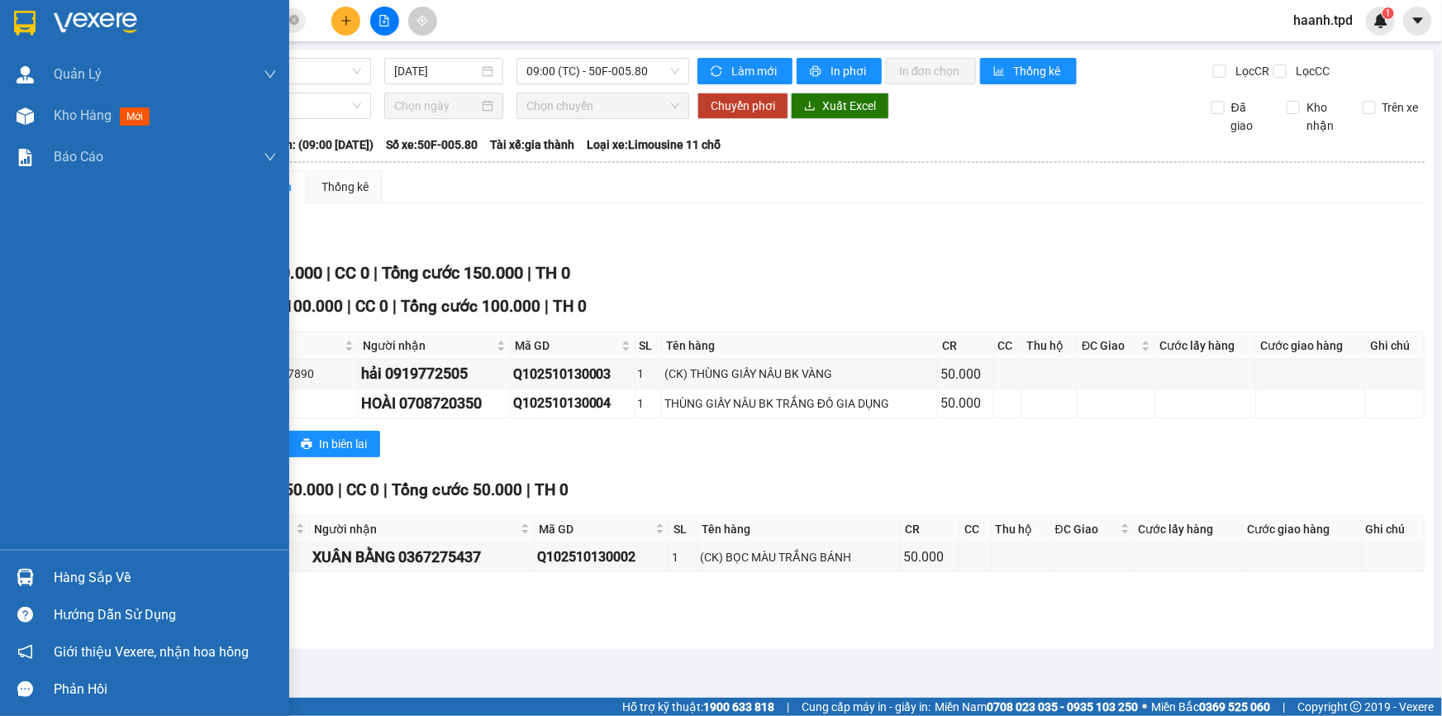
click at [60, 572] on div "Hàng sắp về" at bounding box center [165, 577] width 223 height 25
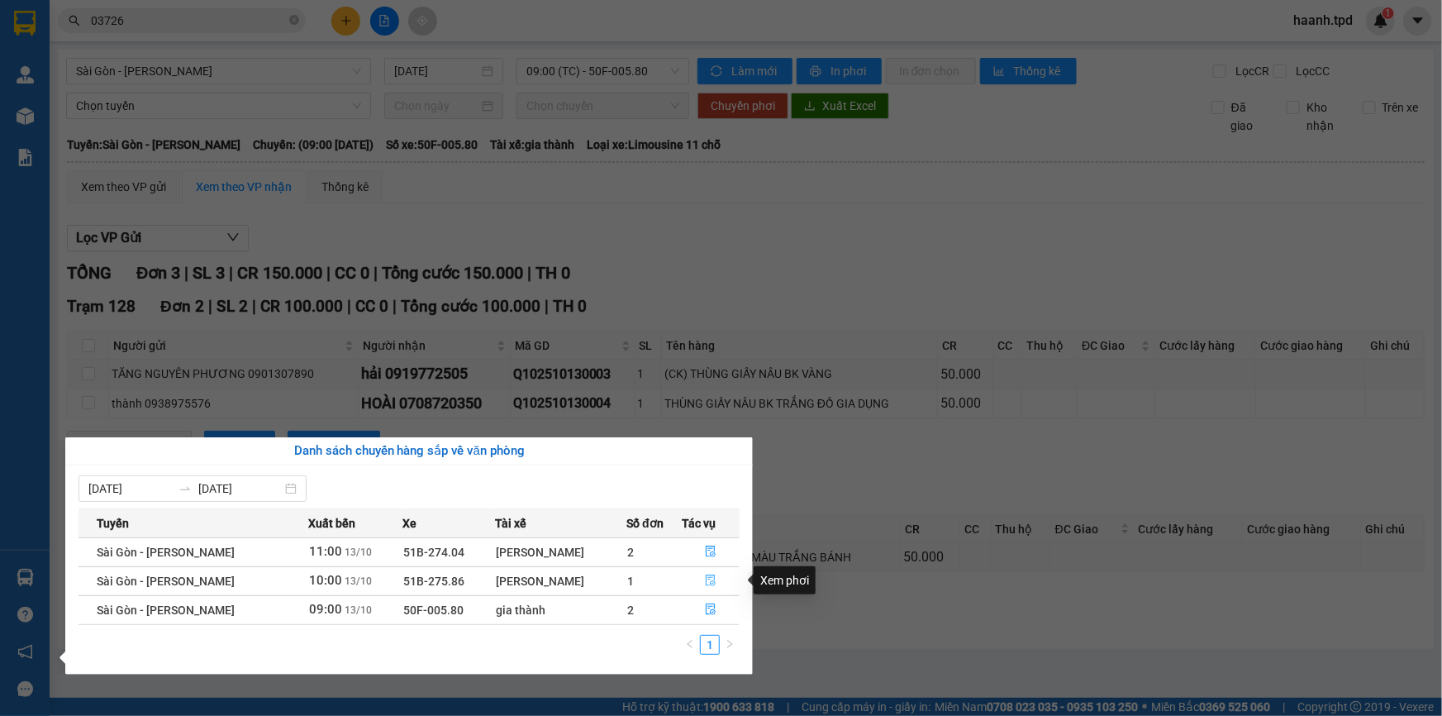
click at [707, 582] on icon "file-done" at bounding box center [711, 580] width 10 height 12
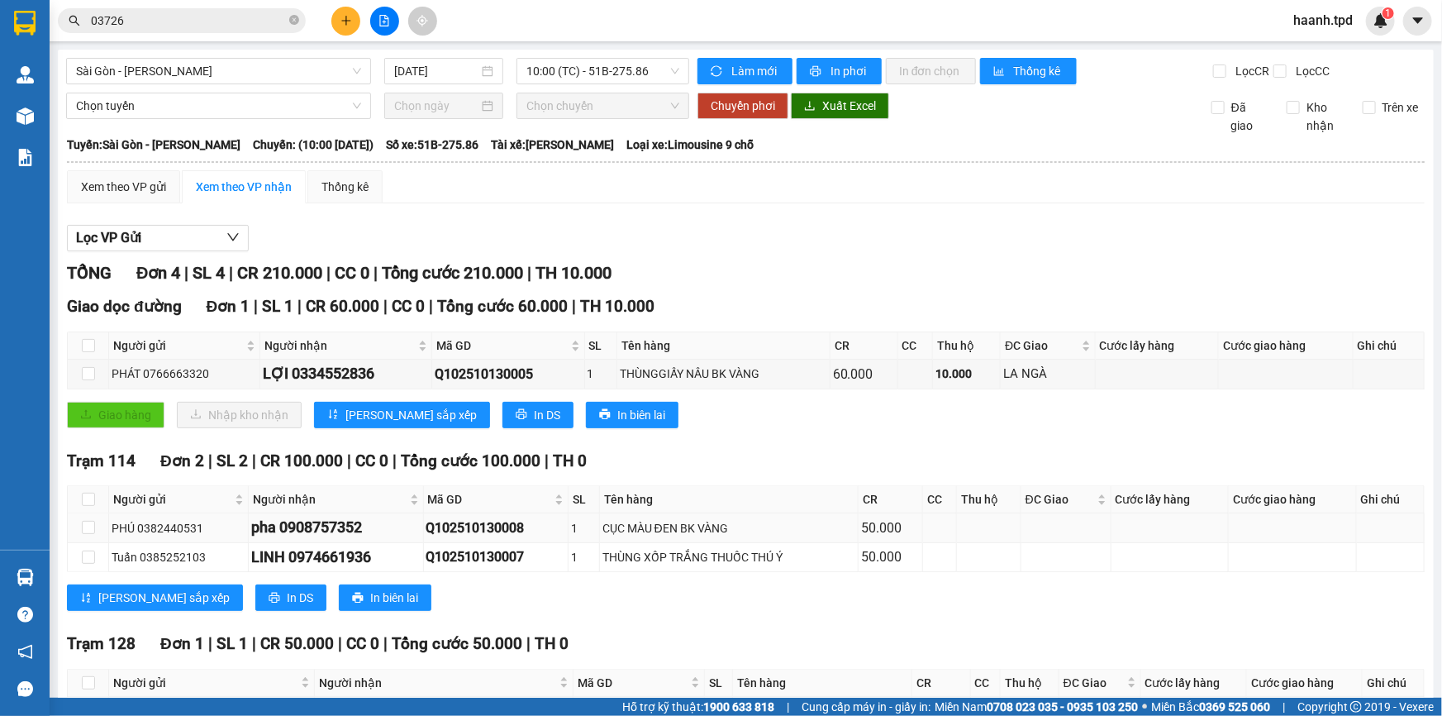
scroll to position [112, 0]
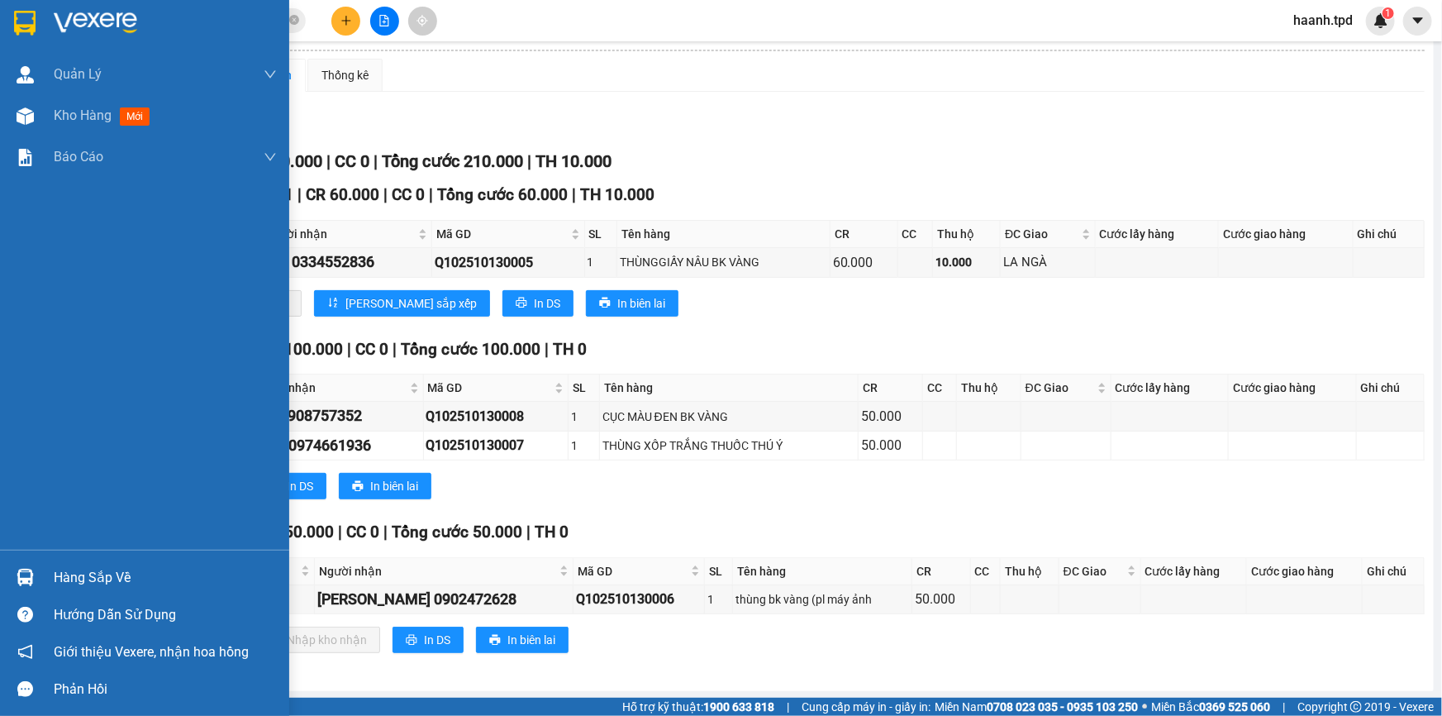
click at [93, 573] on div "Hàng sắp về" at bounding box center [165, 577] width 223 height 25
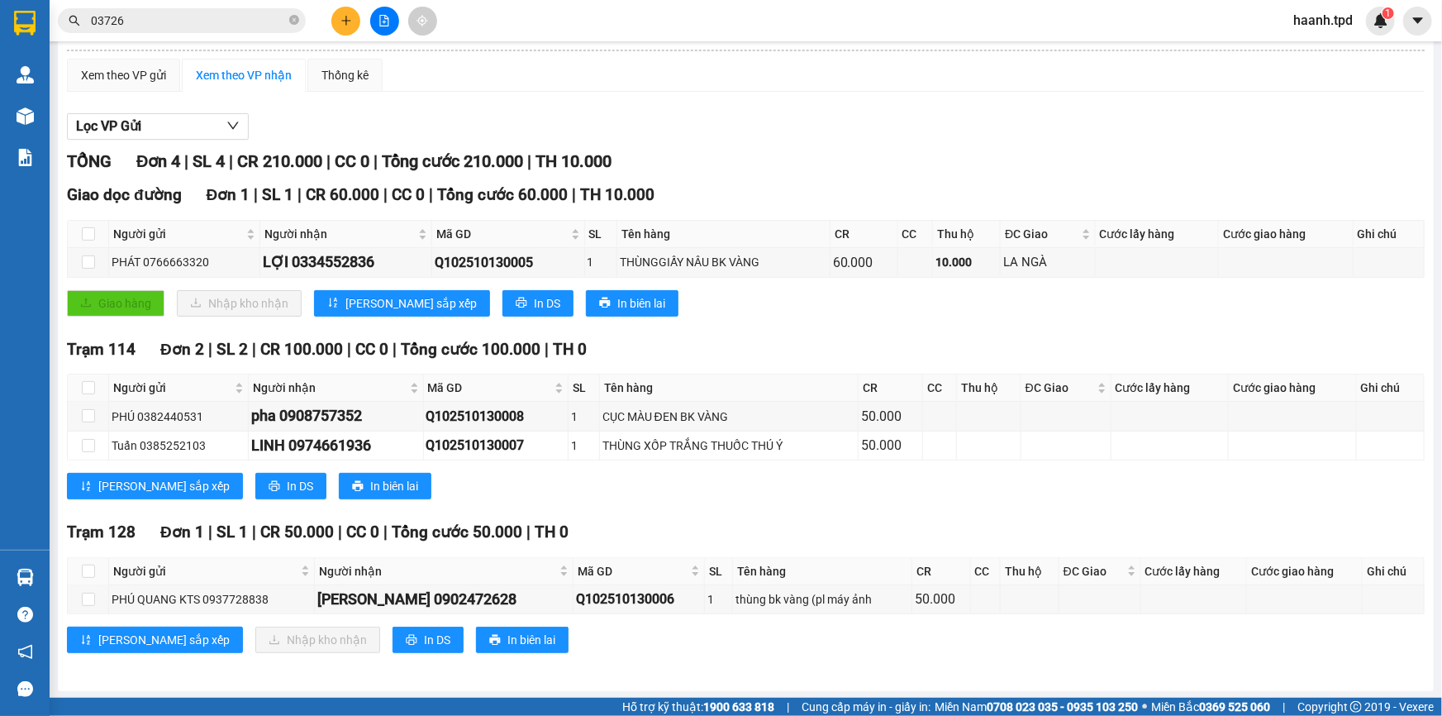
click at [980, 471] on section "Kết quả tìm kiếm ( 120 ) Bộ lọc Mã ĐH Trạng thái Món hàng Thu hộ Tổng cước Chưa…" at bounding box center [721, 358] width 1442 height 716
click at [636, 695] on main "Sài Gòn - Phương Lâm 13/10/2025 10:00 (TC) - 51B-275.86 Làm mới In phơi In đơn …" at bounding box center [721, 348] width 1442 height 697
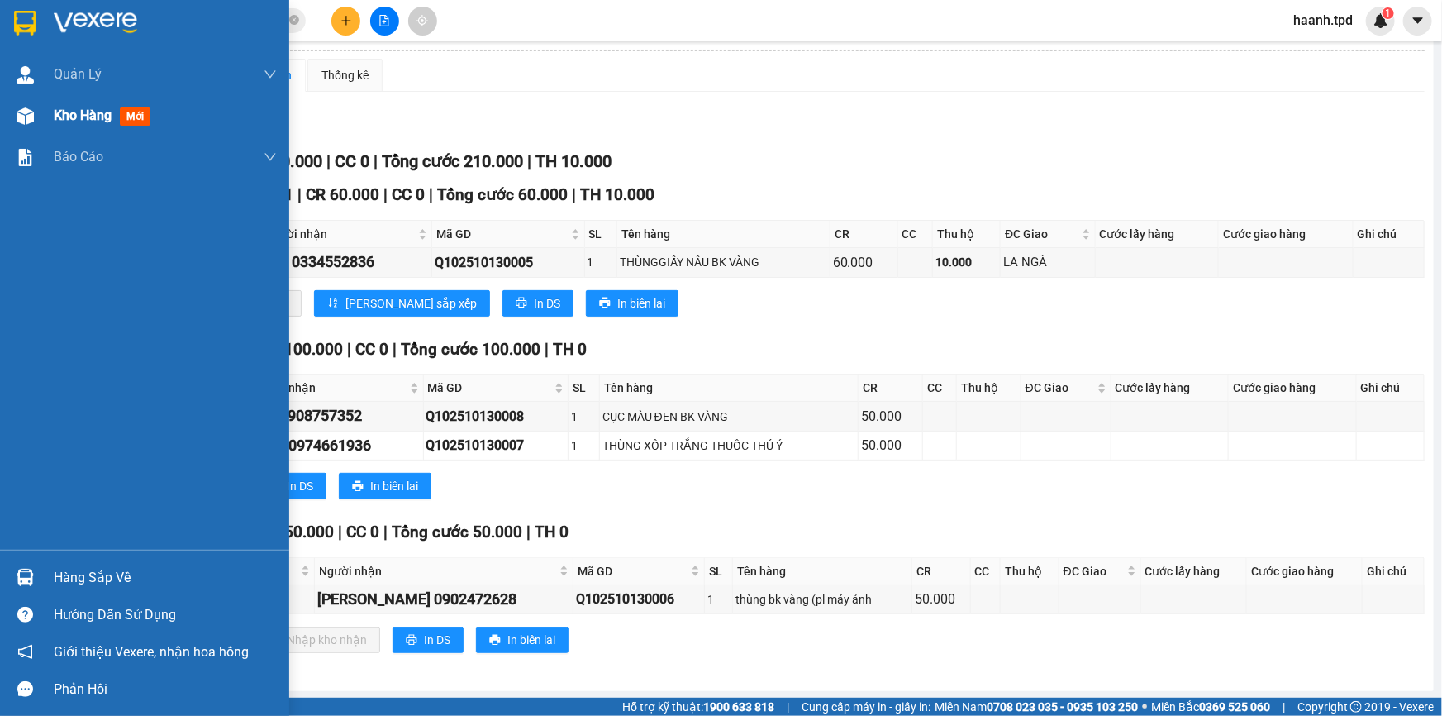
click at [91, 113] on span "Kho hàng" at bounding box center [83, 115] width 58 height 16
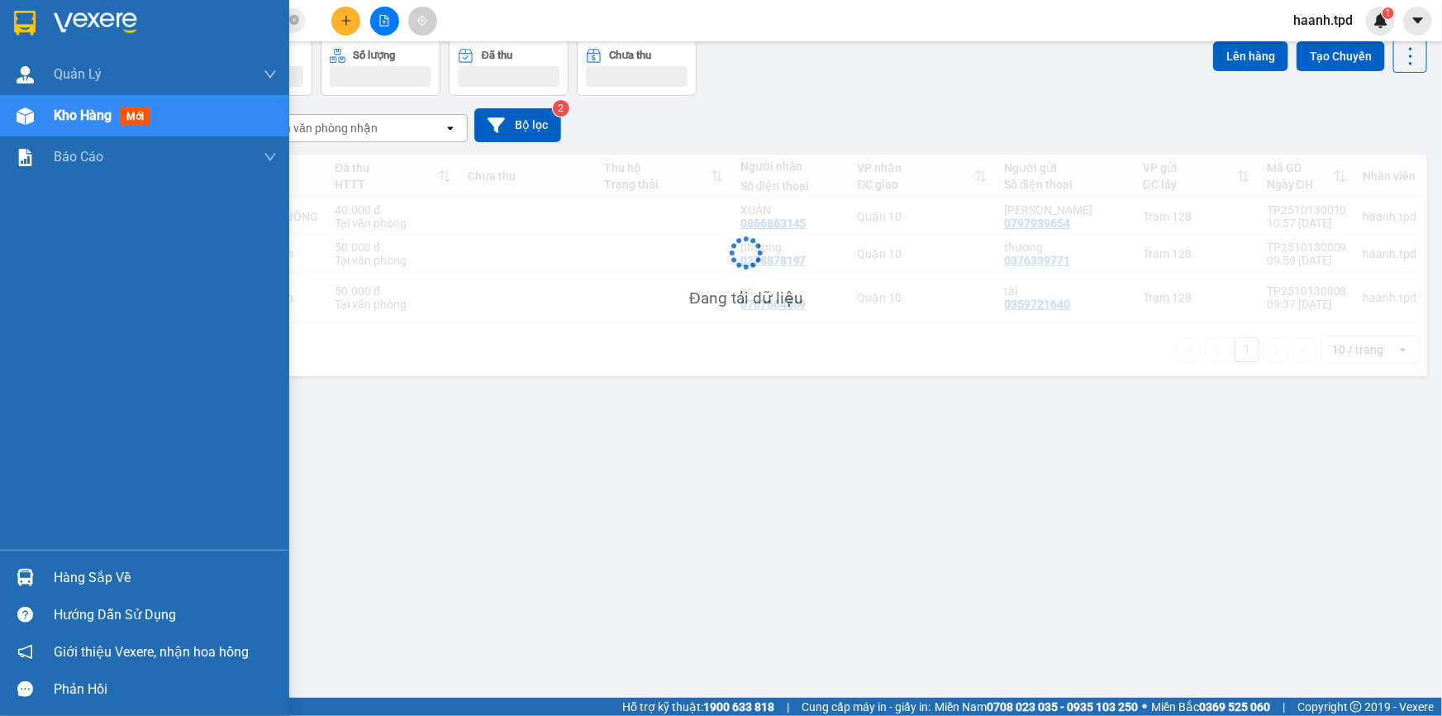
scroll to position [75, 0]
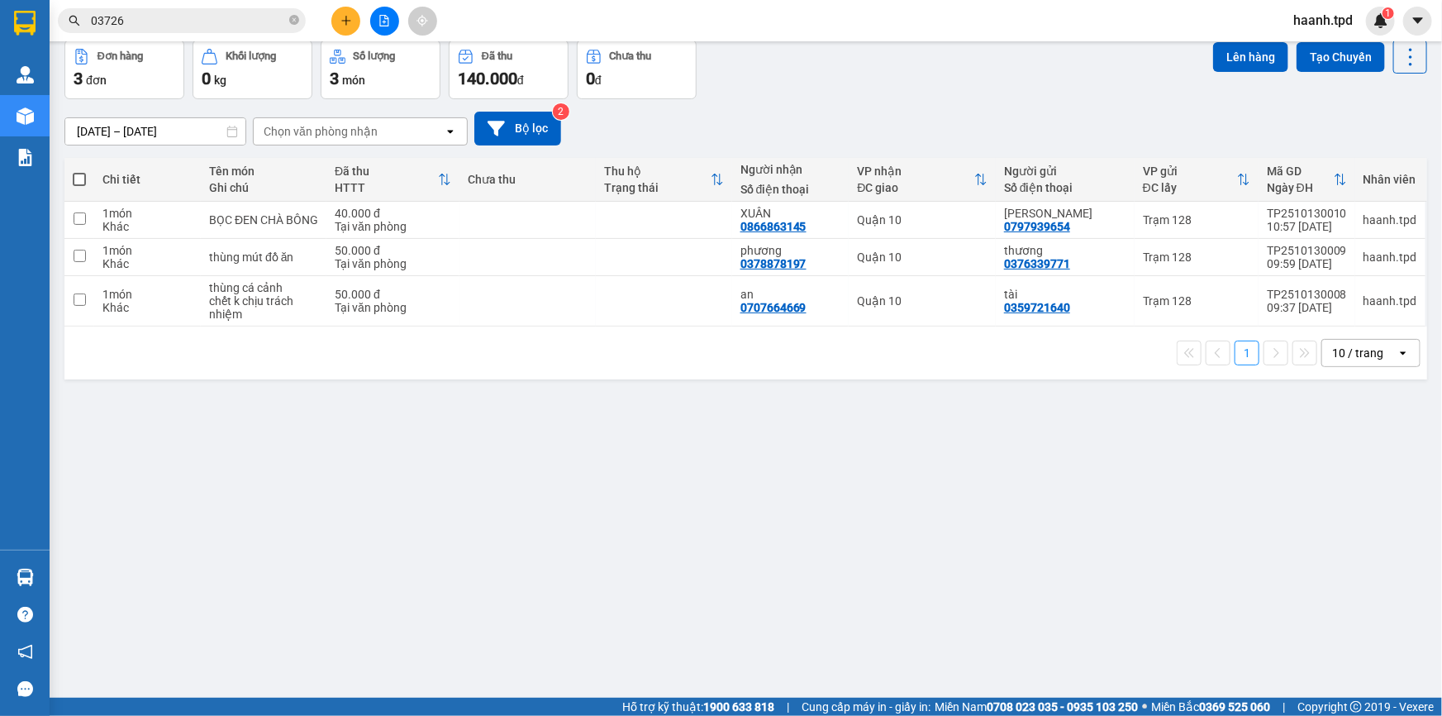
click at [616, 554] on div "ver 1.8.146 Kho gửi Trên xe Kho nhận Hàng đã giao Đơn hàng 3 đơn Khối lượng 0 k…" at bounding box center [746, 332] width 1376 height 716
click at [297, 311] on div "chết k chịu trách nhiệm" at bounding box center [263, 307] width 109 height 26
checkbox input "true"
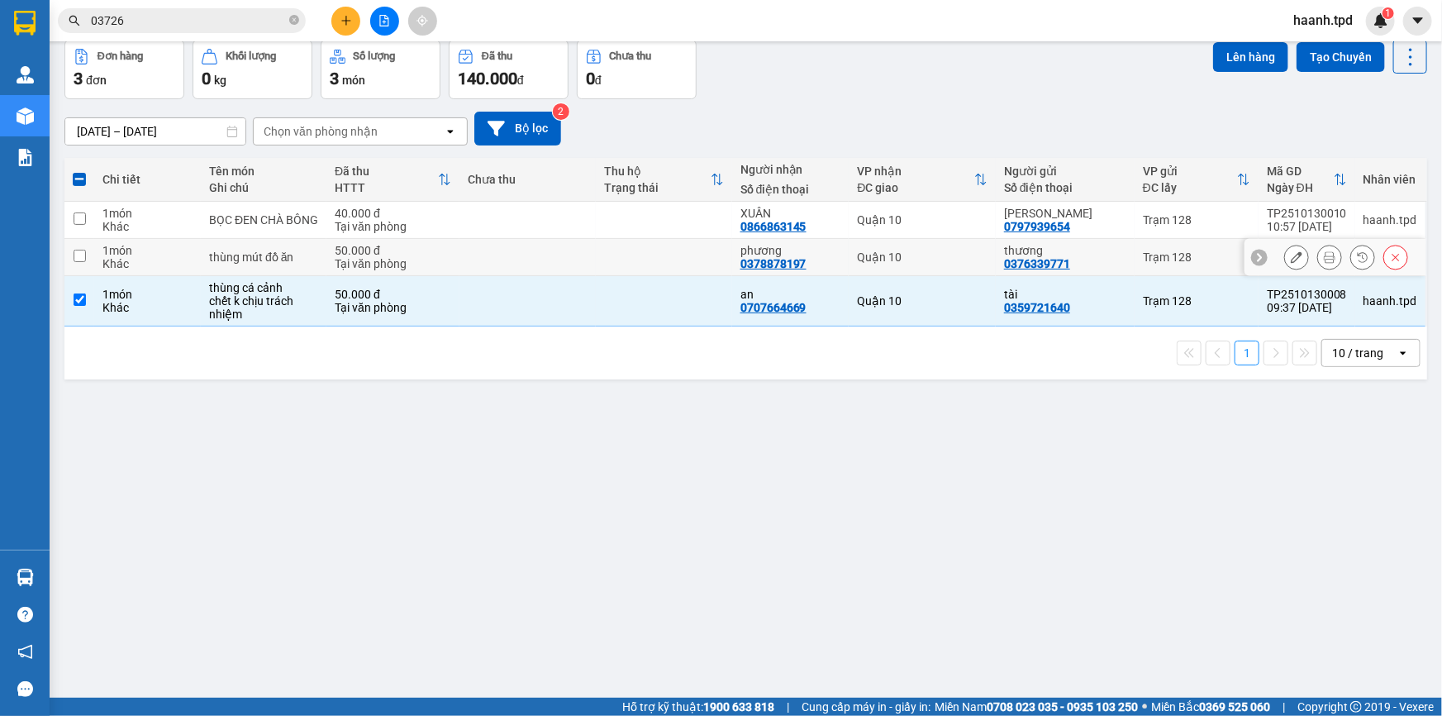
click at [306, 264] on td "thùng mút đồ ăn" at bounding box center [264, 257] width 126 height 37
checkbox input "true"
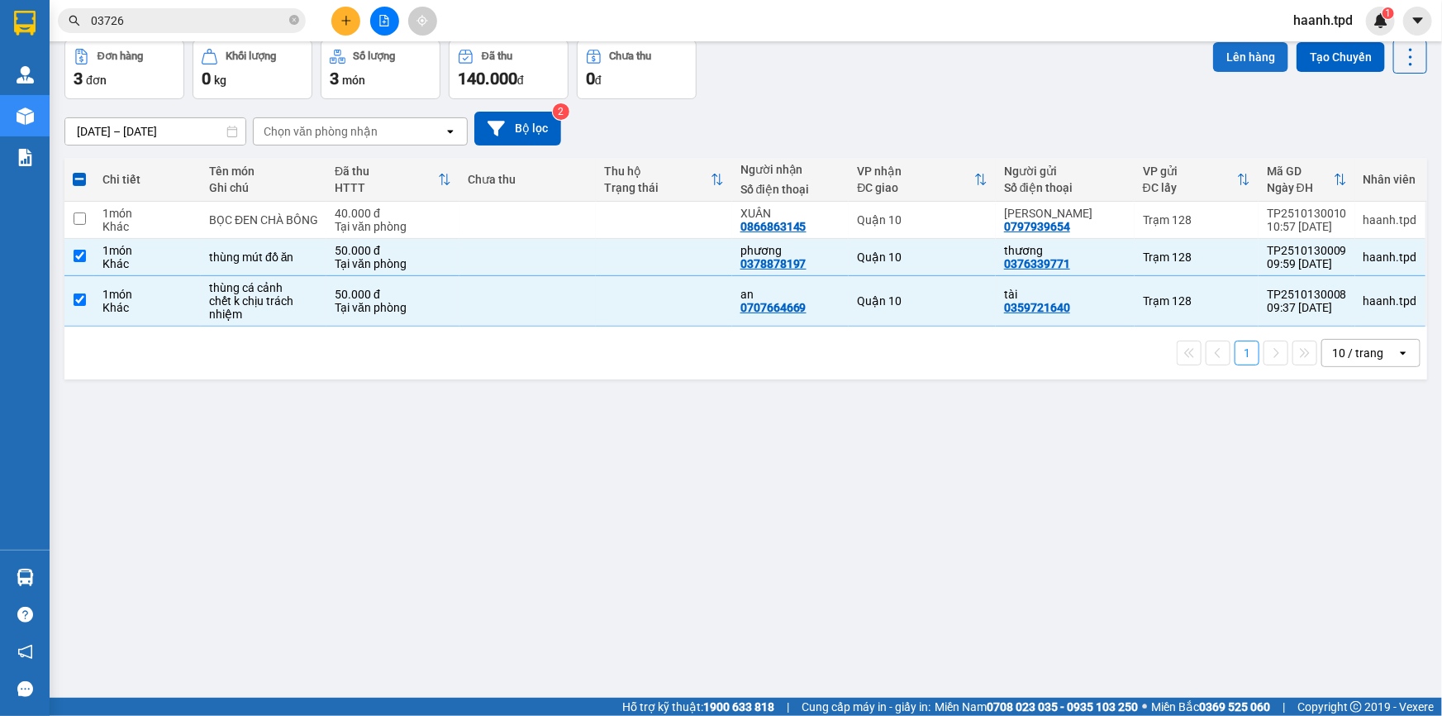
click at [1248, 50] on button "Lên hàng" at bounding box center [1250, 57] width 75 height 30
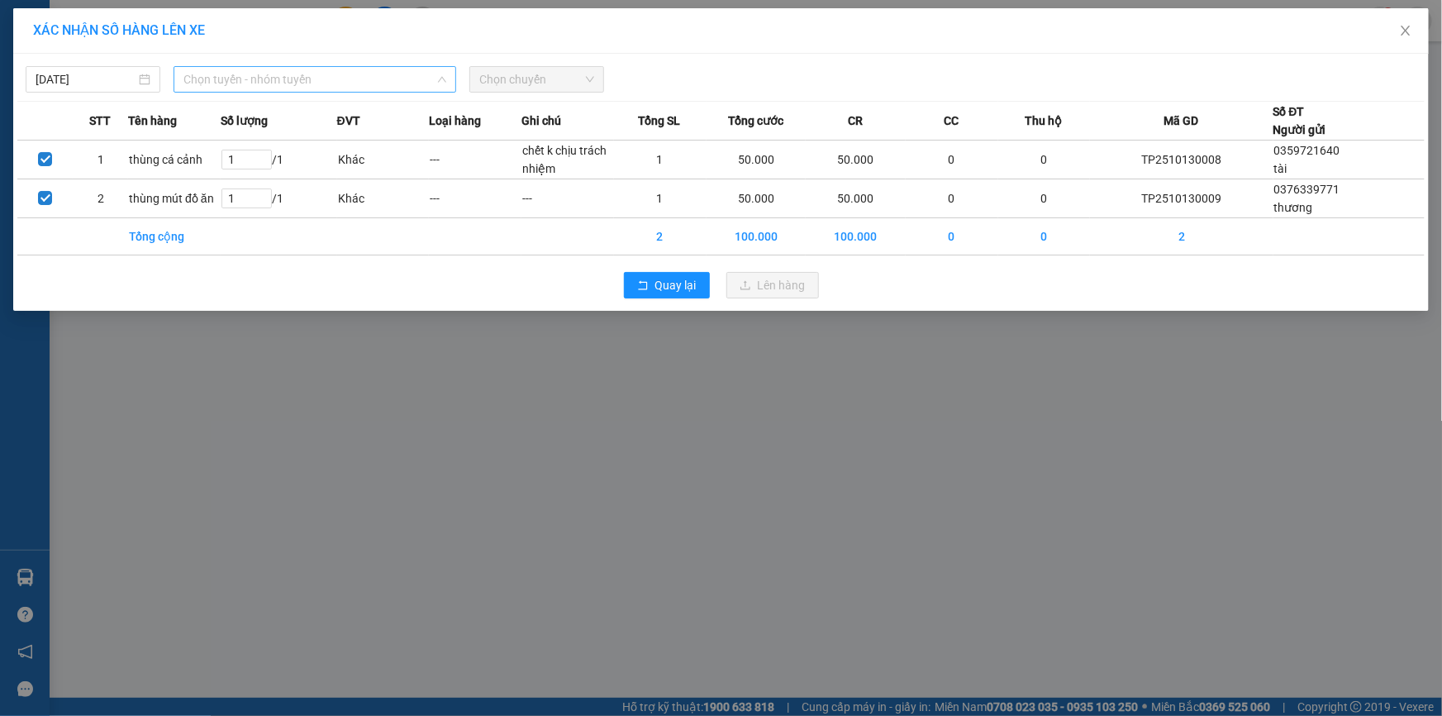
click at [347, 75] on span "Chọn tuyến - nhóm tuyến" at bounding box center [314, 79] width 263 height 25
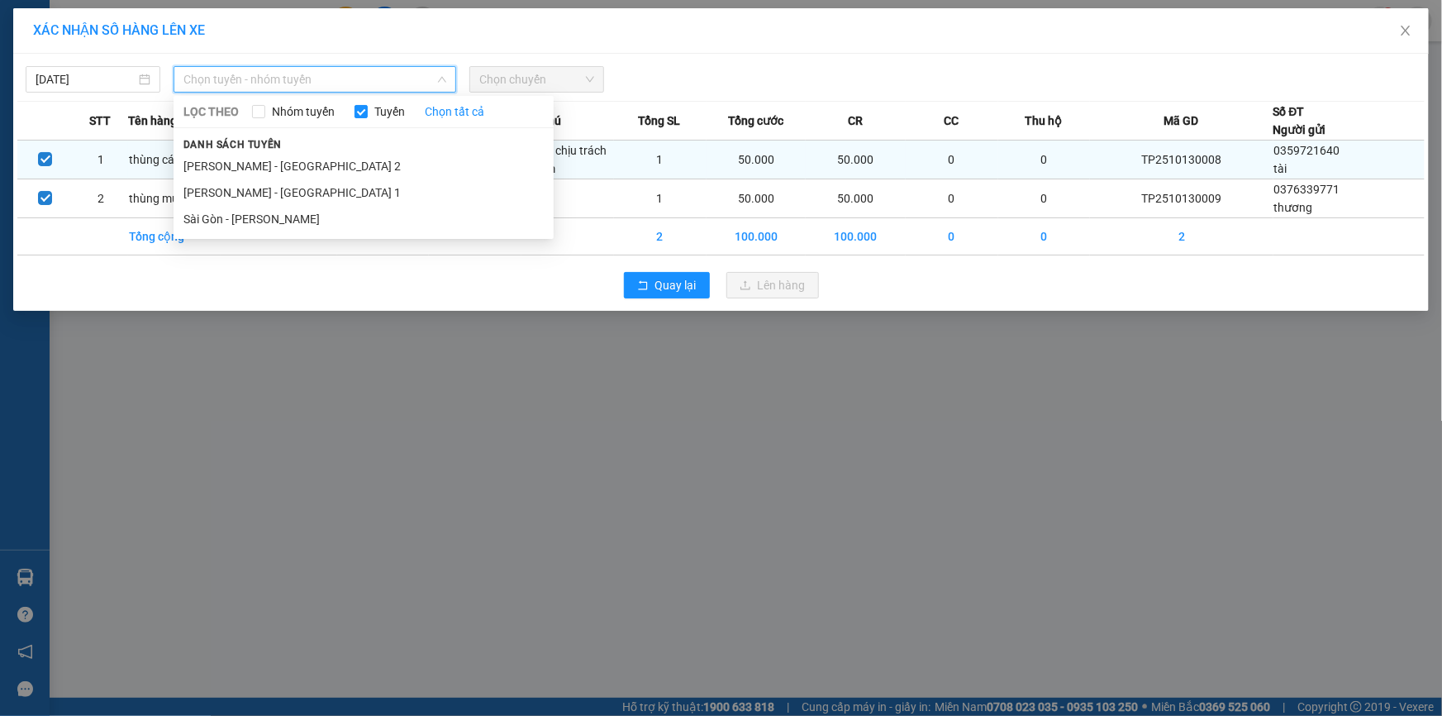
drag, startPoint x: 264, startPoint y: 159, endPoint x: 277, endPoint y: 152, distance: 14.8
click at [272, 155] on li "[PERSON_NAME] - [GEOGRAPHIC_DATA] 2" at bounding box center [364, 166] width 380 height 26
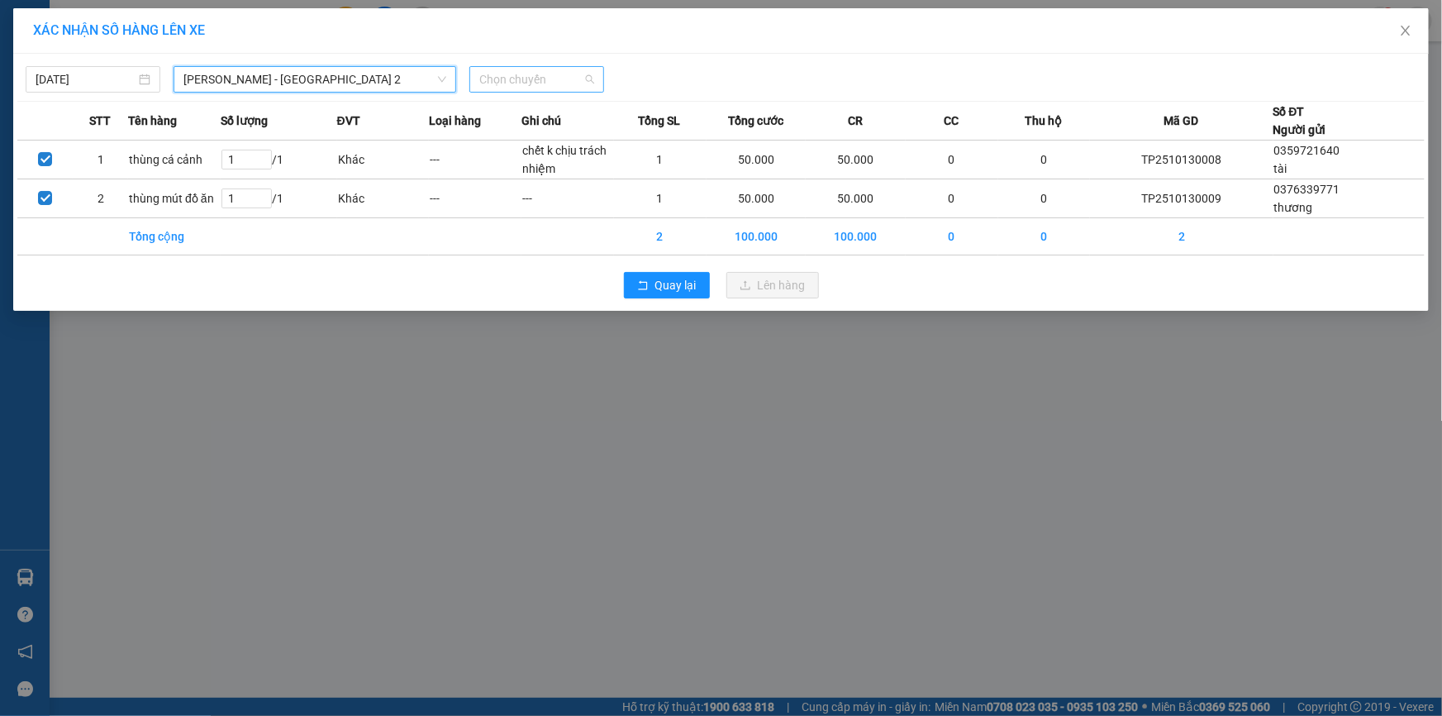
click at [547, 76] on span "Chọn chuyến" at bounding box center [536, 79] width 115 height 25
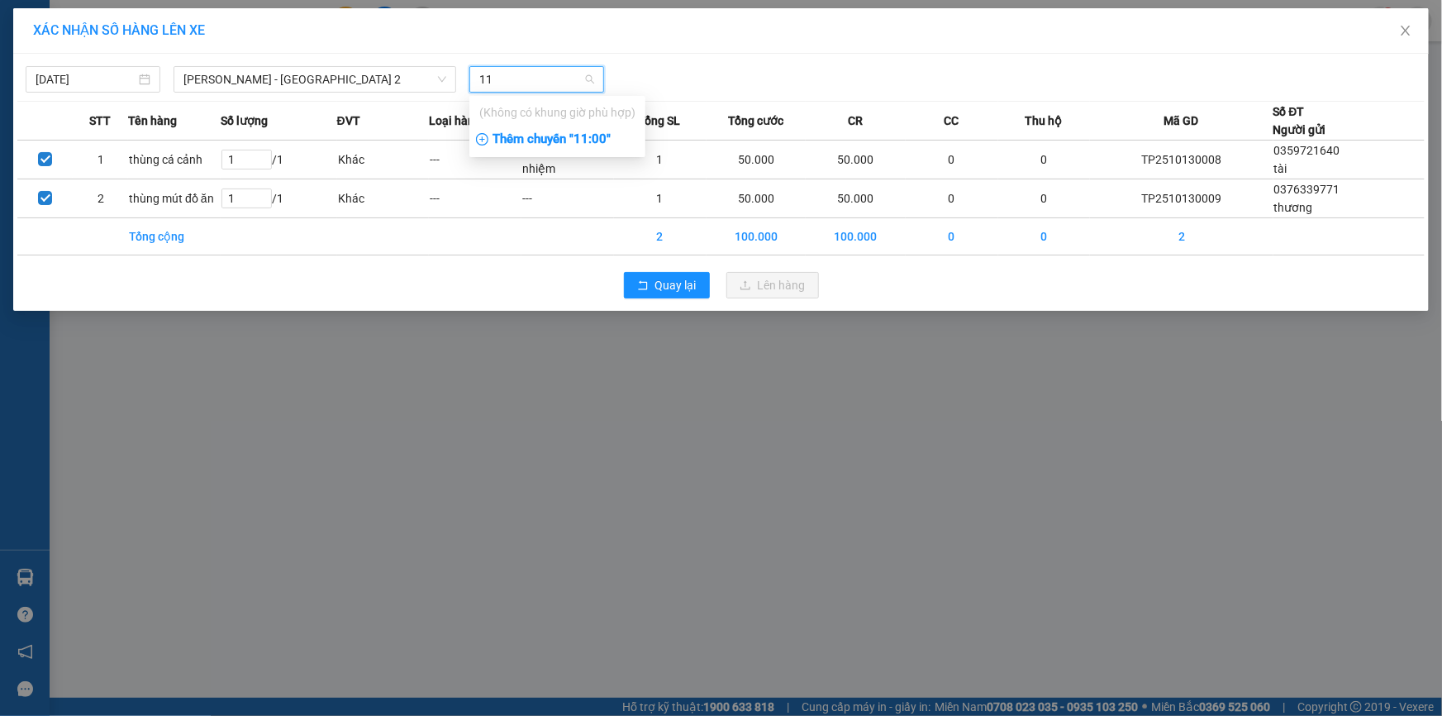
type input "11"
click at [548, 140] on div "Thêm chuyến " 11:00 "" at bounding box center [557, 140] width 176 height 28
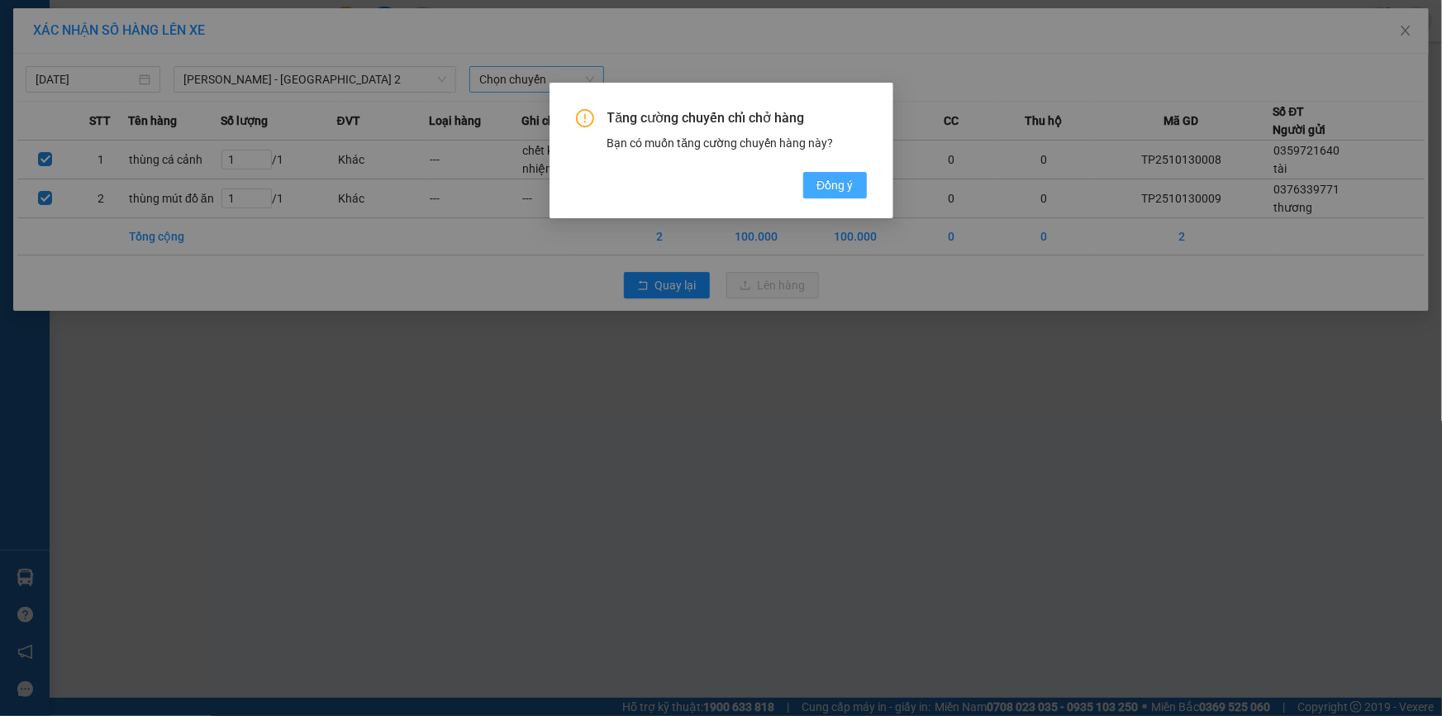
click at [831, 181] on span "Đồng ý" at bounding box center [834, 185] width 36 height 18
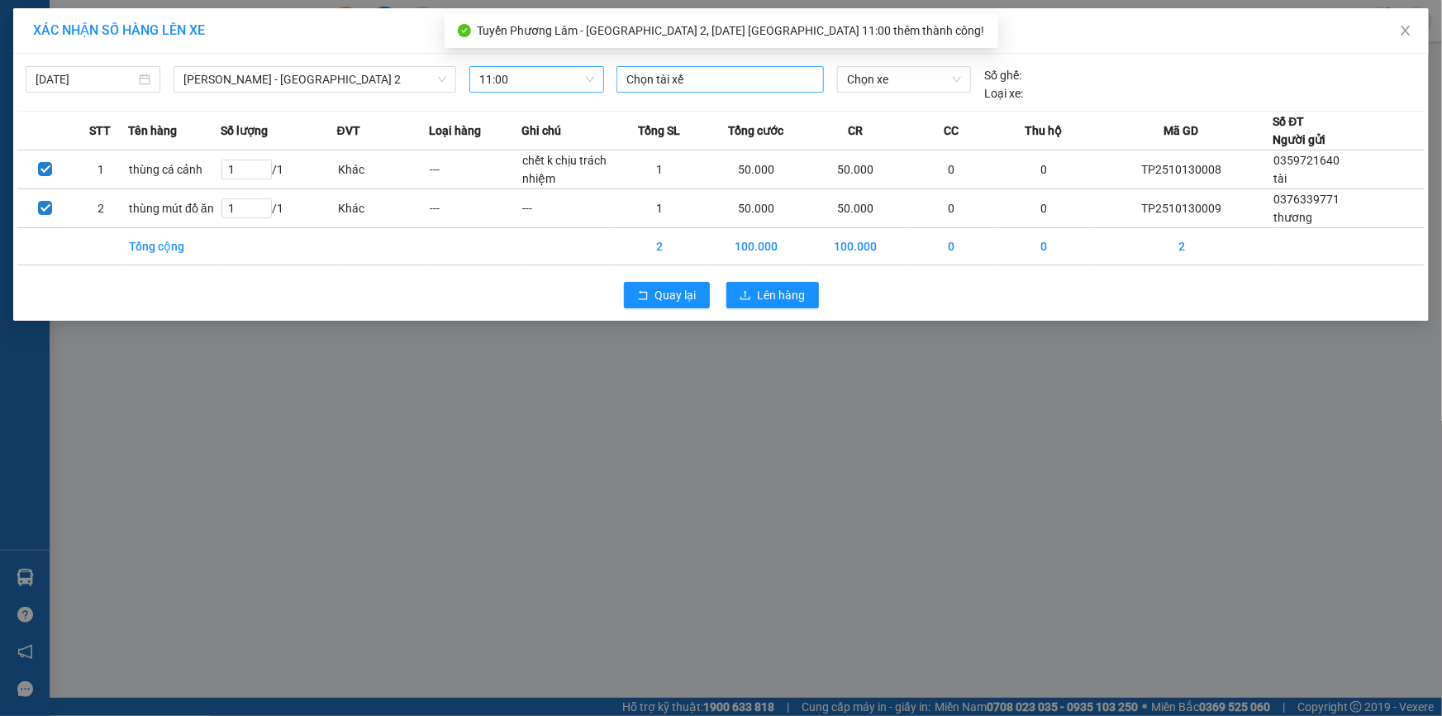
click at [686, 81] on div at bounding box center [720, 79] width 199 height 20
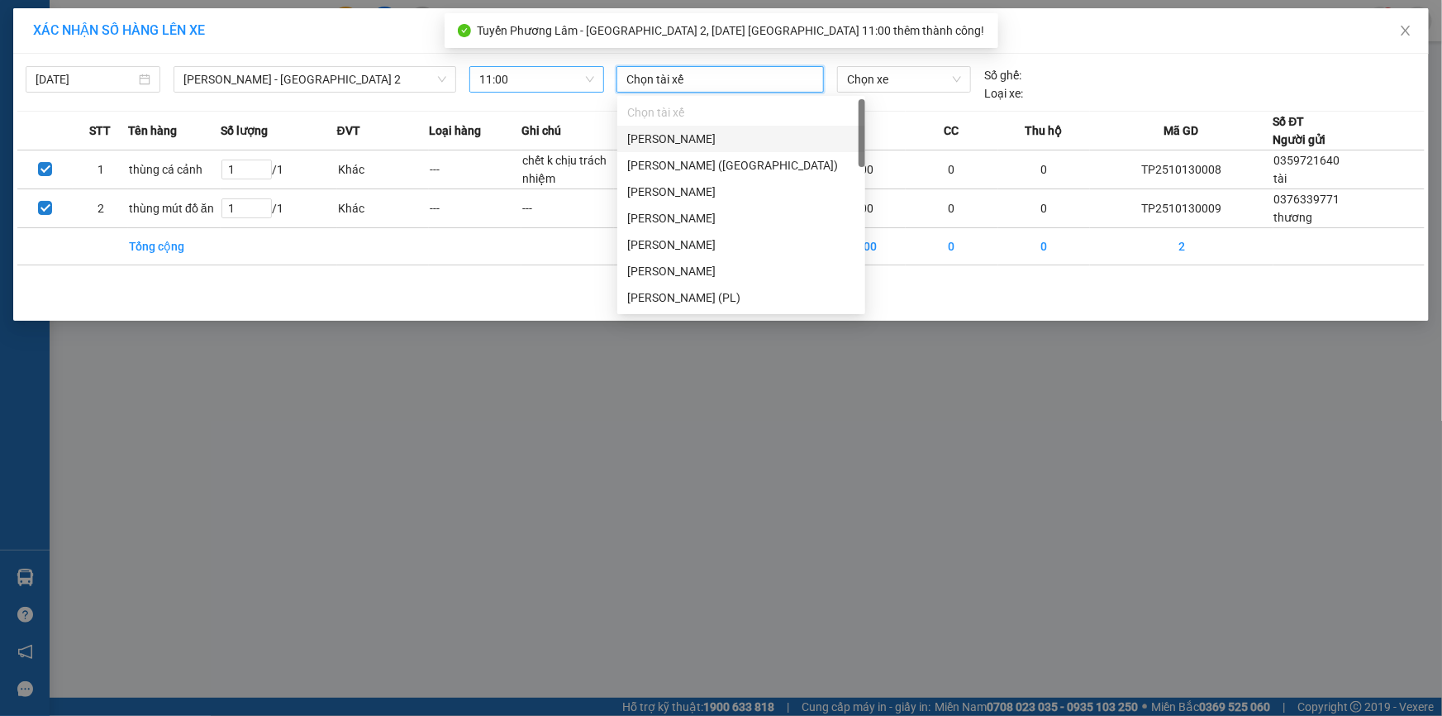
type input "D"
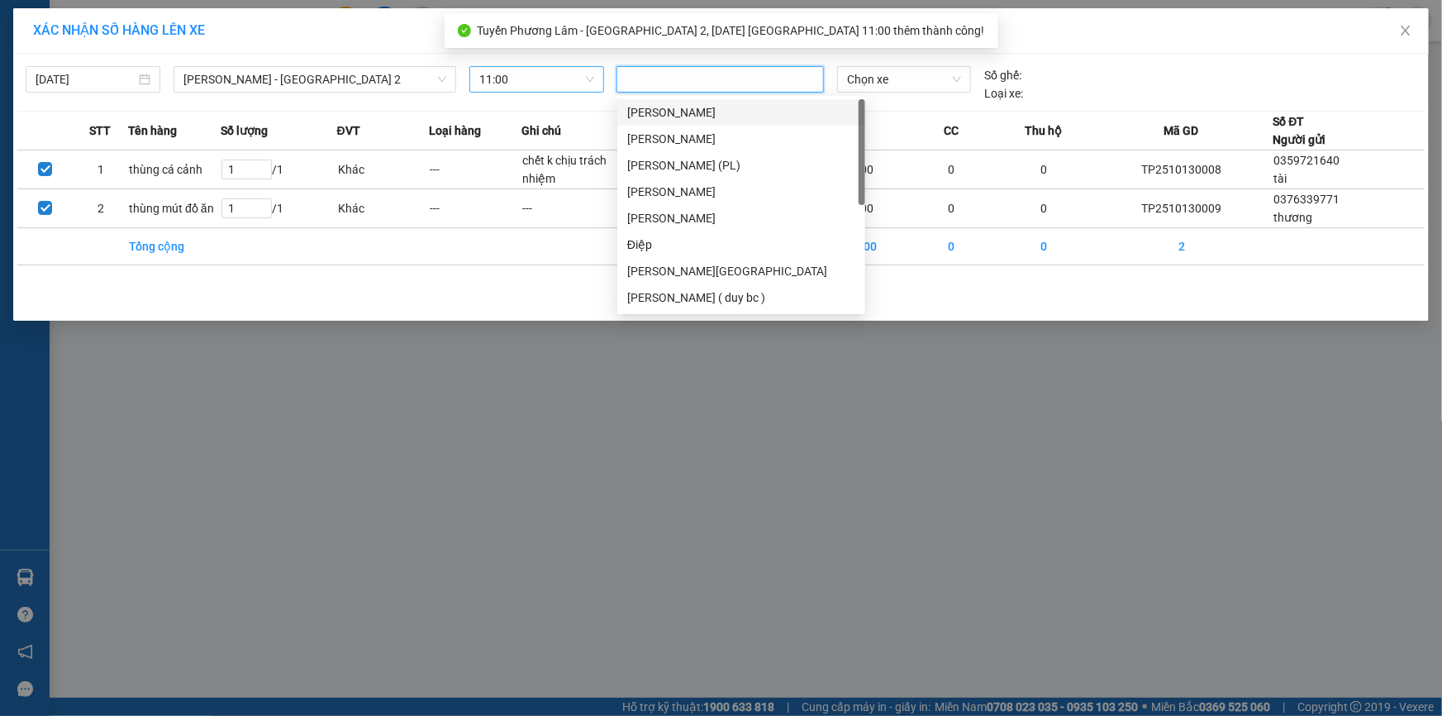
type input "Đ"
drag, startPoint x: 696, startPoint y: 267, endPoint x: 792, endPoint y: 226, distance: 104.1
click at [697, 268] on div "[PERSON_NAME][GEOGRAPHIC_DATA]" at bounding box center [741, 271] width 228 height 18
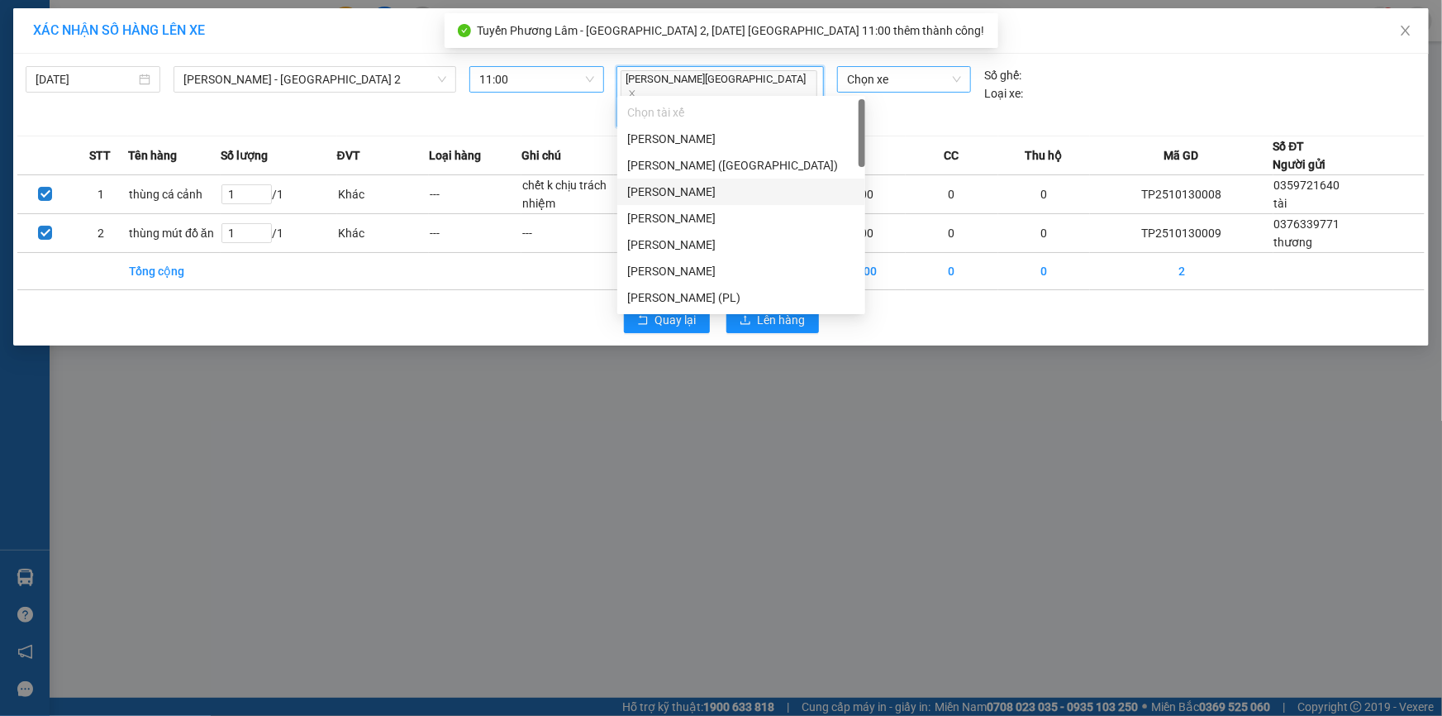
click at [907, 79] on span "Chọn xe" at bounding box center [904, 79] width 114 height 25
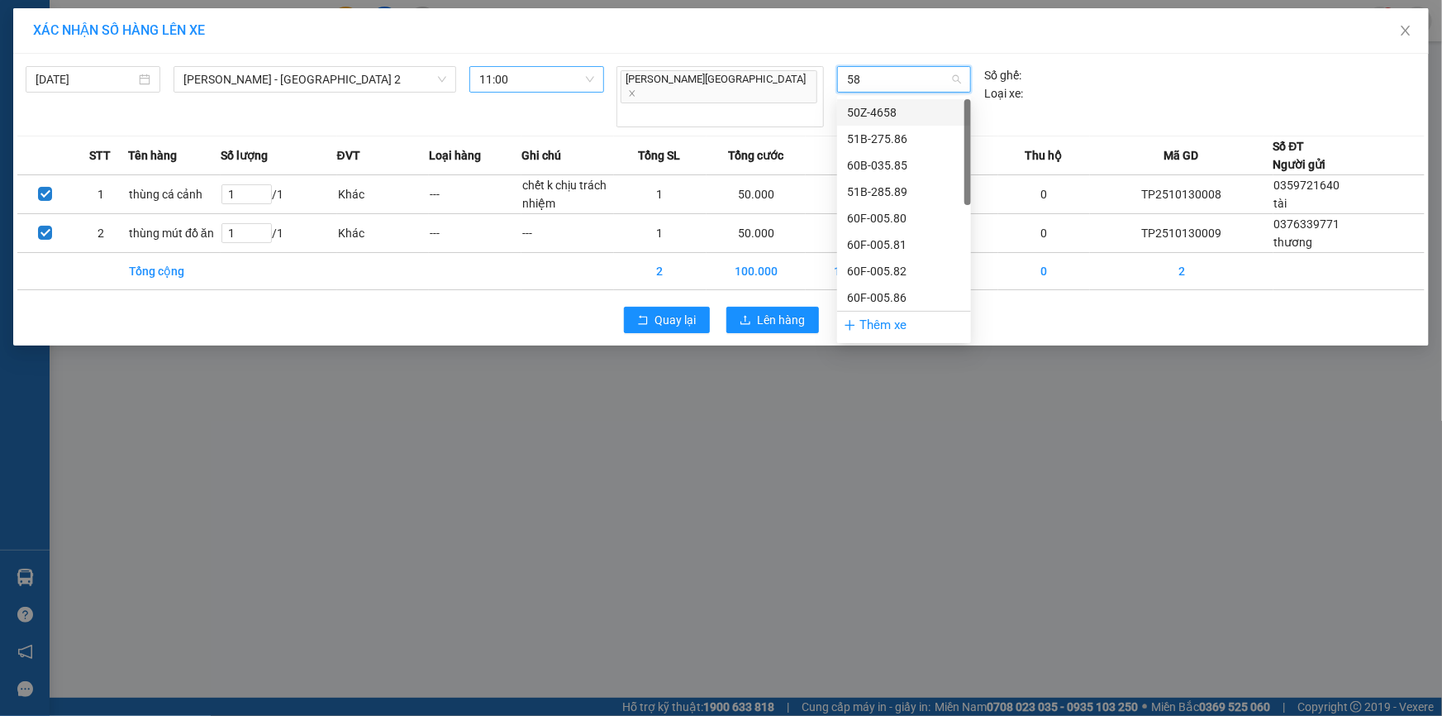
type input "589"
click at [927, 112] on div "51B-285.89" at bounding box center [904, 112] width 114 height 18
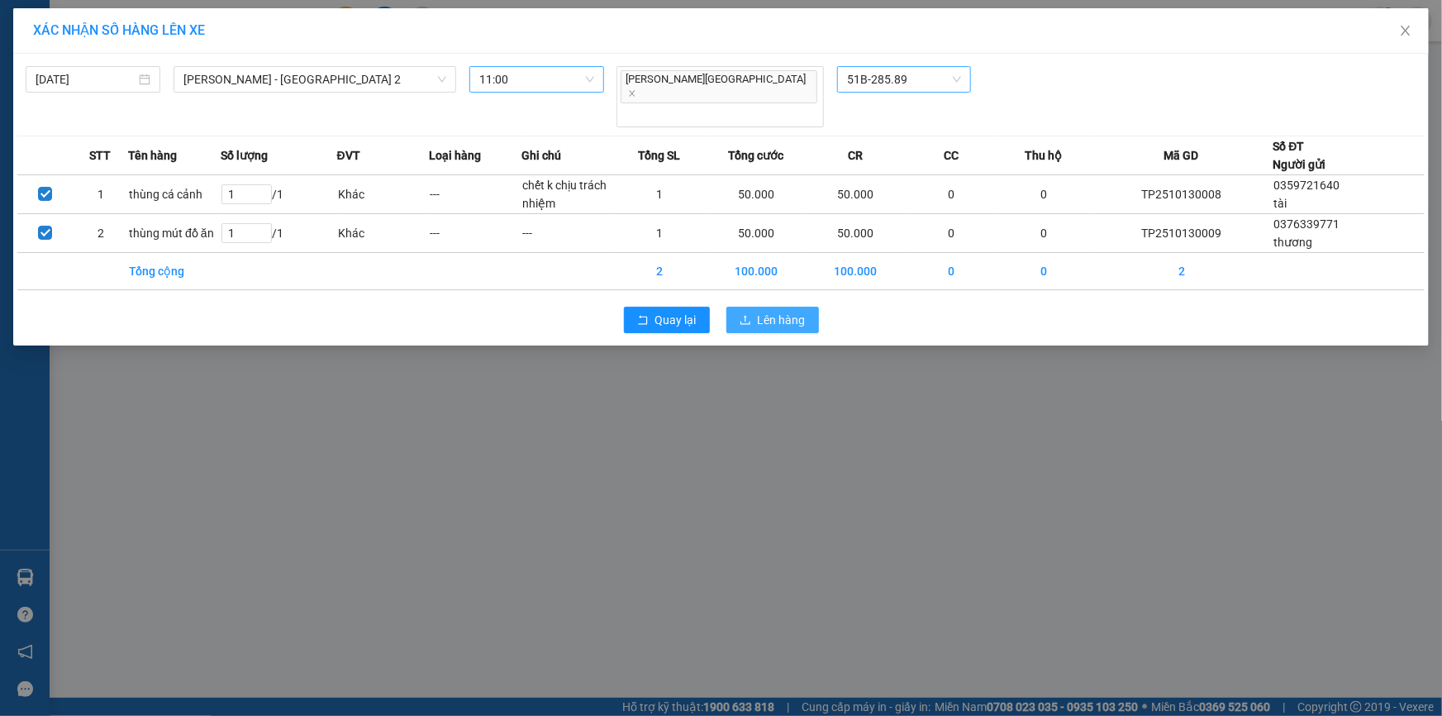
click at [799, 311] on span "Lên hàng" at bounding box center [782, 320] width 48 height 18
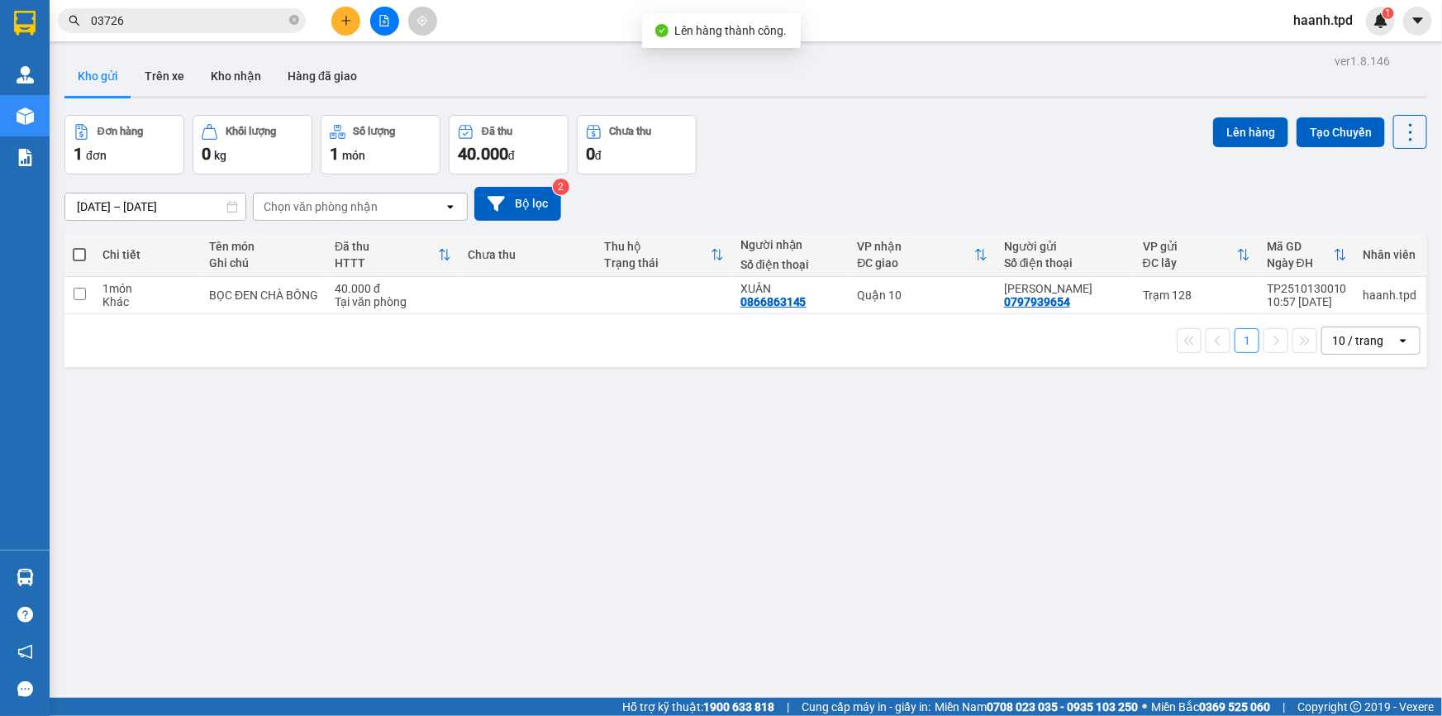
click at [707, 488] on div "ver 1.8.146 Kho gửi Trên xe Kho nhận Hàng đã giao Đơn hàng 1 đơn Khối lượng 0 k…" at bounding box center [746, 408] width 1376 height 716
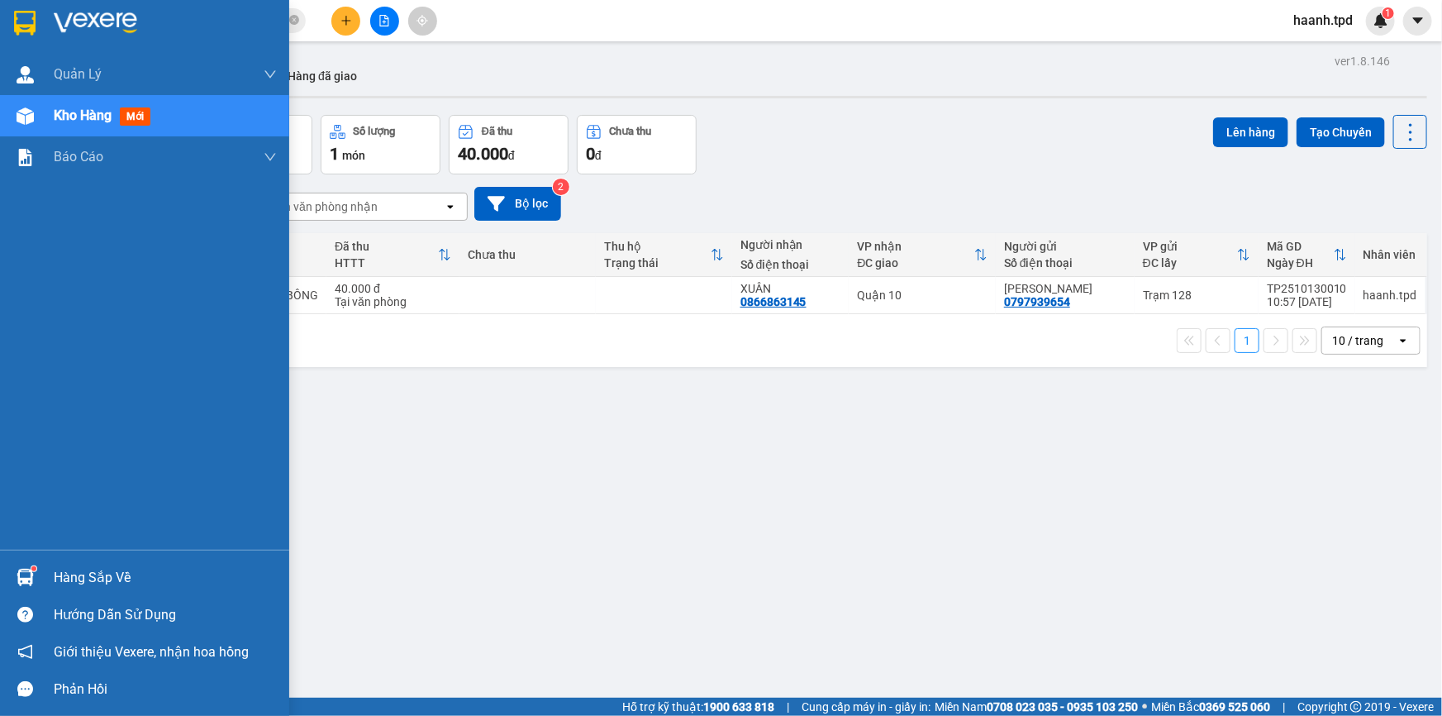
click at [69, 582] on div "Hàng sắp về" at bounding box center [165, 577] width 223 height 25
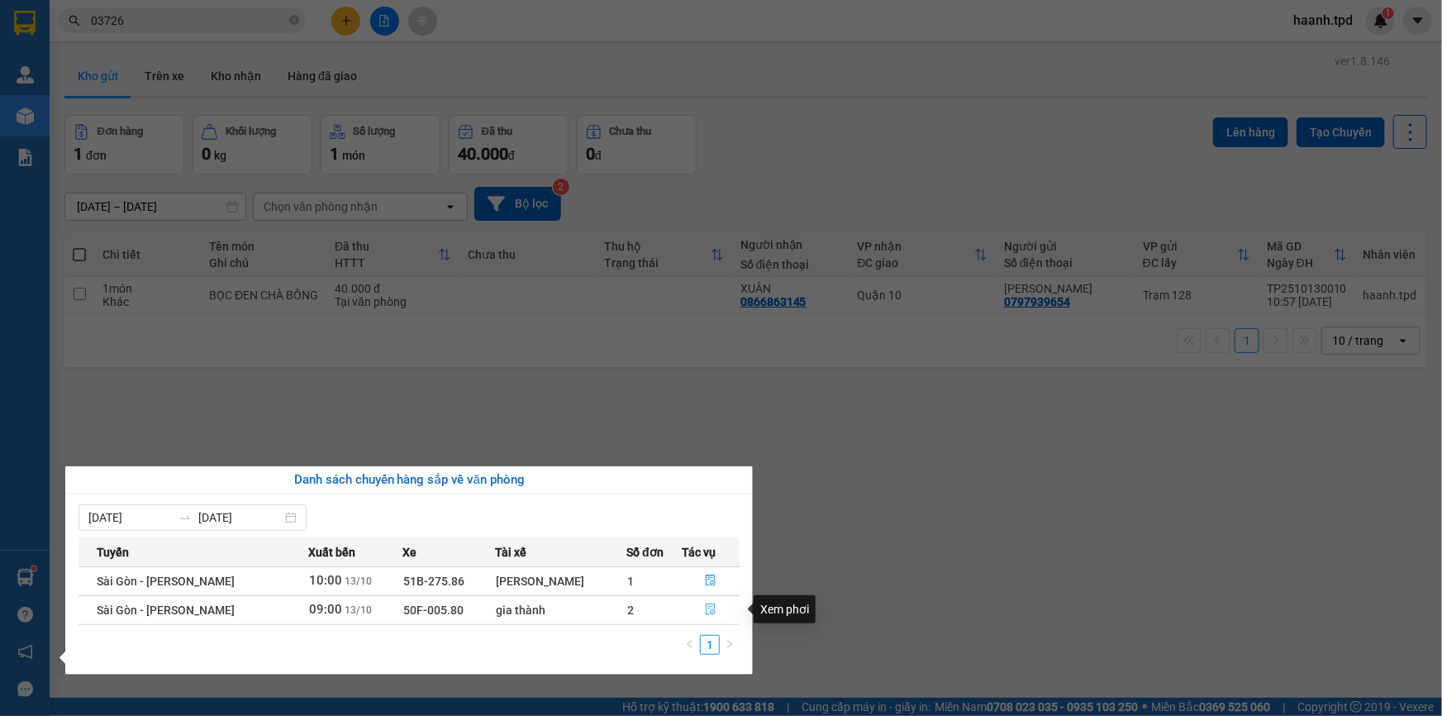
click at [712, 610] on icon "file-done" at bounding box center [711, 609] width 12 height 12
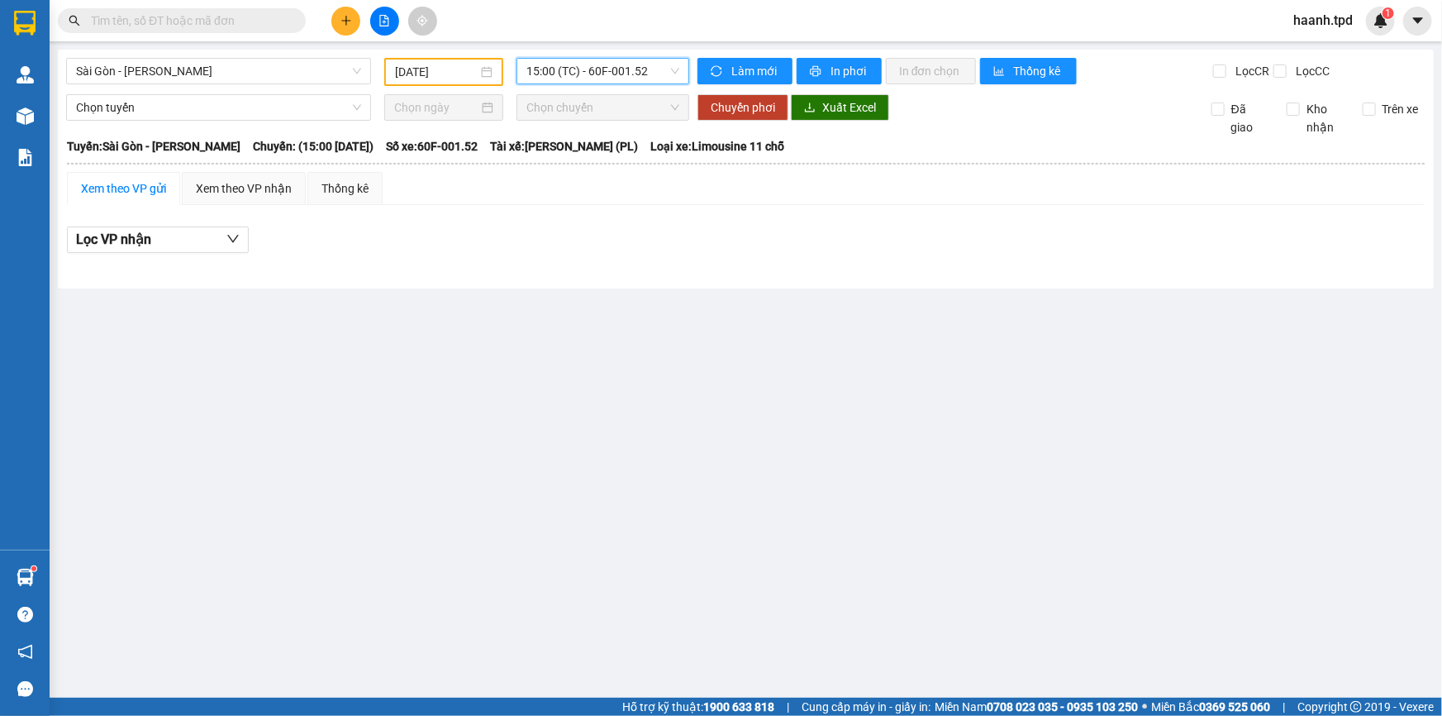
click at [347, 23] on icon "plus" at bounding box center [346, 21] width 12 height 12
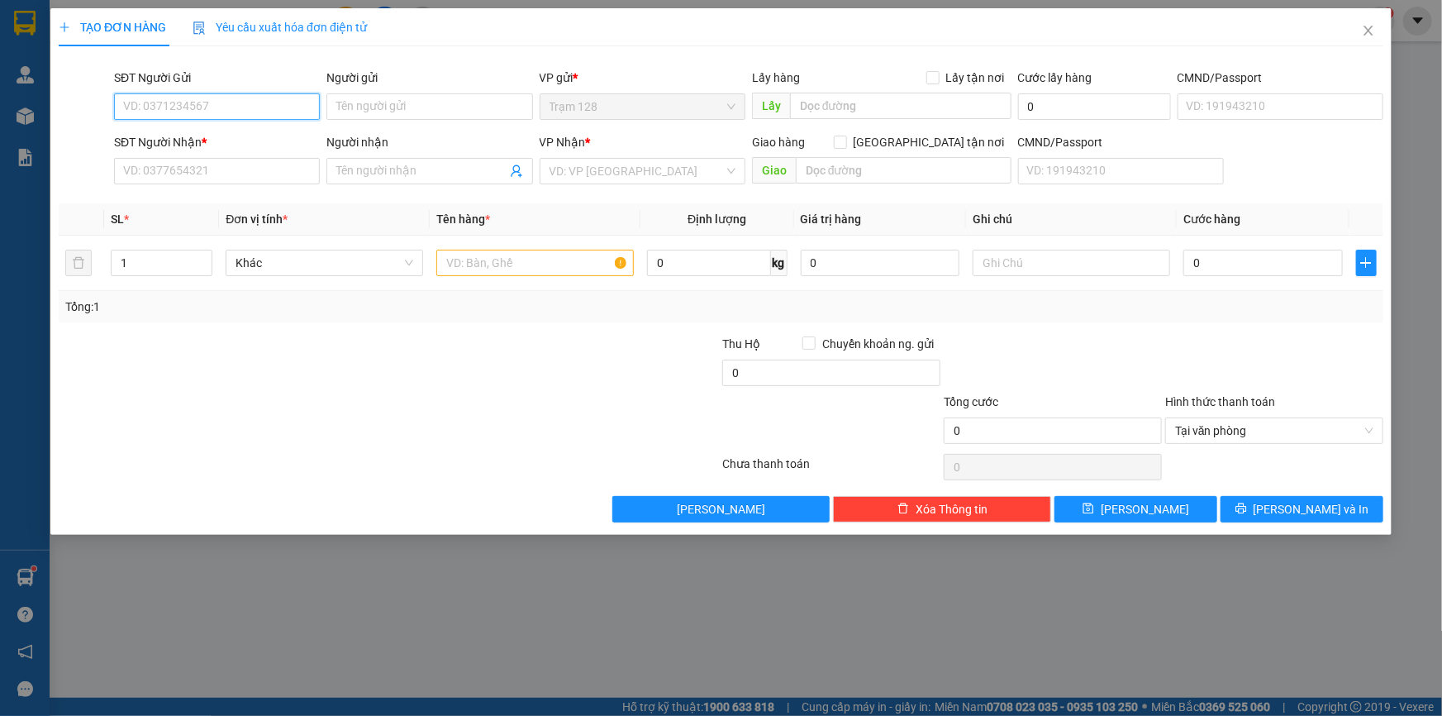
click at [220, 98] on input "SĐT Người Gửi" at bounding box center [217, 106] width 206 height 26
drag, startPoint x: 208, startPoint y: 100, endPoint x: 0, endPoint y: 98, distance: 208.3
click at [0, 98] on div "TẠO ĐƠN HÀNG Yêu cầu xuất hóa đơn điện tử Transit Pickup Surcharge Ids Transit …" at bounding box center [721, 358] width 1442 height 716
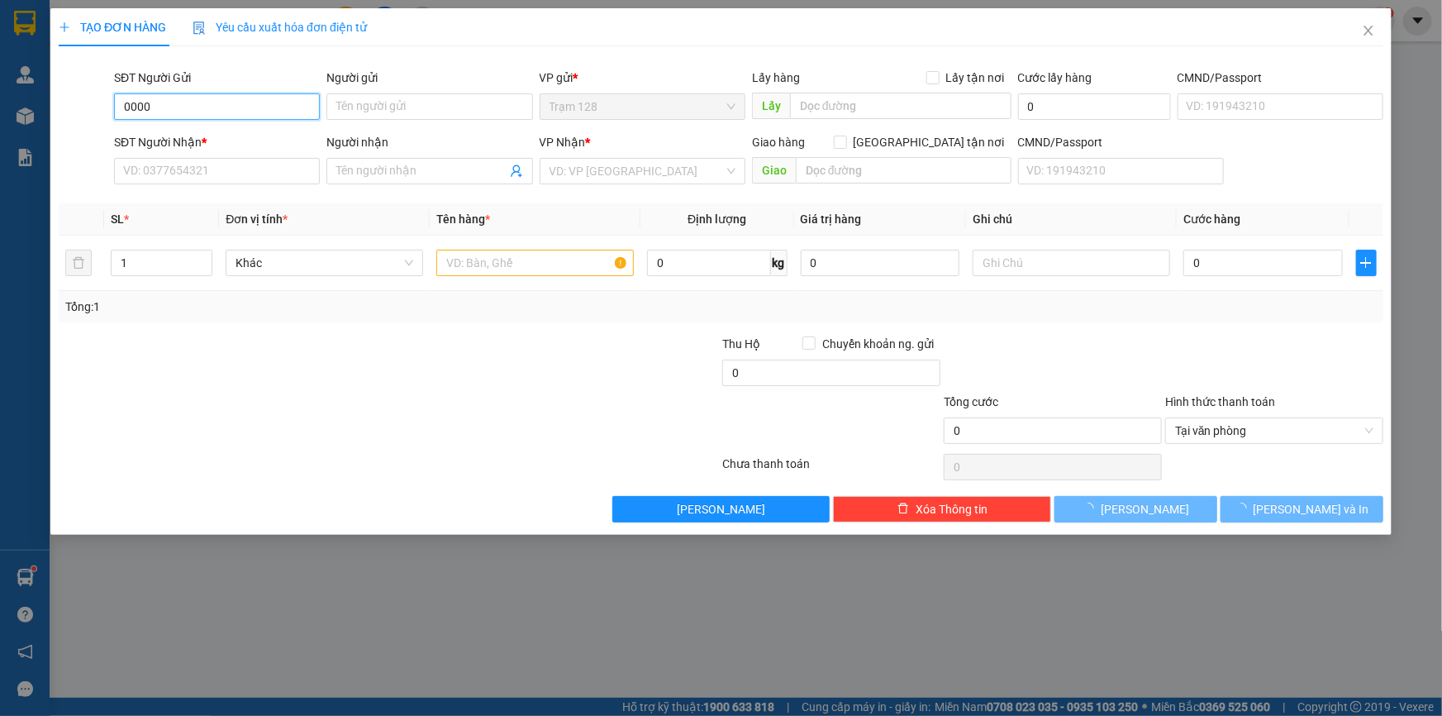
type input "0000"
click at [377, 124] on div "Người gửi Tên người gửi" at bounding box center [429, 98] width 206 height 58
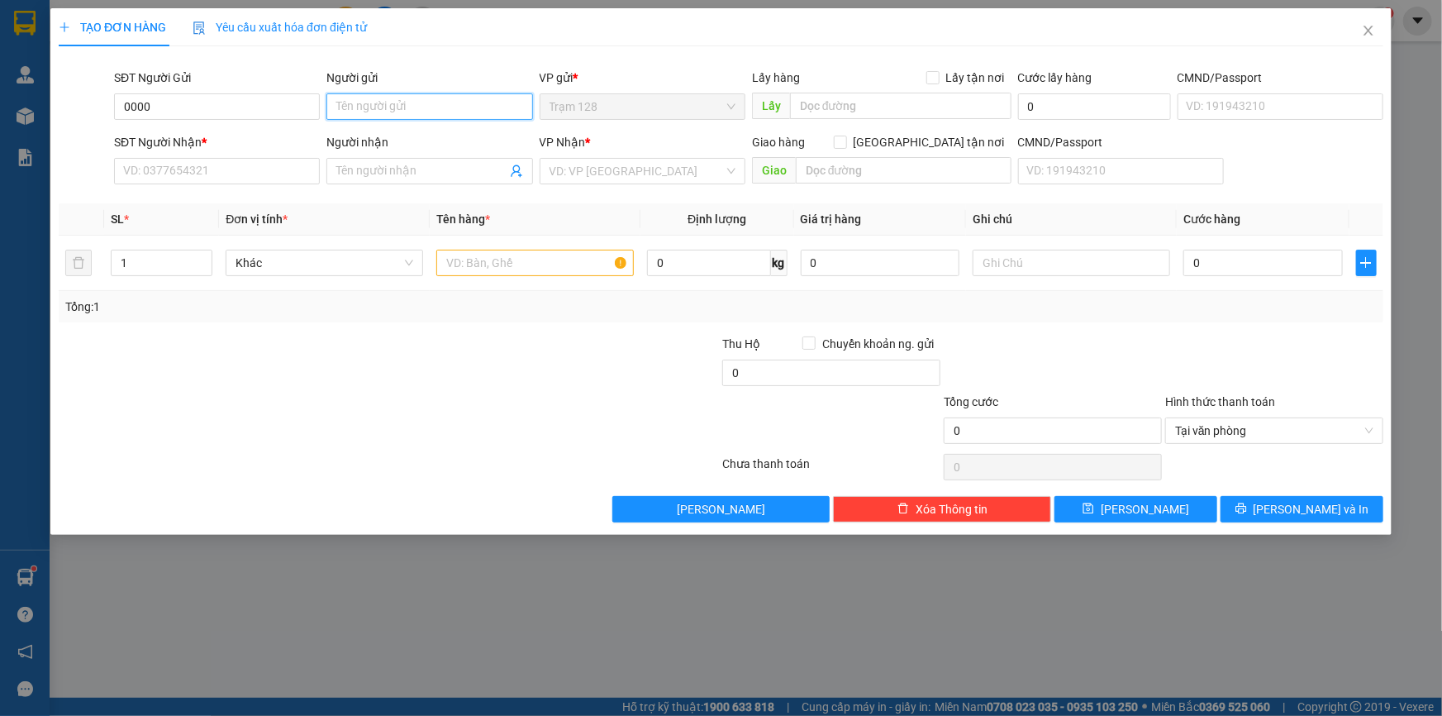
click at [410, 103] on input "Người gửi" at bounding box center [429, 106] width 206 height 26
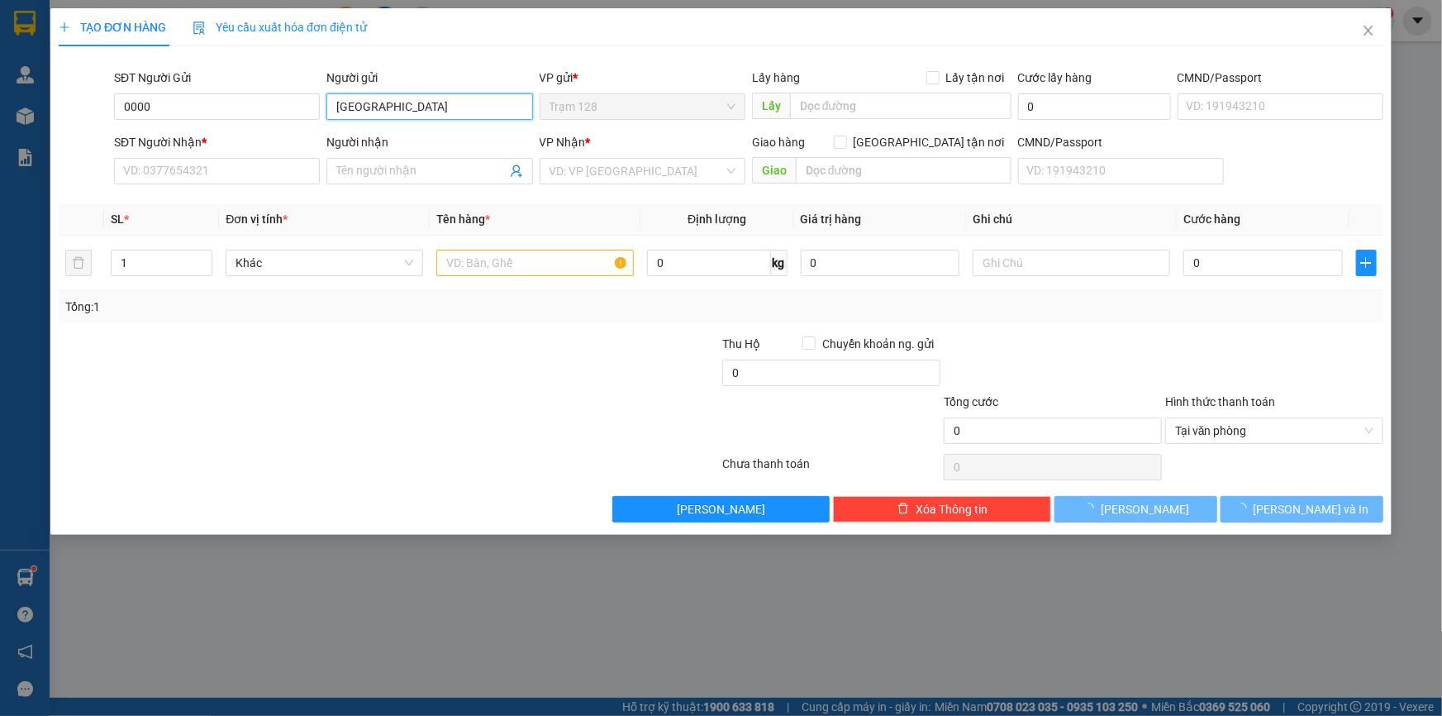
type input "T"
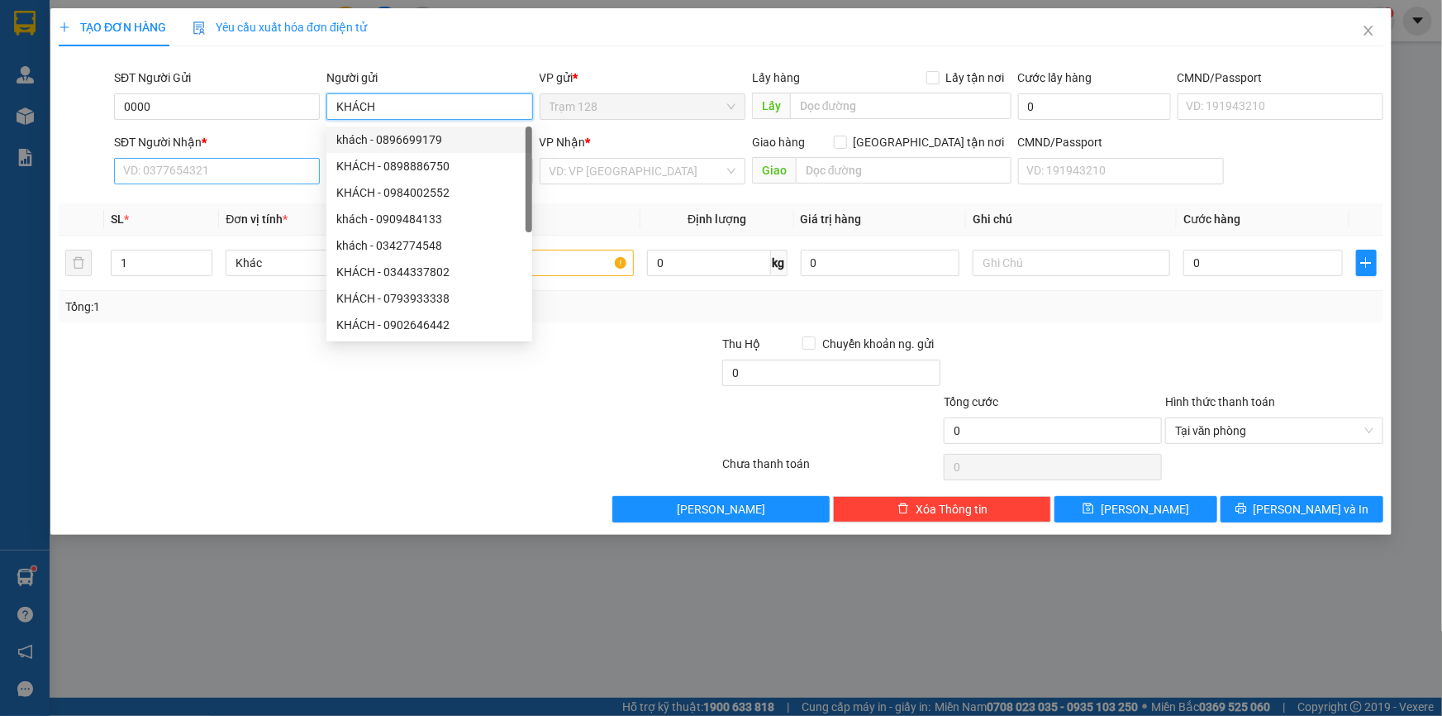
type input "KHÁCH"
click at [219, 166] on input "SĐT Người Nhận *" at bounding box center [217, 171] width 206 height 26
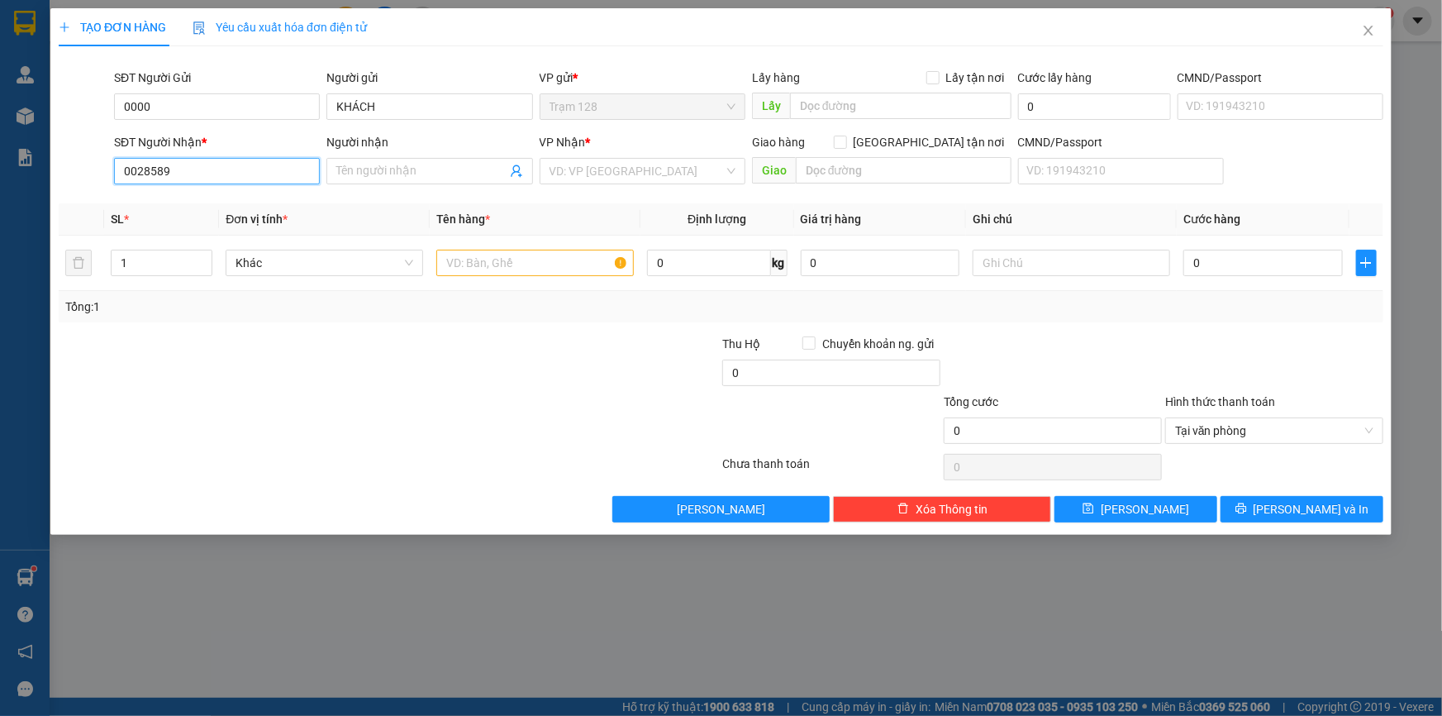
type input "0028589"
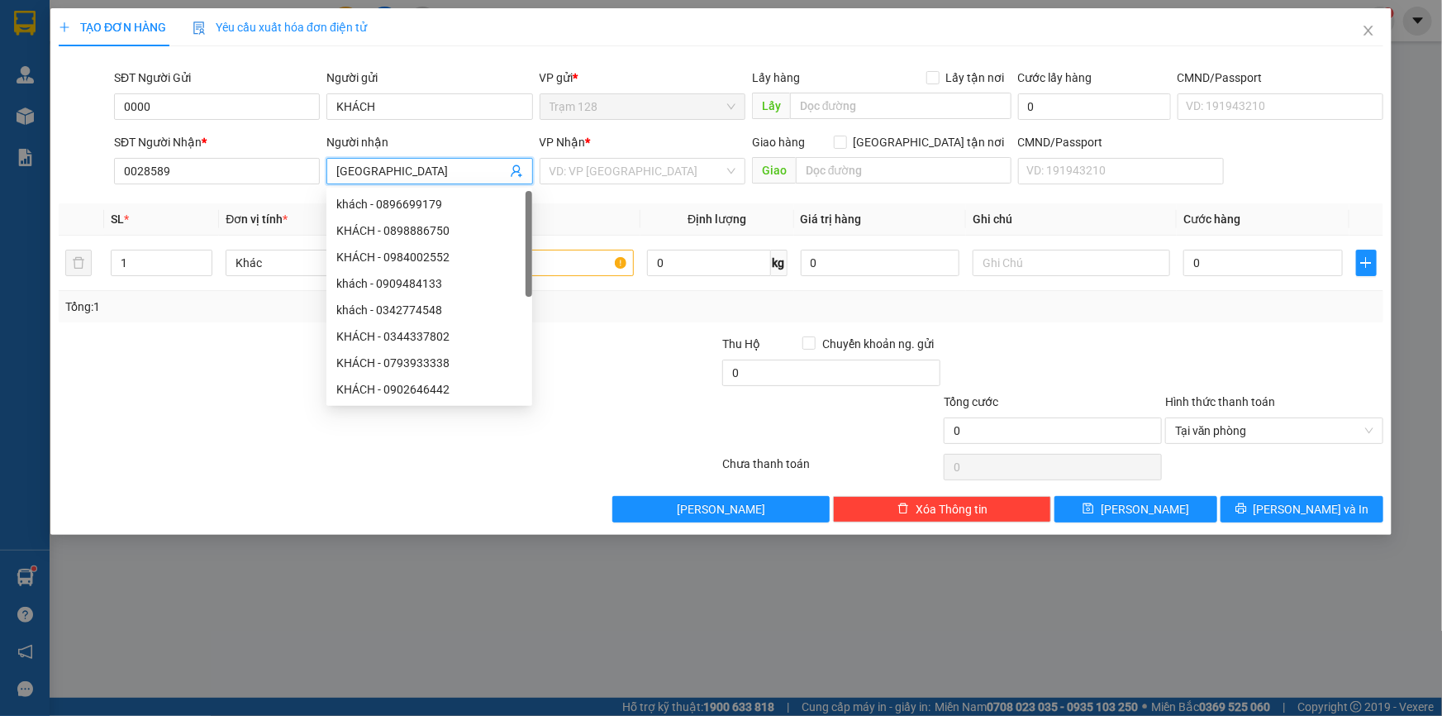
type input "T"
click at [650, 193] on div "Transit Pickup Surcharge Ids Transit Deliver Surcharge Ids Transit Deliver Surc…" at bounding box center [721, 290] width 1325 height 463
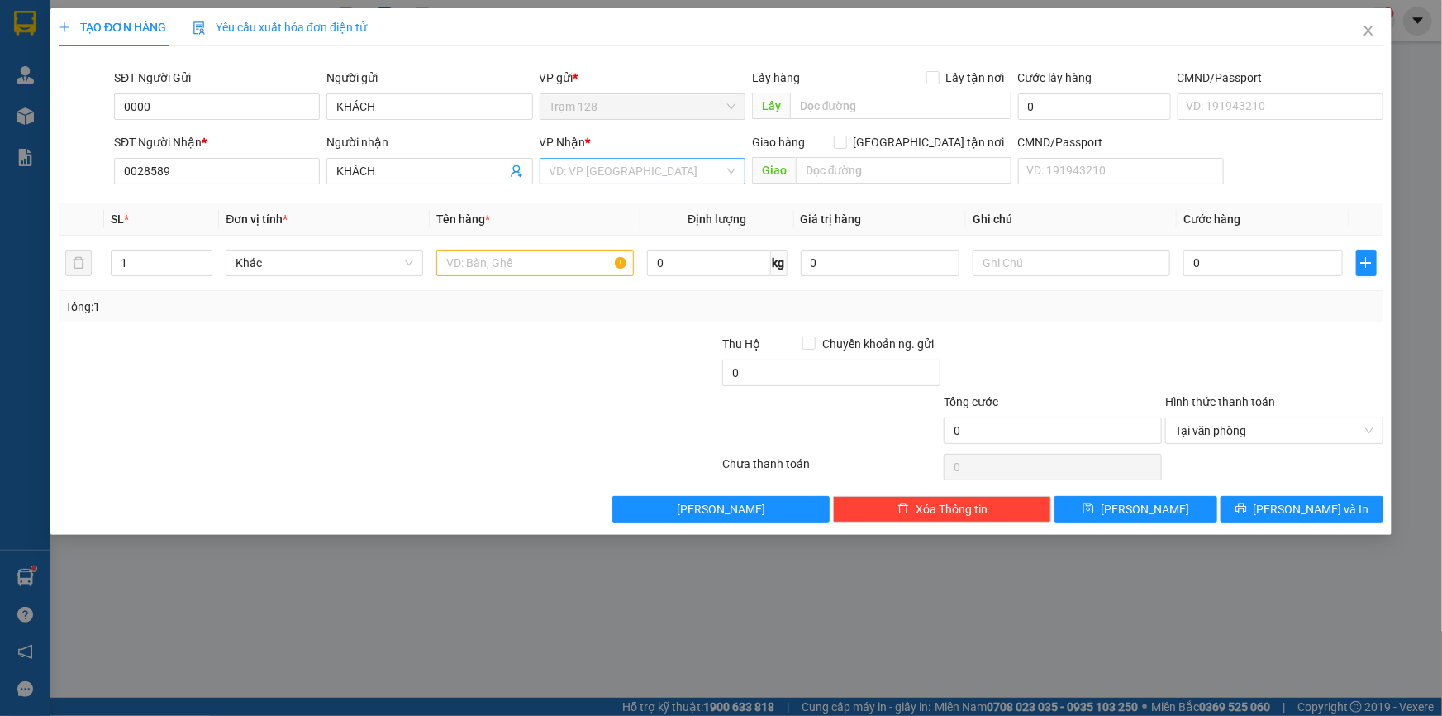
click at [653, 174] on input "search" at bounding box center [637, 171] width 174 height 25
drag, startPoint x: 407, startPoint y: 107, endPoint x: 62, endPoint y: 93, distance: 344.9
click at [62, 93] on div "SĐT Người Gửi 0000 Người gửi KHÁCH KHÁCH VP gửi * Trạm 128 Lấy hàng Lấy tận nơi…" at bounding box center [721, 98] width 1328 height 58
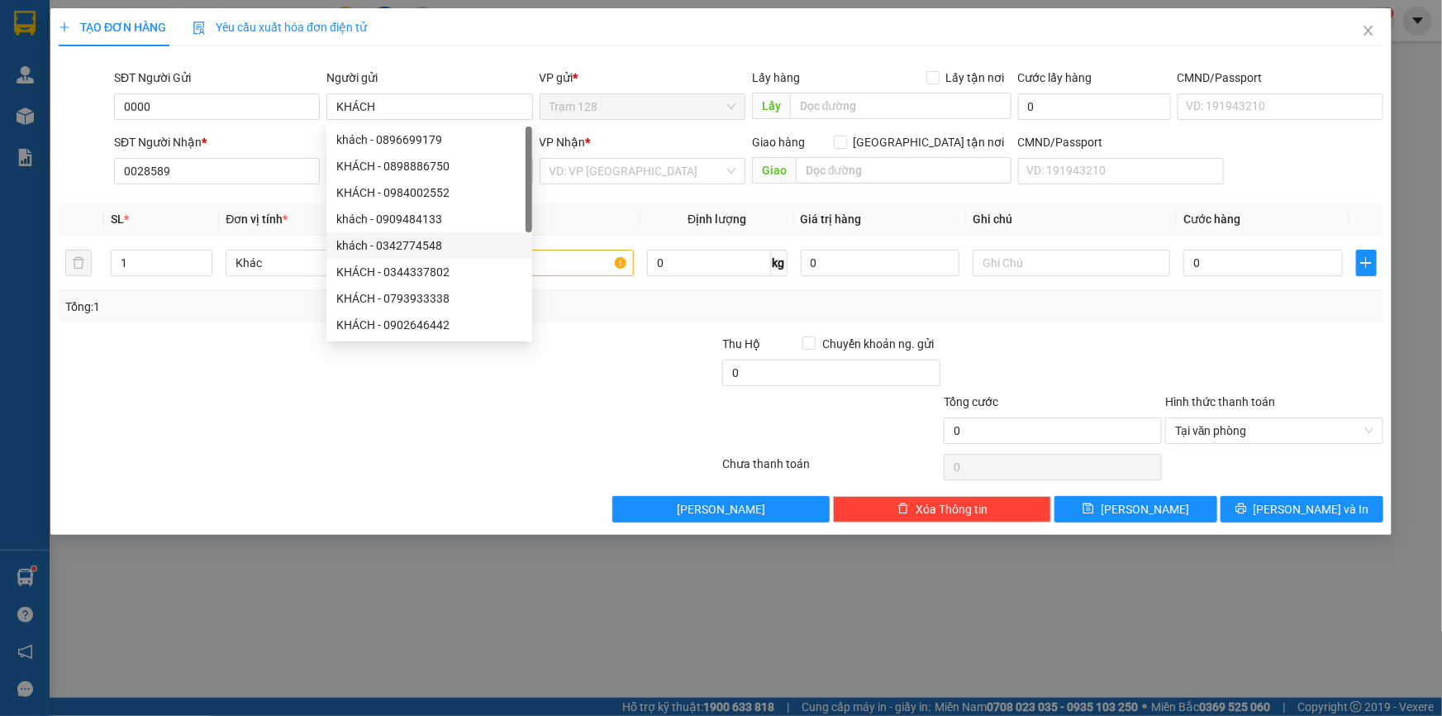
click at [620, 206] on th "Tên hàng *" at bounding box center [535, 219] width 211 height 32
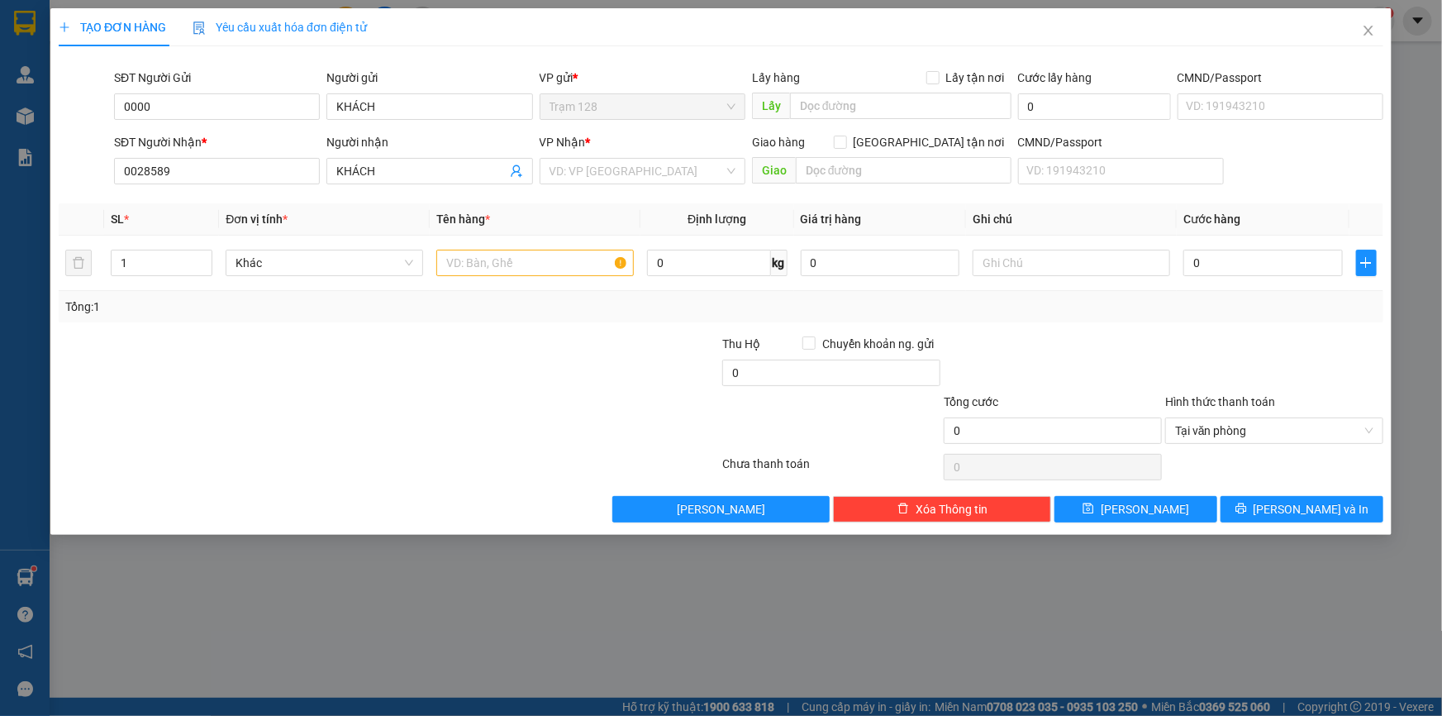
click at [636, 195] on div "Transit Pickup Surcharge Ids Transit Deliver Surcharge Ids Transit Deliver Surc…" at bounding box center [721, 290] width 1325 height 463
drag, startPoint x: 416, startPoint y: 167, endPoint x: 231, endPoint y: 187, distance: 185.3
click at [231, 187] on div "SĐT Người Nhận * 0028589 Người nhận KHÁCH KHÁCH VP Nhận * VD: VP Sài Gòn Giao h…" at bounding box center [749, 162] width 1276 height 58
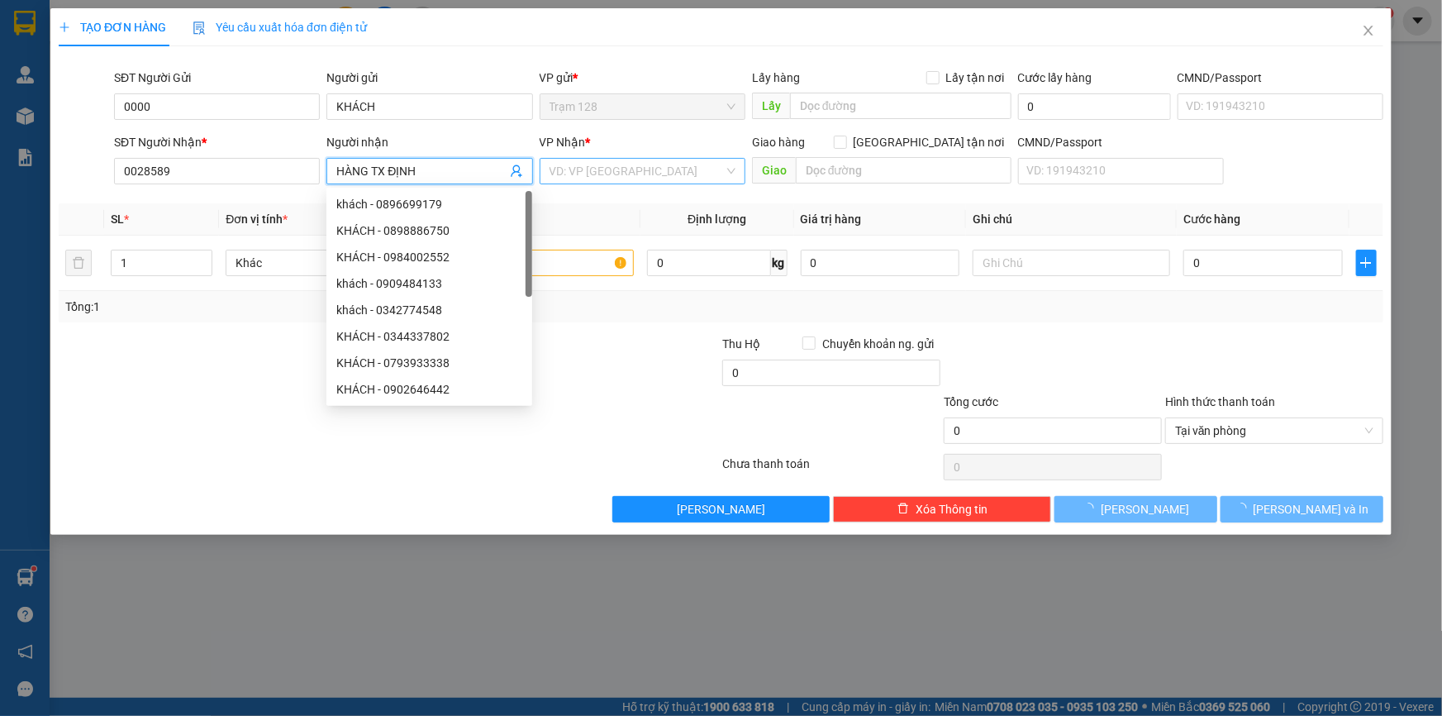
type input "HÀNG TX ĐỊNH"
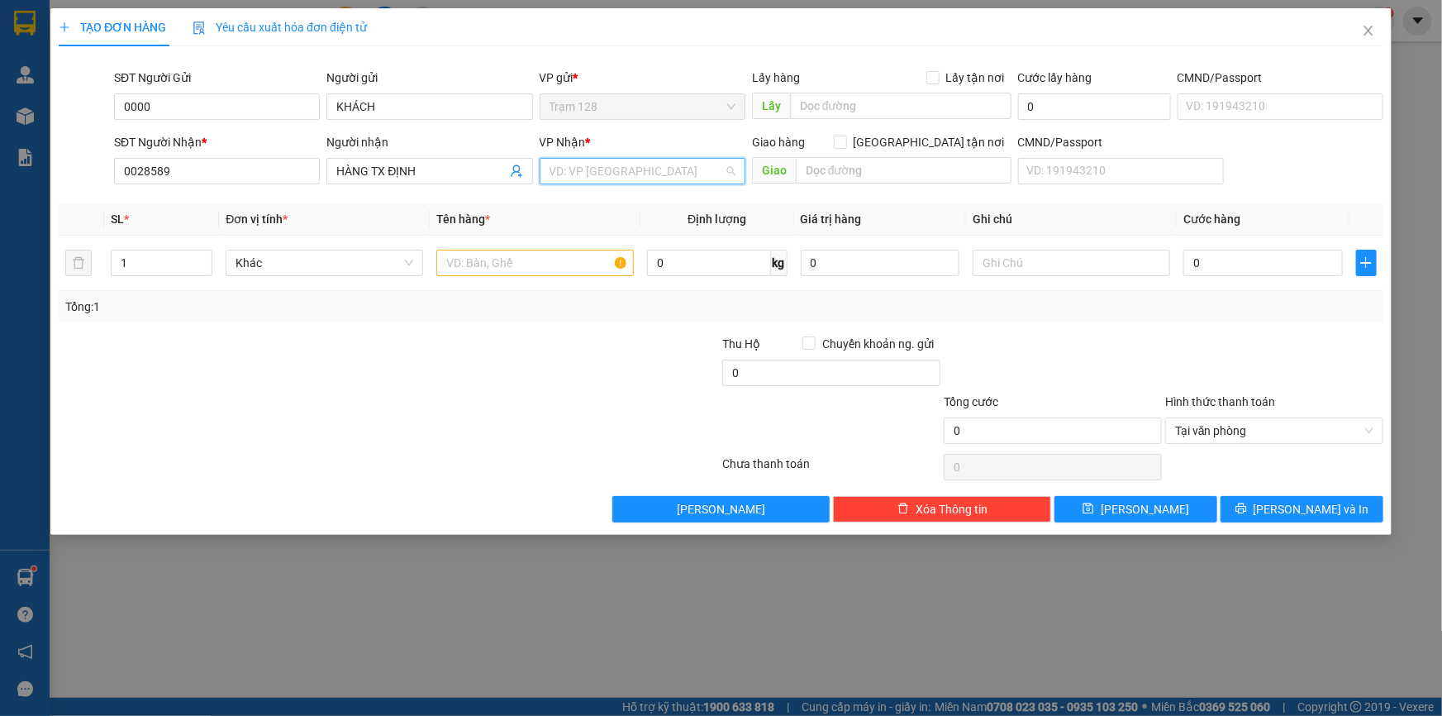
click at [639, 172] on input "search" at bounding box center [637, 171] width 174 height 25
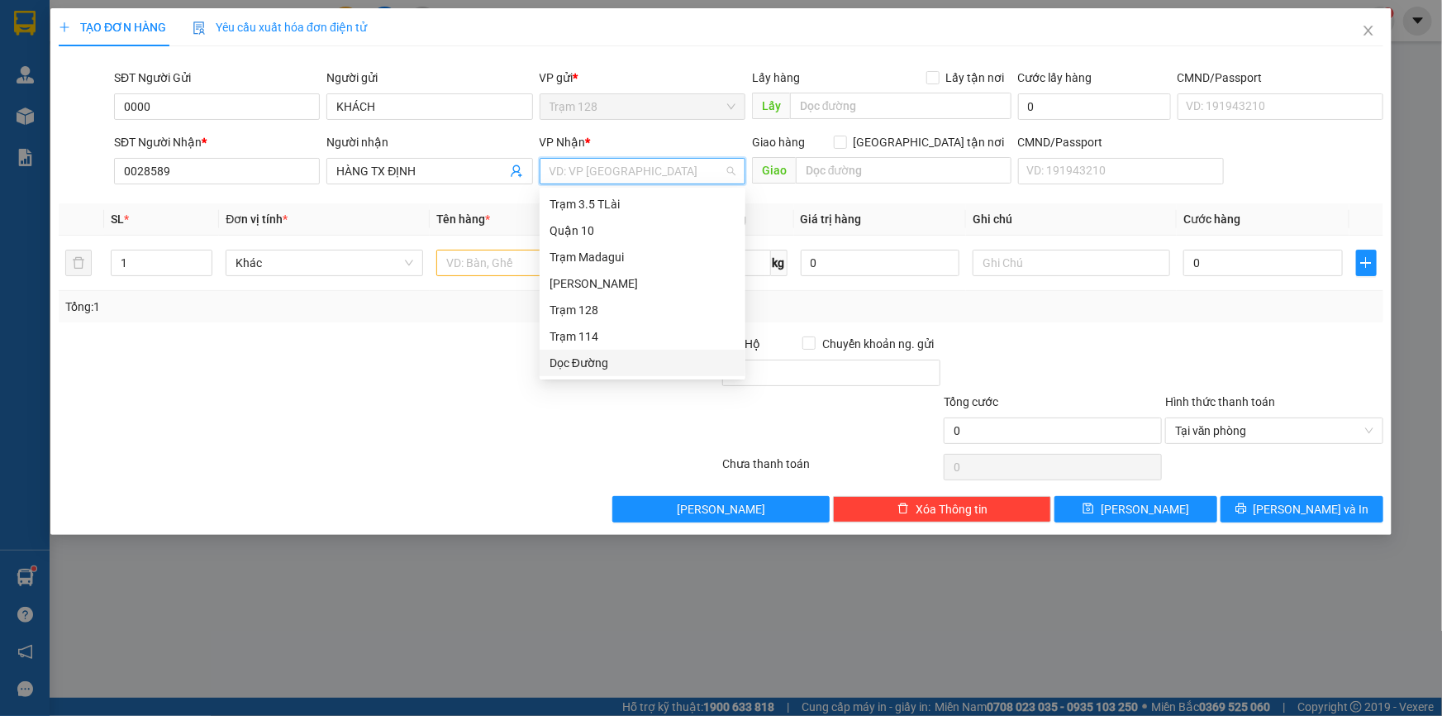
drag, startPoint x: 619, startPoint y: 362, endPoint x: 859, endPoint y: 207, distance: 285.8
click at [620, 362] on div "Dọc Đường" at bounding box center [643, 363] width 186 height 18
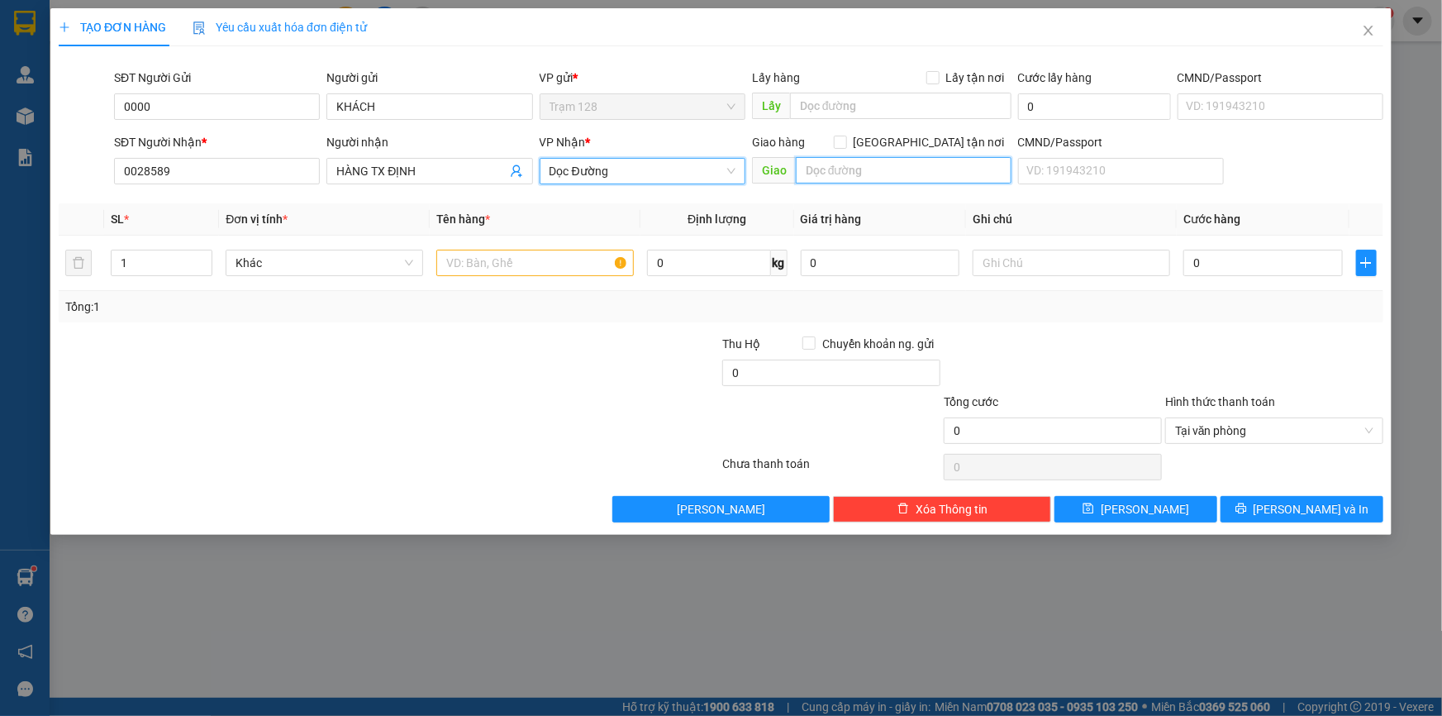
click at [875, 179] on input "text" at bounding box center [904, 170] width 216 height 26
type input "NGA 4 THỦ ĐỨC"
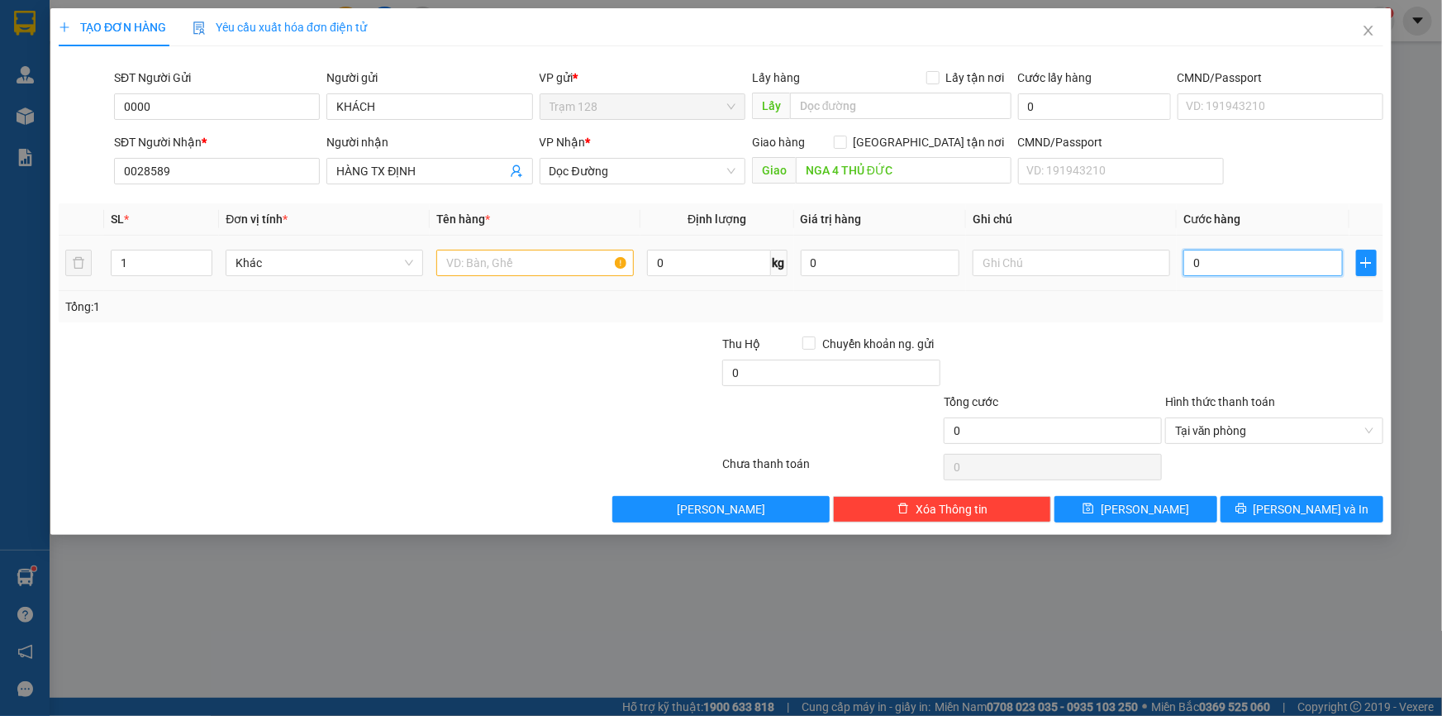
click at [1240, 274] on input "0" at bounding box center [1262, 263] width 159 height 26
type input "65"
type input "650"
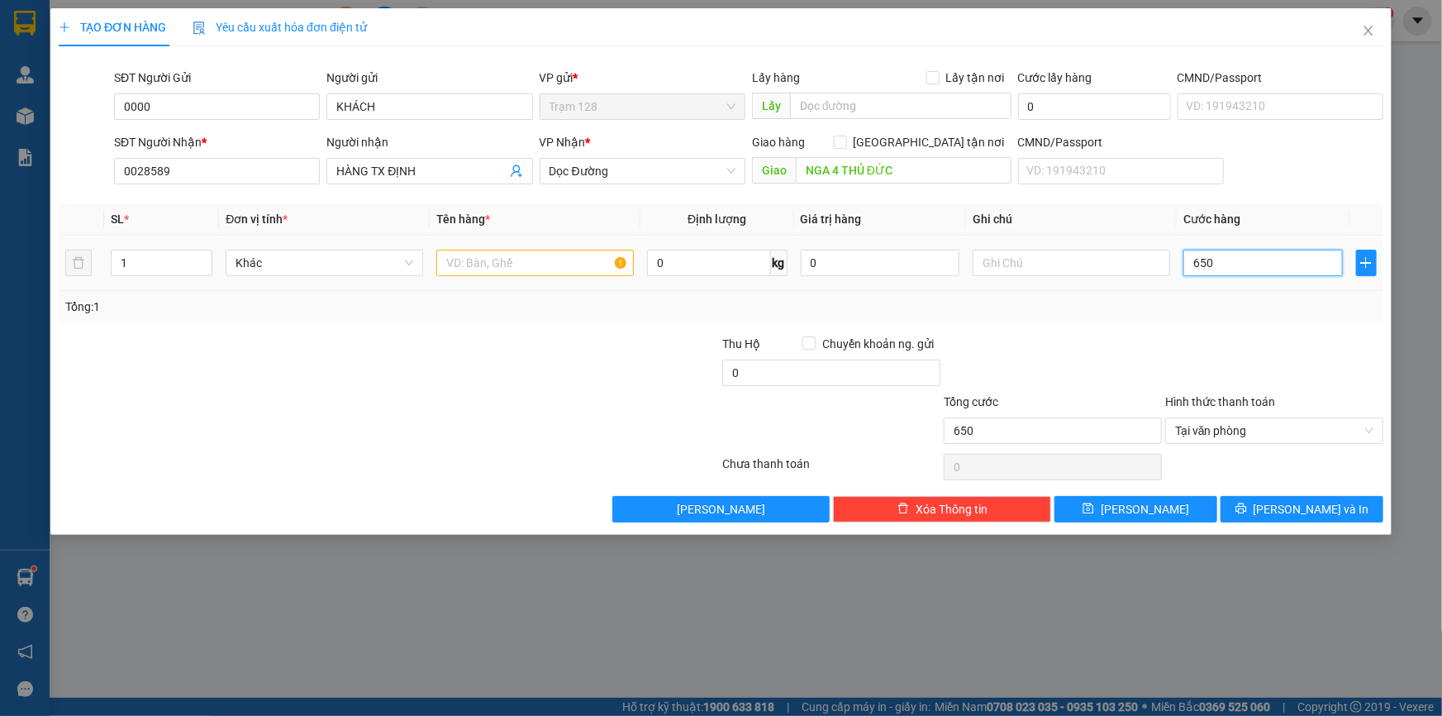
drag, startPoint x: 1240, startPoint y: 274, endPoint x: 842, endPoint y: 246, distance: 398.5
click at [842, 246] on tr "1 Khác 0 kg 0 650" at bounding box center [721, 263] width 1325 height 55
type input "5"
type input "50"
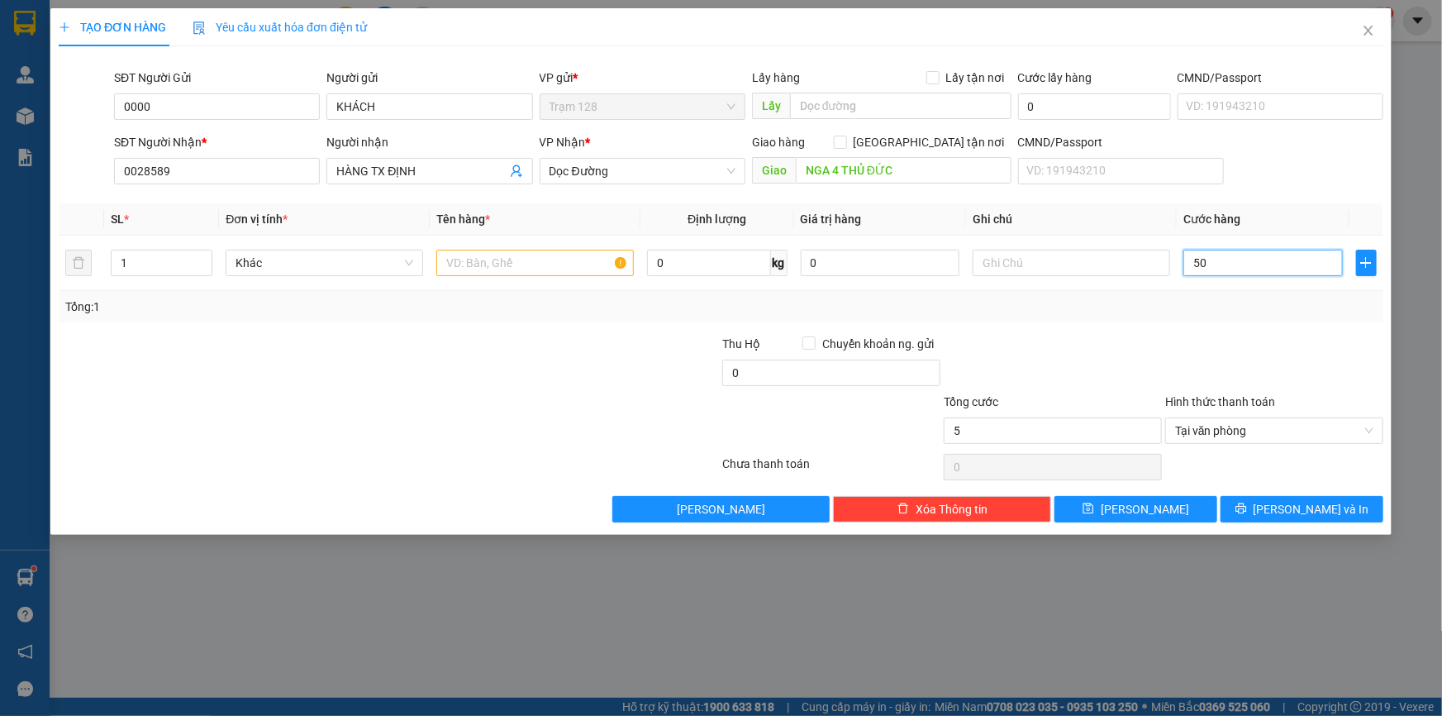
type input "50"
type input "50.000"
click at [1349, 304] on div "Tổng: 1" at bounding box center [720, 306] width 1311 height 18
click at [798, 359] on input "0" at bounding box center [831, 372] width 218 height 26
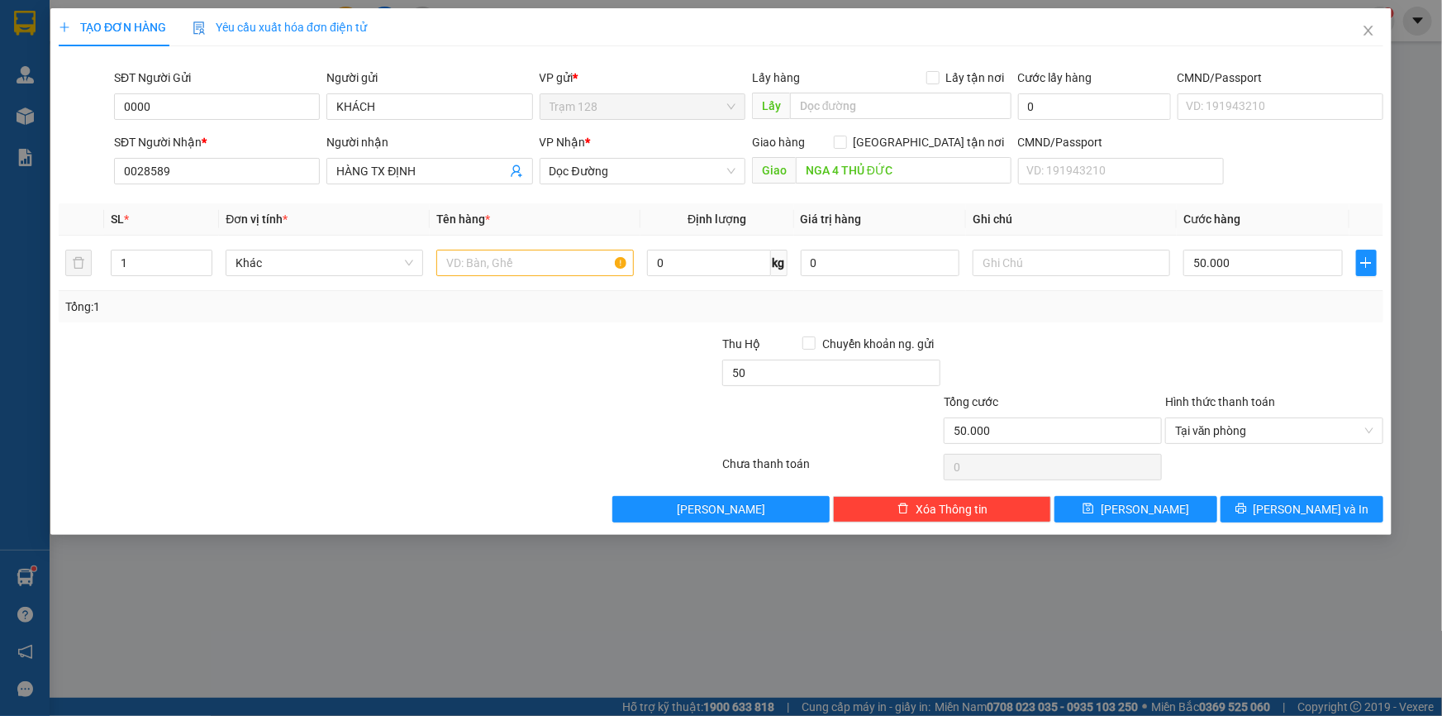
type input "50.000"
click at [983, 348] on div at bounding box center [1052, 364] width 221 height 58
click at [488, 259] on input "text" at bounding box center [535, 263] width 198 height 26
type input "HÀNG TX ĐỊNH"
type input "0"
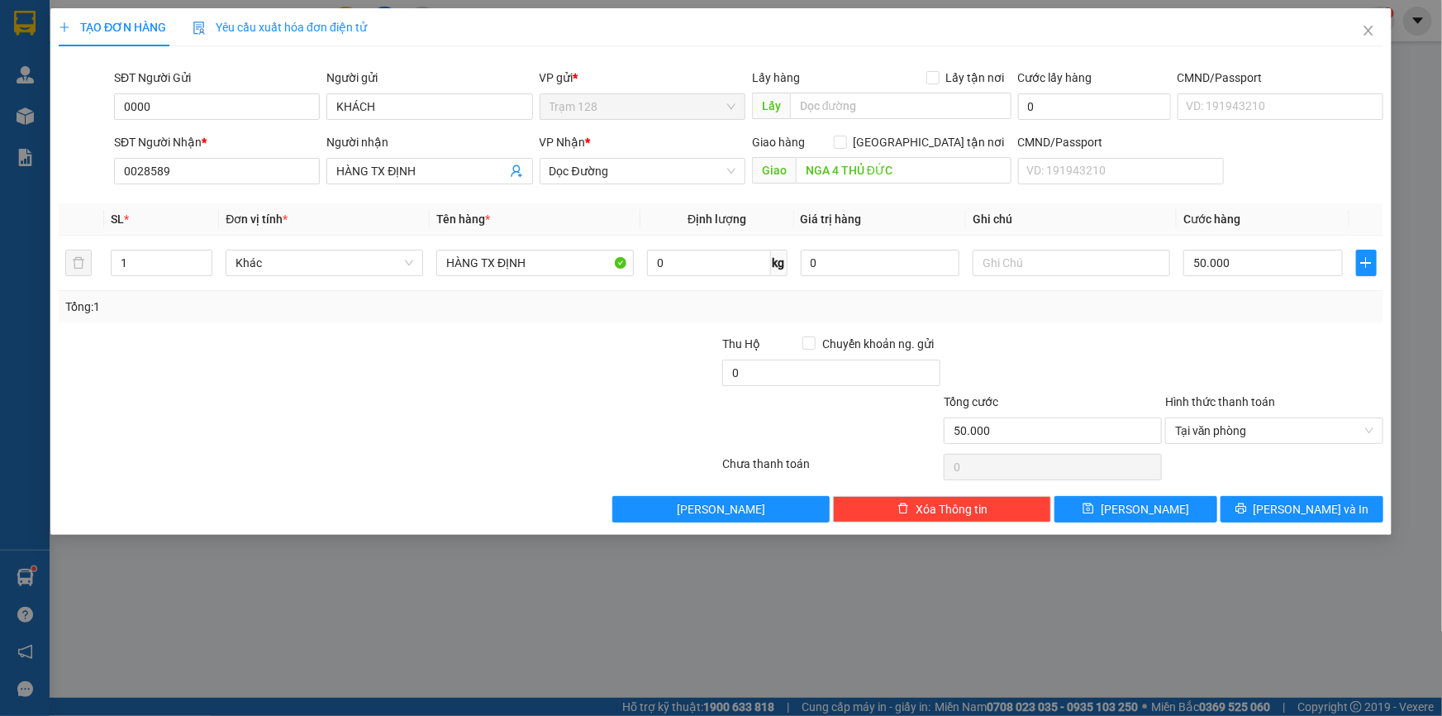
click at [1173, 329] on div "Transit Pickup Surcharge Ids Transit Deliver Surcharge Ids Transit Deliver Surc…" at bounding box center [721, 290] width 1325 height 463
click at [1255, 506] on button "[PERSON_NAME] và In" at bounding box center [1302, 509] width 163 height 26
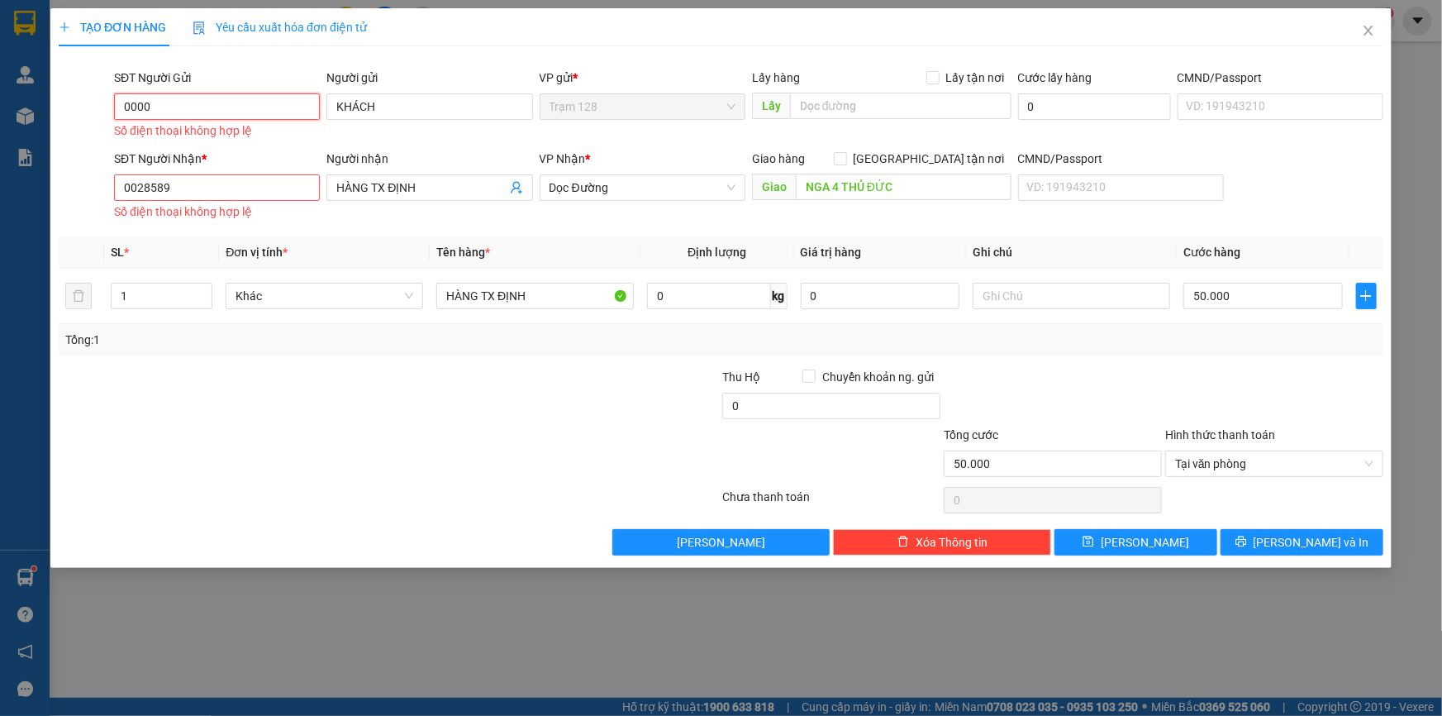
click at [236, 105] on input "0000" at bounding box center [217, 106] width 206 height 26
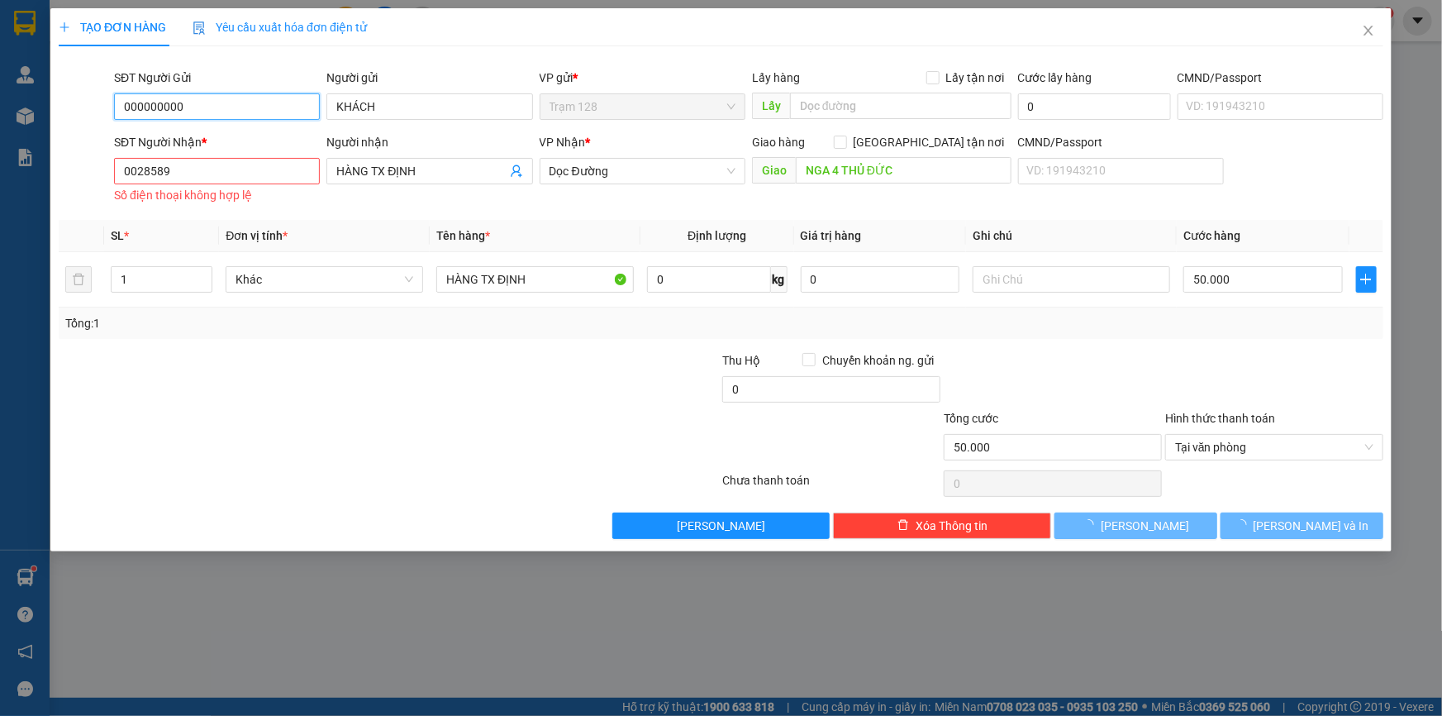
type input "000000000"
click at [273, 165] on input "0028589" at bounding box center [217, 171] width 206 height 26
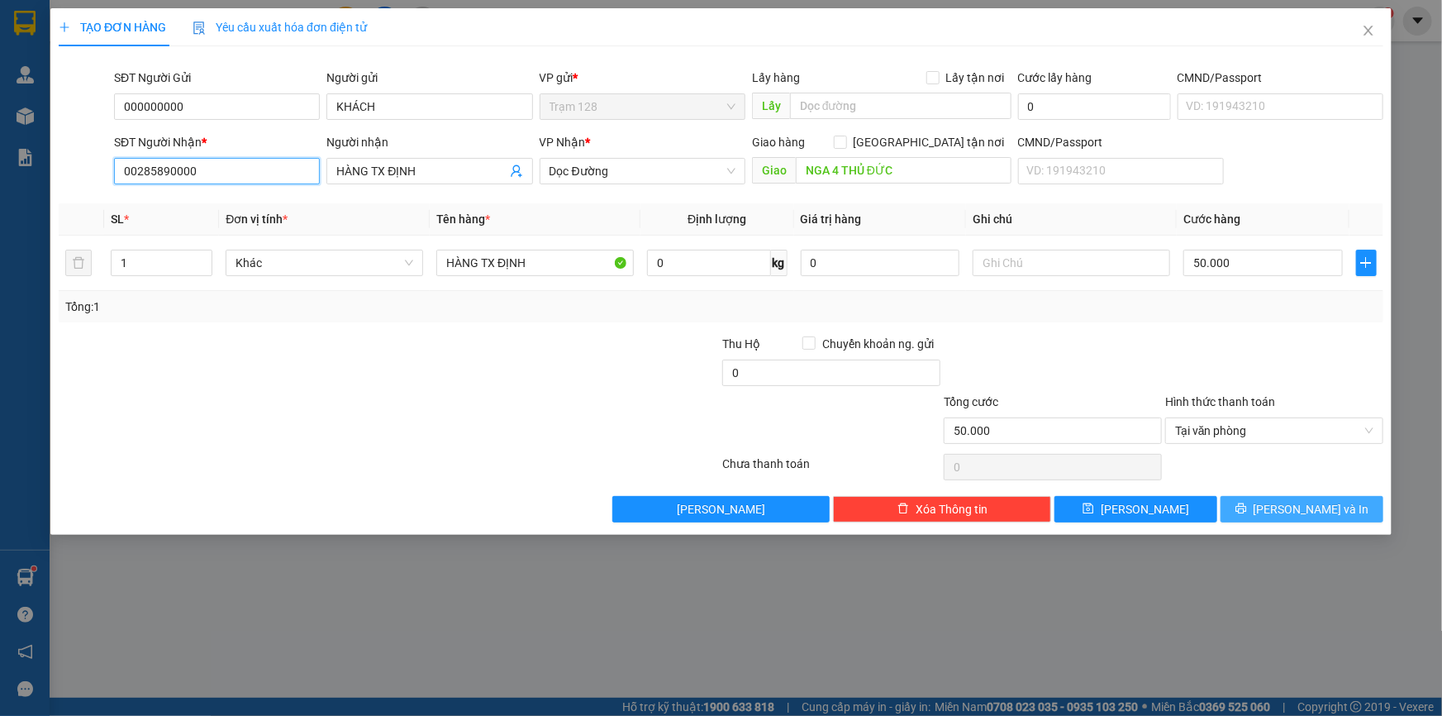
type input "00285890000"
click at [1254, 508] on button "[PERSON_NAME] và In" at bounding box center [1302, 509] width 163 height 26
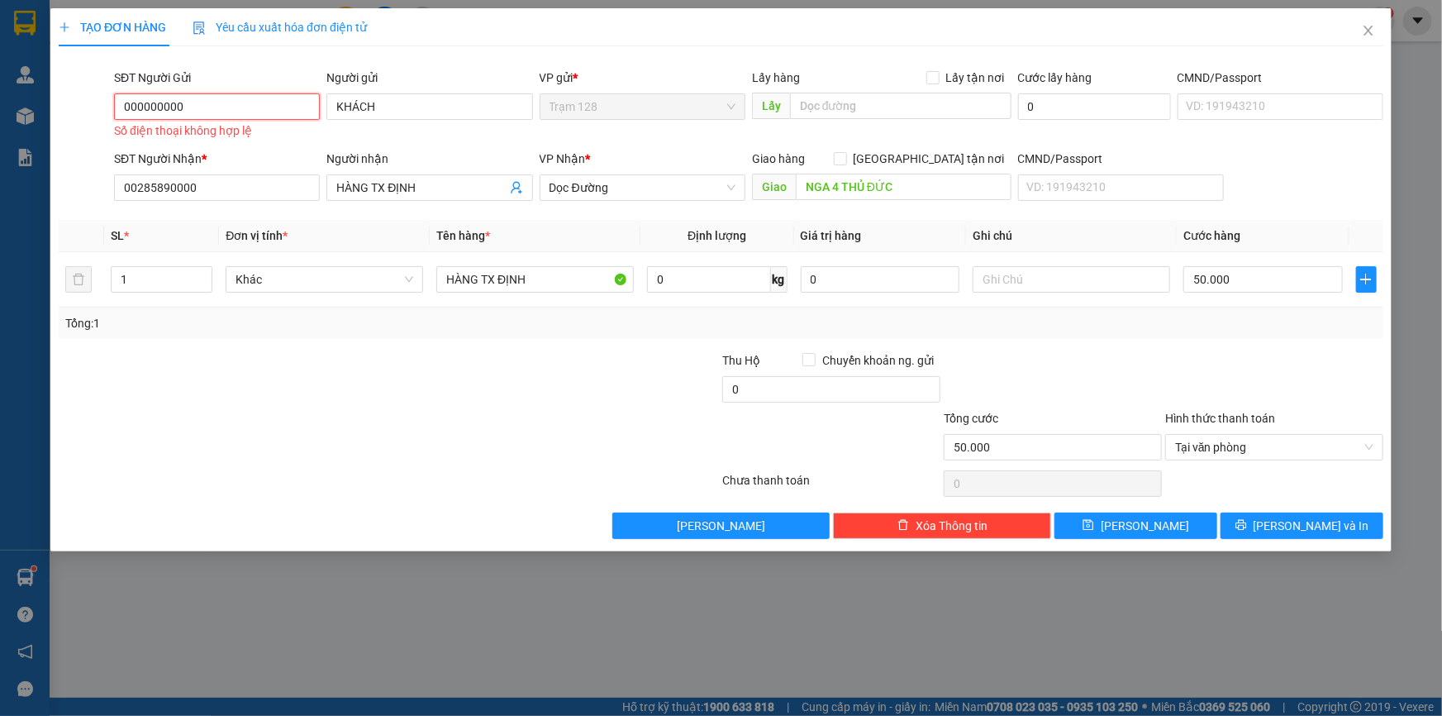
click at [267, 102] on input "000000000" at bounding box center [217, 106] width 206 height 26
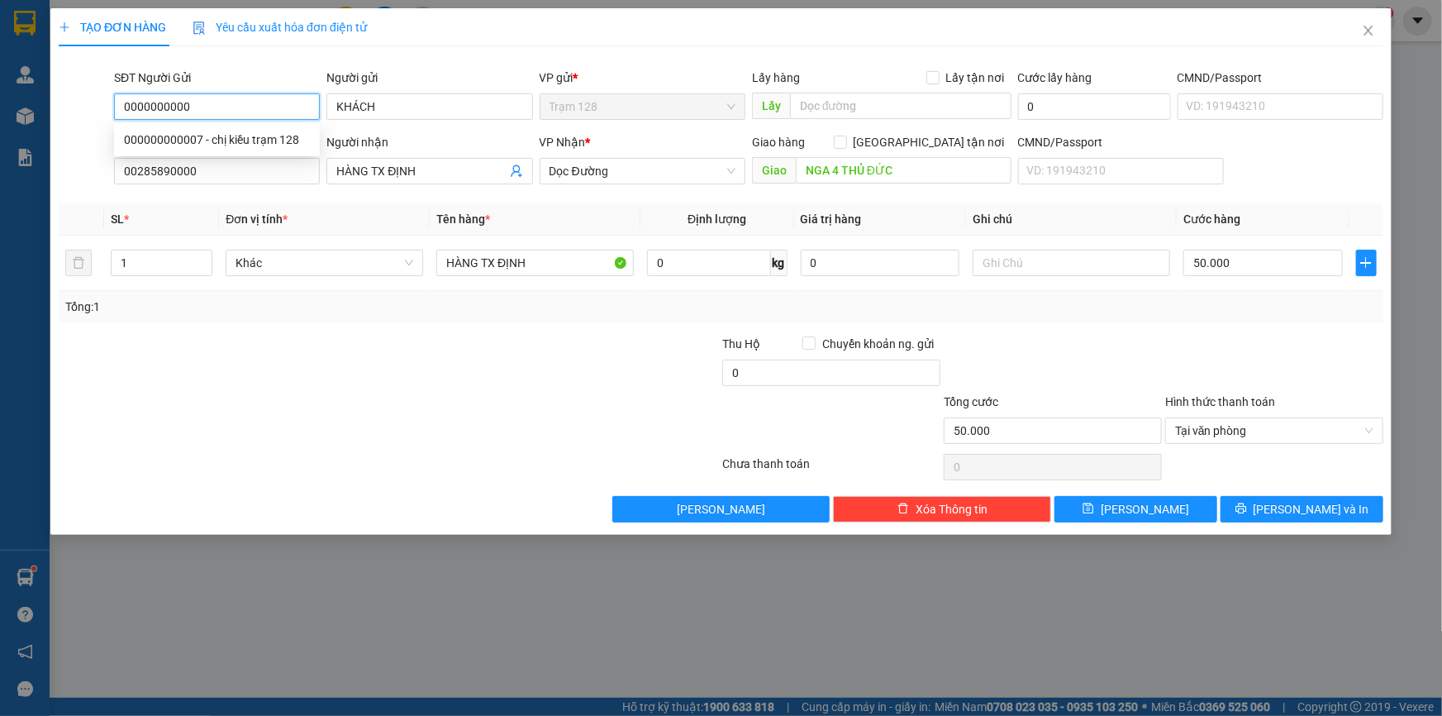
type input "0000000000"
click at [343, 356] on div at bounding box center [278, 364] width 443 height 58
click at [1290, 508] on span "[PERSON_NAME] và In" at bounding box center [1312, 509] width 116 height 18
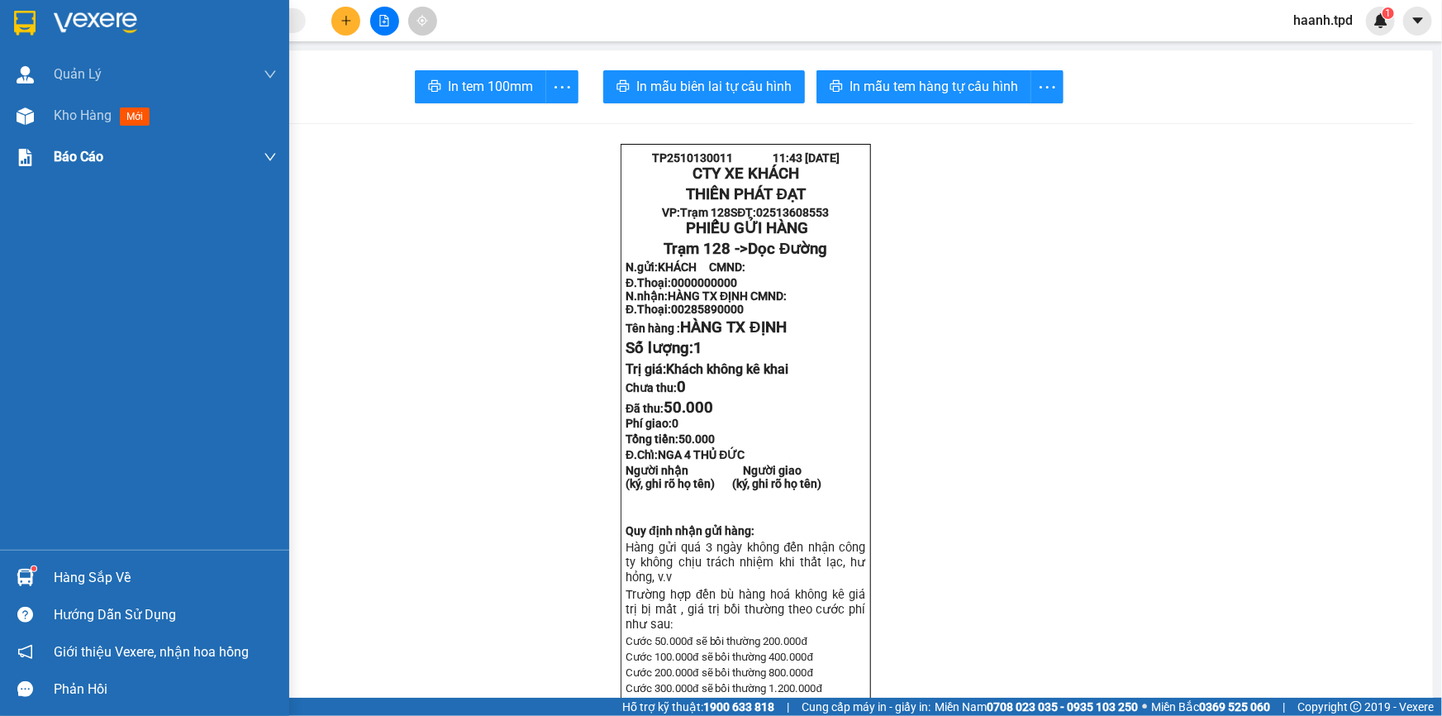
click at [69, 109] on span "Kho hàng" at bounding box center [83, 115] width 58 height 16
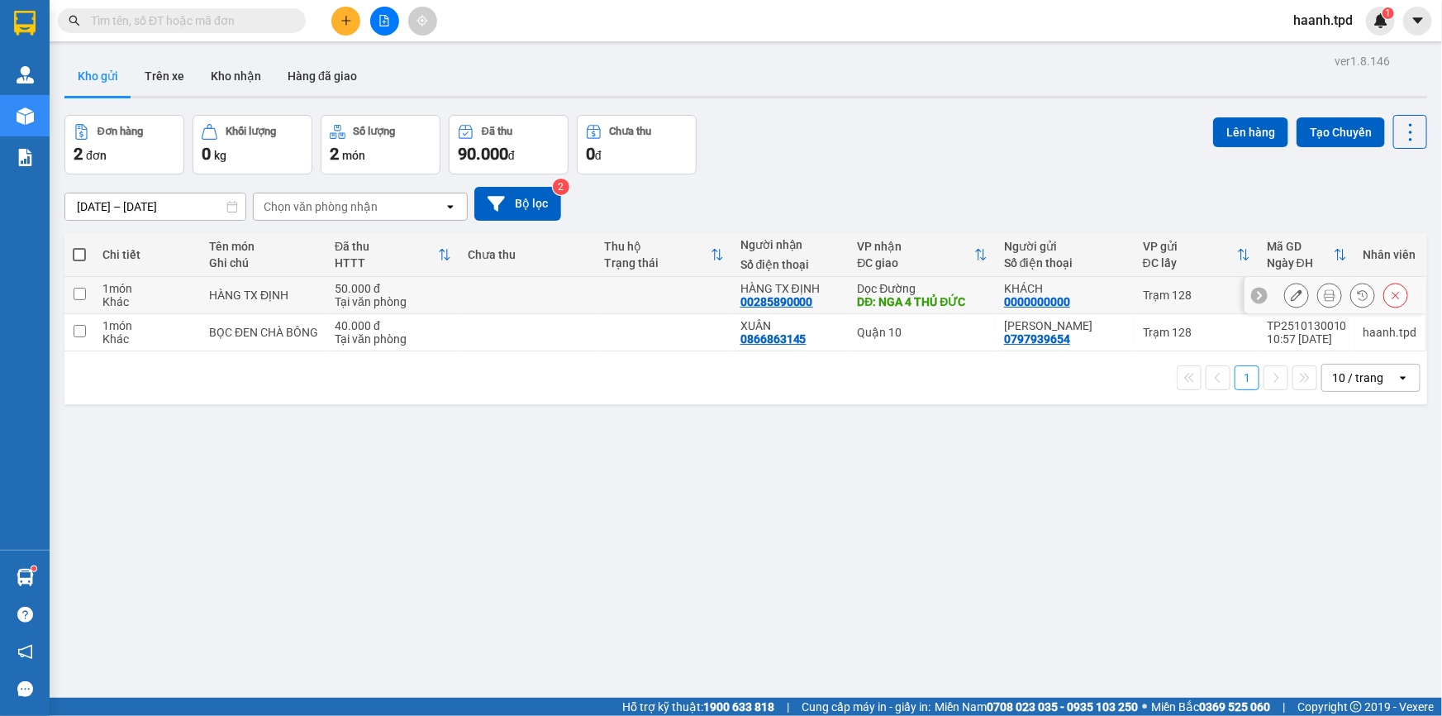
click at [80, 290] on input "checkbox" at bounding box center [80, 294] width 12 height 12
checkbox input "true"
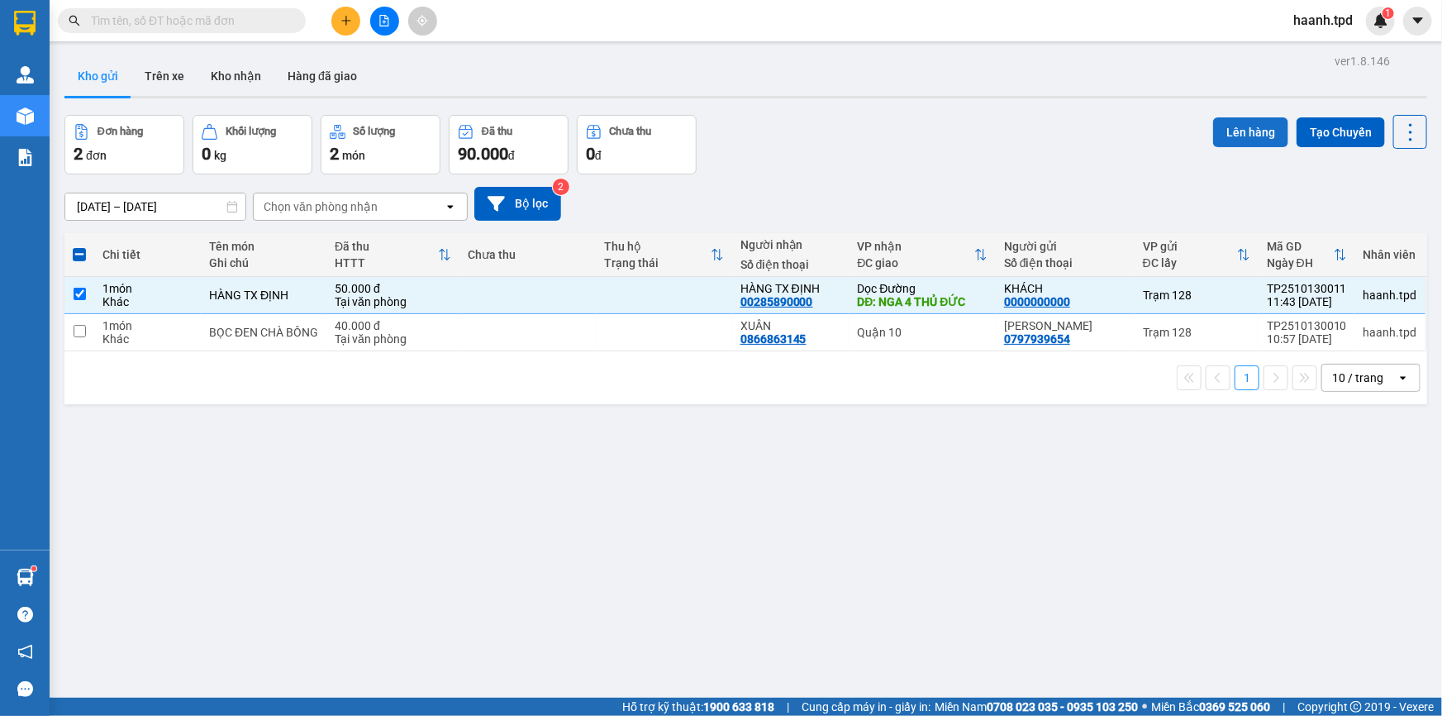
click at [1244, 132] on button "Lên hàng" at bounding box center [1250, 132] width 75 height 30
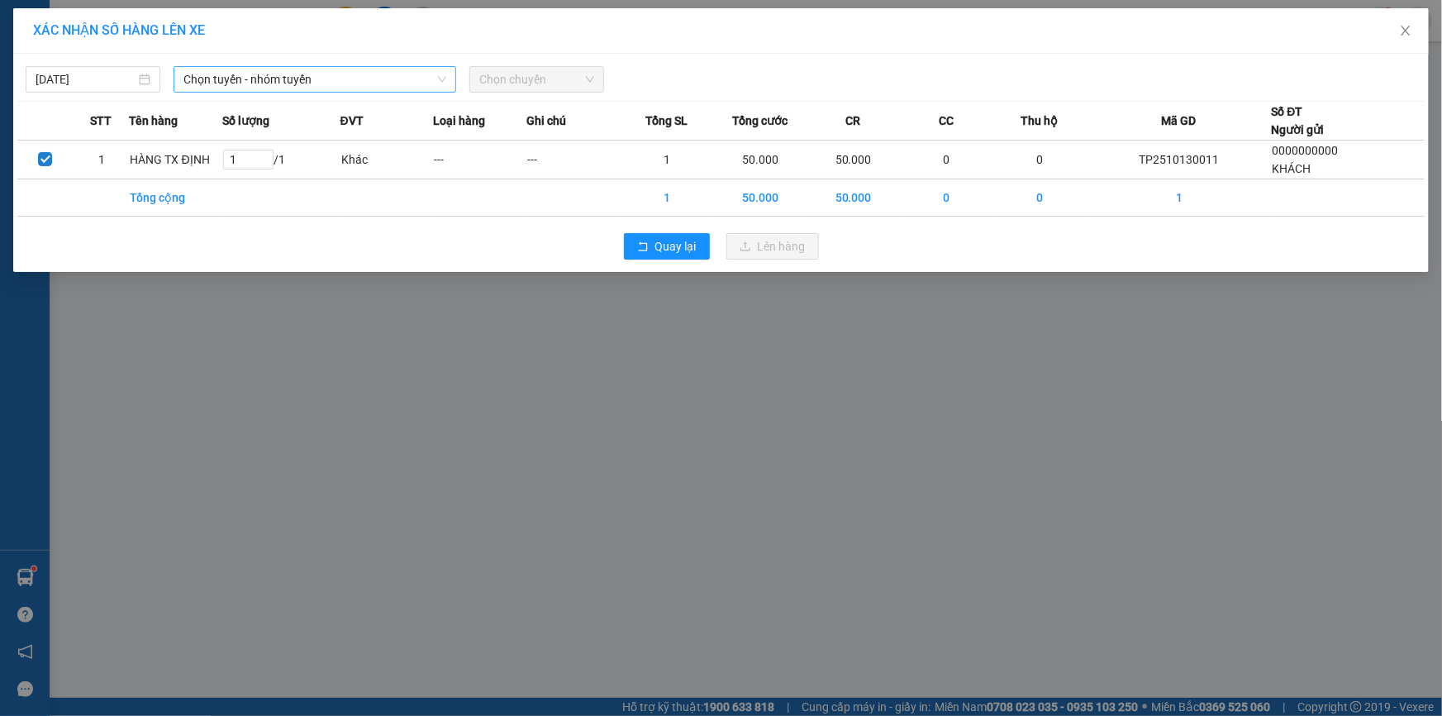
click at [361, 82] on span "Chọn tuyến - nhóm tuyến" at bounding box center [314, 79] width 263 height 25
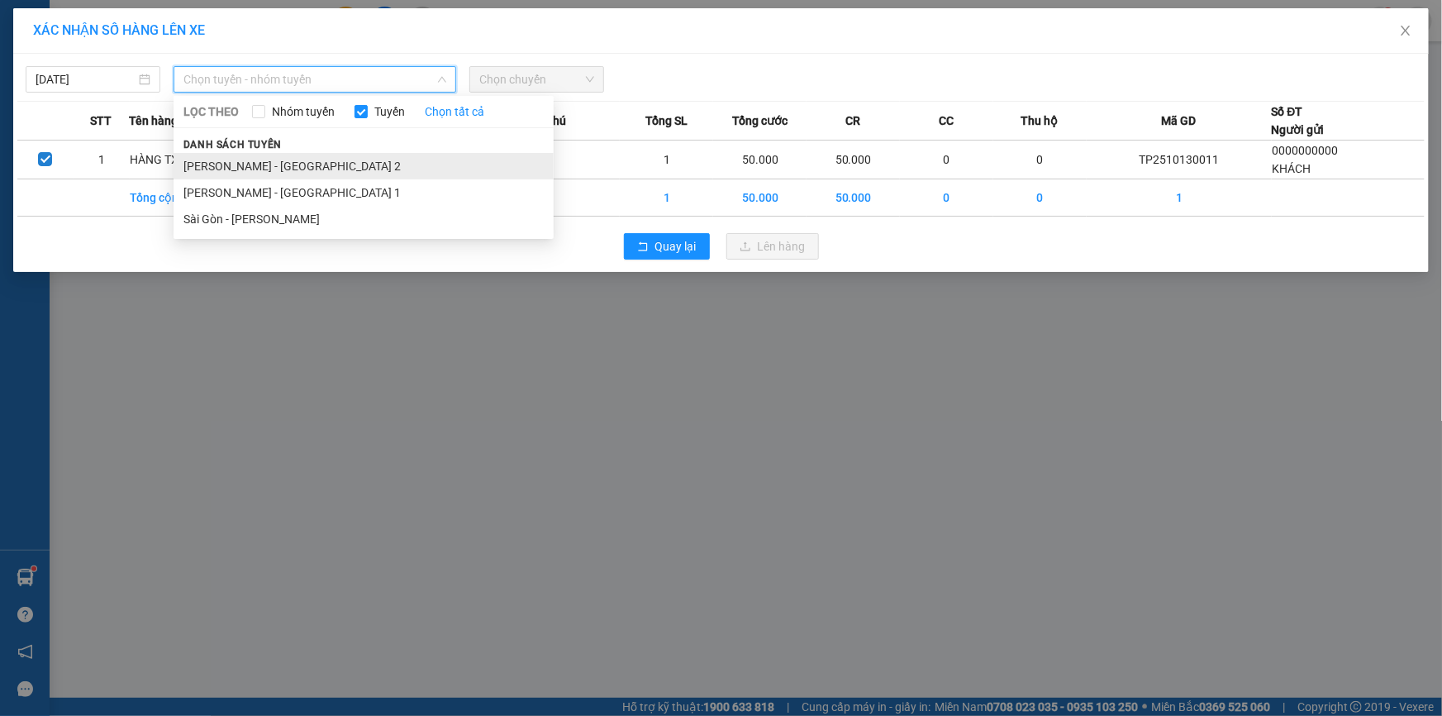
click at [284, 159] on li "Phương Lâm - Sài Gòn 2" at bounding box center [364, 166] width 380 height 26
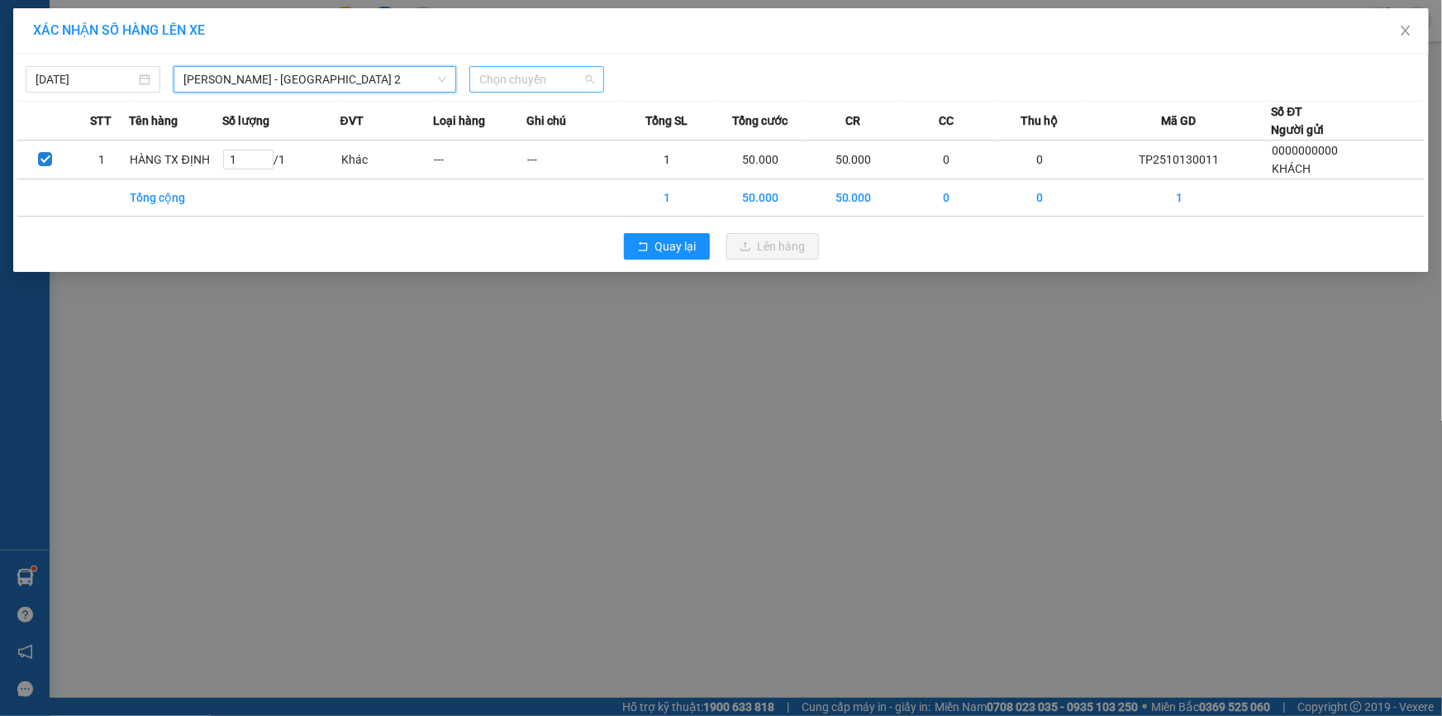
click at [527, 74] on span "Chọn chuyến" at bounding box center [536, 79] width 115 height 25
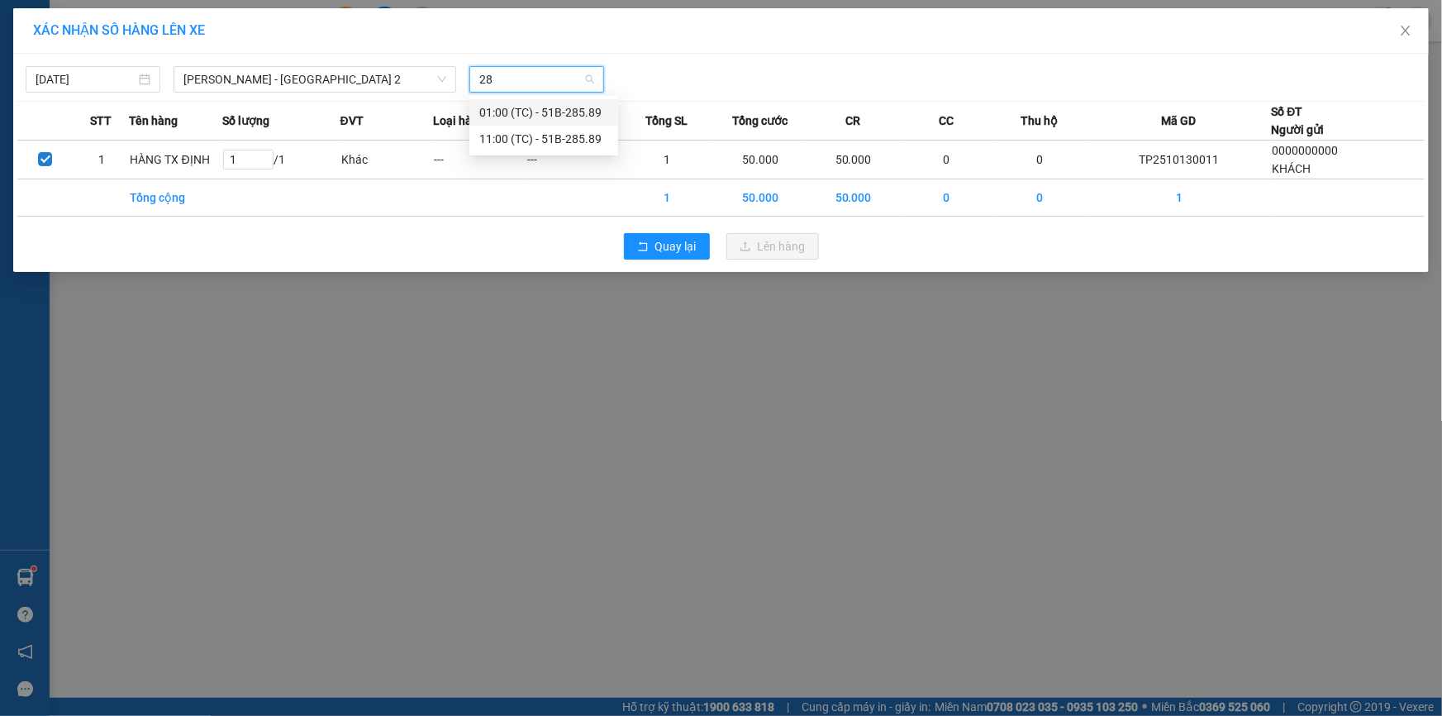
type input "285"
click at [548, 147] on div "11:00 (TC) - 51B-285.89" at bounding box center [543, 139] width 129 height 18
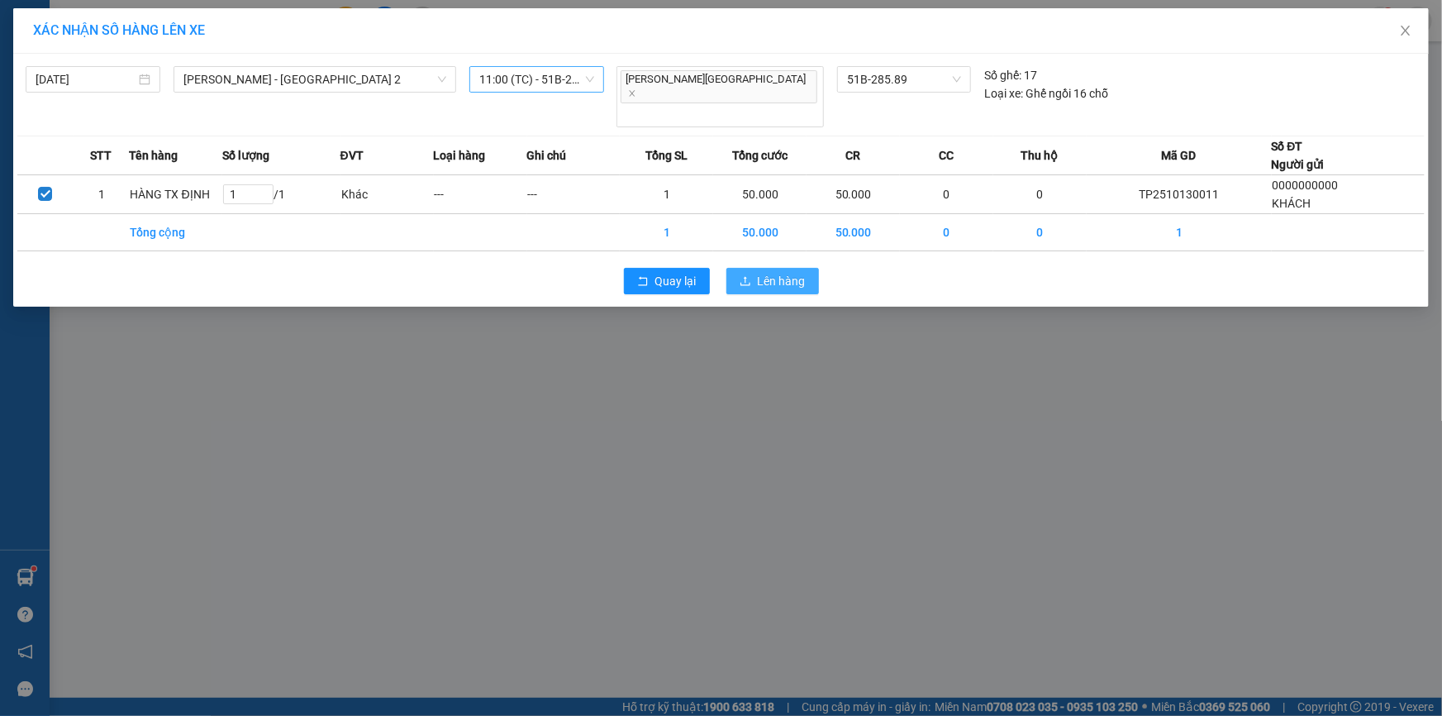
click at [779, 272] on span "Lên hàng" at bounding box center [782, 281] width 48 height 18
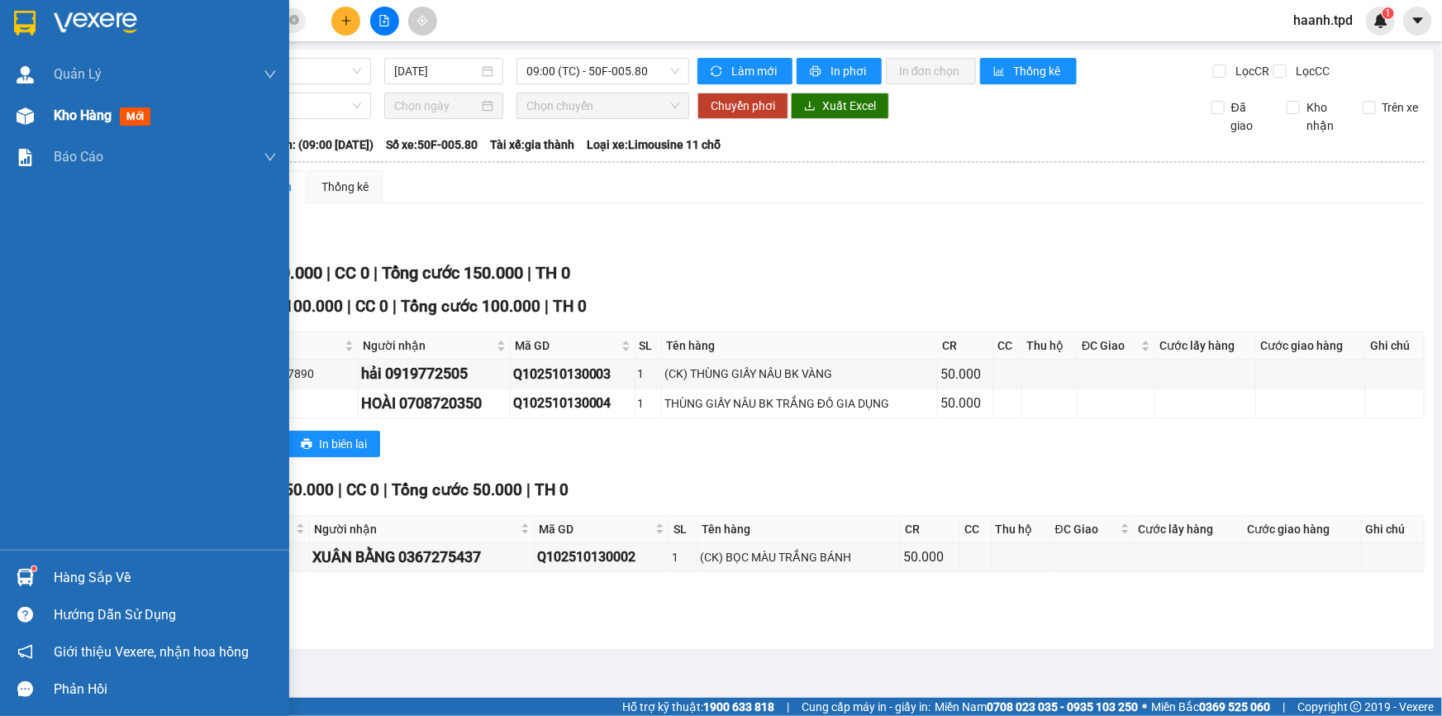
click at [32, 121] on img at bounding box center [25, 115] width 17 height 17
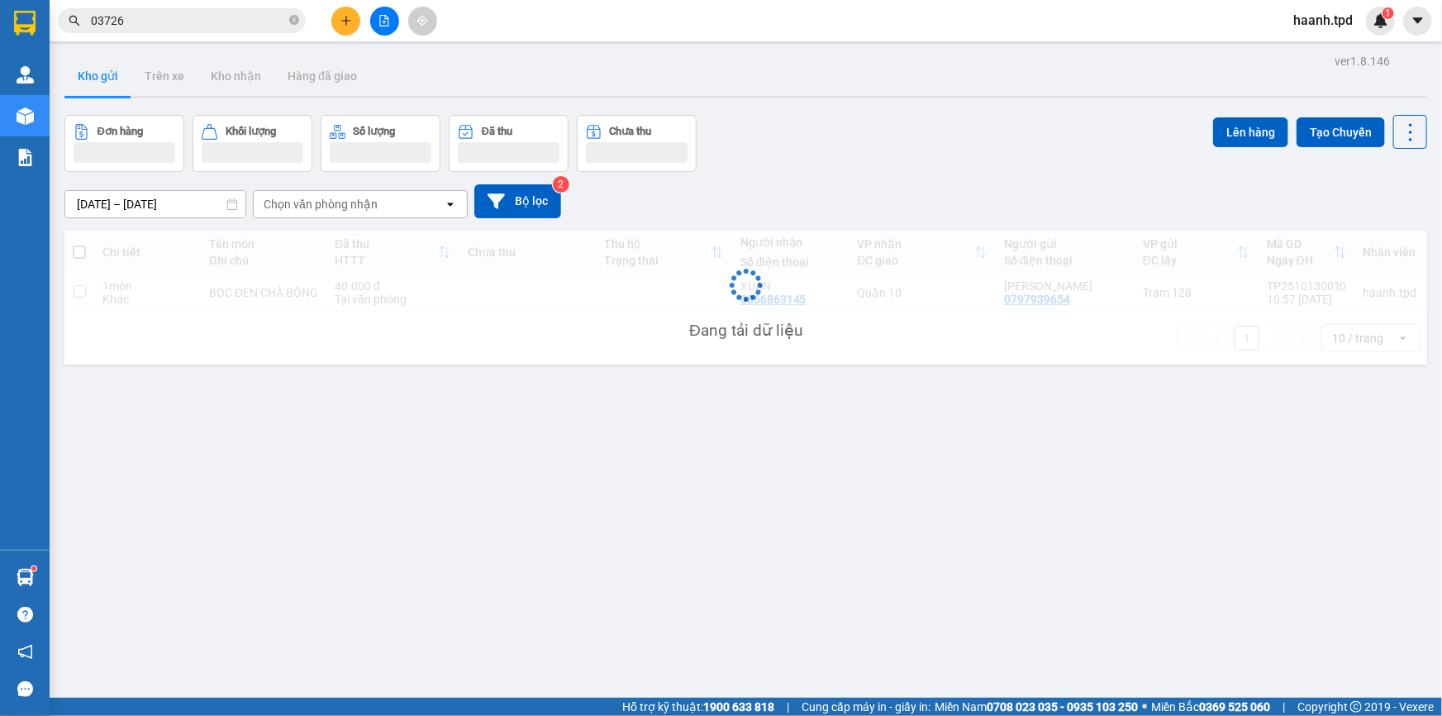
click at [80, 291] on div "Chi tiết Tên món Ghi chú Đã thu HTTT Chưa thu Thu hộ Trạng thái Người nhận Số đ…" at bounding box center [745, 298] width 1363 height 134
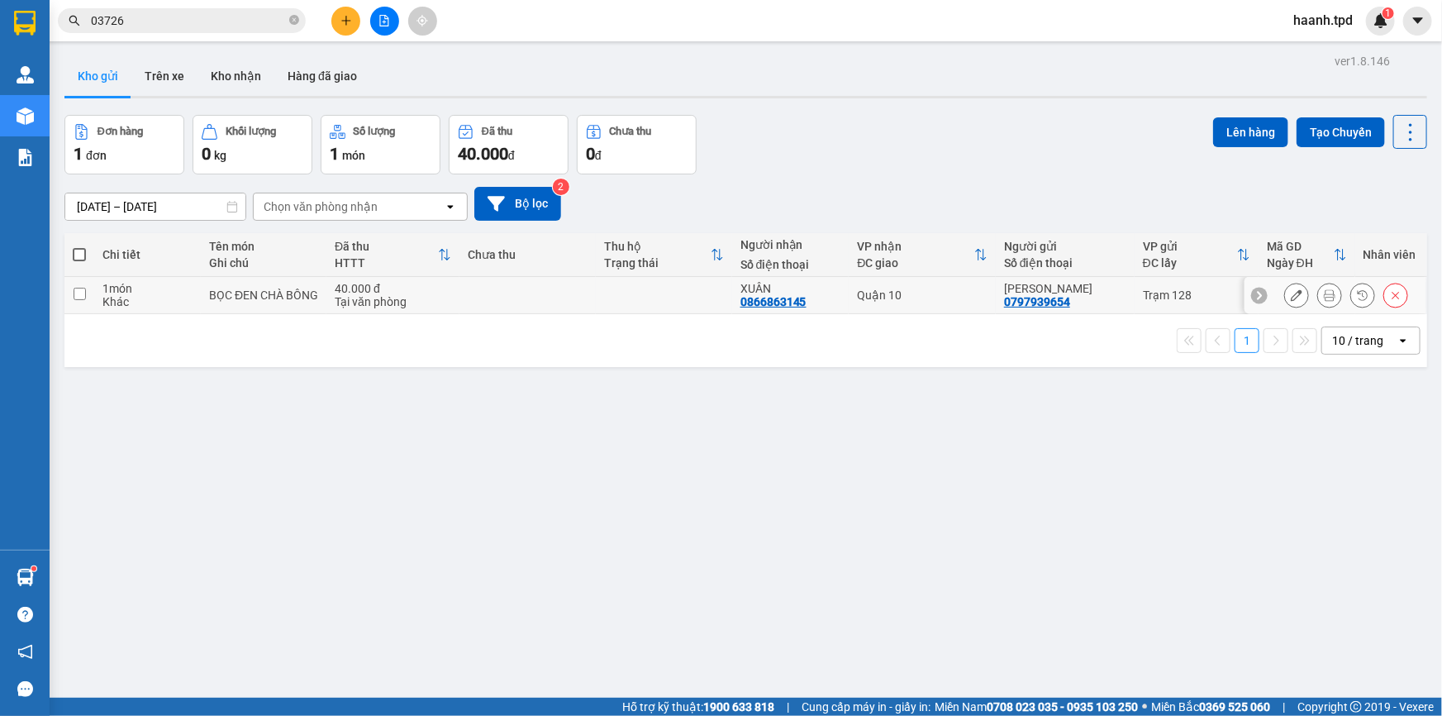
click at [80, 291] on input "checkbox" at bounding box center [80, 294] width 12 height 12
checkbox input "true"
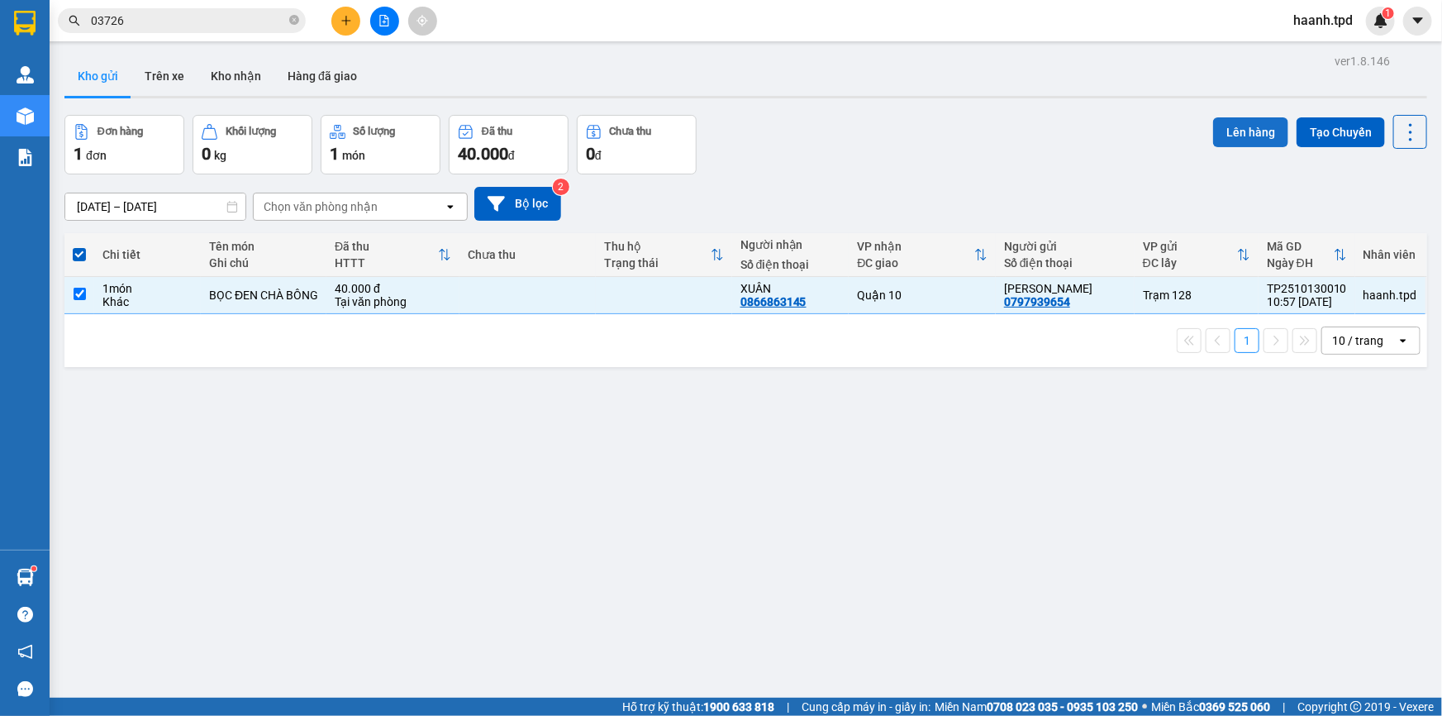
click at [1233, 132] on button "Lên hàng" at bounding box center [1250, 132] width 75 height 30
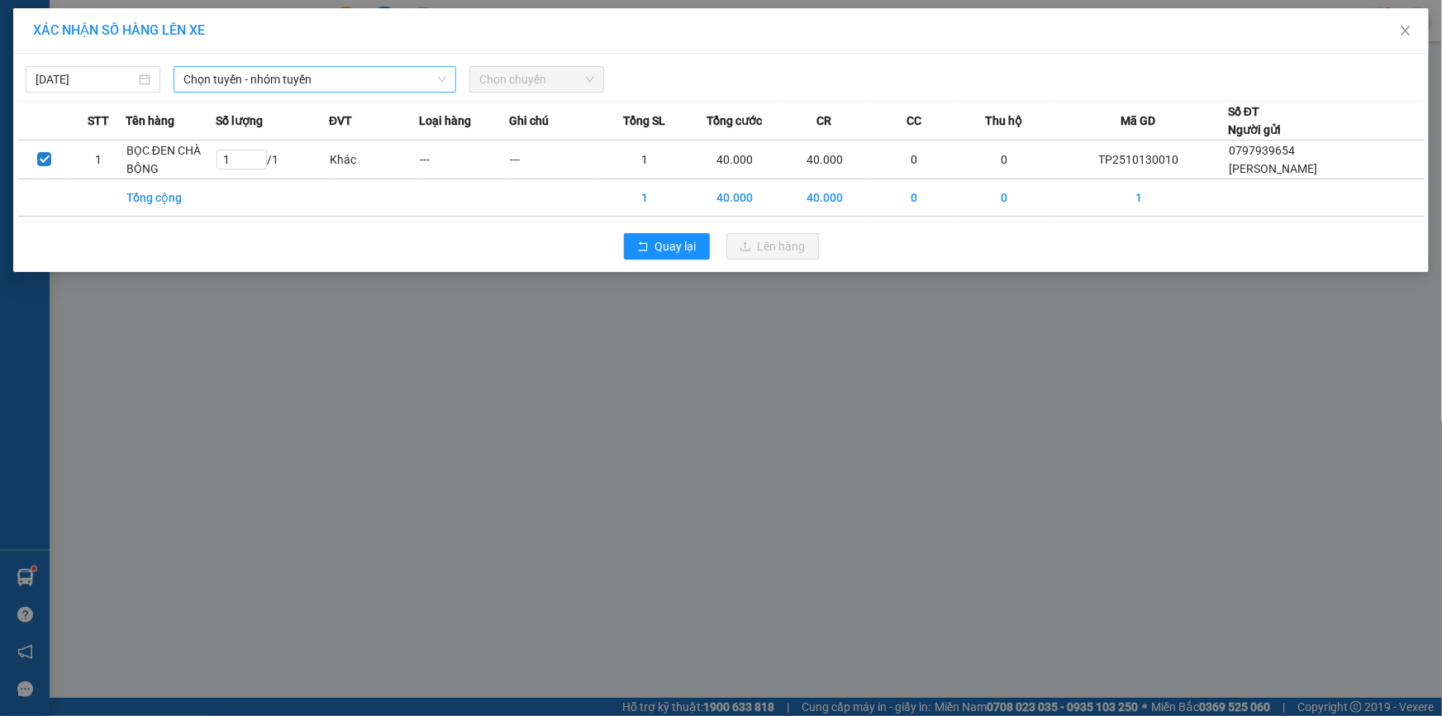
click at [388, 64] on div "[DATE] Chọn tuyến - nhóm tuyến Chọn chuyến" at bounding box center [720, 75] width 1407 height 35
click at [379, 73] on span "Chọn tuyến - nhóm tuyến" at bounding box center [314, 79] width 263 height 25
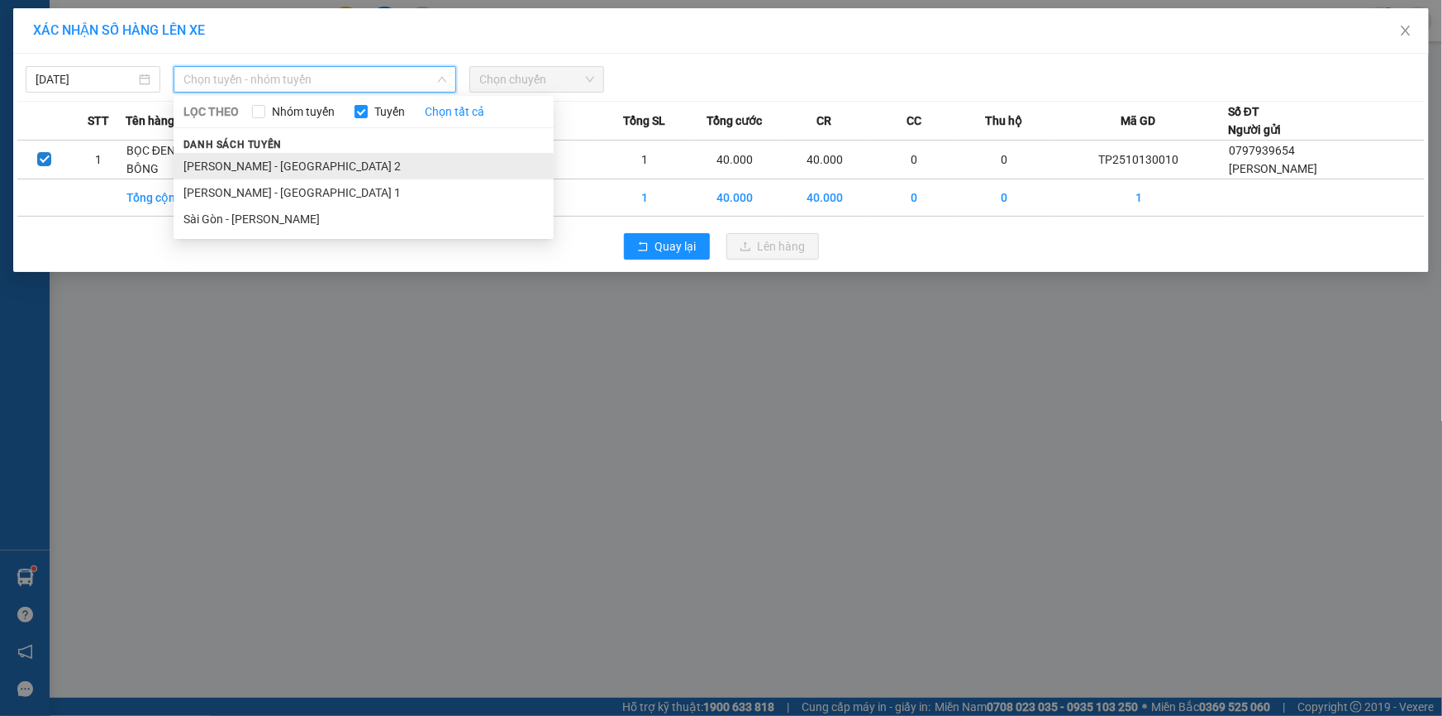
drag, startPoint x: 276, startPoint y: 165, endPoint x: 537, endPoint y: 93, distance: 270.8
click at [280, 165] on li "[PERSON_NAME] - [GEOGRAPHIC_DATA] 2" at bounding box center [364, 166] width 380 height 26
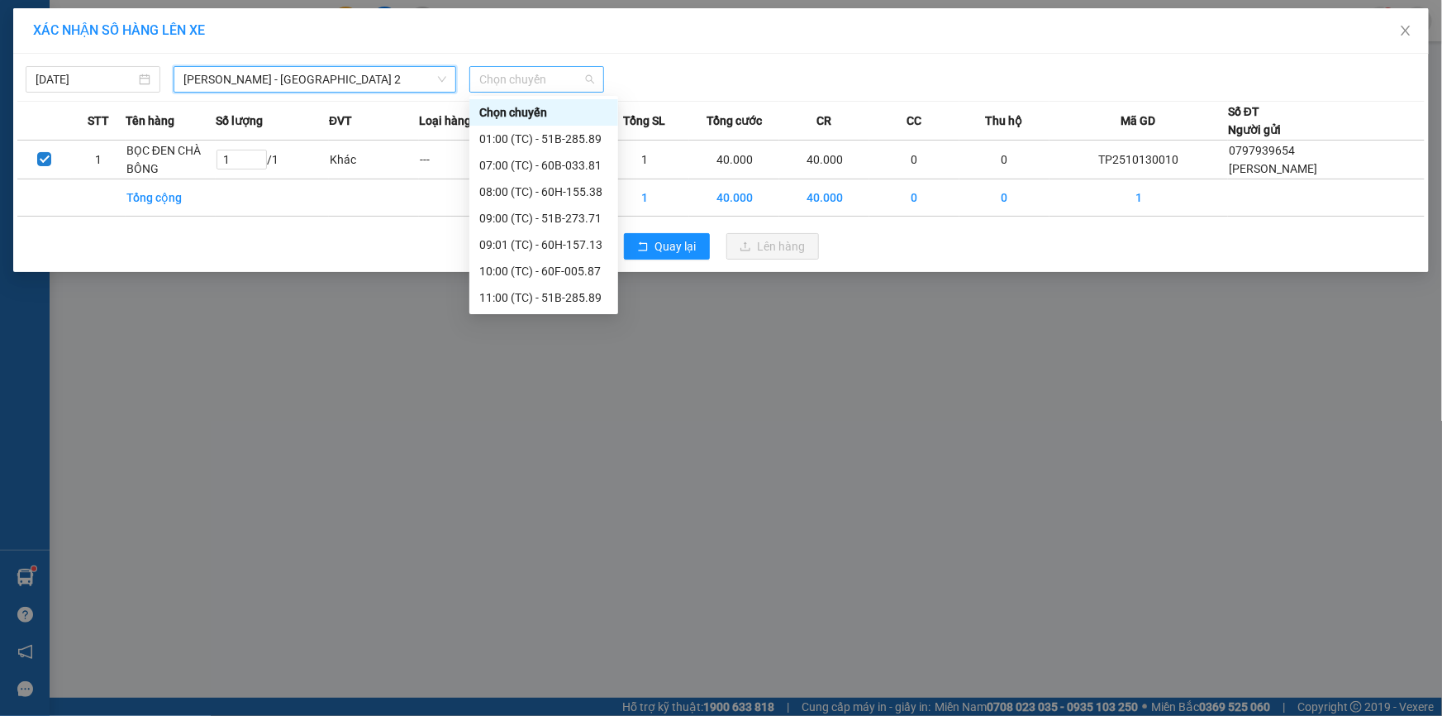
click at [538, 72] on span "Chọn chuyến" at bounding box center [536, 79] width 115 height 25
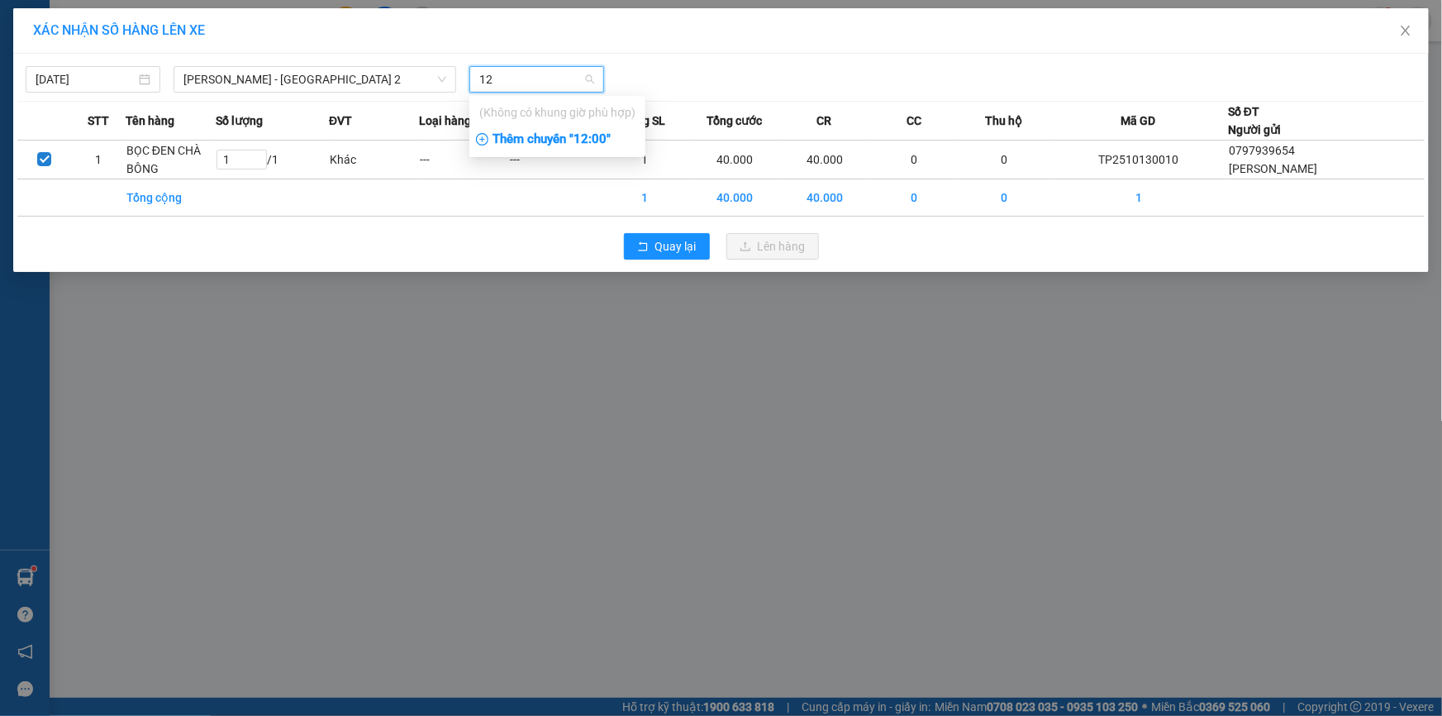
type input "12"
click at [540, 137] on div "Thêm chuyến " 12:00 "" at bounding box center [557, 140] width 176 height 28
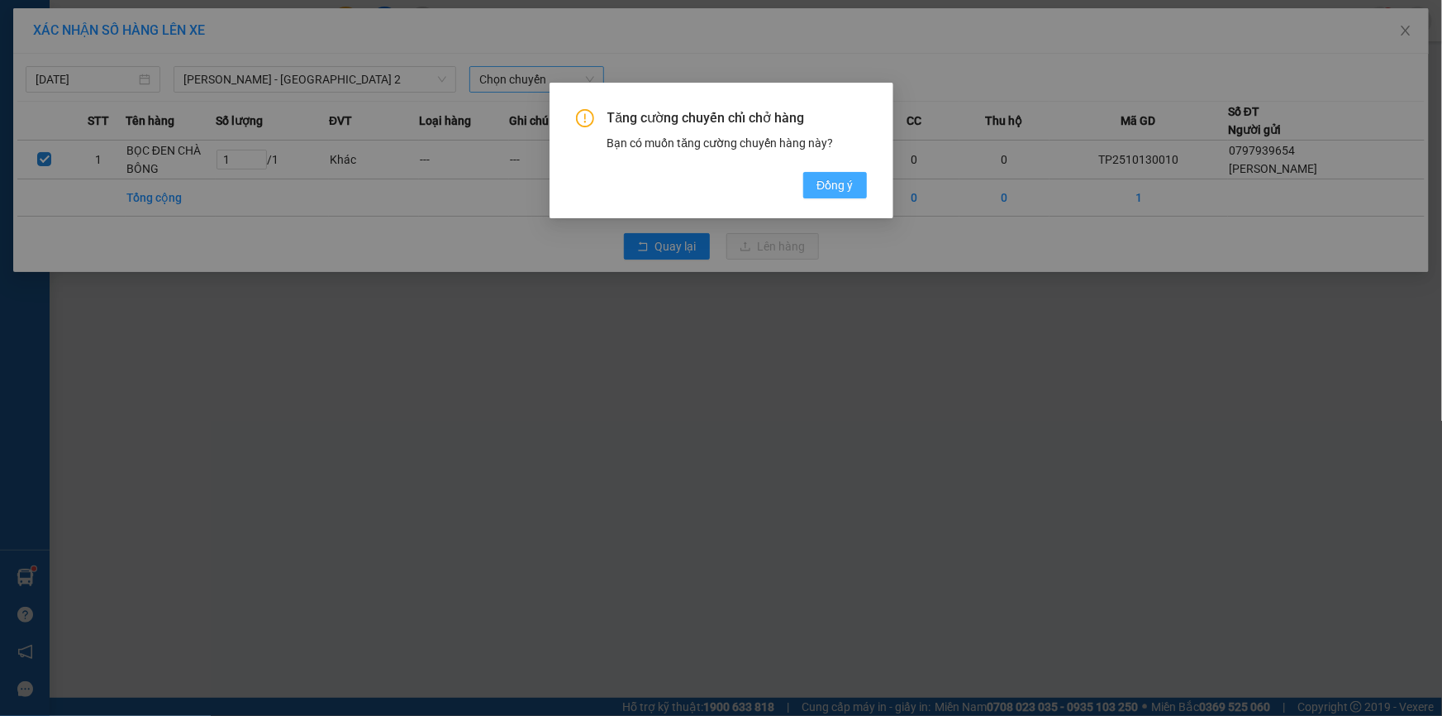
click at [837, 188] on span "Đồng ý" at bounding box center [834, 185] width 36 height 18
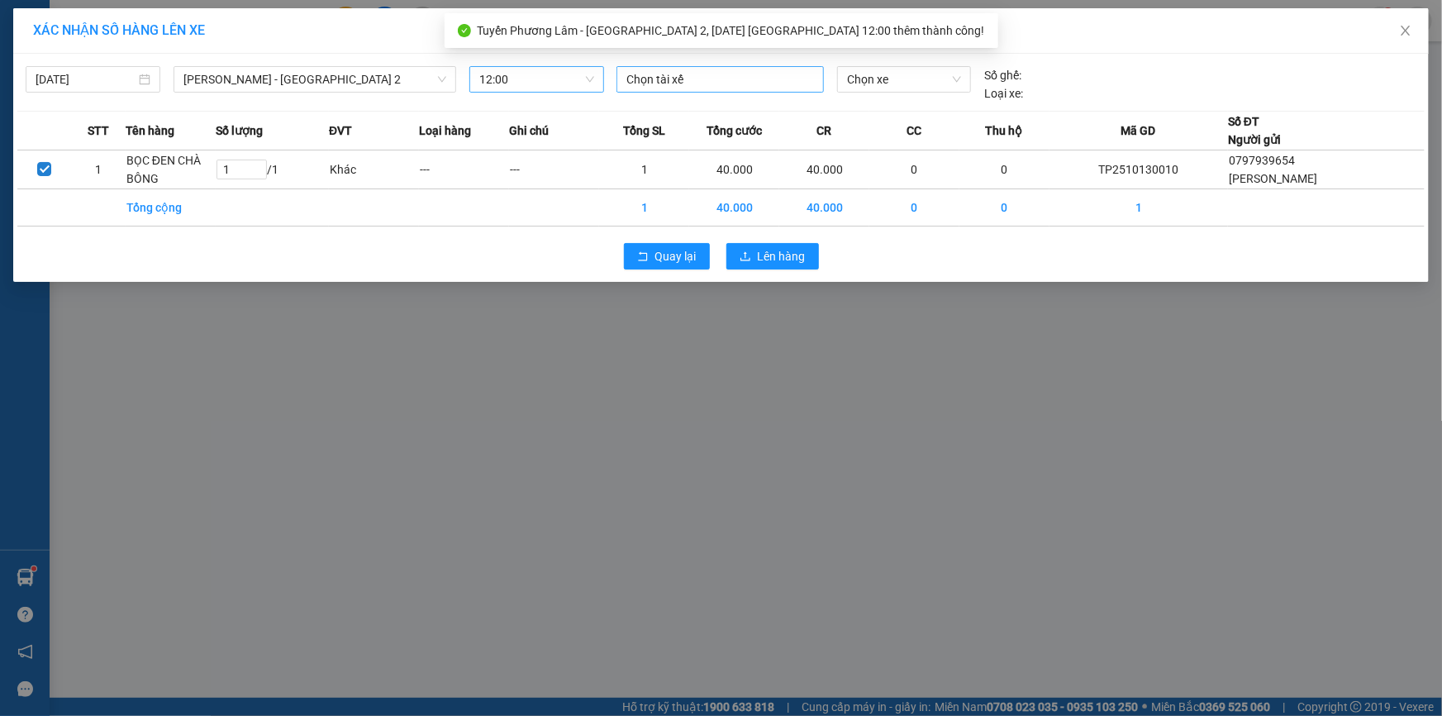
click at [707, 88] on div at bounding box center [720, 79] width 199 height 20
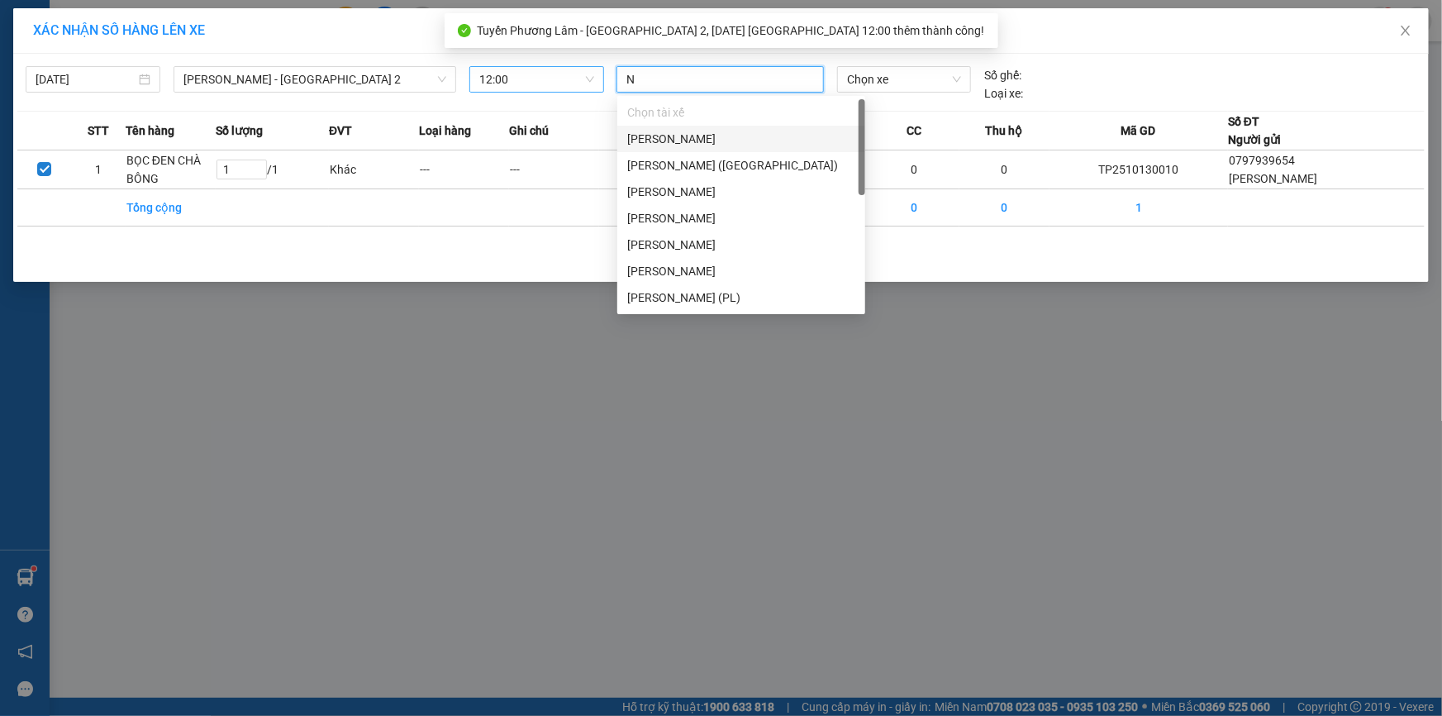
type input "NA"
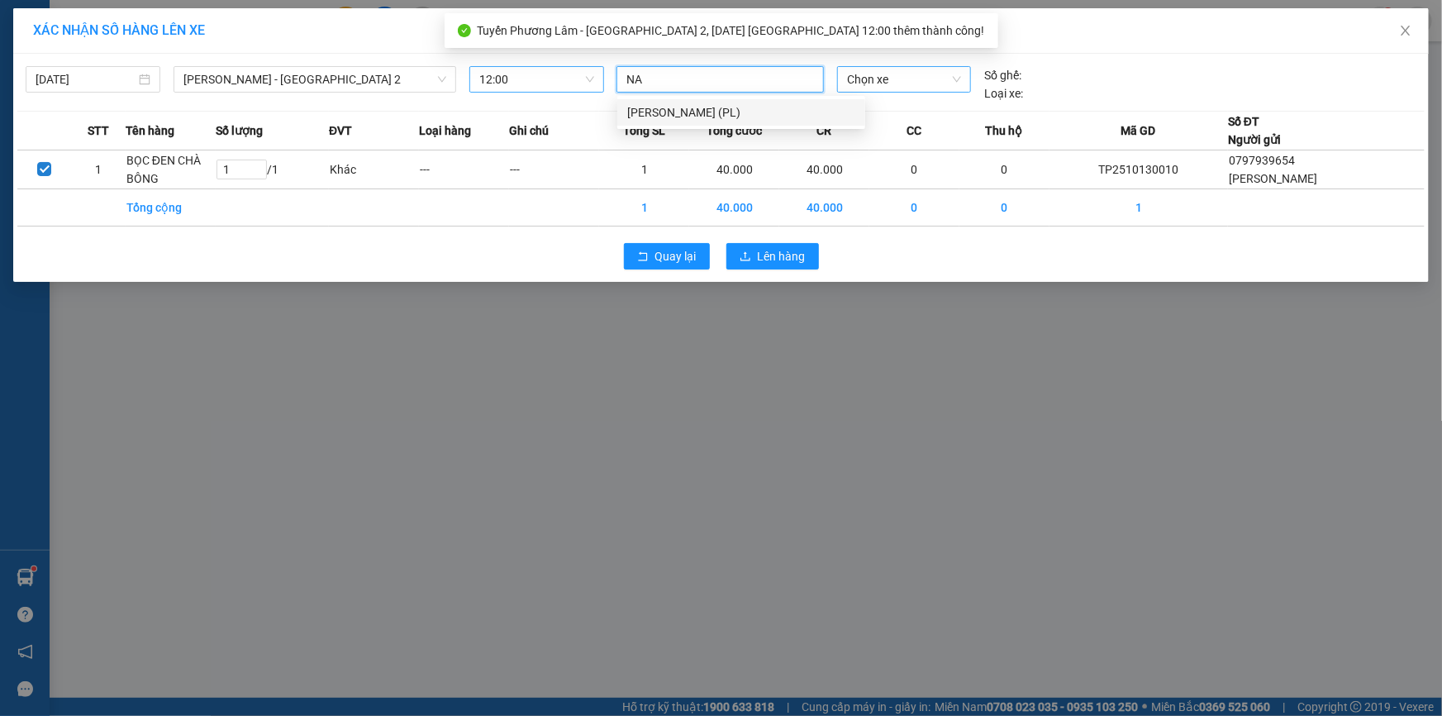
drag, startPoint x: 732, startPoint y: 110, endPoint x: 864, endPoint y: 81, distance: 135.3
click at [734, 110] on div "[PERSON_NAME] (PL)" at bounding box center [741, 112] width 228 height 18
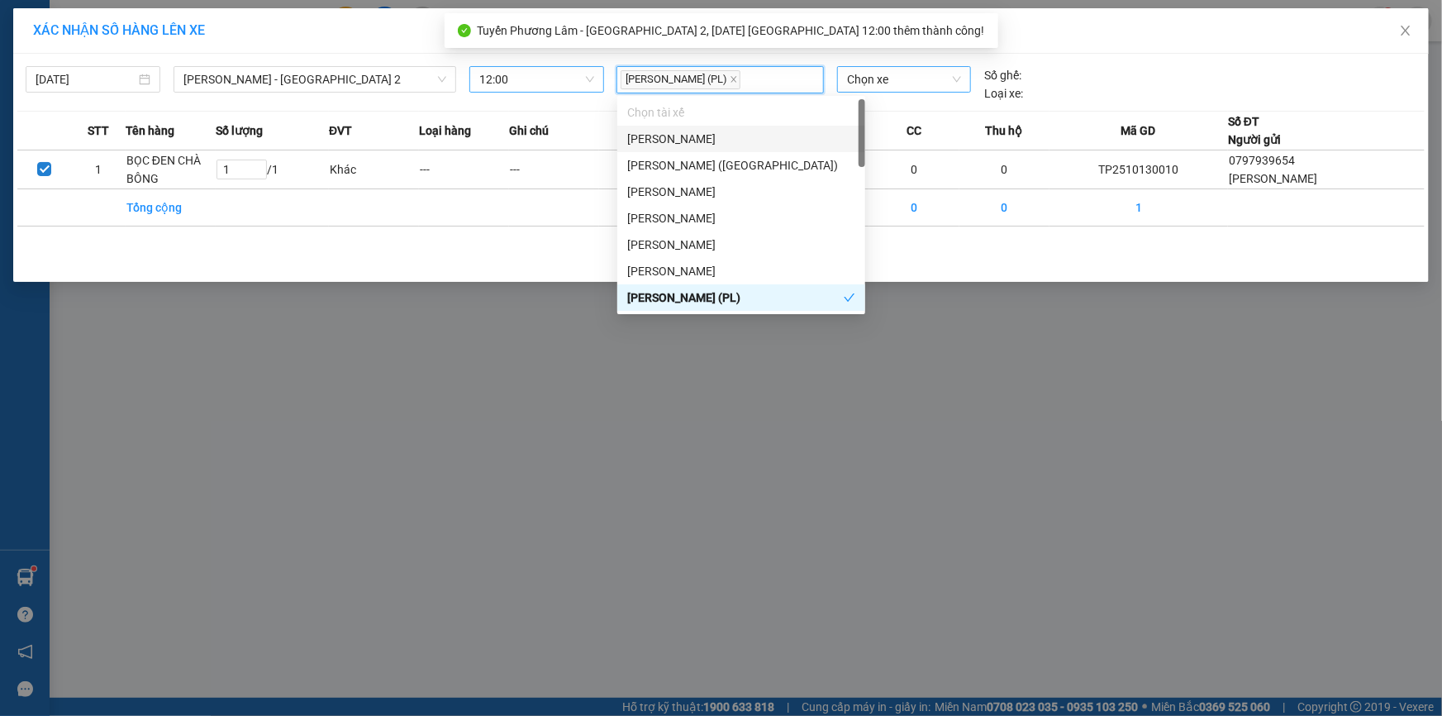
click at [895, 77] on span "Chọn xe" at bounding box center [904, 79] width 114 height 25
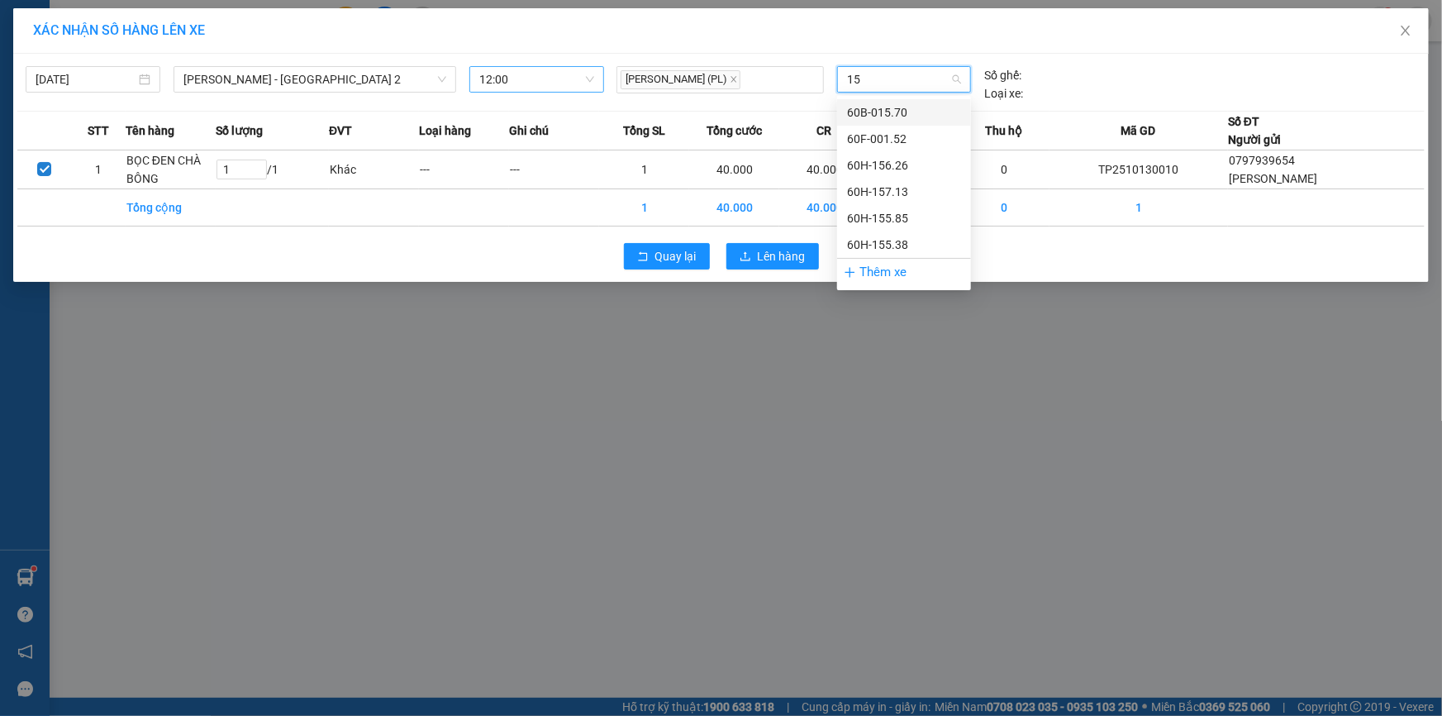
type input "152"
click at [925, 107] on div "60F-001.52" at bounding box center [904, 112] width 114 height 18
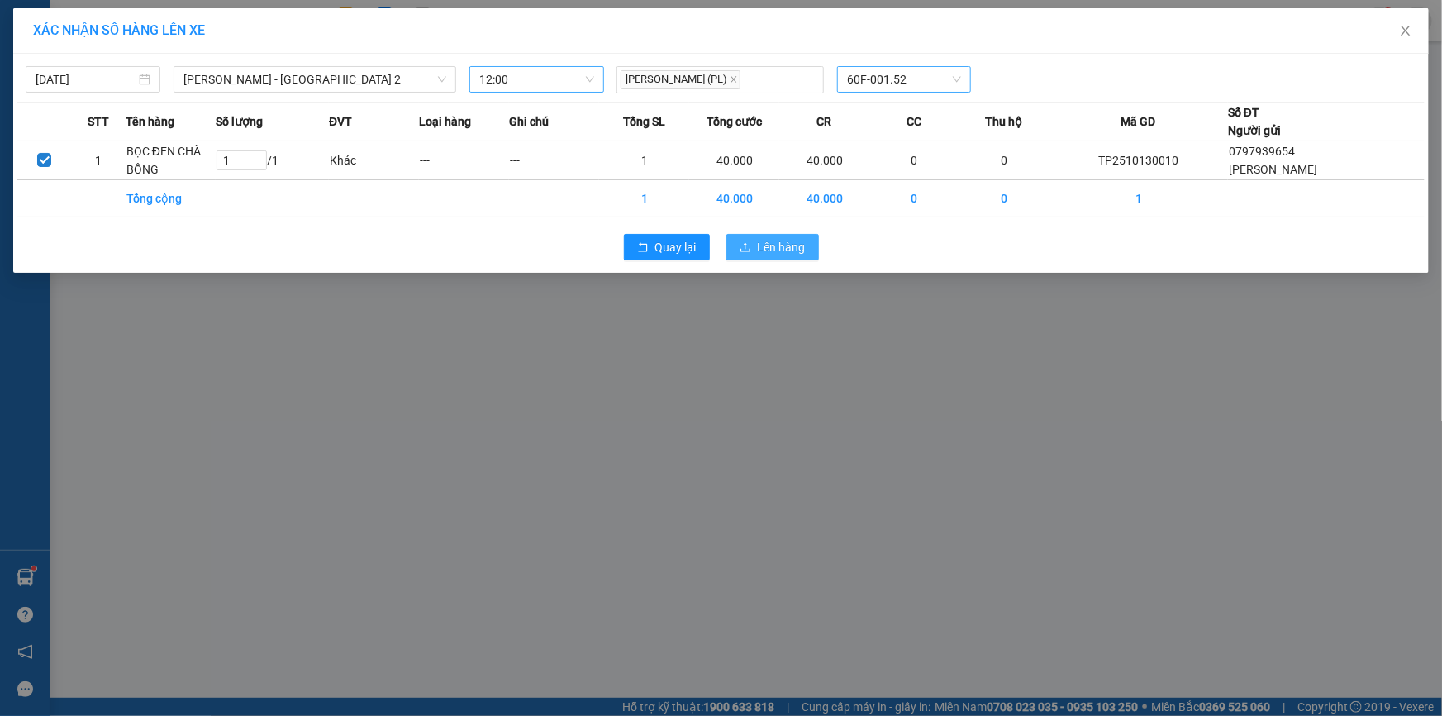
click at [766, 248] on span "Lên hàng" at bounding box center [782, 247] width 48 height 18
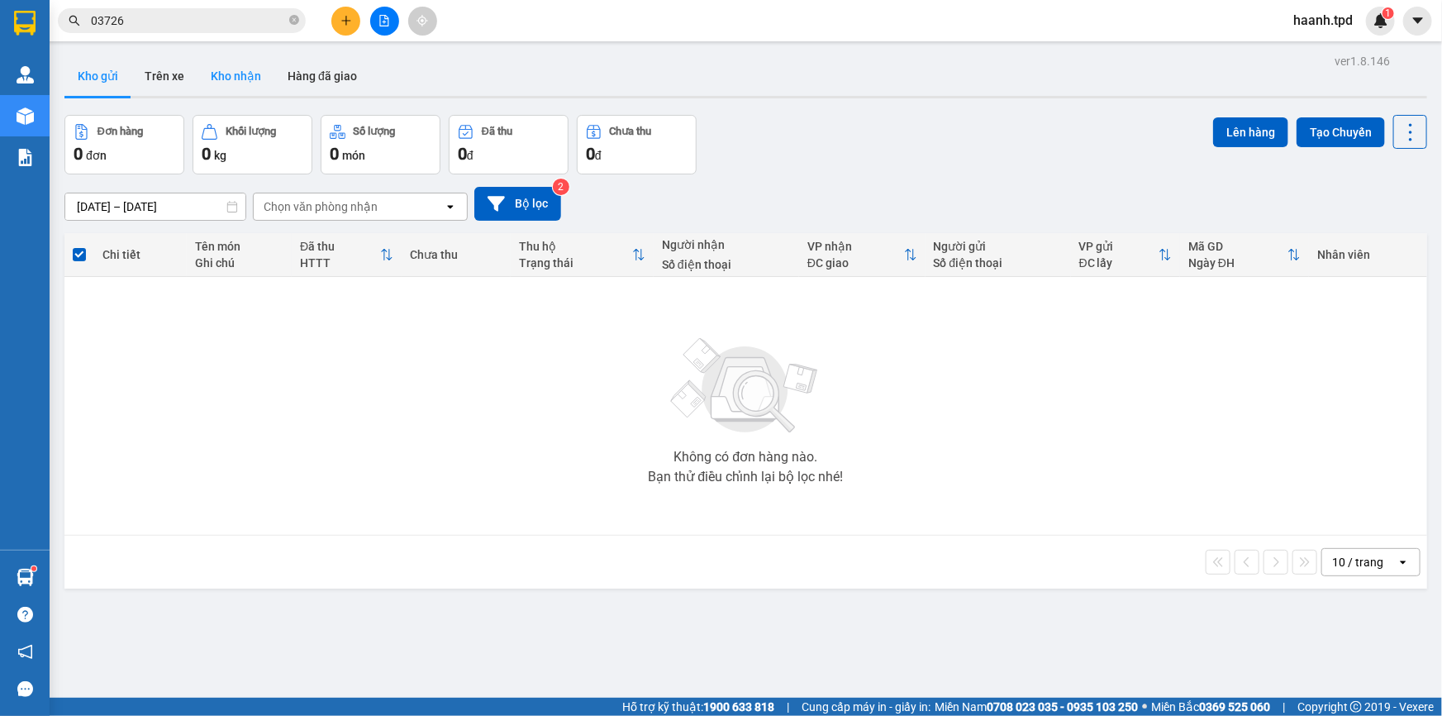
click at [237, 75] on button "Kho nhận" at bounding box center [236, 76] width 77 height 40
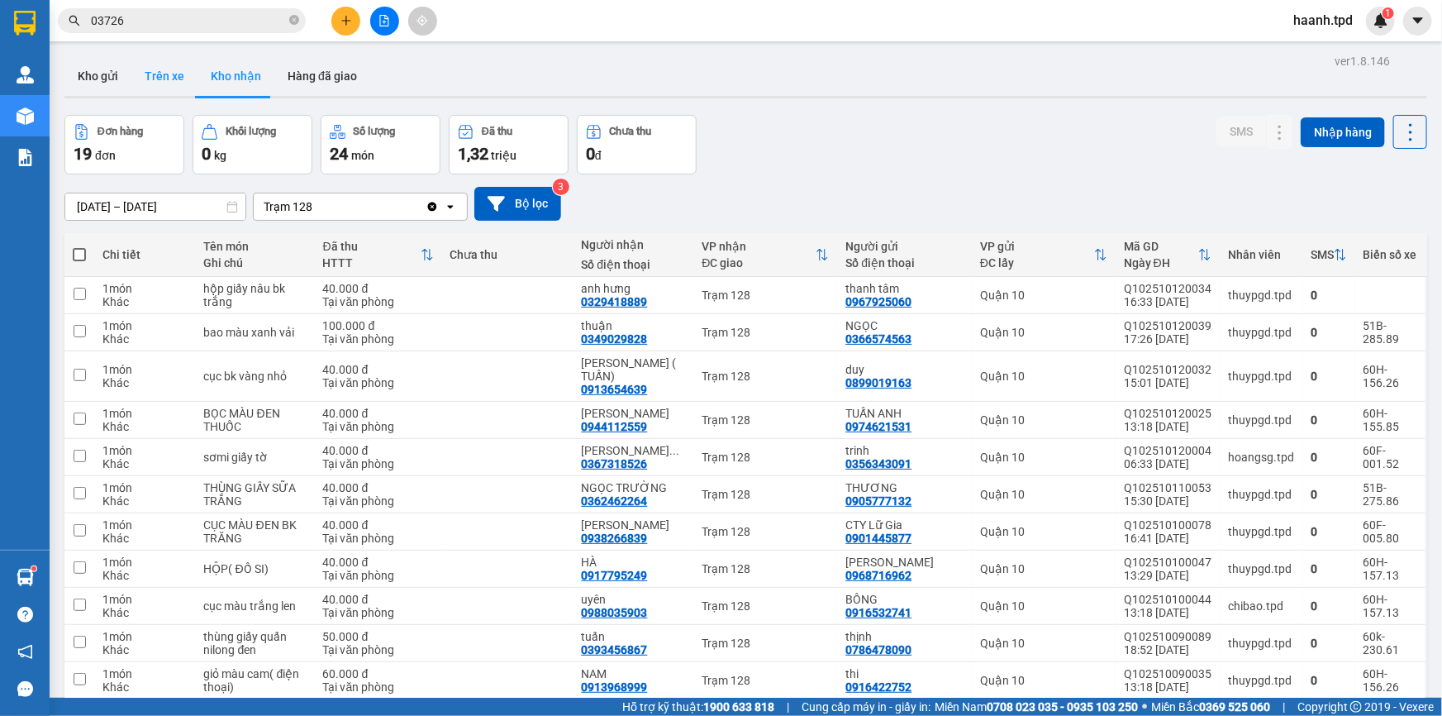
click at [192, 75] on button "Trên xe" at bounding box center [164, 76] width 66 height 40
type input "[DATE] – [DATE]"
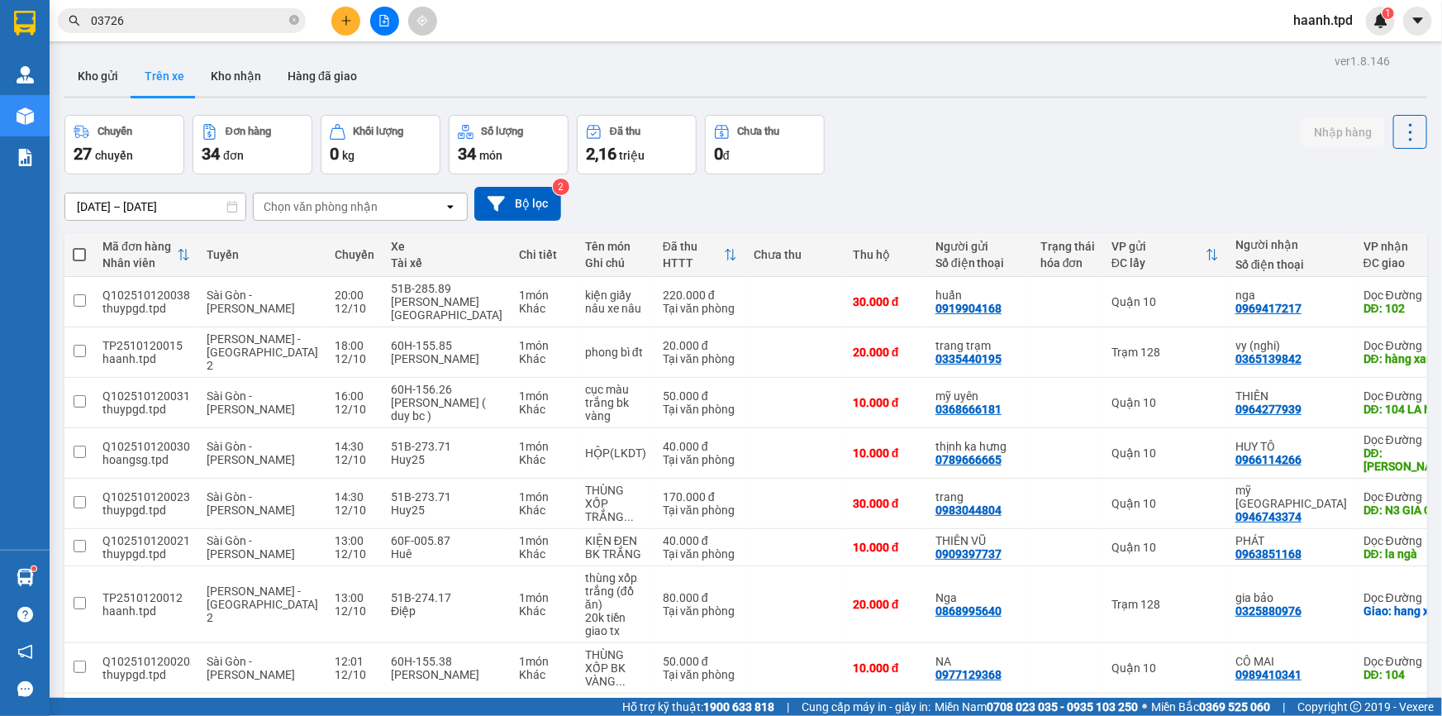
click at [192, 75] on button "Trên xe" at bounding box center [164, 76] width 66 height 40
click at [110, 64] on button "Kho gửi" at bounding box center [97, 76] width 67 height 40
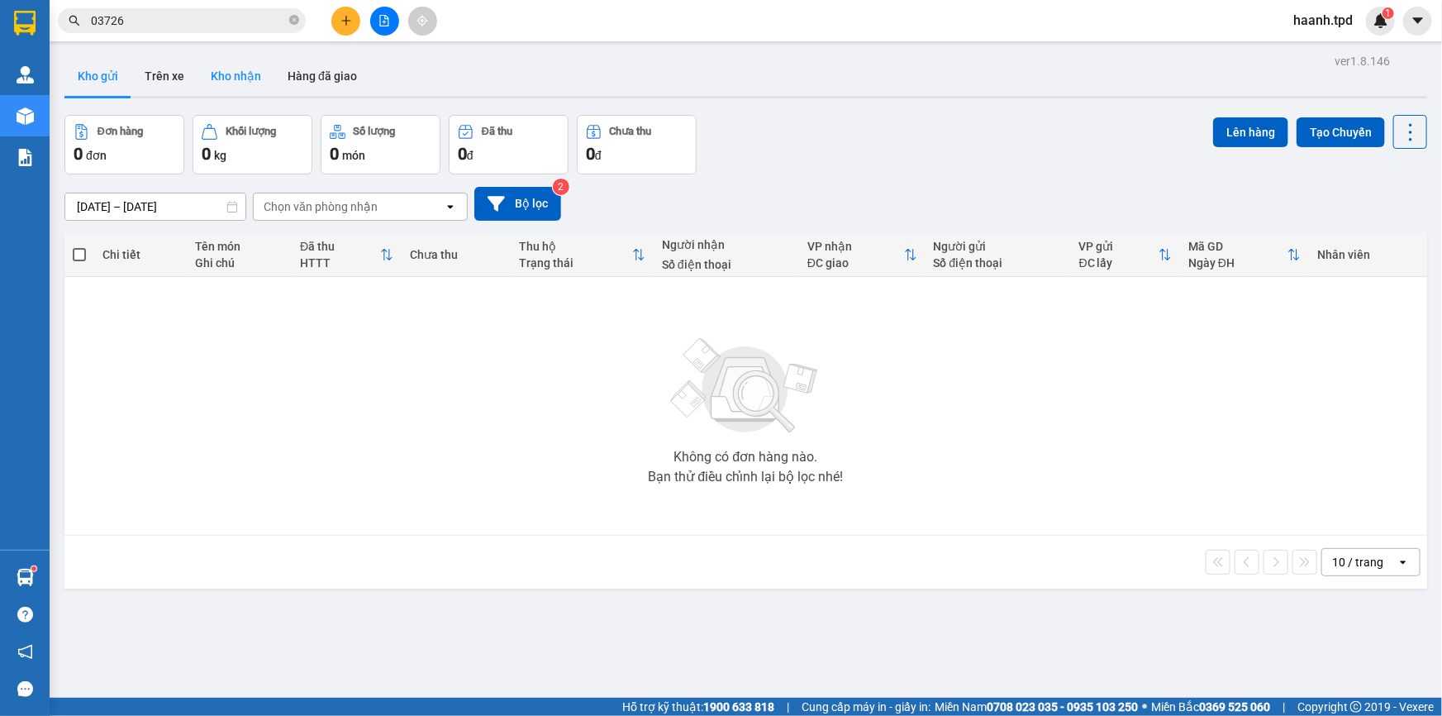
click at [233, 80] on button "Kho nhận" at bounding box center [236, 76] width 77 height 40
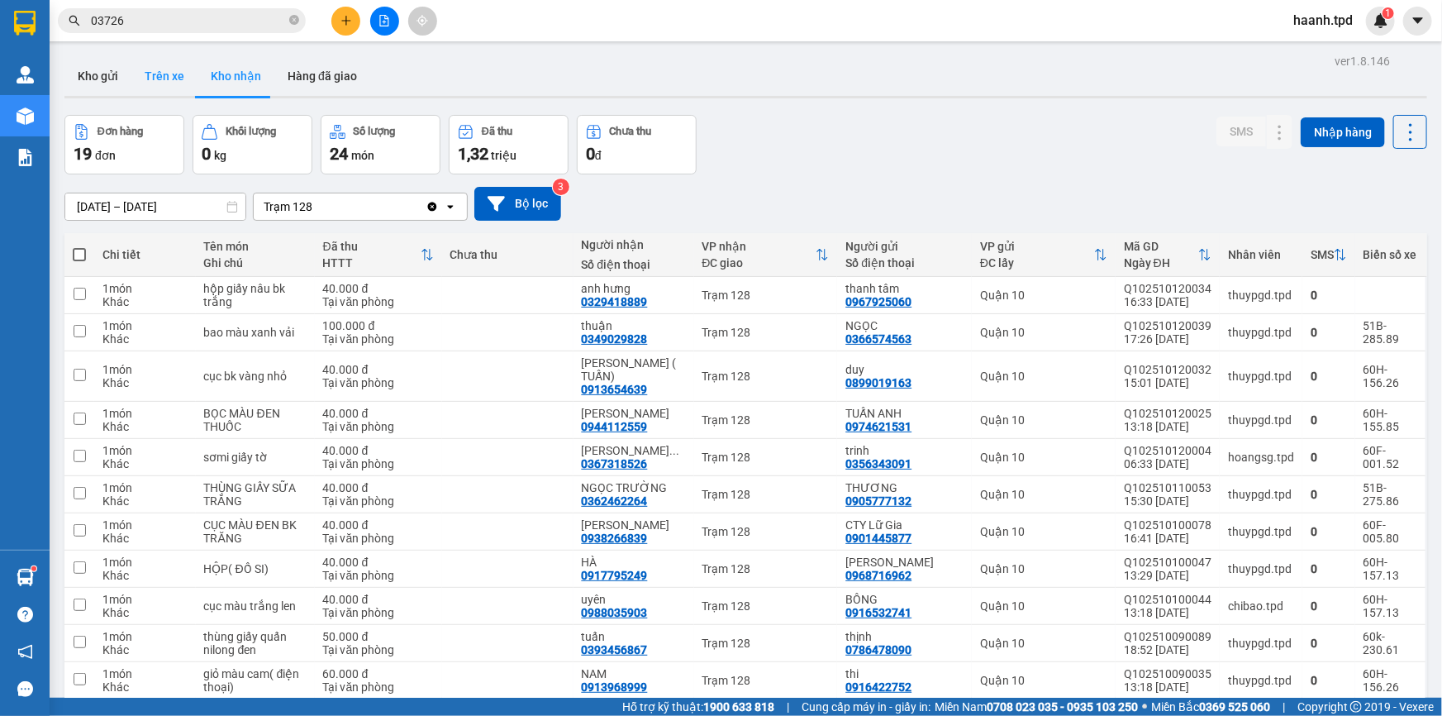
click at [176, 85] on button "Trên xe" at bounding box center [164, 76] width 66 height 40
type input "[DATE] – [DATE]"
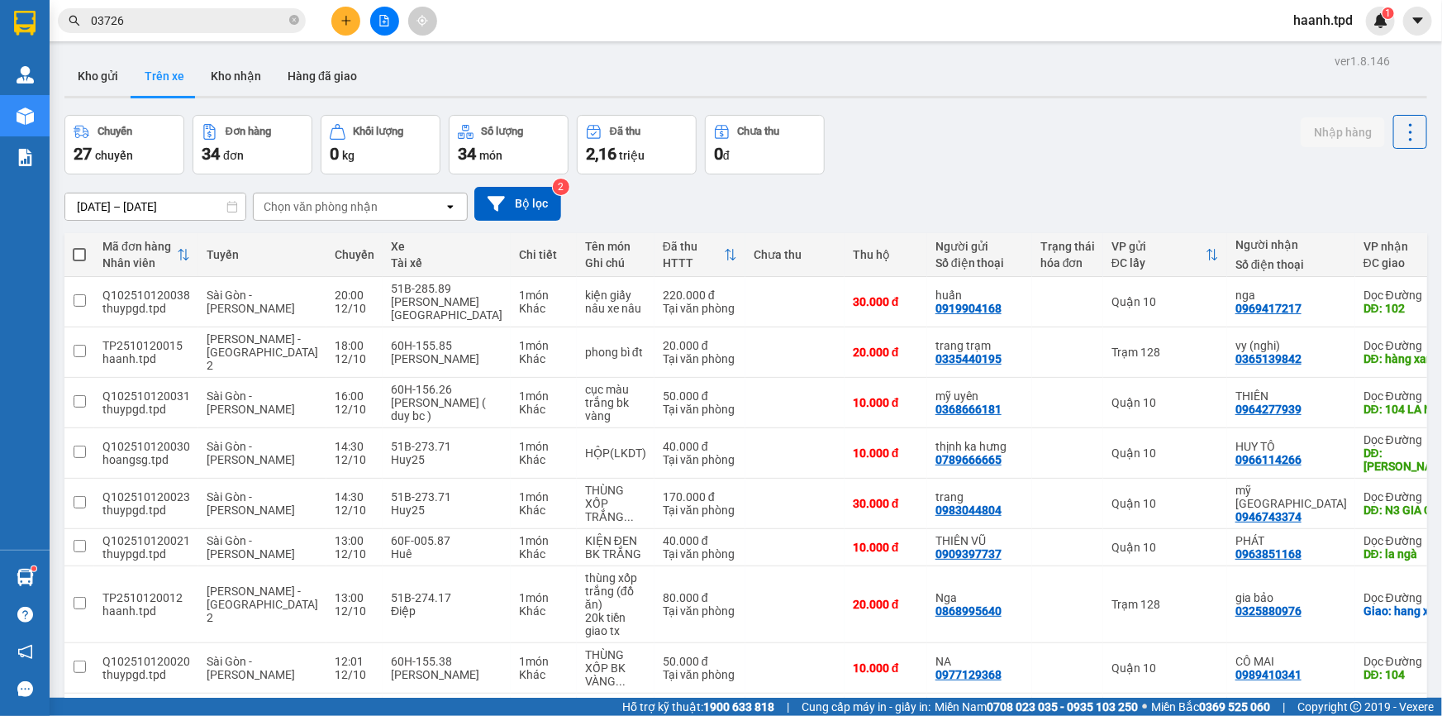
click at [411, 200] on div "Chọn văn phòng nhận" at bounding box center [349, 206] width 190 height 26
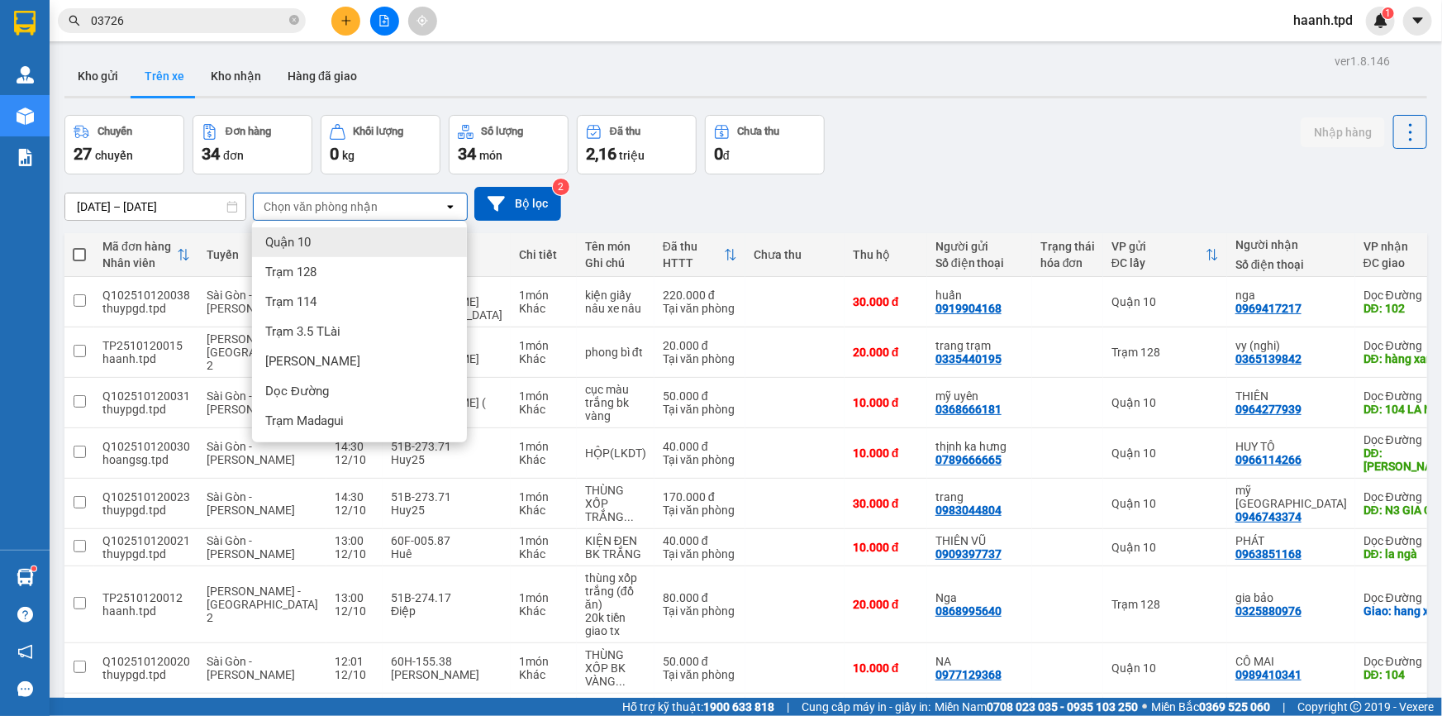
click at [359, 230] on div "Quận 10" at bounding box center [359, 242] width 215 height 30
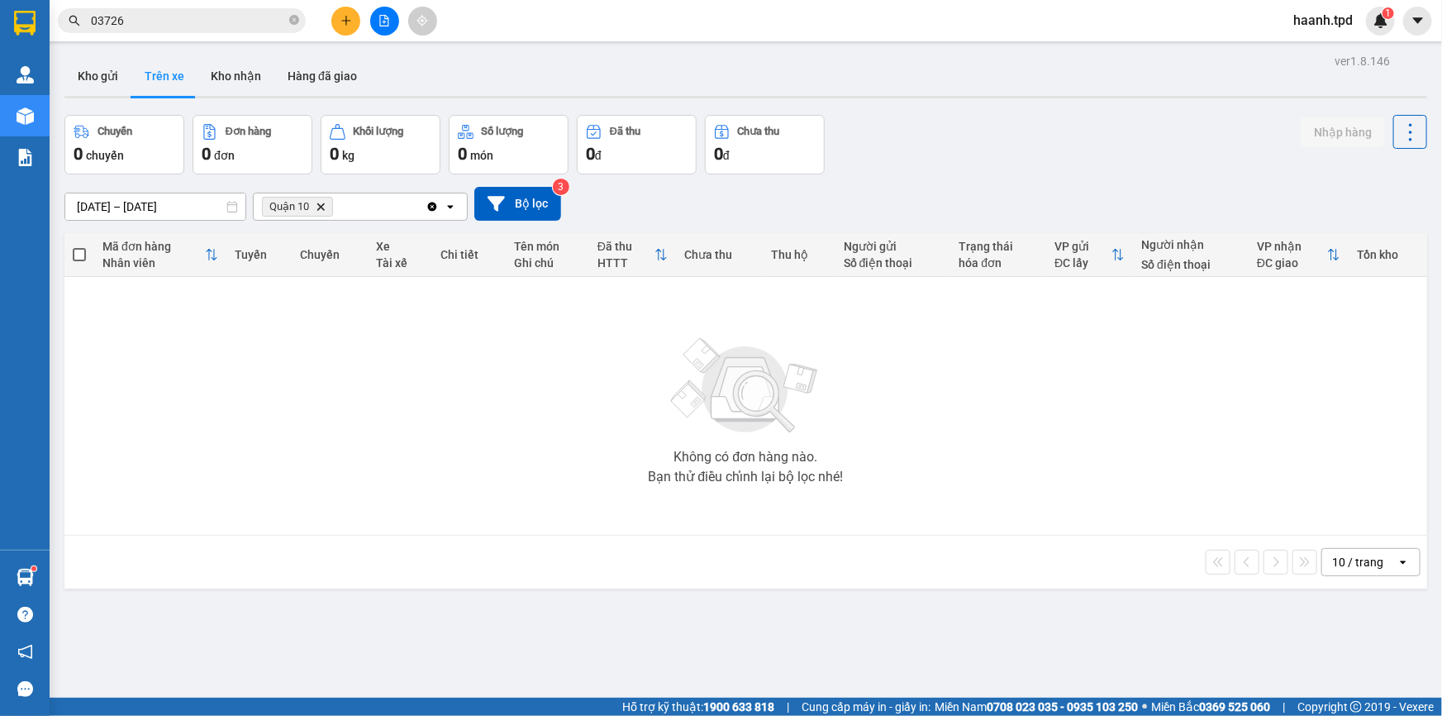
click at [320, 203] on icon "Delete" at bounding box center [321, 207] width 10 height 10
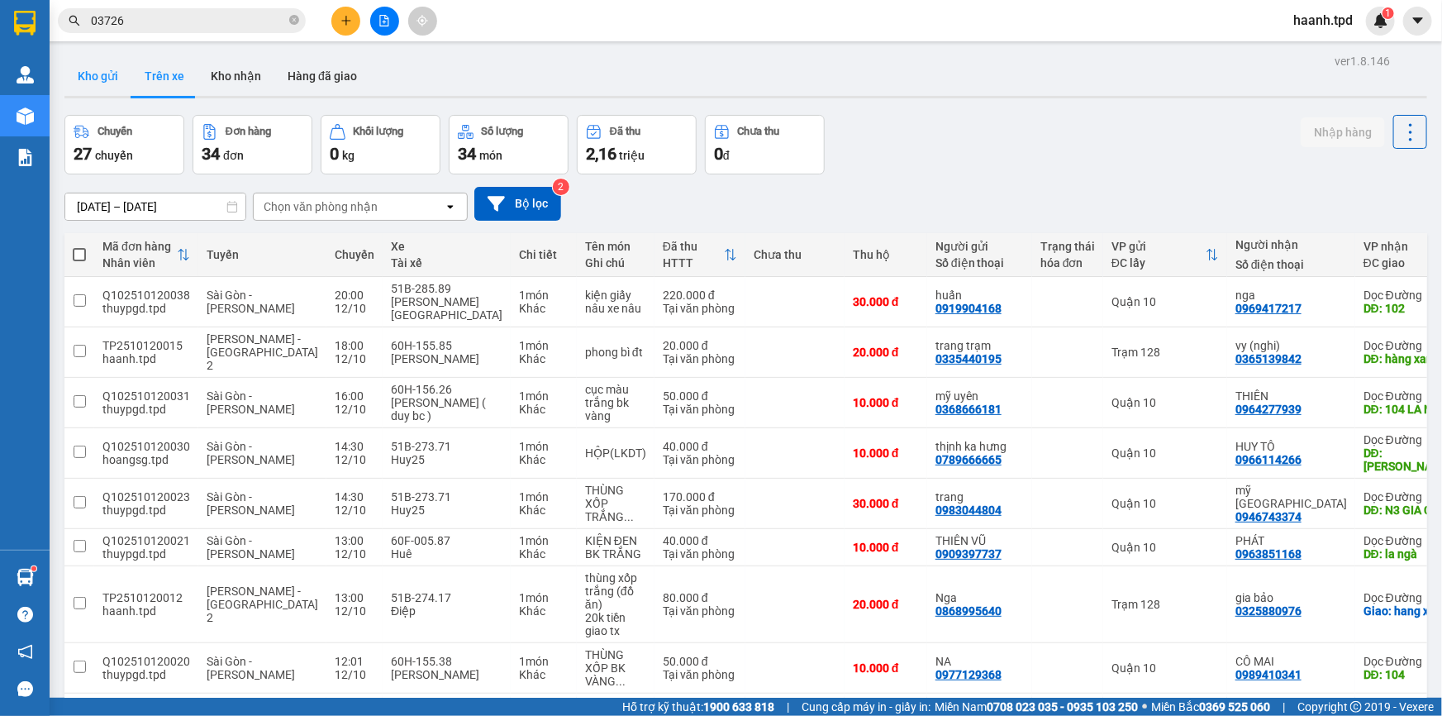
click at [98, 74] on button "Kho gửi" at bounding box center [97, 76] width 67 height 40
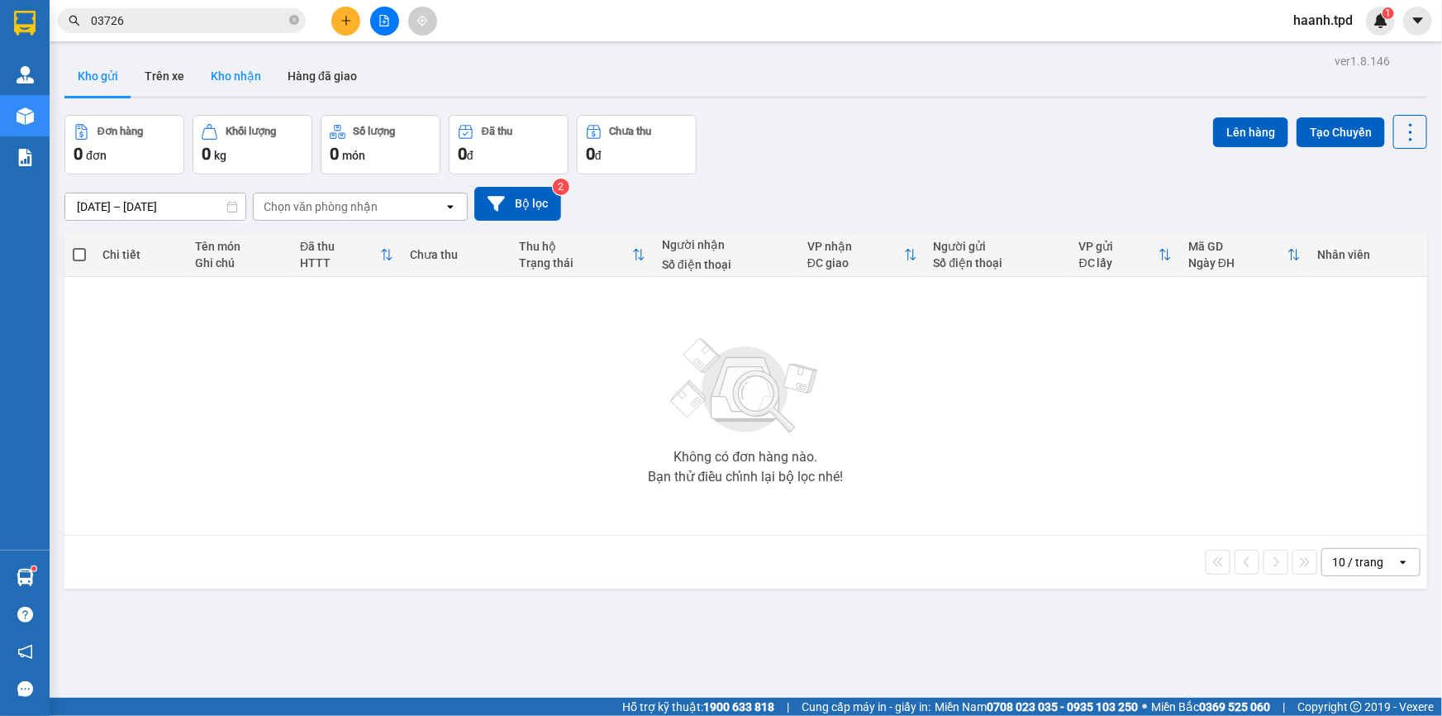
click at [221, 74] on button "Kho nhận" at bounding box center [236, 76] width 77 height 40
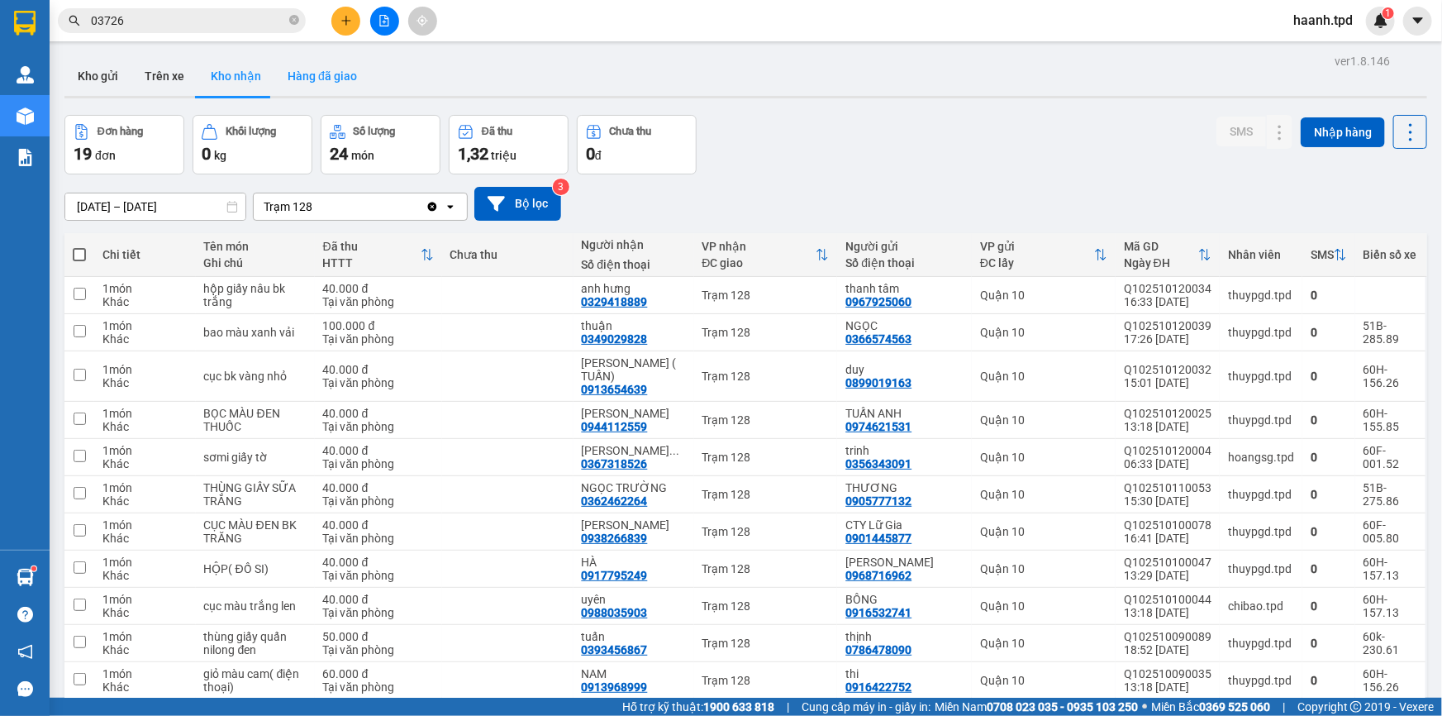
click at [304, 71] on button "Hàng đã giao" at bounding box center [322, 76] width 96 height 40
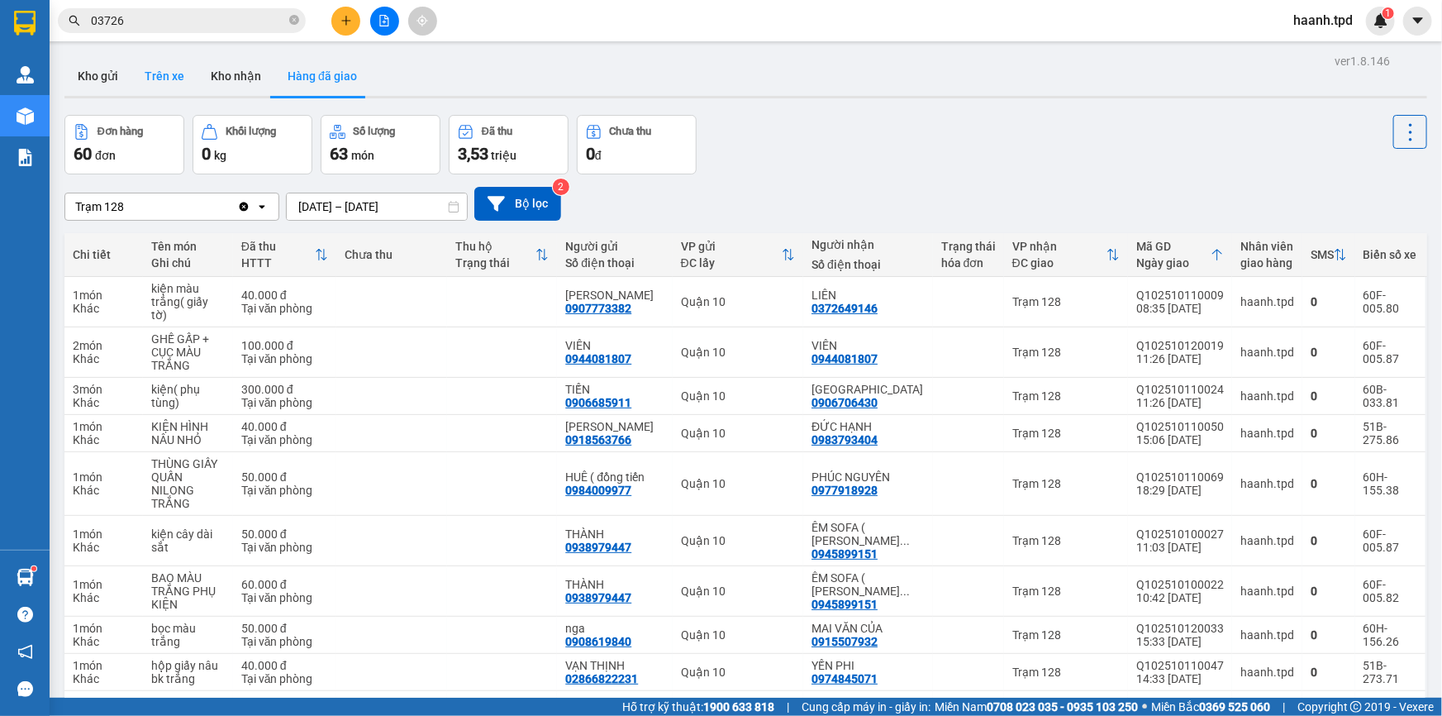
click at [170, 78] on button "Trên xe" at bounding box center [164, 76] width 66 height 40
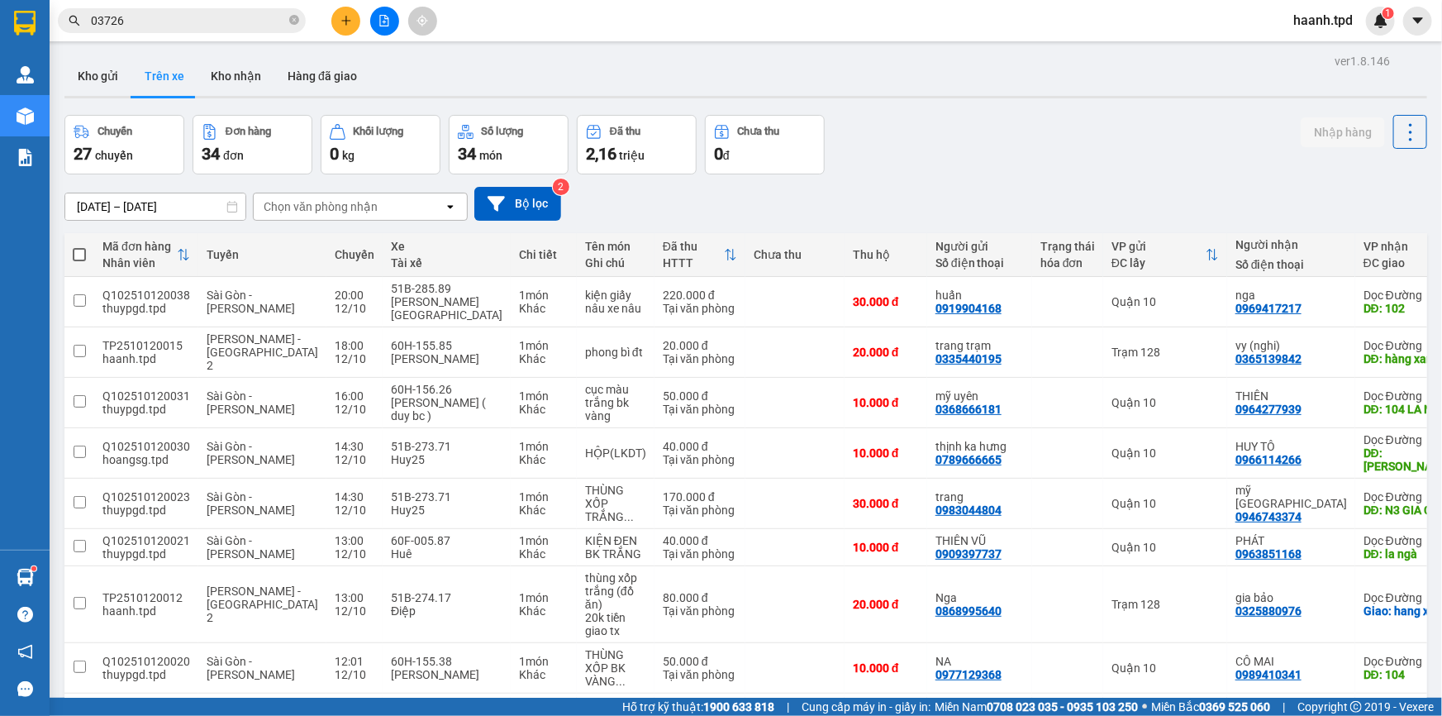
click at [374, 200] on div "Chọn văn phòng nhận" at bounding box center [321, 206] width 114 height 17
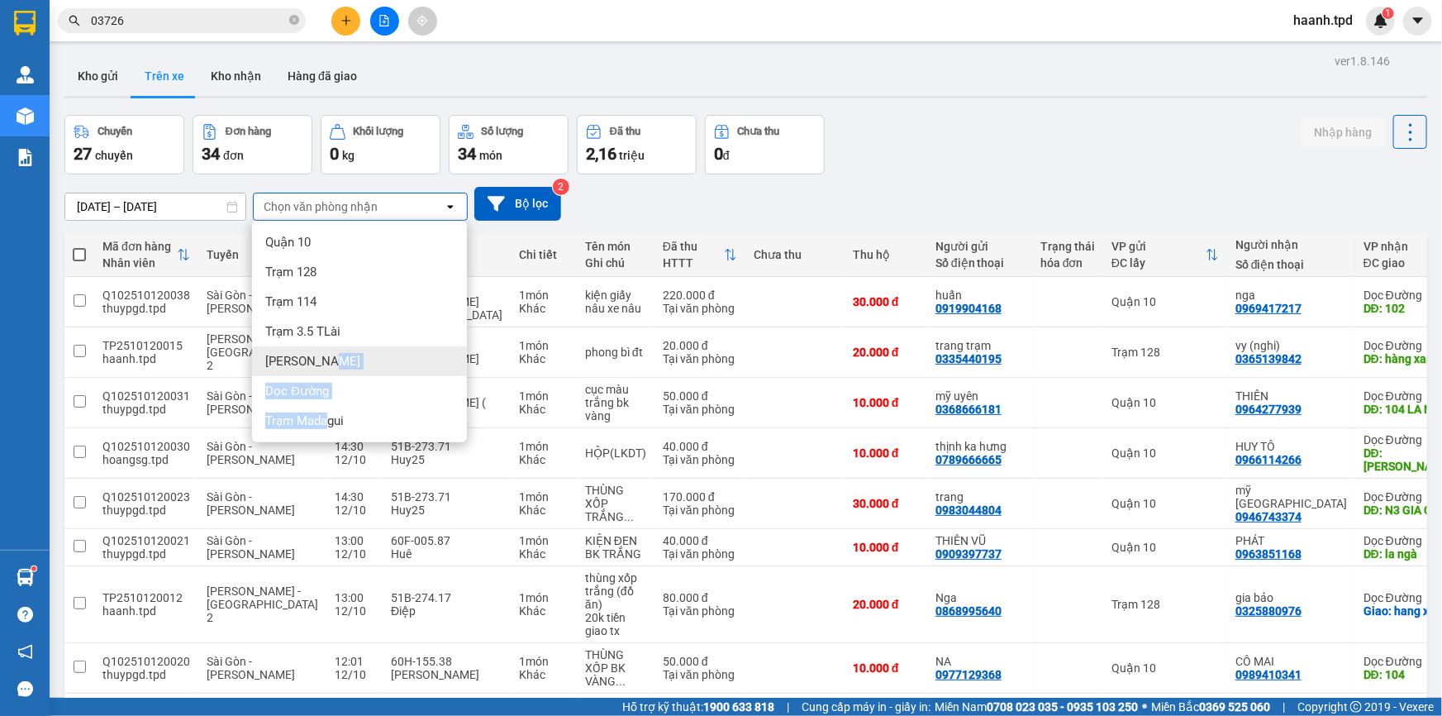
drag, startPoint x: 326, startPoint y: 426, endPoint x: 383, endPoint y: 315, distance: 124.6
click at [430, 350] on ul "Quận 10 Trạm 128 Trạm 114 Trạm 3.5 TLài Phương Lâm Dọc Đường Trạm Madagui" at bounding box center [359, 331] width 215 height 221
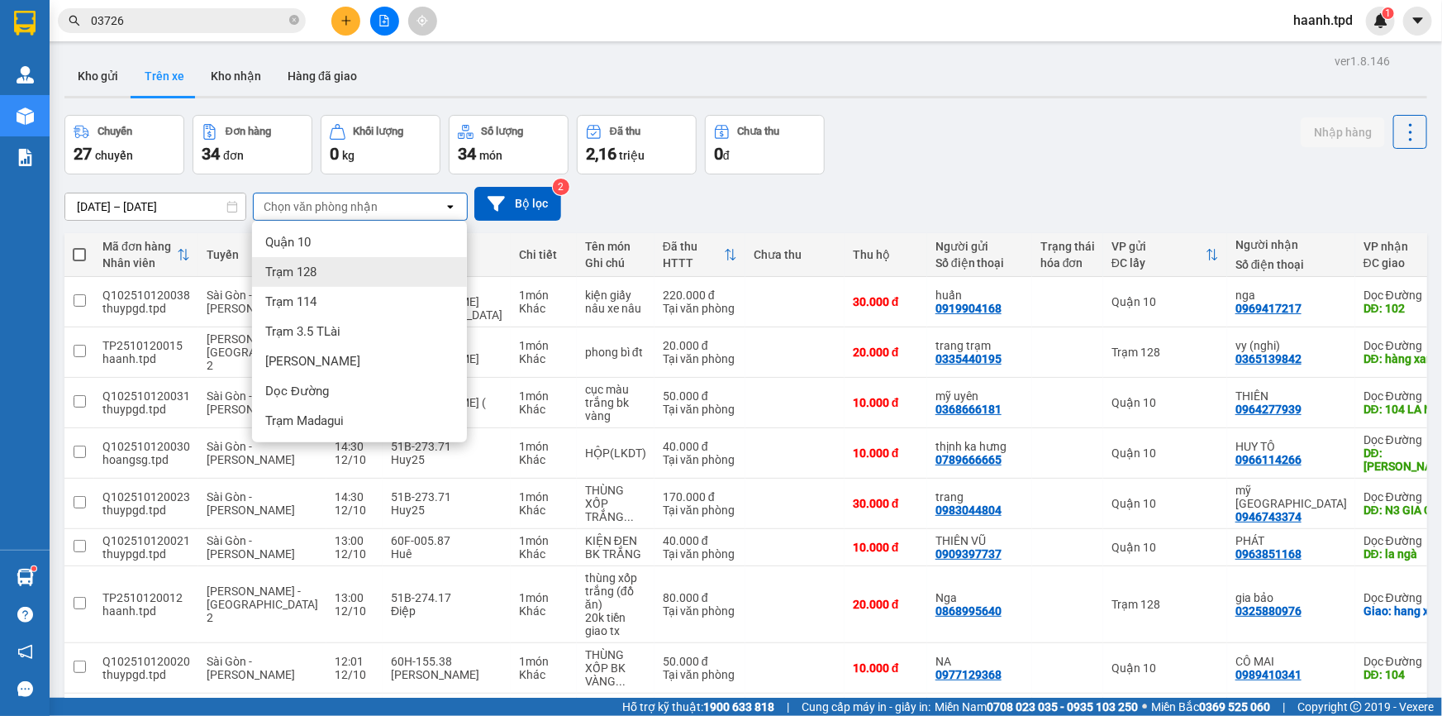
click at [340, 274] on div "Trạm 128" at bounding box center [359, 272] width 215 height 30
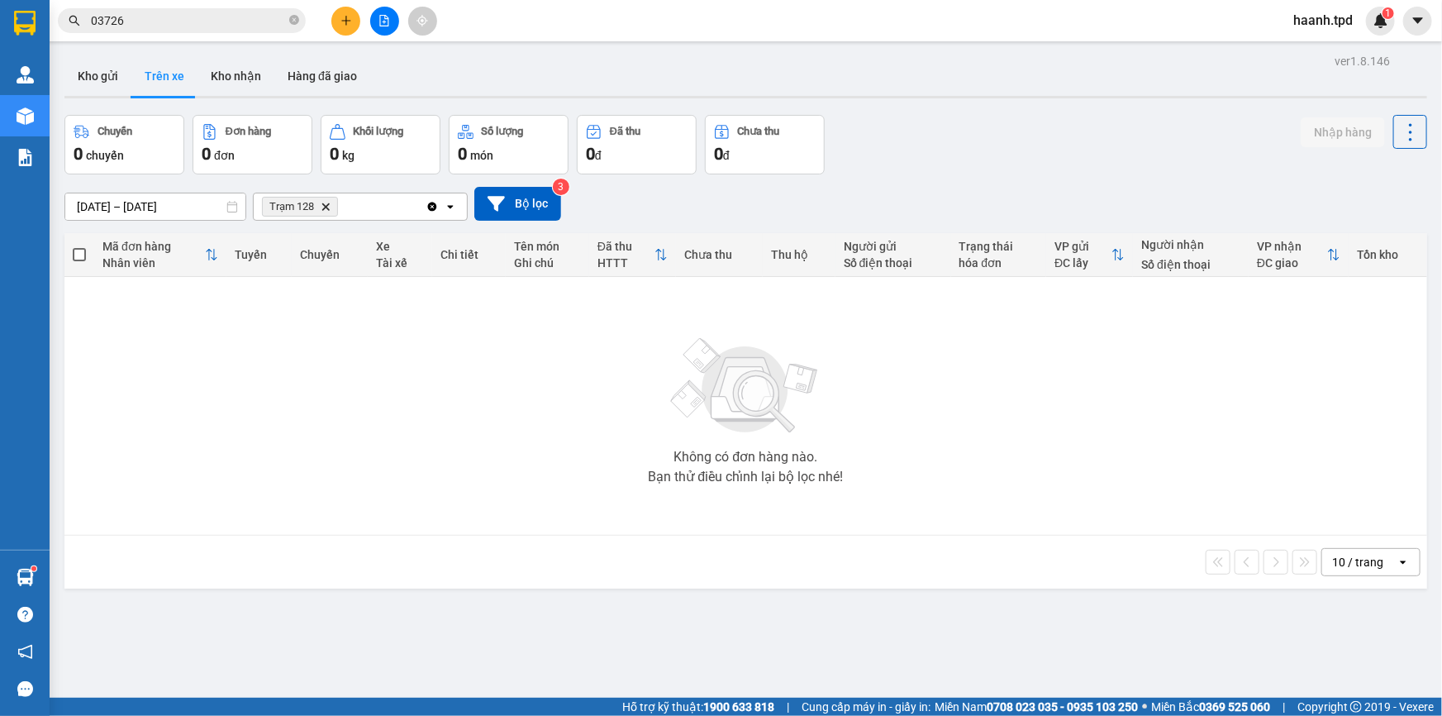
click at [427, 206] on icon "Clear all" at bounding box center [432, 206] width 13 height 13
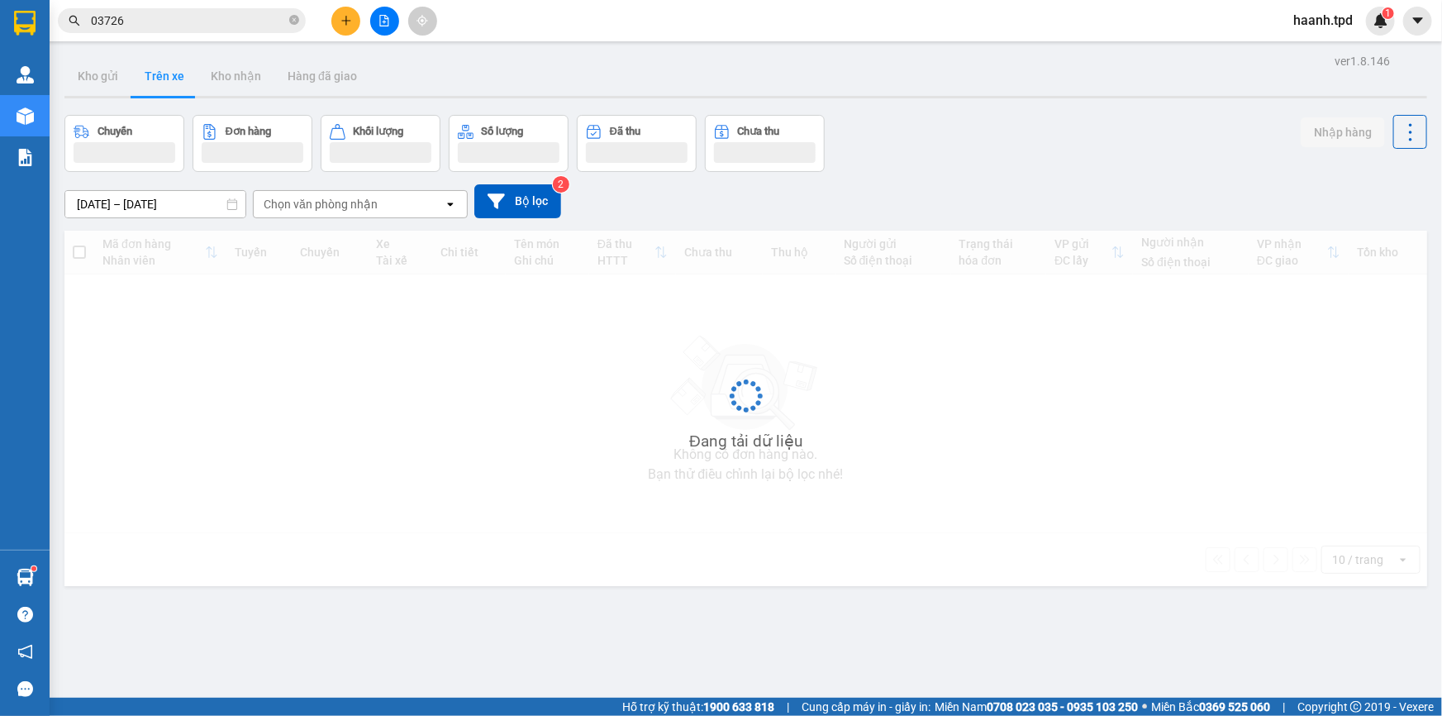
click at [329, 221] on div "[DATE] – [DATE] Press the down arrow key to interact with the calendar and sele…" at bounding box center [745, 201] width 1363 height 59
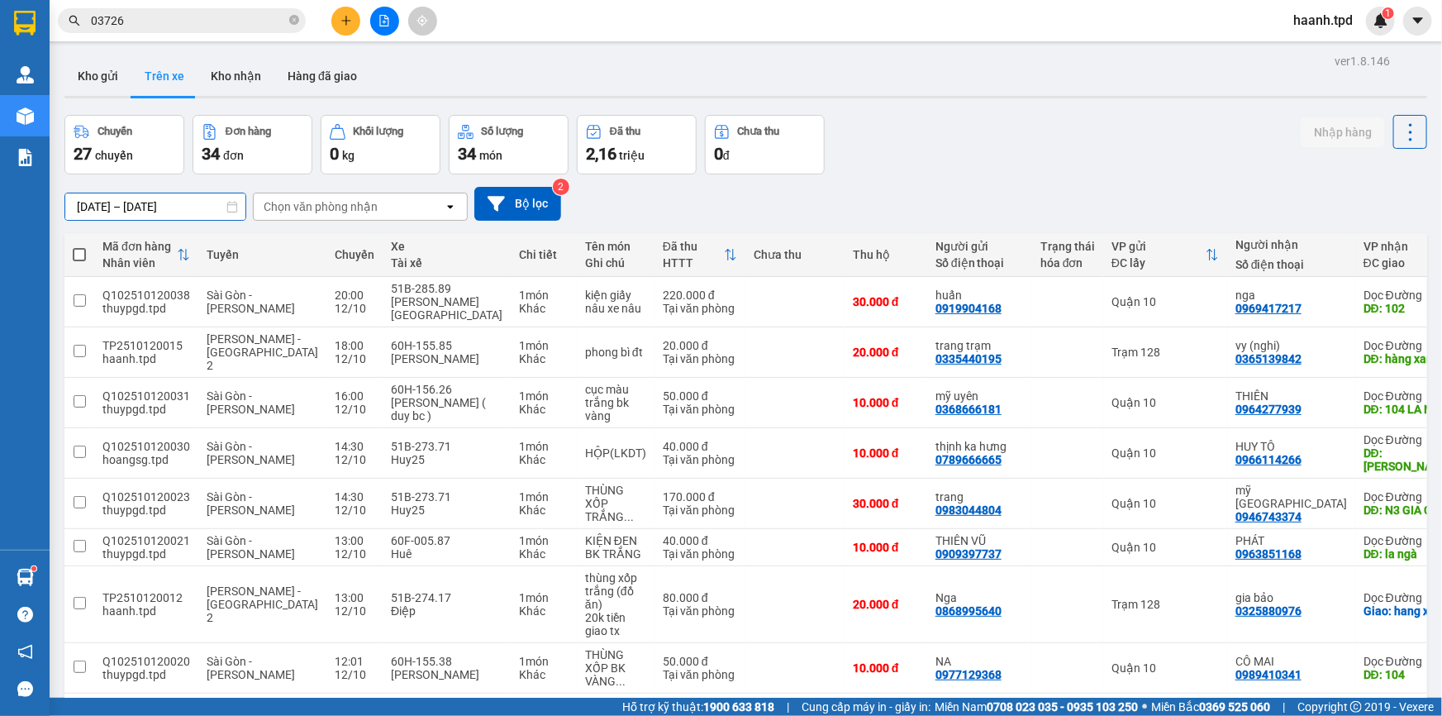
click at [149, 212] on input "[DATE] – [DATE]" at bounding box center [155, 206] width 180 height 26
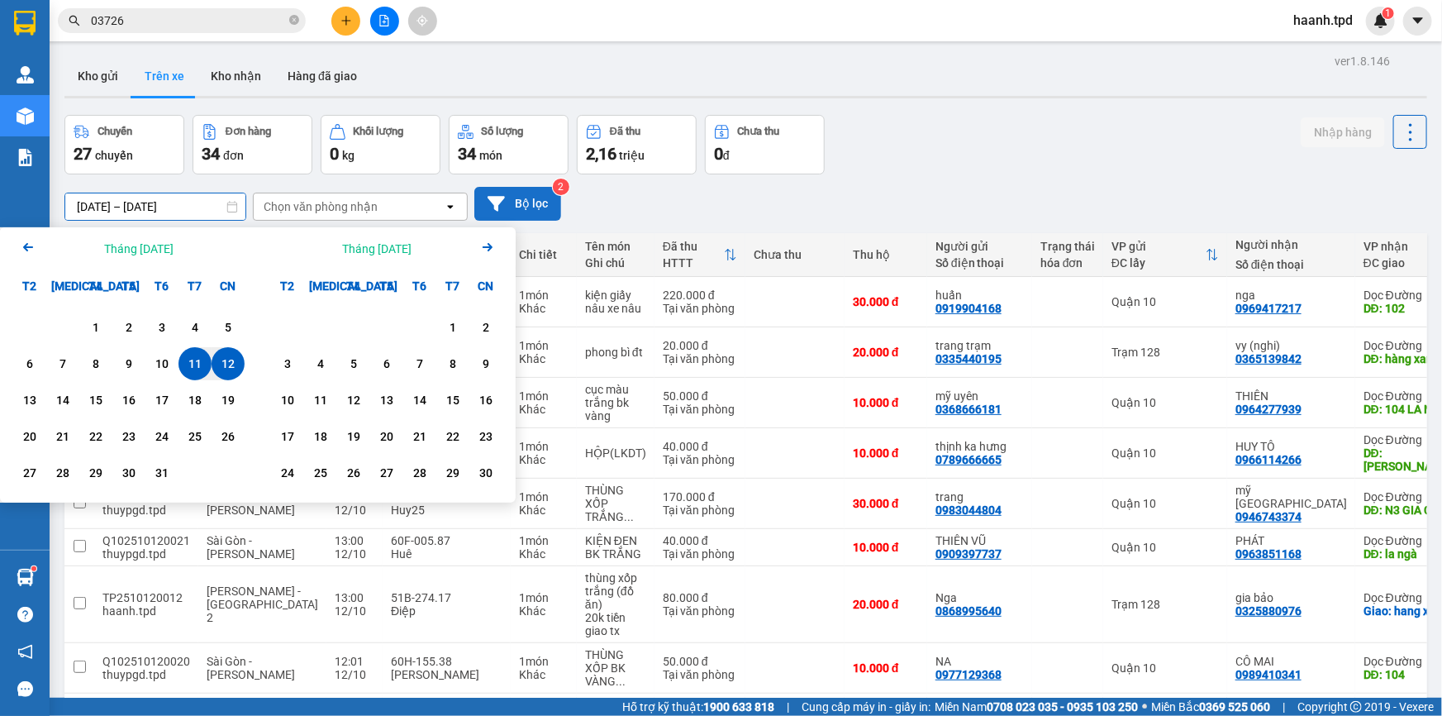
click at [521, 192] on button "Bộ lọc" at bounding box center [517, 204] width 87 height 34
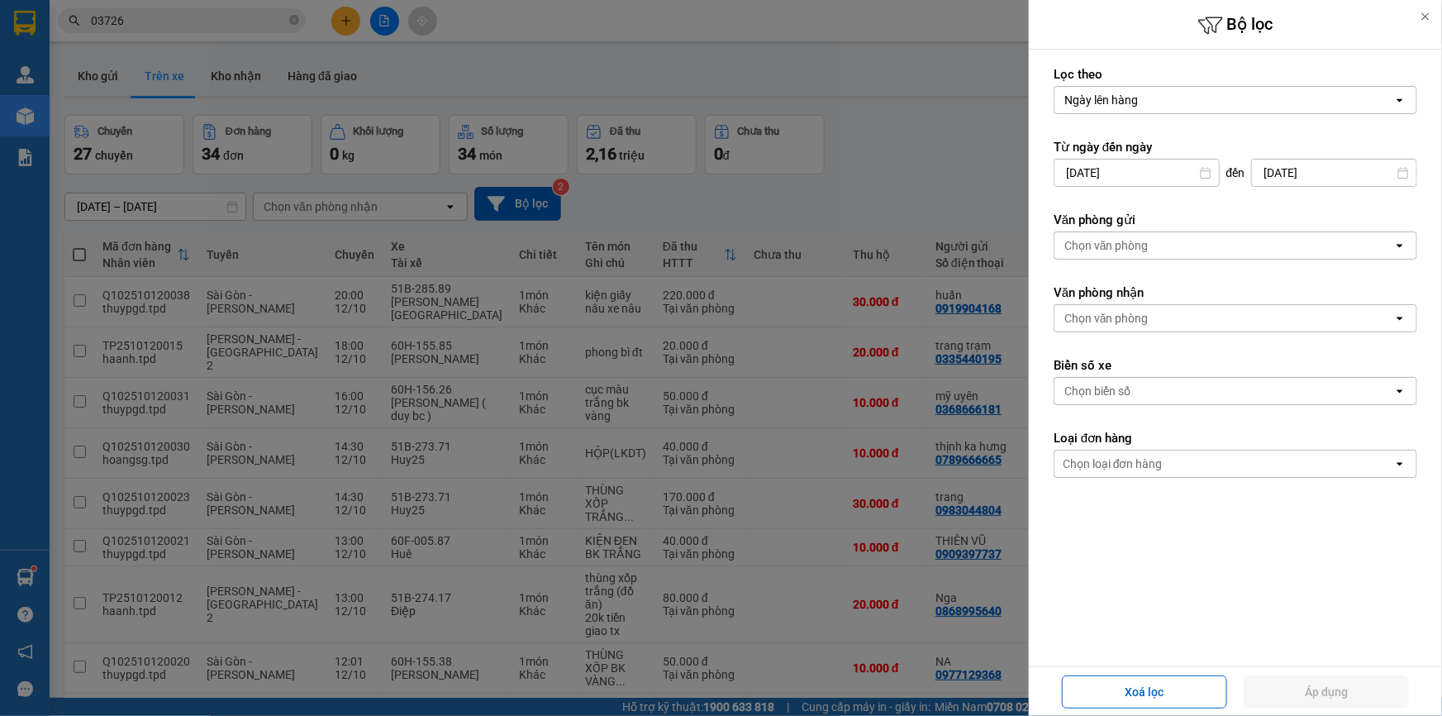
click at [1145, 242] on div "Chọn văn phòng" at bounding box center [1106, 245] width 84 height 17
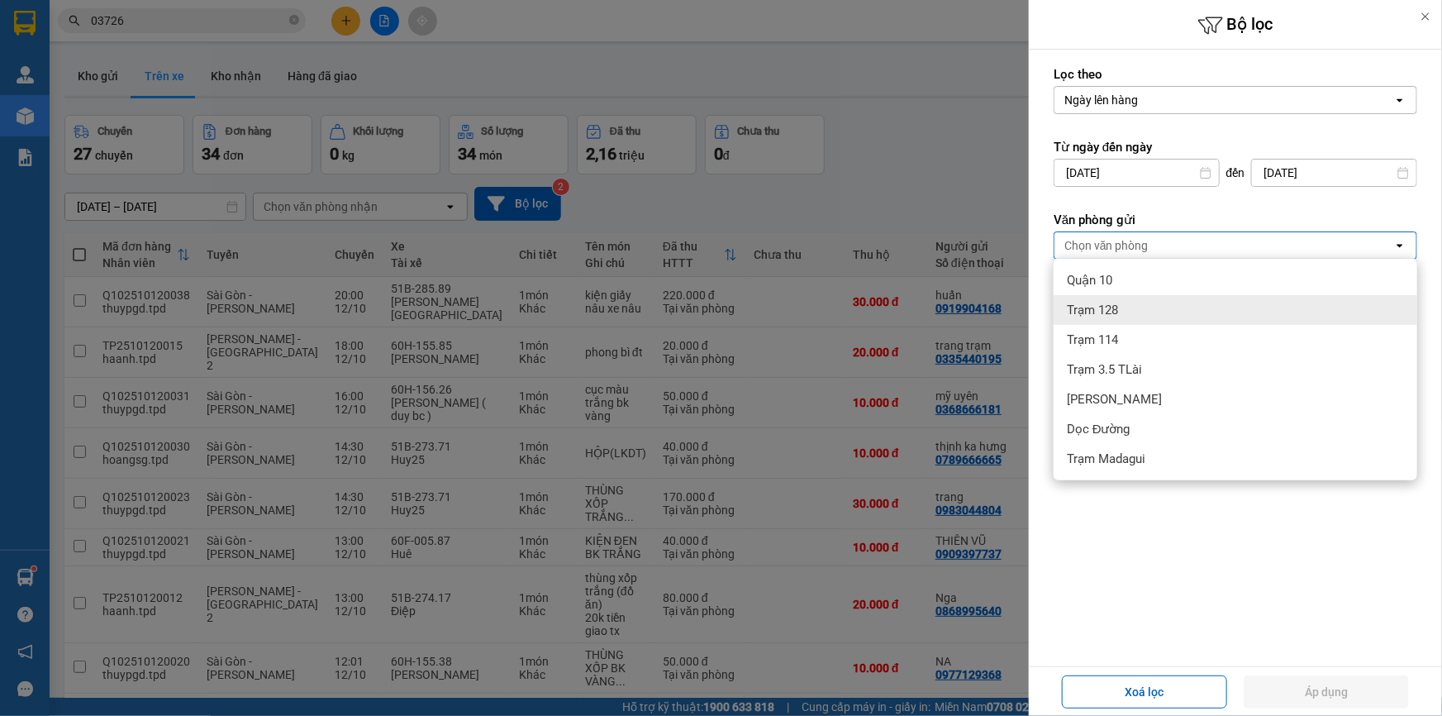
click at [1140, 301] on div "Trạm 128" at bounding box center [1236, 310] width 364 height 30
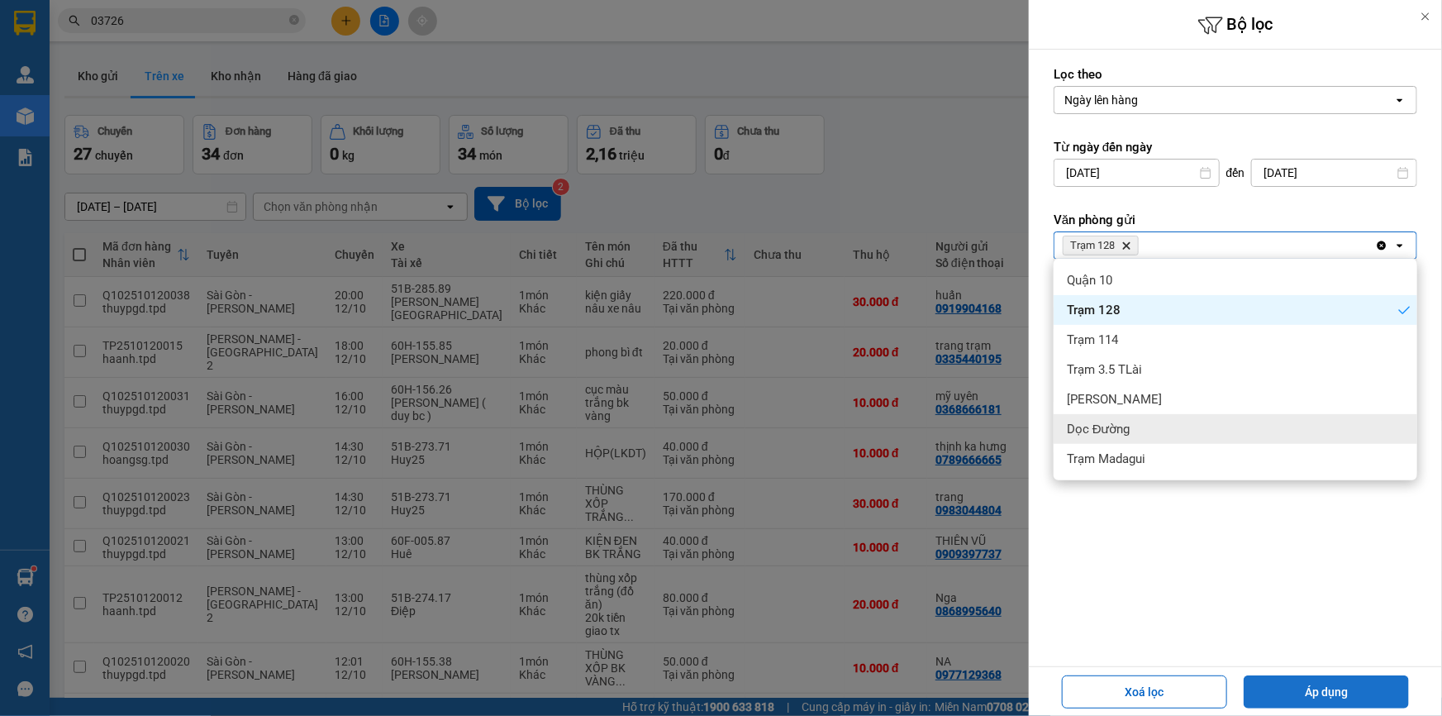
click at [1337, 692] on button "Áp dụng" at bounding box center [1326, 691] width 165 height 33
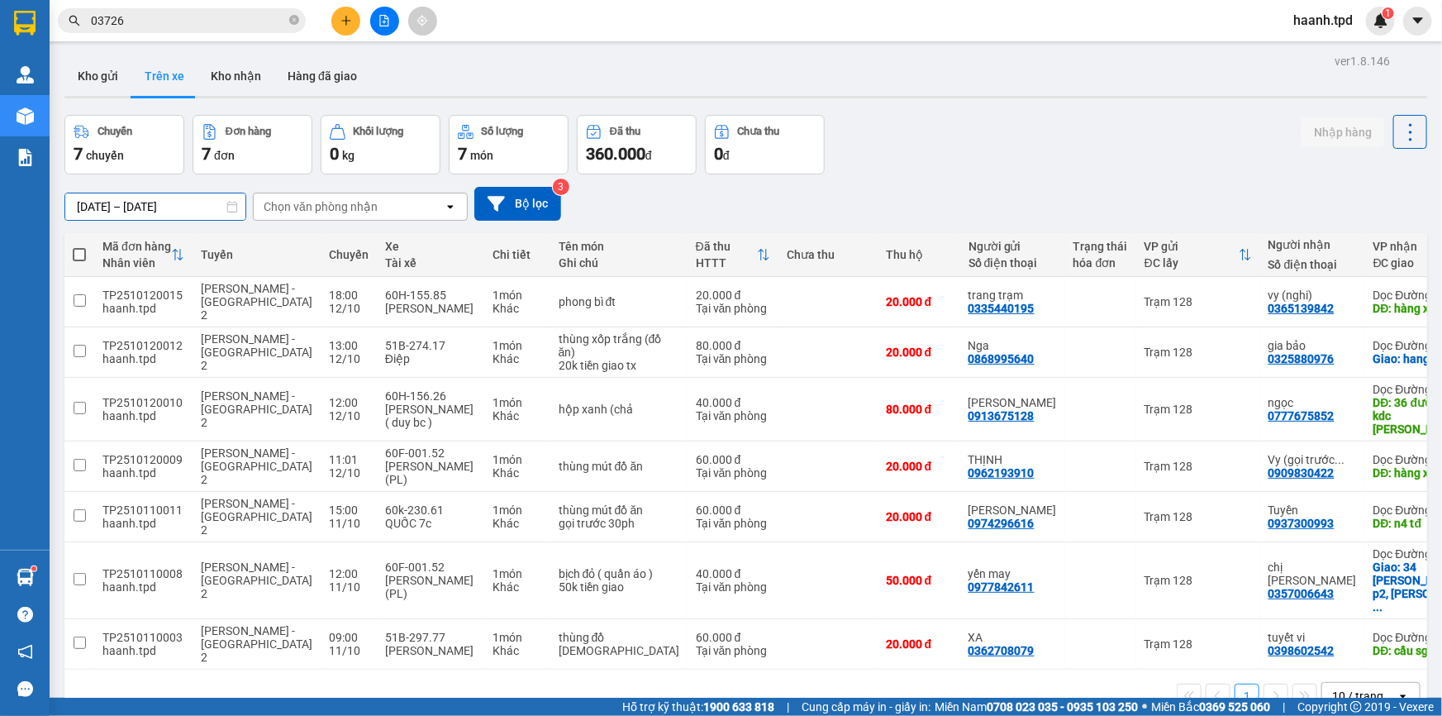
click at [204, 205] on input "[DATE] – [DATE]" at bounding box center [155, 206] width 180 height 26
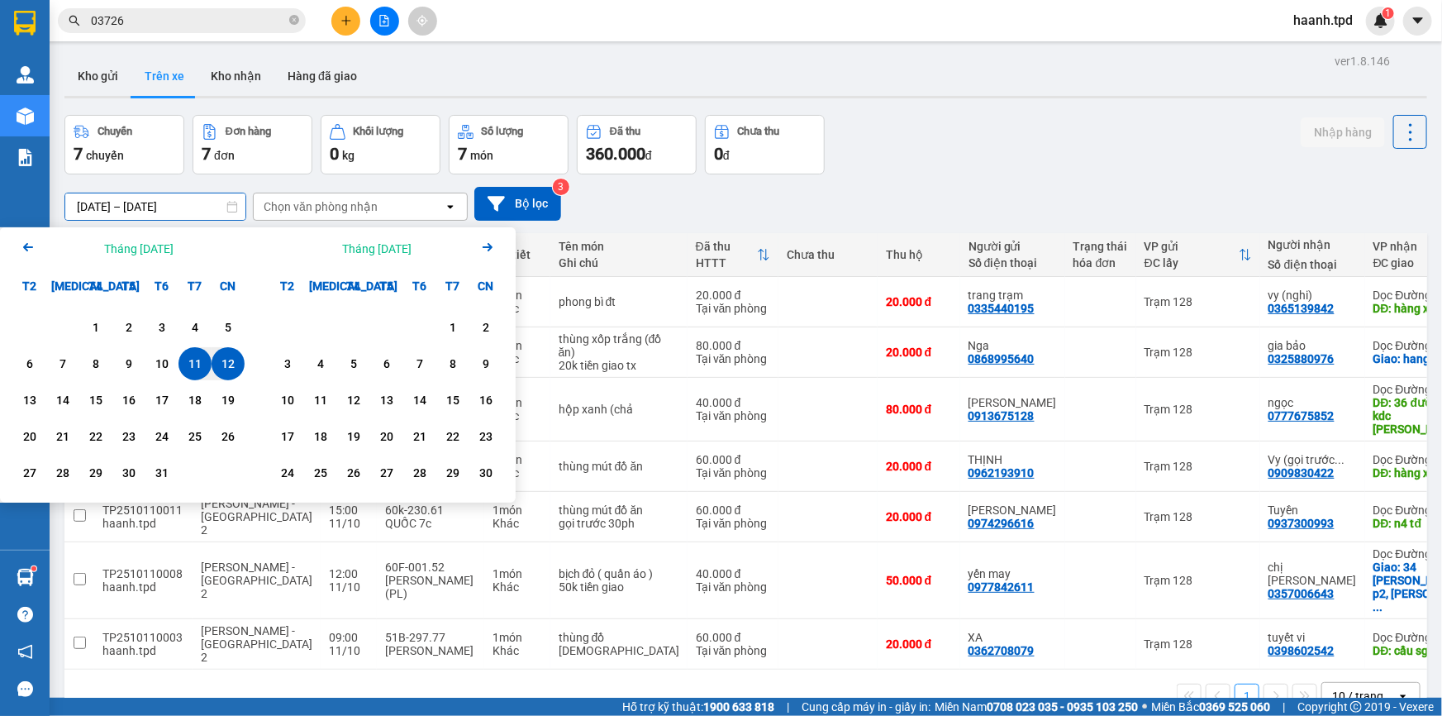
click at [222, 359] on div "12" at bounding box center [228, 364] width 23 height 20
click at [32, 403] on div "13" at bounding box center [29, 400] width 23 height 20
type input "[DATE] – [DATE]"
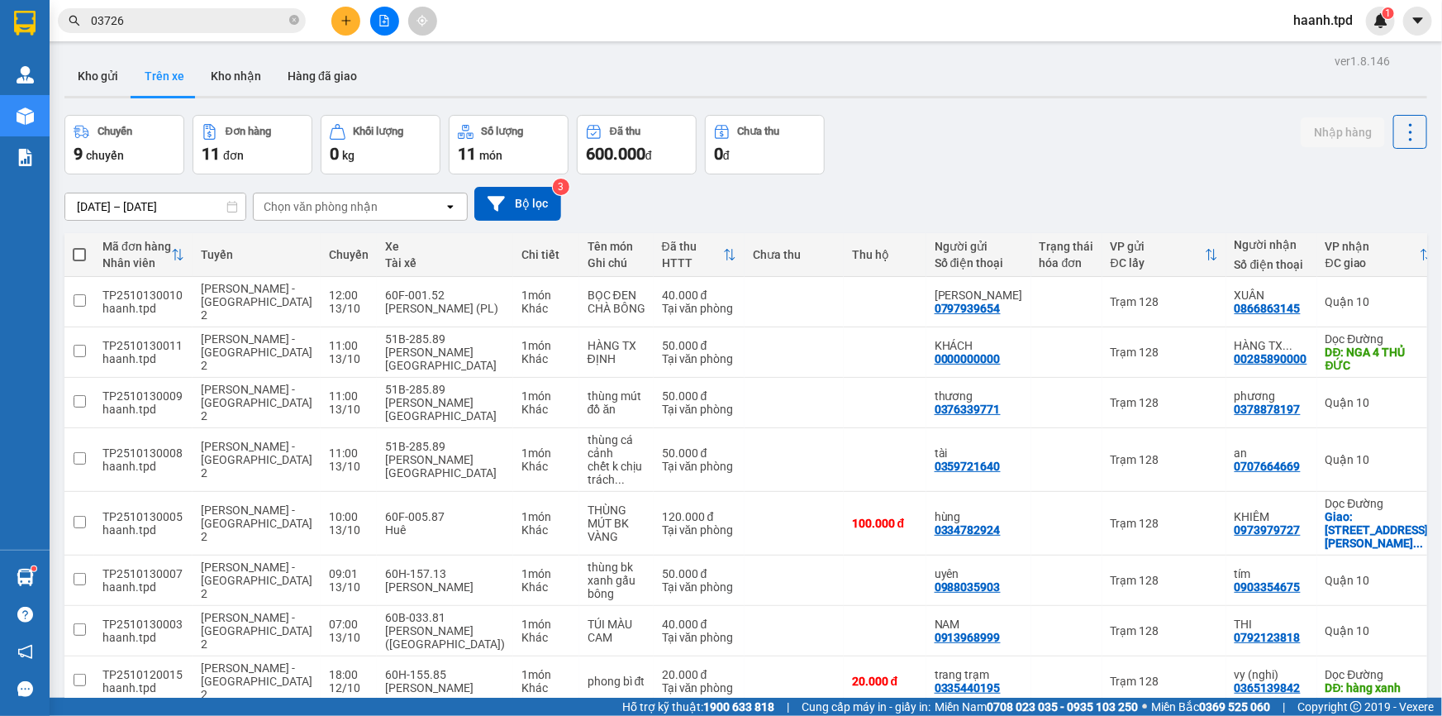
click at [350, 21] on icon "plus" at bounding box center [346, 21] width 12 height 12
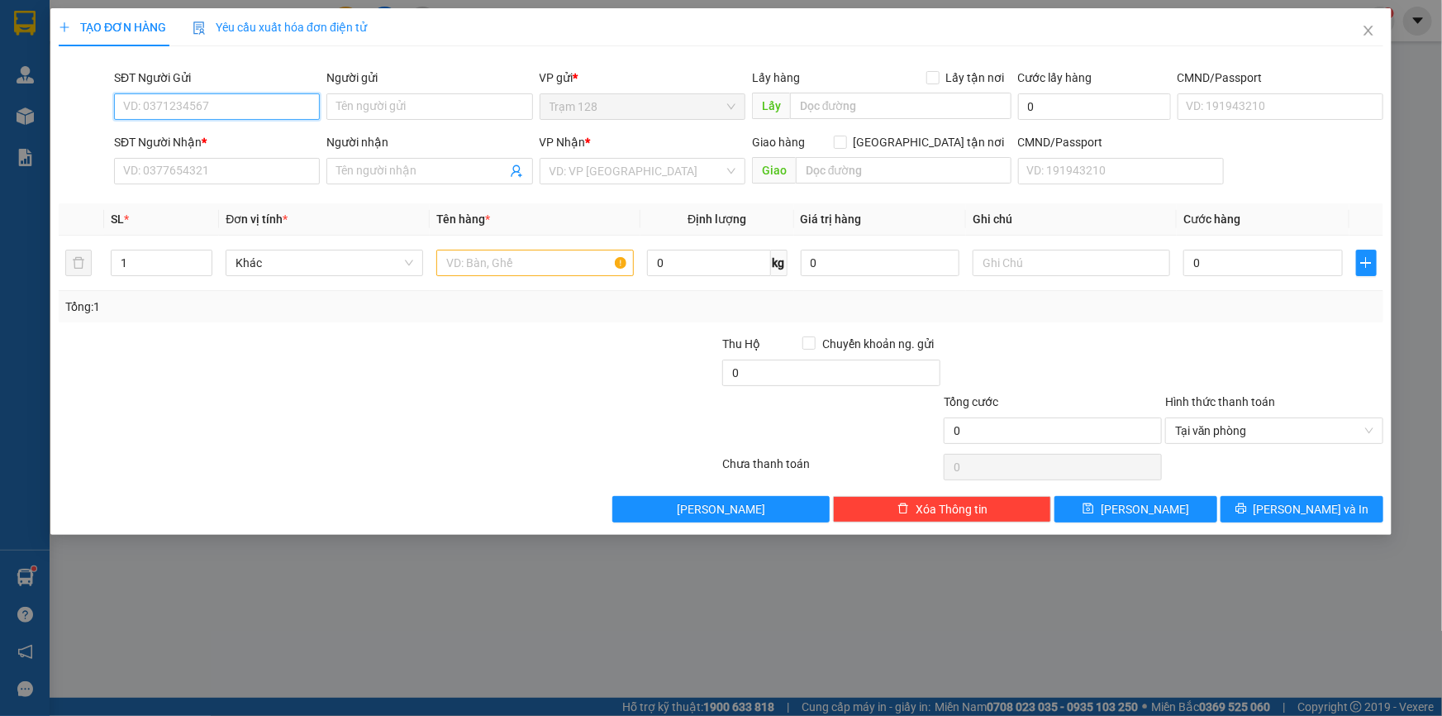
click at [232, 109] on input "SĐT Người Gửi" at bounding box center [217, 106] width 206 height 26
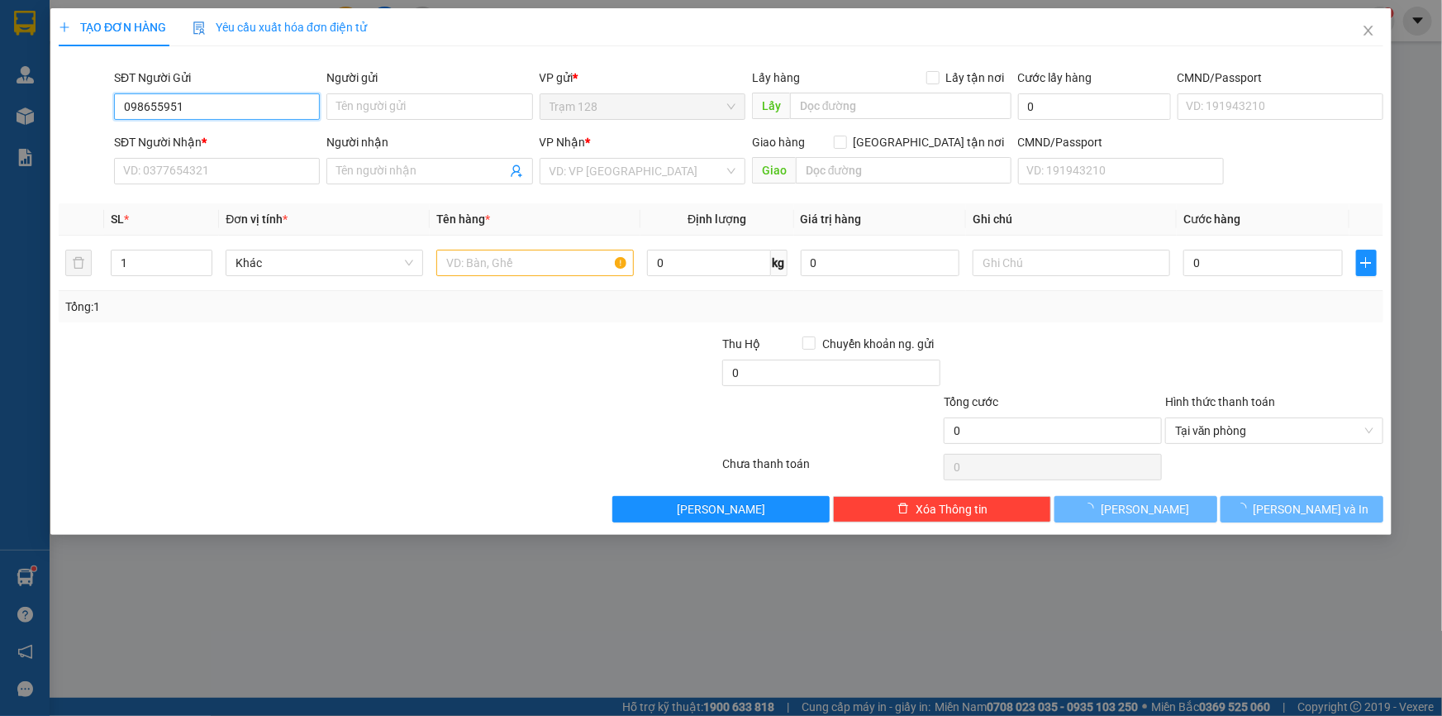
type input "0986559511"
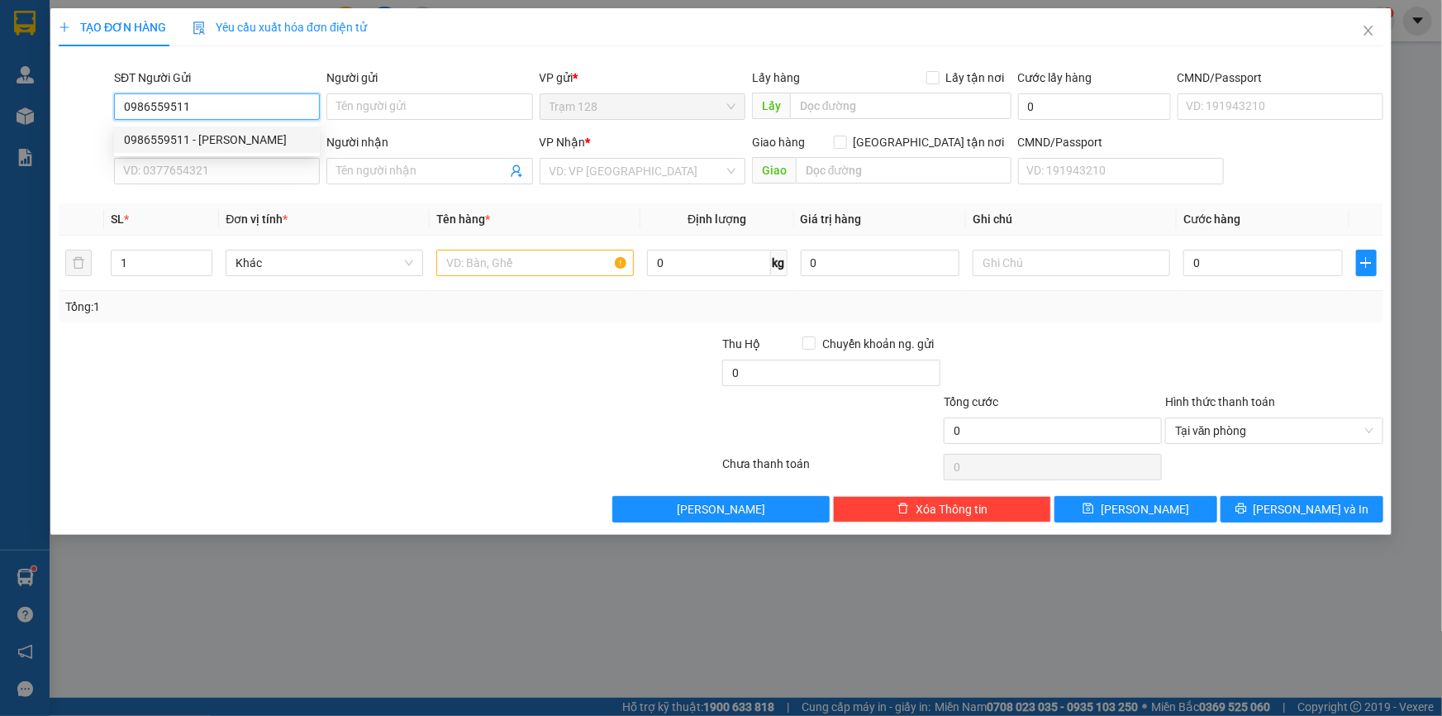
click at [201, 139] on div "0986559511 - [PERSON_NAME]" at bounding box center [217, 140] width 186 height 18
type input "lan anh"
type input "0934076644"
type input "đạt"
type input "cc [PERSON_NAME] trực lô a đường 266 p6 q8"
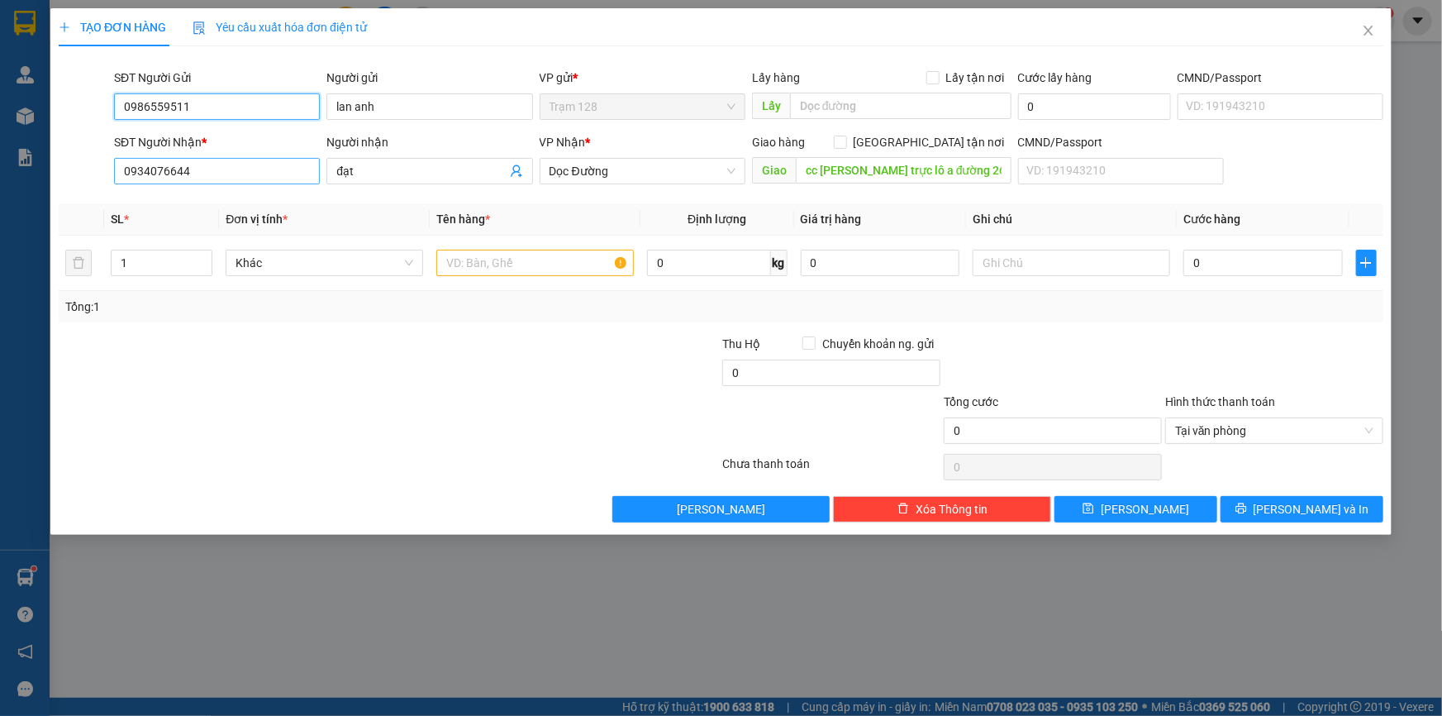
type input "0986559511"
drag, startPoint x: 235, startPoint y: 169, endPoint x: 131, endPoint y: 158, distance: 103.9
click at [131, 158] on input "0934076644" at bounding box center [217, 171] width 206 height 26
click at [199, 206] on th "SL *" at bounding box center [161, 219] width 115 height 32
click at [145, 168] on input "0989" at bounding box center [217, 171] width 206 height 26
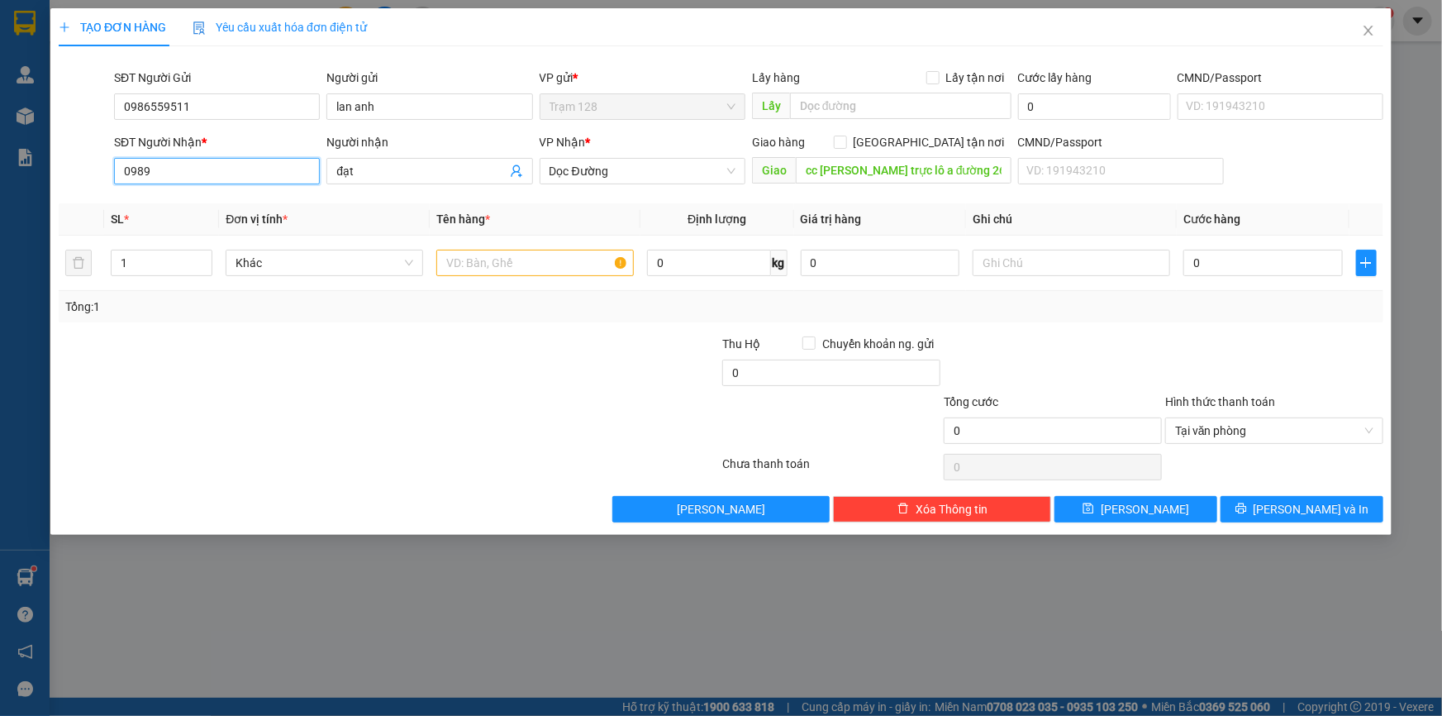
click at [181, 169] on input "0989" at bounding box center [217, 171] width 206 height 26
click at [216, 169] on input "0989" at bounding box center [217, 171] width 206 height 26
click at [203, 228] on div "0989220700 - TUYỀN" at bounding box center [217, 230] width 186 height 18
type input "0989220700"
type input "TUYỀN"
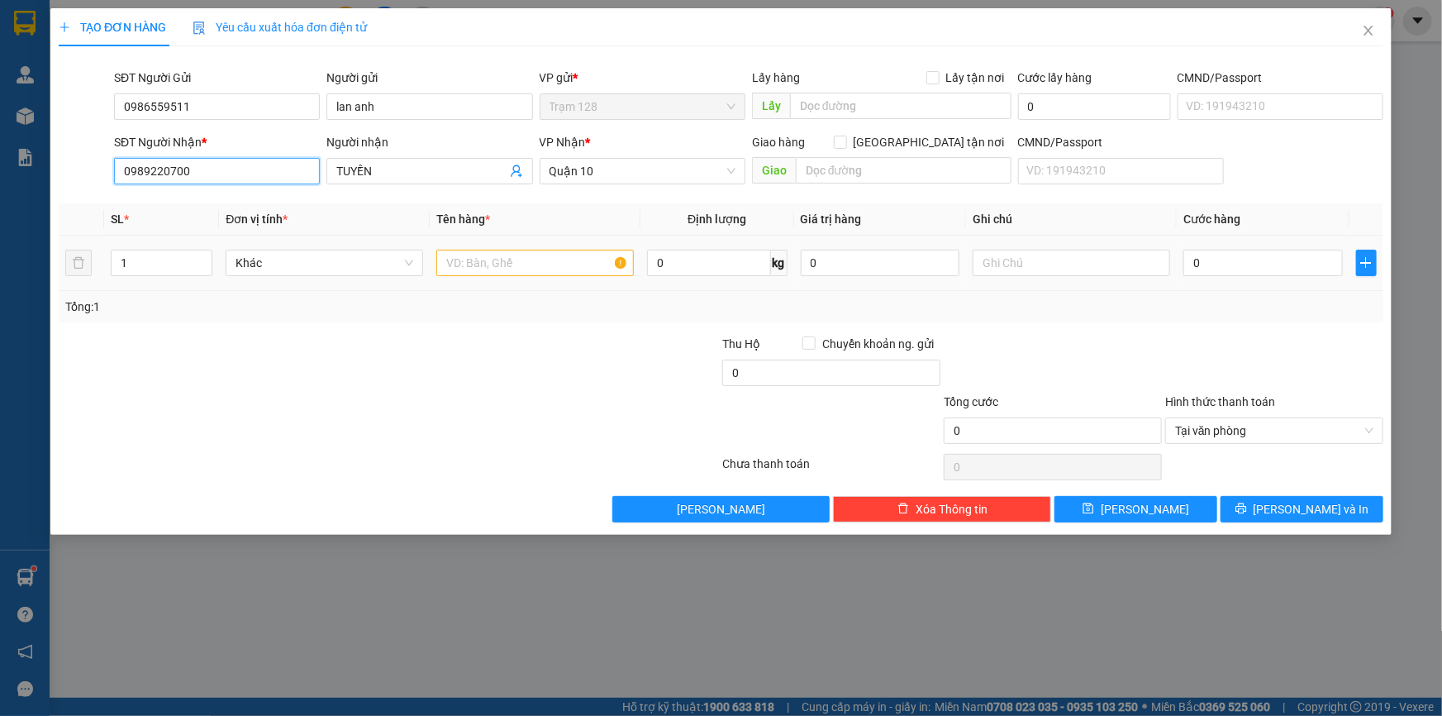
type input "0989220700"
click at [521, 264] on input "text" at bounding box center [535, 263] width 198 height 26
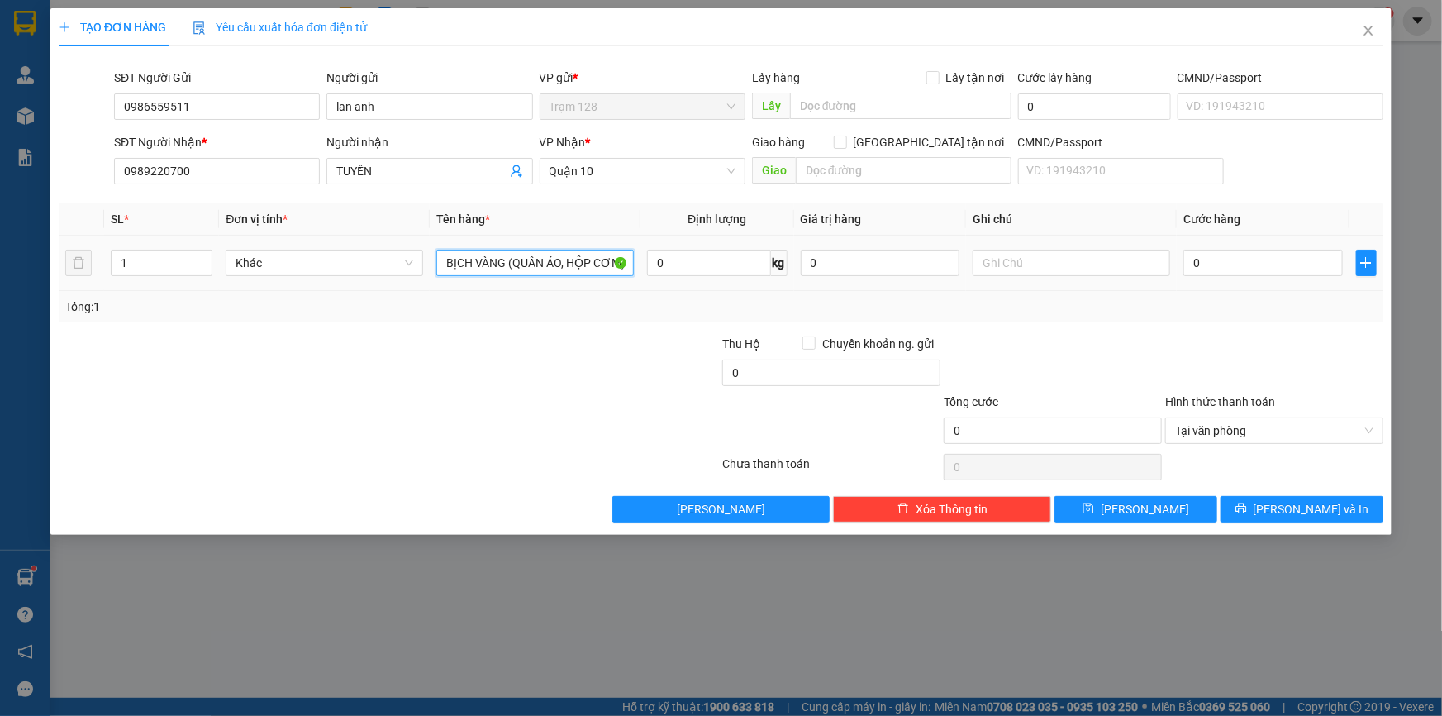
scroll to position [0, 1]
type input "BỊCH VÀNG (QUẦN ÁO, HỘP CƠM)"
click at [893, 267] on input "0" at bounding box center [880, 263] width 159 height 26
click at [1245, 260] on input "0" at bounding box center [1262, 263] width 159 height 26
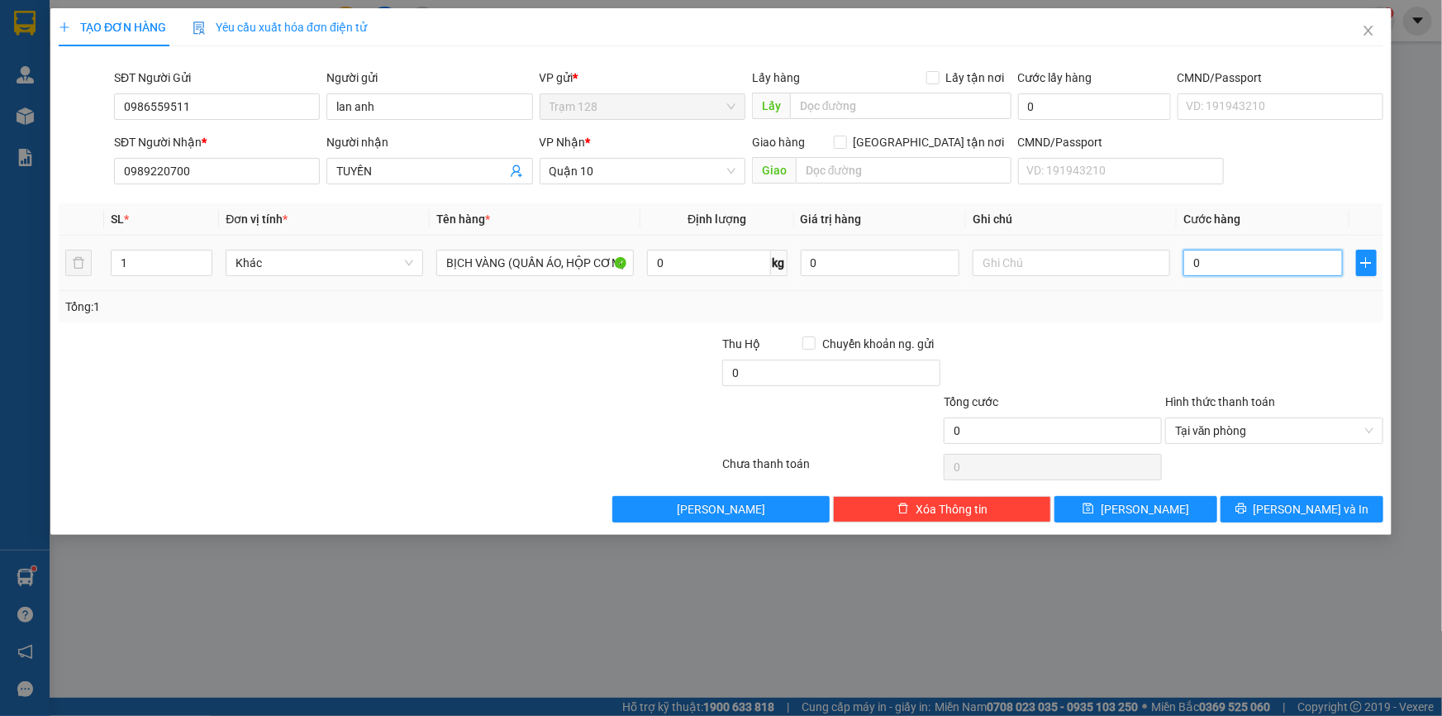
type input "4"
type input "40"
type input "40.000"
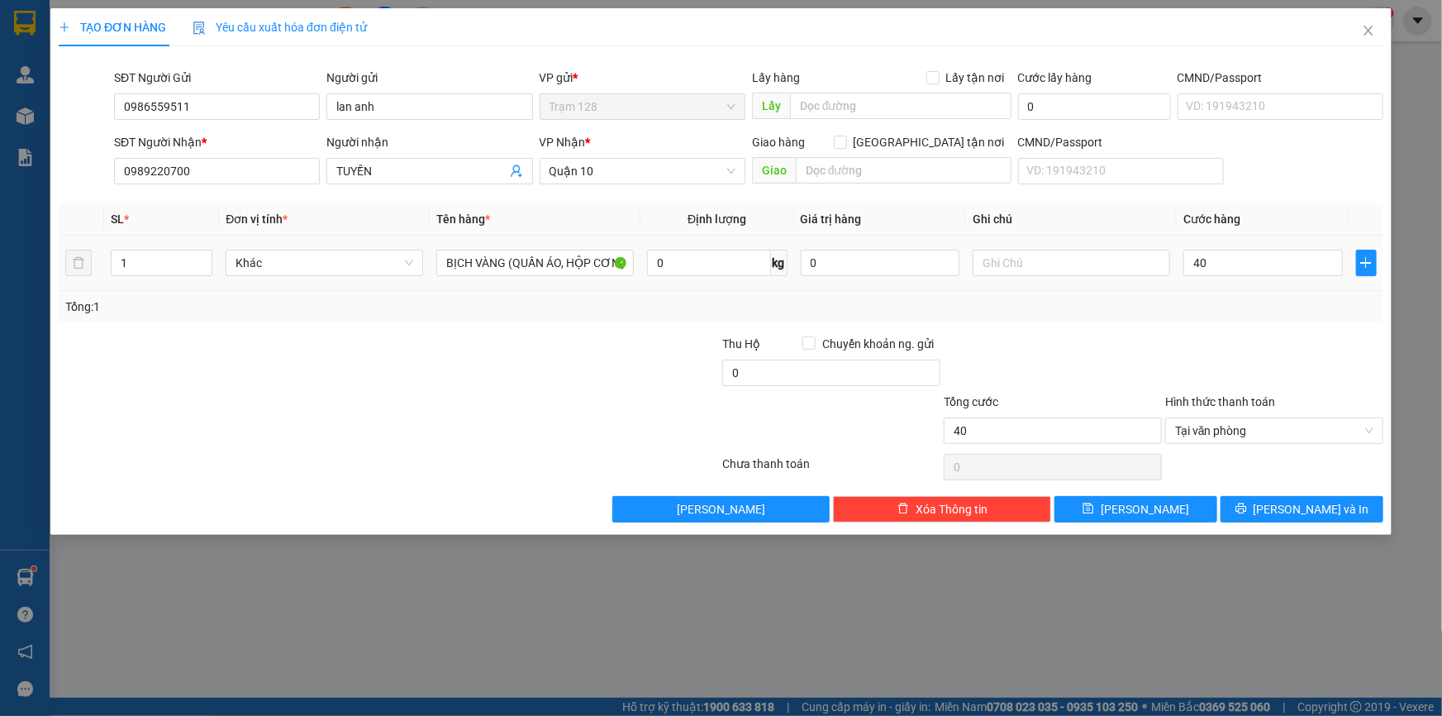
type input "40.000"
click at [1214, 343] on div at bounding box center [1274, 364] width 221 height 58
click at [850, 269] on input "0" at bounding box center [880, 263] width 159 height 26
type input "800.000"
drag, startPoint x: 1142, startPoint y: 347, endPoint x: 1341, endPoint y: 514, distance: 259.9
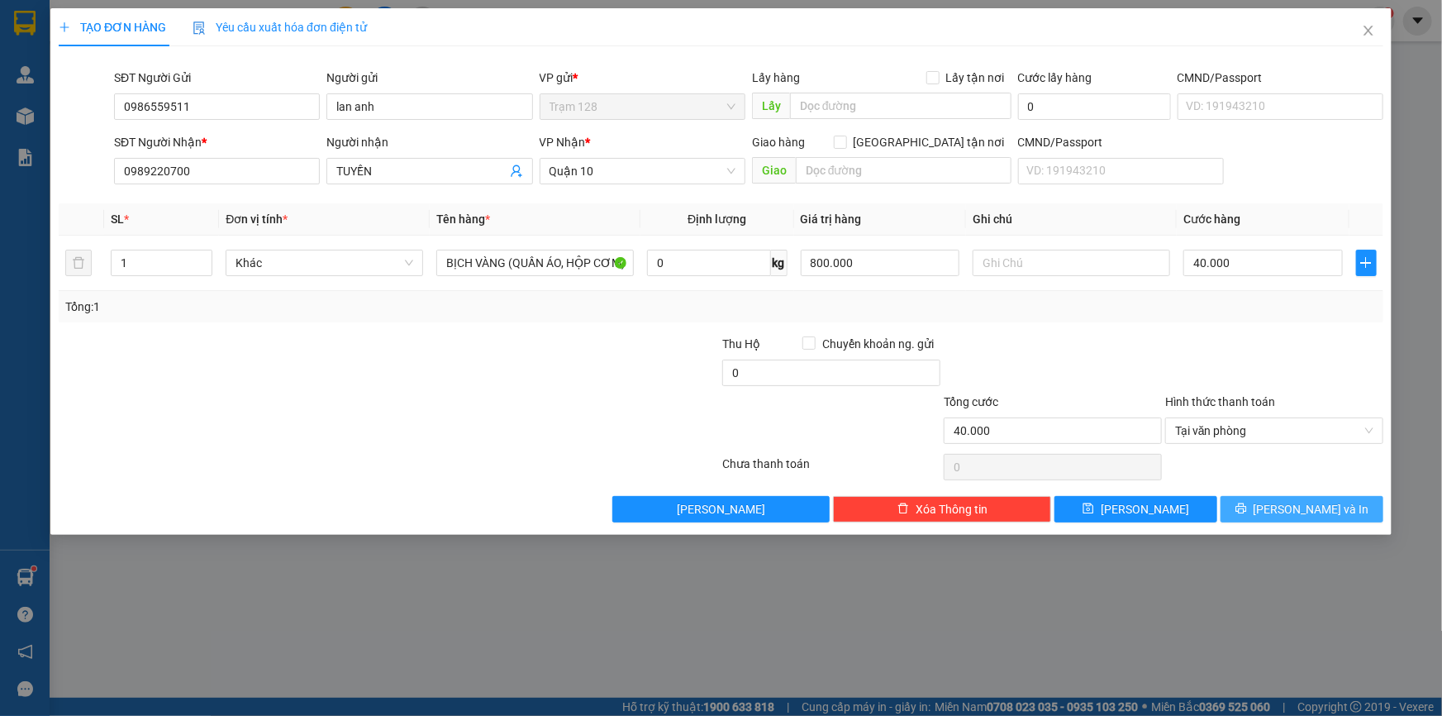
click at [1144, 348] on div at bounding box center [1052, 364] width 221 height 58
click at [1327, 502] on span "[PERSON_NAME] và In" at bounding box center [1312, 509] width 116 height 18
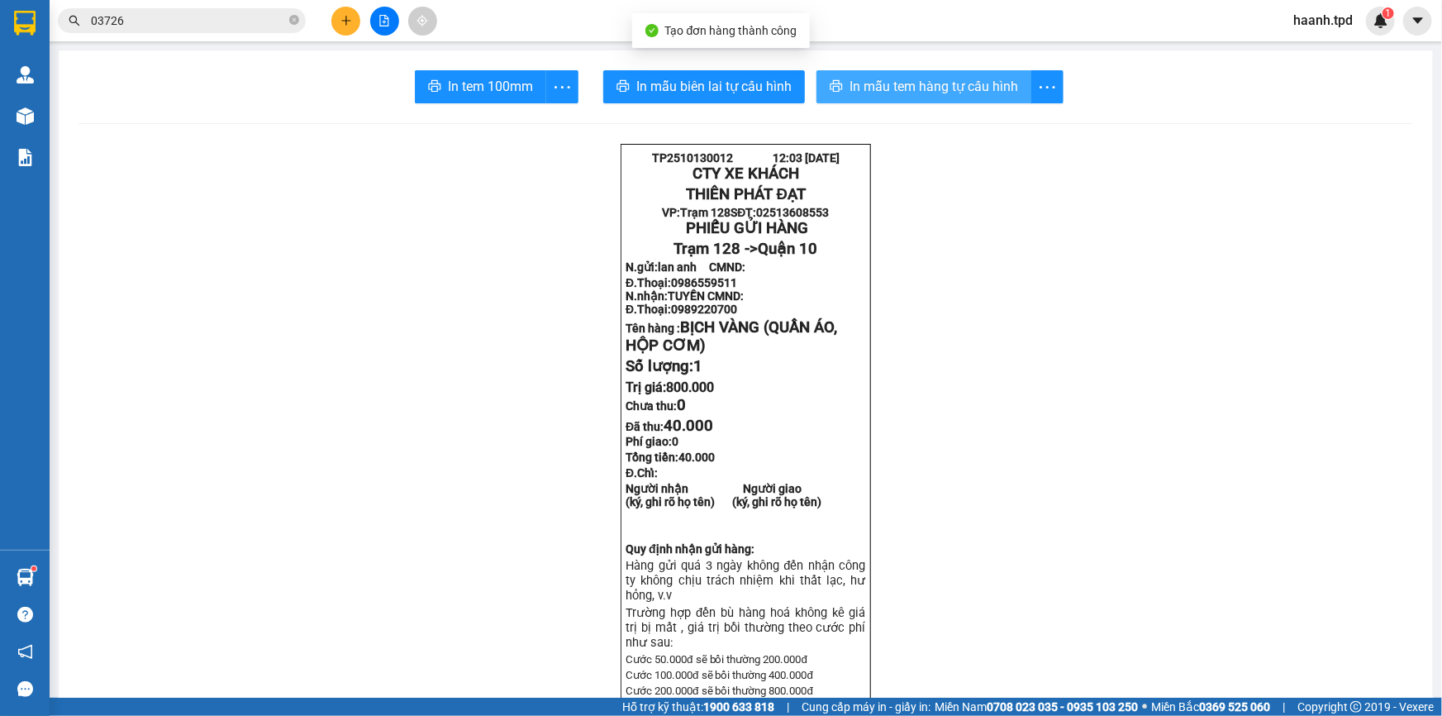
click at [942, 86] on span "In mẫu tem hàng tự cấu hình" at bounding box center [934, 86] width 169 height 21
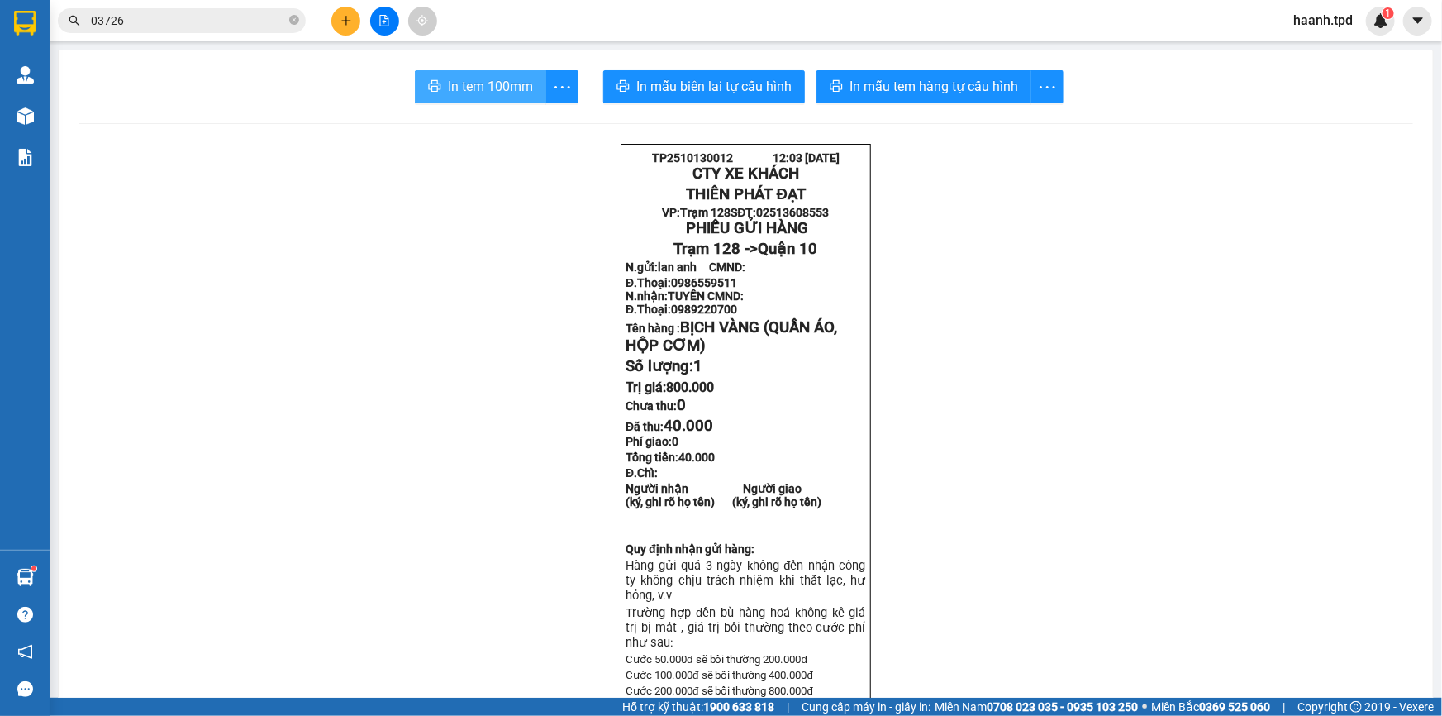
click at [488, 88] on span "In tem 100mm" at bounding box center [490, 86] width 85 height 21
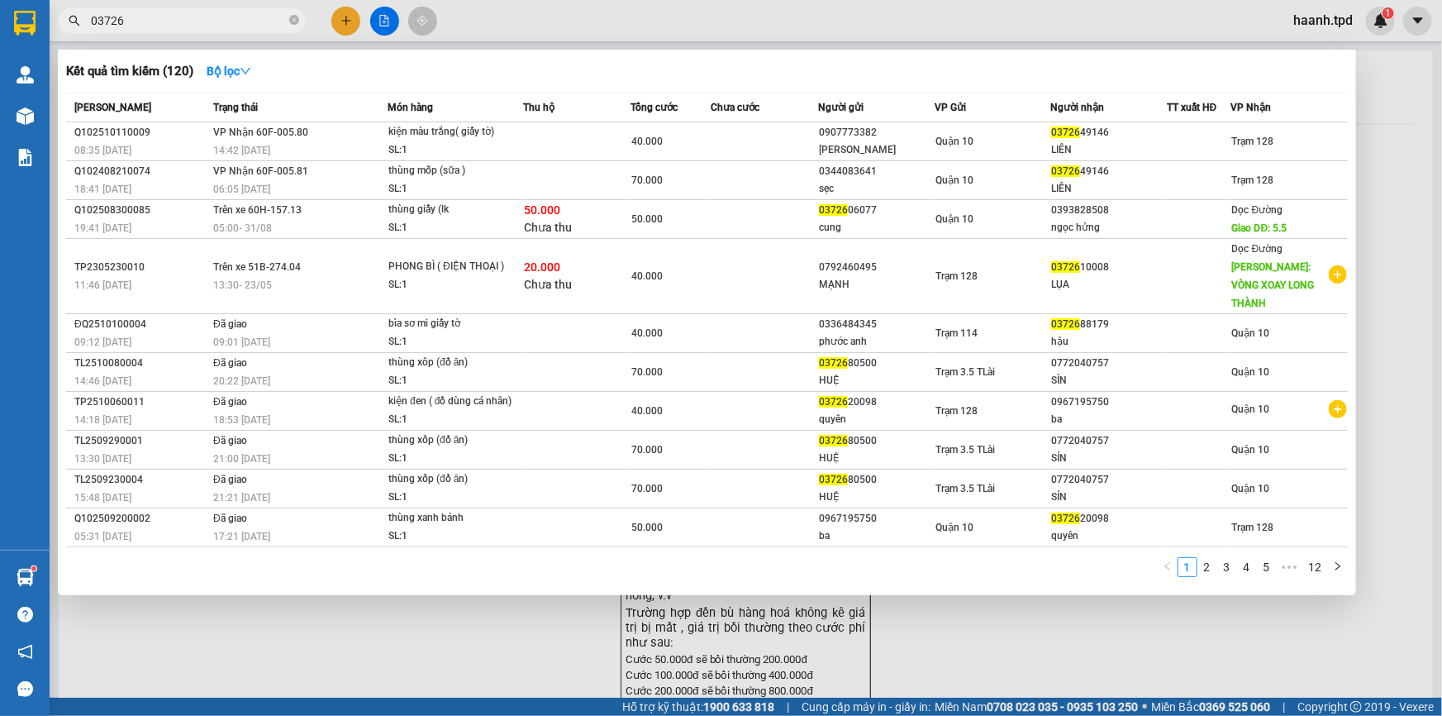
drag, startPoint x: 251, startPoint y: 20, endPoint x: 0, endPoint y: 122, distance: 271.3
click at [0, 122] on section "Kết quả tìm kiếm ( 120 ) Bộ lọc Mã ĐH Trạng thái Món hàng Thu hộ Tổng cước Chưa…" at bounding box center [721, 358] width 1442 height 716
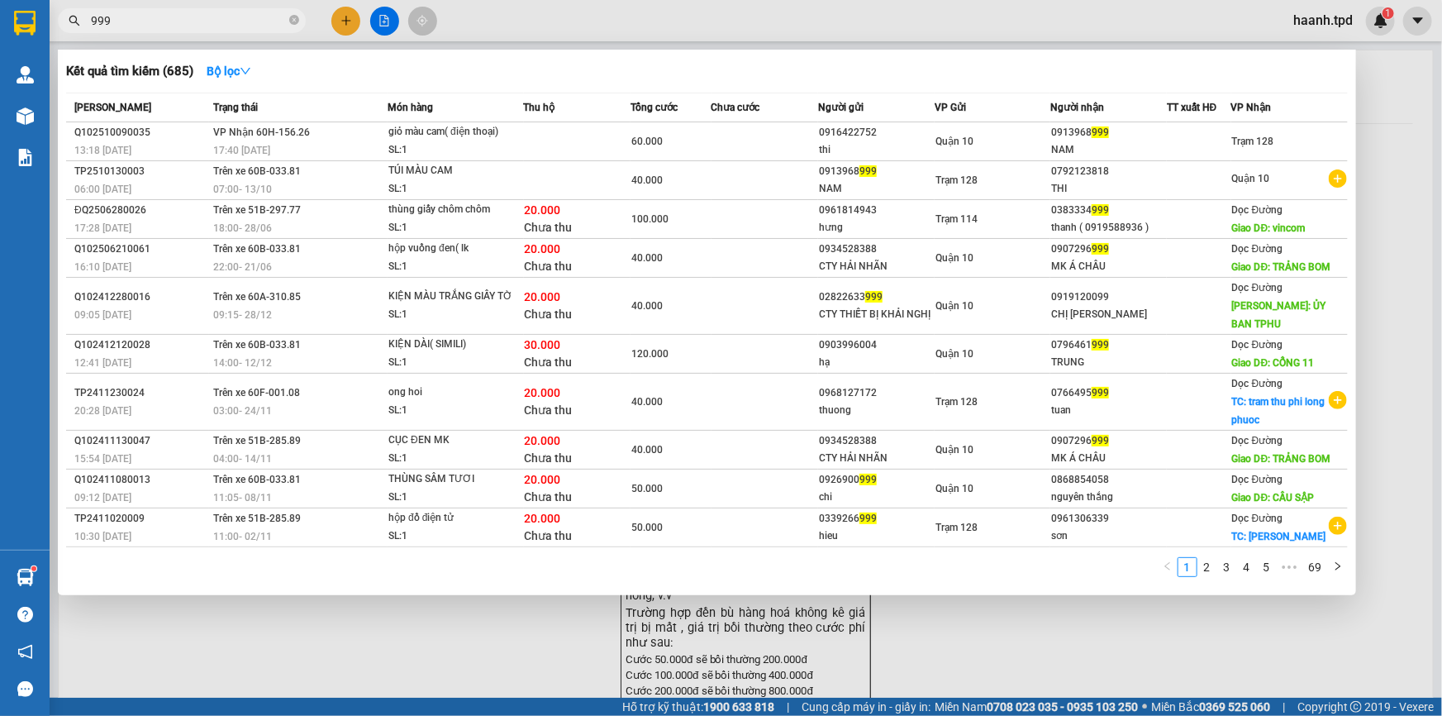
type input "999"
click at [292, 21] on icon "close-circle" at bounding box center [294, 20] width 10 height 10
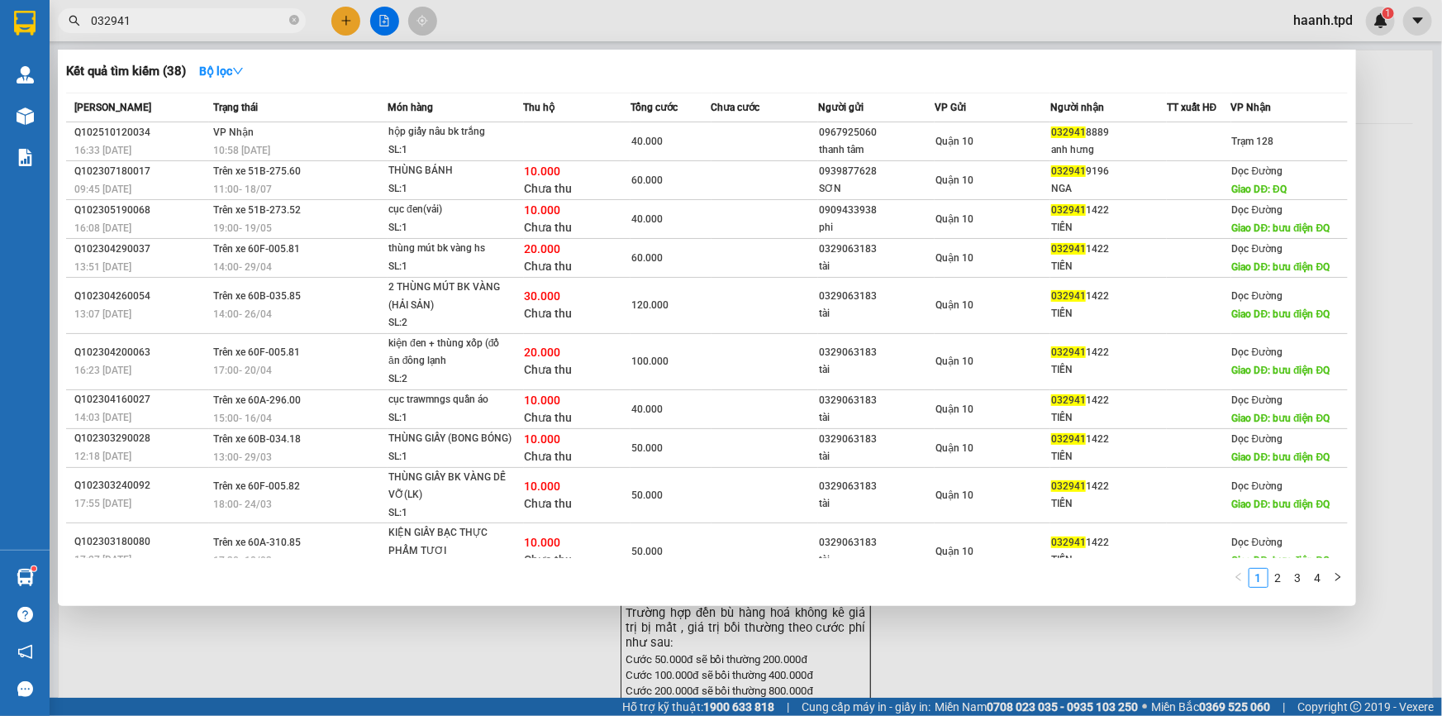
type input "032941"
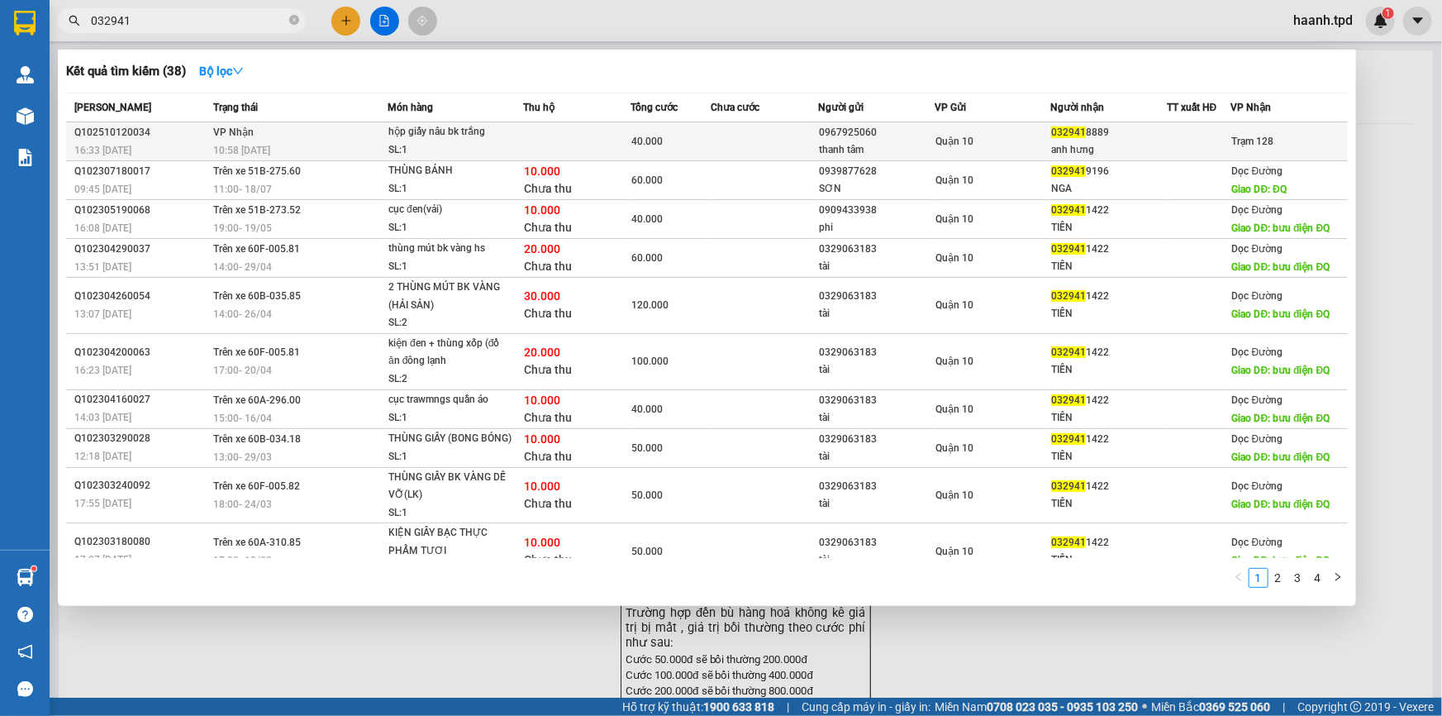
drag, startPoint x: 875, startPoint y: 118, endPoint x: 857, endPoint y: 141, distance: 29.4
click at [874, 121] on th "Người gửi" at bounding box center [876, 107] width 117 height 29
click at [857, 141] on div "thanh tâm" at bounding box center [876, 149] width 115 height 17
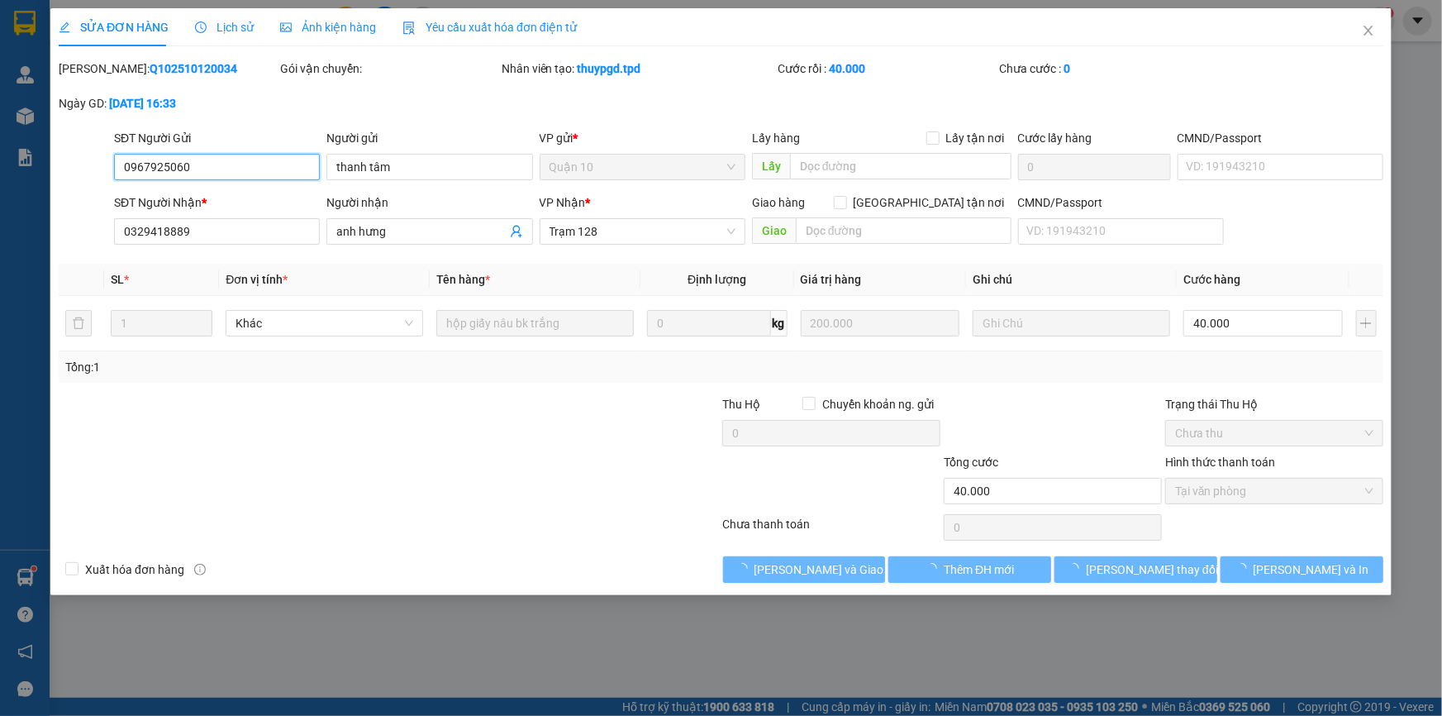
type input "0967925060"
type input "thanh tâm"
type input "0329418889"
type input "anh hưng"
type input "40.000"
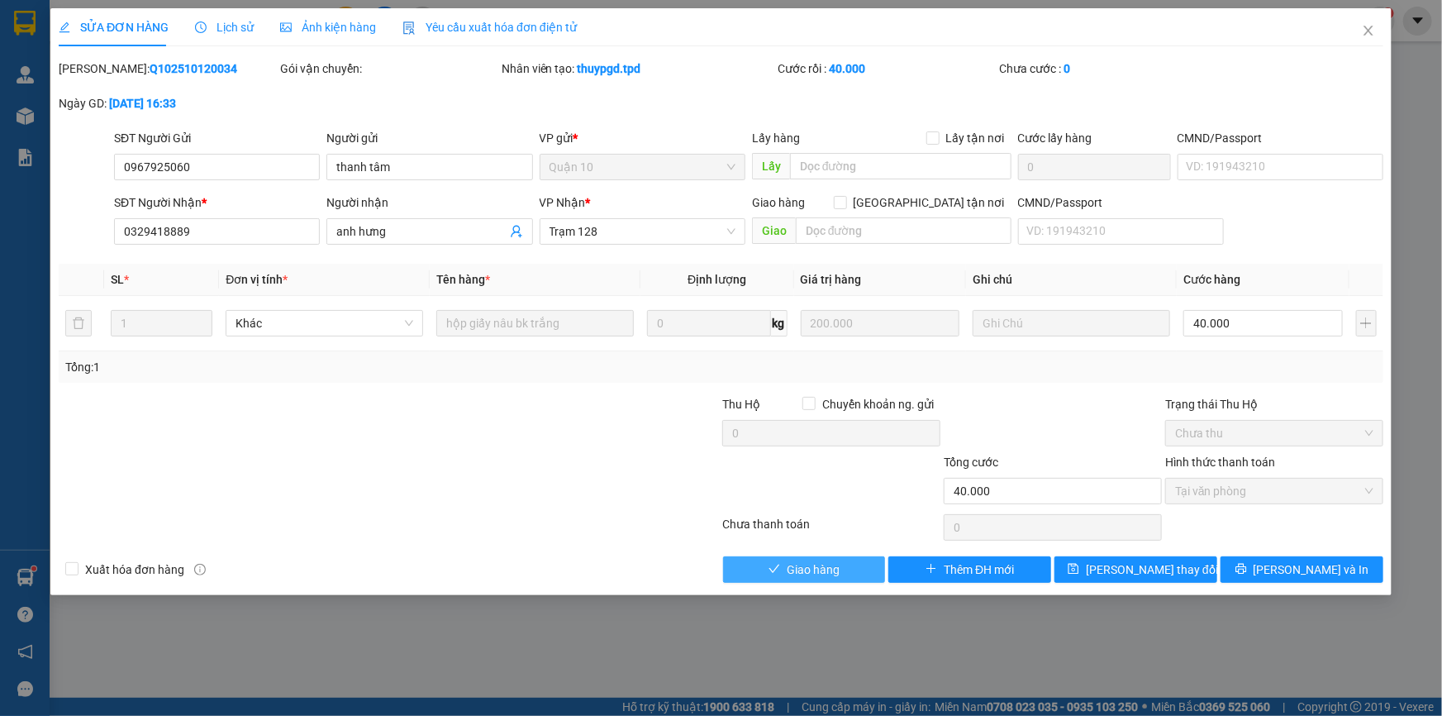
click at [822, 569] on span "Giao hàng" at bounding box center [813, 569] width 53 height 18
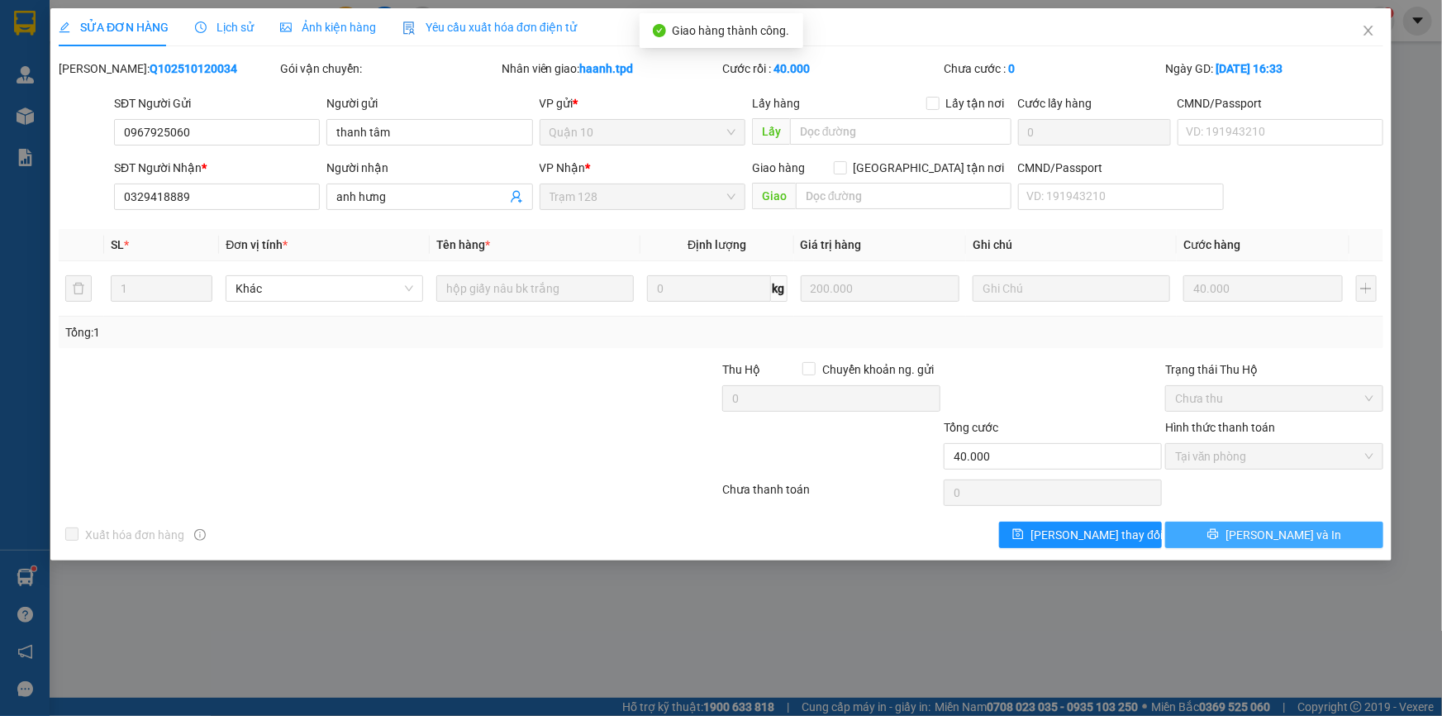
click at [1290, 538] on span "[PERSON_NAME] và In" at bounding box center [1284, 535] width 116 height 18
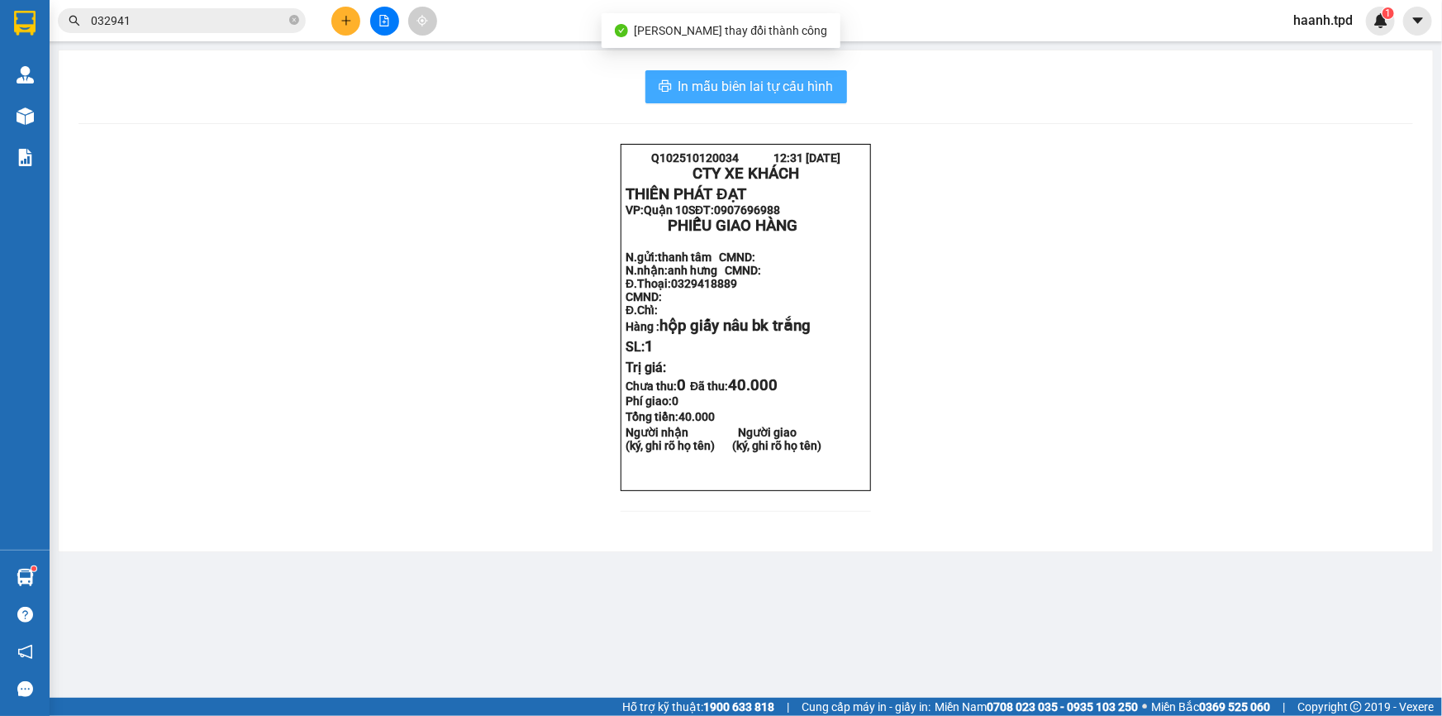
click at [827, 76] on span "In mẫu biên lai tự cấu hình" at bounding box center [755, 86] width 155 height 21
click at [289, 20] on icon "close-circle" at bounding box center [294, 20] width 10 height 10
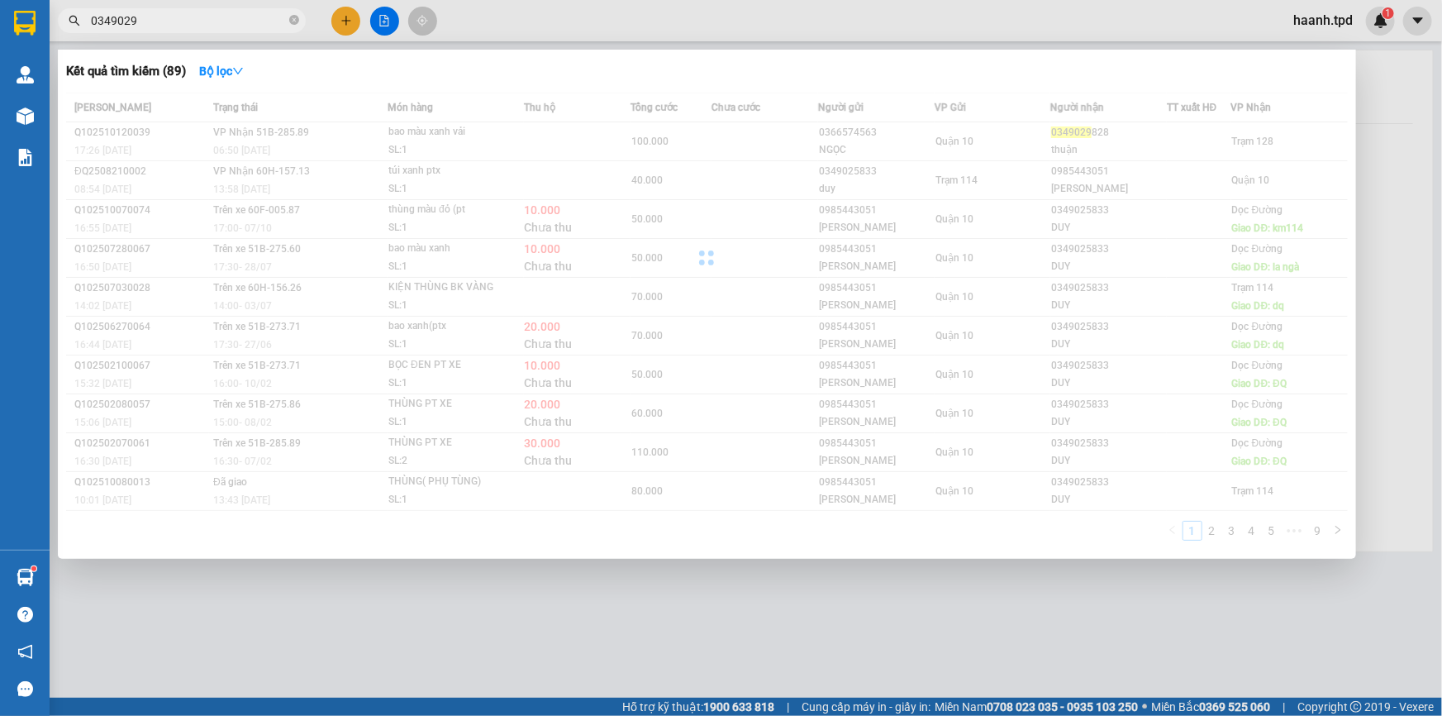
type input "0349029"
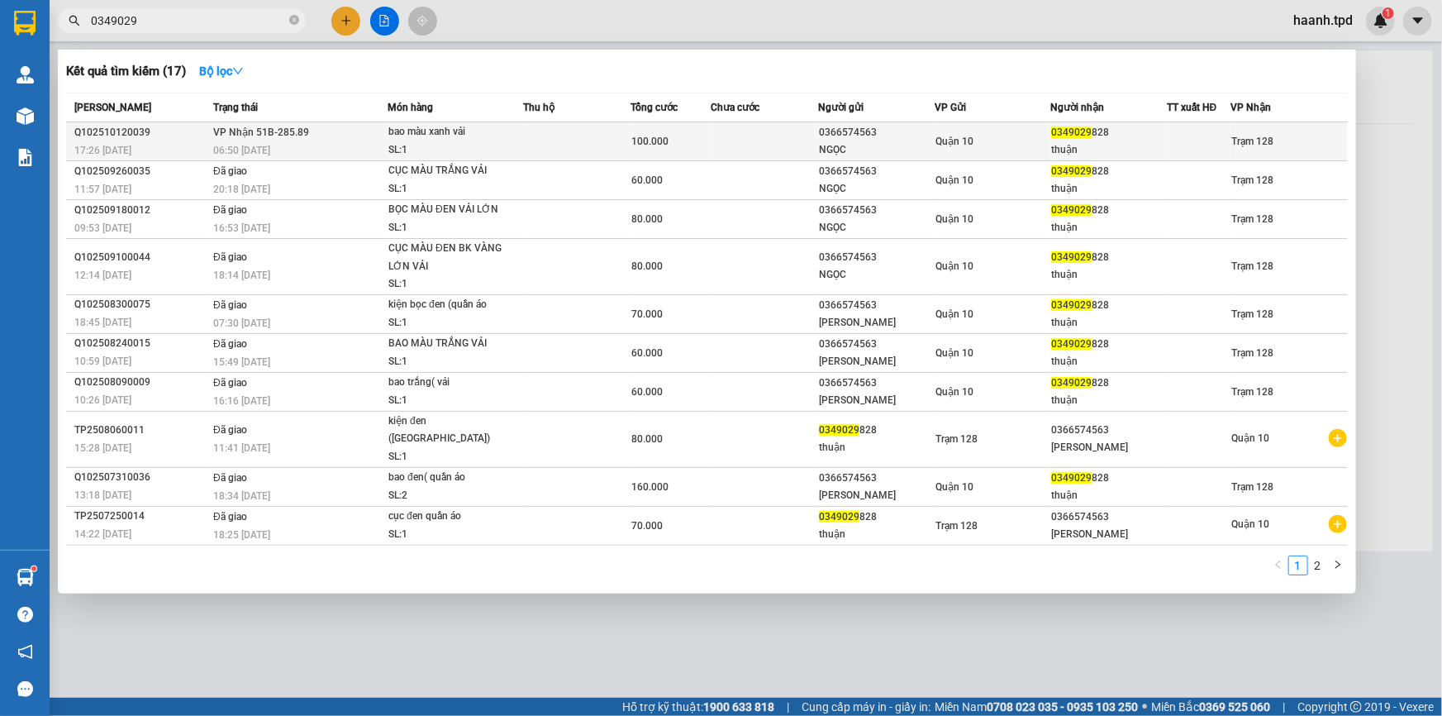
click at [1149, 131] on div "0349029 828" at bounding box center [1108, 132] width 115 height 17
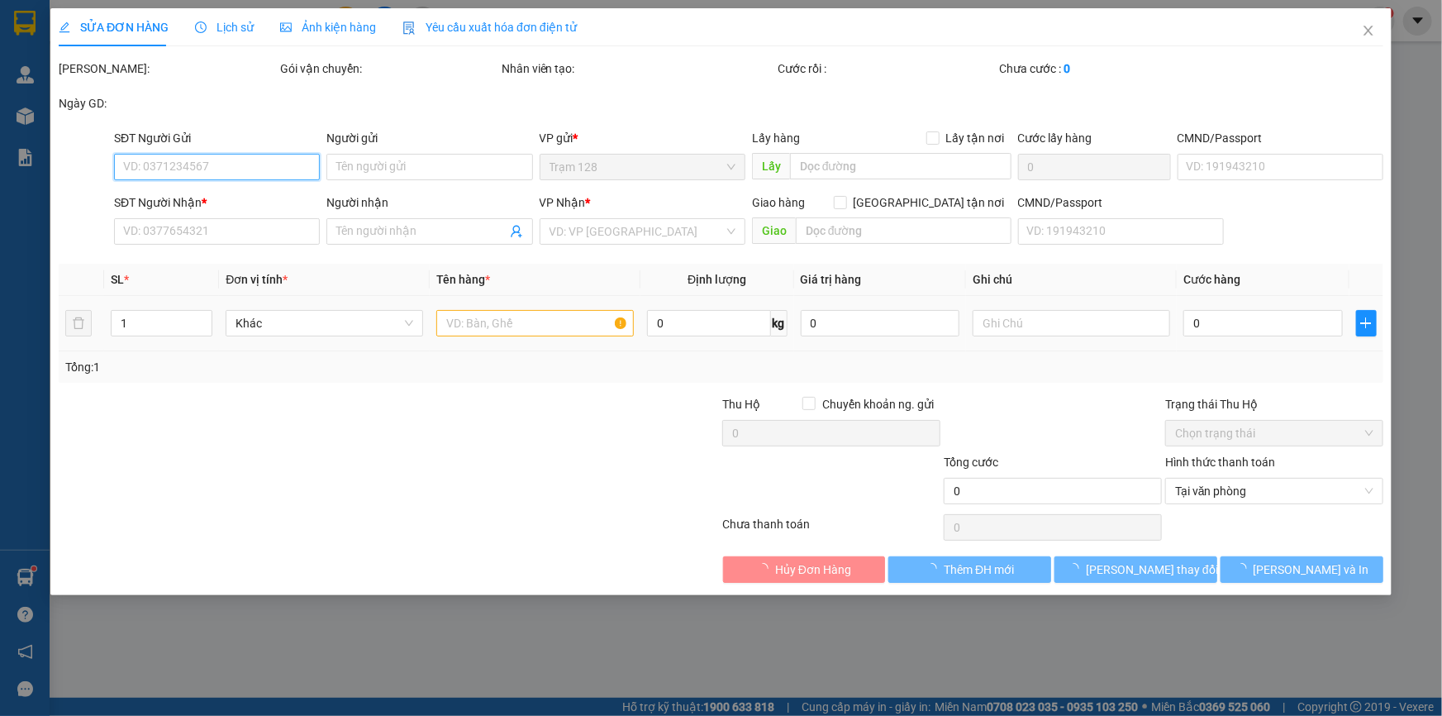
type input "0366574563"
type input "NGỌC"
type input "0349029828"
type input "thuận"
type input "100.000"
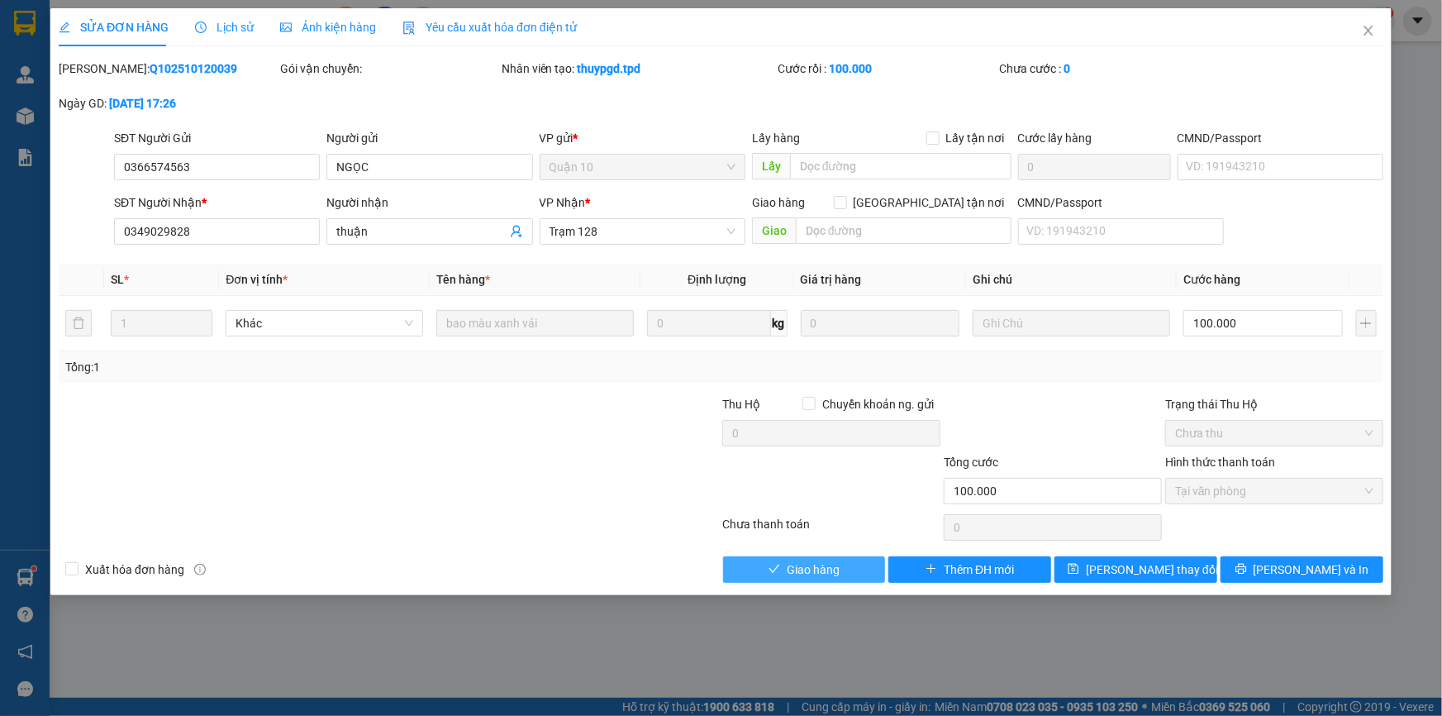
click at [824, 565] on span "Giao hàng" at bounding box center [813, 569] width 53 height 18
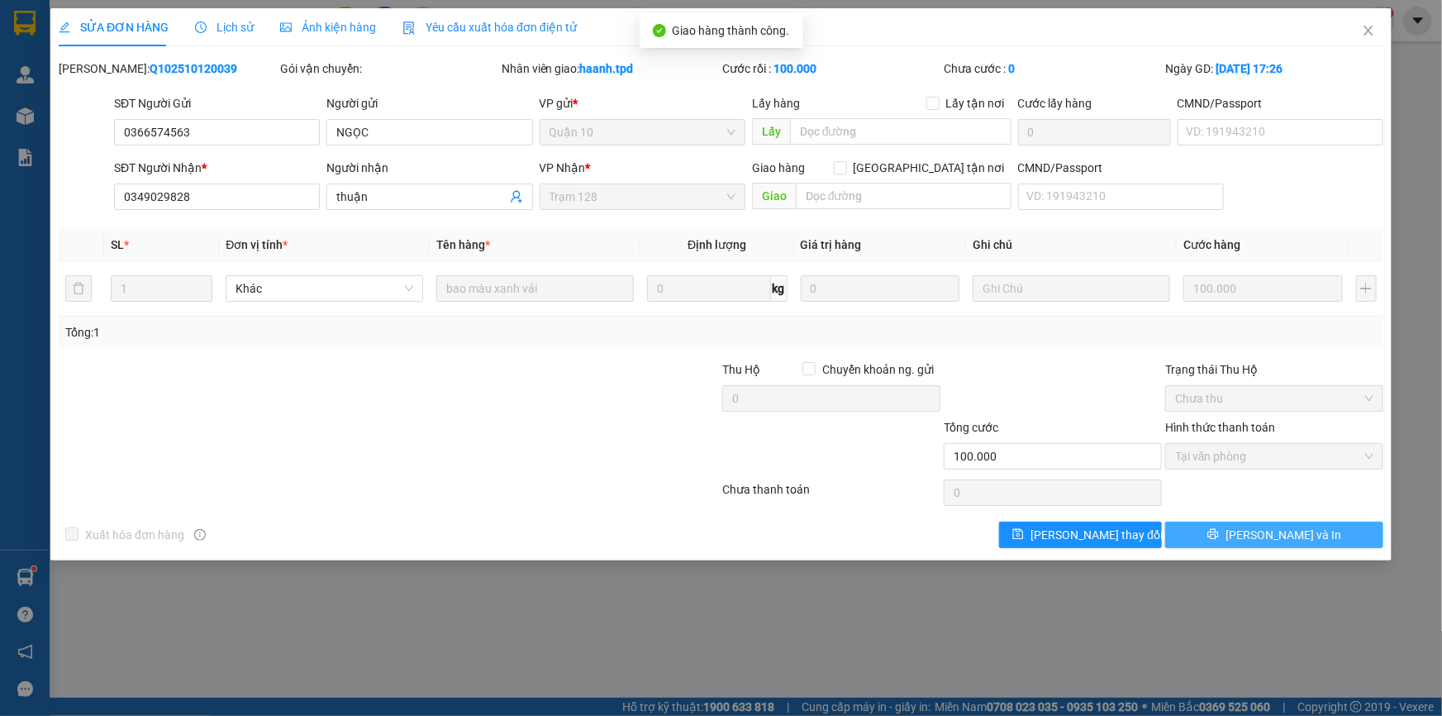
click at [1348, 531] on button "[PERSON_NAME] và In" at bounding box center [1274, 534] width 218 height 26
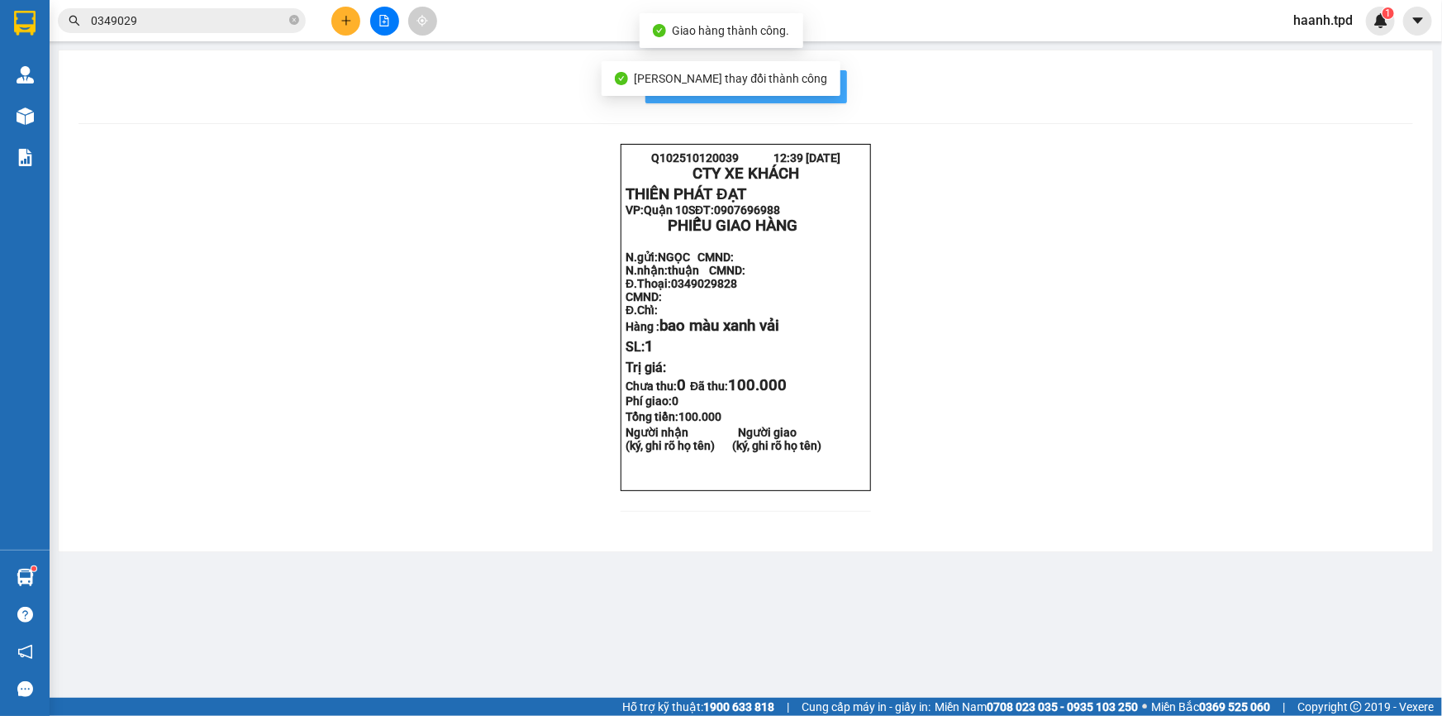
click at [821, 86] on span "In mẫu biên lai tự cấu hình" at bounding box center [755, 86] width 155 height 21
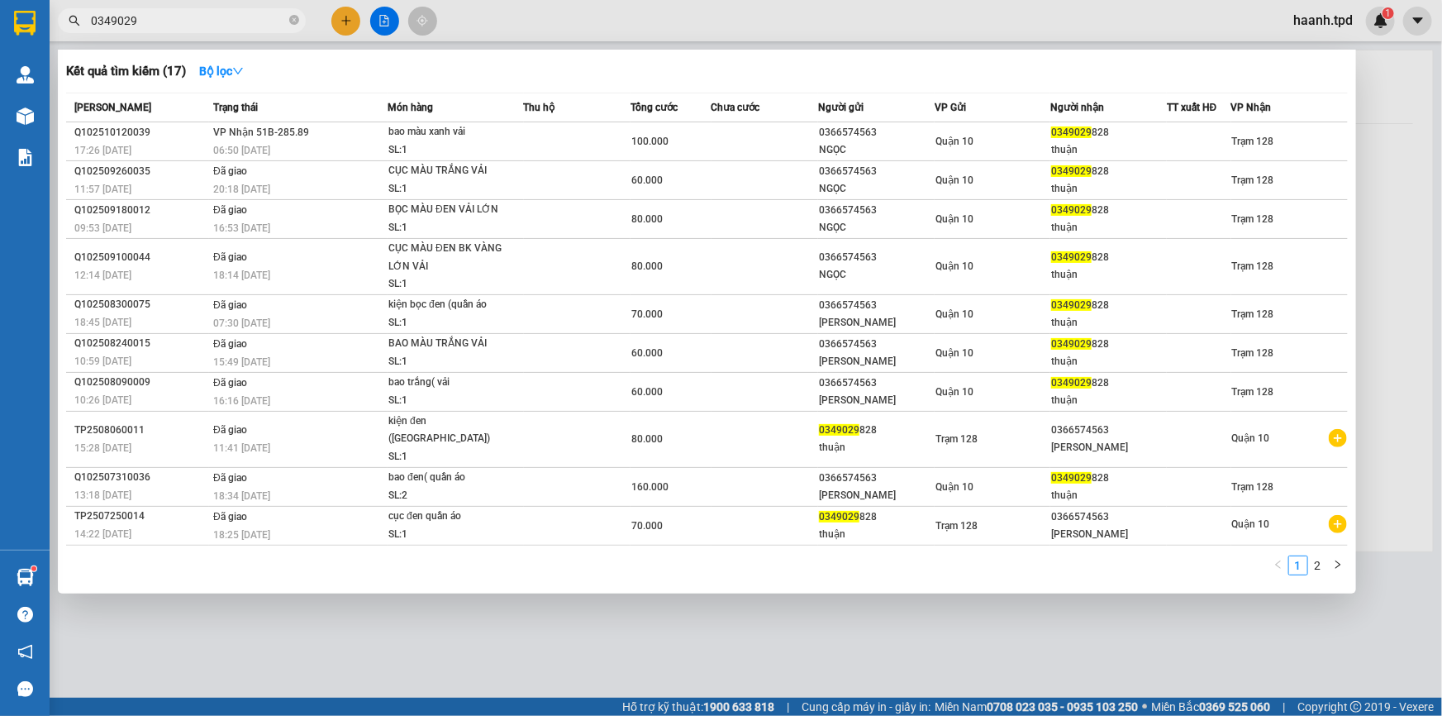
click at [299, 19] on span "0349029" at bounding box center [182, 20] width 248 height 25
click at [290, 17] on icon "close-circle" at bounding box center [294, 20] width 10 height 10
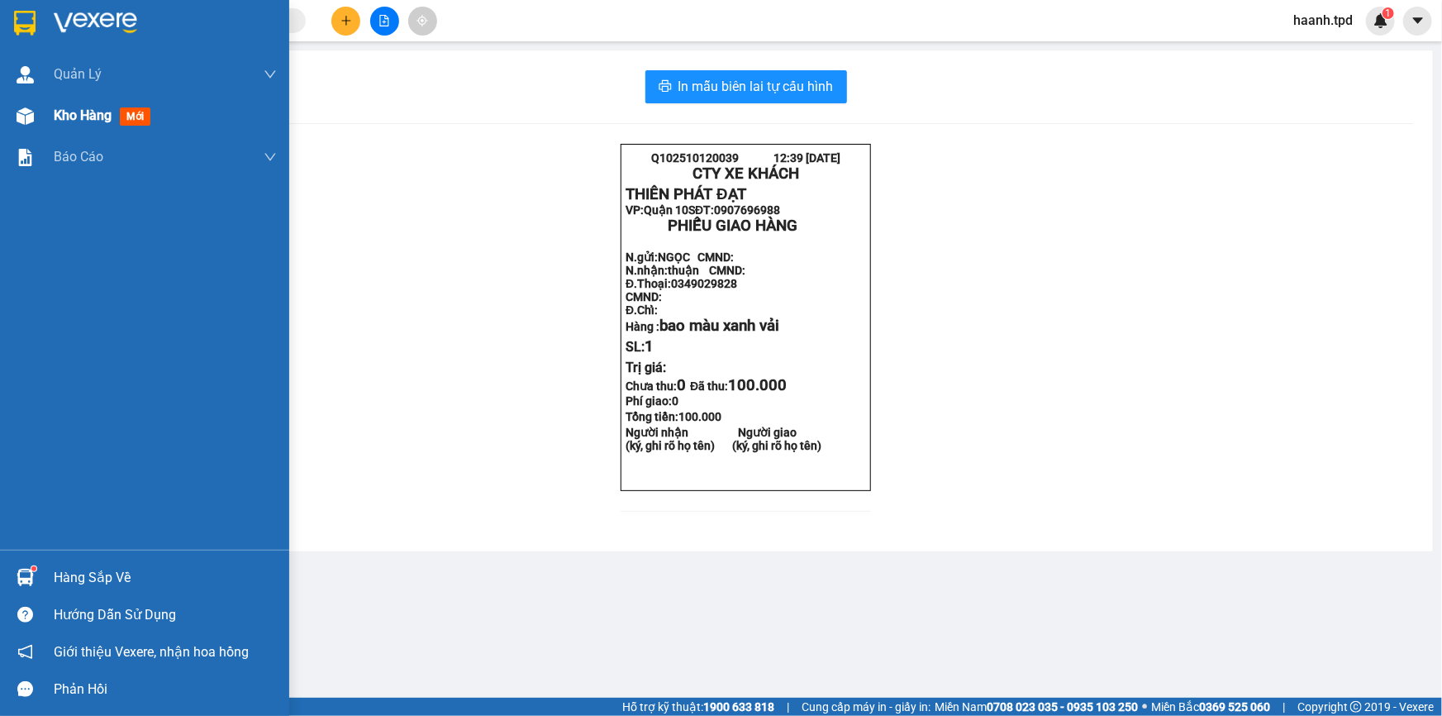
click at [66, 124] on div "Kho hàng mới" at bounding box center [105, 115] width 103 height 21
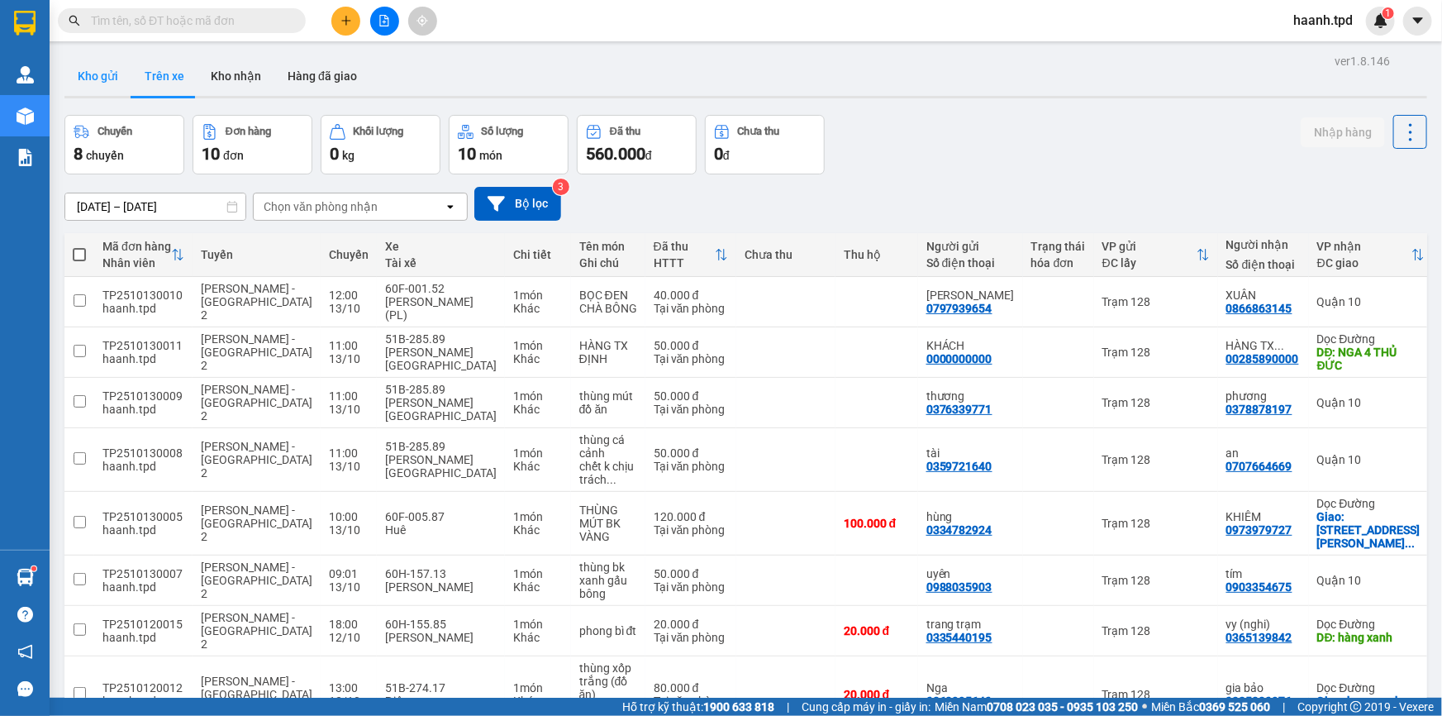
click at [99, 82] on button "Kho gửi" at bounding box center [97, 76] width 67 height 40
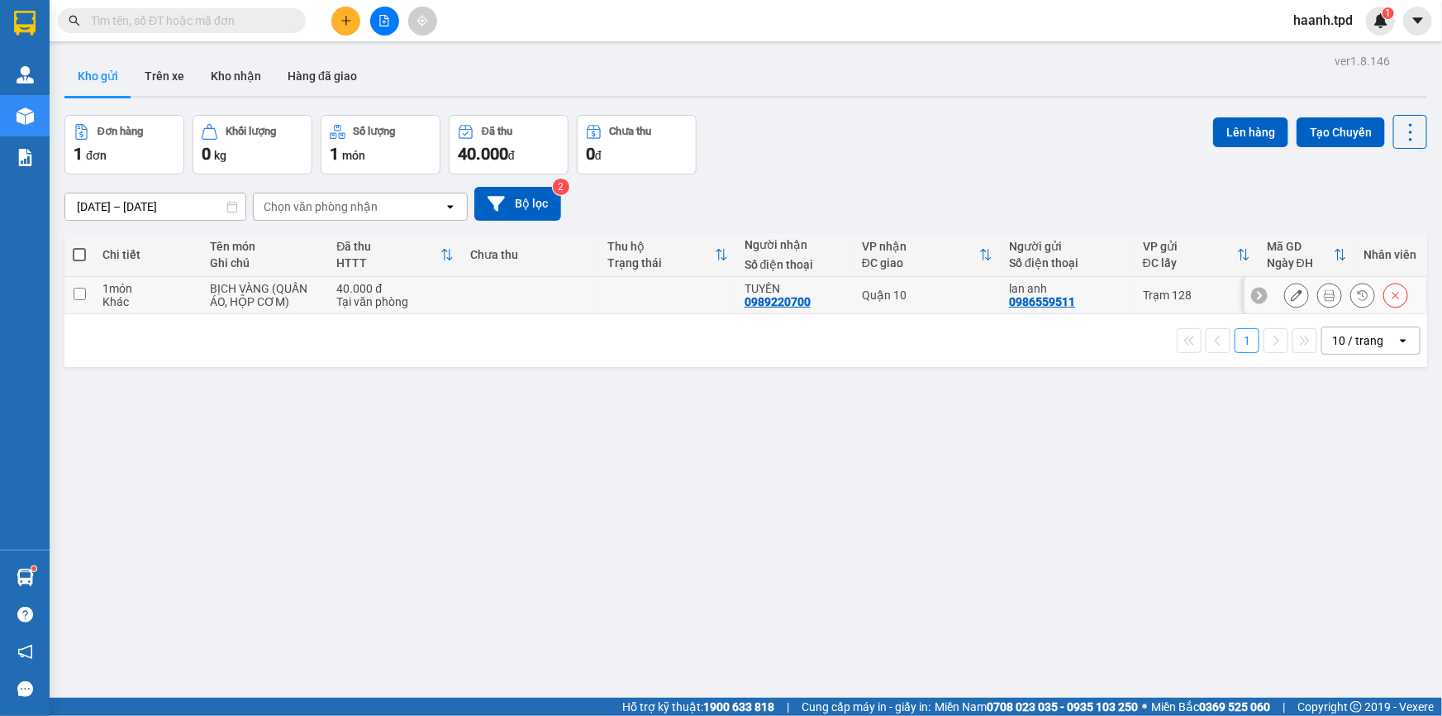
click at [587, 295] on td at bounding box center [530, 295] width 137 height 37
checkbox input "true"
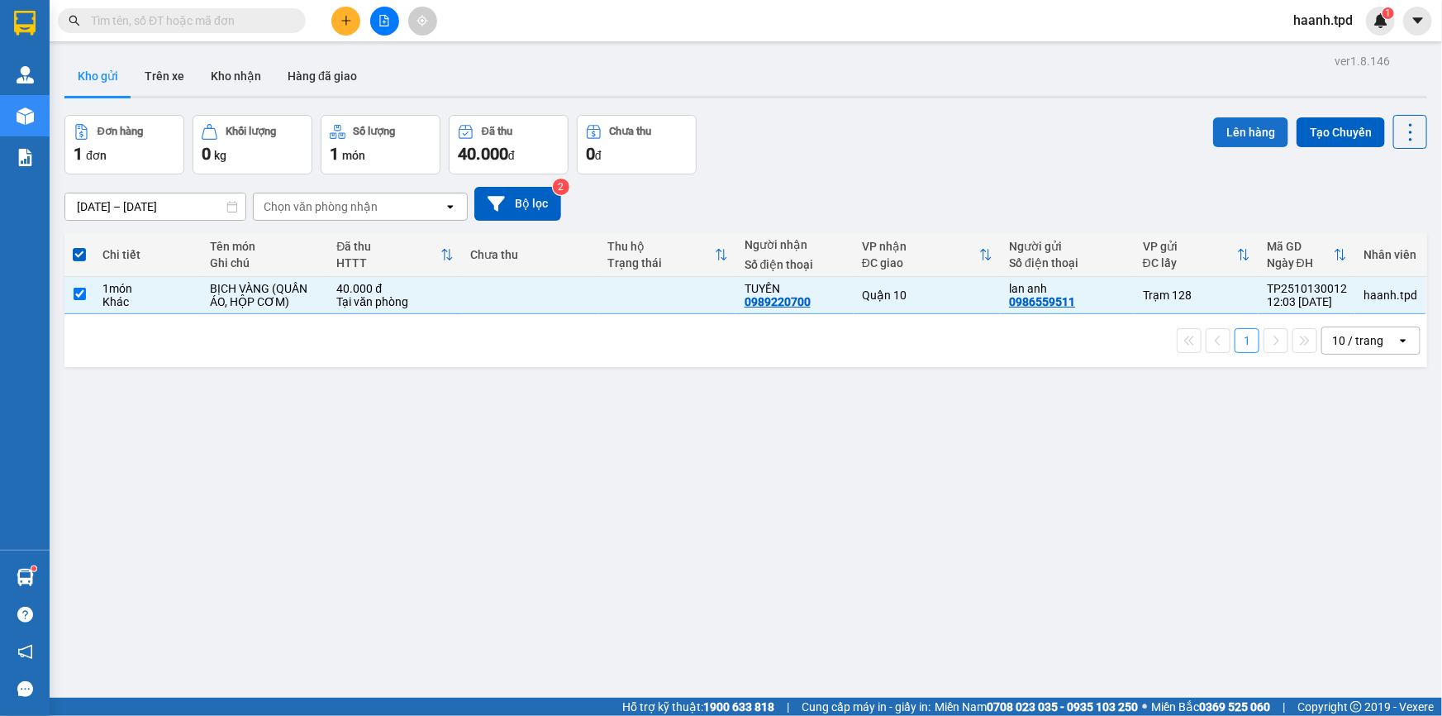
click at [1256, 129] on button "Lên hàng" at bounding box center [1250, 132] width 75 height 30
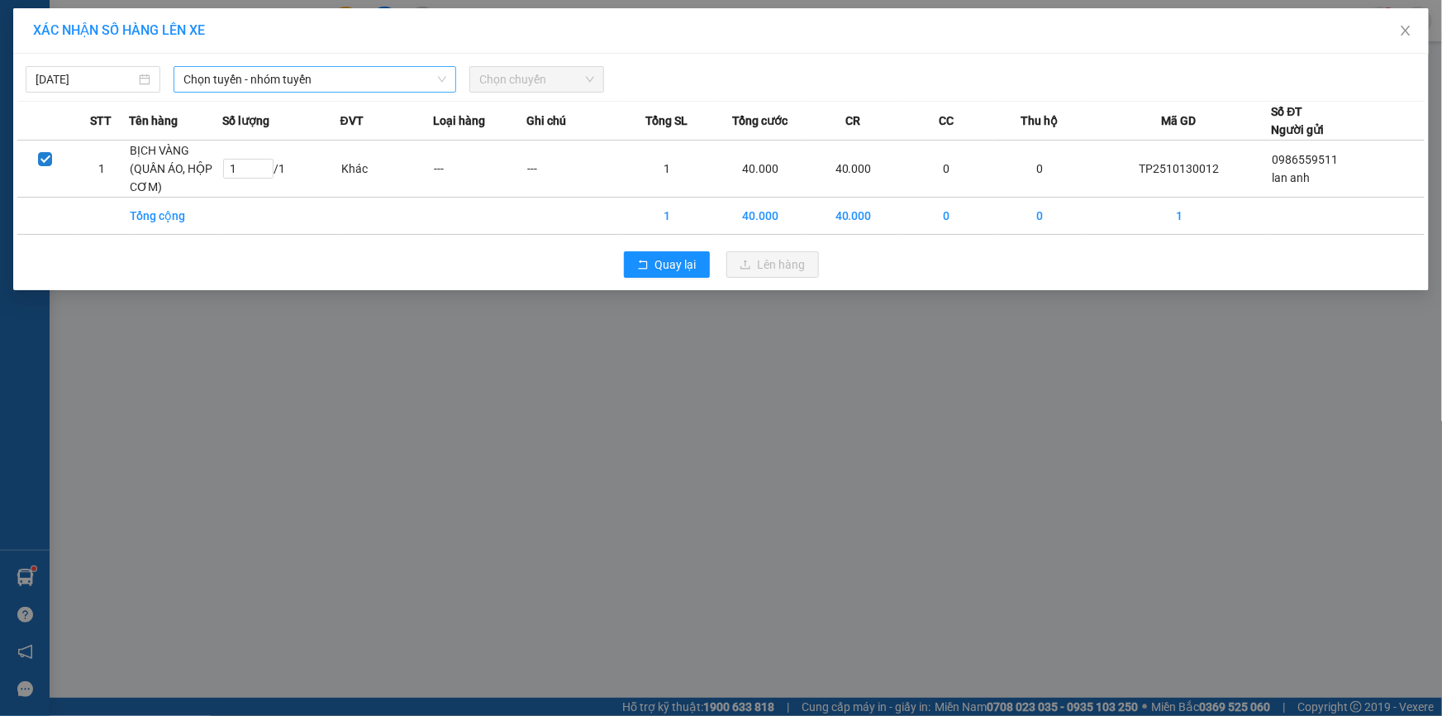
click at [322, 68] on span "Chọn tuyến - nhóm tuyến" at bounding box center [314, 79] width 263 height 25
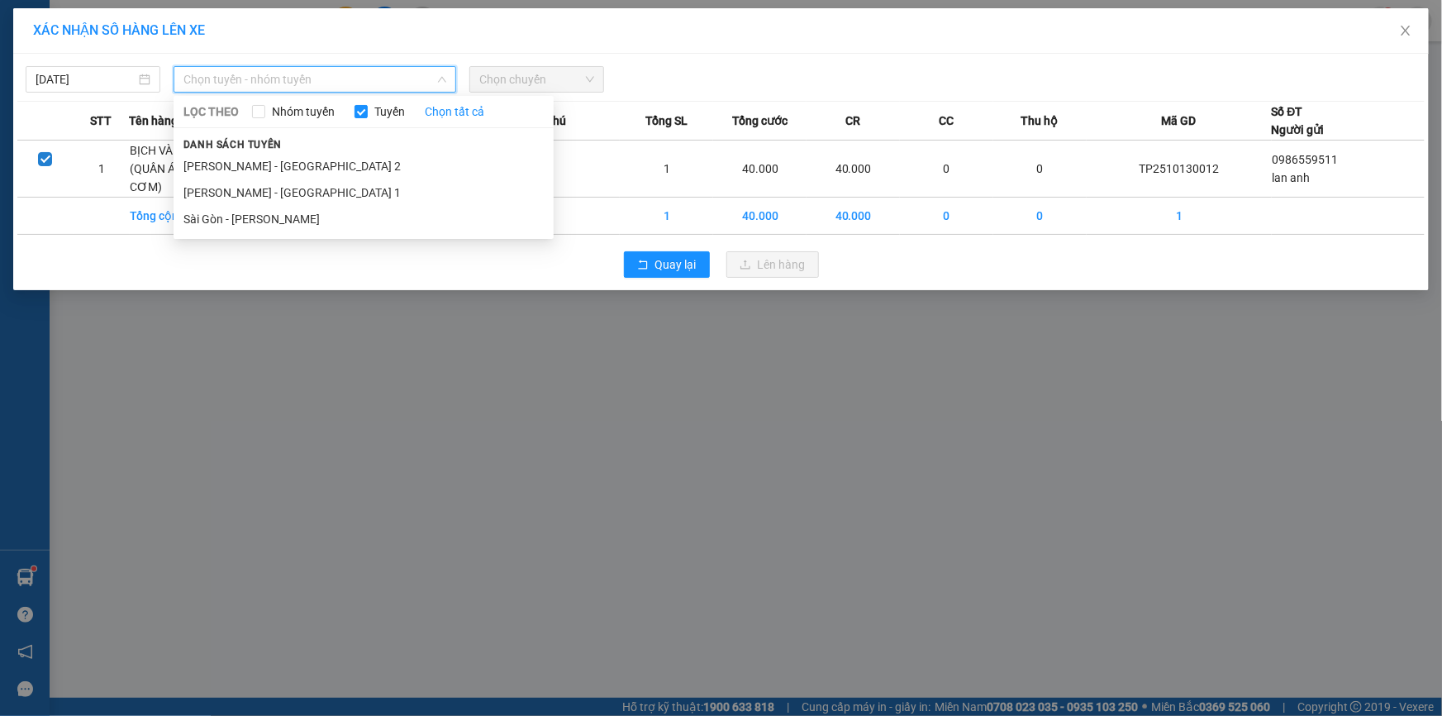
drag, startPoint x: 316, startPoint y: 164, endPoint x: 309, endPoint y: 129, distance: 36.3
click at [315, 164] on li "[PERSON_NAME] - [GEOGRAPHIC_DATA] 2" at bounding box center [364, 166] width 380 height 26
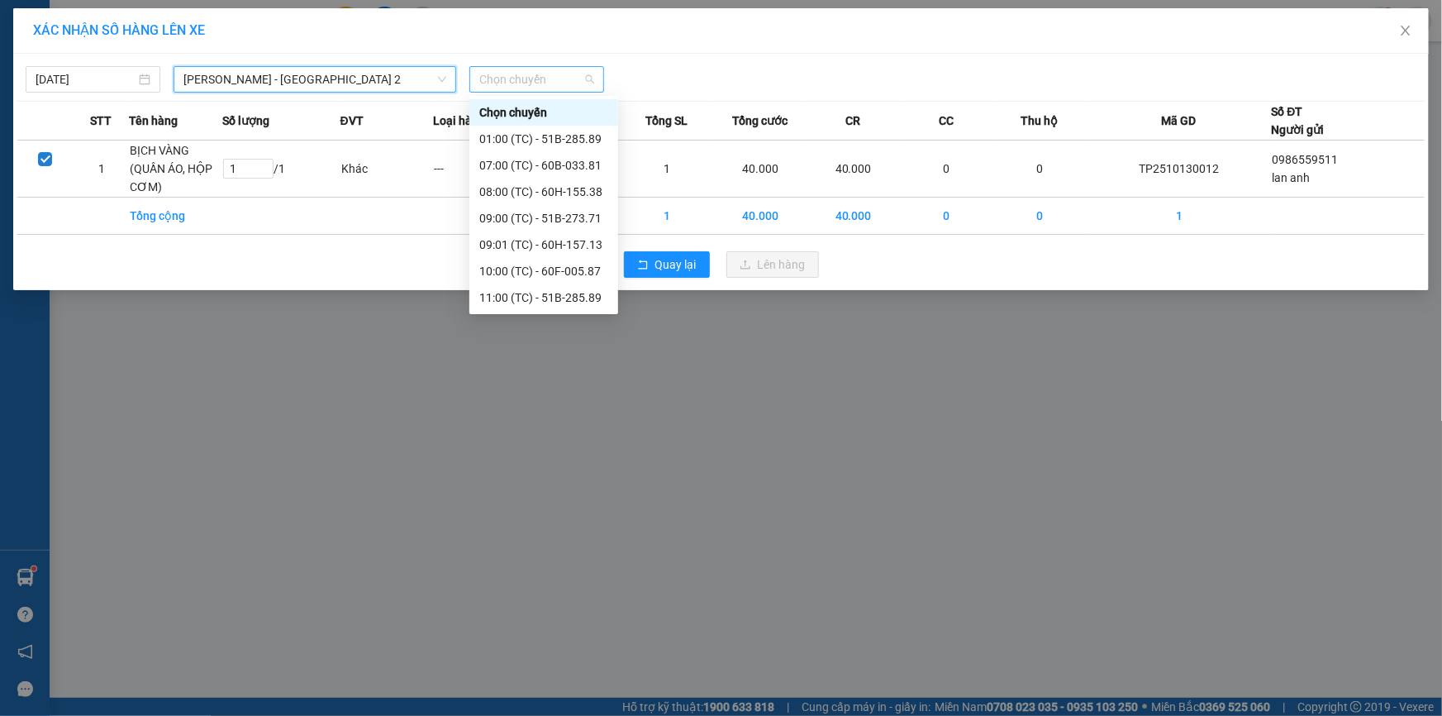
click at [546, 83] on span "Chọn chuyến" at bounding box center [536, 79] width 115 height 25
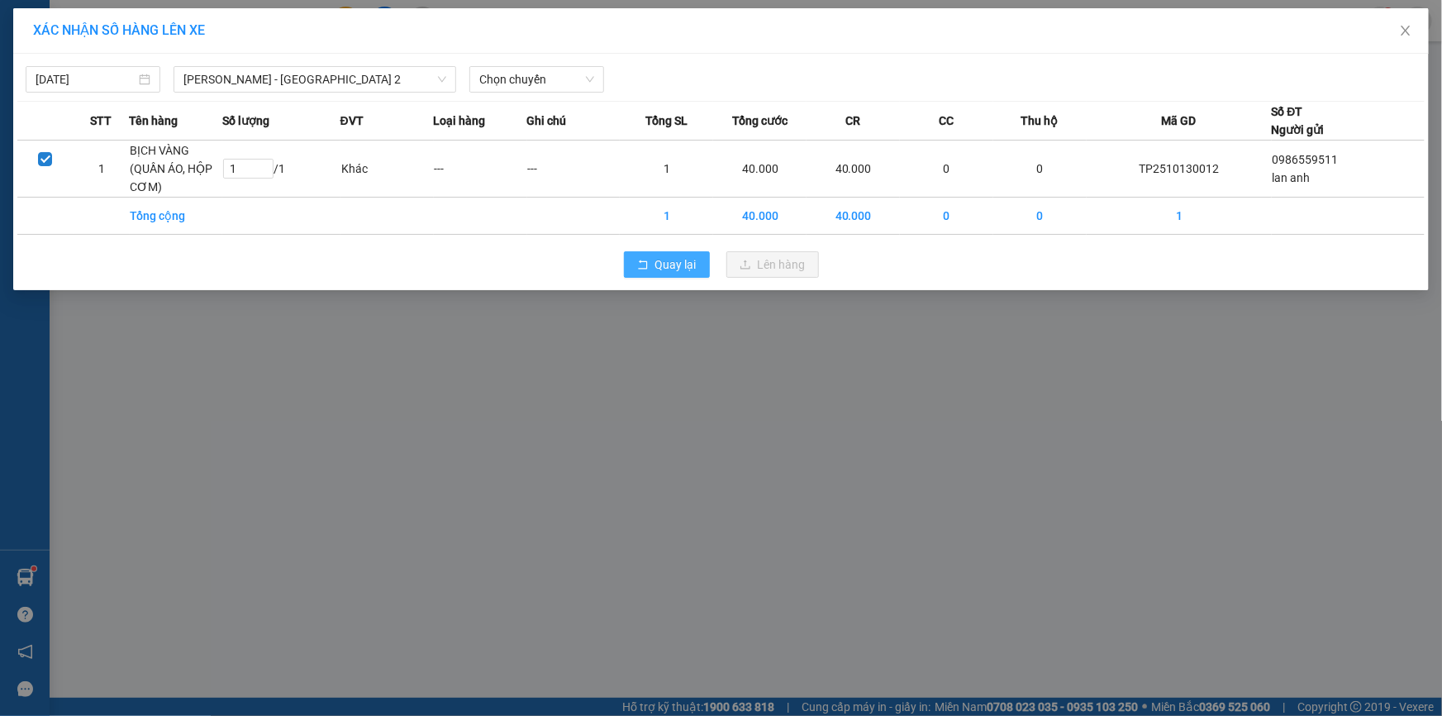
drag, startPoint x: 651, startPoint y: 254, endPoint x: 692, endPoint y: 215, distance: 56.7
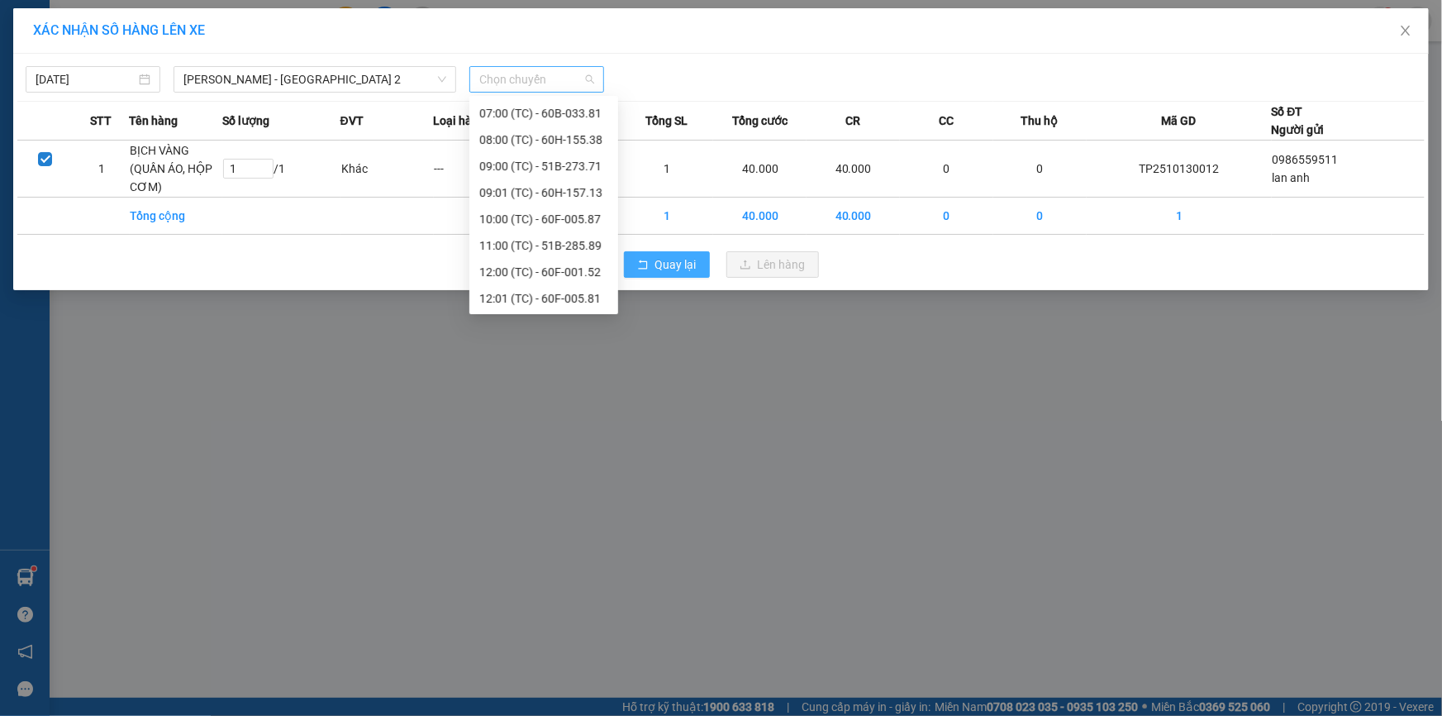
scroll to position [0, 0]
drag, startPoint x: 692, startPoint y: 215, endPoint x: 523, endPoint y: 66, distance: 225.4
click at [523, 67] on span "Chọn chuyến" at bounding box center [536, 79] width 115 height 25
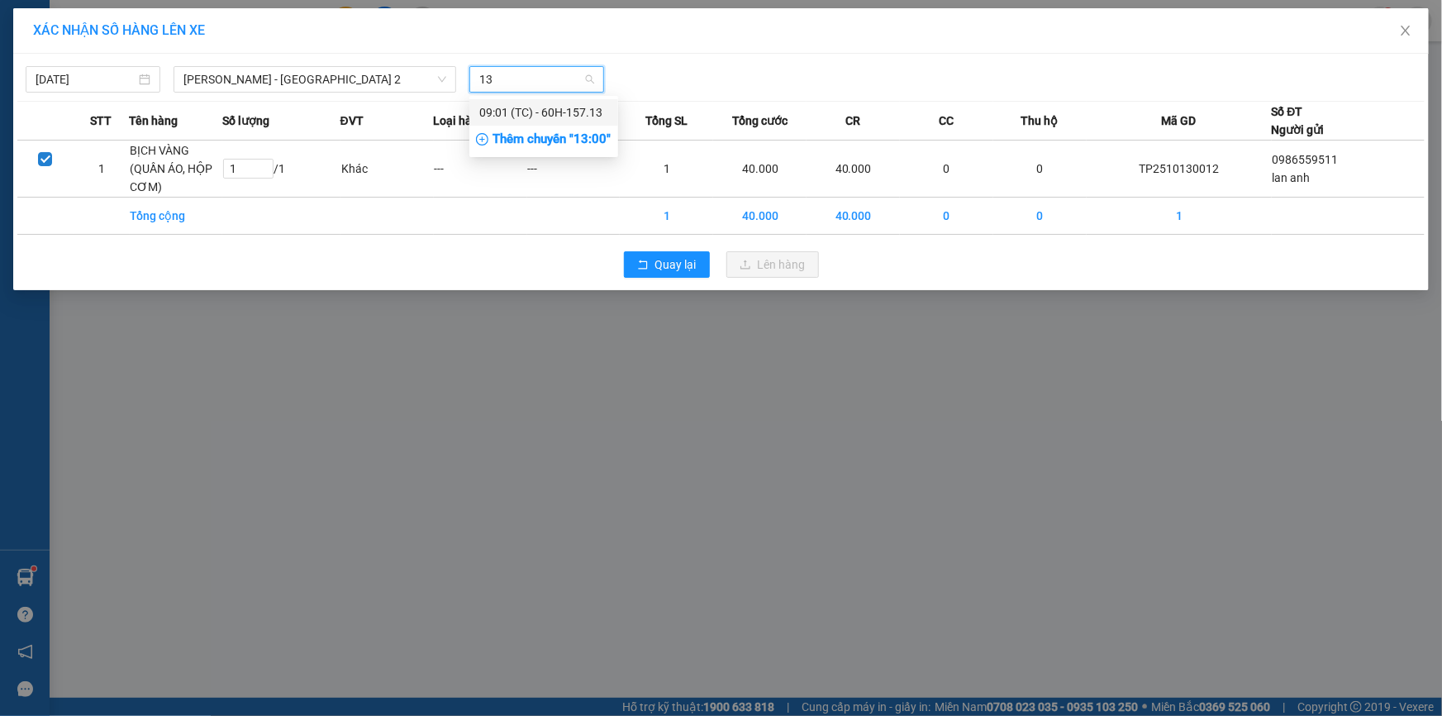
type input "13"
click at [565, 140] on div "Thêm chuyến " 13:00 "" at bounding box center [543, 140] width 149 height 28
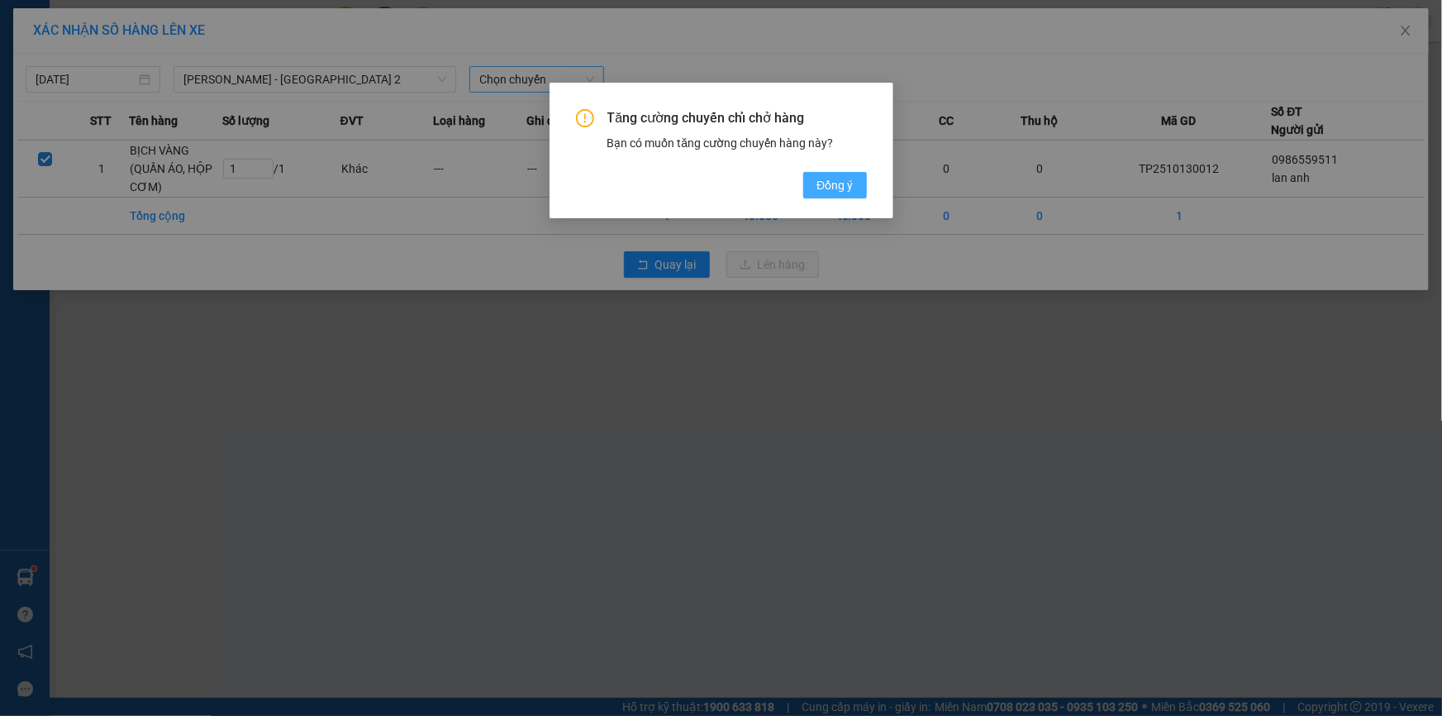
click at [835, 194] on button "Đồng ý" at bounding box center [834, 185] width 63 height 26
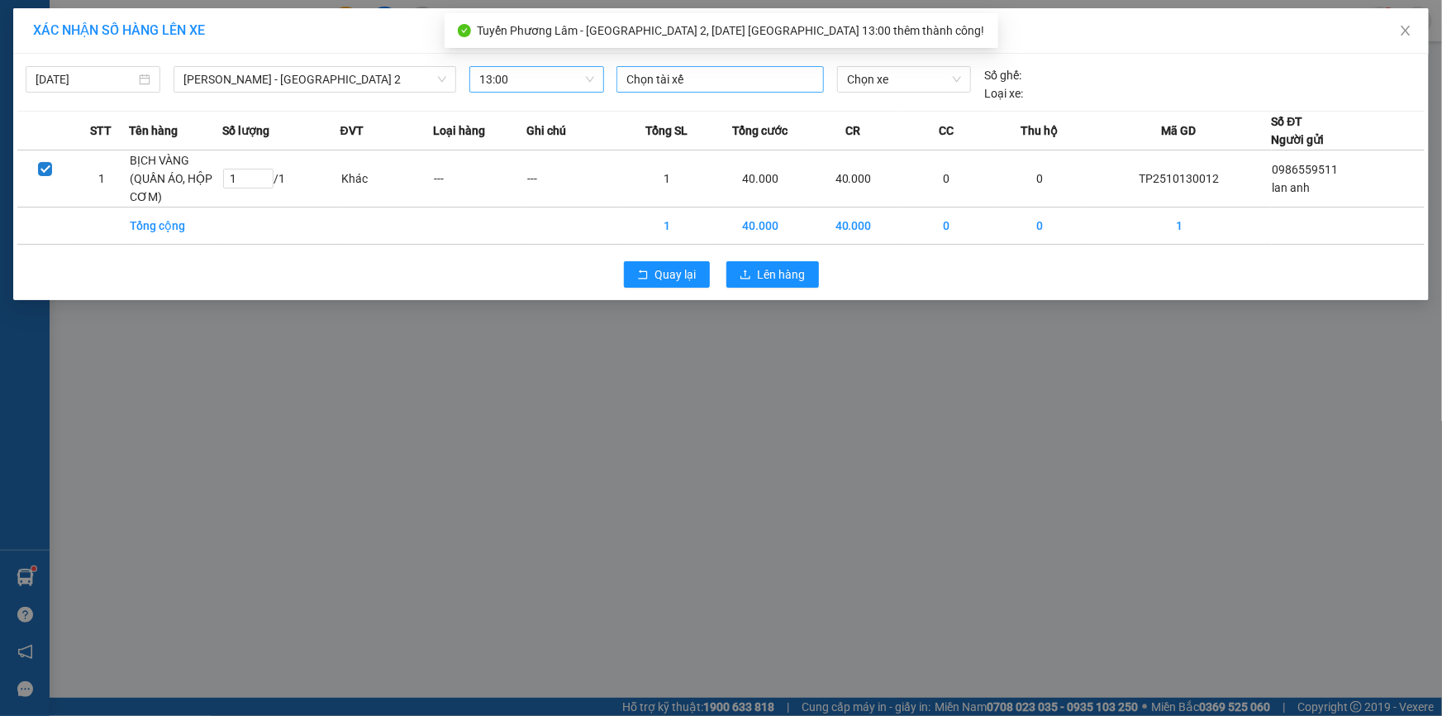
click at [674, 77] on div at bounding box center [720, 79] width 199 height 20
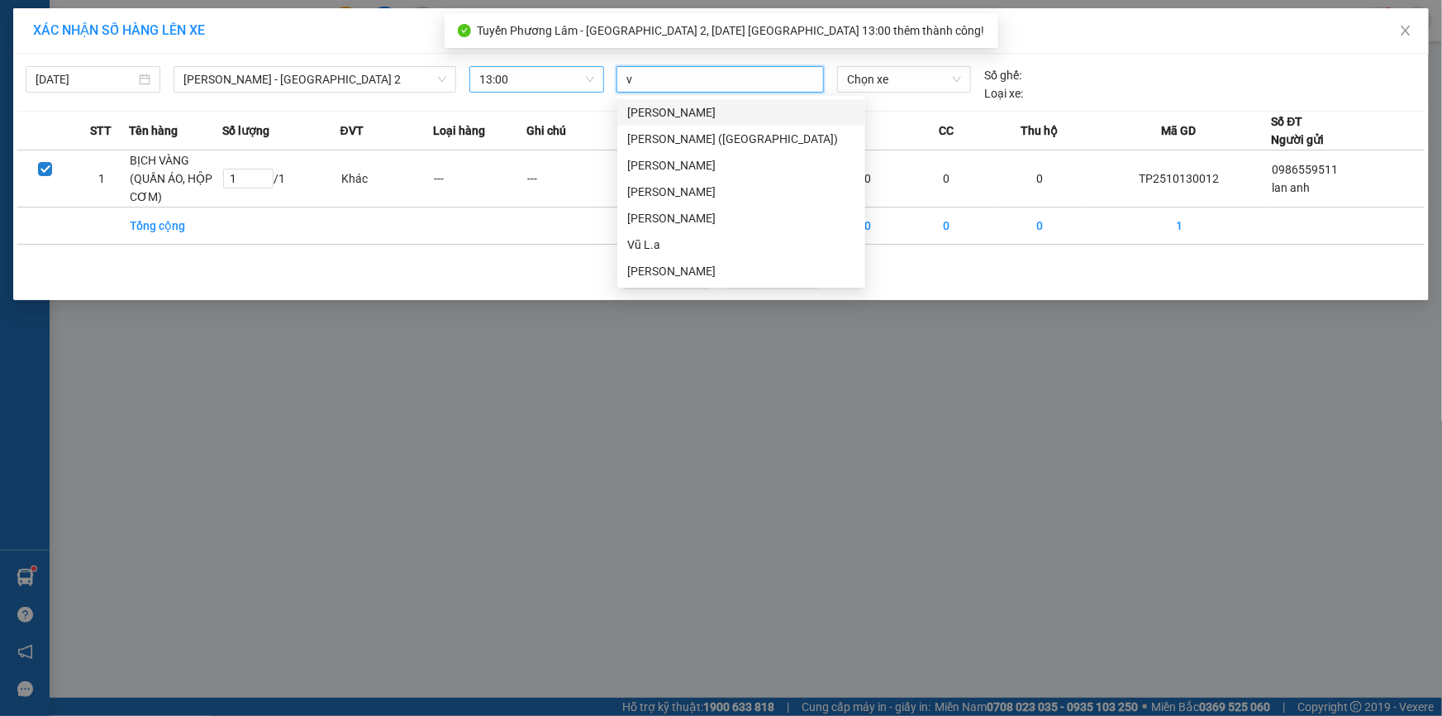
type input "vu"
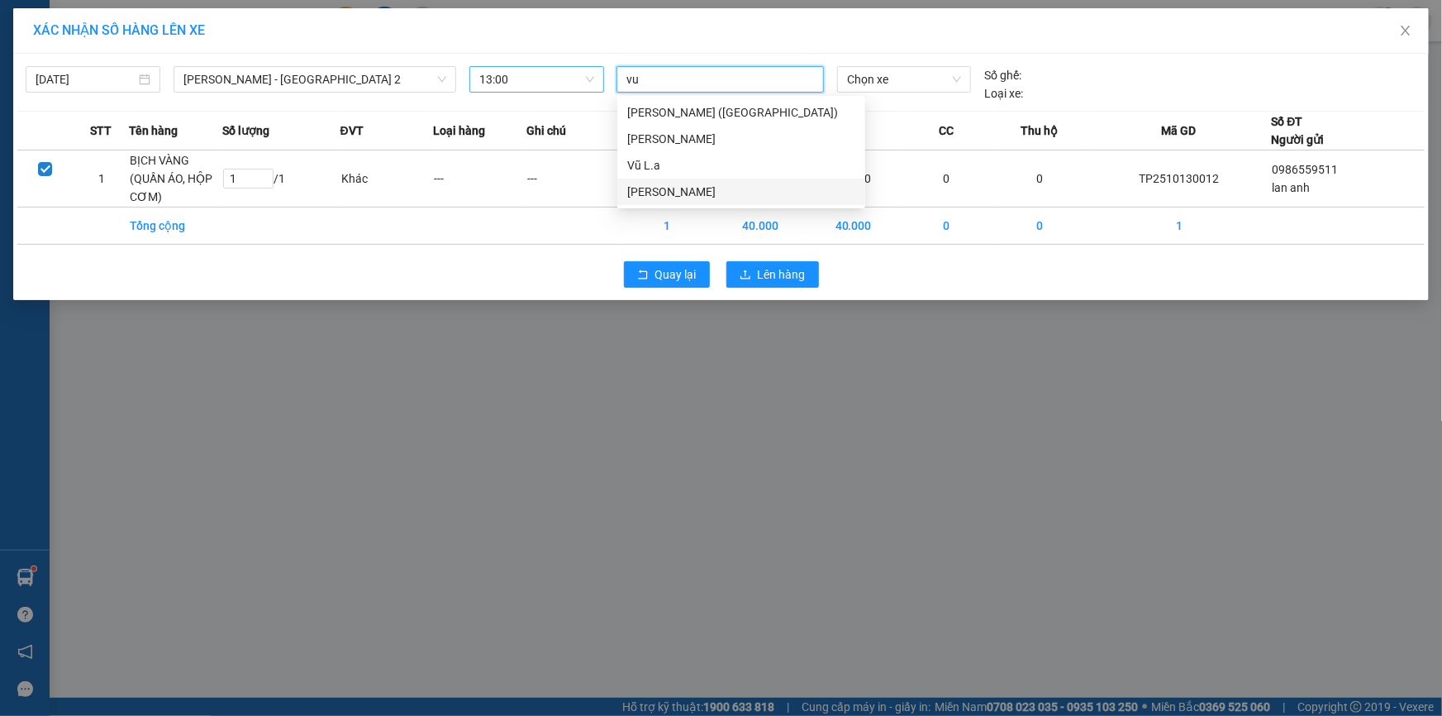
drag, startPoint x: 638, startPoint y: 184, endPoint x: 670, endPoint y: 159, distance: 40.7
click at [641, 183] on div "[PERSON_NAME]" at bounding box center [741, 192] width 228 height 18
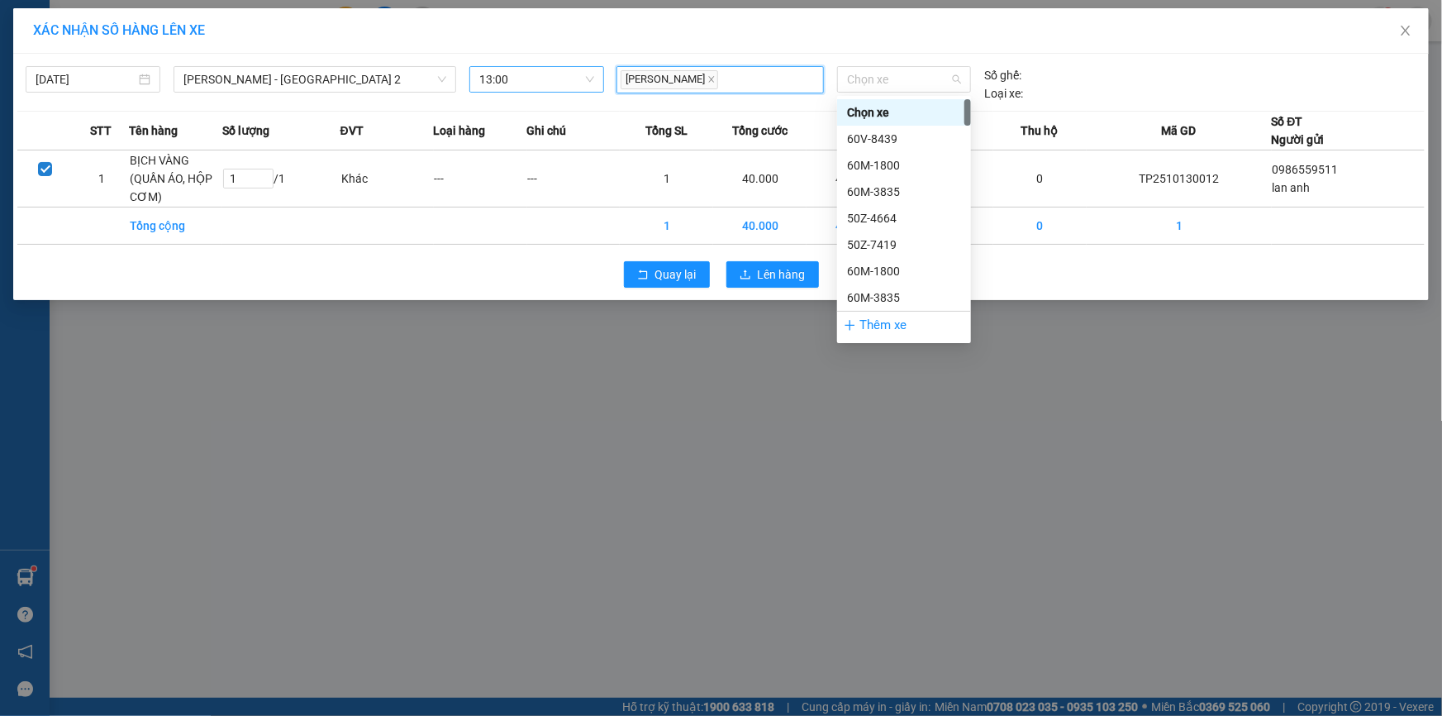
drag, startPoint x: 871, startPoint y: 82, endPoint x: 878, endPoint y: 62, distance: 20.9
click at [873, 80] on span "Chọn xe" at bounding box center [904, 79] width 114 height 25
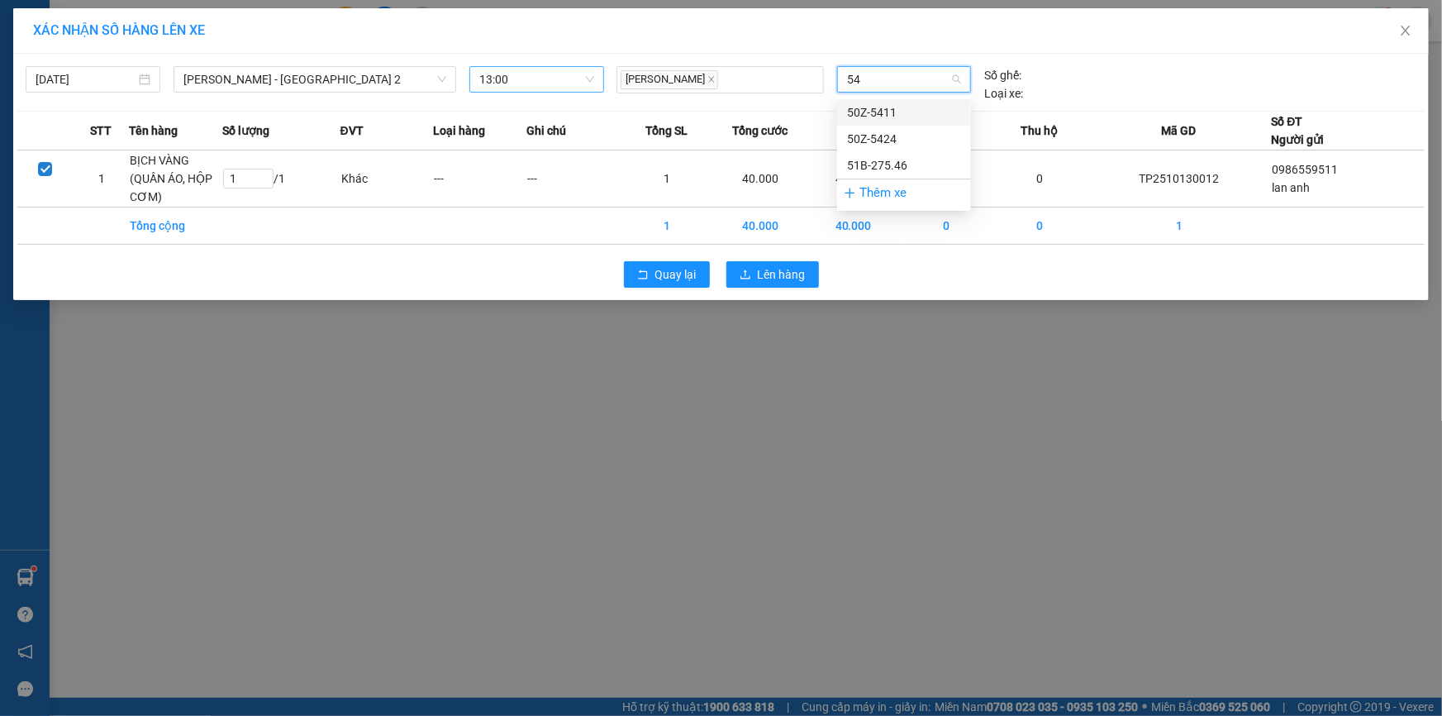
type input "546"
click at [909, 107] on div "51B-275.46" at bounding box center [904, 112] width 114 height 18
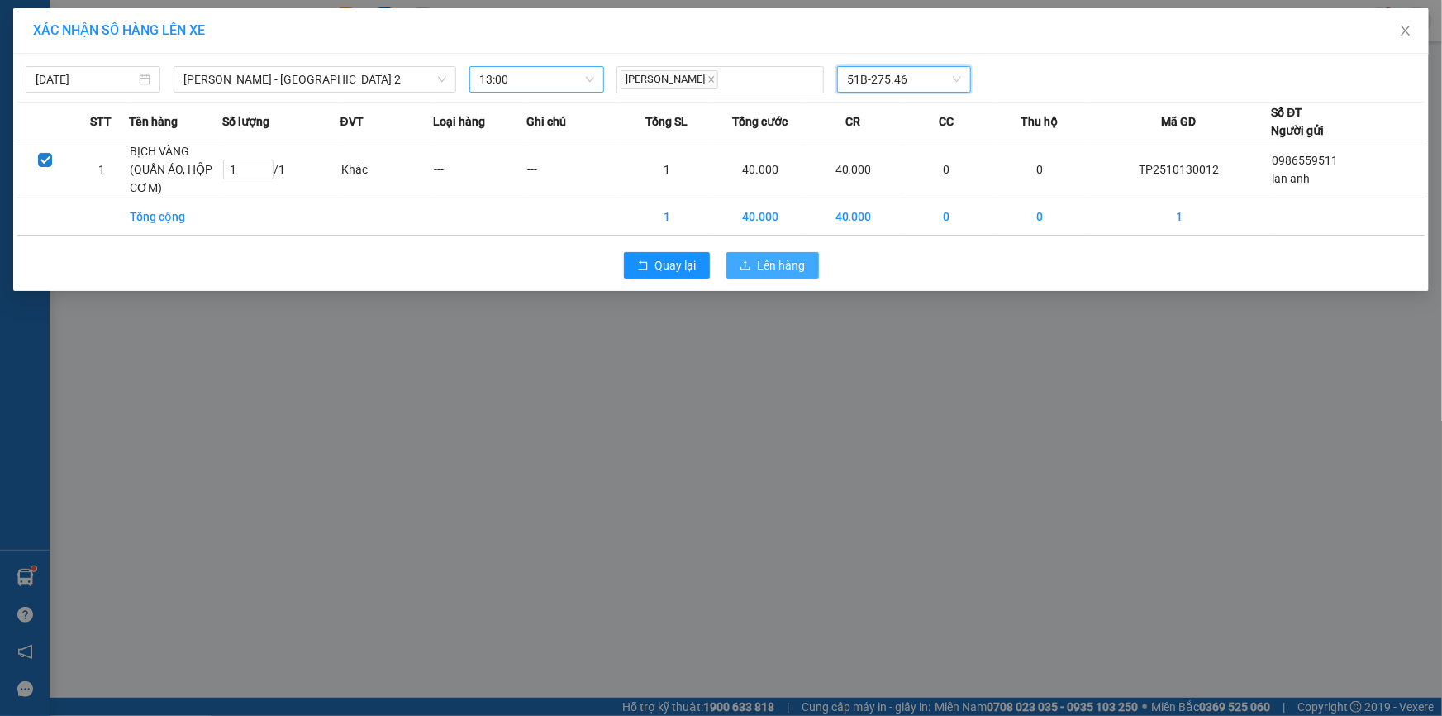
click at [802, 256] on span "Lên hàng" at bounding box center [782, 265] width 48 height 18
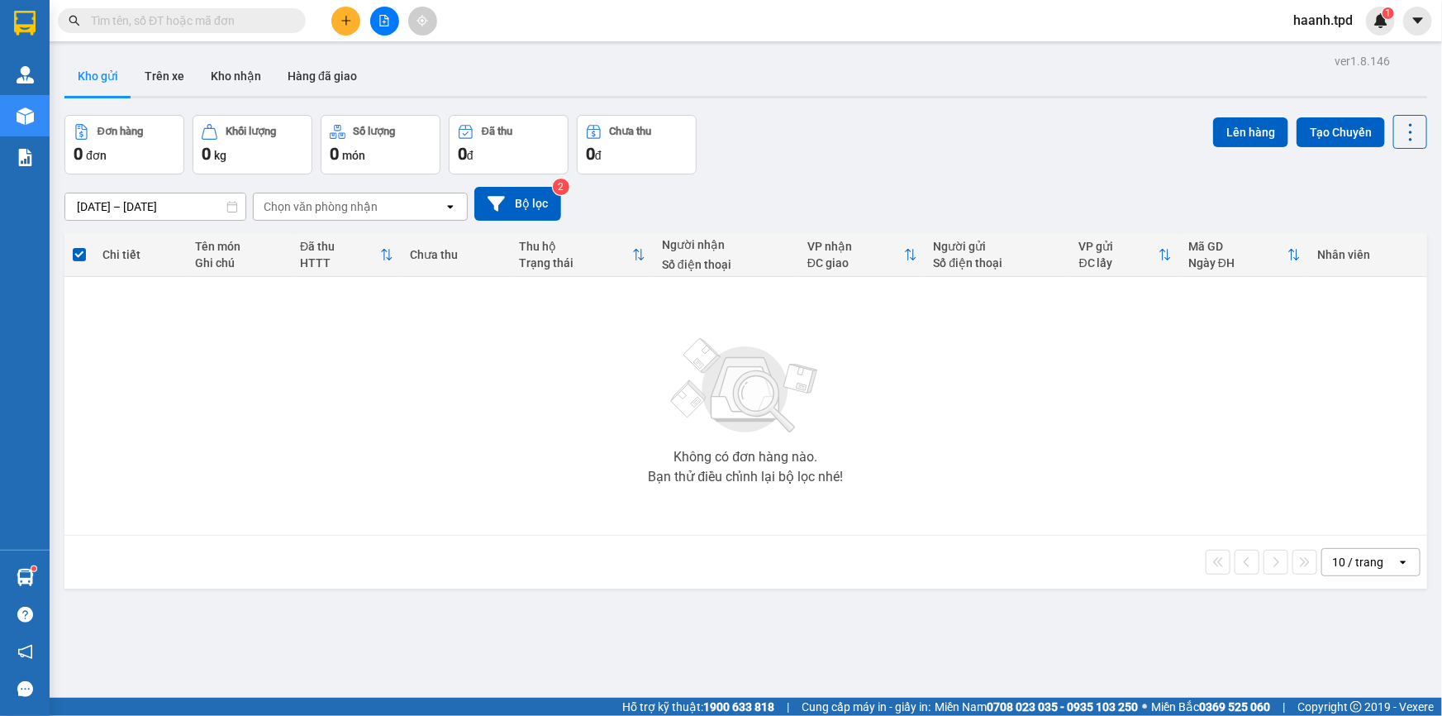
click at [345, 25] on icon "plus" at bounding box center [346, 21] width 12 height 12
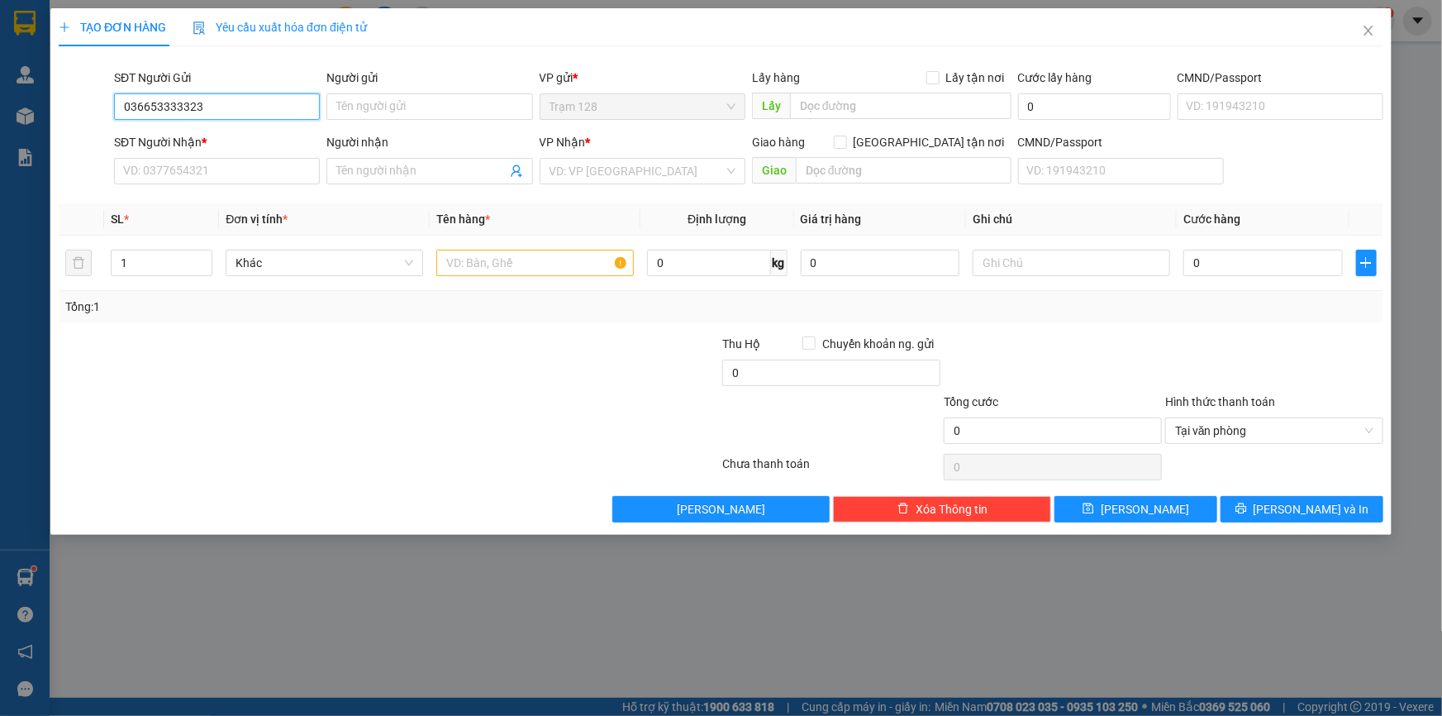
click at [174, 98] on input "036653333323" at bounding box center [217, 106] width 206 height 26
click at [179, 101] on input "03665333323" at bounding box center [217, 106] width 206 height 26
type input "0366533323"
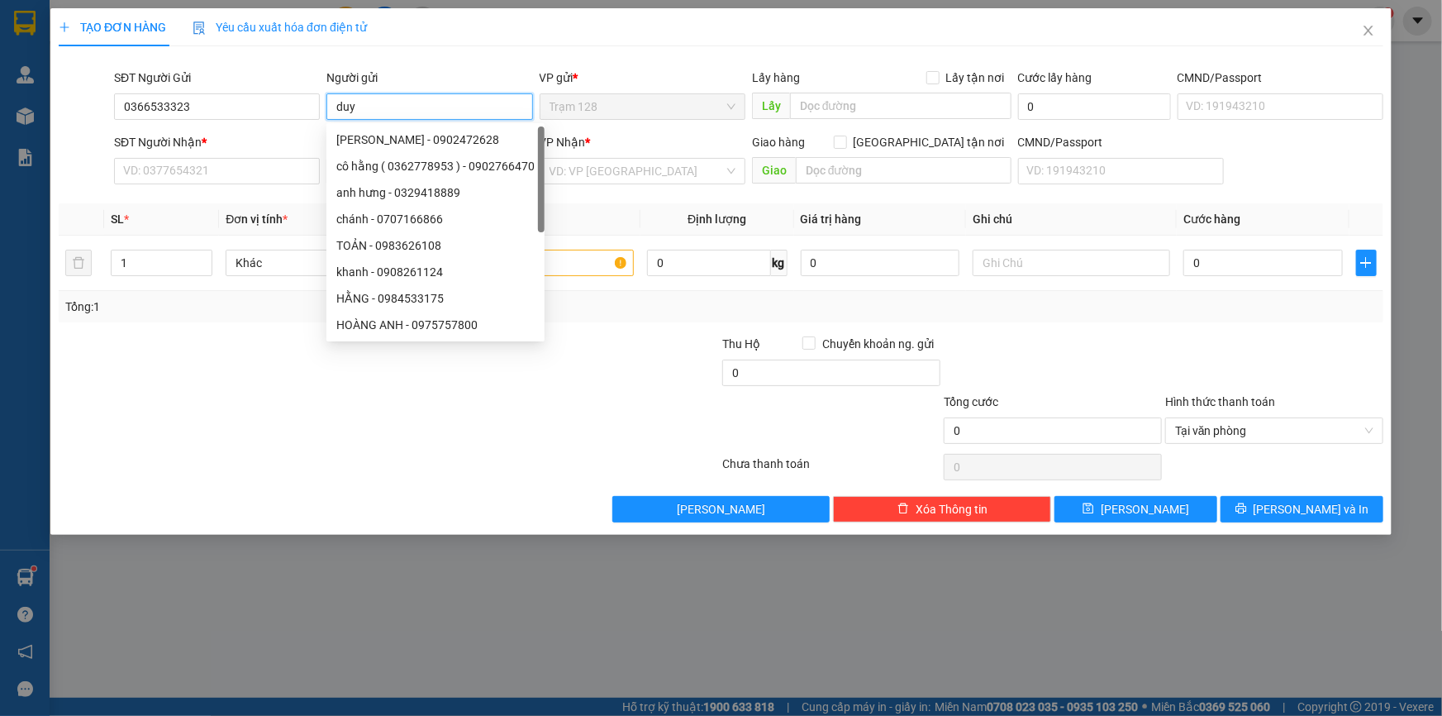
type input "duy"
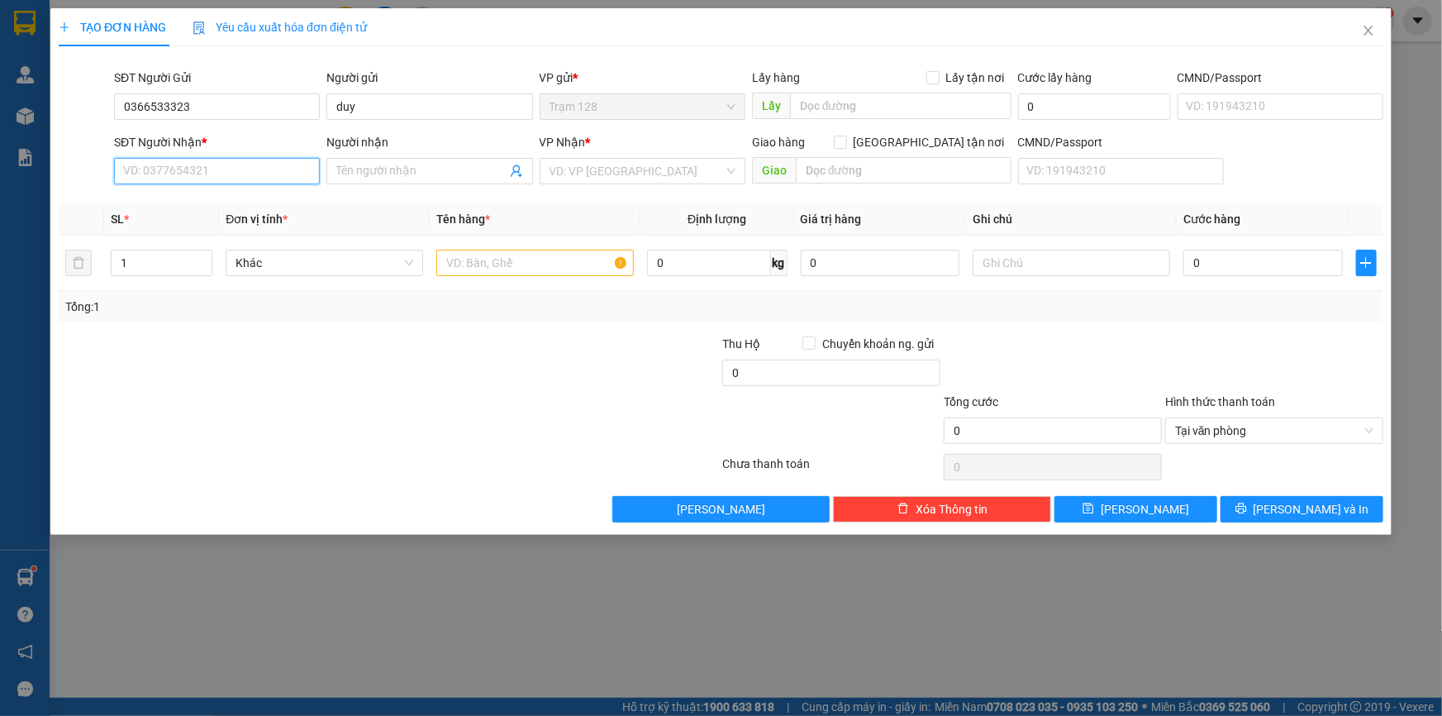
click at [218, 167] on input "SĐT Người Nhận *" at bounding box center [217, 171] width 206 height 26
type input "0375701949"
type input "linh"
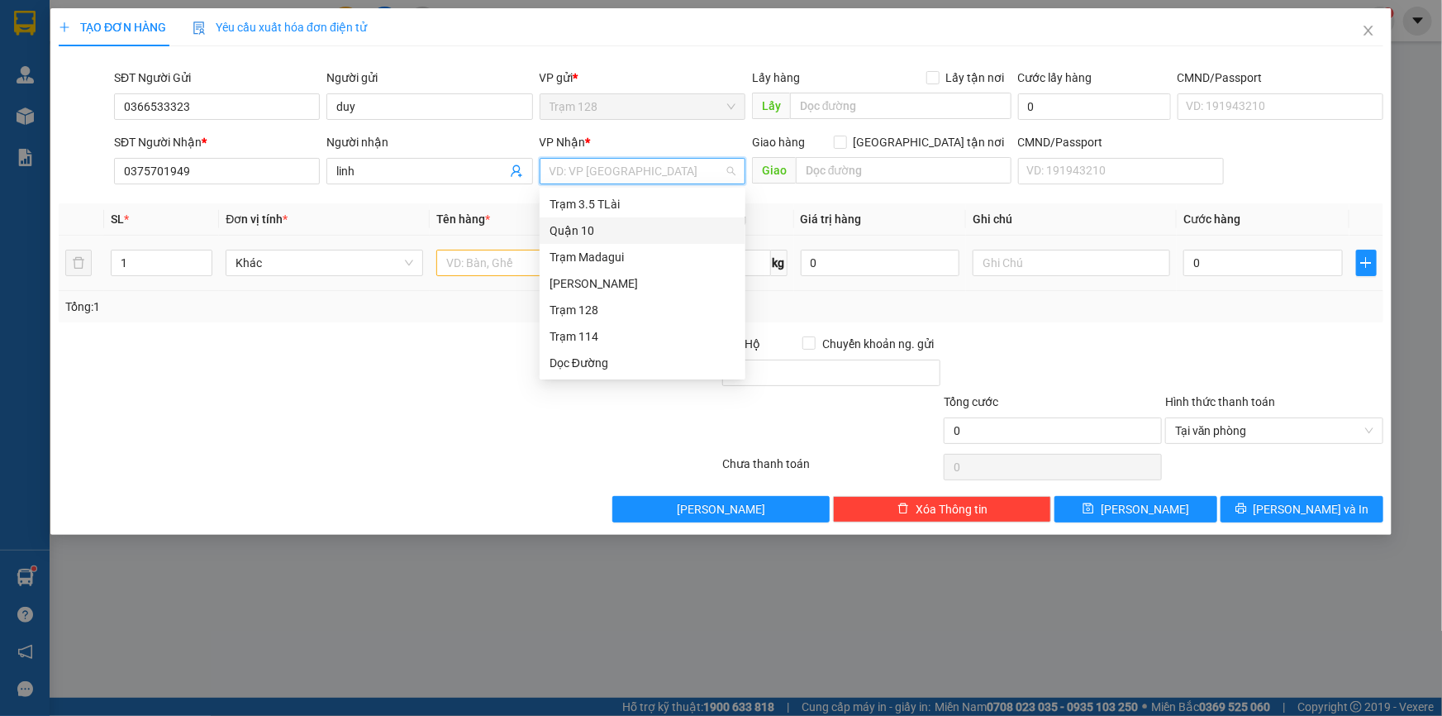
drag, startPoint x: 602, startPoint y: 232, endPoint x: 492, endPoint y: 244, distance: 110.5
click at [601, 231] on div "Quận 10" at bounding box center [643, 230] width 186 height 18
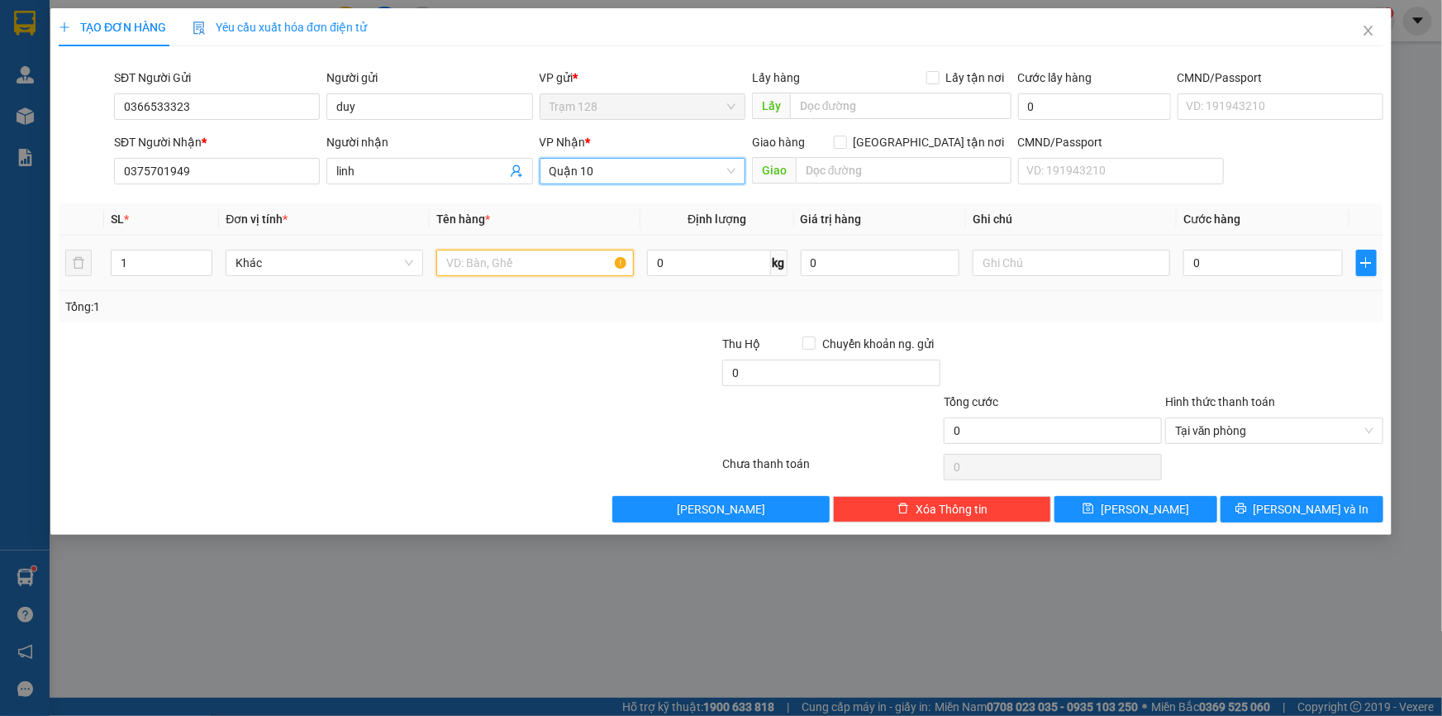
click at [481, 256] on input "text" at bounding box center [535, 263] width 198 height 26
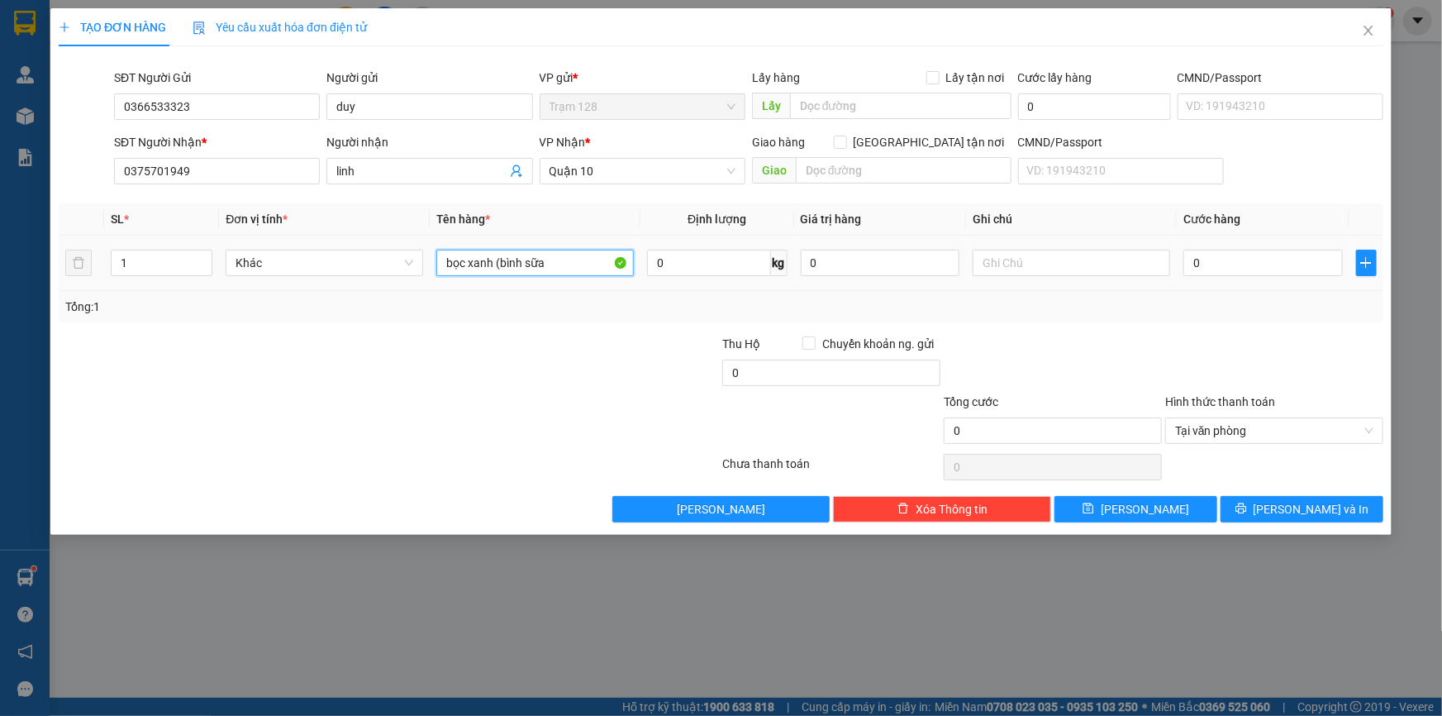
type input "bọc xanh (bình sữa"
click at [1212, 273] on input "0" at bounding box center [1262, 263] width 159 height 26
type input "4"
type input "40"
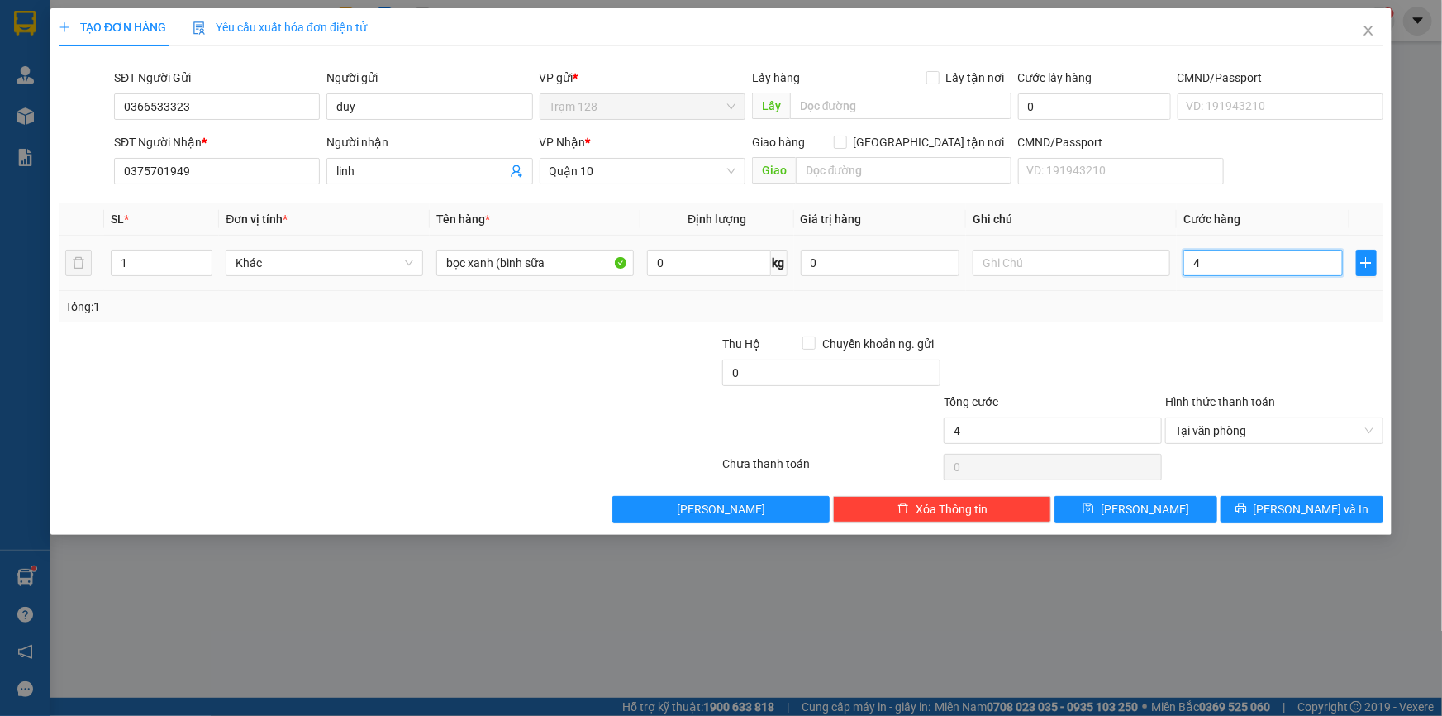
type input "40"
type input "40.000"
click at [1317, 510] on span "[PERSON_NAME] và In" at bounding box center [1312, 509] width 116 height 18
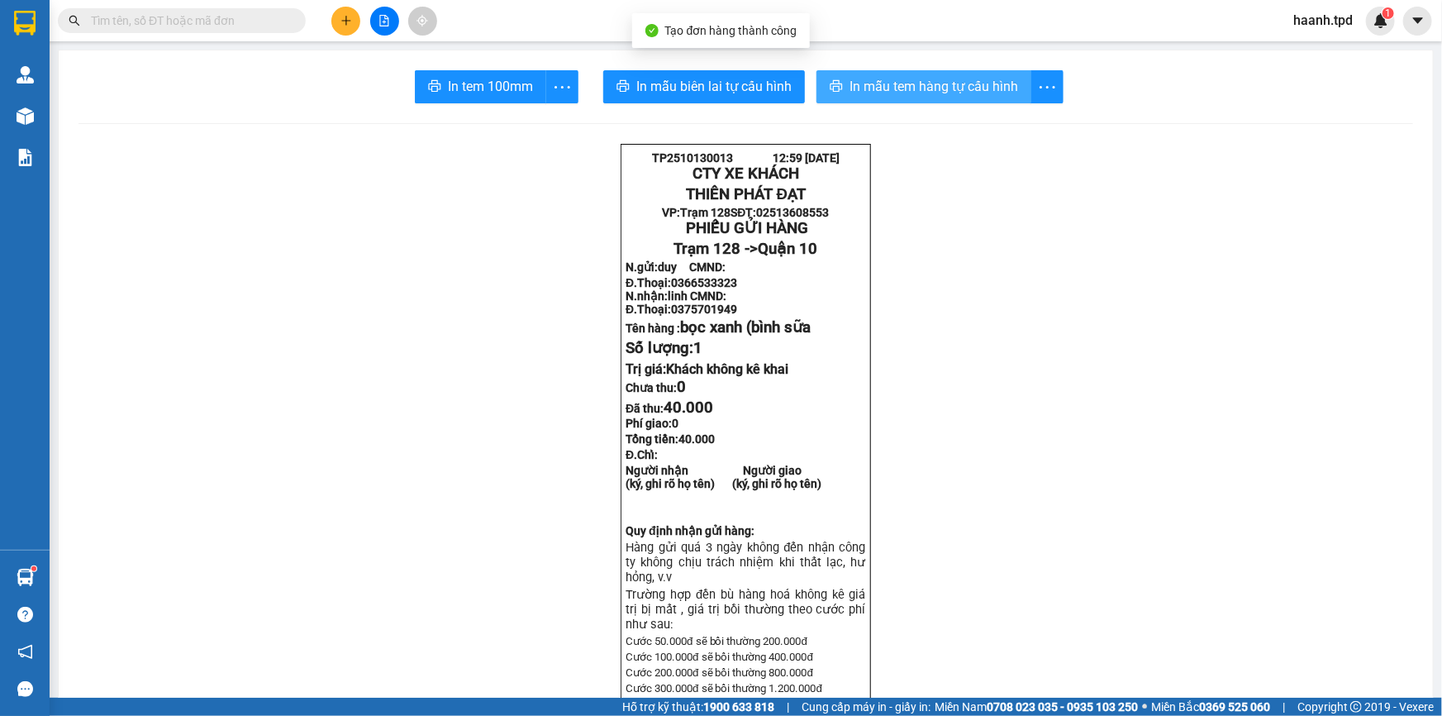
drag, startPoint x: 930, startPoint y: 88, endPoint x: 969, endPoint y: 391, distance: 305.7
click at [929, 88] on span "In mẫu tem hàng tự cấu hình" at bounding box center [934, 86] width 169 height 21
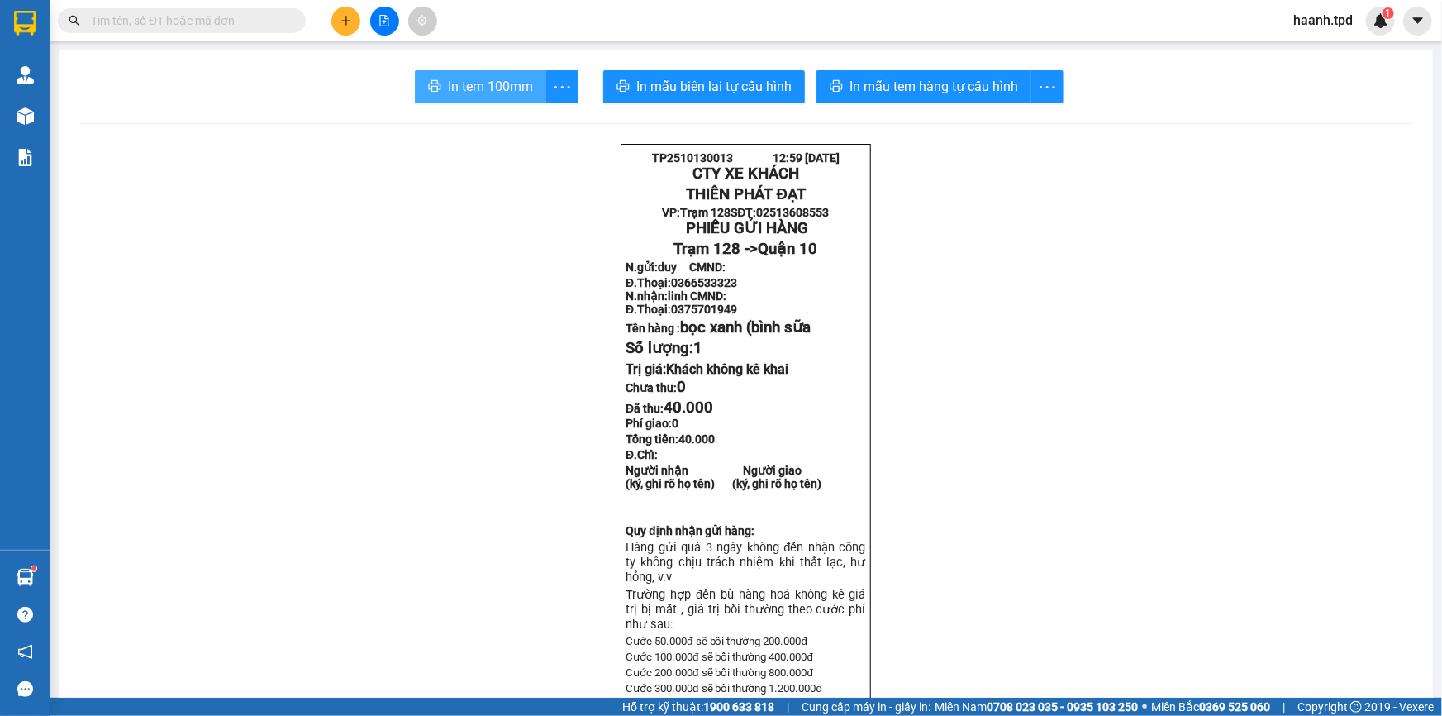
click at [489, 99] on button "In tem 100mm" at bounding box center [480, 86] width 131 height 33
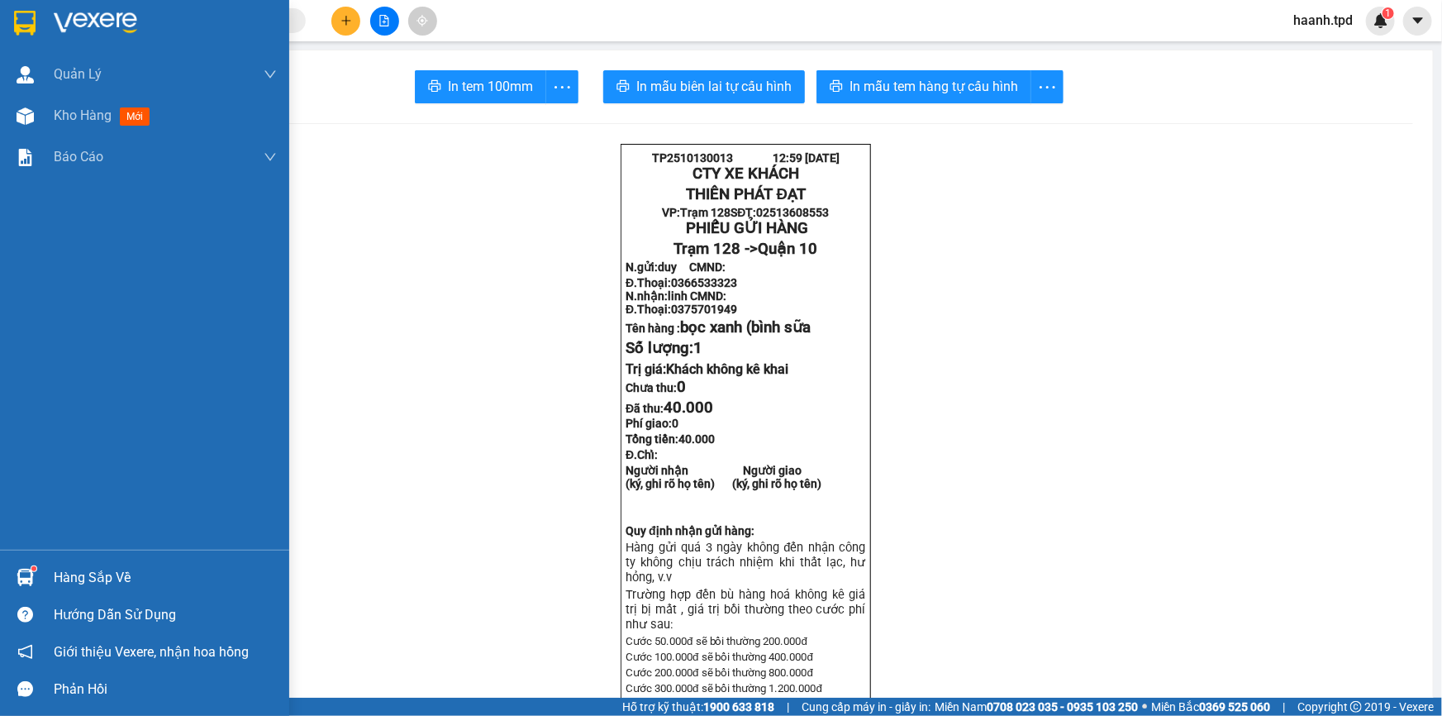
click at [86, 113] on span "Kho hàng" at bounding box center [83, 115] width 58 height 16
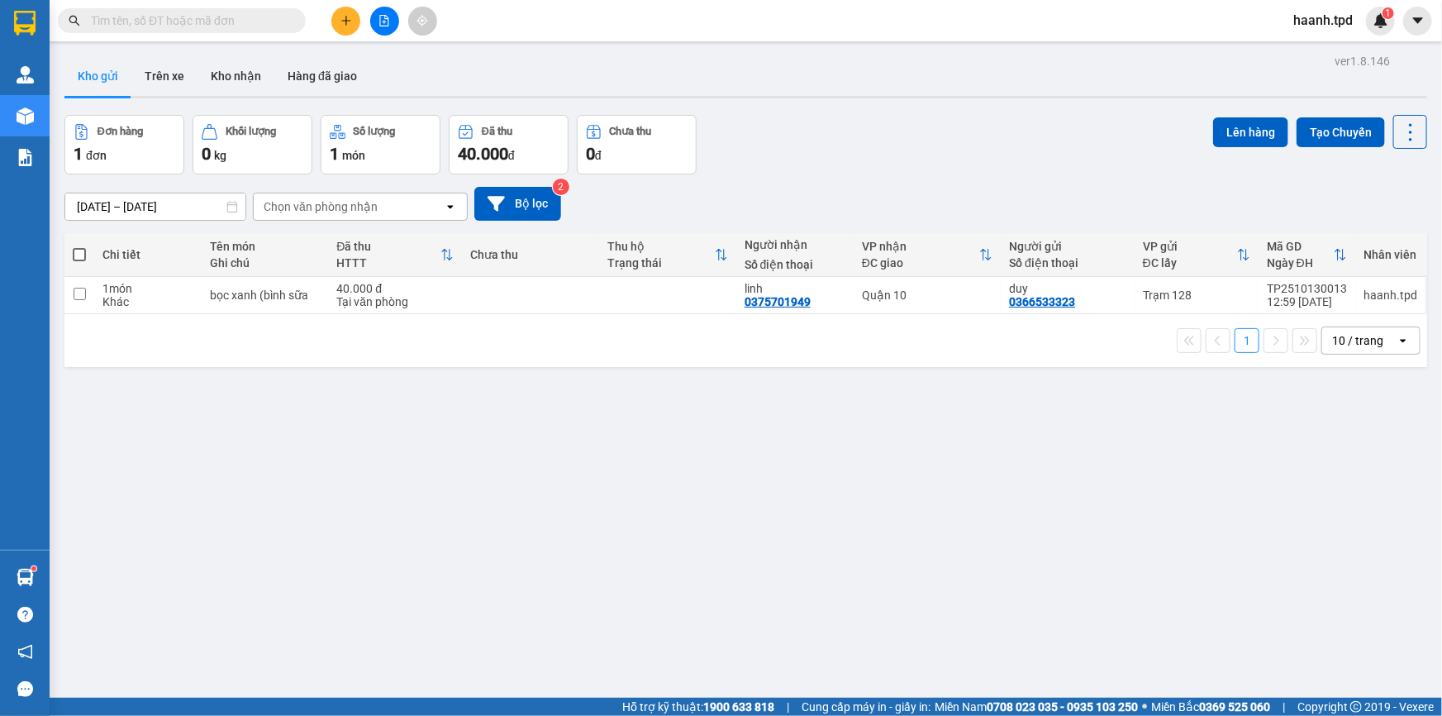
click at [375, 24] on button at bounding box center [384, 21] width 29 height 29
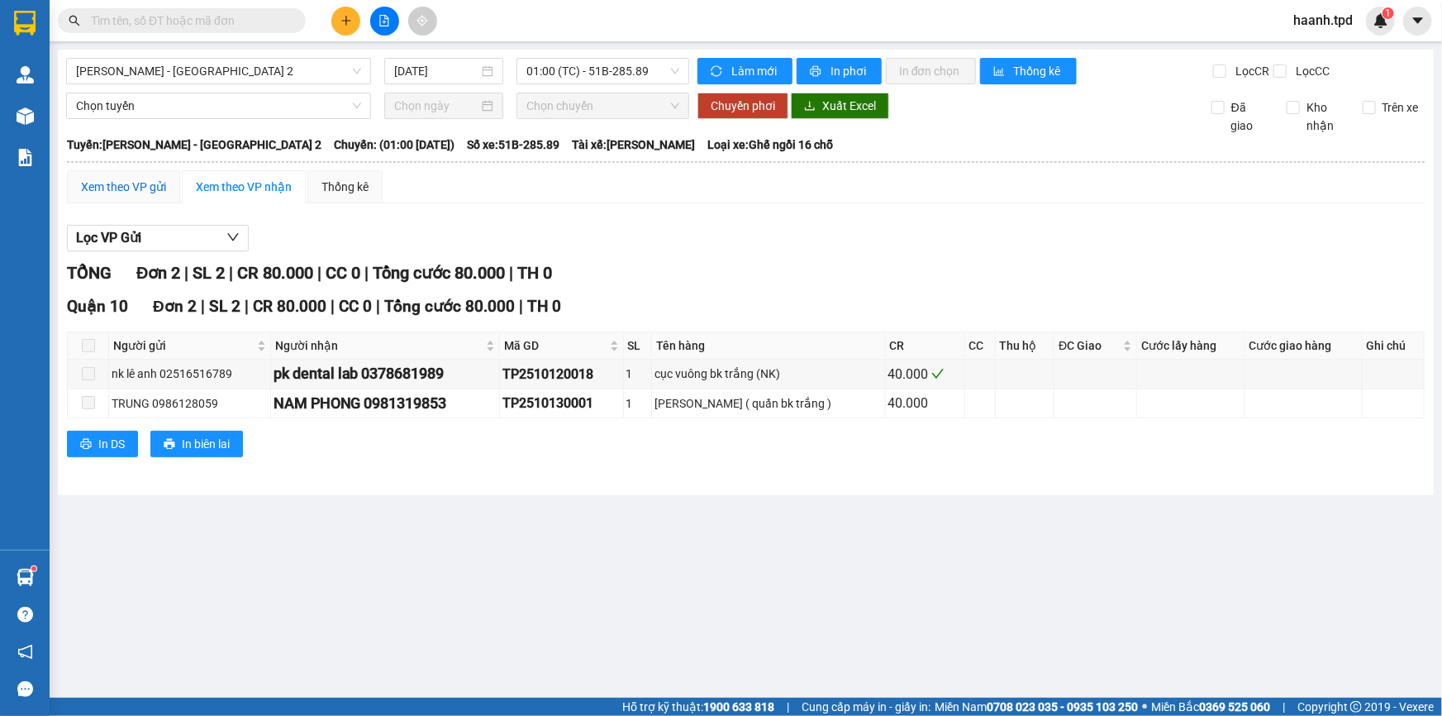
click at [126, 189] on div "Xem theo VP gửi" at bounding box center [123, 187] width 85 height 18
click at [624, 73] on span "01:00 (TC) - 51B-285.89" at bounding box center [602, 71] width 153 height 25
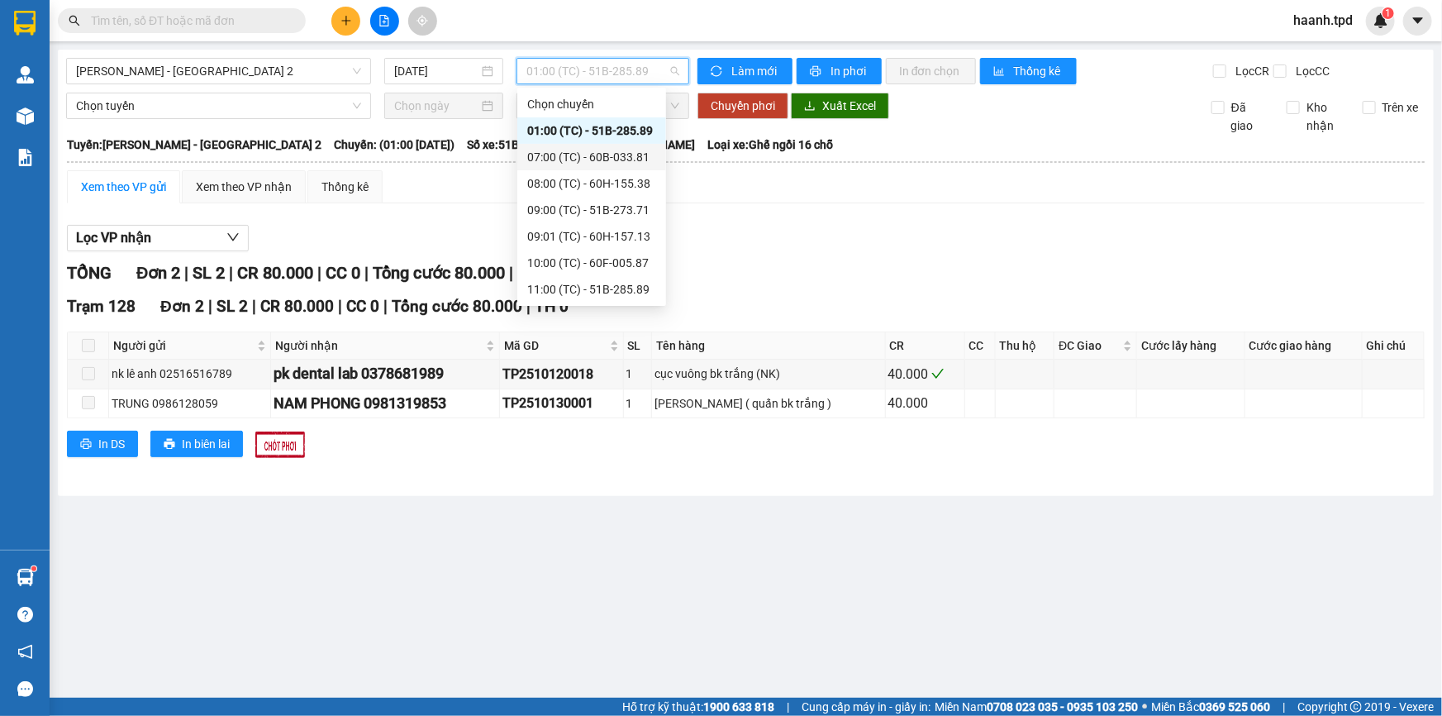
click at [599, 155] on div "07:00 (TC) - 60B-033.81" at bounding box center [591, 157] width 129 height 18
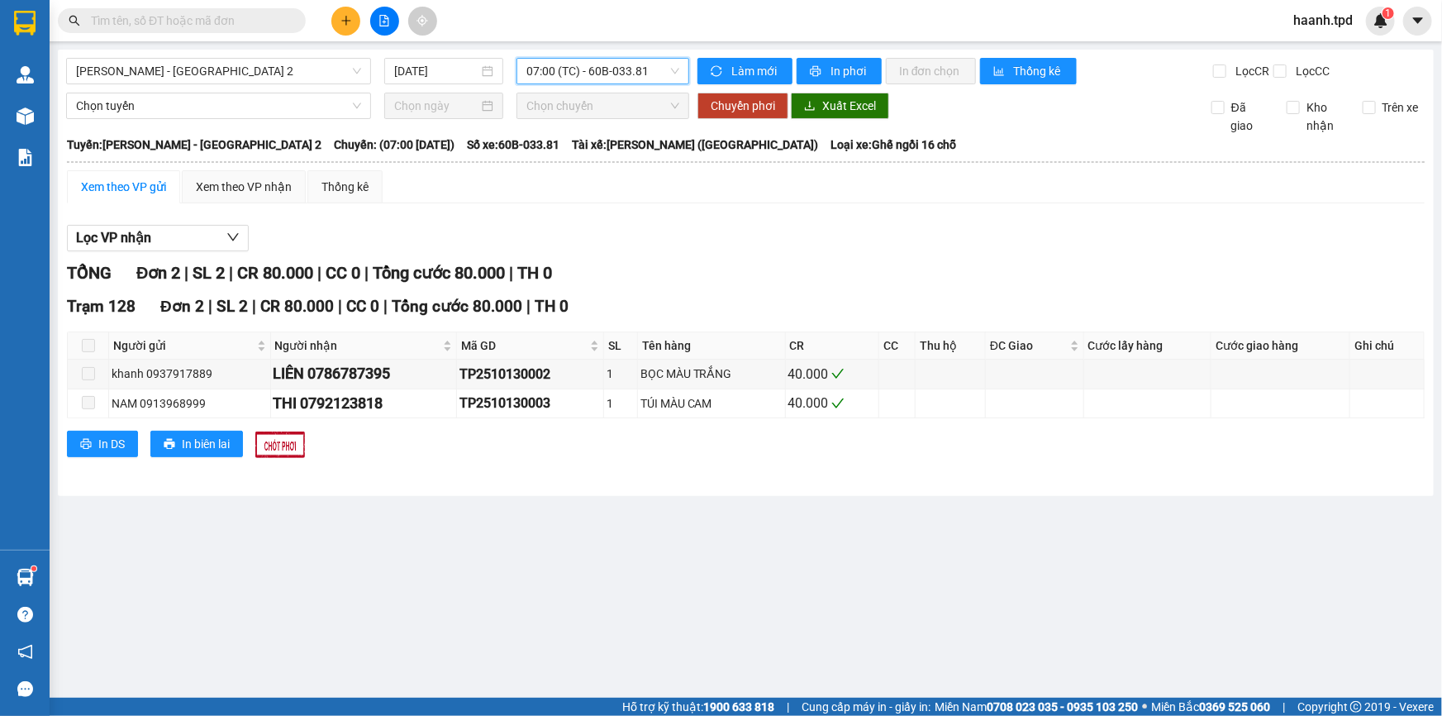
click at [558, 77] on span "07:00 (TC) - 60B-033.81" at bounding box center [602, 71] width 153 height 25
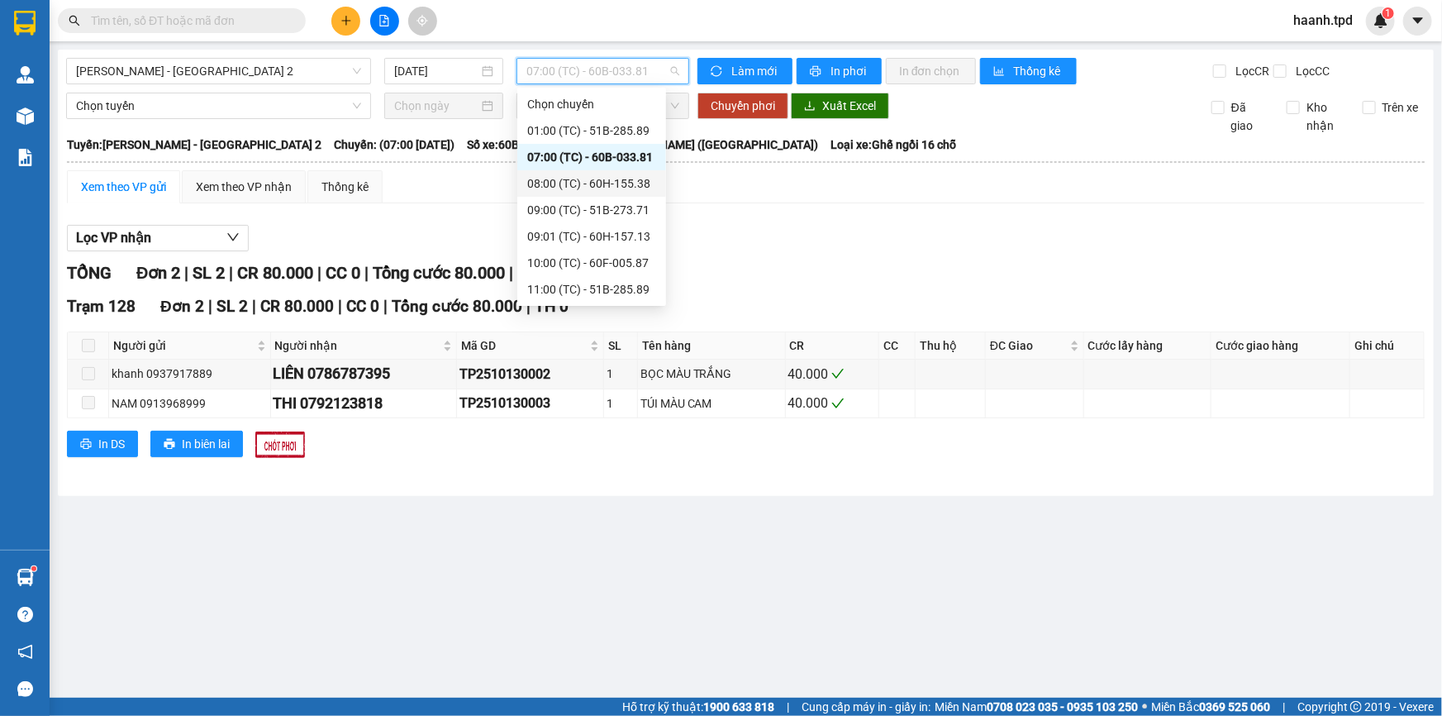
click at [599, 172] on div "08:00 (TC) - 60H-155.38" at bounding box center [591, 183] width 149 height 26
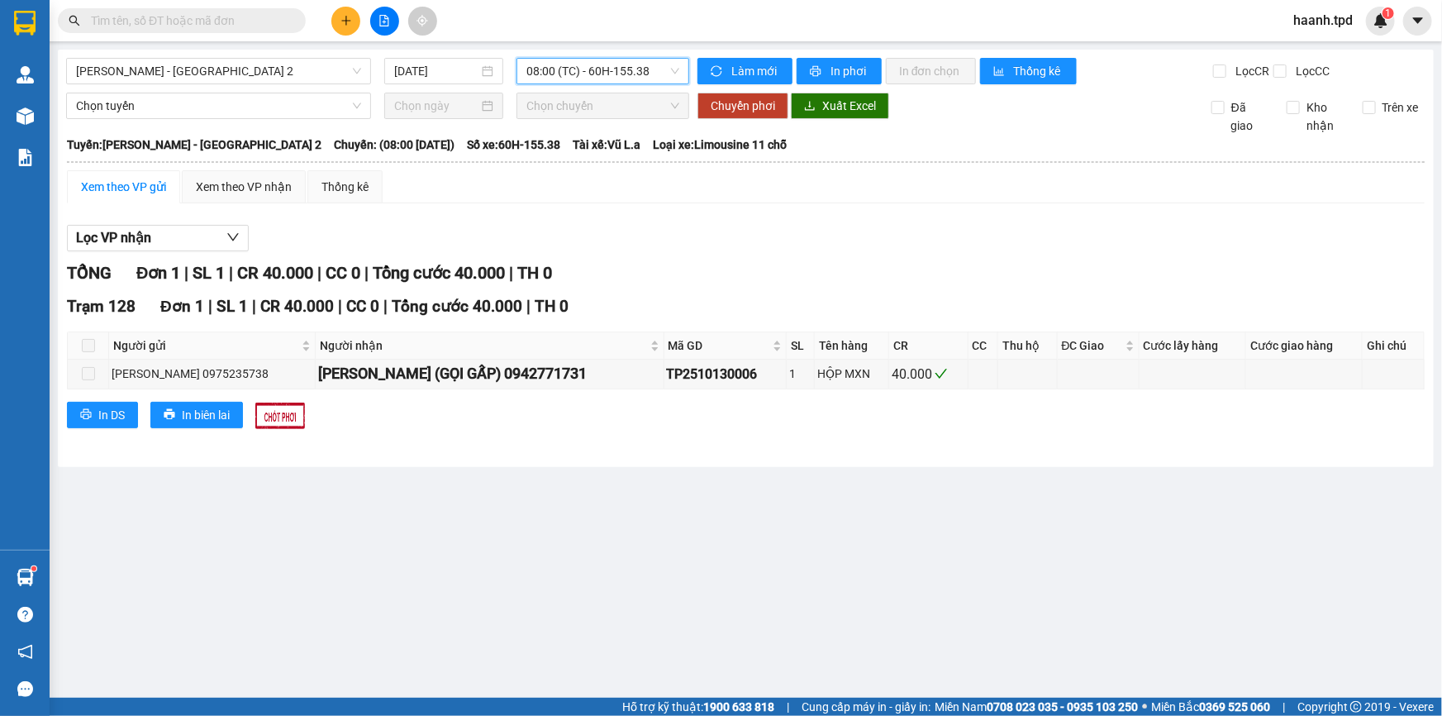
click at [607, 71] on span "08:00 (TC) - 60H-155.38" at bounding box center [602, 71] width 153 height 25
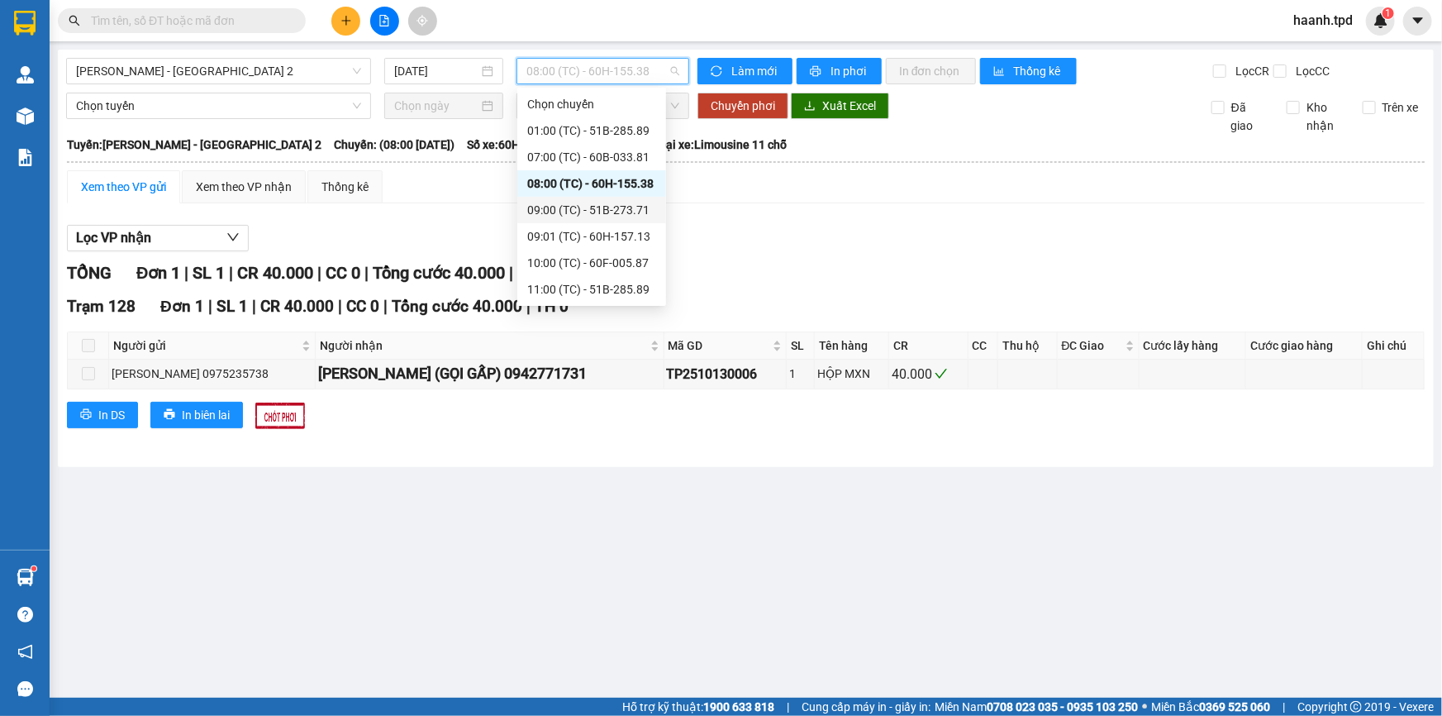
click at [612, 210] on div "09:00 (TC) - 51B-273.71" at bounding box center [591, 210] width 129 height 18
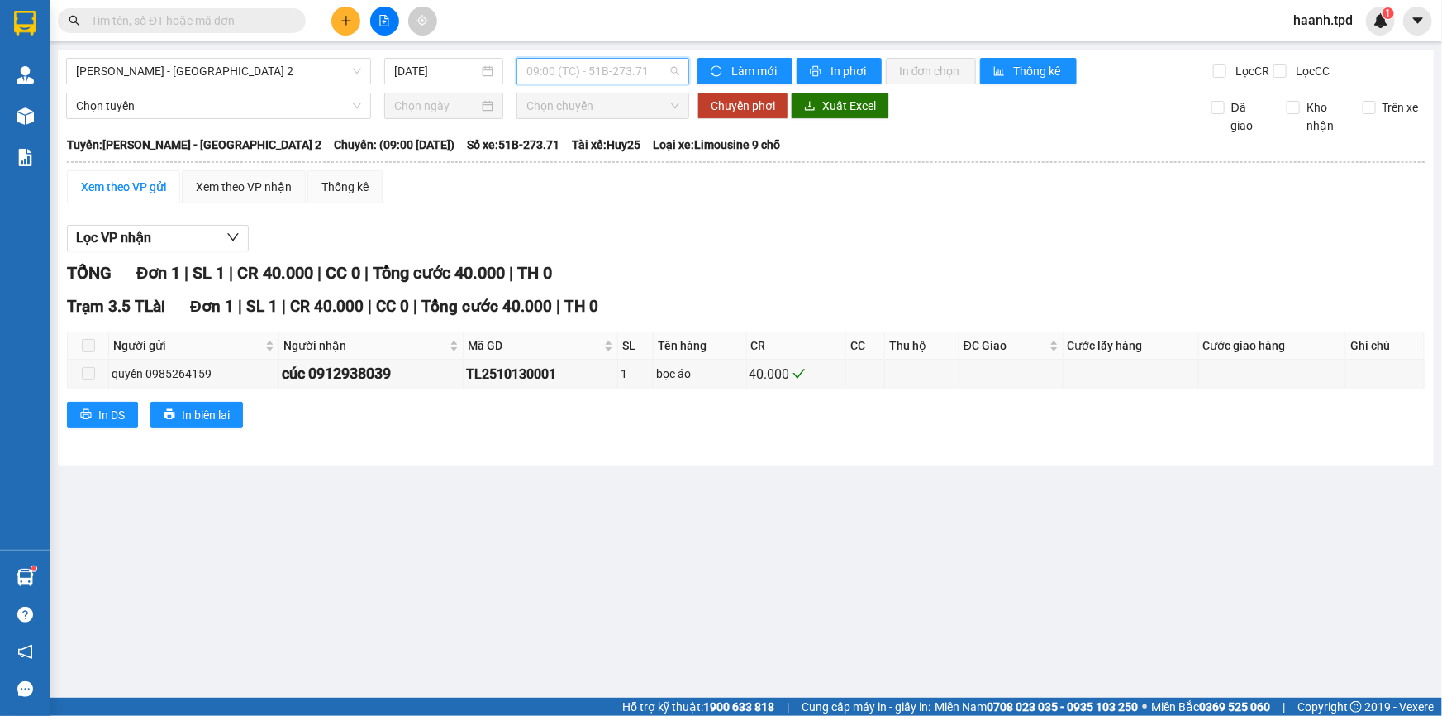
click at [578, 77] on span "09:00 (TC) - 51B-273.71" at bounding box center [602, 71] width 153 height 25
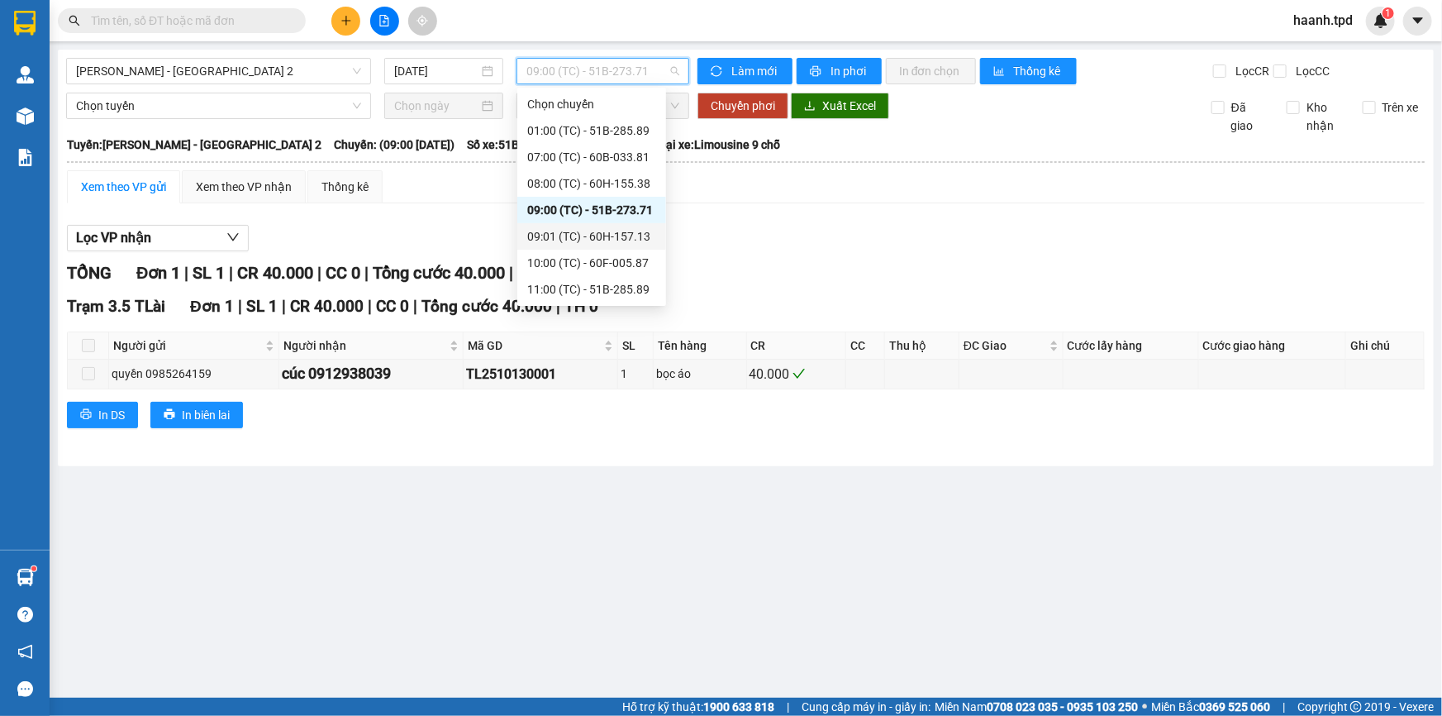
click at [612, 232] on div "09:01 (TC) - 60H-157.13" at bounding box center [591, 236] width 129 height 18
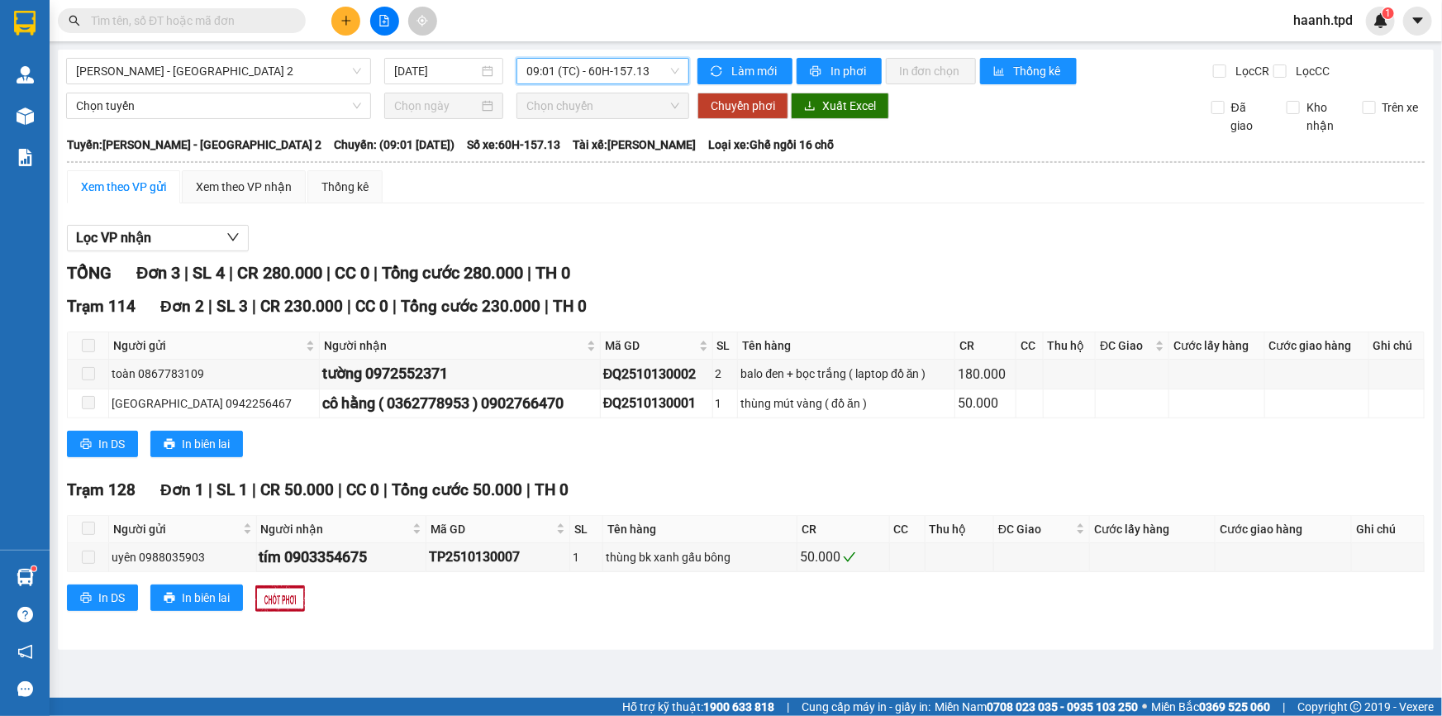
click at [601, 75] on span "09:01 (TC) - 60H-157.13" at bounding box center [602, 71] width 153 height 25
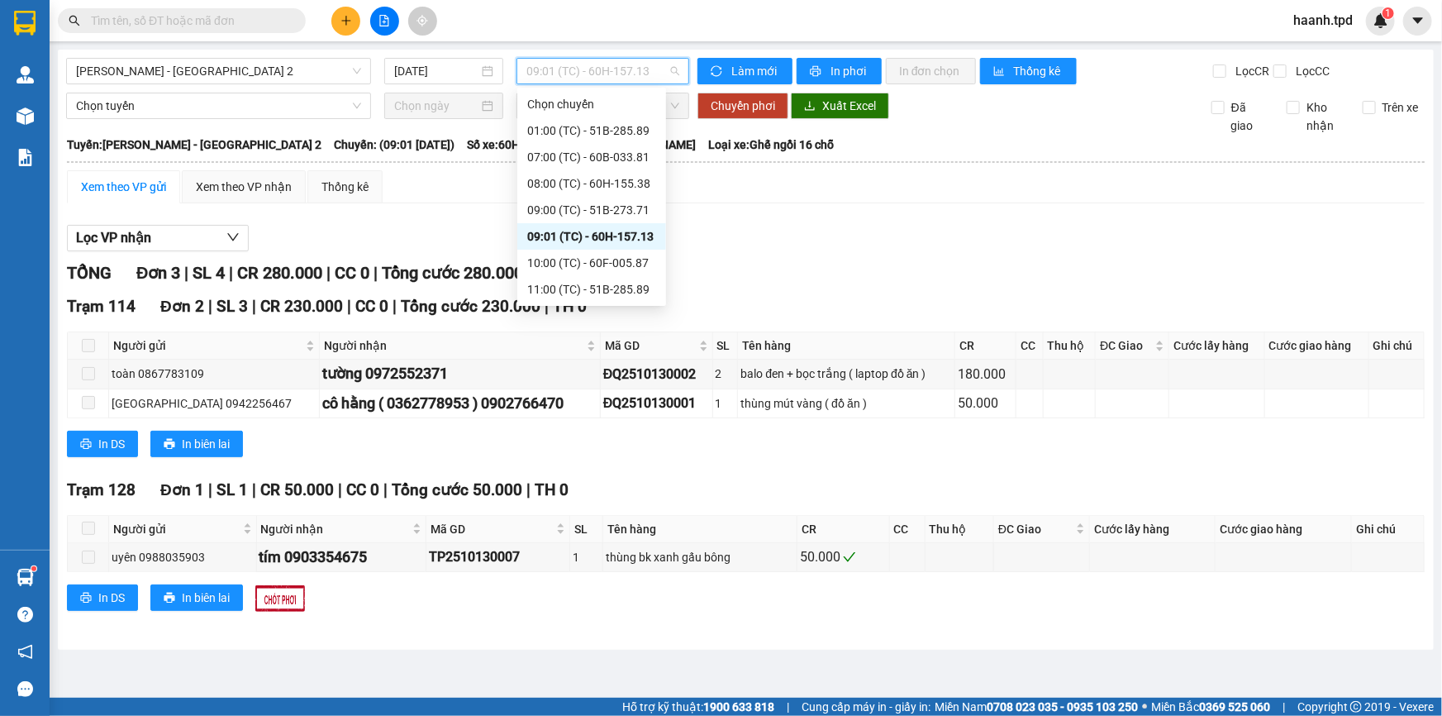
scroll to position [79, 0]
click at [601, 188] on div "10:00 (TC) - 60F-005.87" at bounding box center [591, 184] width 129 height 18
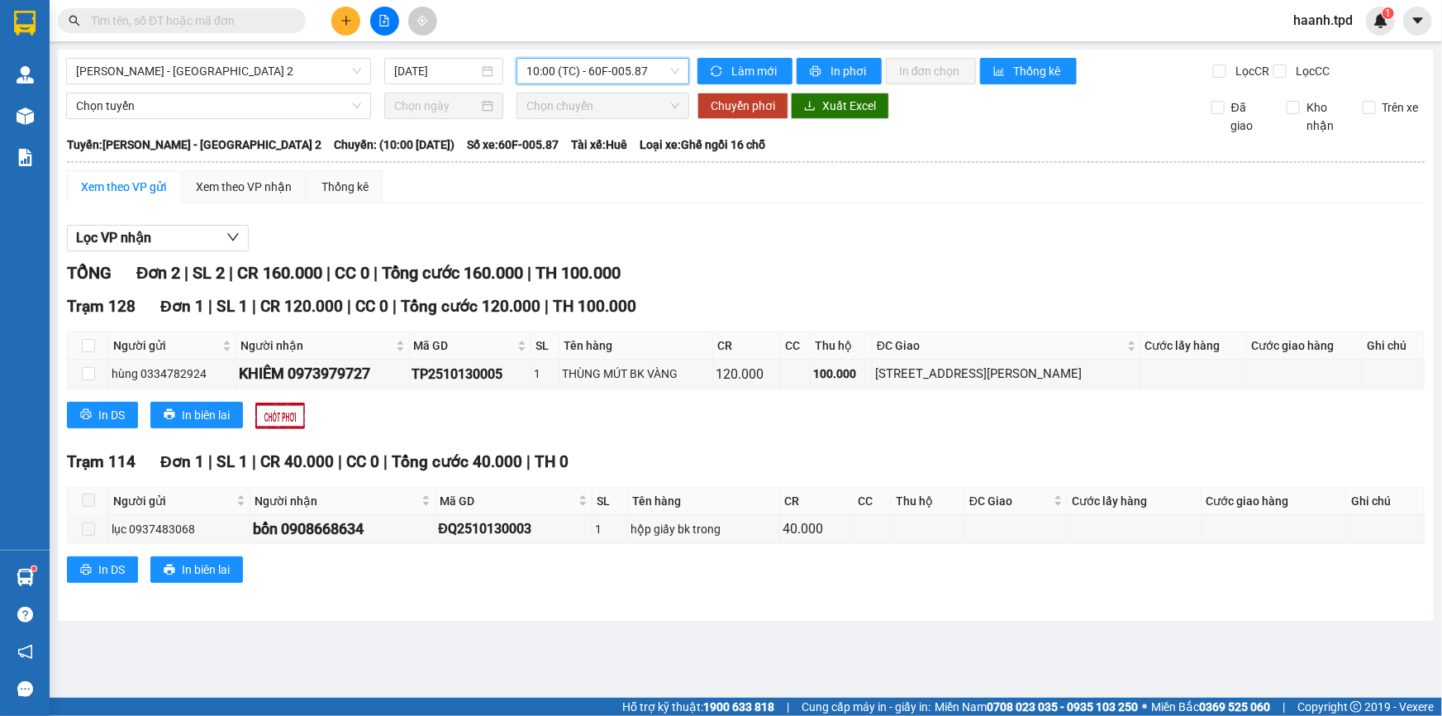
click at [579, 69] on span "10:00 (TC) - 60F-005.87" at bounding box center [602, 71] width 153 height 25
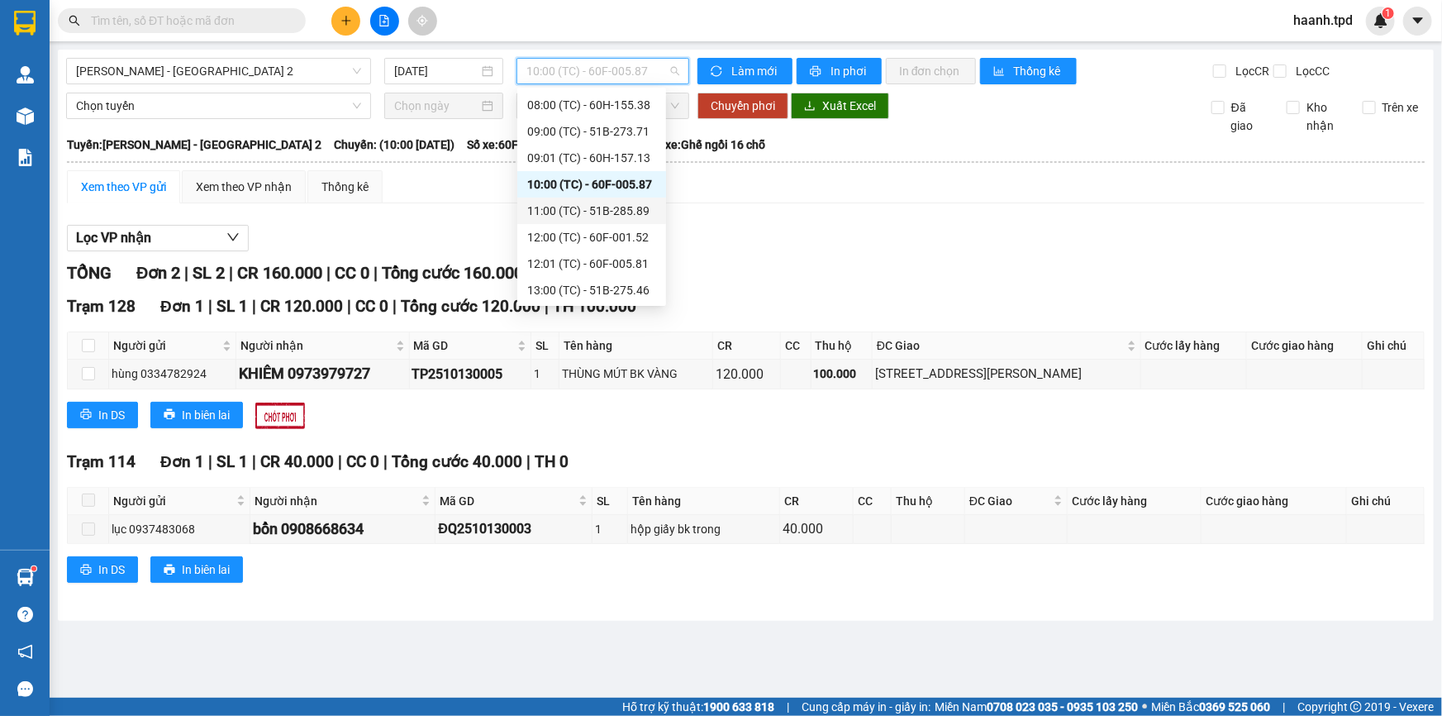
click at [578, 199] on div "11:00 (TC) - 51B-285.89" at bounding box center [591, 211] width 149 height 26
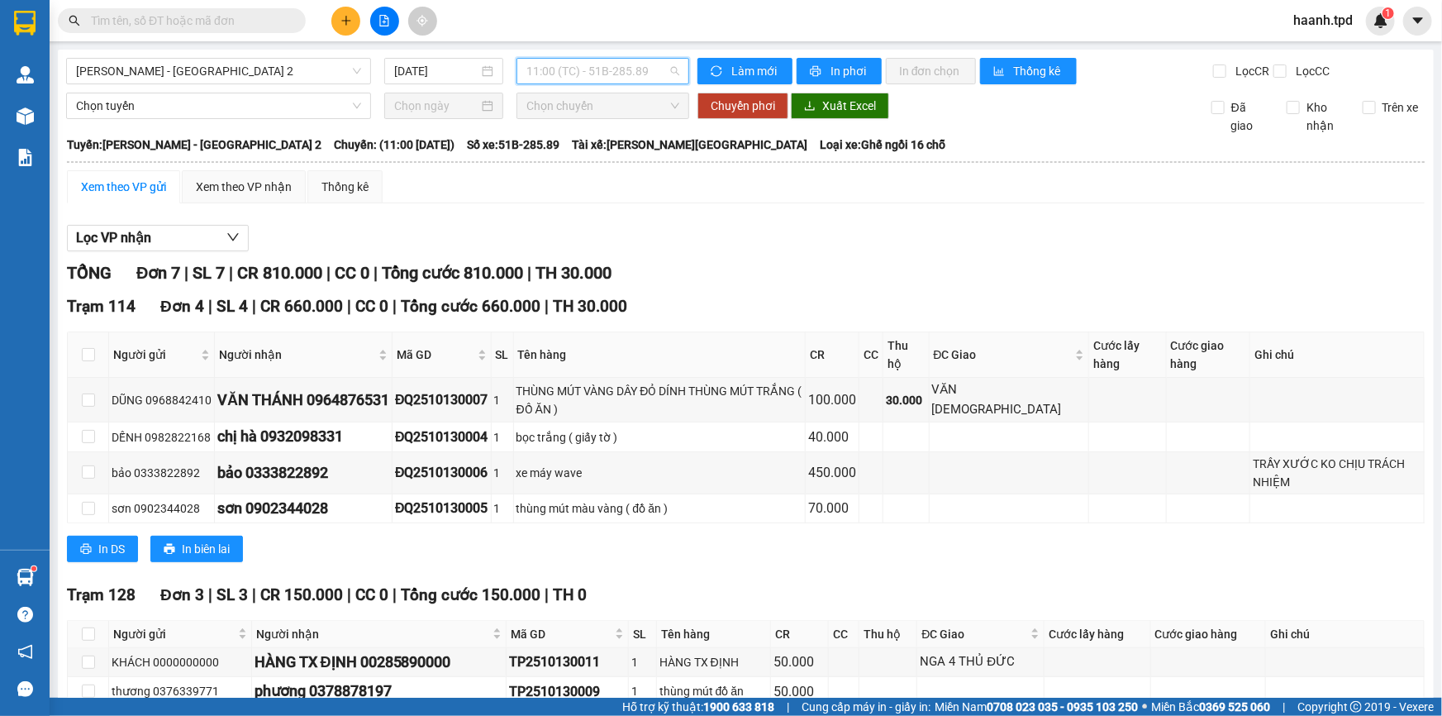
click at [606, 83] on span "11:00 (TC) - 51B-285.89" at bounding box center [602, 71] width 153 height 25
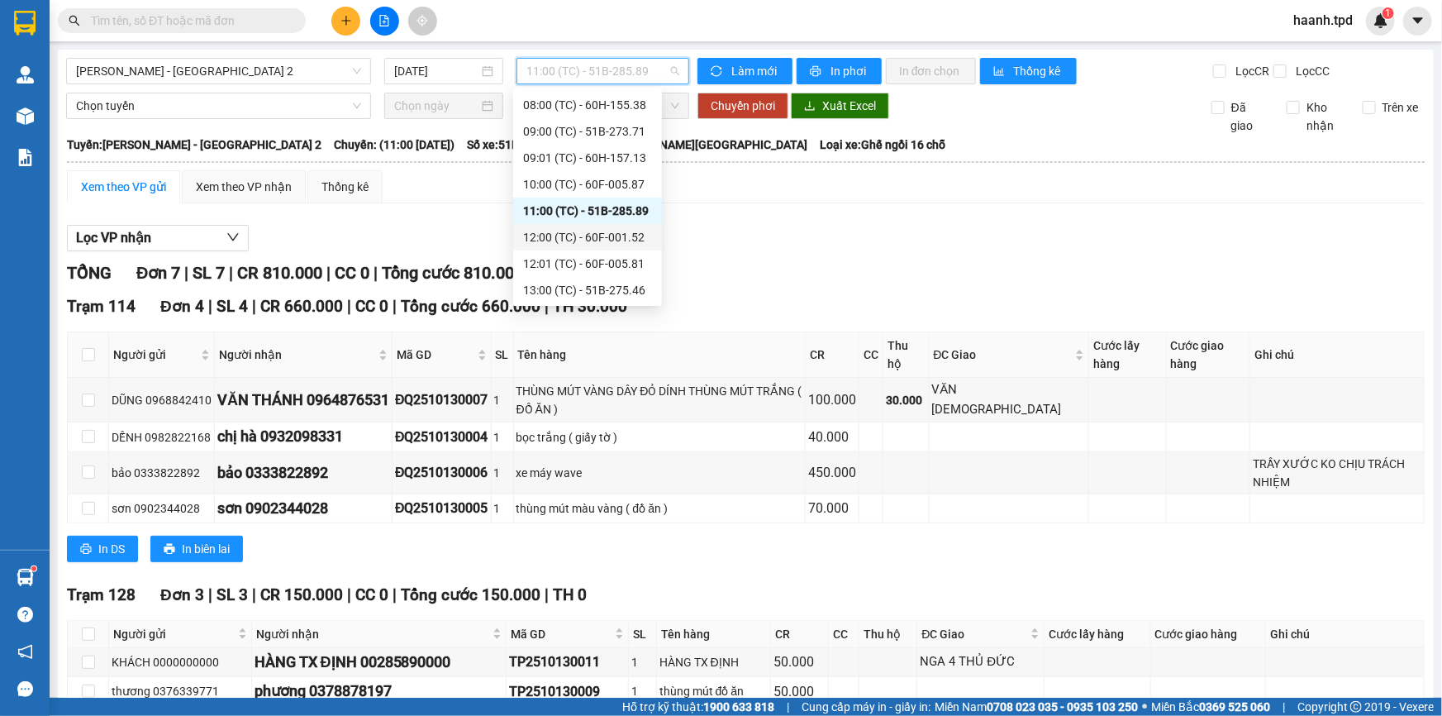
click at [593, 241] on div "12:00 (TC) - 60F-001.52" at bounding box center [587, 237] width 129 height 18
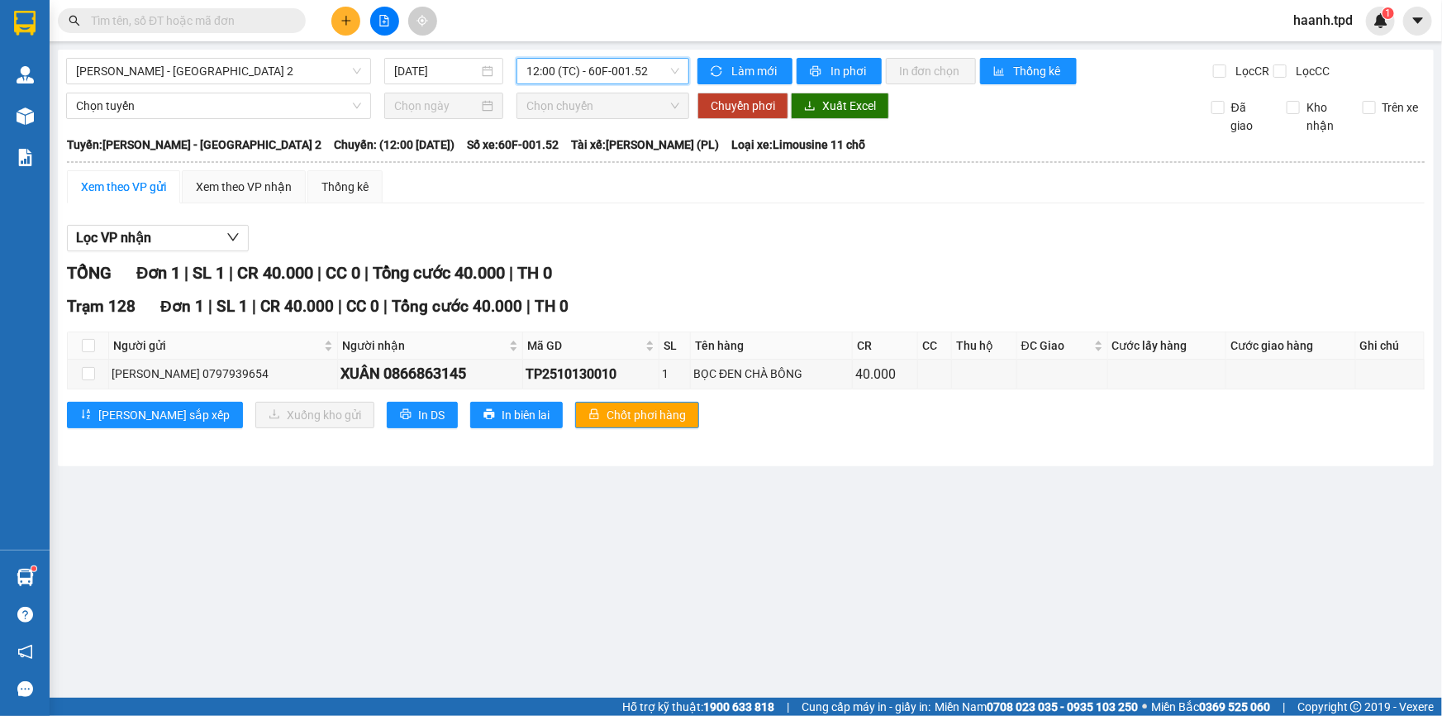
click at [584, 74] on span "12:00 (TC) - 60F-001.52" at bounding box center [602, 71] width 153 height 25
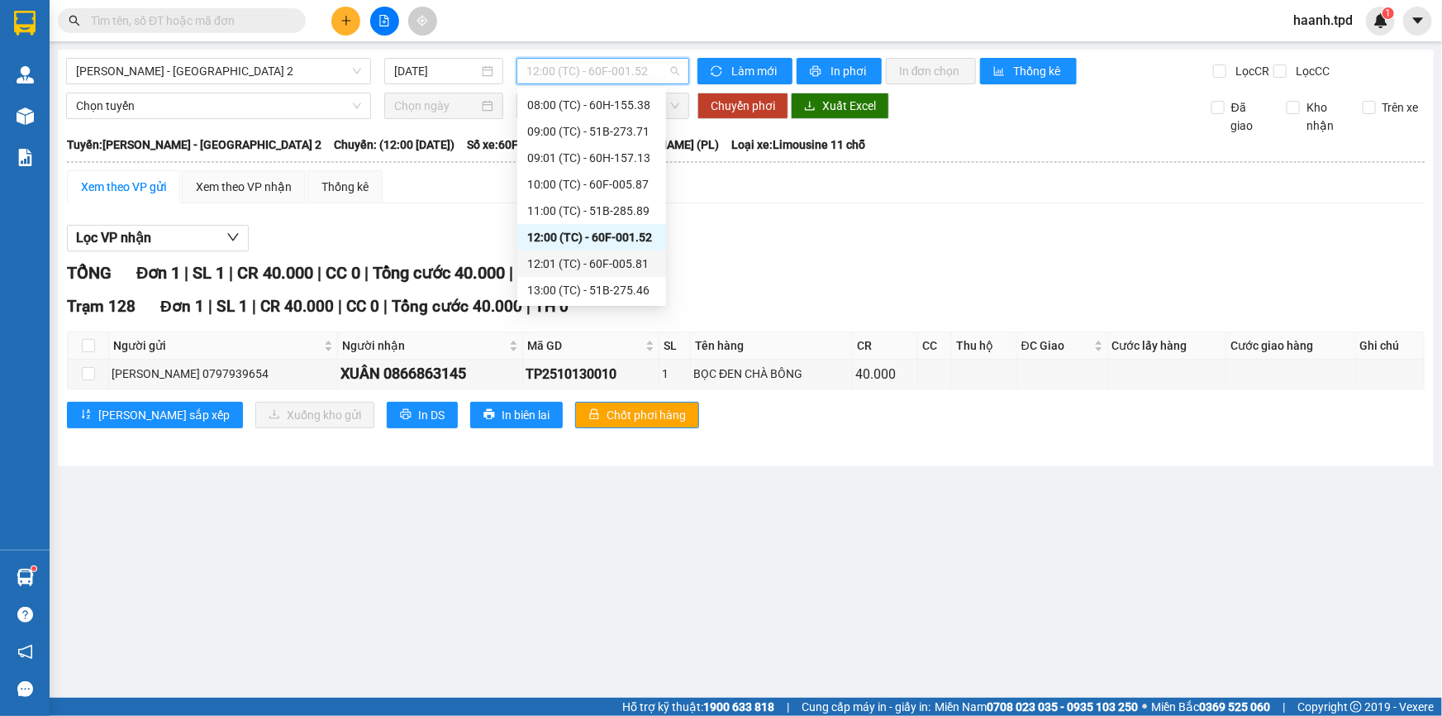
click at [569, 250] on div "12:01 (TC) - 60F-005.81" at bounding box center [591, 263] width 149 height 26
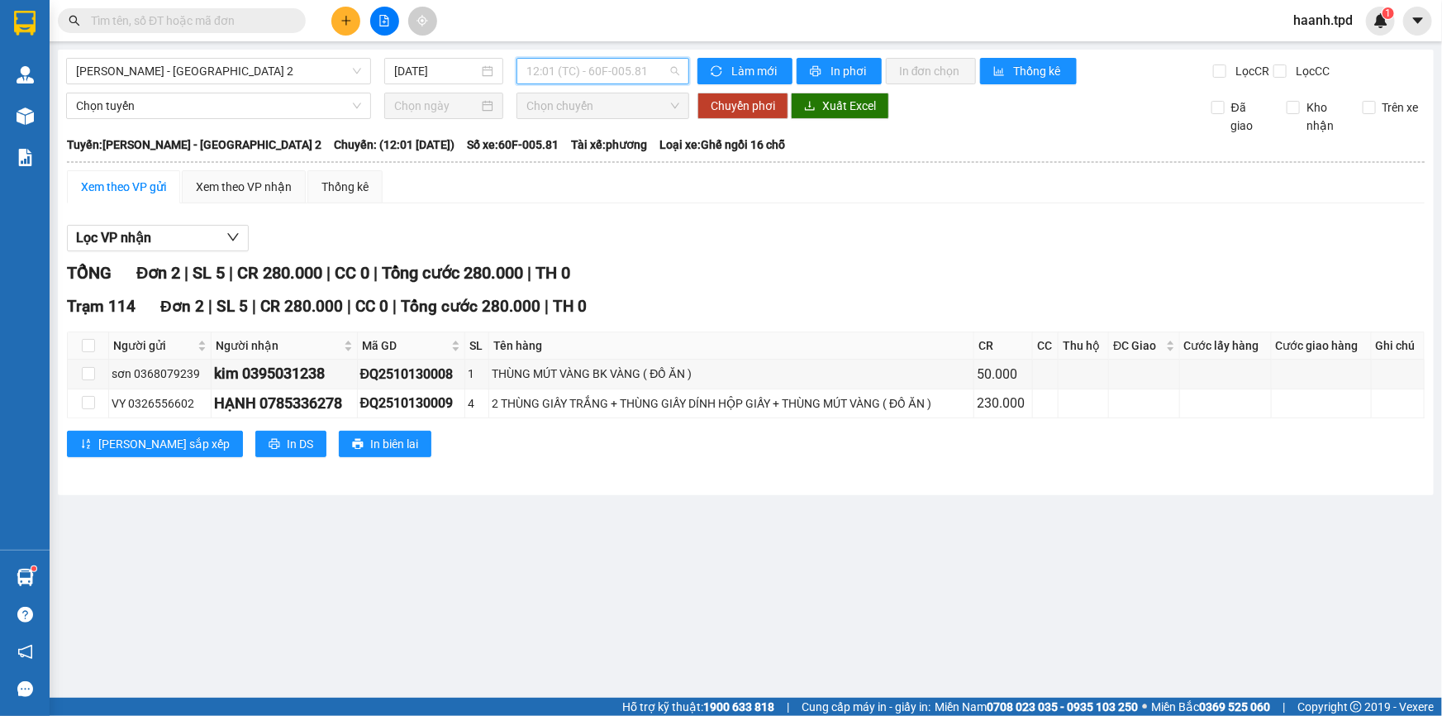
click at [535, 64] on span "12:01 (TC) - 60F-005.81" at bounding box center [602, 71] width 153 height 25
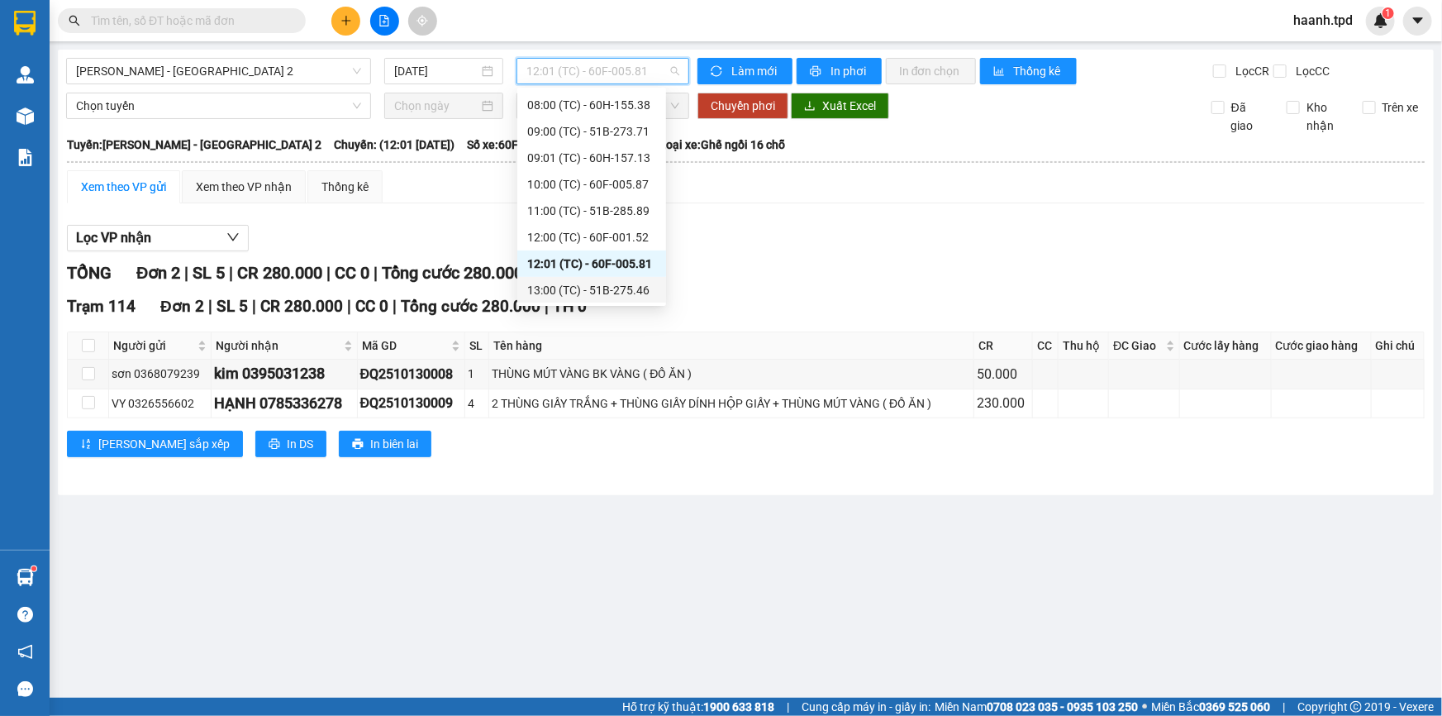
click at [608, 290] on div "13:00 (TC) - 51B-275.46" at bounding box center [591, 290] width 129 height 18
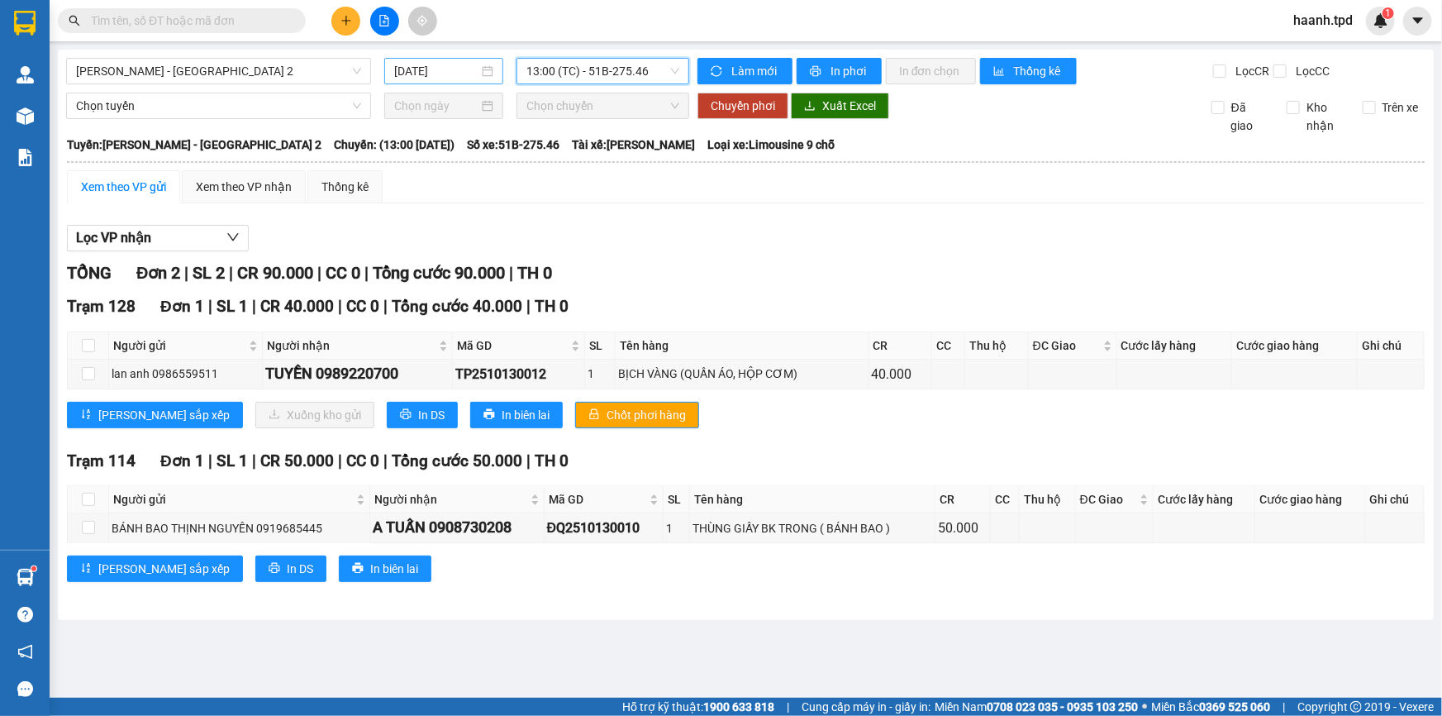
click at [416, 65] on input "[DATE]" at bounding box center [436, 71] width 84 height 18
click at [258, 73] on span "[PERSON_NAME] - [GEOGRAPHIC_DATA] 2" at bounding box center [218, 71] width 285 height 25
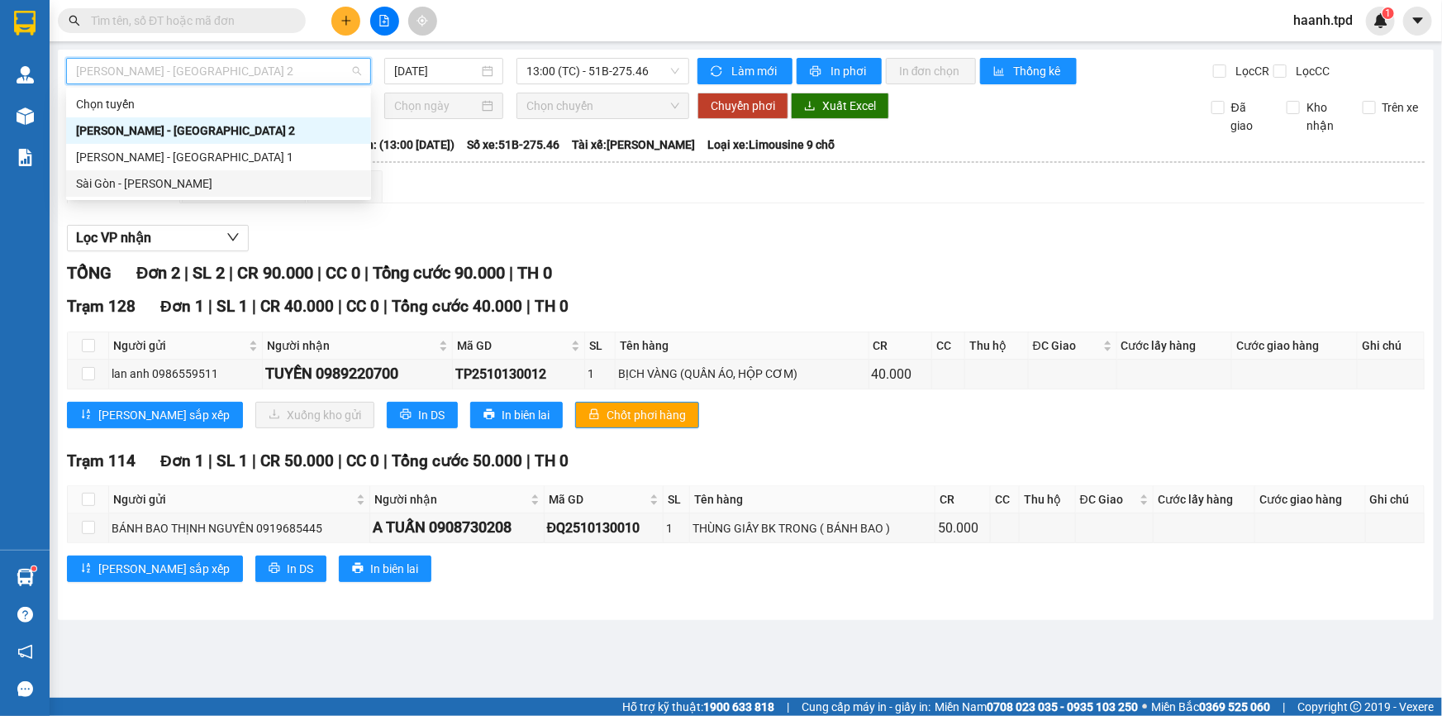
click at [107, 189] on div "Sài Gòn - [PERSON_NAME]" at bounding box center [218, 183] width 285 height 18
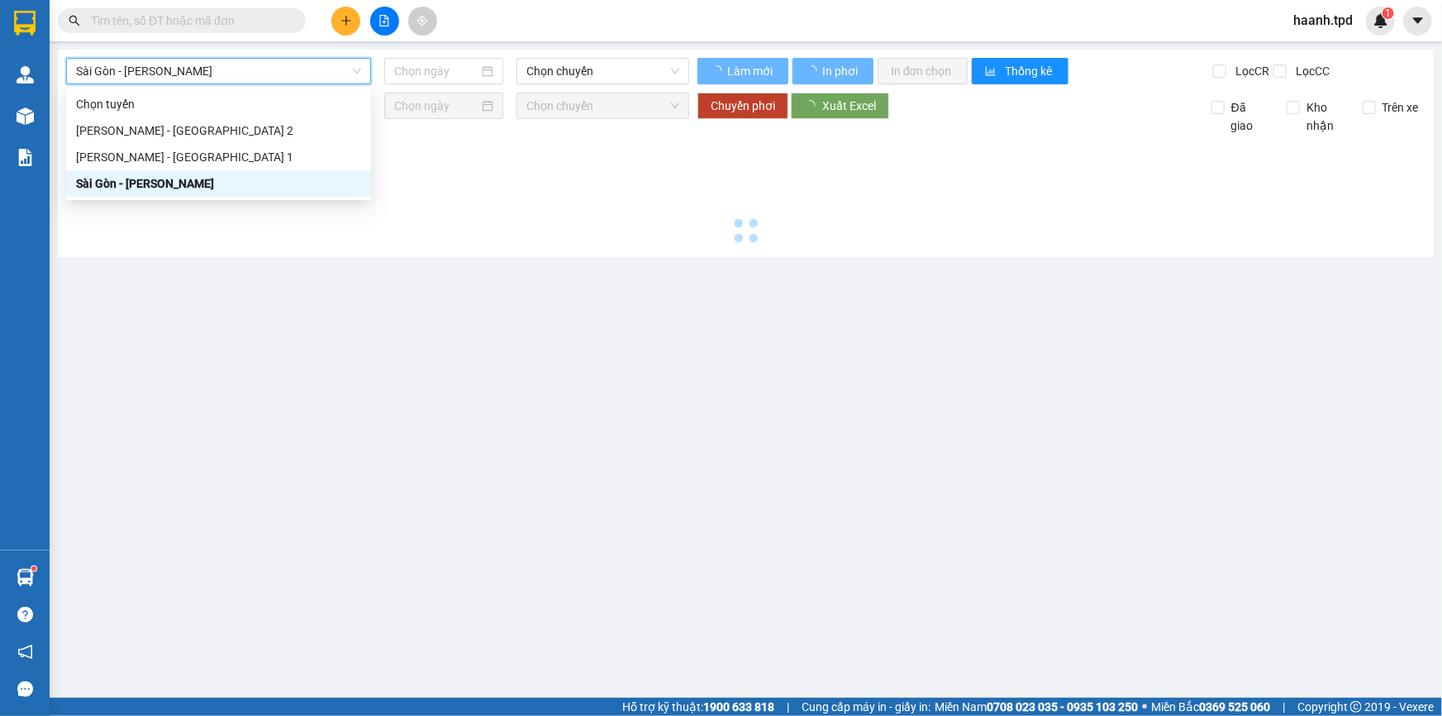
type input "[DATE]"
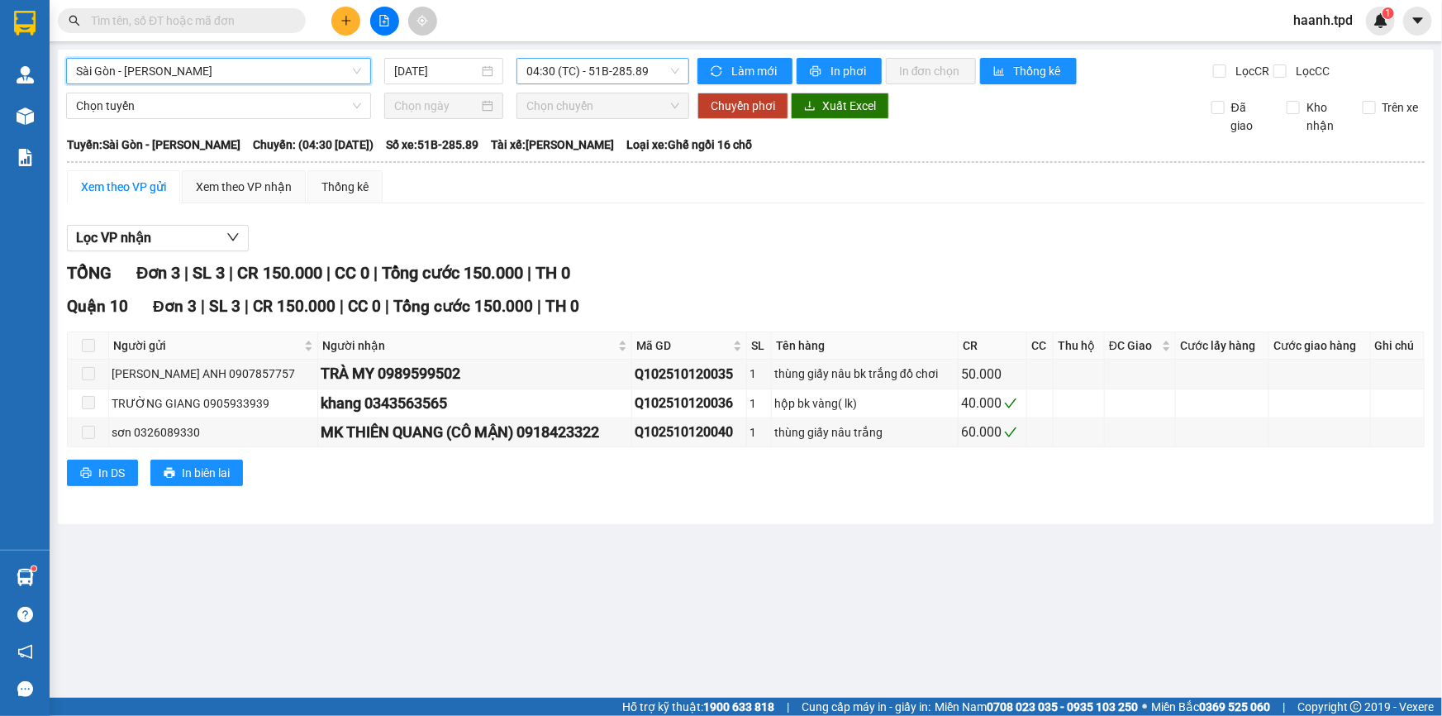
click at [605, 77] on span "04:30 (TC) - 51B-285.89" at bounding box center [602, 71] width 153 height 25
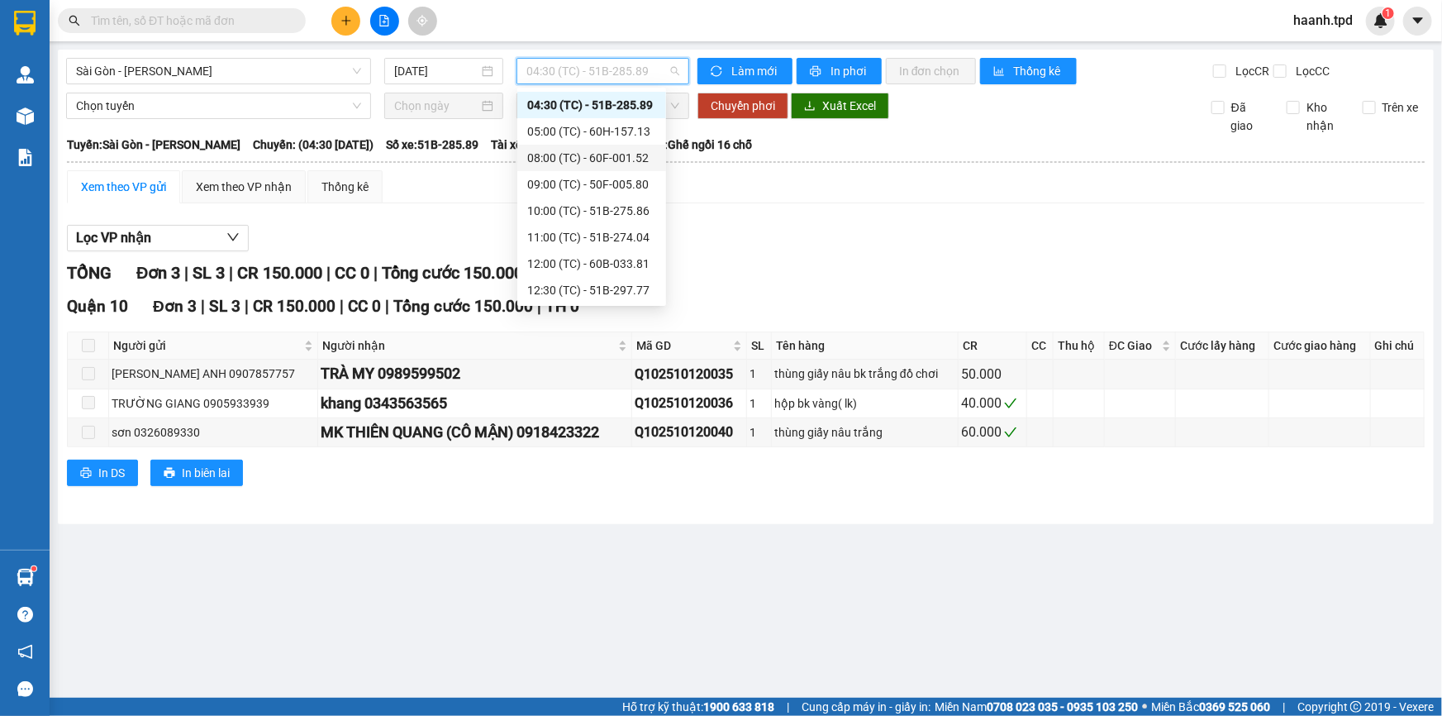
drag, startPoint x: 638, startPoint y: 159, endPoint x: 636, endPoint y: 17, distance: 141.3
click at [635, 41] on body "Kết quả tìm kiếm ( 17 ) Bộ lọc Mã ĐH Trạng thái Món hàng Thu hộ Tổng cước Chưa …" at bounding box center [721, 358] width 1442 height 716
click at [583, 119] on div "05:00 (TC) - 60H-157.13" at bounding box center [591, 131] width 149 height 26
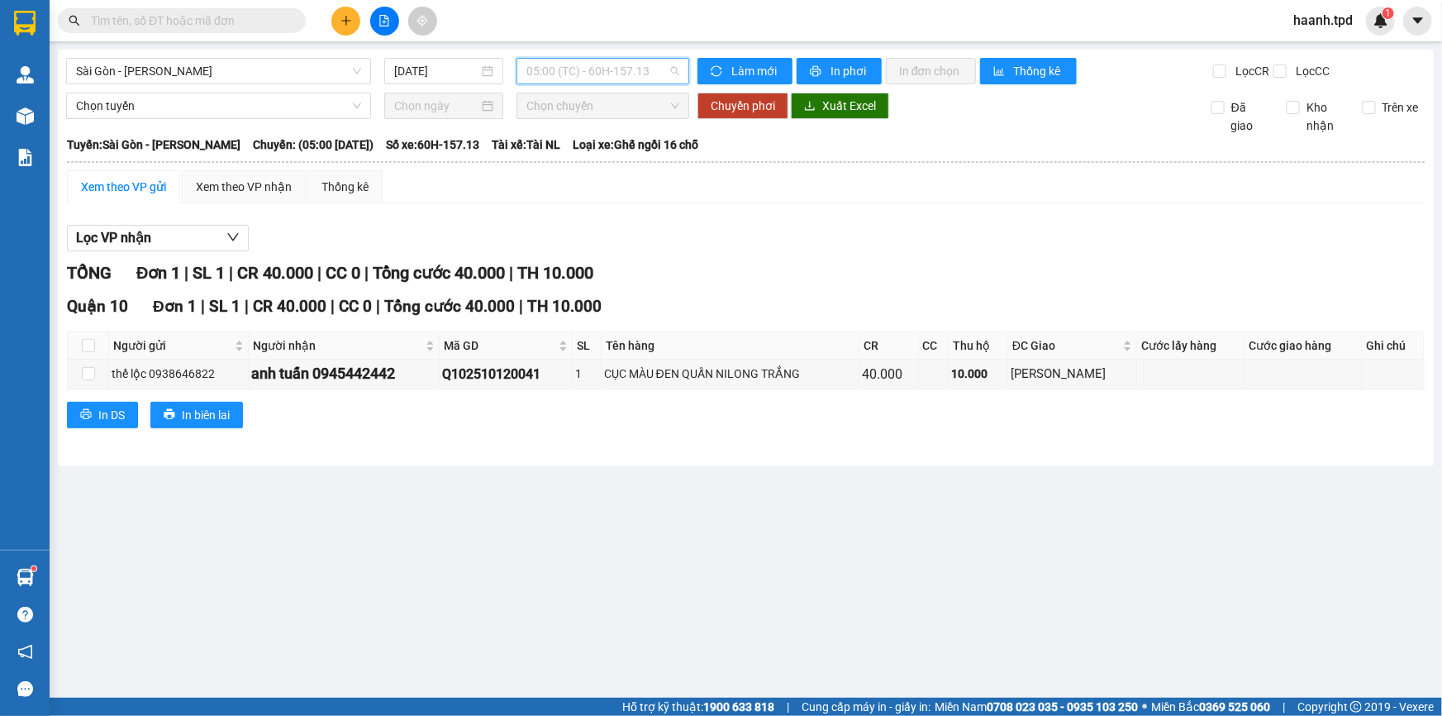
click at [631, 80] on span "05:00 (TC) - 60H-157.13" at bounding box center [602, 71] width 153 height 25
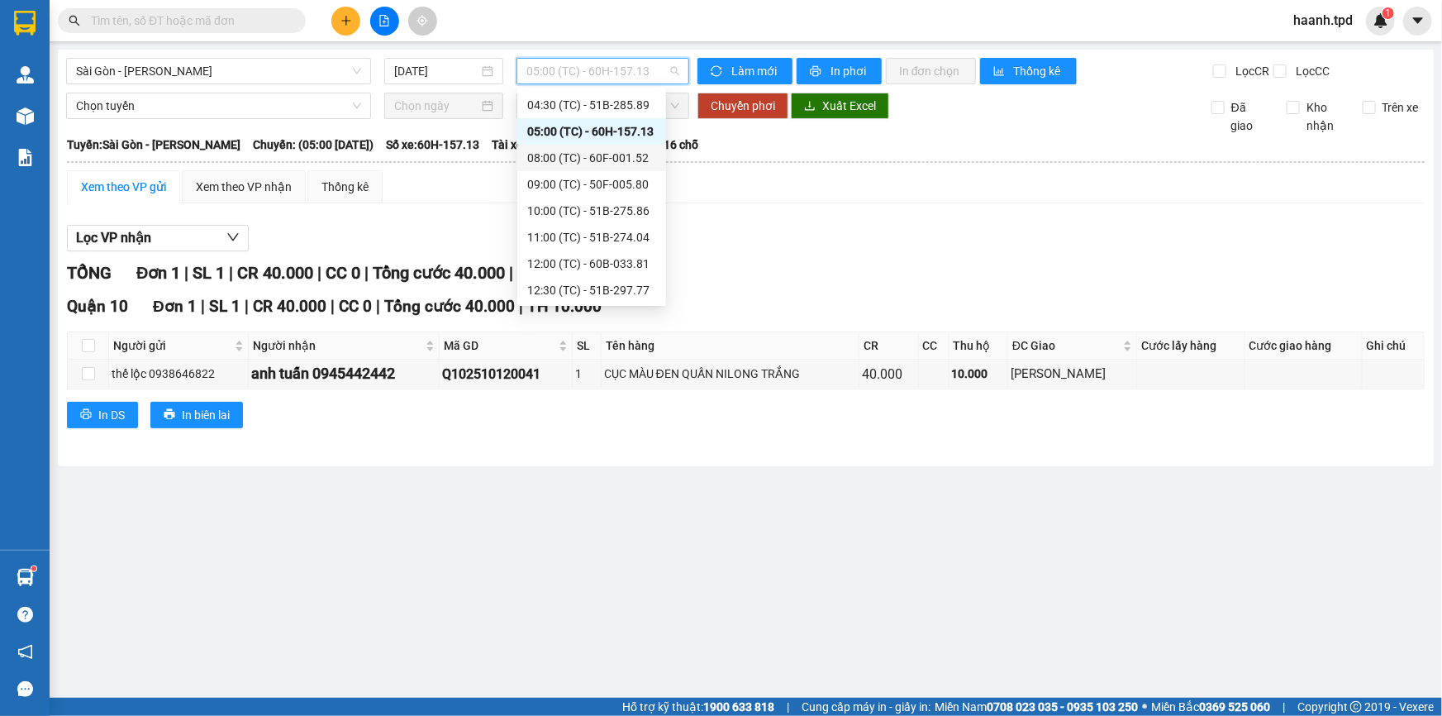
click at [620, 165] on div "08:00 (TC) - 60F-001.52" at bounding box center [591, 158] width 129 height 18
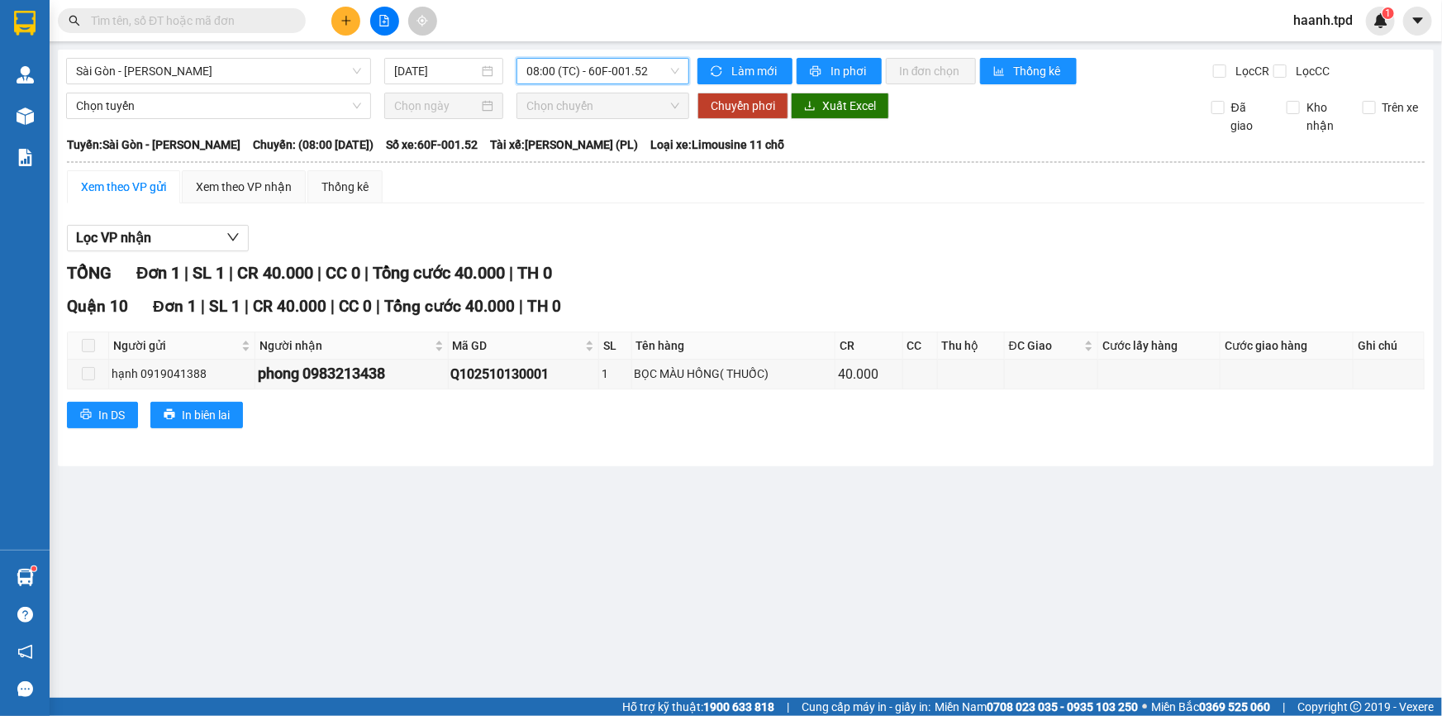
click at [623, 78] on span "08:00 (TC) - 60F-001.52" at bounding box center [602, 71] width 153 height 25
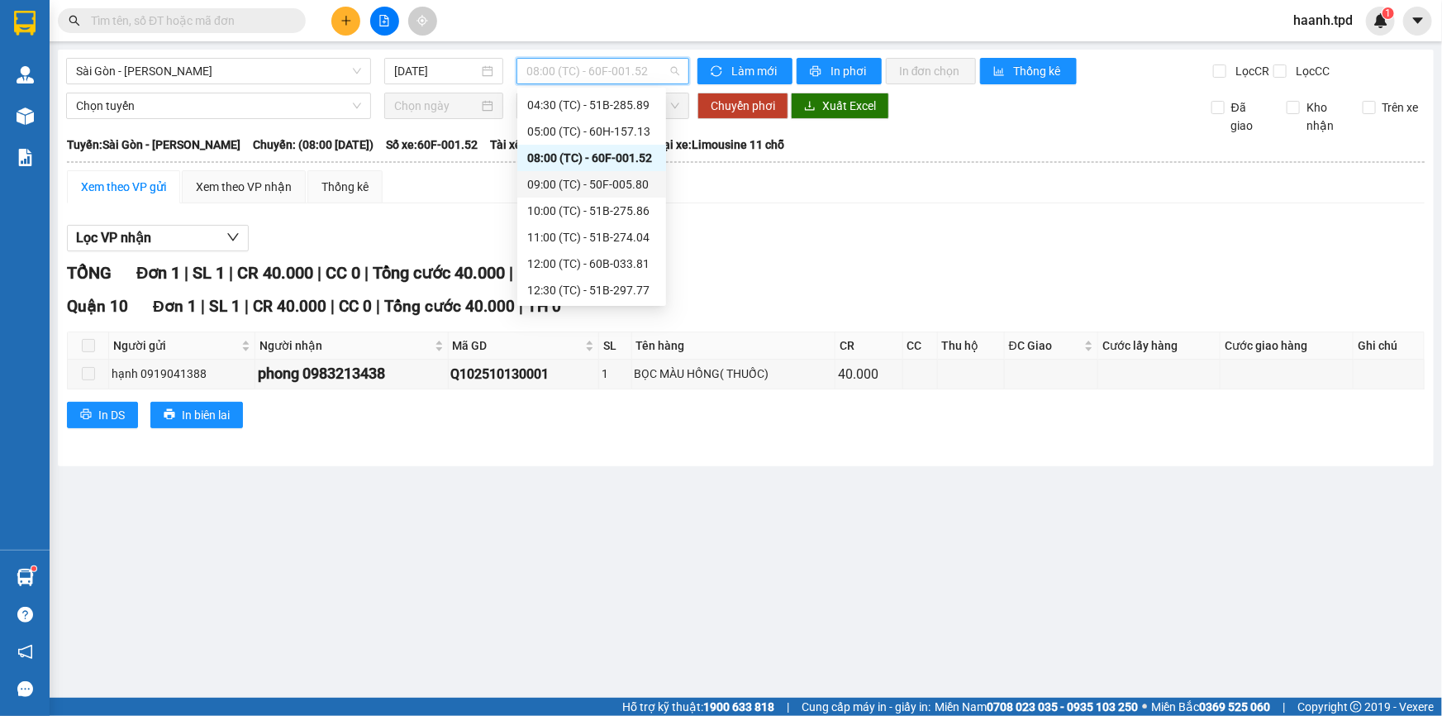
click at [603, 178] on div "09:00 (TC) - 50F-005.80" at bounding box center [591, 184] width 129 height 18
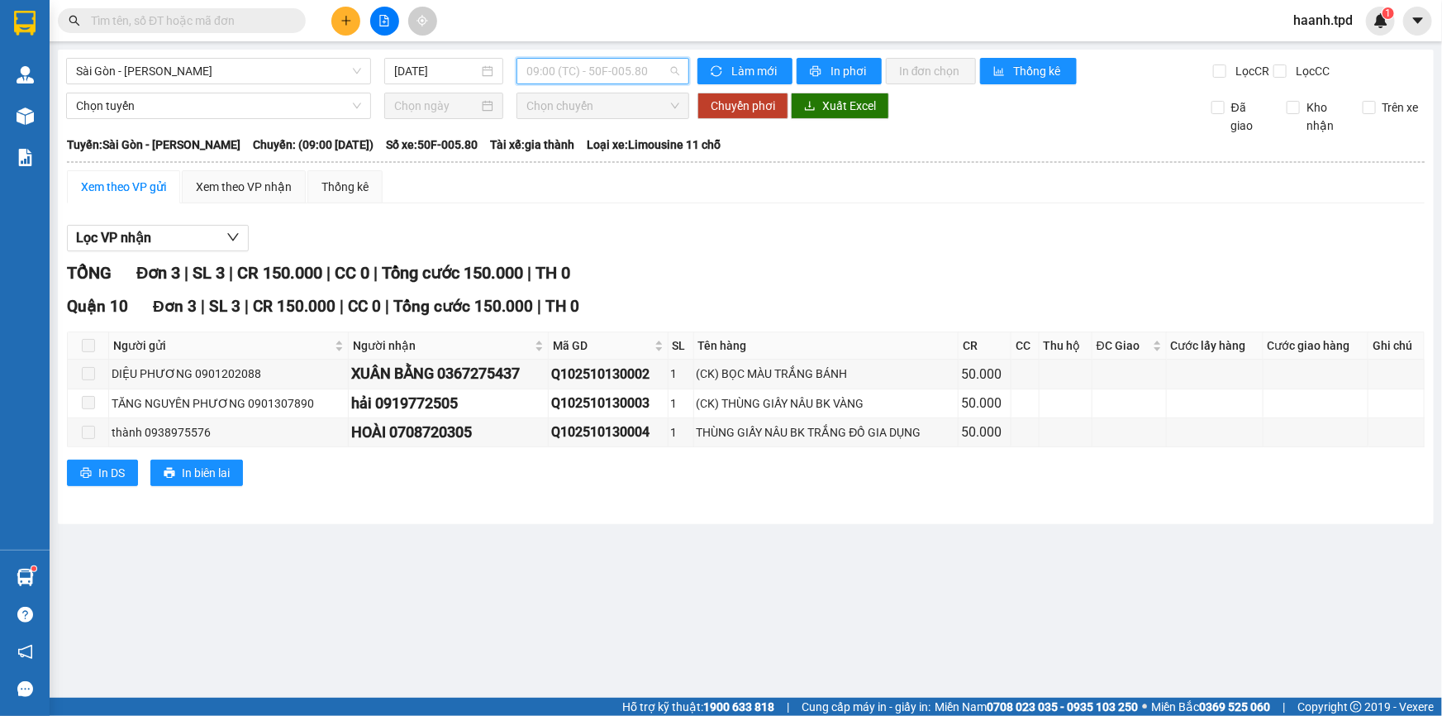
click at [634, 76] on span "09:00 (TC) - 50F-005.80" at bounding box center [602, 71] width 153 height 25
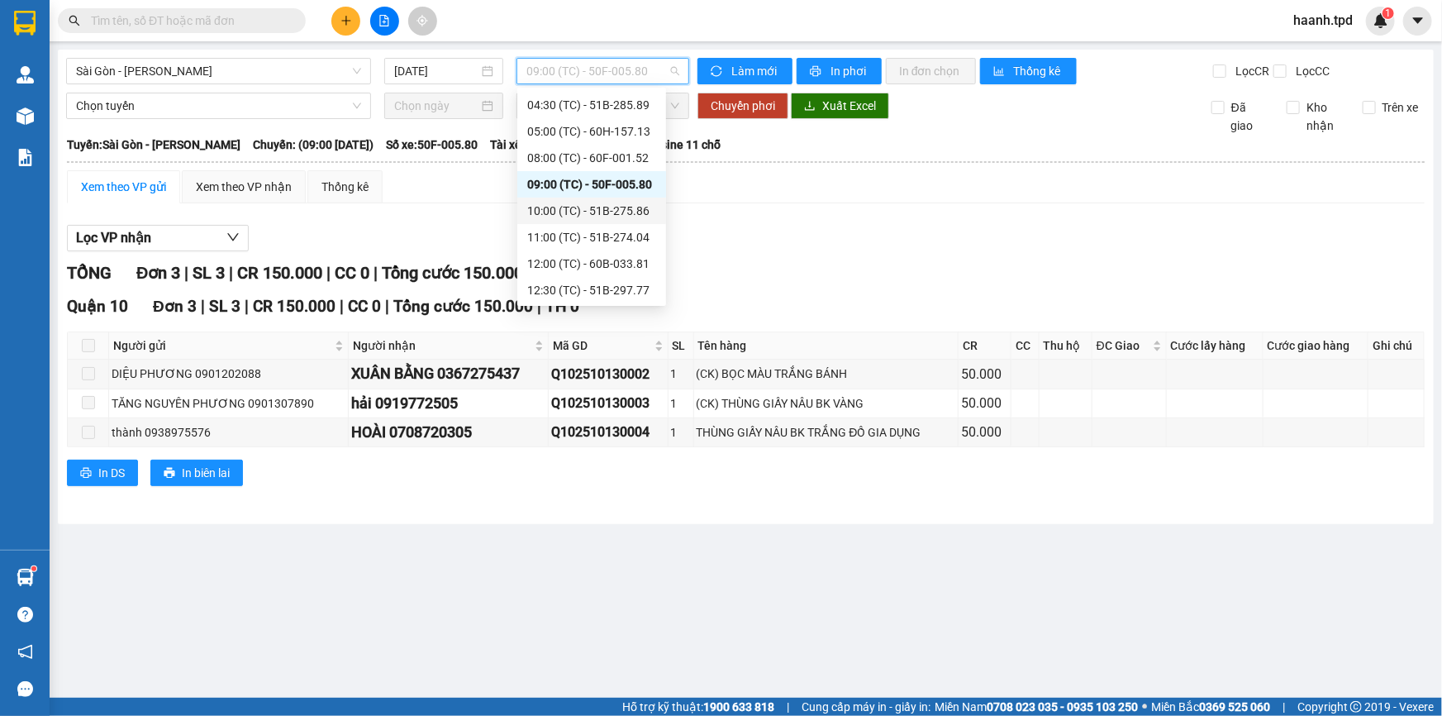
click at [608, 207] on div "10:00 (TC) - 51B-275.86" at bounding box center [591, 211] width 129 height 18
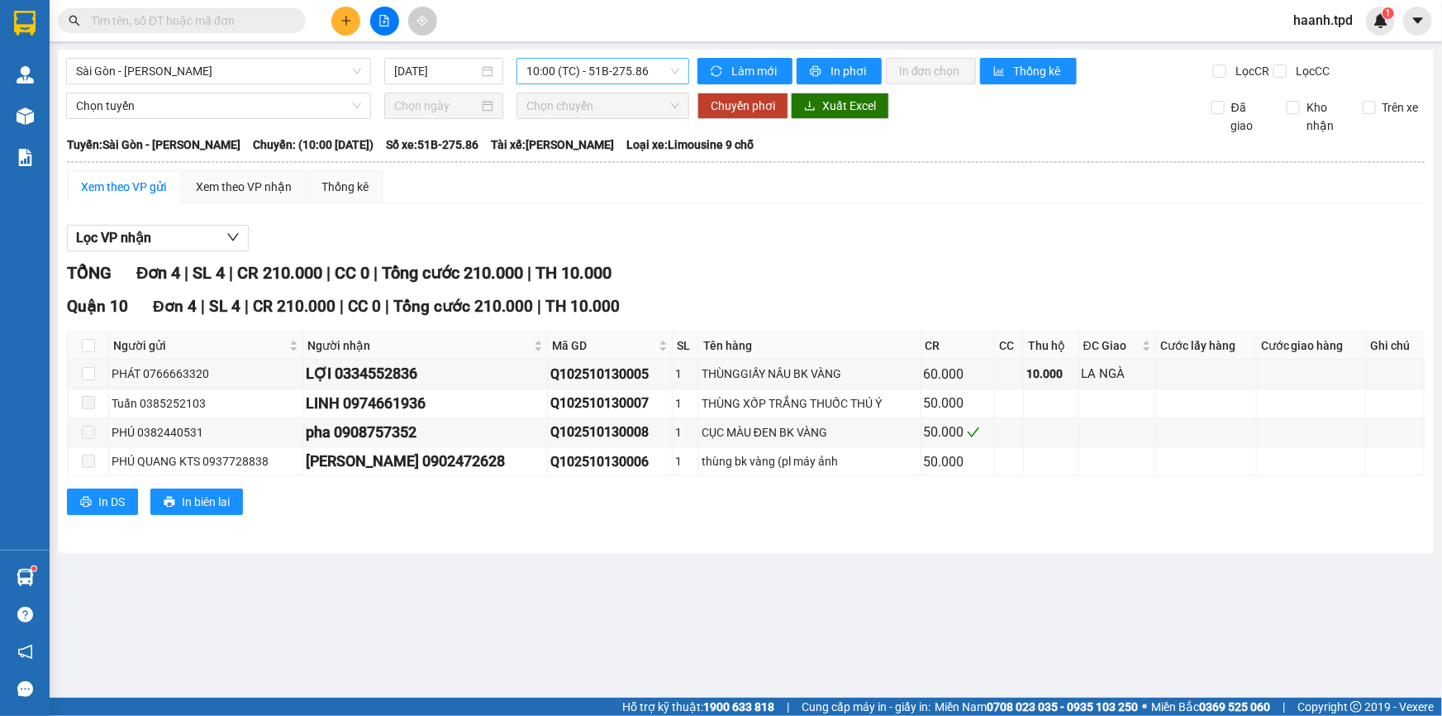
click at [603, 69] on span "10:00 (TC) - 51B-275.86" at bounding box center [602, 71] width 153 height 25
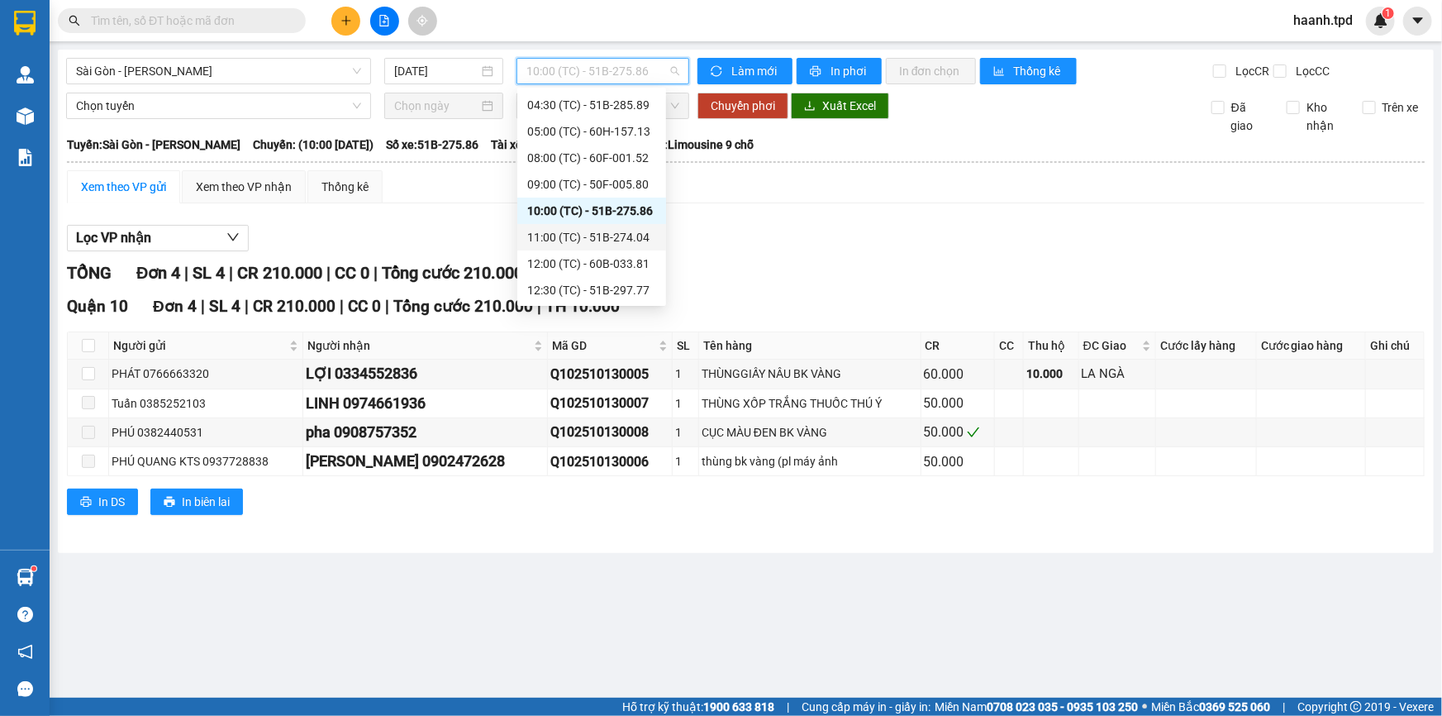
click at [593, 238] on div "11:00 (TC) - 51B-274.04" at bounding box center [591, 237] width 129 height 18
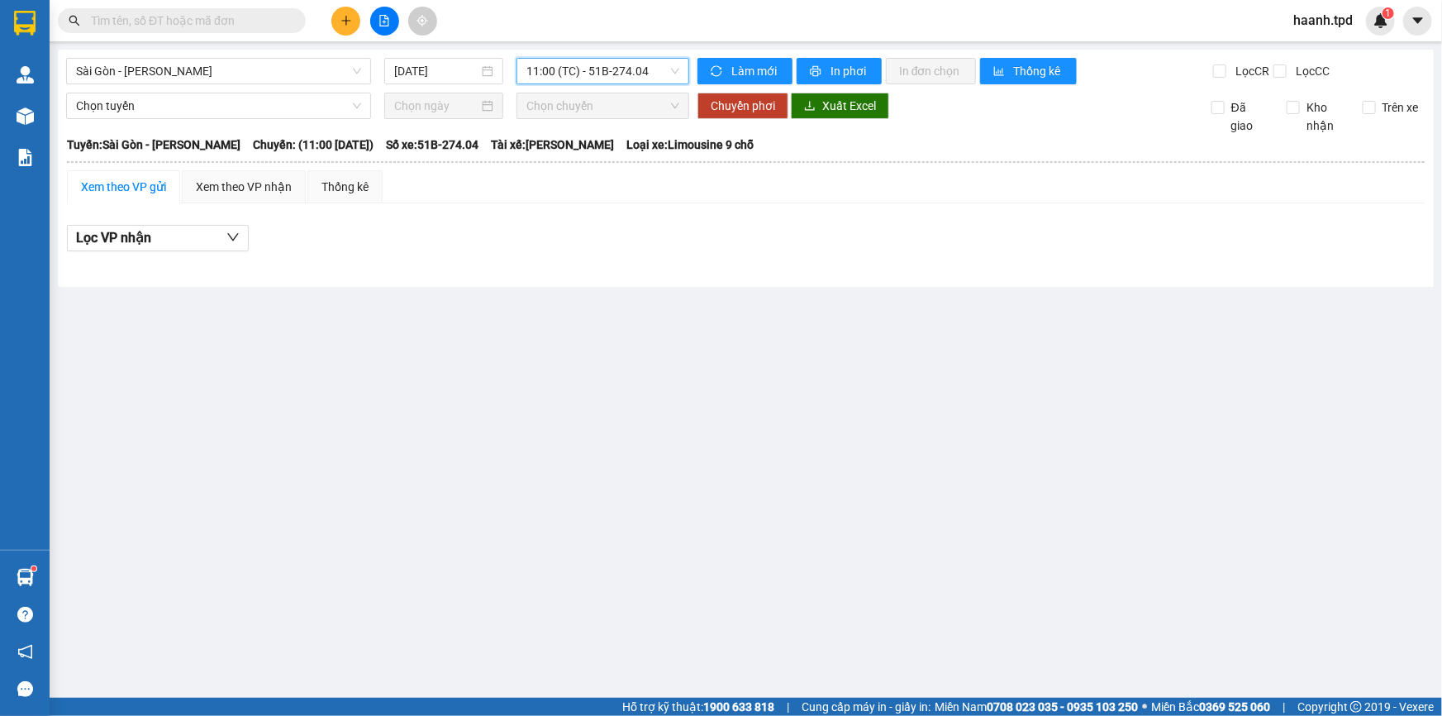
click at [623, 76] on span "11:00 (TC) - 51B-274.04" at bounding box center [602, 71] width 153 height 25
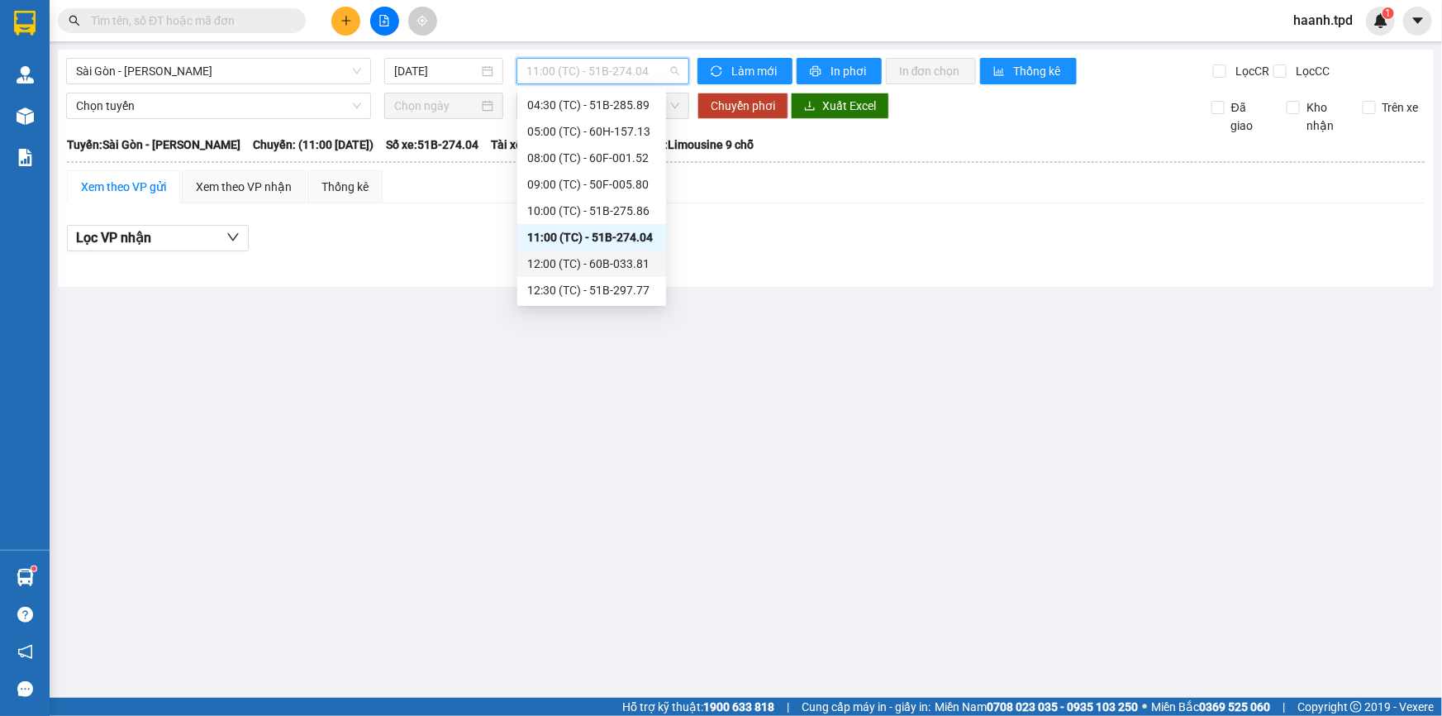
click at [616, 262] on div "12:00 (TC) - 60B-033.81" at bounding box center [591, 264] width 129 height 18
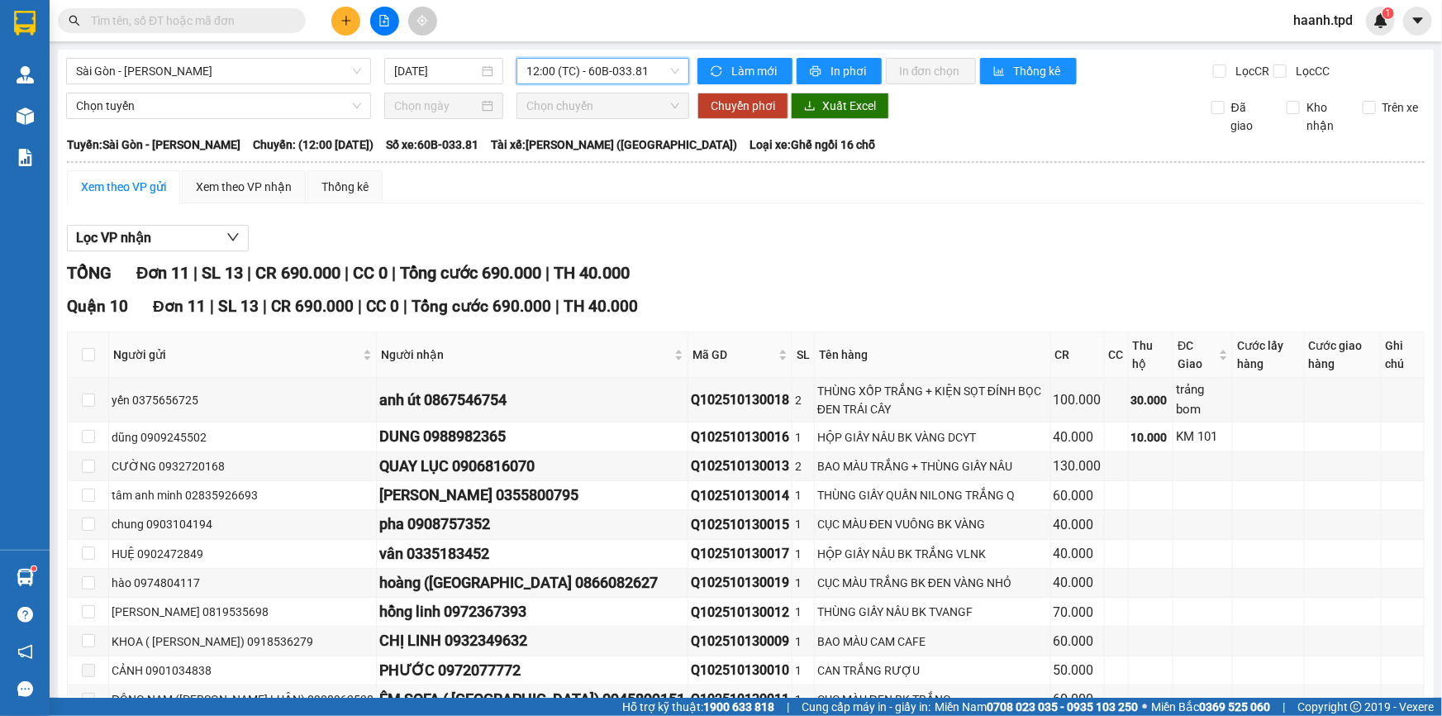
click at [628, 72] on span "12:00 (TC) - 60B-033.81" at bounding box center [602, 71] width 153 height 25
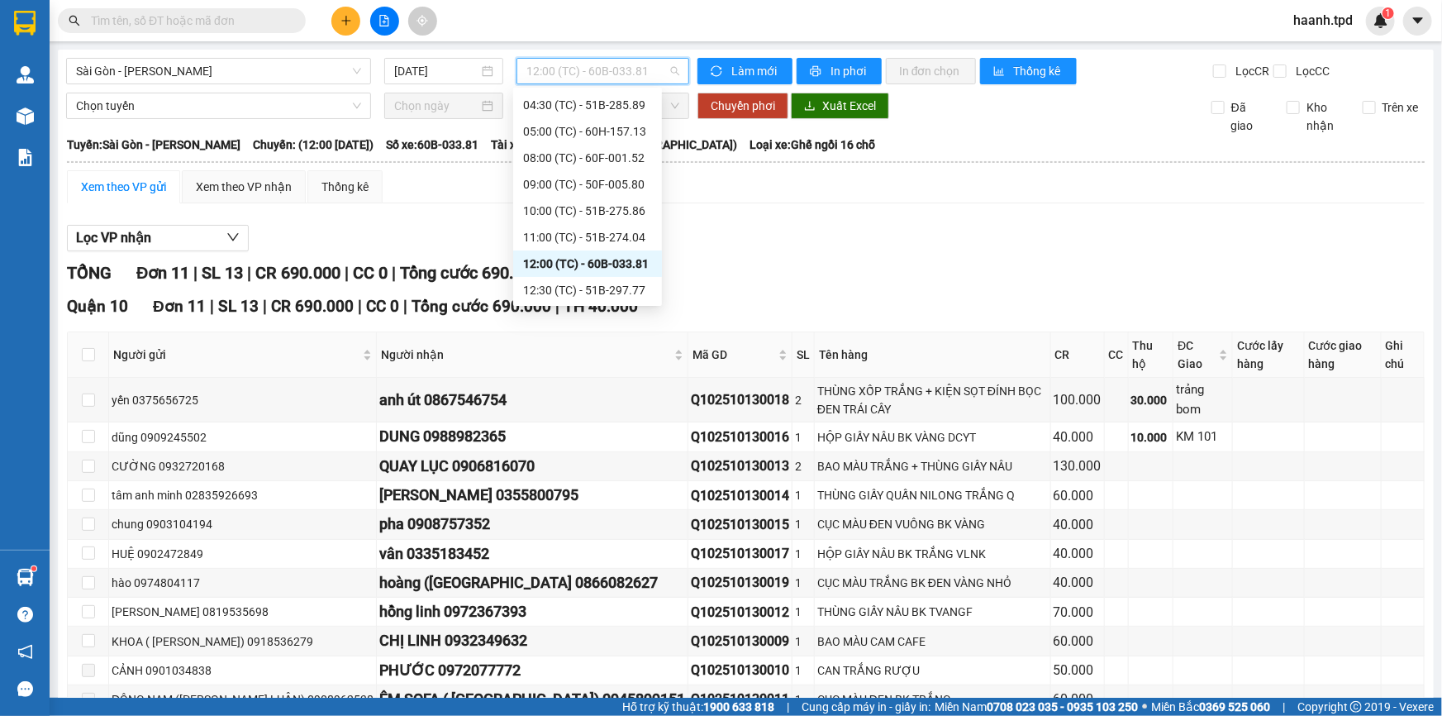
scroll to position [52, 0]
click at [571, 264] on div "12:30 (TC) - 51B-297.77" at bounding box center [587, 264] width 129 height 18
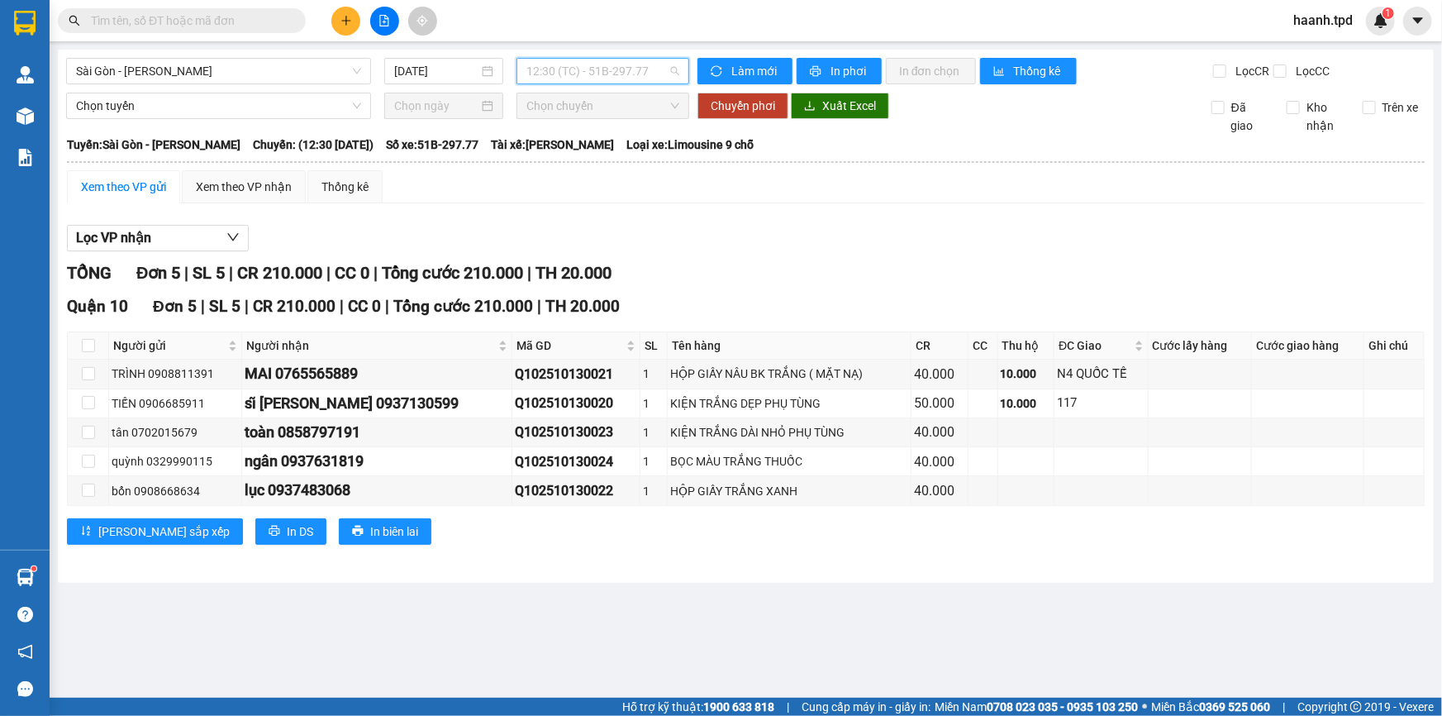
click at [584, 68] on span "12:30 (TC) - 51B-297.77" at bounding box center [602, 71] width 153 height 25
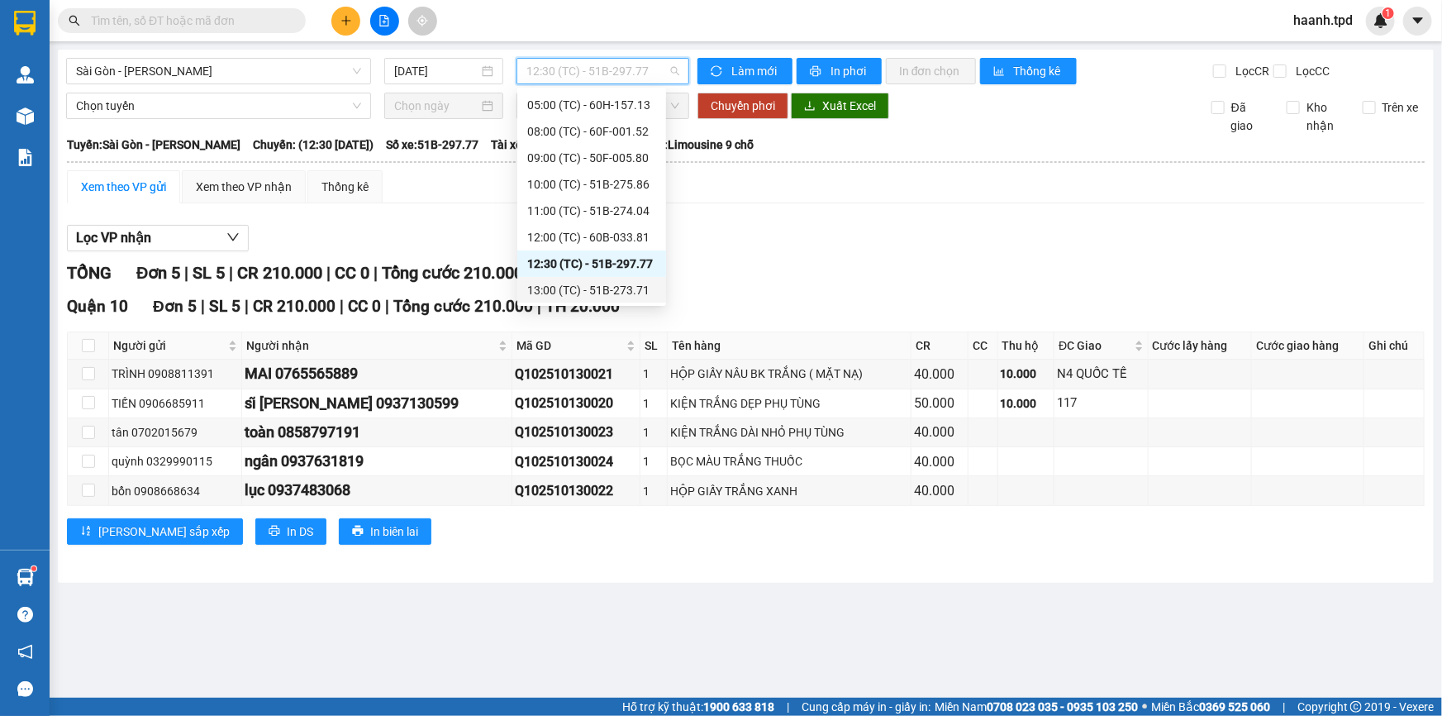
click at [576, 289] on div "13:00 (TC) - 51B-273.71" at bounding box center [591, 290] width 129 height 18
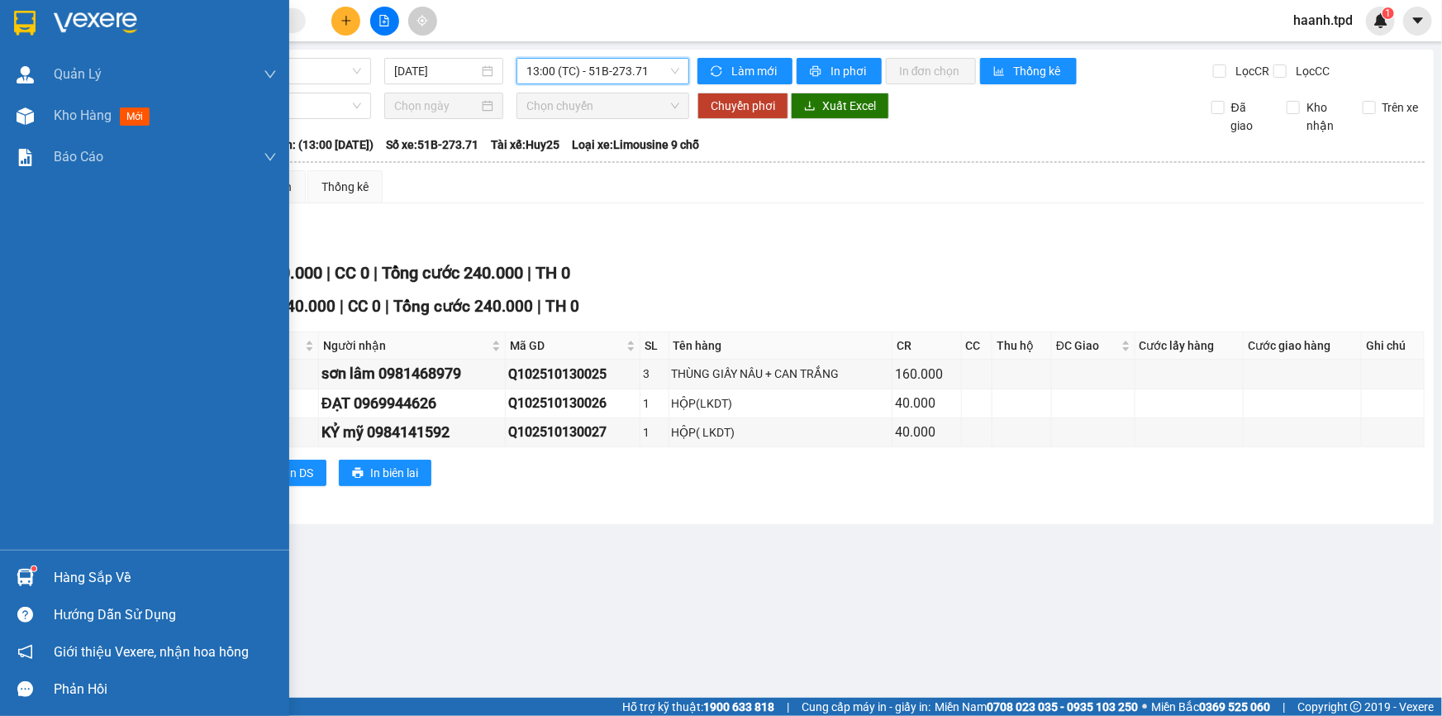
click at [119, 583] on div "Hàng sắp về" at bounding box center [165, 577] width 223 height 25
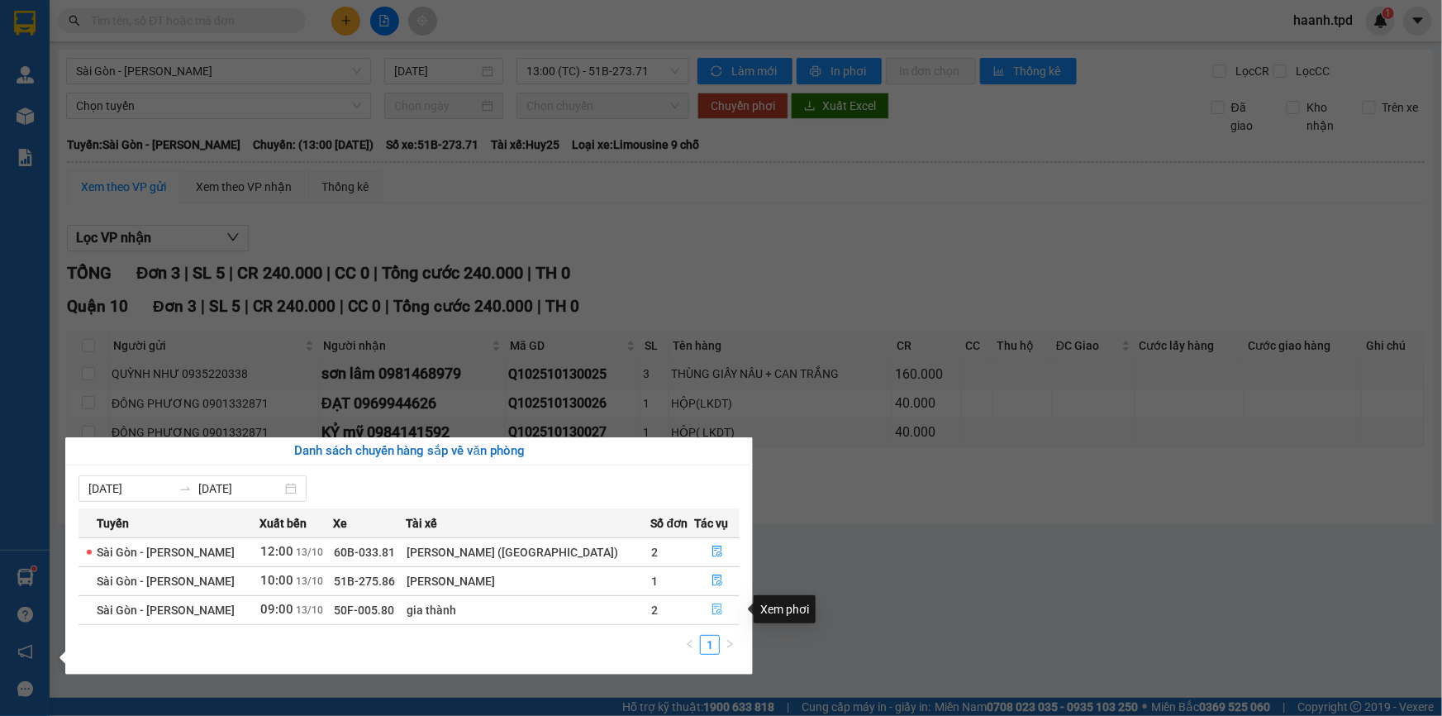
click at [702, 602] on button "button" at bounding box center [717, 610] width 44 height 26
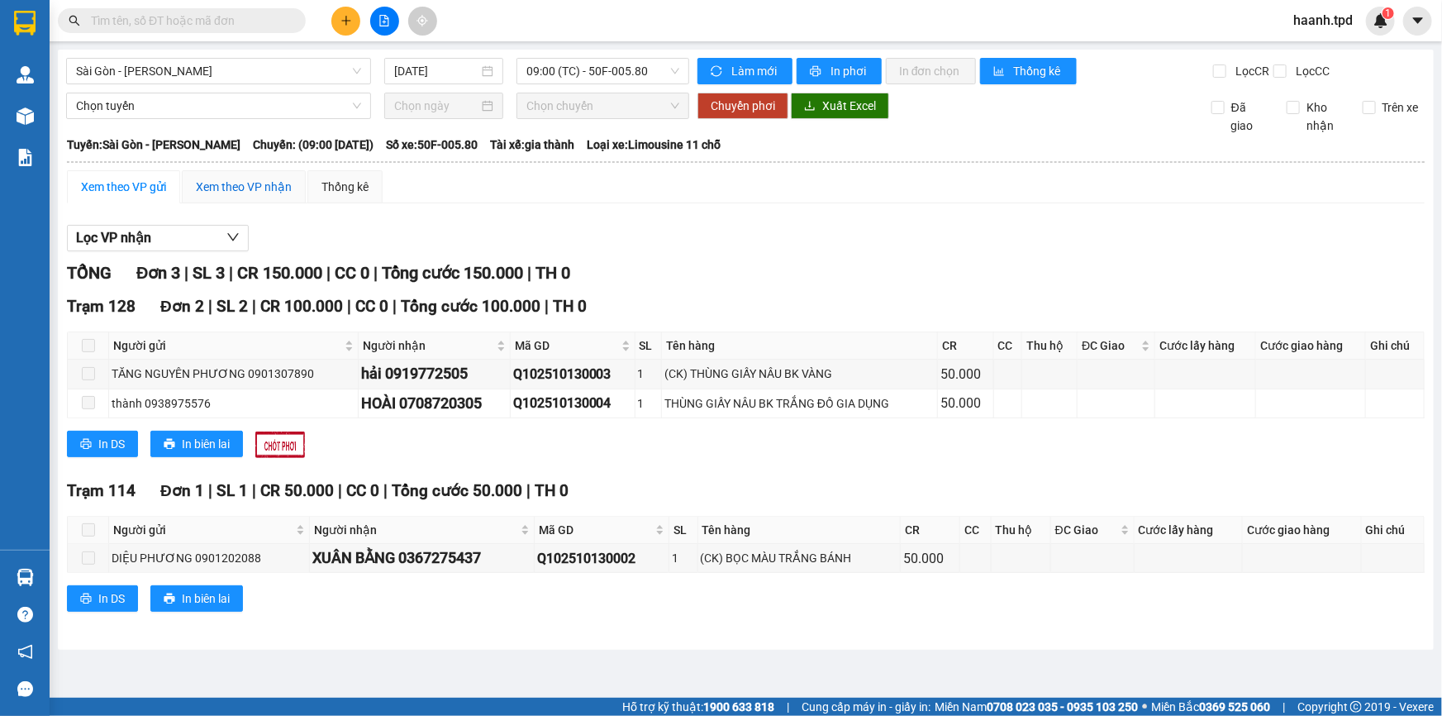
click at [232, 181] on div "Xem theo VP nhận" at bounding box center [244, 187] width 96 height 18
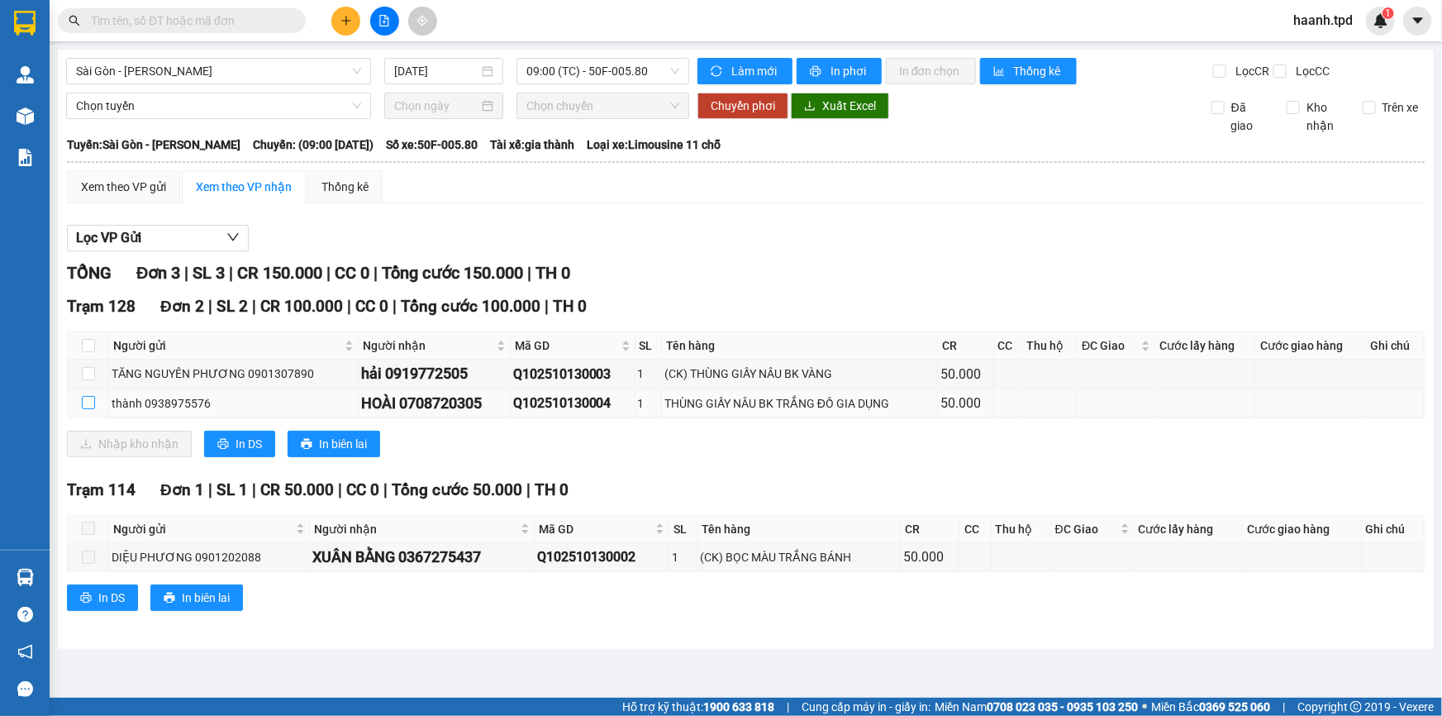
drag, startPoint x: 90, startPoint y: 402, endPoint x: 101, endPoint y: 400, distance: 11.0
click at [90, 402] on input "checkbox" at bounding box center [88, 402] width 13 height 13
checkbox input "true"
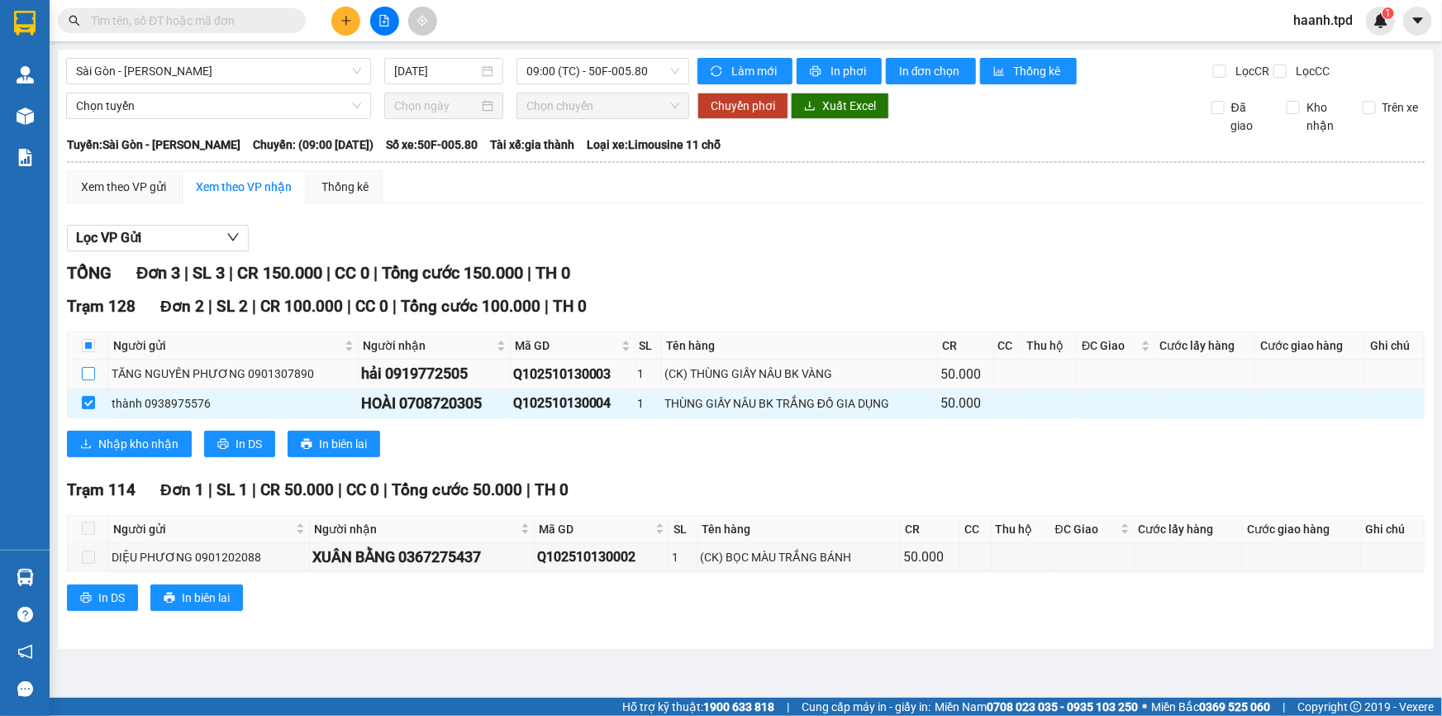
click at [89, 378] on input "checkbox" at bounding box center [88, 373] width 13 height 13
checkbox input "true"
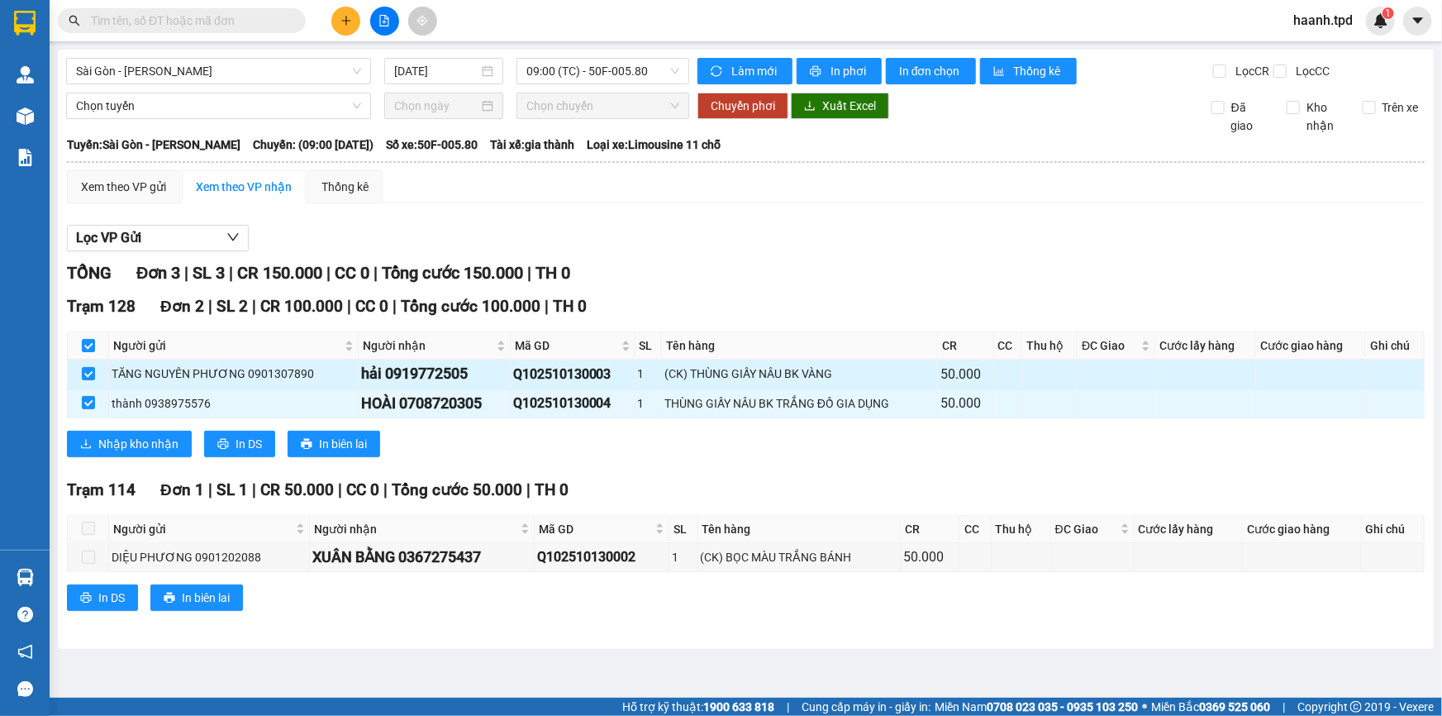
checkbox input "true"
click at [859, 280] on div "TỔNG Đơn 3 | SL 3 | CR 150.000 | CC 0 | Tổng cước 150.000 | TH 0" at bounding box center [746, 273] width 1358 height 26
click at [172, 443] on span "Nhập kho nhận" at bounding box center [138, 444] width 80 height 18
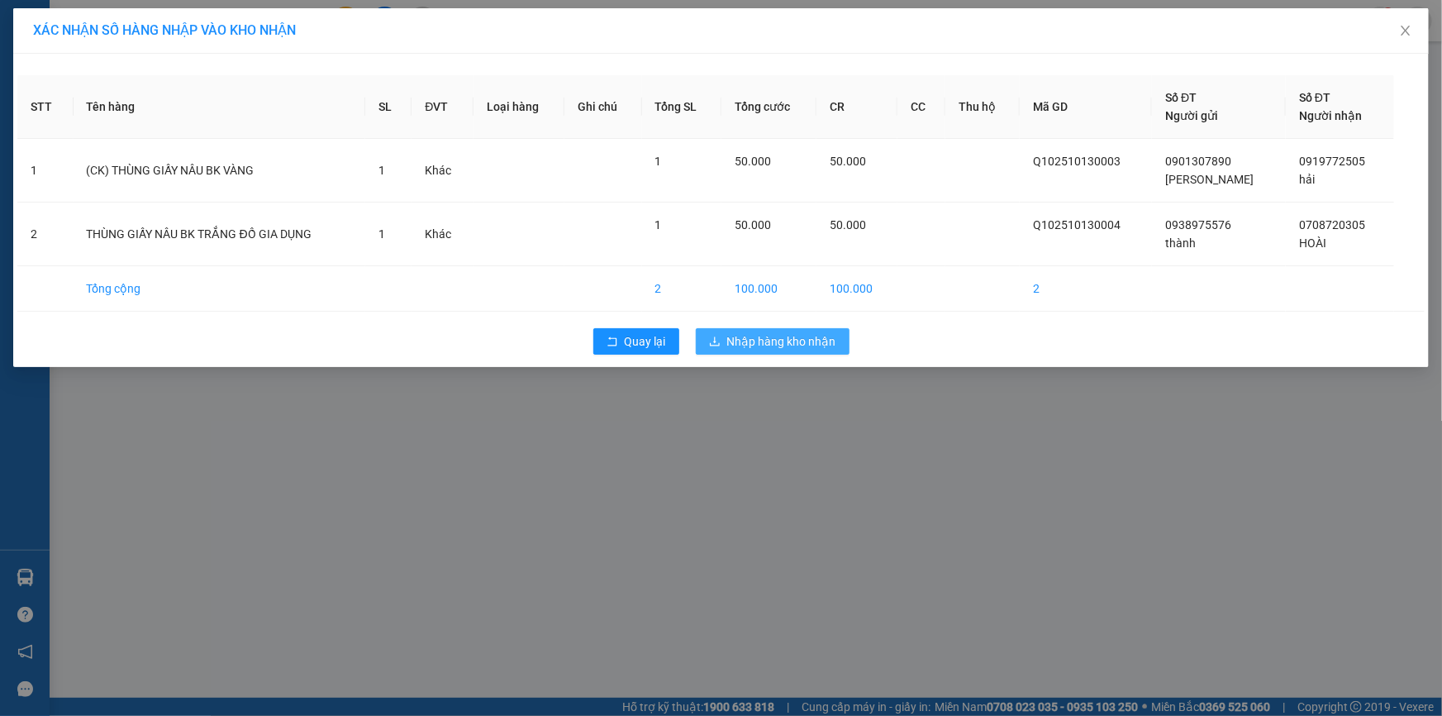
click at [745, 335] on span "Nhập hàng kho nhận" at bounding box center [781, 341] width 109 height 18
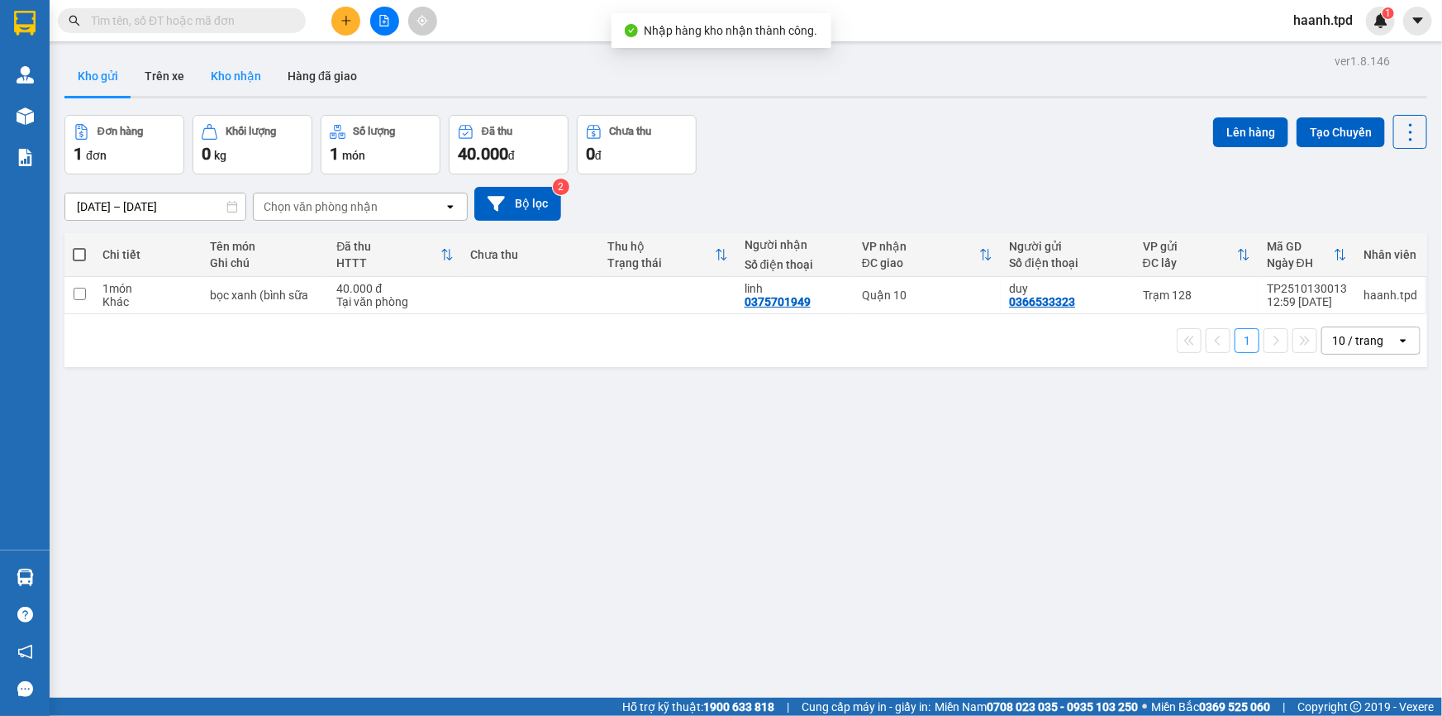
click at [264, 71] on button "Kho nhận" at bounding box center [236, 76] width 77 height 40
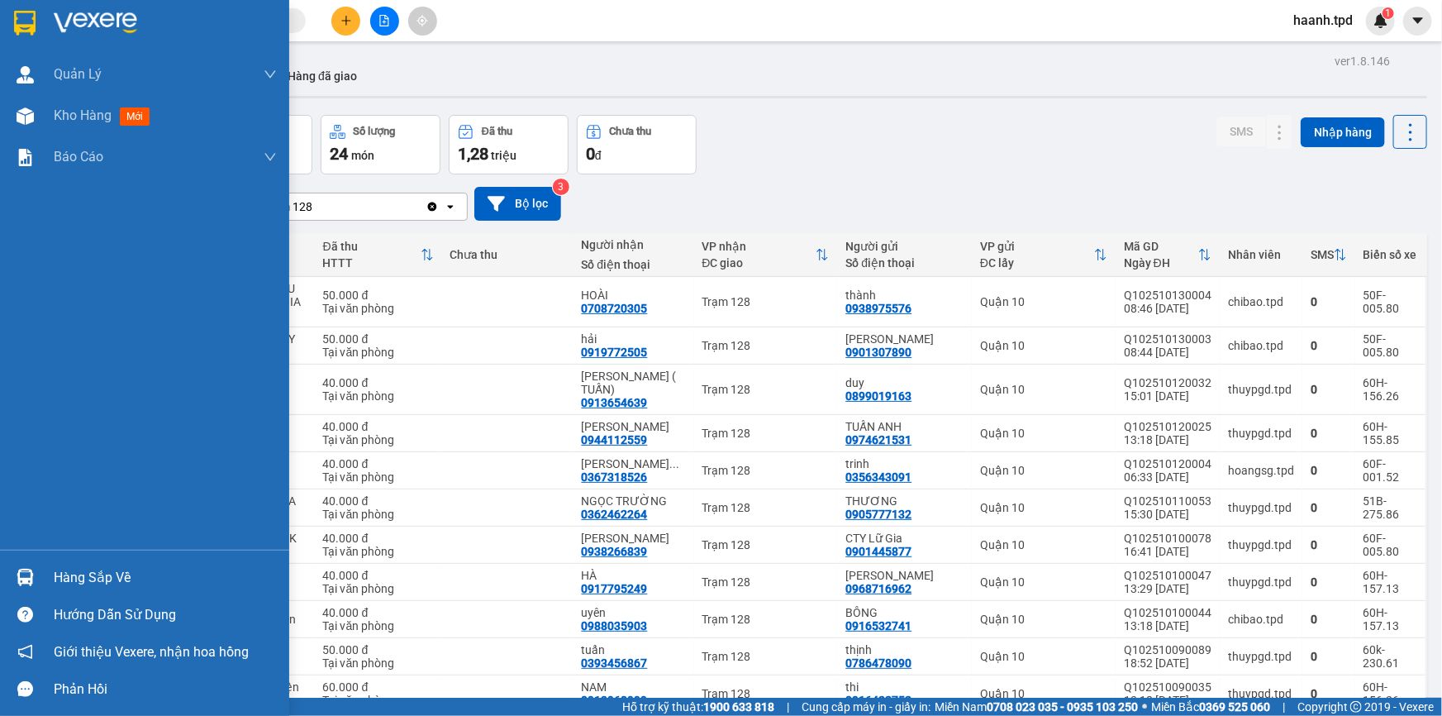
click at [69, 580] on div "Hàng sắp về" at bounding box center [165, 577] width 223 height 25
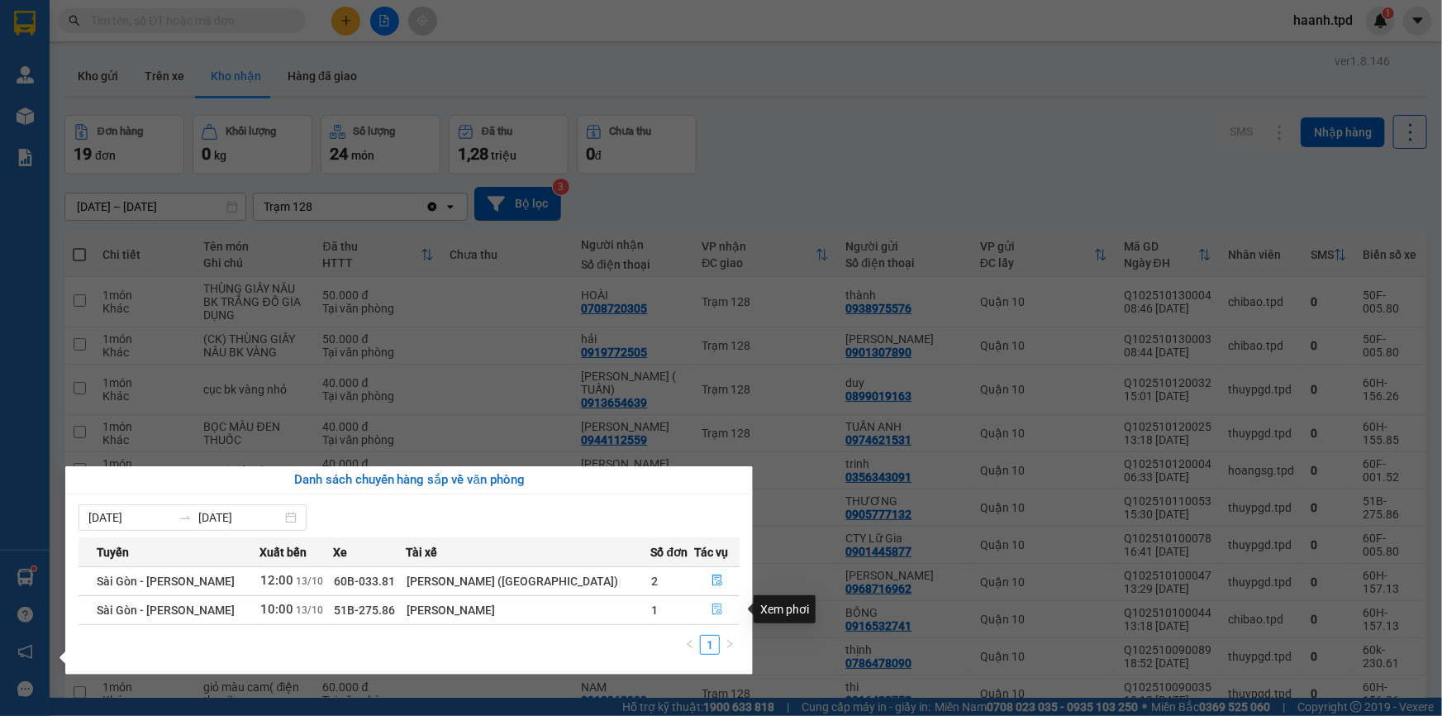
click at [712, 604] on icon "file-done" at bounding box center [718, 609] width 12 height 12
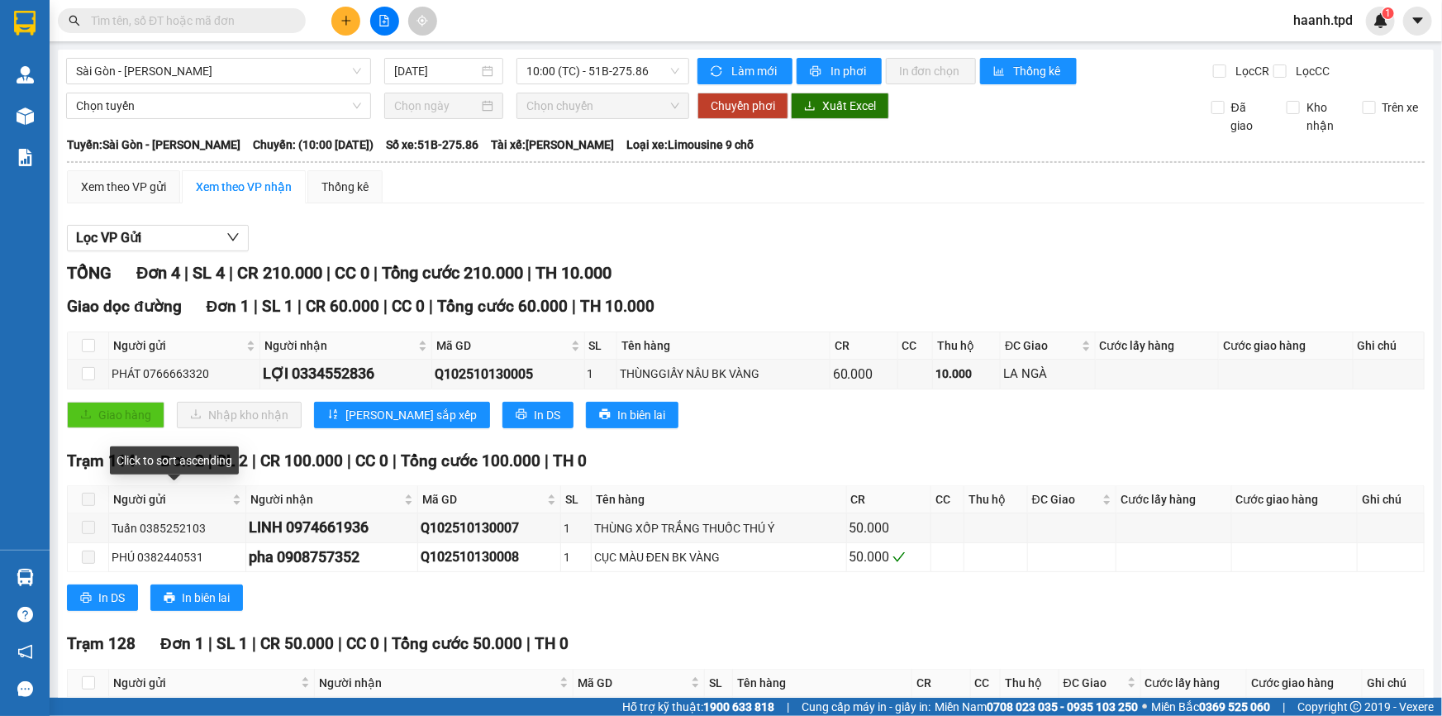
scroll to position [112, 0]
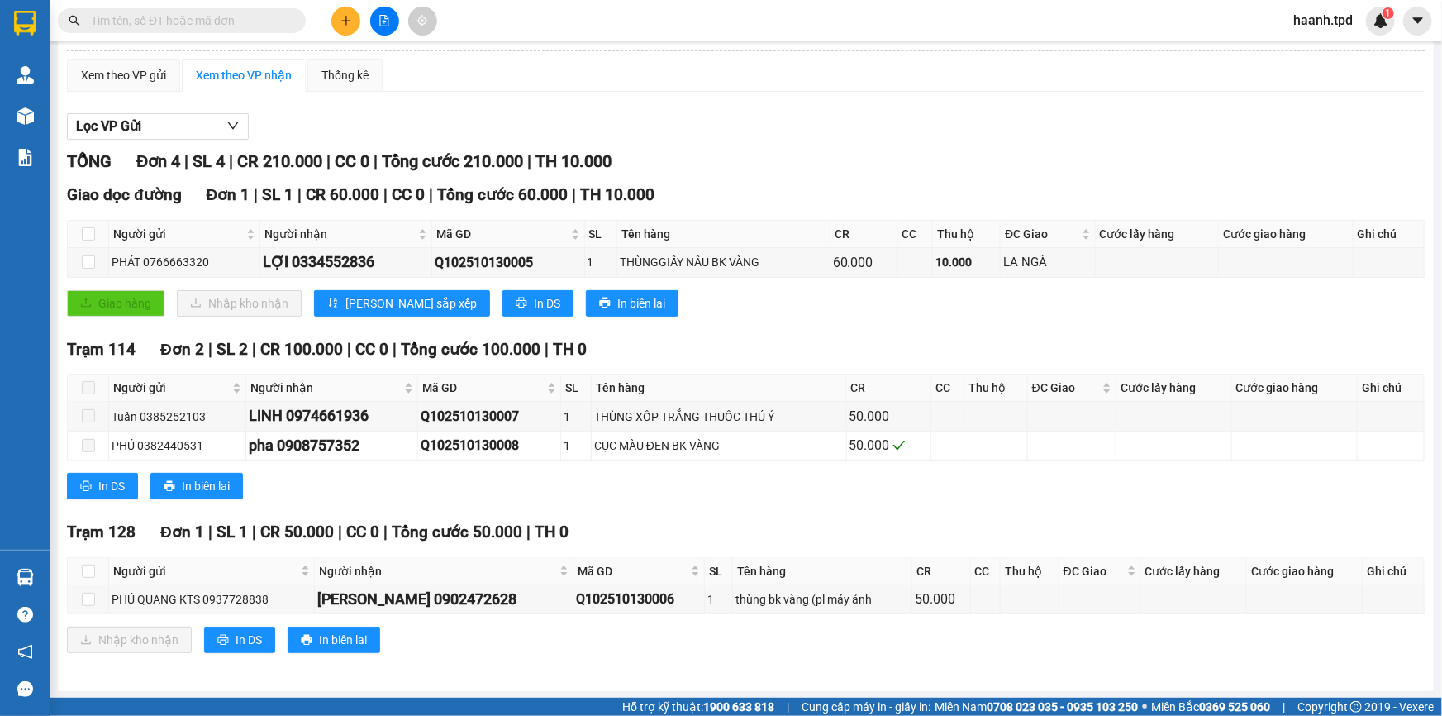
drag, startPoint x: 564, startPoint y: 474, endPoint x: 1162, endPoint y: 331, distance: 615.3
click at [1162, 331] on div "TỔNG Đơn 4 | SL 4 | CR 210.000 | CC 0 | Tổng cước 210.000 | TH 10.000 Giao dọc …" at bounding box center [746, 411] width 1358 height 525
click at [84, 593] on input "checkbox" at bounding box center [88, 599] width 13 height 13
checkbox input "true"
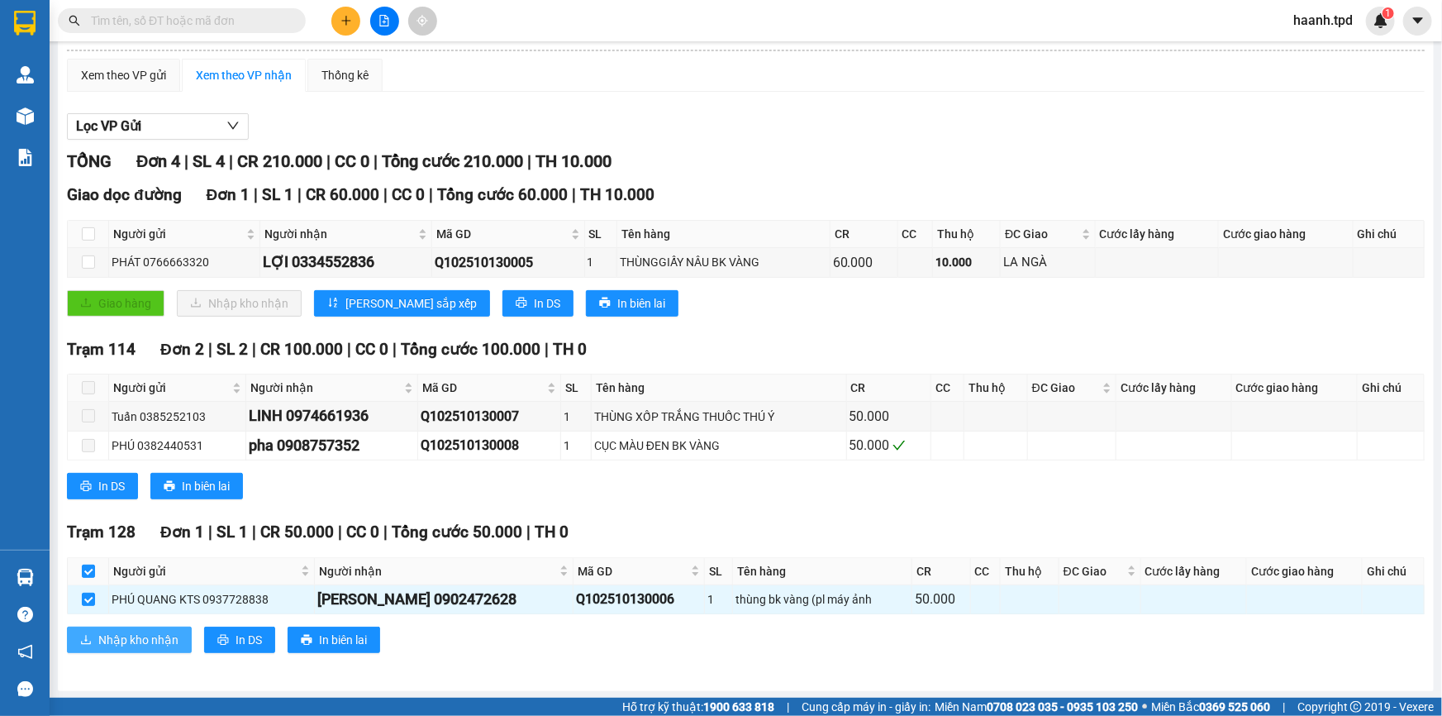
click at [101, 631] on span "Nhập kho nhận" at bounding box center [138, 640] width 80 height 18
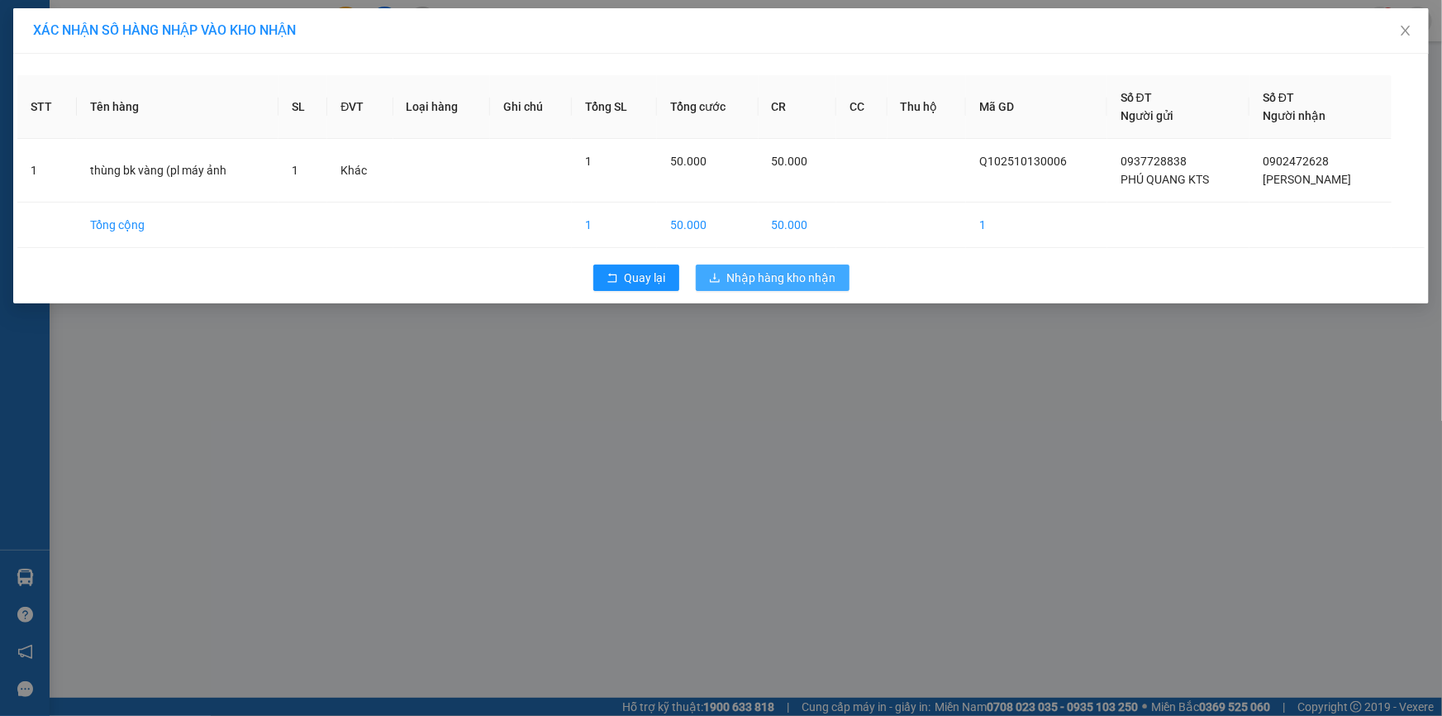
click at [753, 288] on button "Nhập hàng kho nhận" at bounding box center [773, 277] width 154 height 26
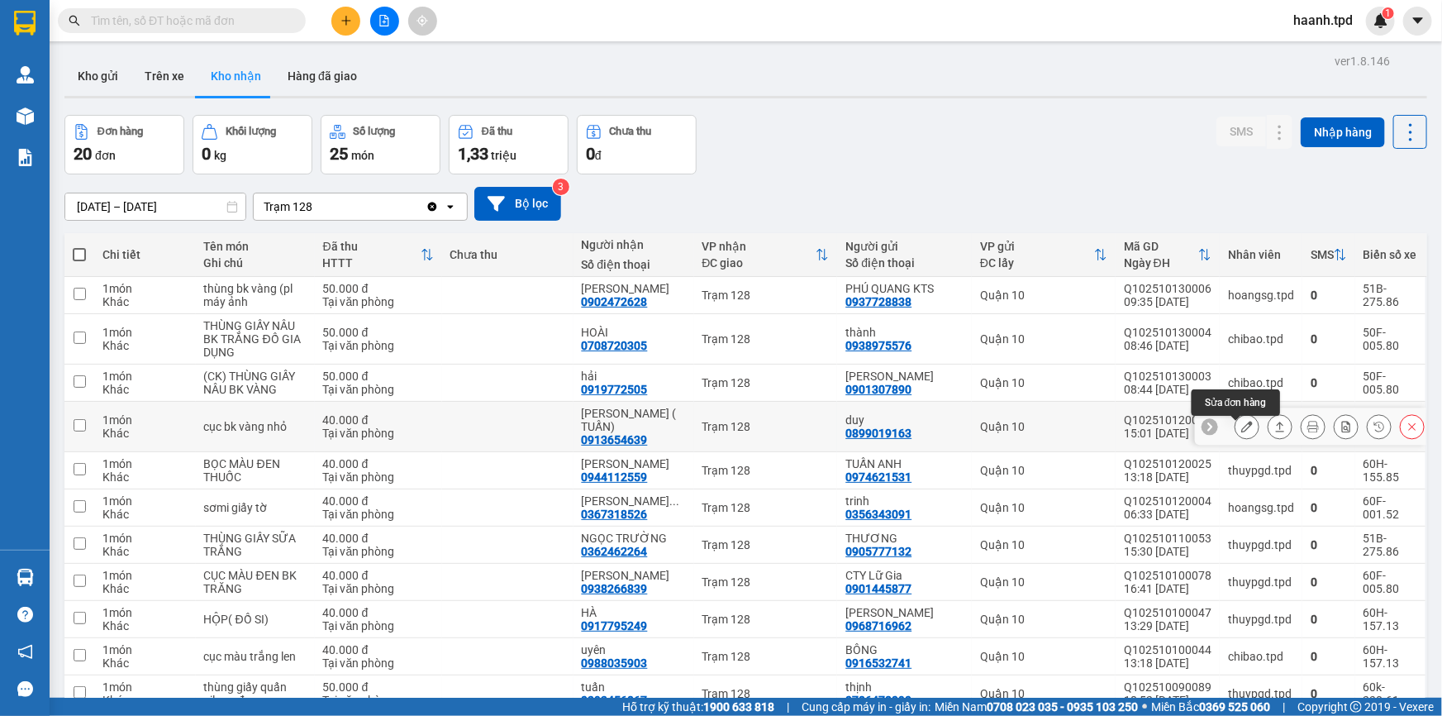
click at [1241, 426] on icon at bounding box center [1247, 427] width 12 height 12
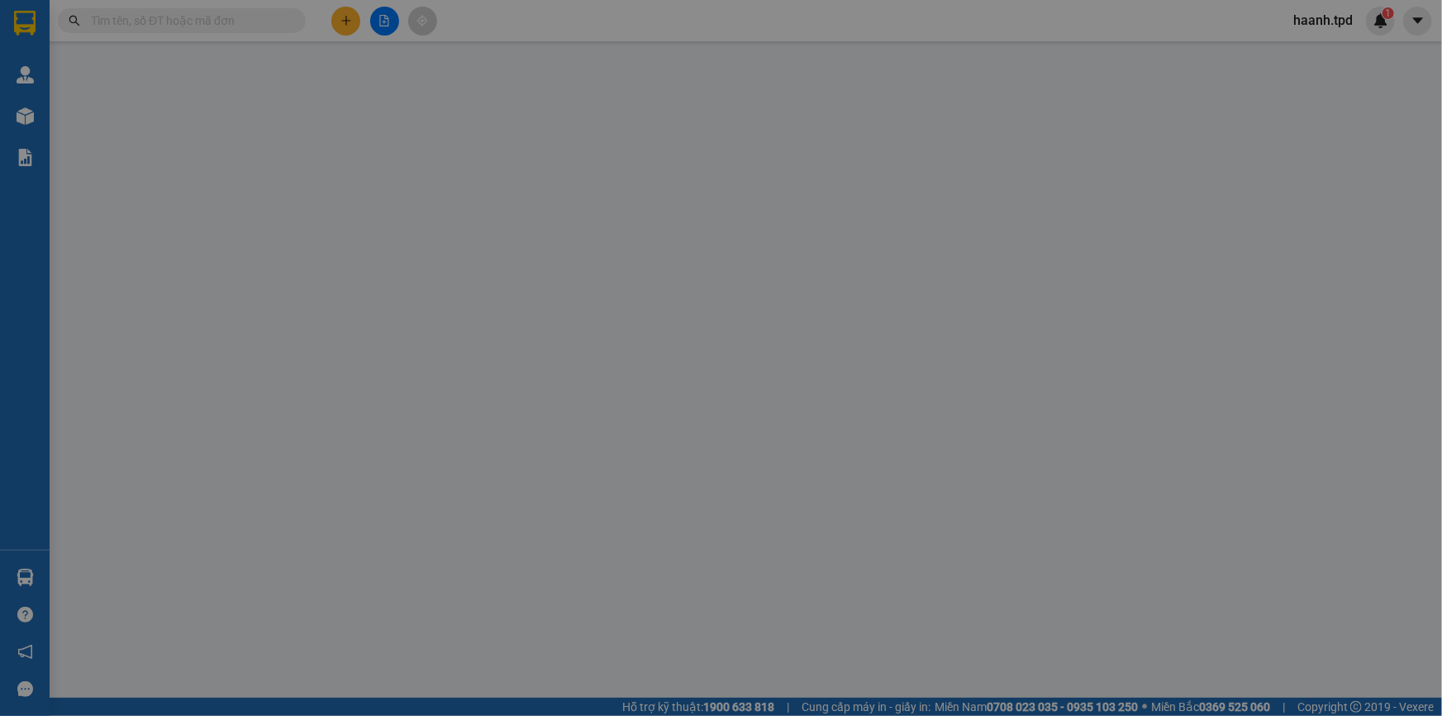
type input "0899019163"
type input "duy"
type input "0913654639"
type input "[PERSON_NAME] ( TUẤN)"
type input "10.000"
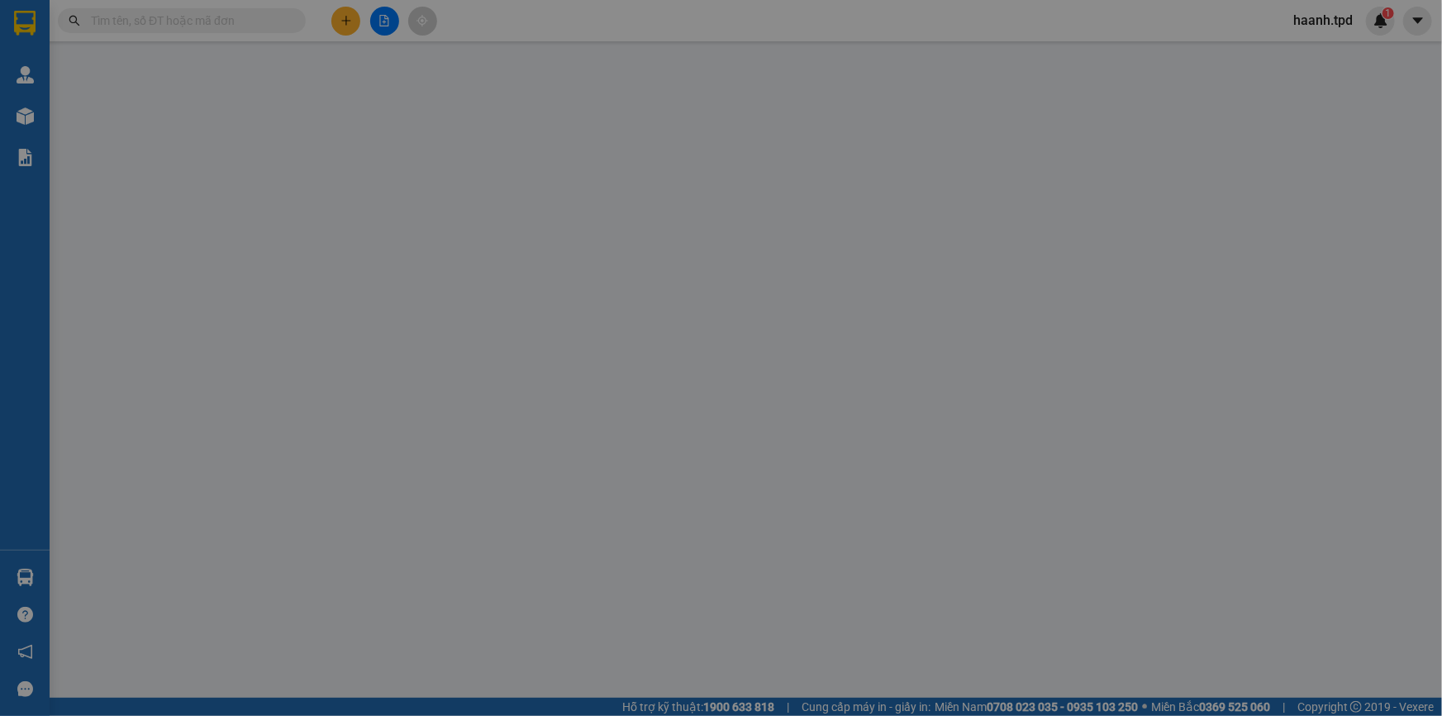
type input "40.000"
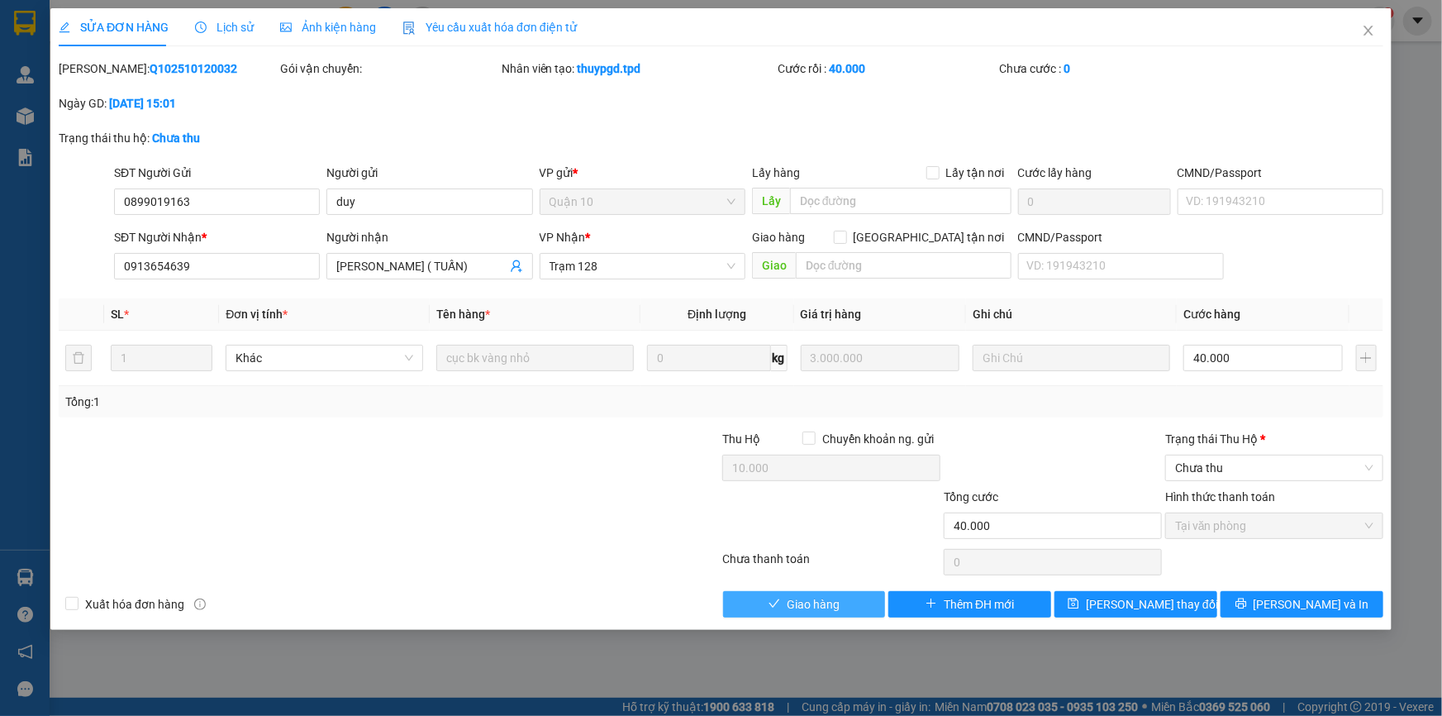
click at [815, 604] on span "Giao hàng" at bounding box center [813, 604] width 53 height 18
click at [787, 600] on span "[PERSON_NAME] và Giao hàng" at bounding box center [833, 604] width 159 height 18
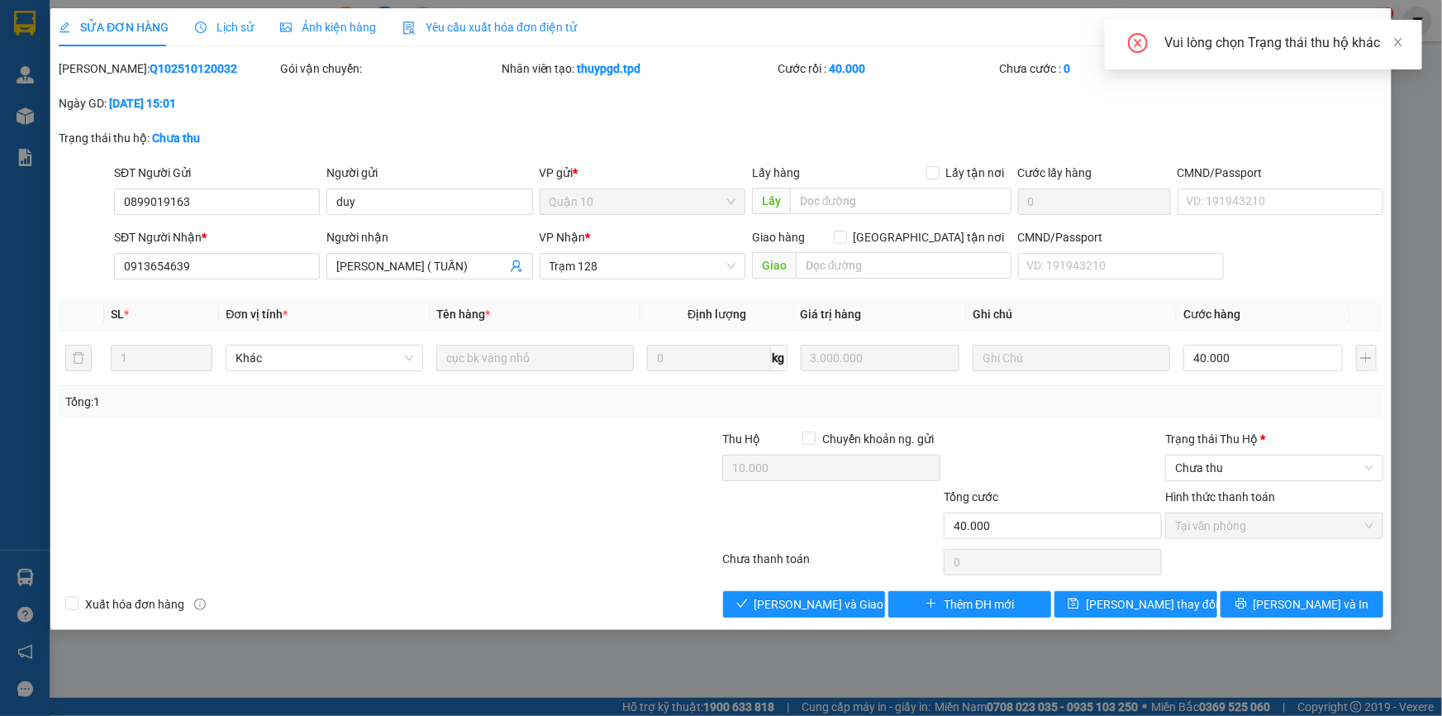
click at [1397, 94] on div "SỬA ĐƠN HÀNG Lịch sử Ảnh kiện hàng Yêu cầu xuất hóa đơn điện tử Total Paid Fee …" at bounding box center [721, 358] width 1442 height 716
click at [643, 264] on span "Trạm 128" at bounding box center [643, 266] width 186 height 25
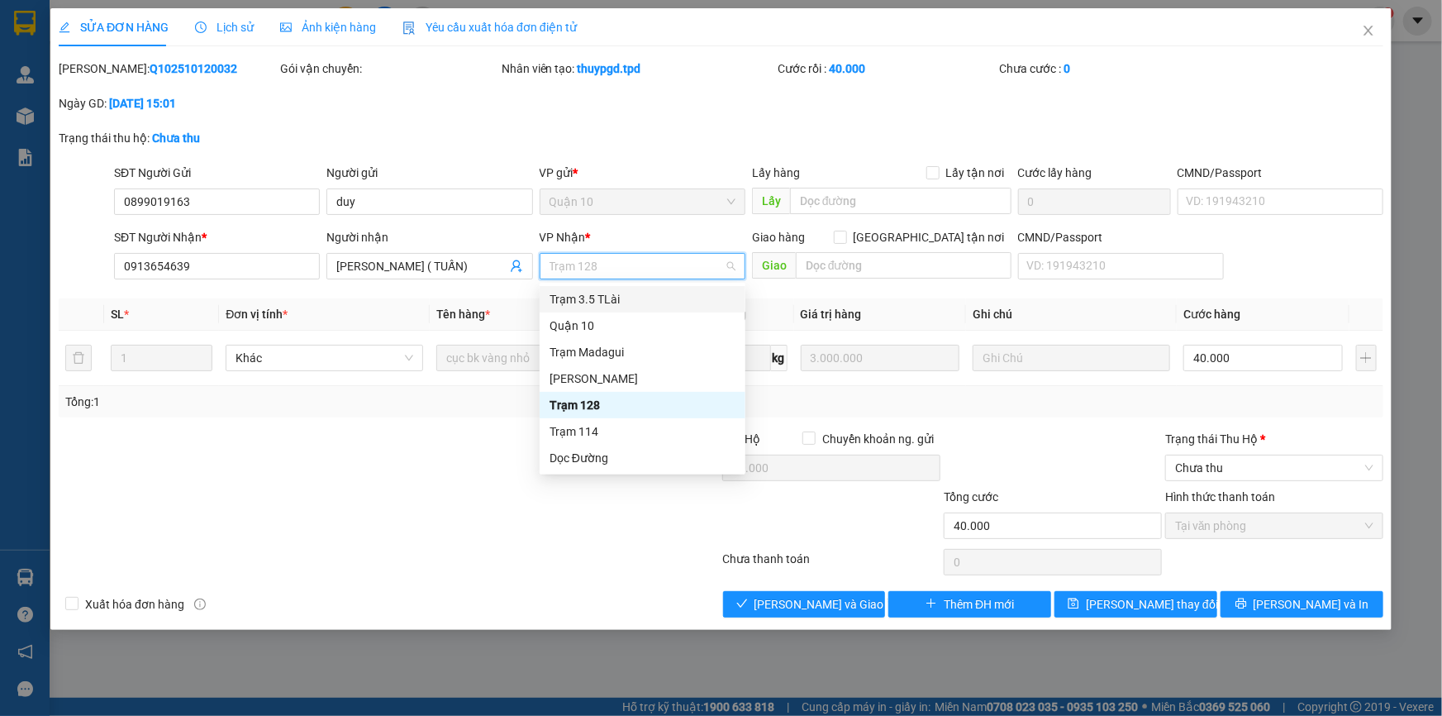
click at [886, 294] on div "Total Paid Fee 40.000 Total UnPaid Fee 0 Cash Collection Total Fee Mã ĐH: Q1025…" at bounding box center [721, 338] width 1325 height 558
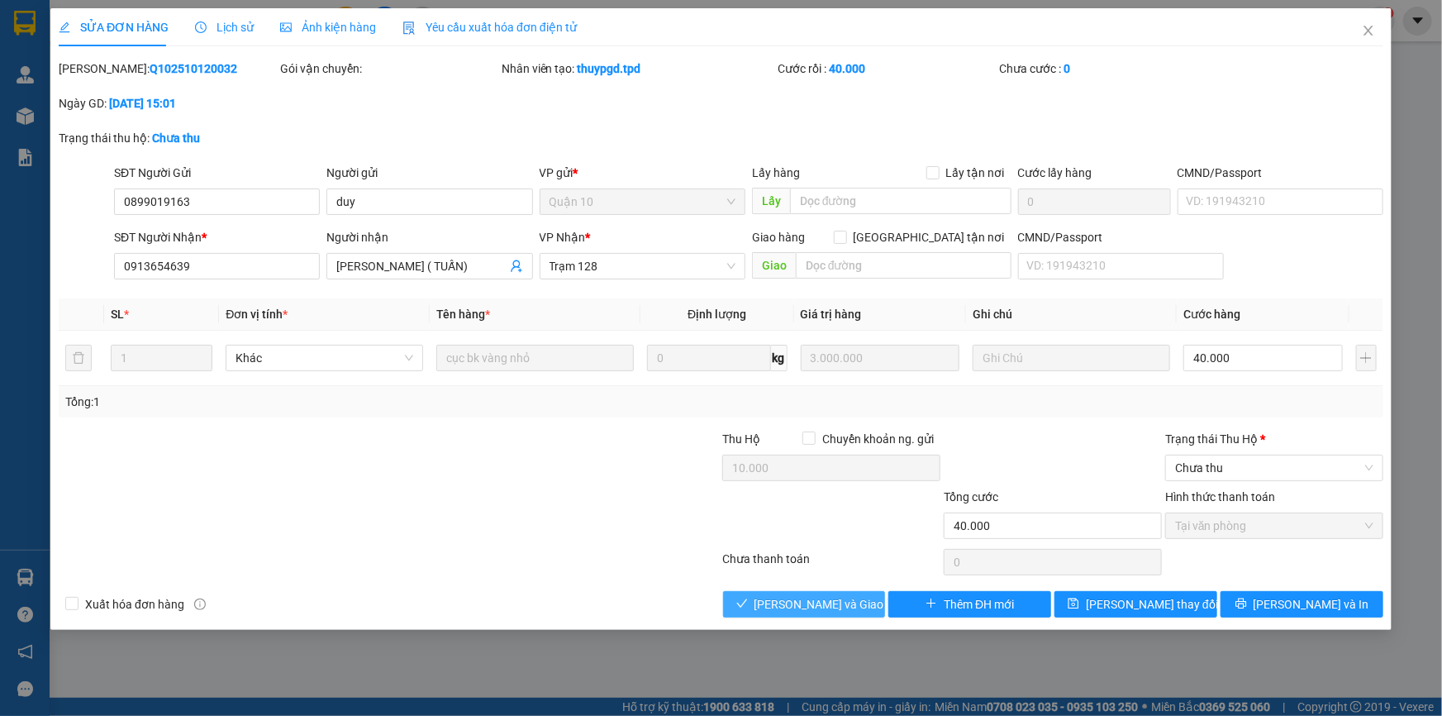
click at [820, 605] on span "[PERSON_NAME] và Giao hàng" at bounding box center [833, 604] width 159 height 18
click at [1242, 466] on span "Chưa thu" at bounding box center [1274, 467] width 198 height 25
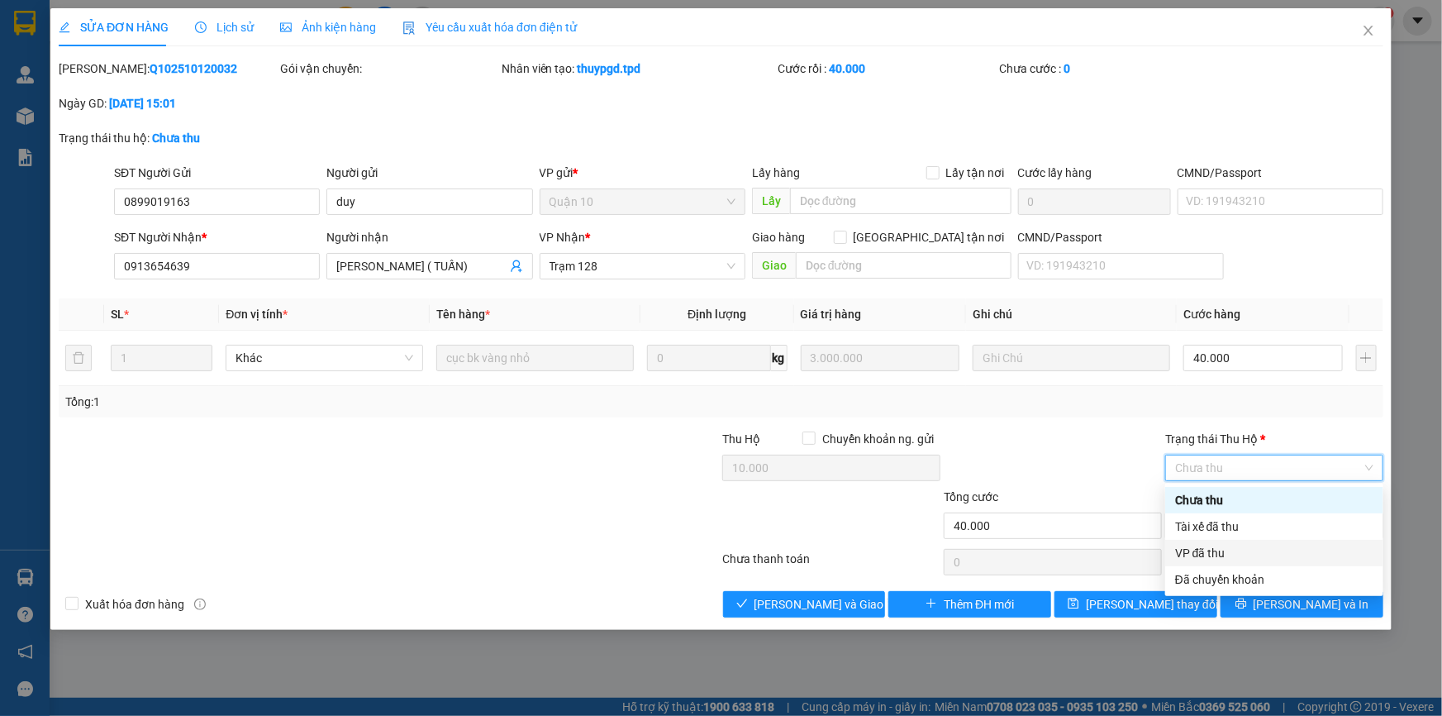
click at [1211, 559] on div "VP đã thu" at bounding box center [1274, 553] width 198 height 18
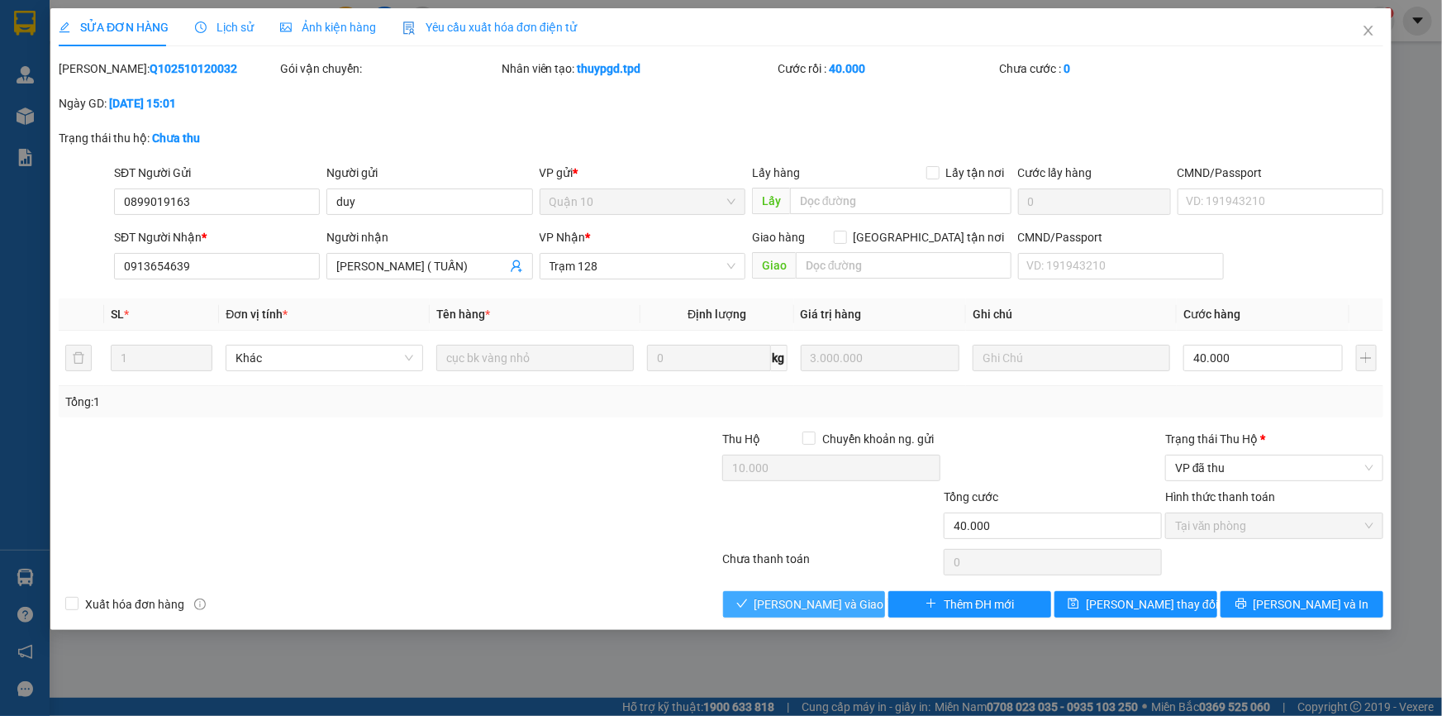
click at [768, 608] on button "[PERSON_NAME] và Giao hàng" at bounding box center [804, 604] width 163 height 26
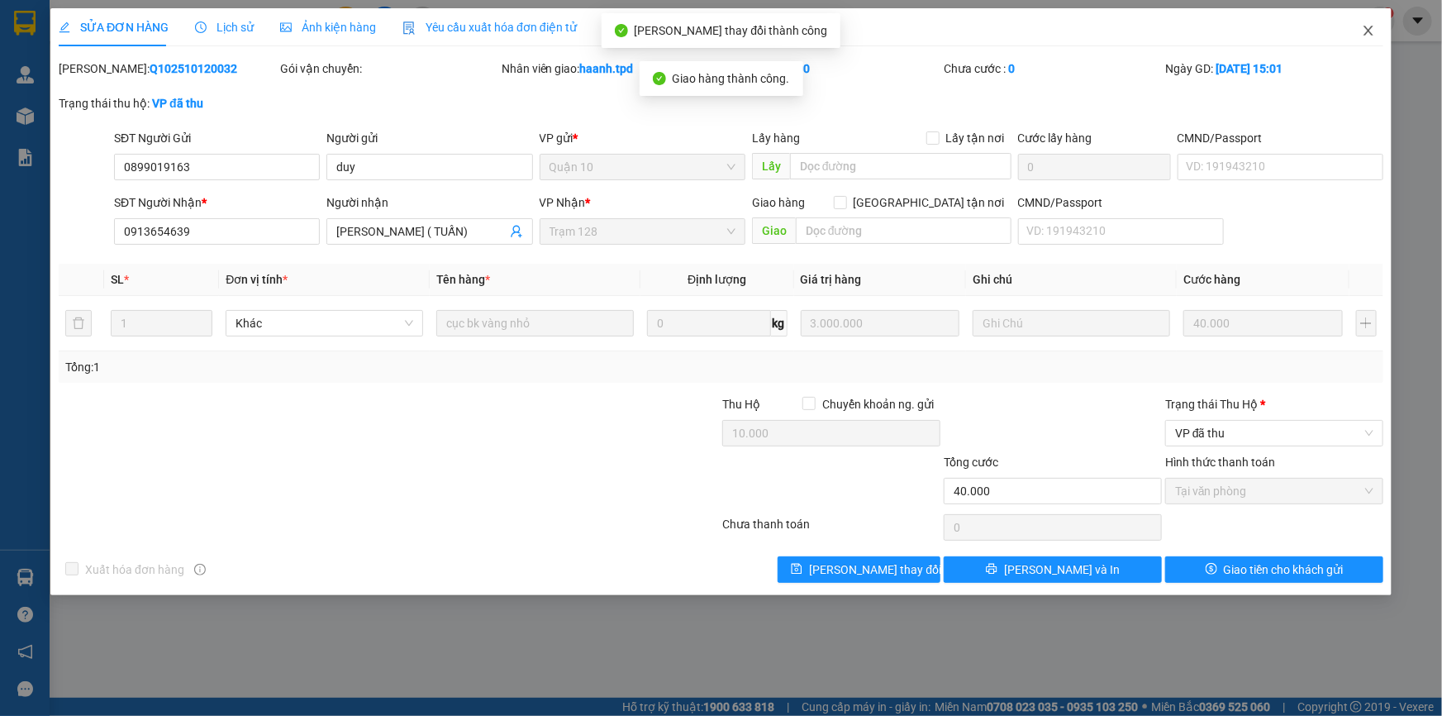
click at [1362, 26] on icon "close" at bounding box center [1368, 30] width 13 height 13
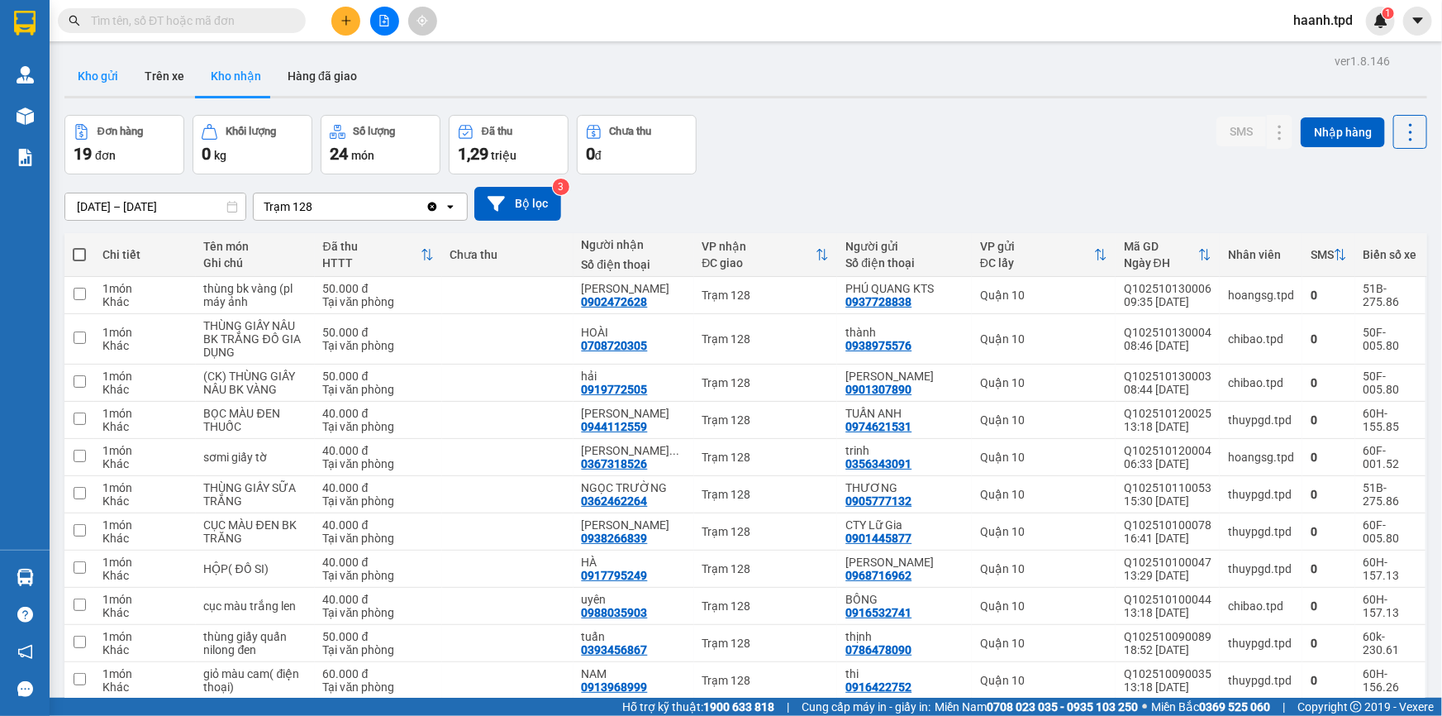
click at [107, 79] on button "Kho gửi" at bounding box center [97, 76] width 67 height 40
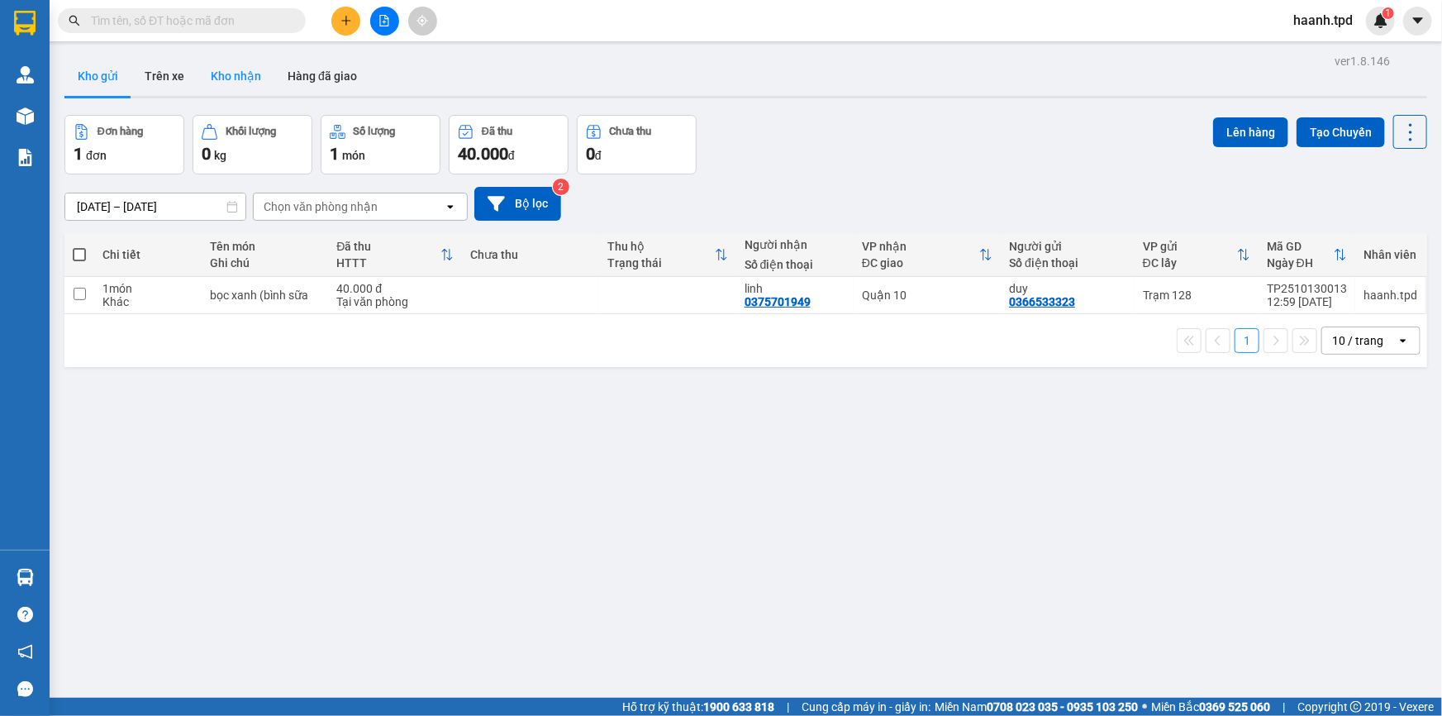
drag, startPoint x: 254, startPoint y: 77, endPoint x: 259, endPoint y: 92, distance: 15.7
click at [253, 78] on button "Kho nhận" at bounding box center [236, 76] width 77 height 40
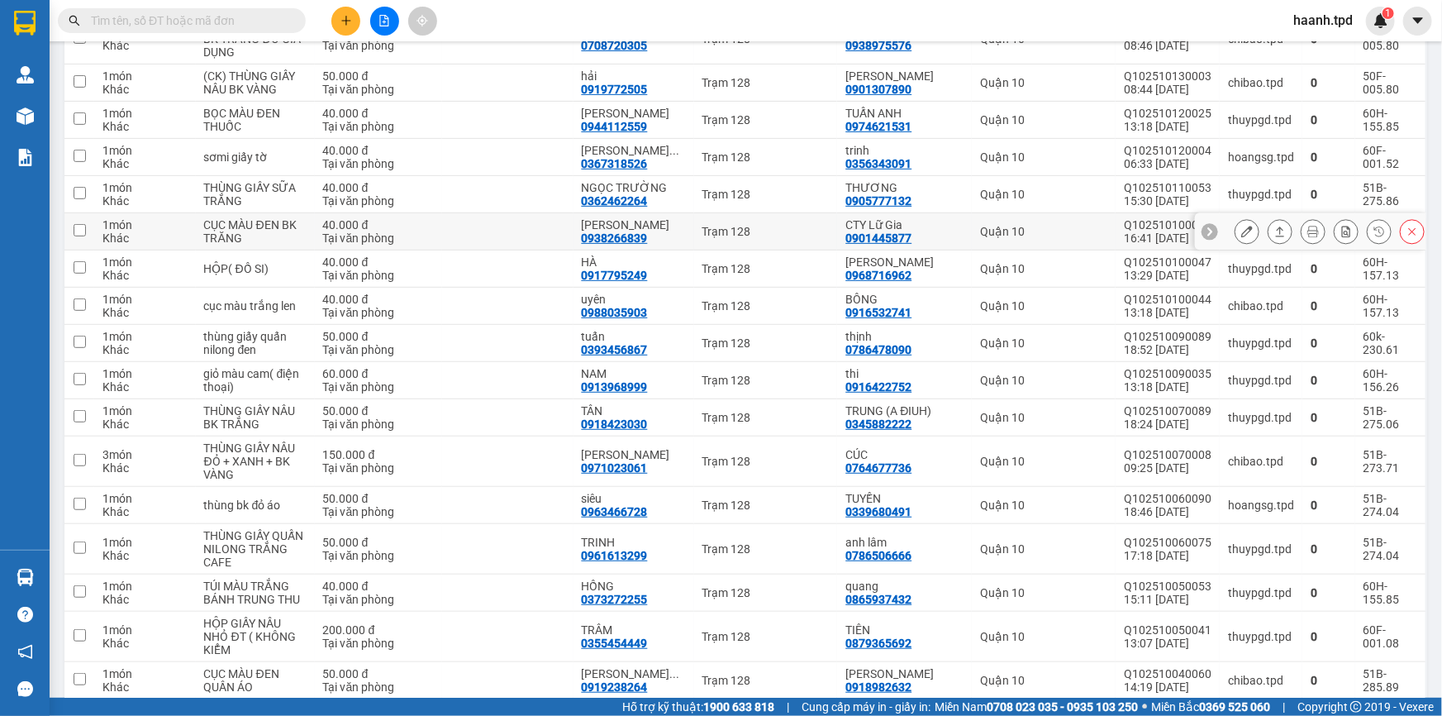
scroll to position [375, 0]
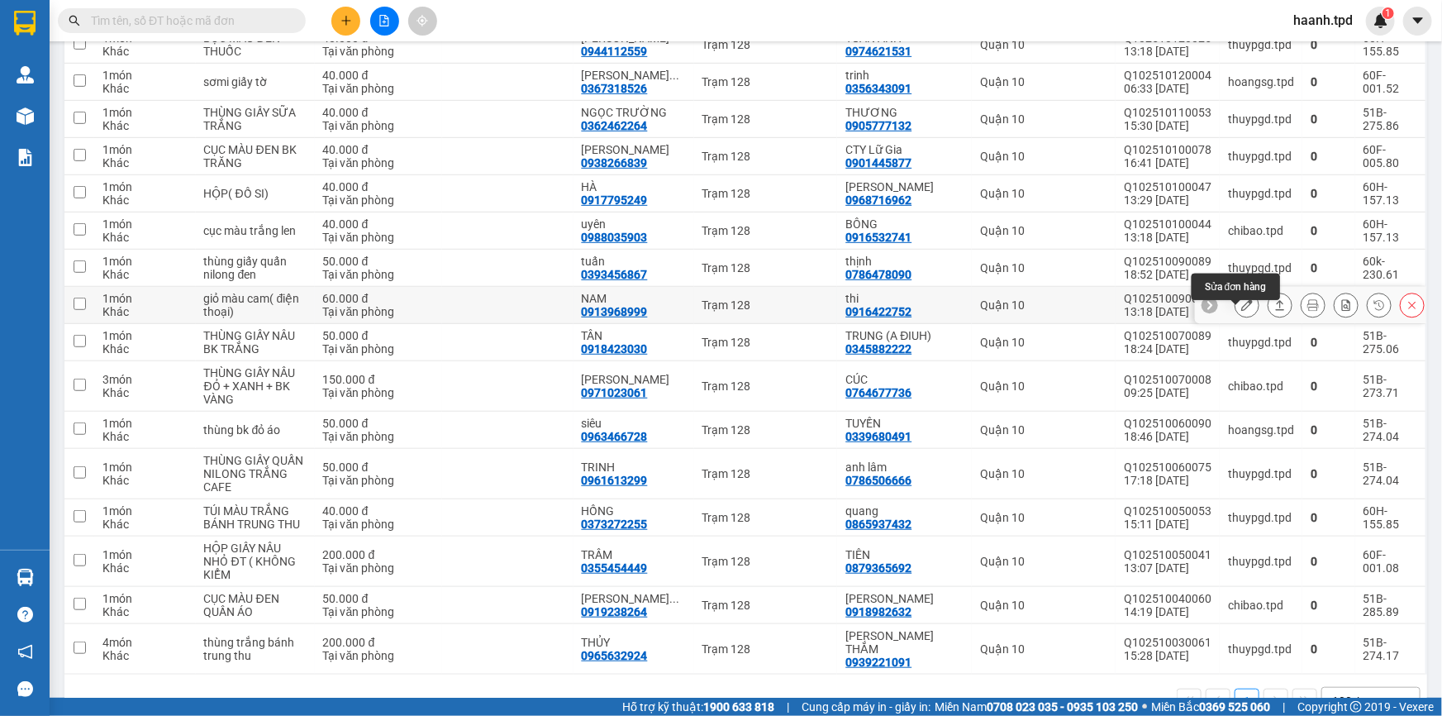
click at [1235, 309] on button at bounding box center [1246, 305] width 23 height 29
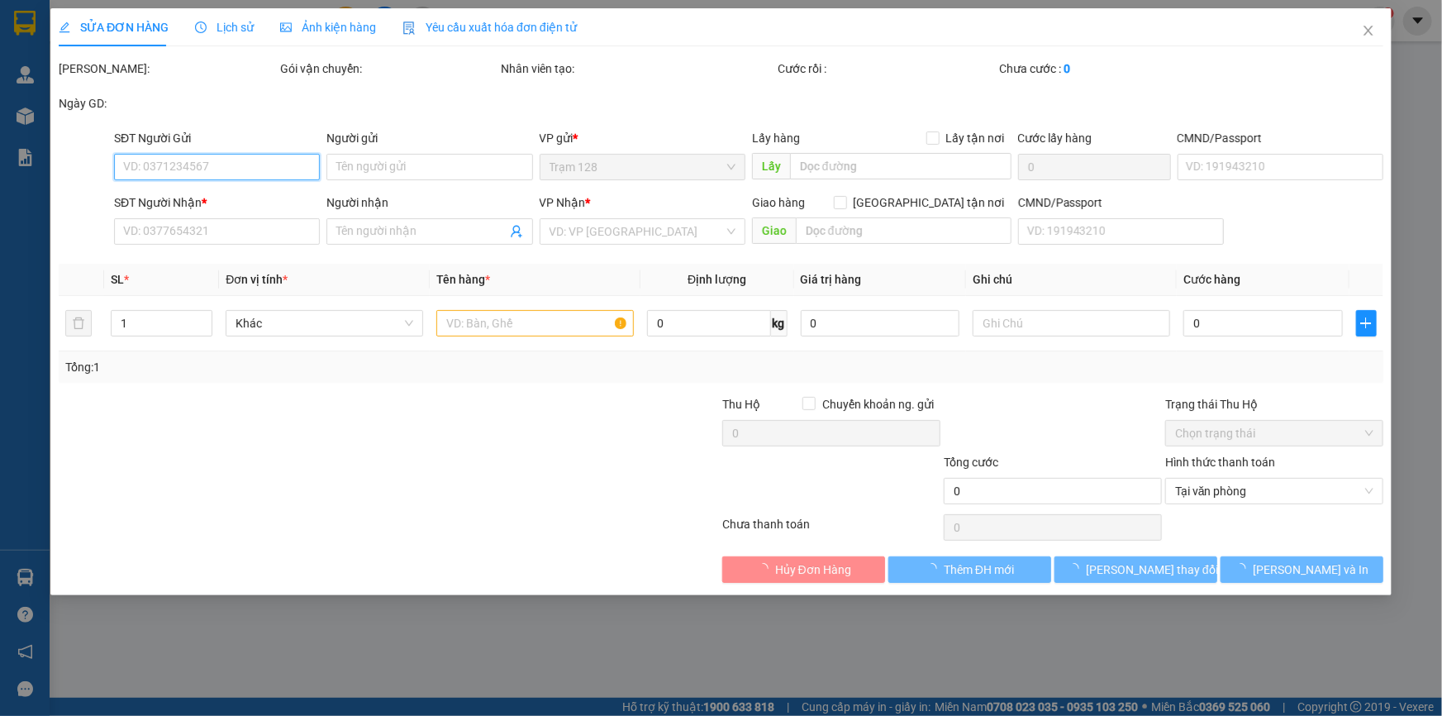
type input "0916422752"
type input "thi"
type input "0913968999"
type input "NAM"
type input "60.000"
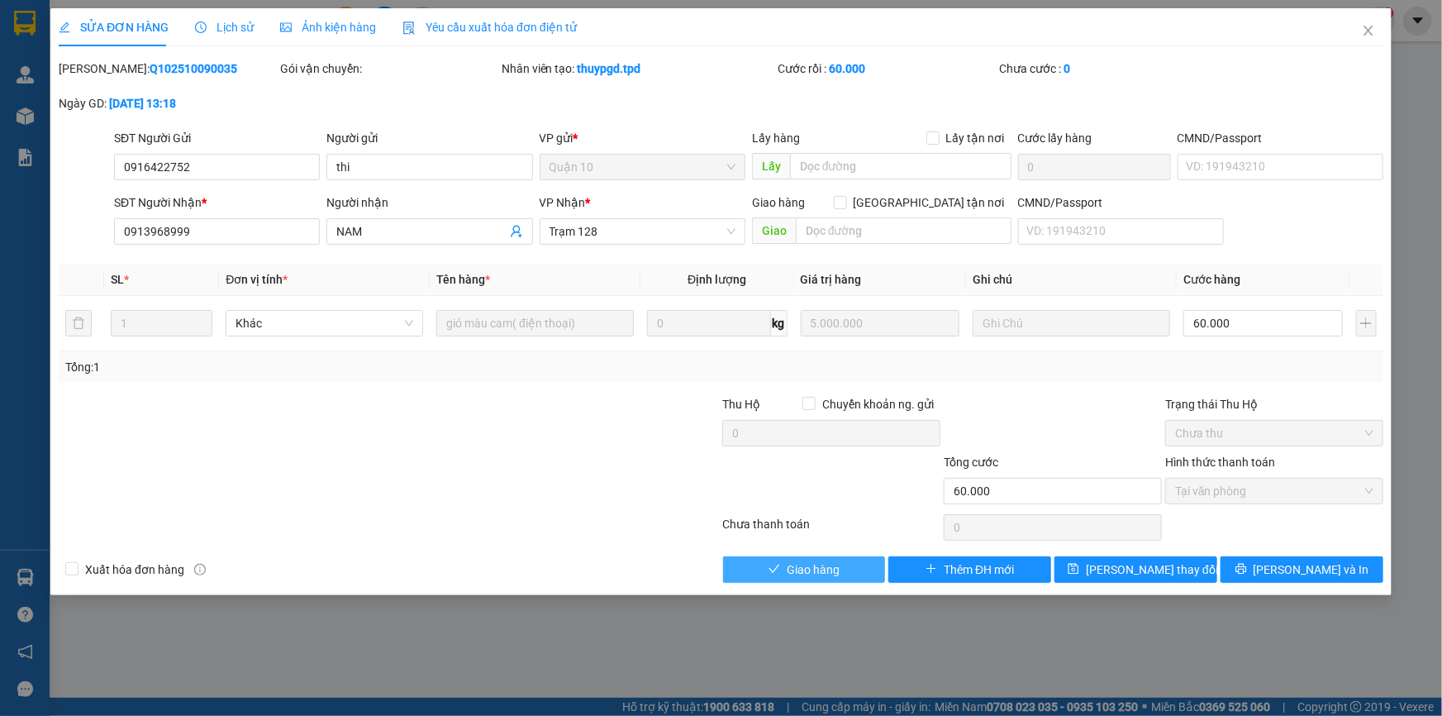
click at [771, 557] on button "Giao hàng" at bounding box center [804, 569] width 163 height 26
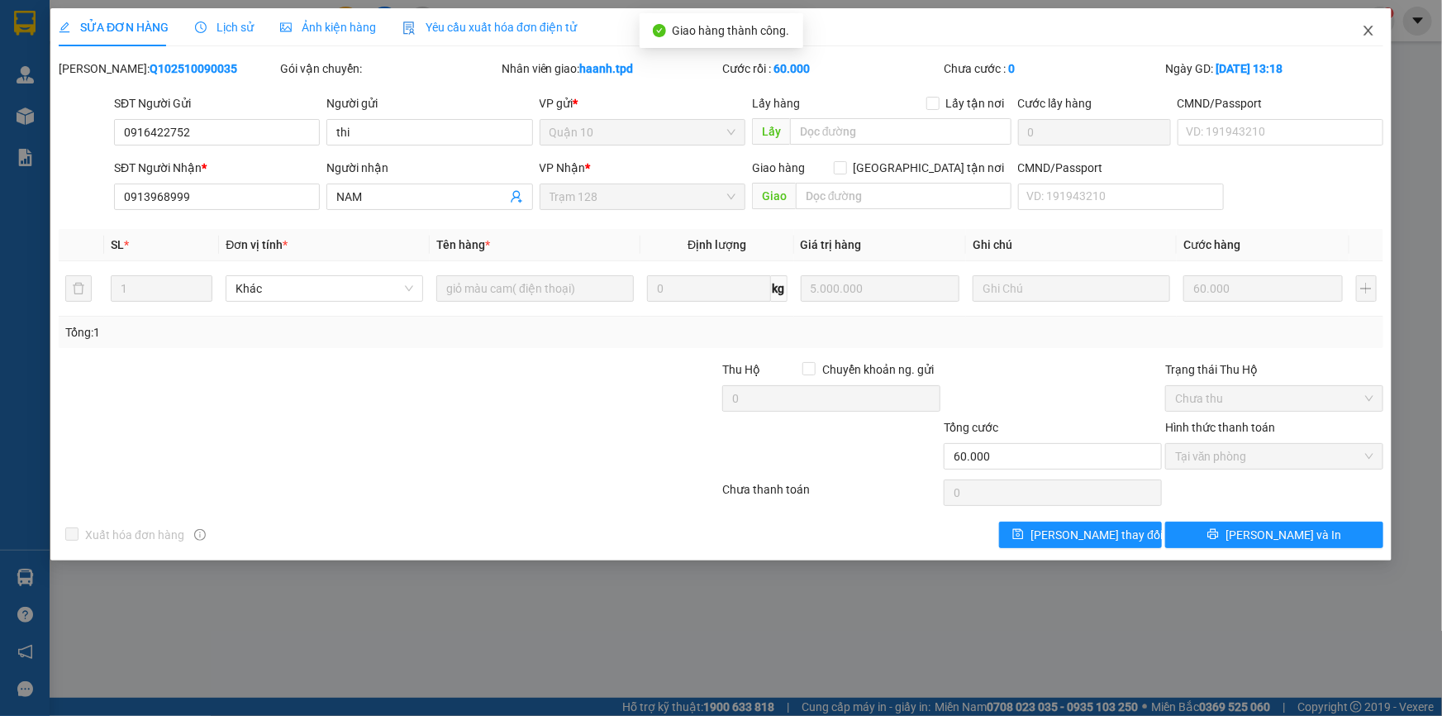
click at [1373, 27] on icon "close" at bounding box center [1368, 30] width 13 height 13
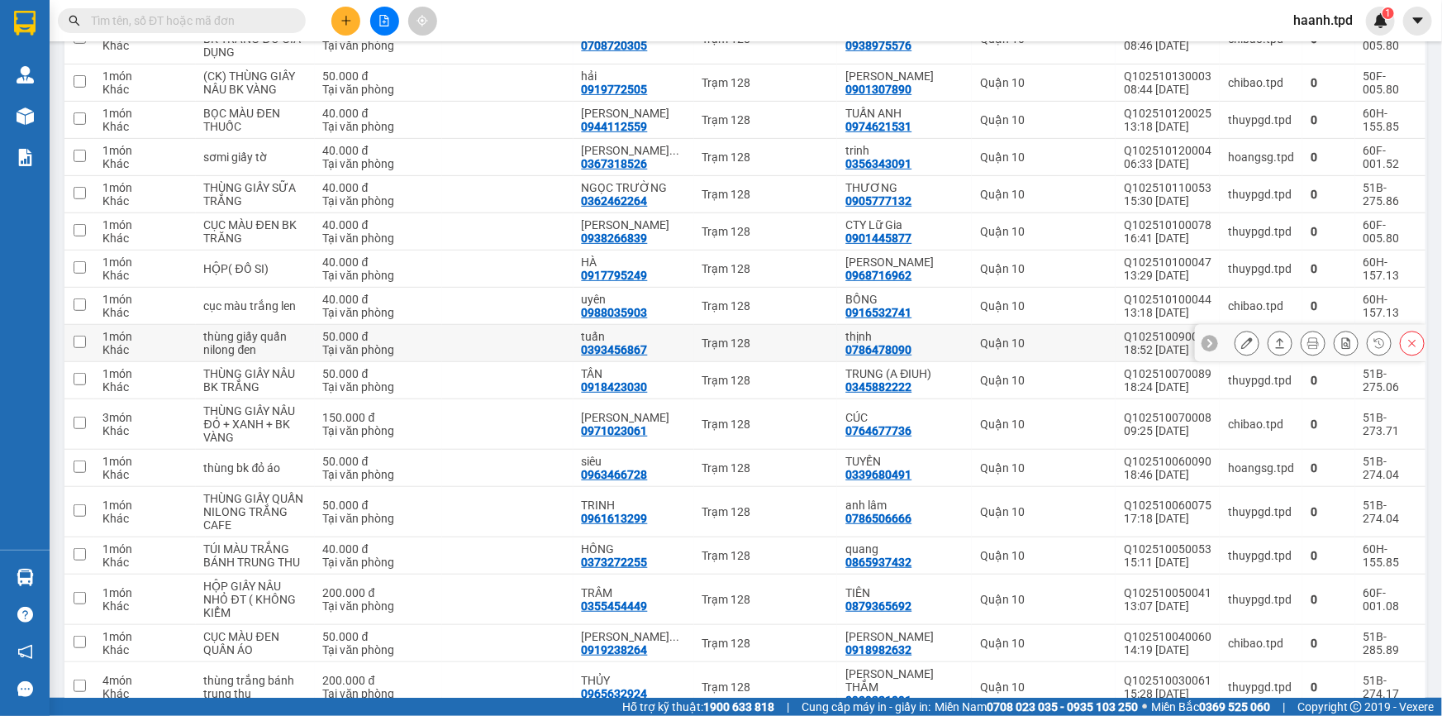
scroll to position [393, 0]
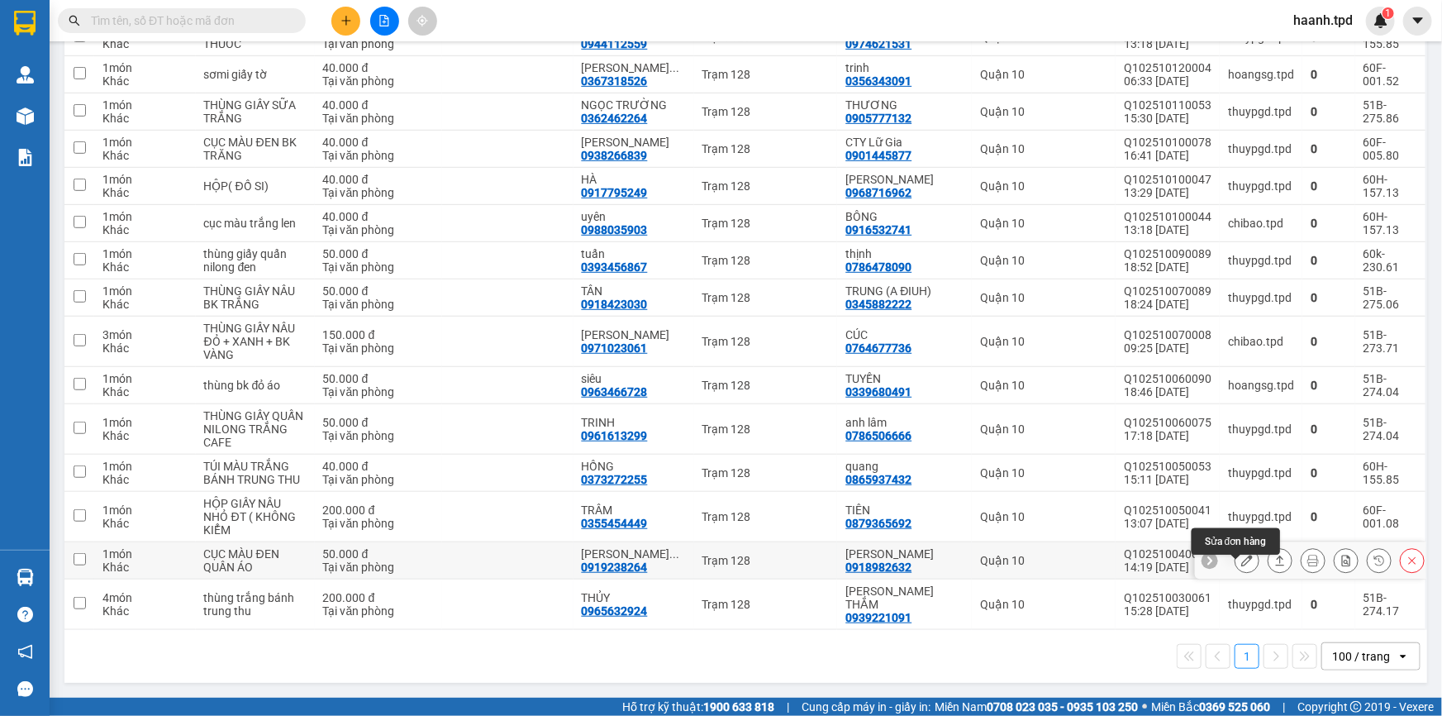
click at [1245, 559] on button at bounding box center [1246, 560] width 23 height 29
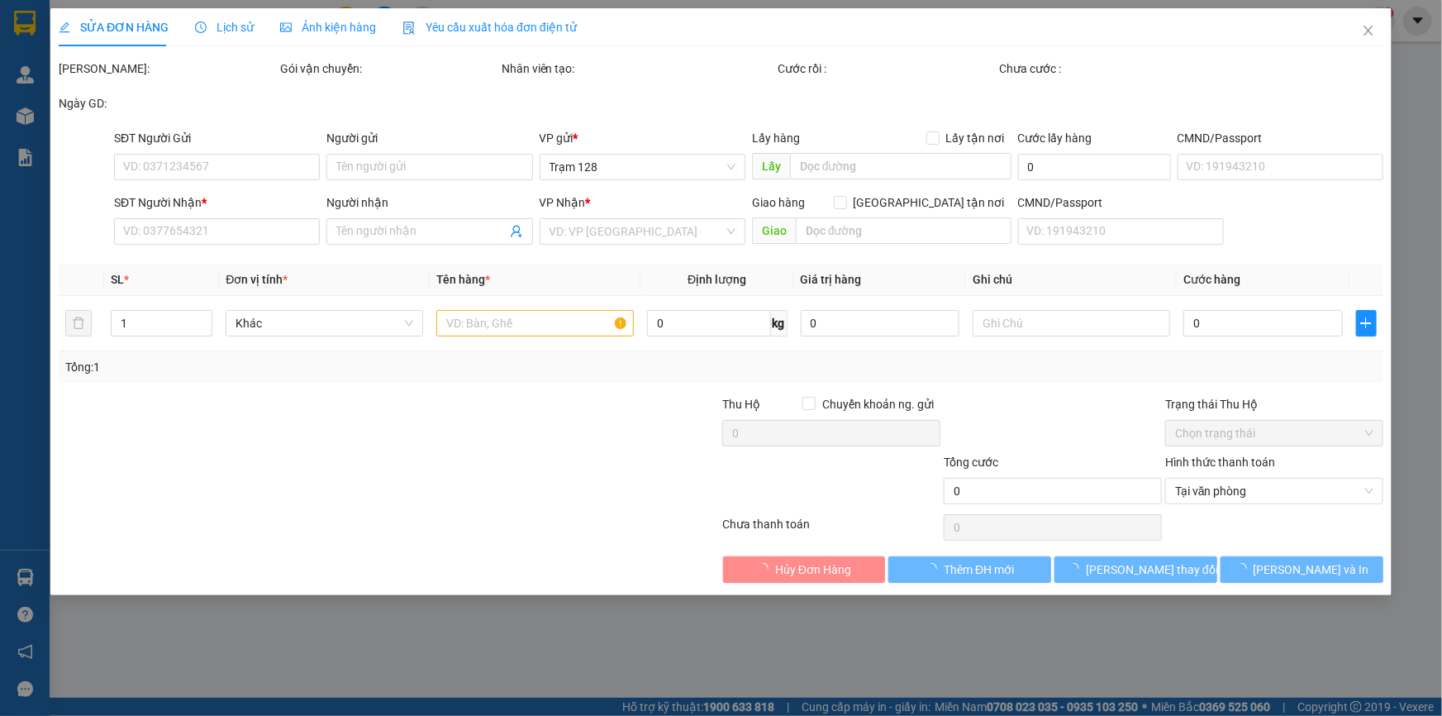
type input "0918982632"
type input "[PERSON_NAME]"
type input "037083020631"
type input "0919238264"
type input "[PERSON_NAME]"
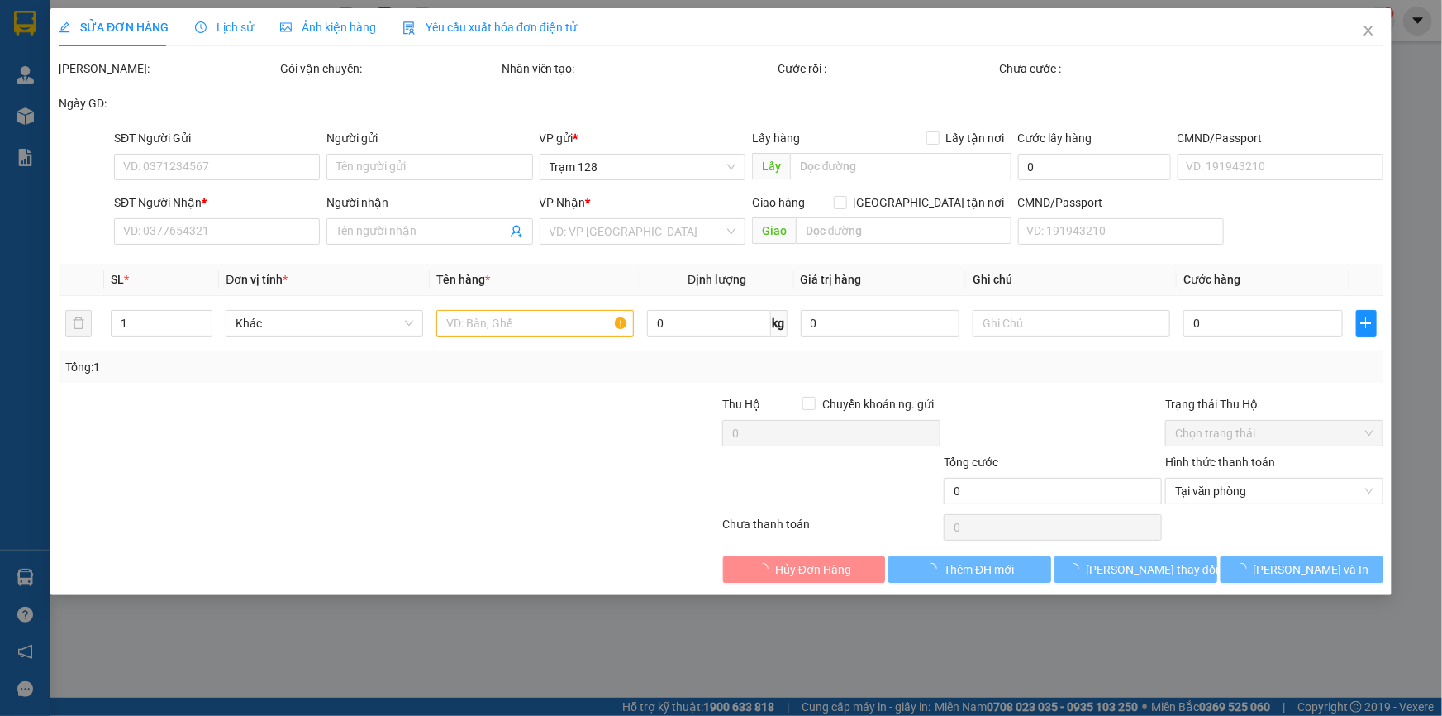
type input "50.000"
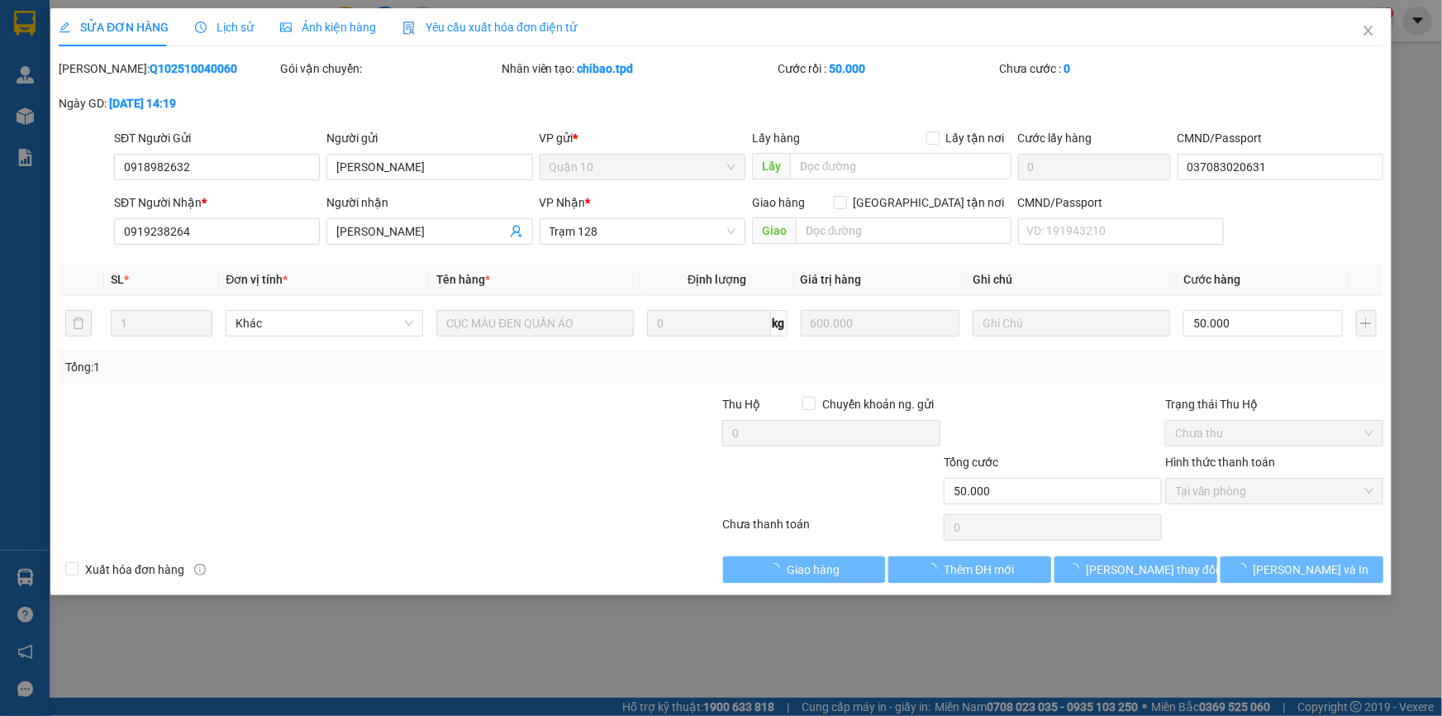
click at [812, 570] on span "Giao hàng" at bounding box center [813, 569] width 53 height 18
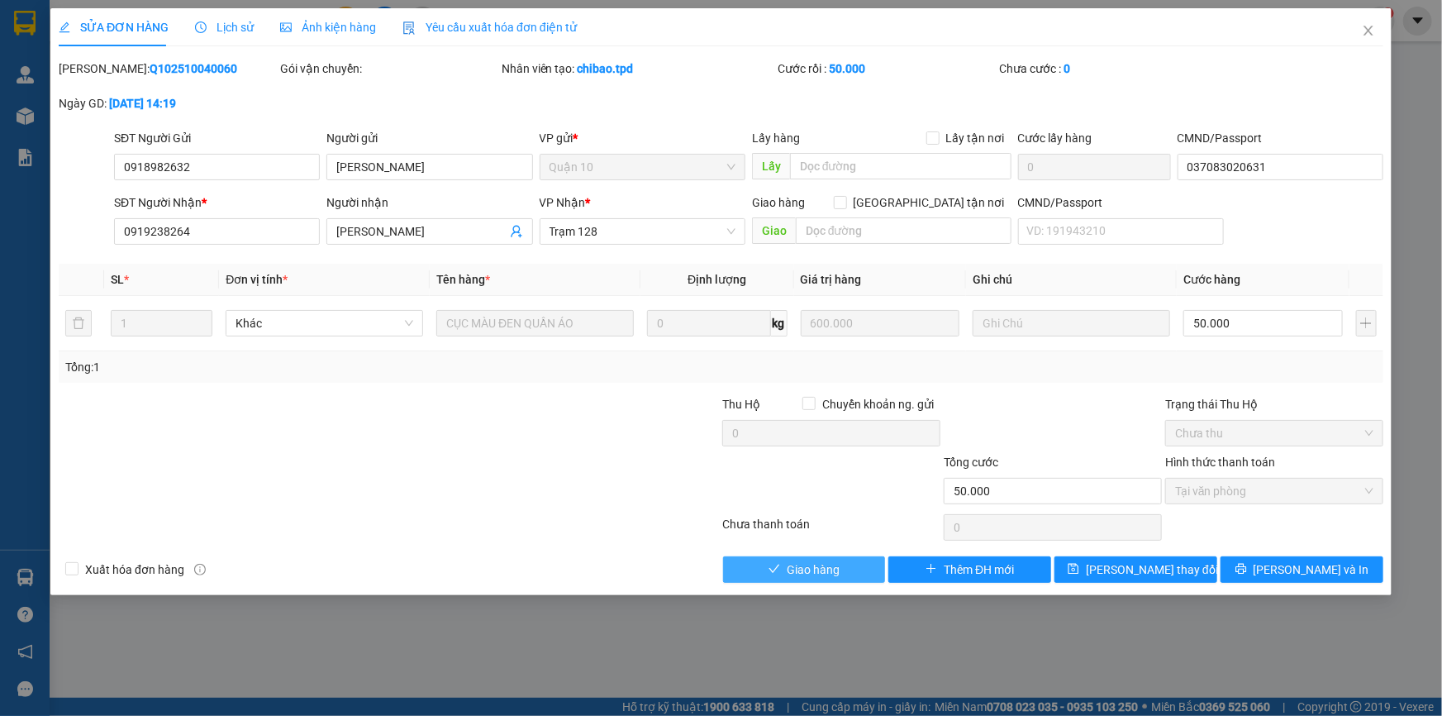
click at [819, 560] on span "Giao hàng" at bounding box center [813, 569] width 53 height 18
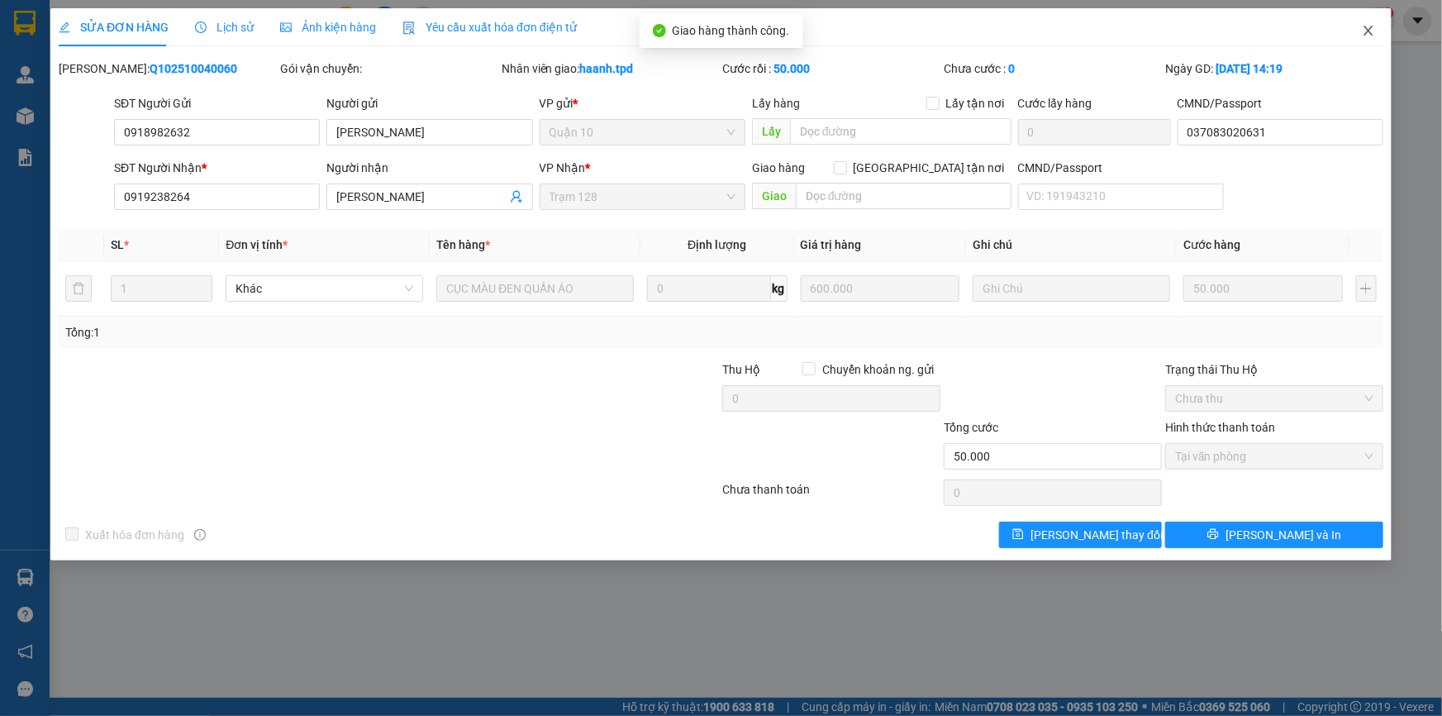
click at [1370, 21] on span "Close" at bounding box center [1368, 31] width 46 height 46
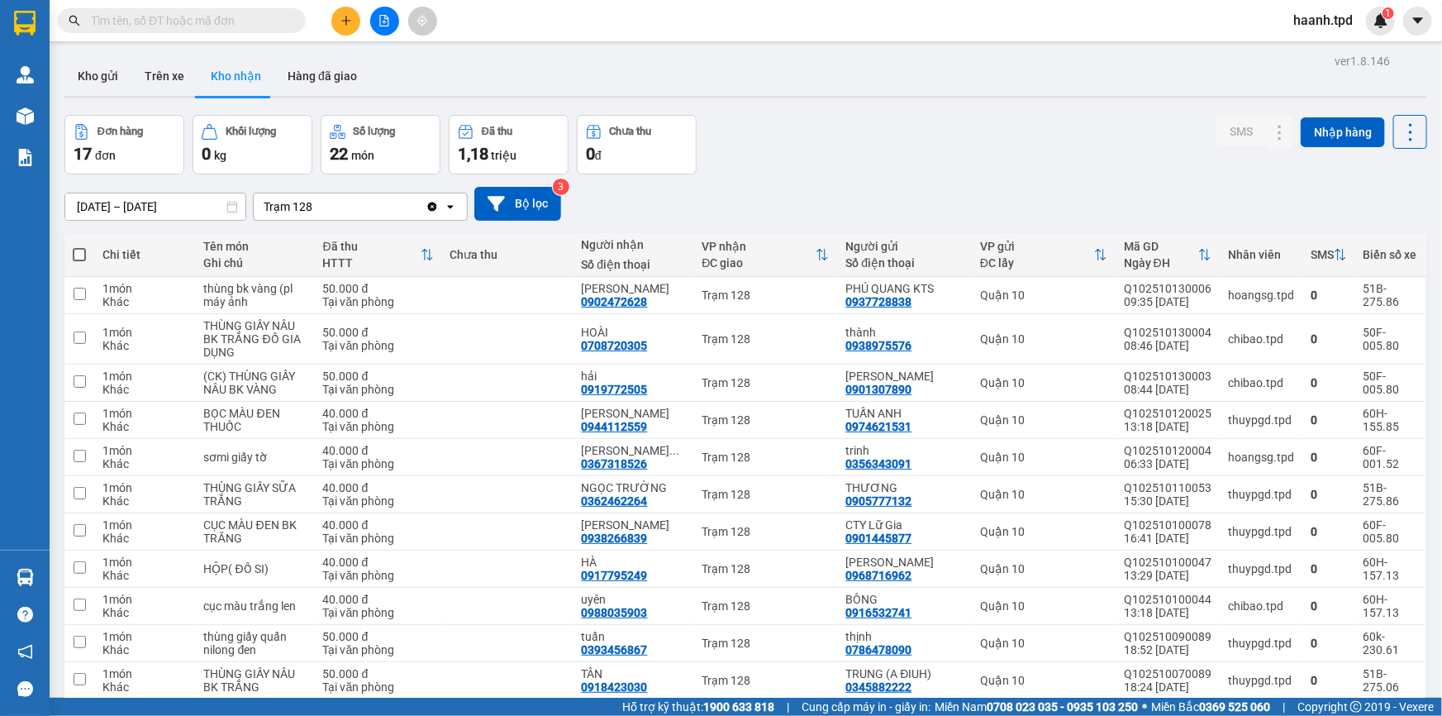
scroll to position [355, 0]
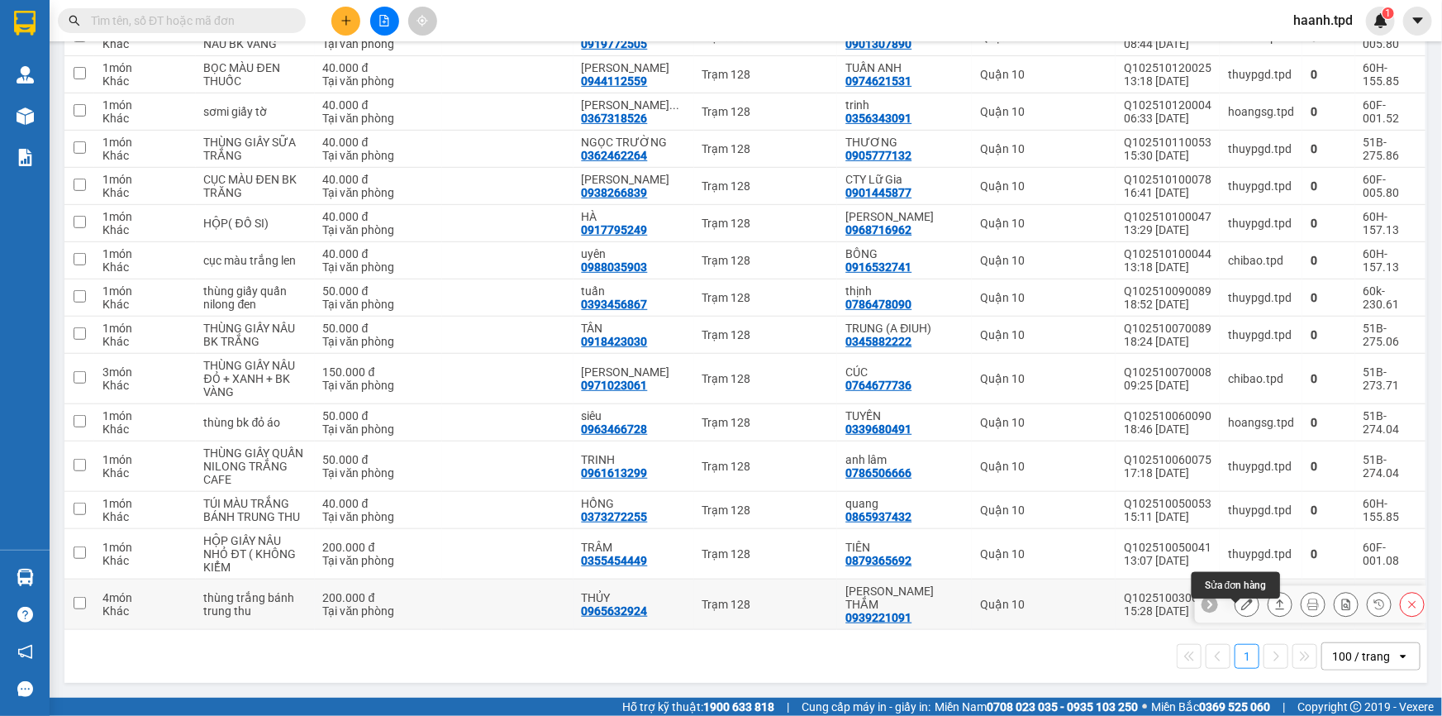
click at [1241, 599] on icon at bounding box center [1247, 604] width 12 height 12
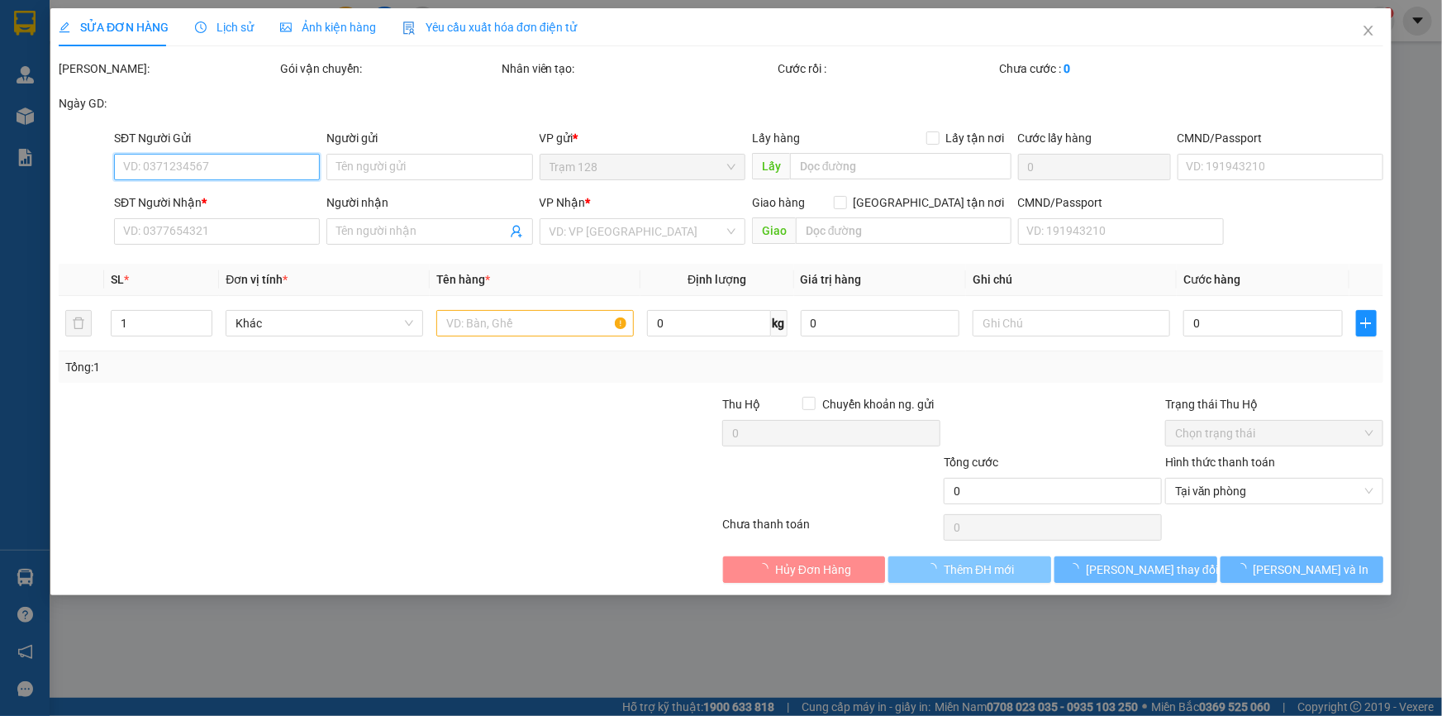
type input "0939221091"
type input "[PERSON_NAME] THẮM"
type input "093191004814"
type input "0965632924"
type input "THỦY"
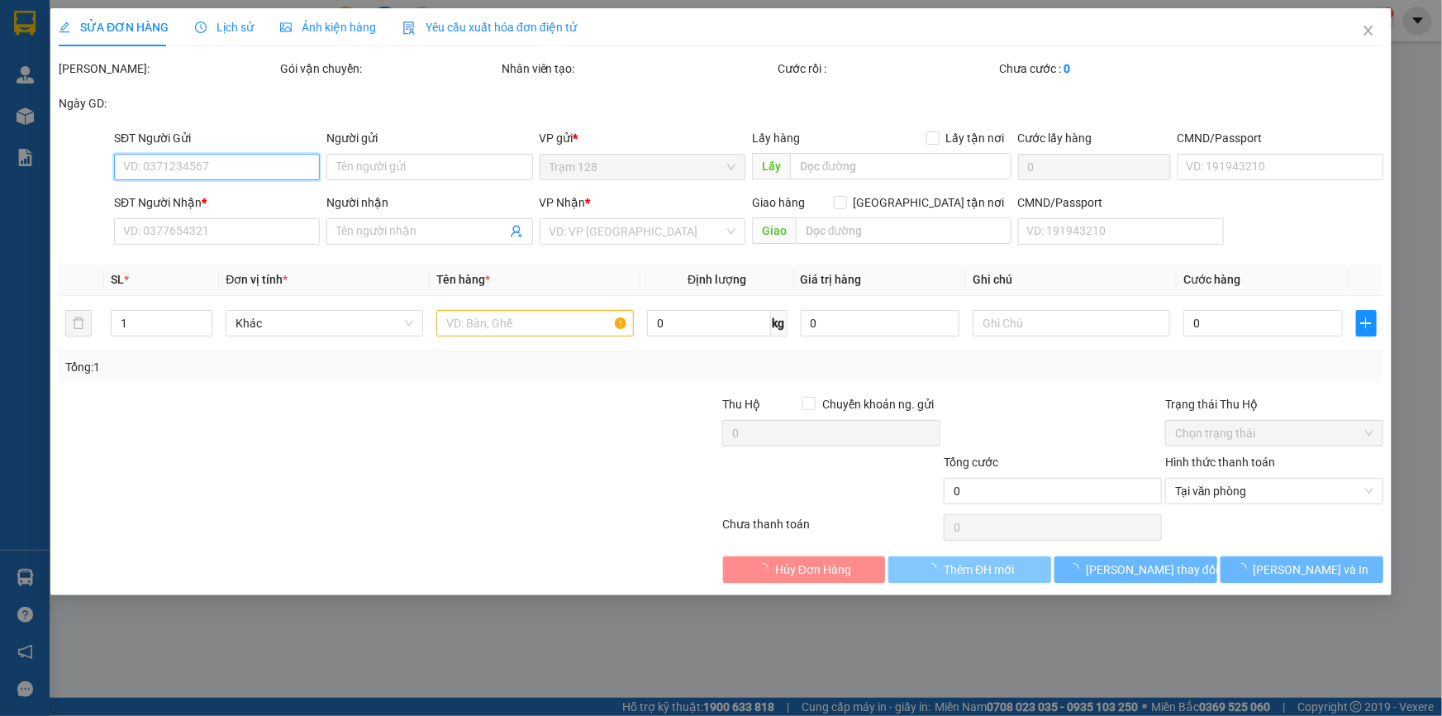
type input "200.000"
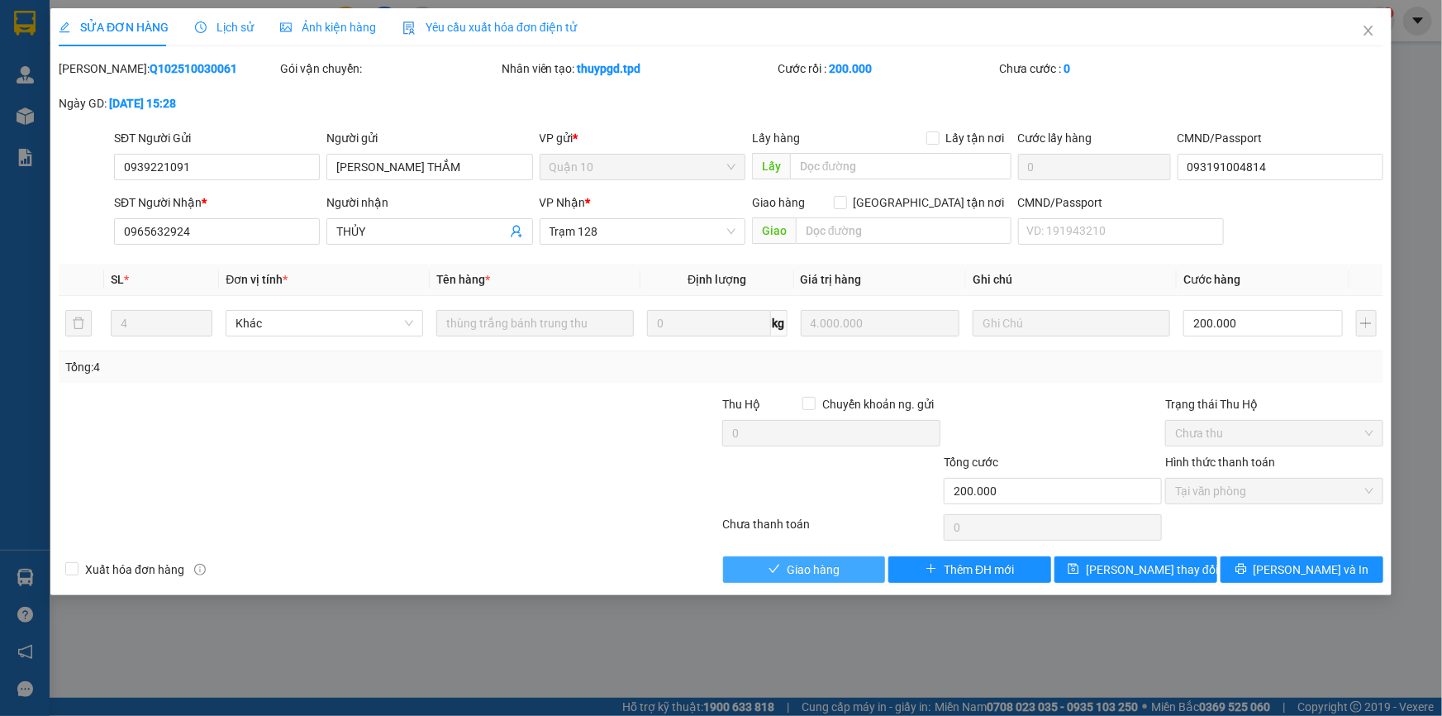
click at [851, 562] on button "Giao hàng" at bounding box center [804, 569] width 163 height 26
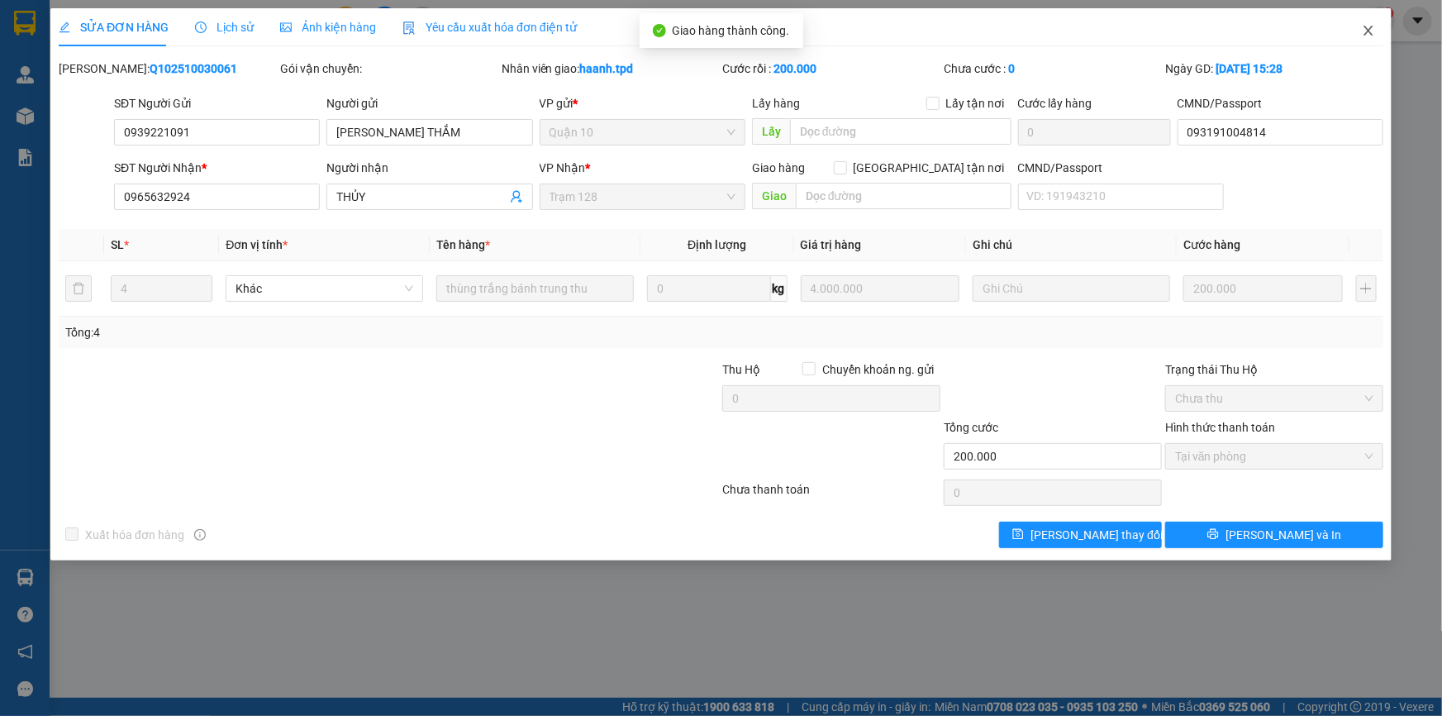
click at [1368, 23] on span "Close" at bounding box center [1368, 31] width 46 height 46
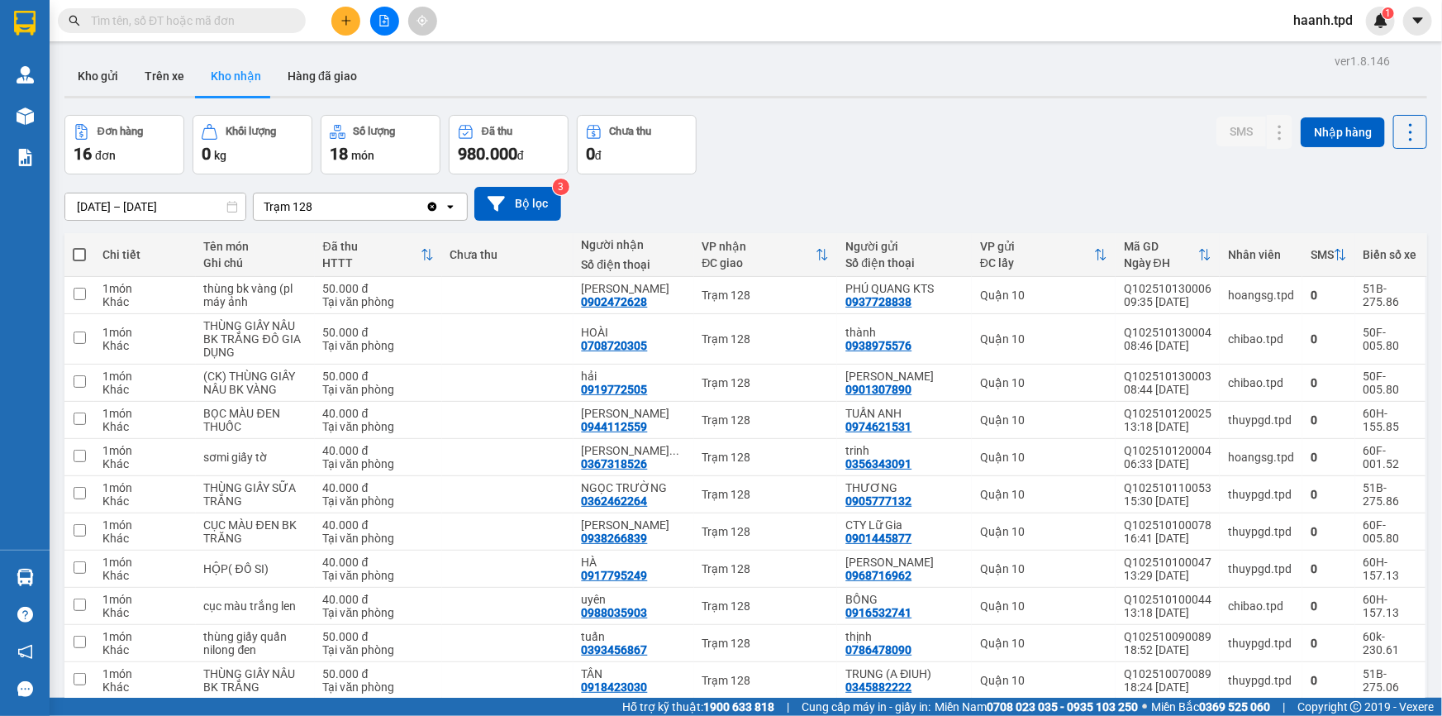
click at [183, 17] on input "text" at bounding box center [188, 21] width 195 height 18
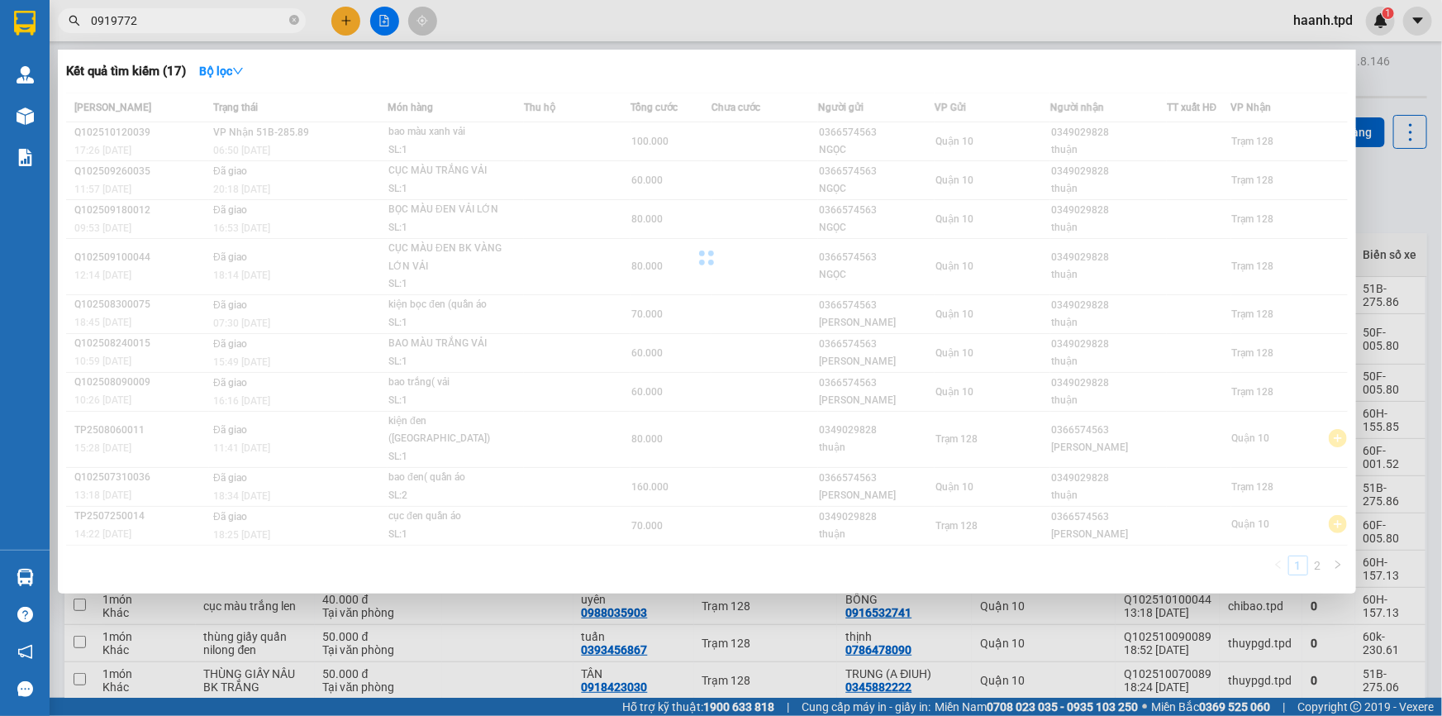
type input "0919772"
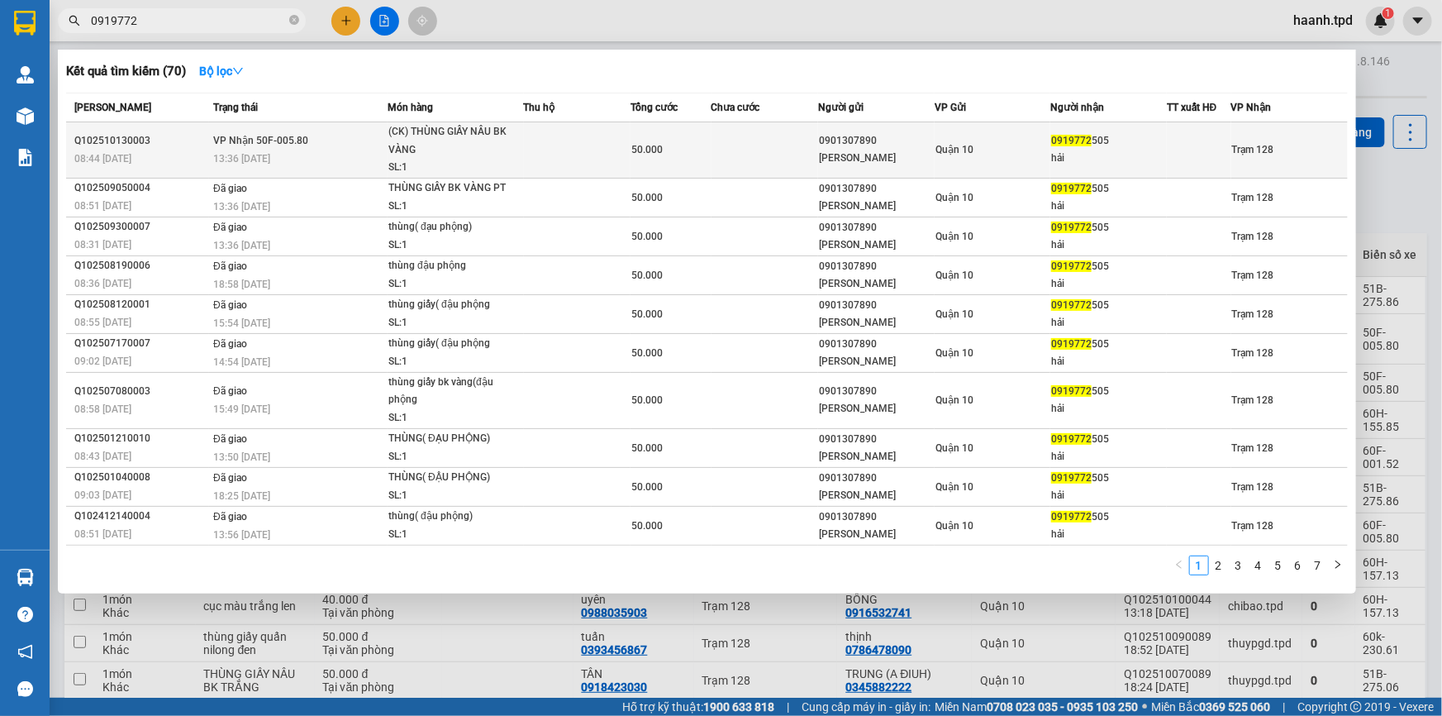
click at [1148, 148] on div "0919772 505" at bounding box center [1108, 140] width 115 height 17
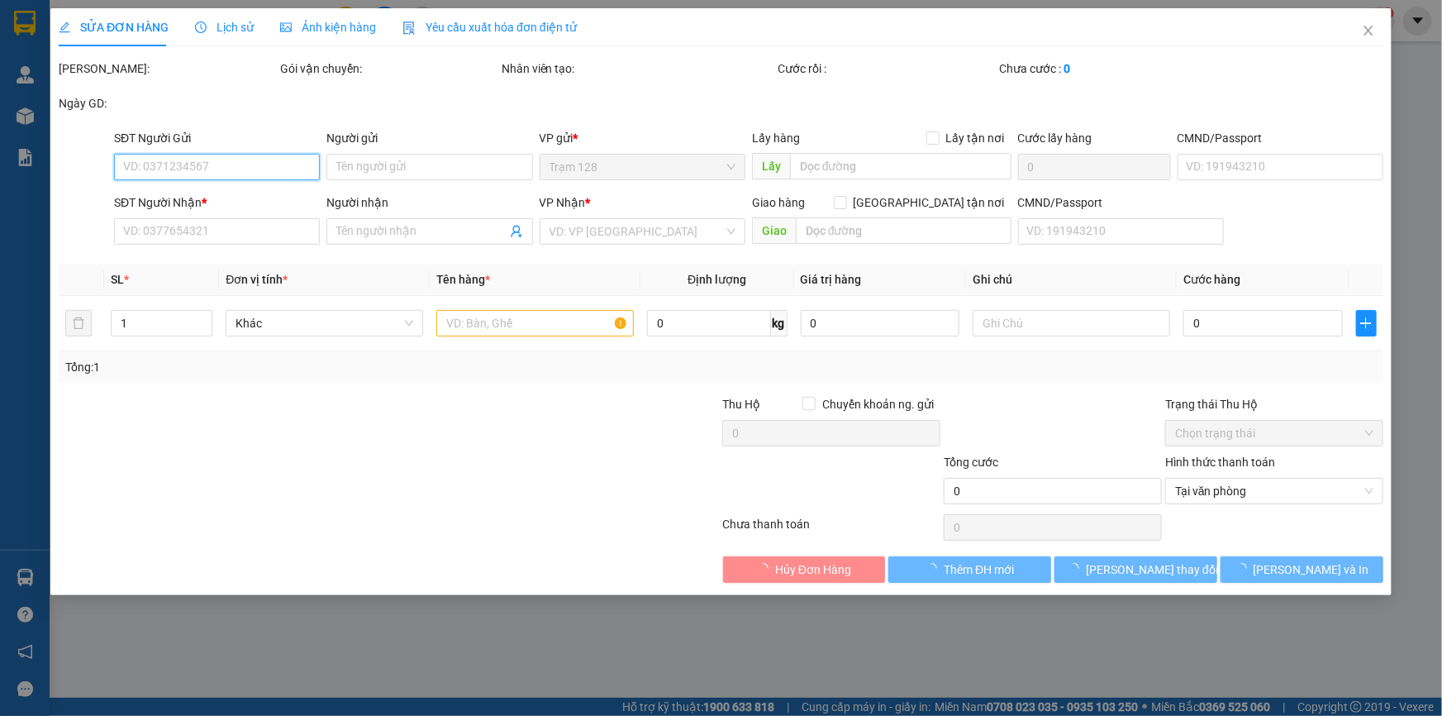
type input "0901307890"
type input "[PERSON_NAME]"
type input "079088006676"
type input "0919772505"
type input "hải"
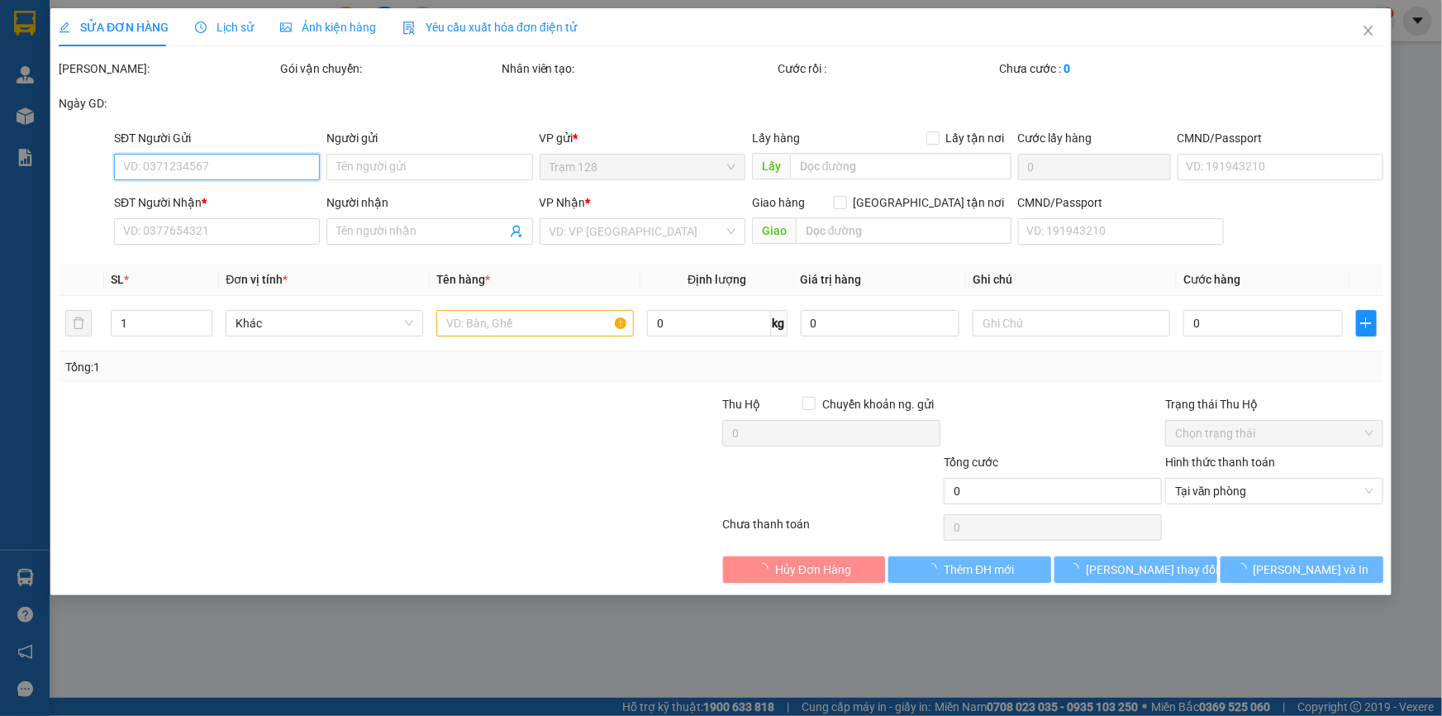
type input "50.000"
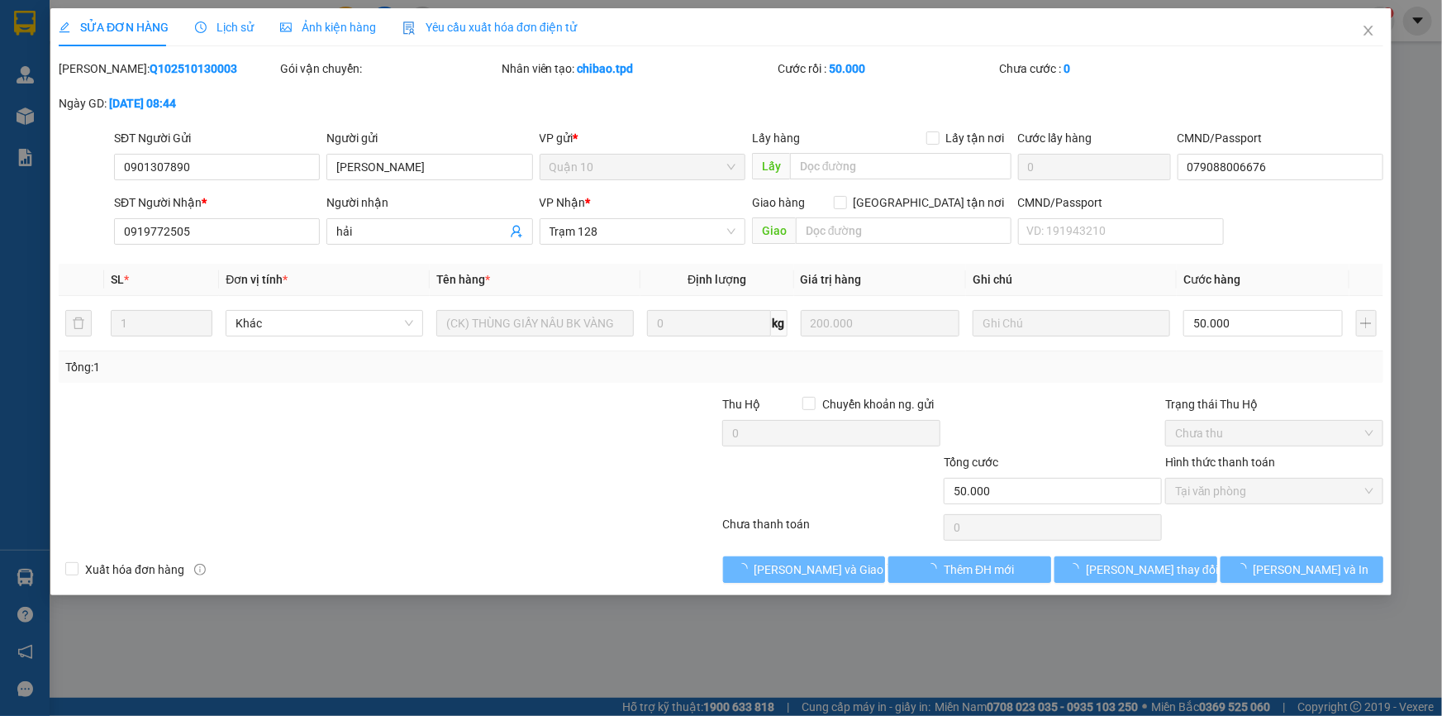
click at [859, 526] on div "Chưa thanh toán" at bounding box center [831, 529] width 221 height 29
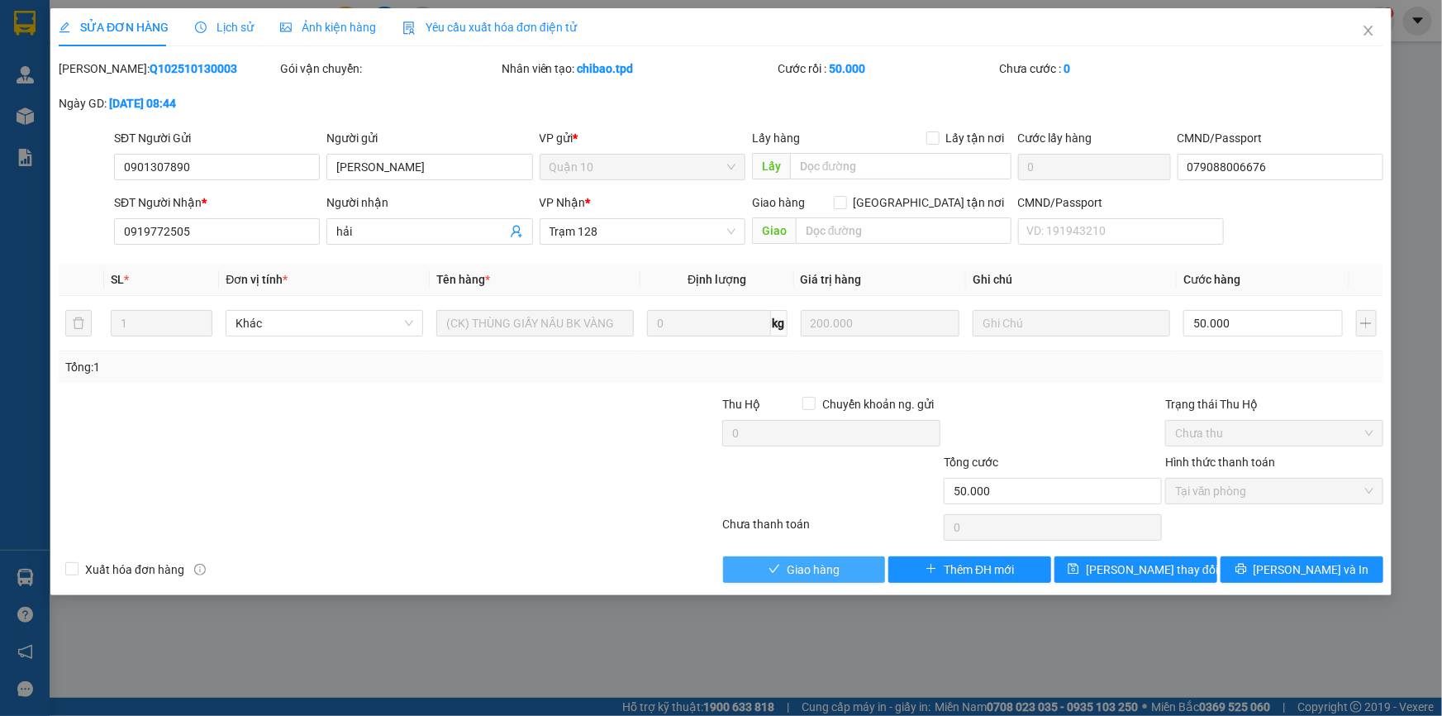
click at [815, 560] on span "Giao hàng" at bounding box center [813, 569] width 53 height 18
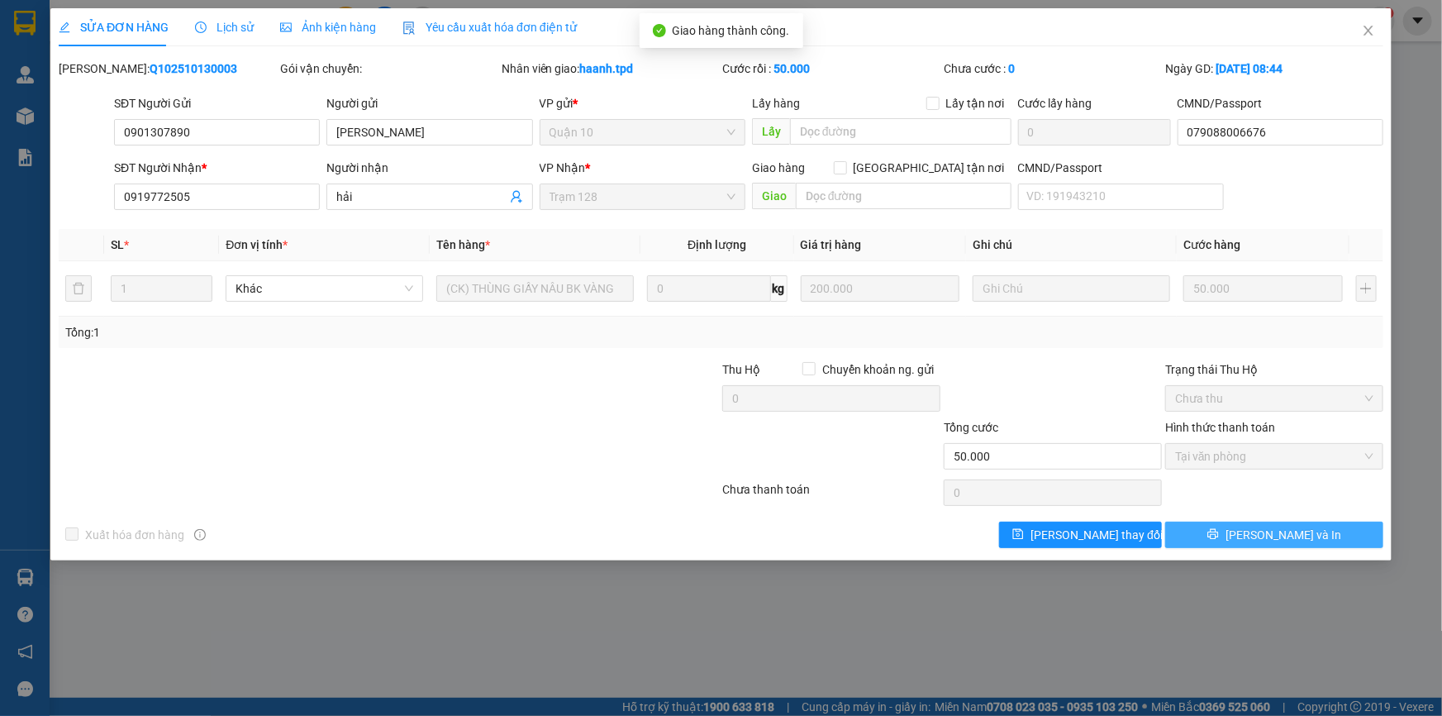
click at [1301, 540] on span "[PERSON_NAME] và In" at bounding box center [1284, 535] width 116 height 18
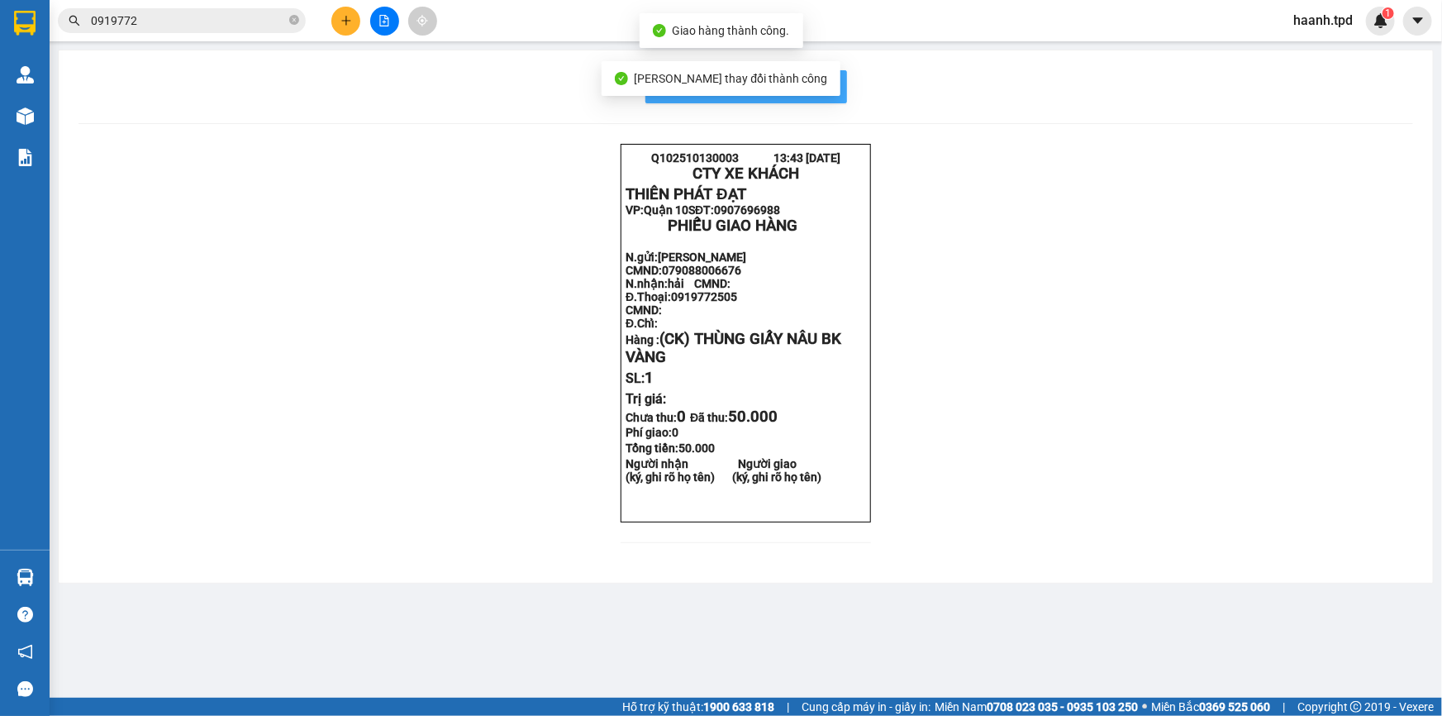
click at [834, 85] on button "In mẫu biên lai tự cấu hình" at bounding box center [746, 86] width 202 height 33
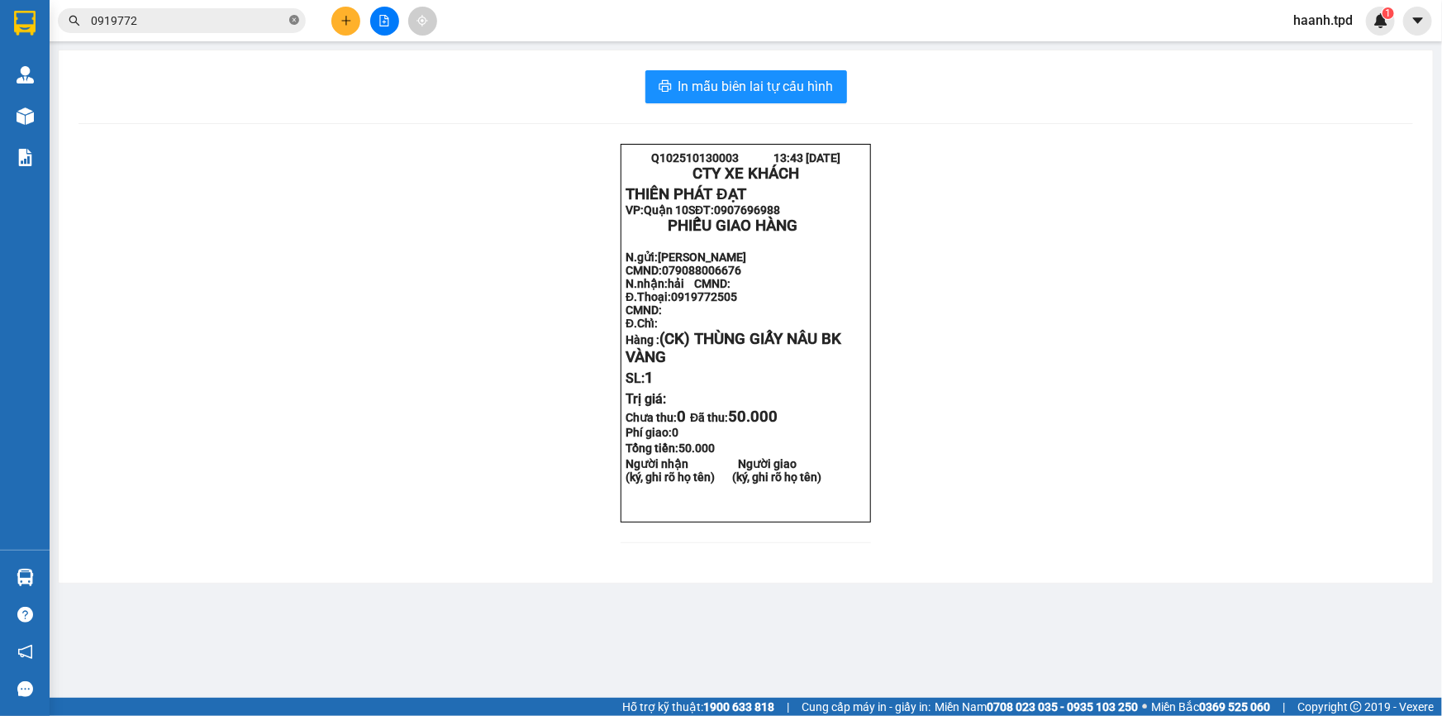
click at [293, 23] on icon "close-circle" at bounding box center [294, 20] width 10 height 10
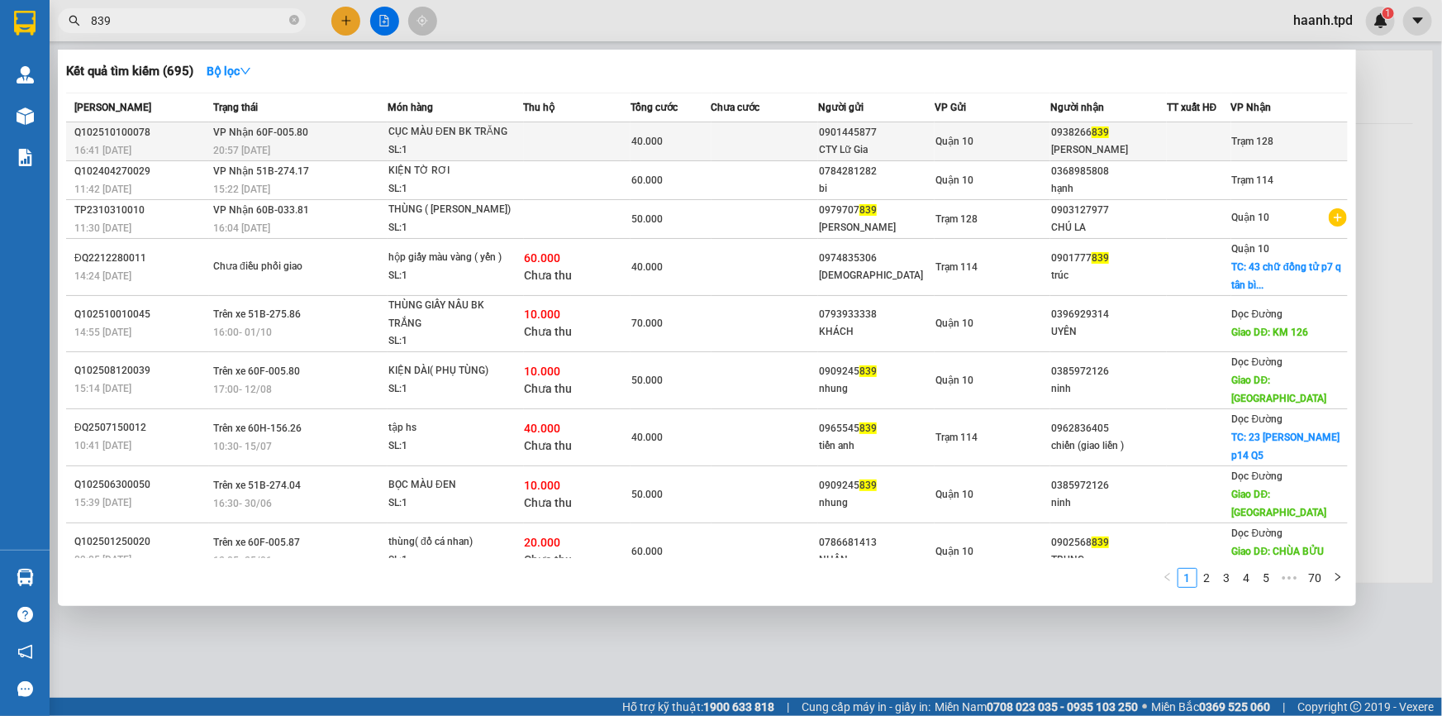
type input "839"
click at [1206, 142] on div at bounding box center [1199, 141] width 63 height 17
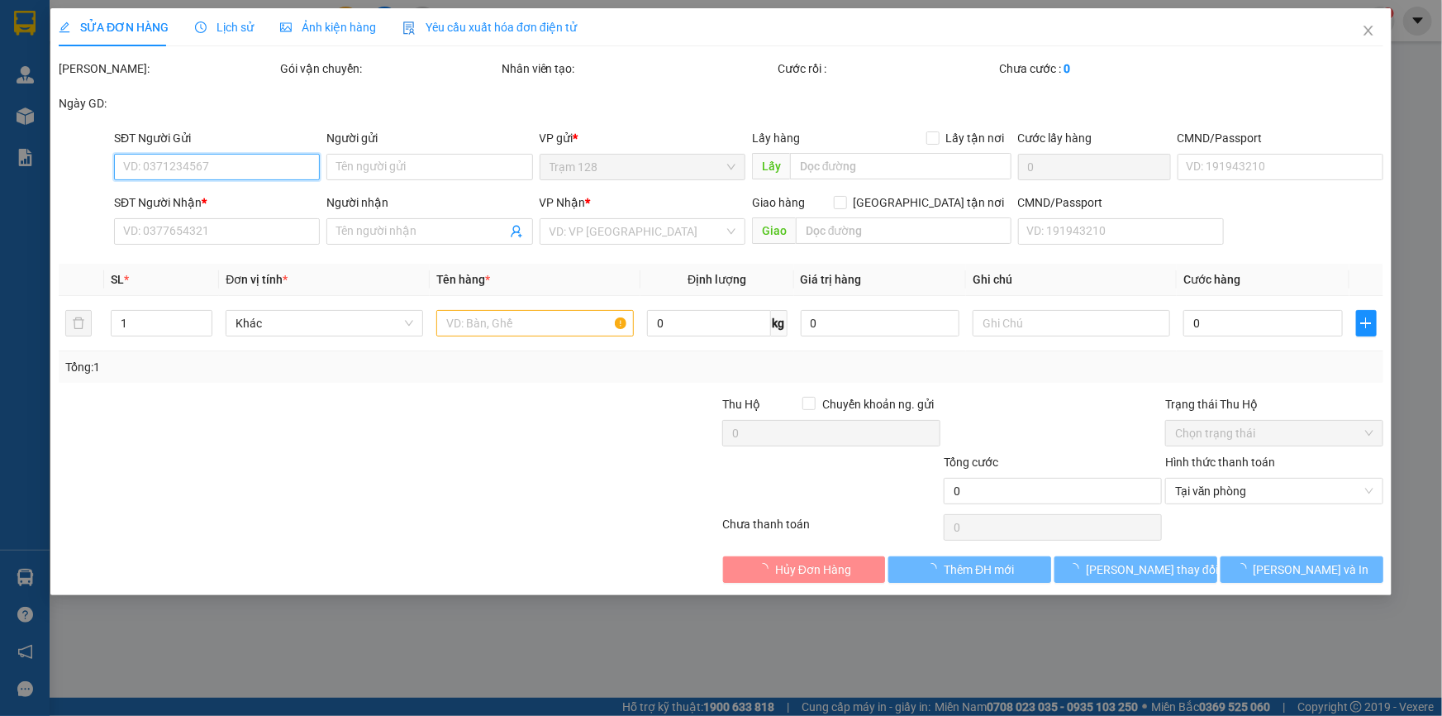
type input "0901445877"
type input "CTY Lữ Gia"
type input "079079000188"
type input "0938266839"
type input "[PERSON_NAME]"
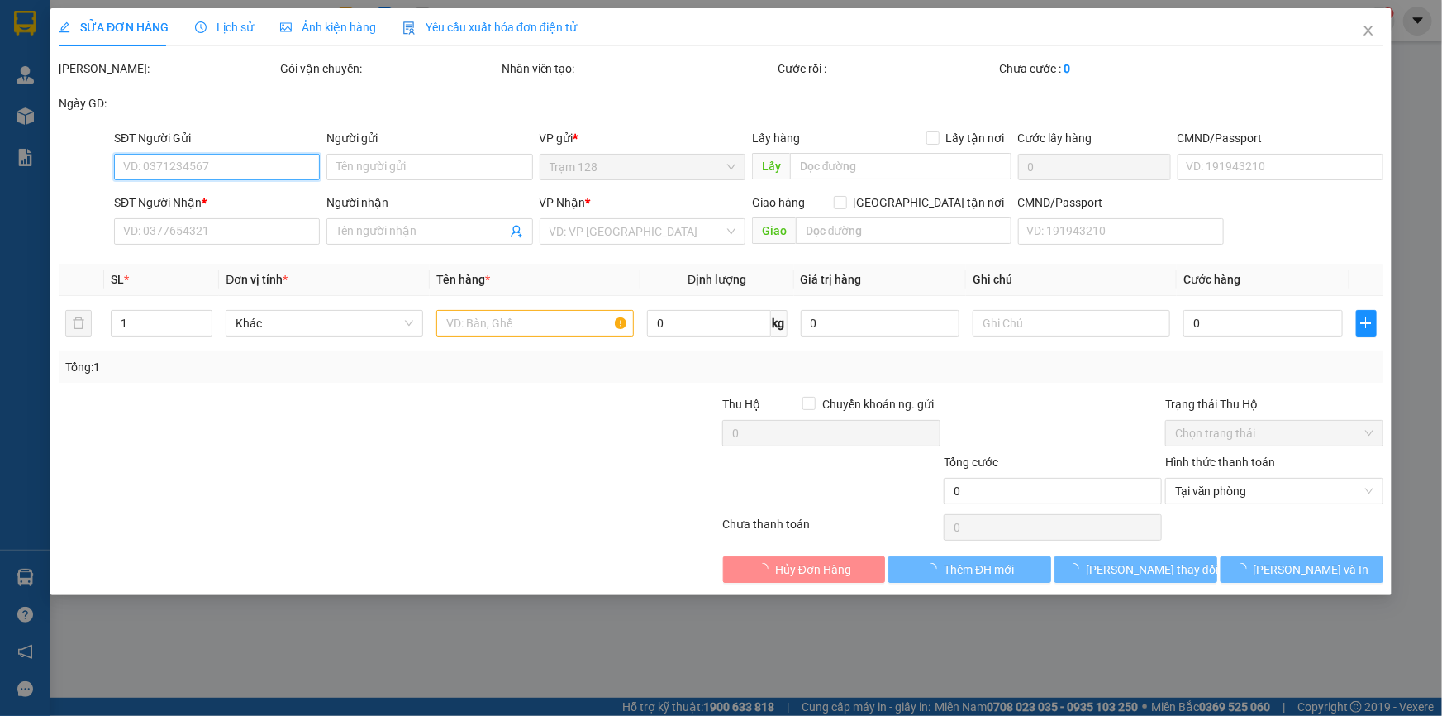
type input "40.000"
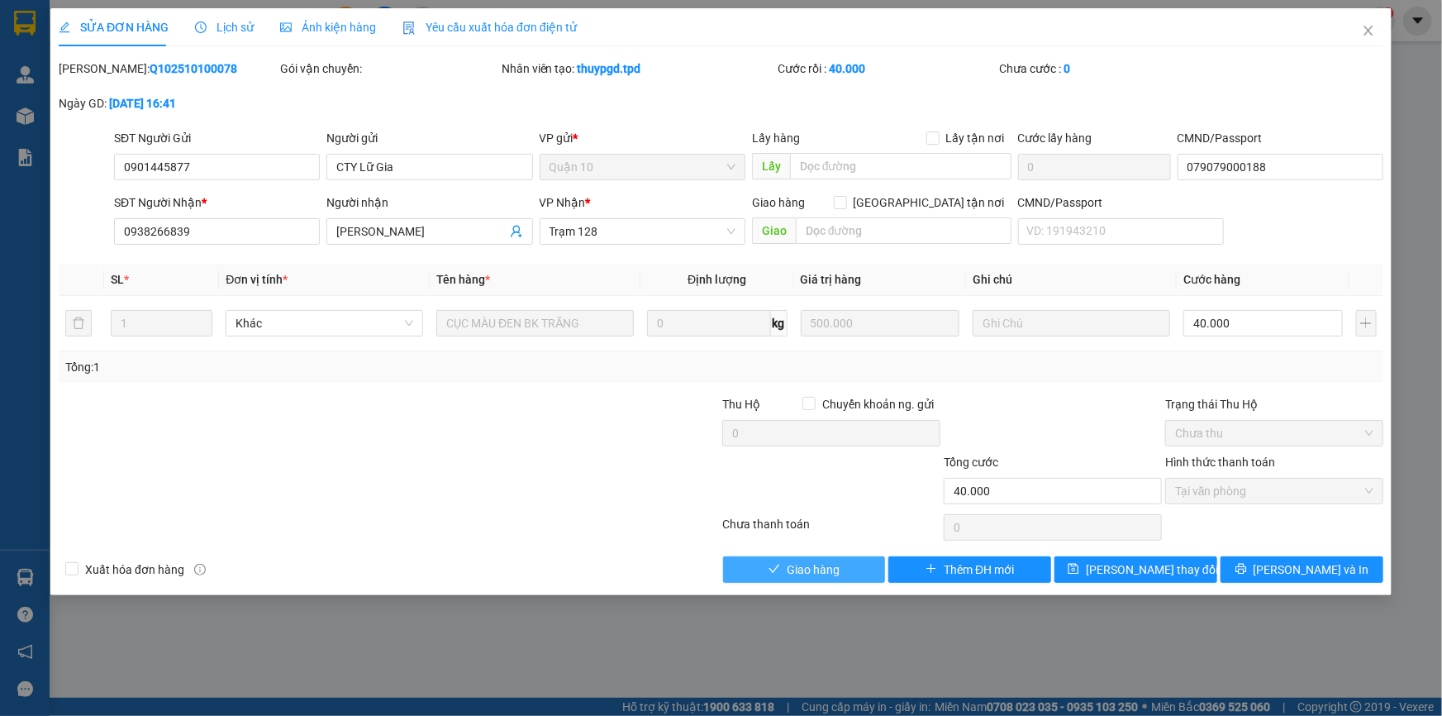
click at [802, 573] on span "Giao hàng" at bounding box center [813, 569] width 53 height 18
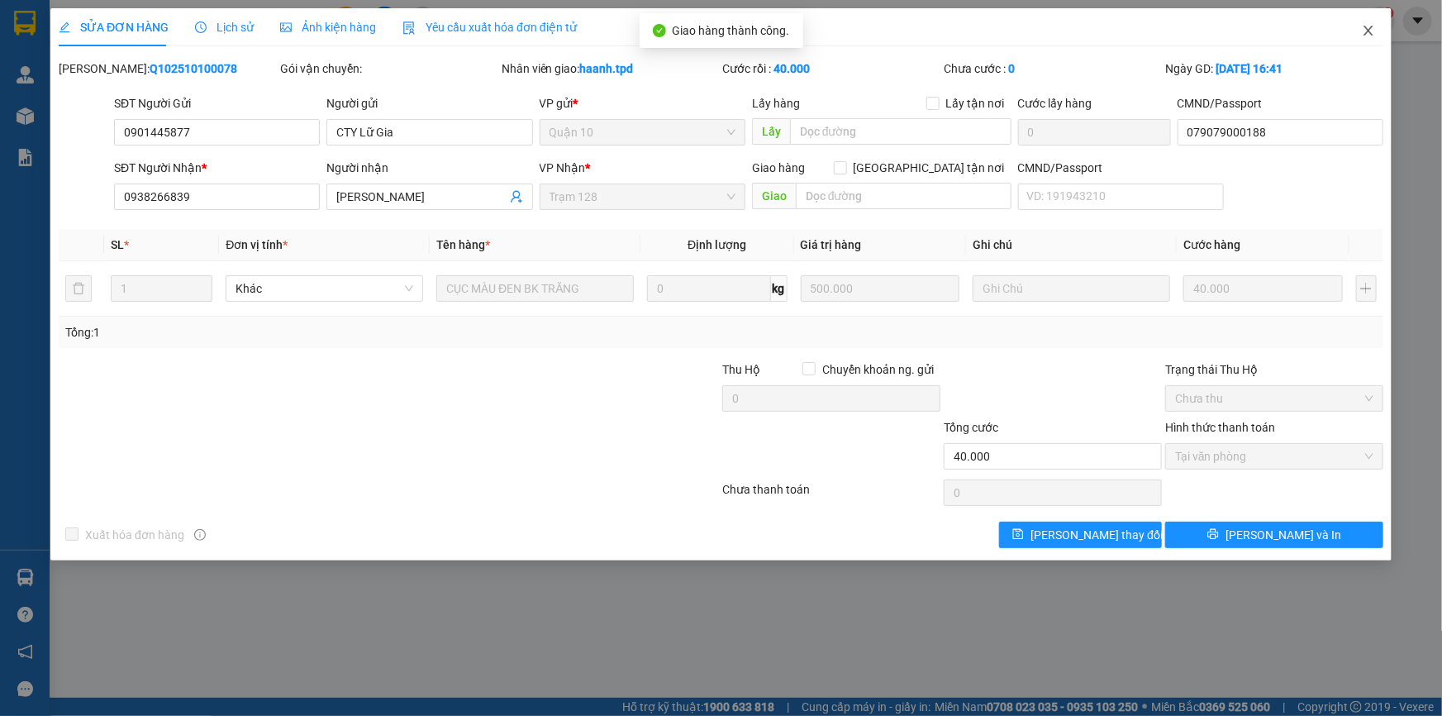
click at [1371, 21] on span "Close" at bounding box center [1368, 31] width 46 height 46
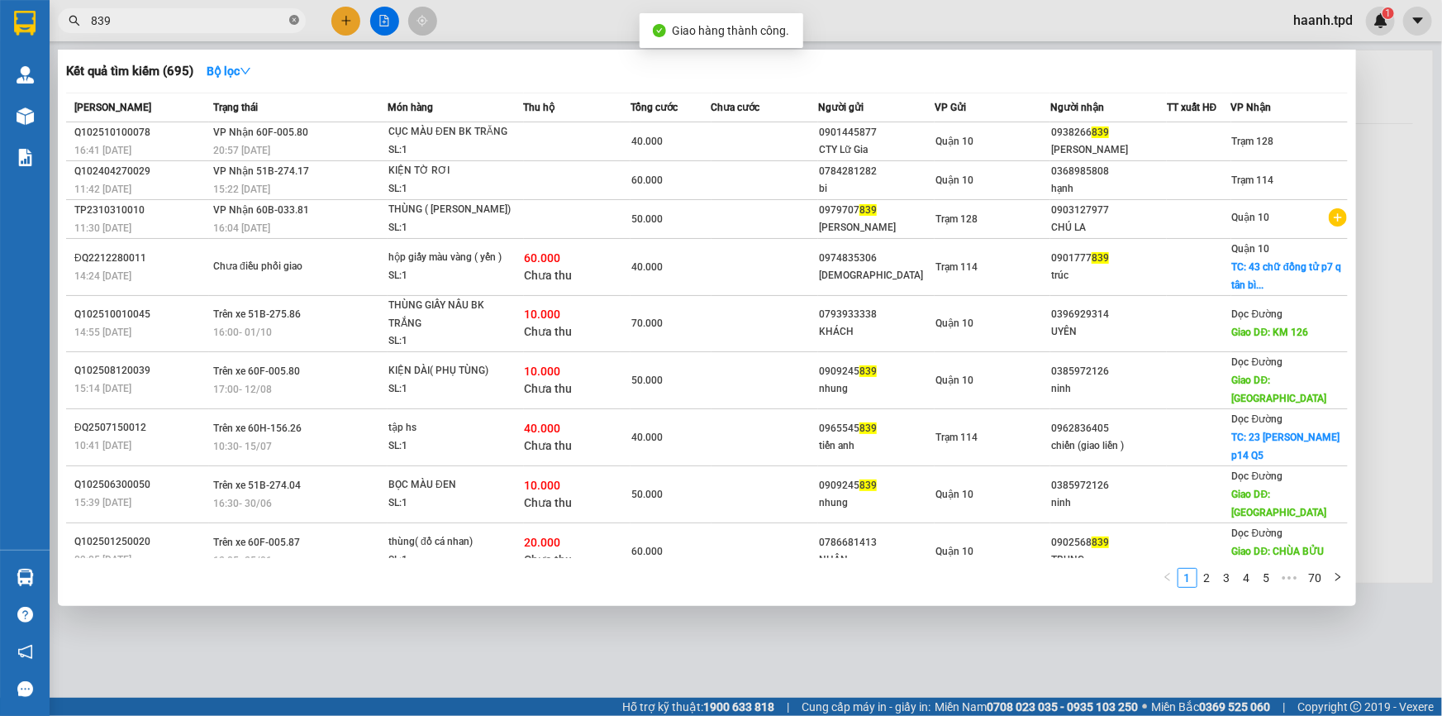
click at [295, 18] on icon "close-circle" at bounding box center [294, 20] width 10 height 10
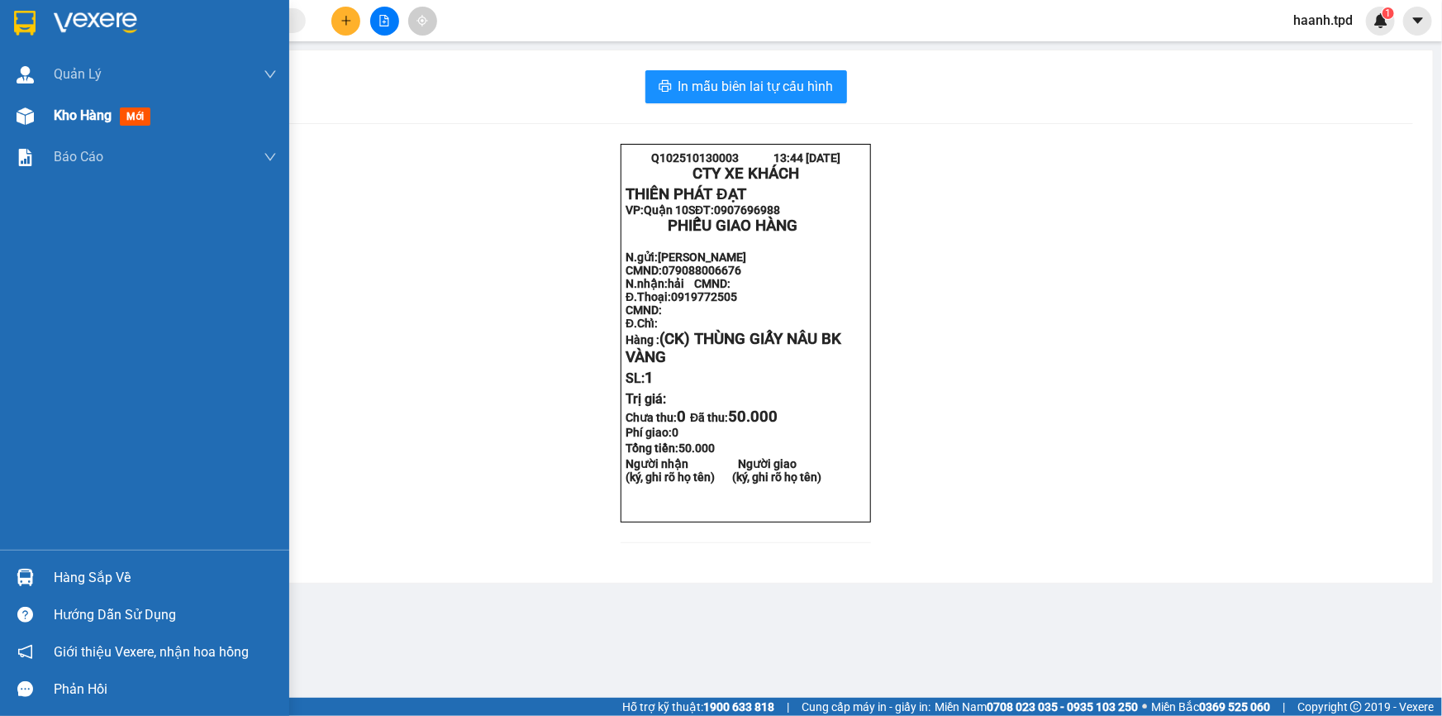
click at [54, 117] on span "Kho hàng" at bounding box center [83, 115] width 58 height 16
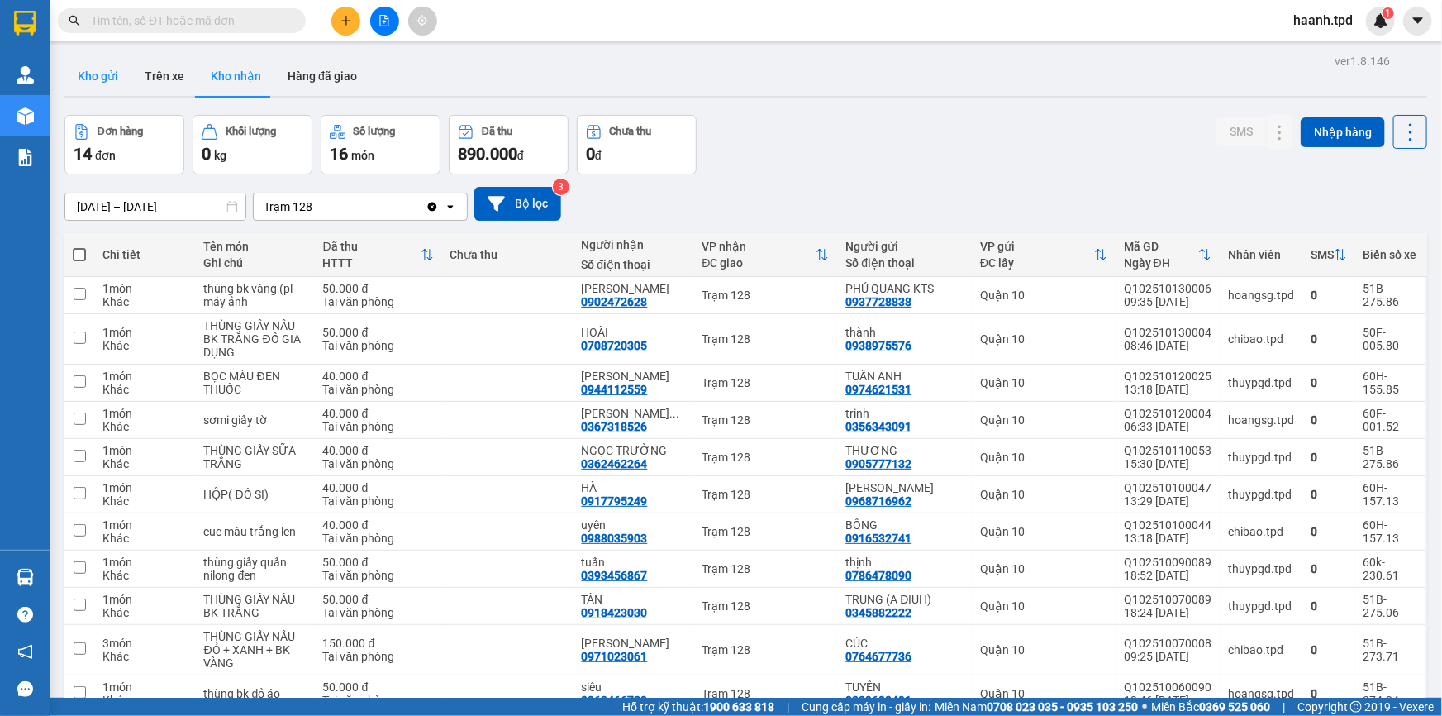
click at [89, 68] on button "Kho gửi" at bounding box center [97, 76] width 67 height 40
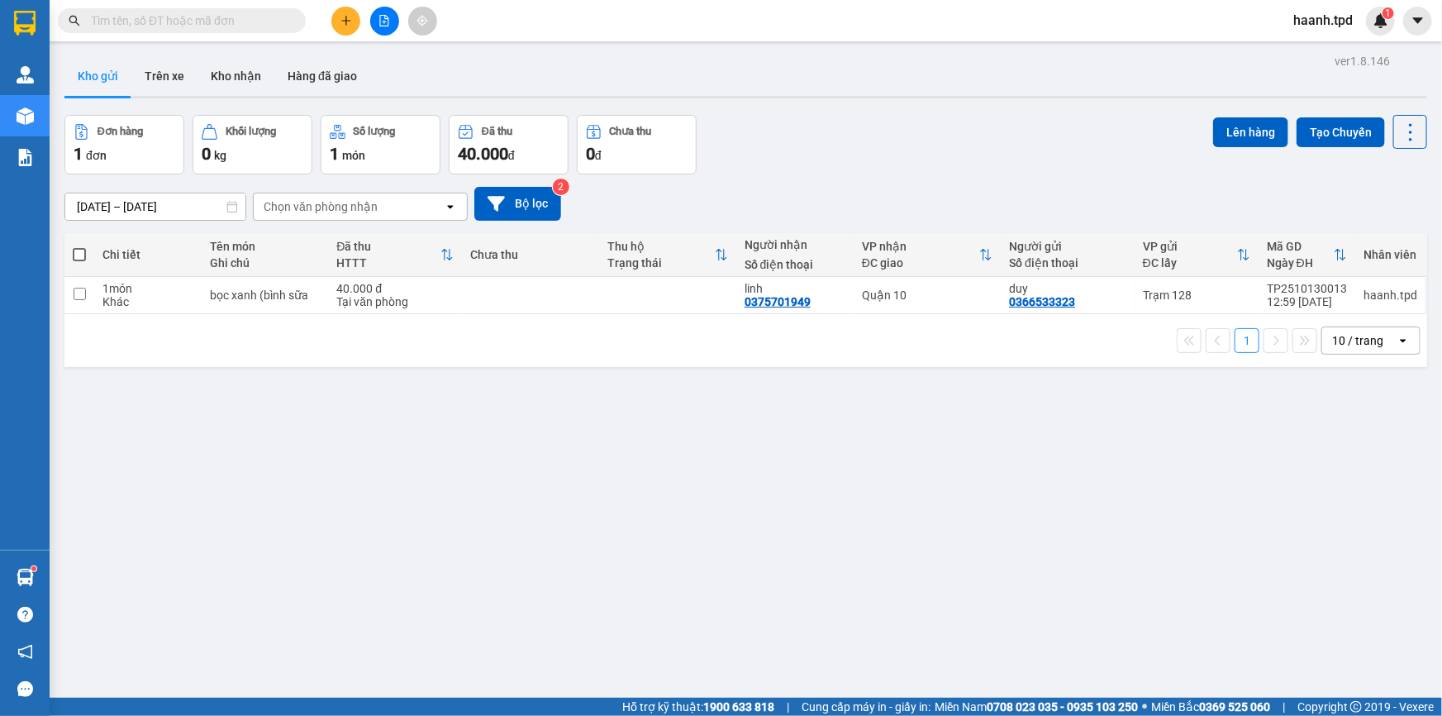
drag, startPoint x: 494, startPoint y: 425, endPoint x: 455, endPoint y: 370, distance: 67.4
click at [493, 426] on div "ver 1.8.146 Kho gửi Trên xe Kho nhận Hàng đã giao Đơn hàng 1 đơn Khối lượng 0 k…" at bounding box center [746, 408] width 1376 height 716
click at [696, 378] on div "ver 1.8.146 Kho gửi Trên xe Kho nhận Hàng đã giao Đơn hàng 1 đơn Khối lượng 0 k…" at bounding box center [746, 408] width 1376 height 716
click at [256, 78] on button "Kho nhận" at bounding box center [236, 76] width 77 height 40
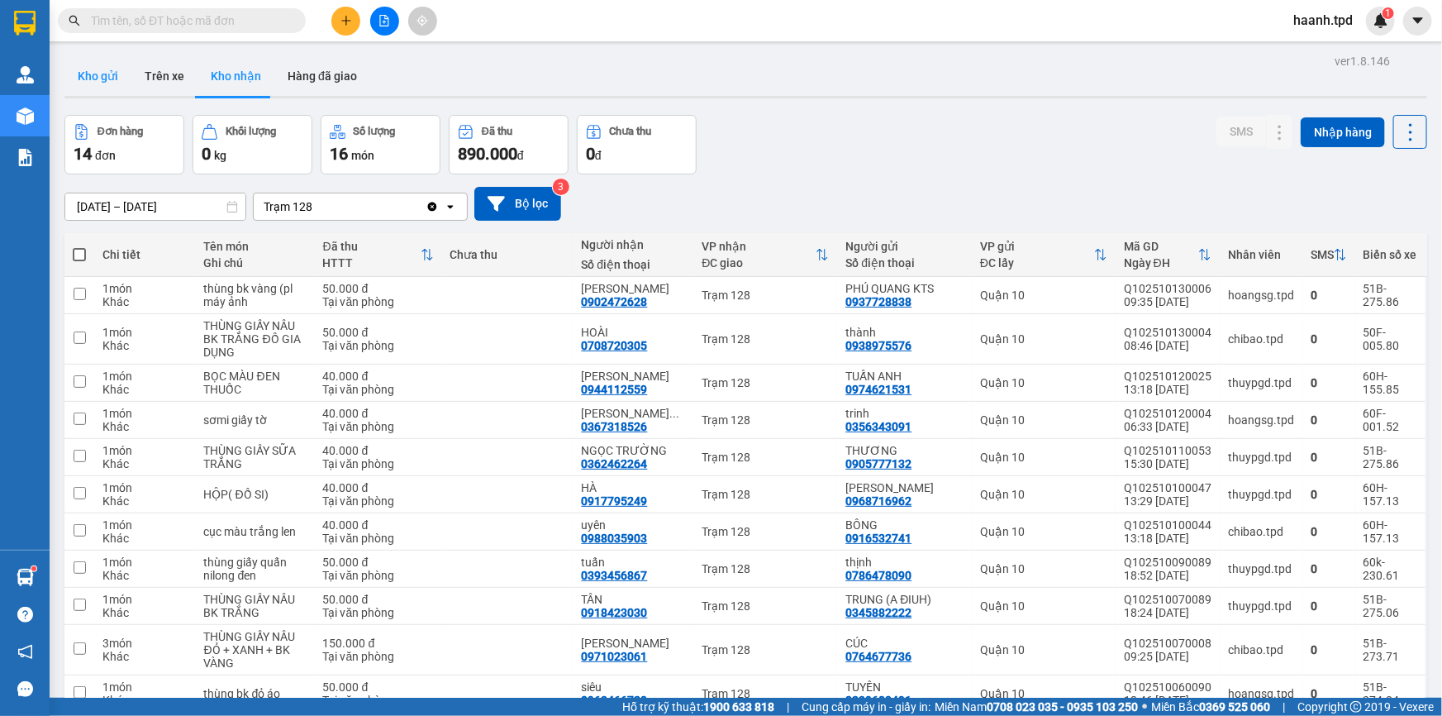
click at [83, 74] on button "Kho gửi" at bounding box center [97, 76] width 67 height 40
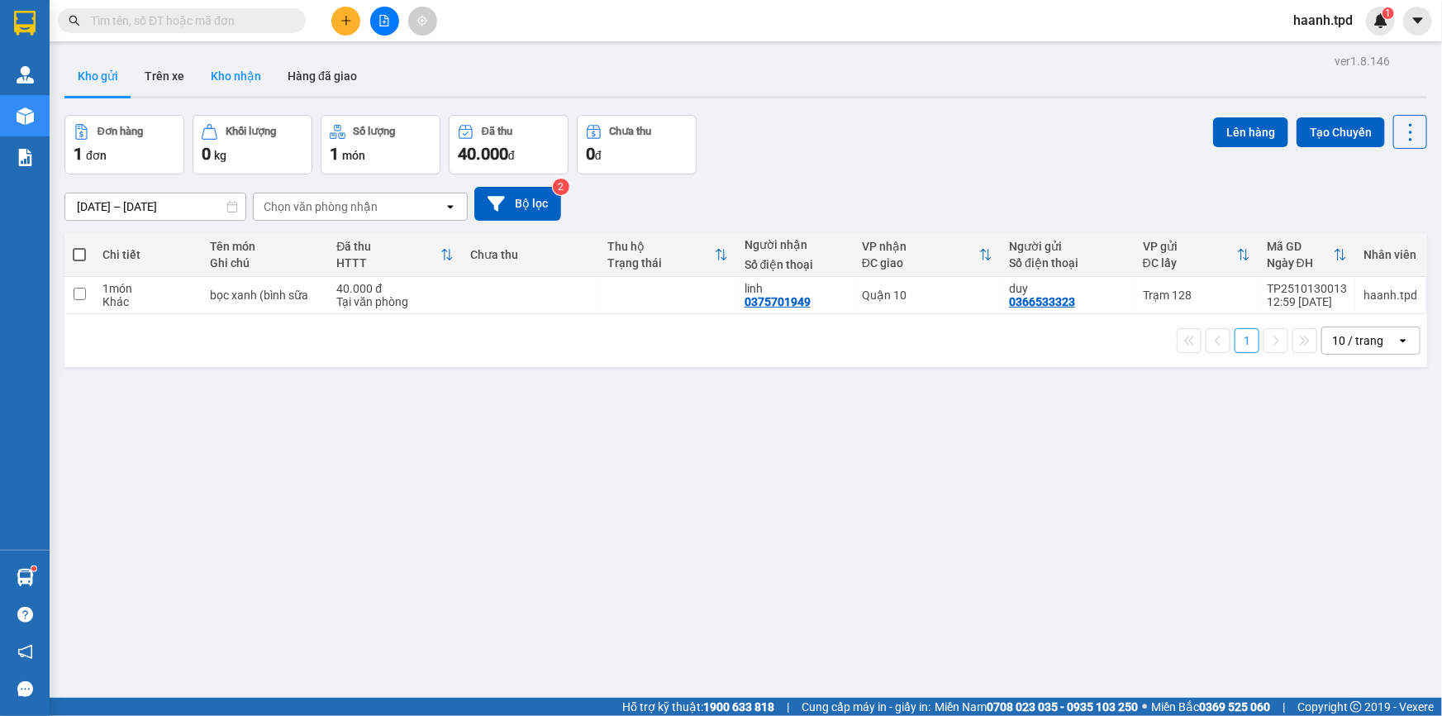
click at [256, 73] on button "Kho nhận" at bounding box center [236, 76] width 77 height 40
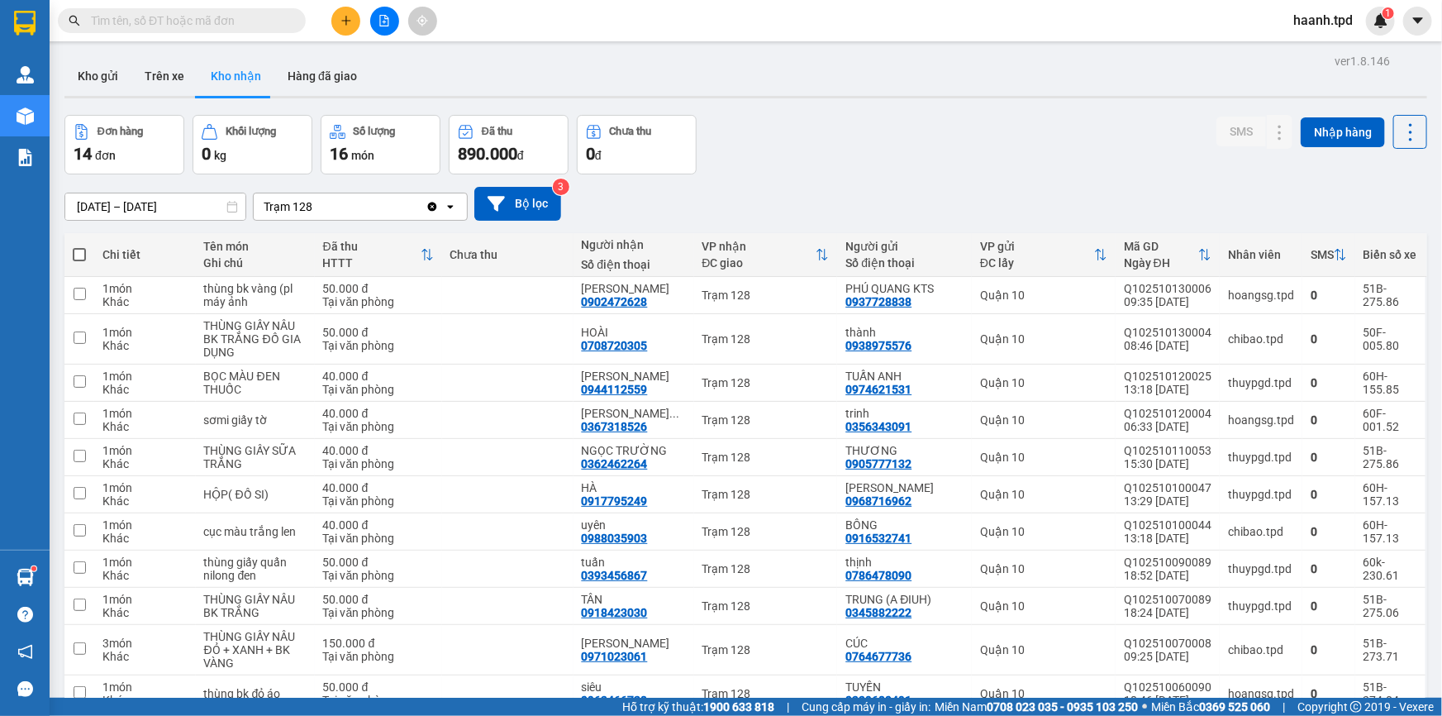
click at [198, 19] on input "text" at bounding box center [188, 21] width 195 height 18
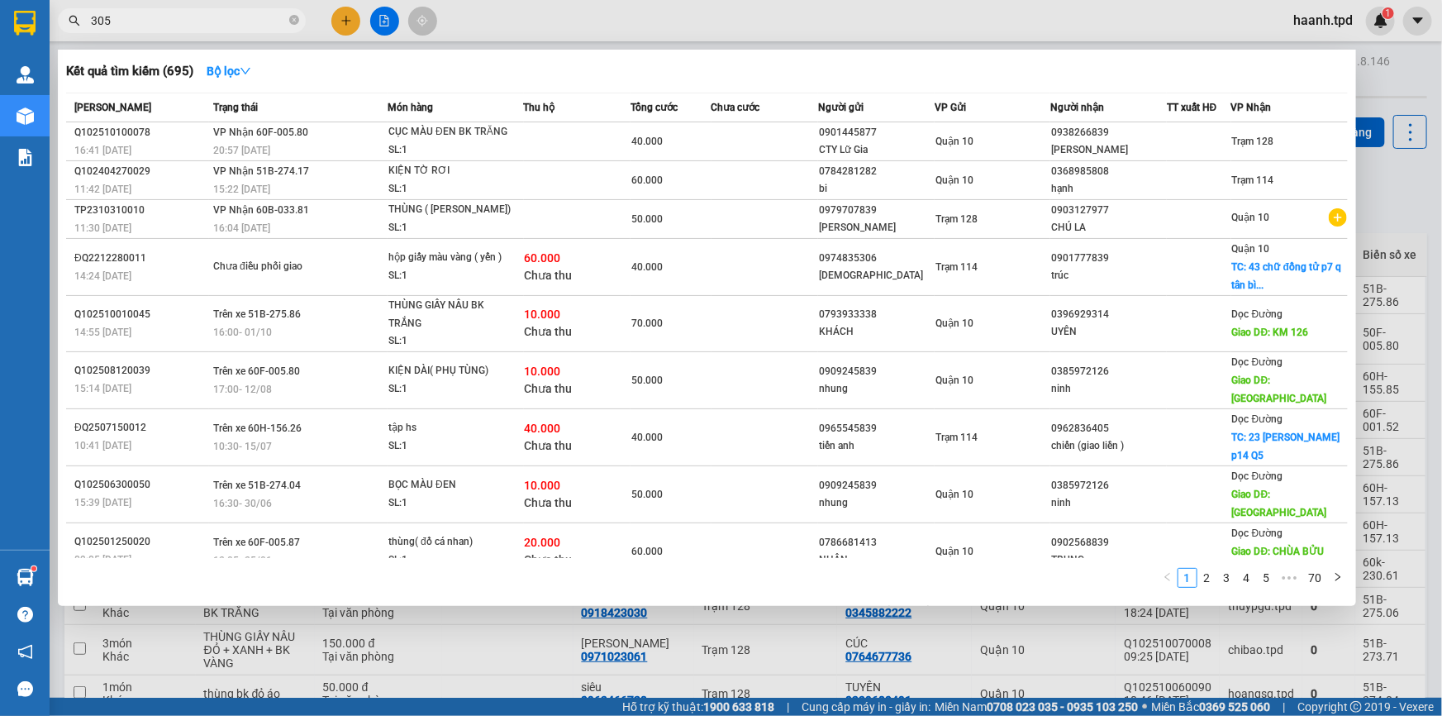
type input "305"
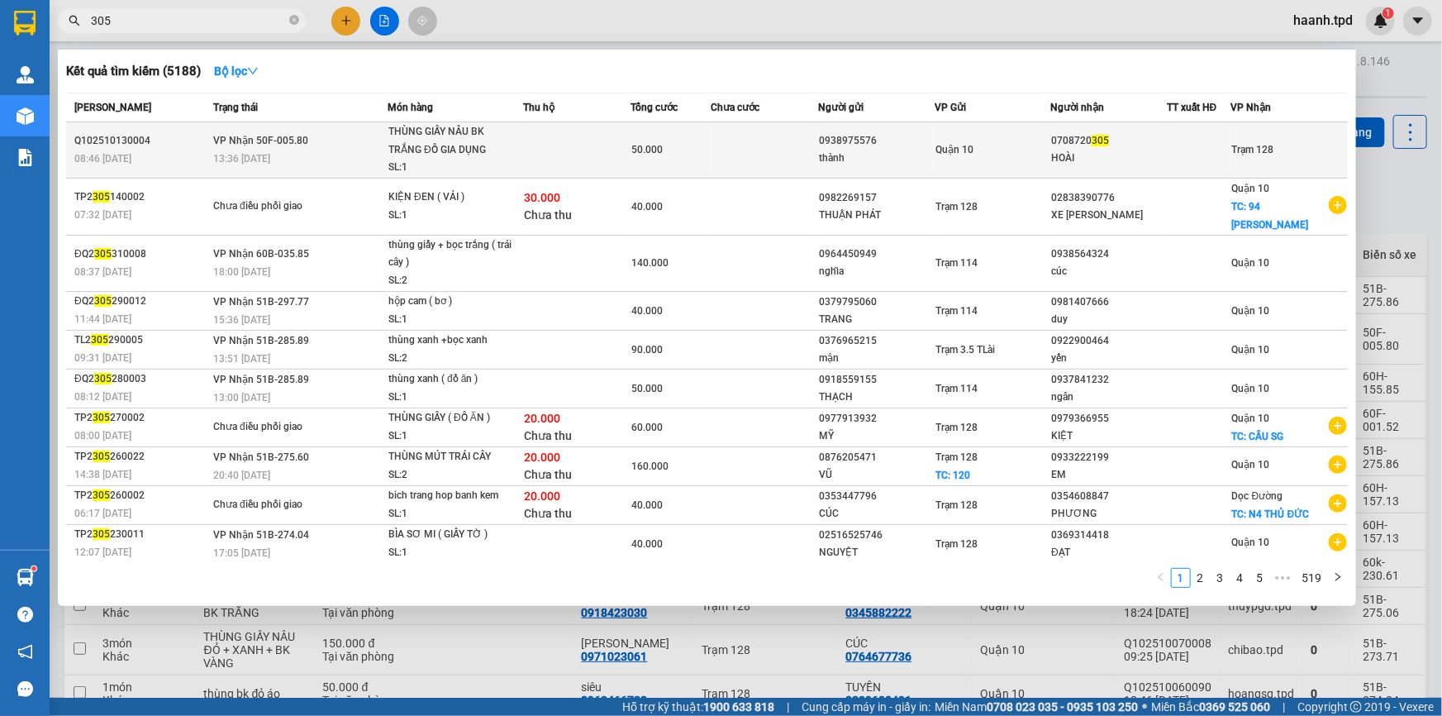
click at [892, 165] on div "thành" at bounding box center [876, 158] width 115 height 17
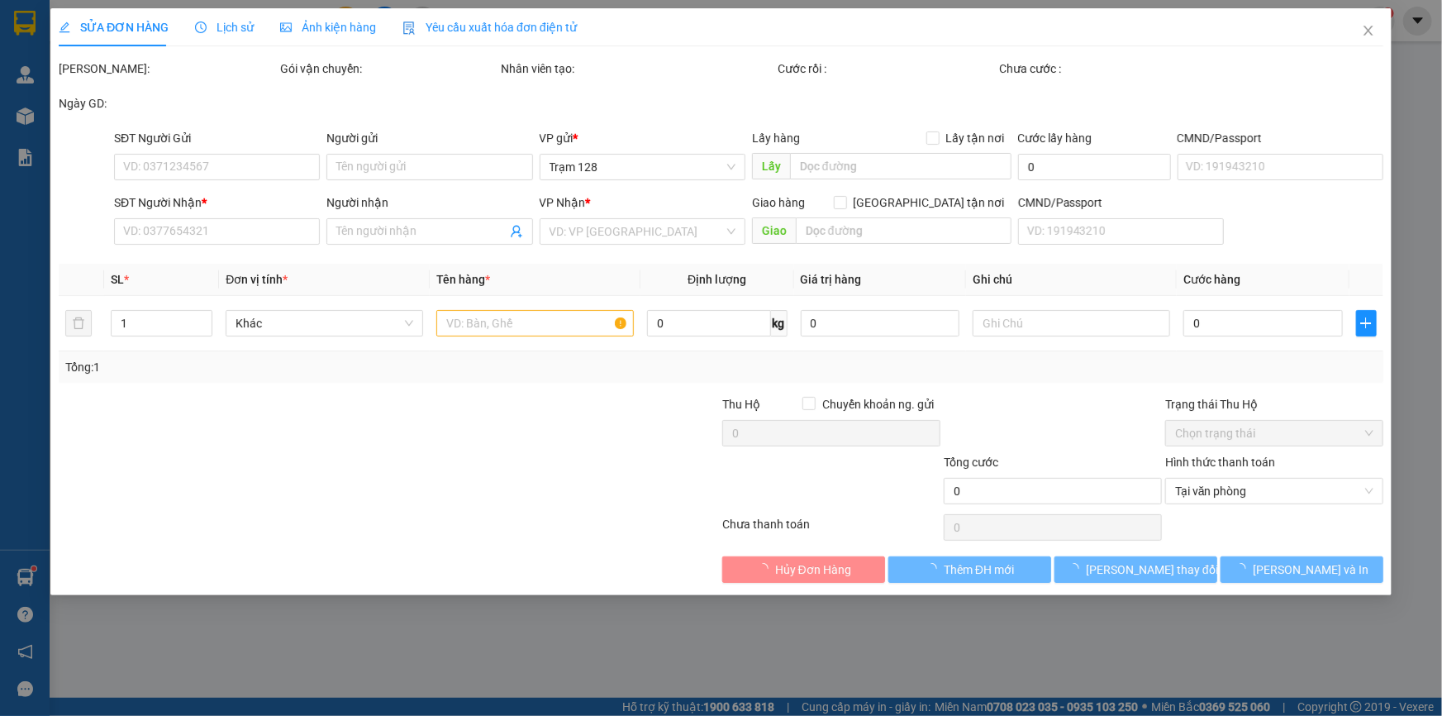
type input "0938975576"
type input "thành"
type input "075085013748"
type input "0708720305"
type input "HOÀI"
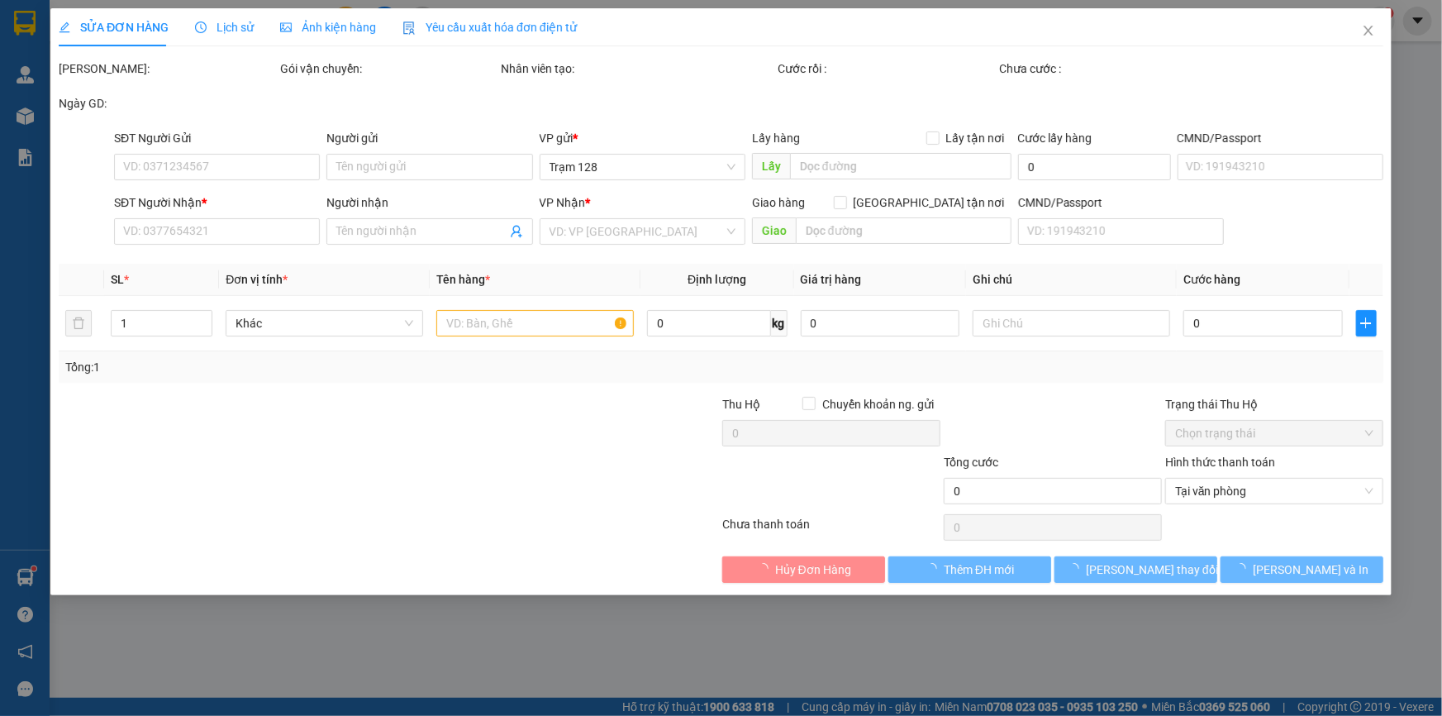
type input "50.000"
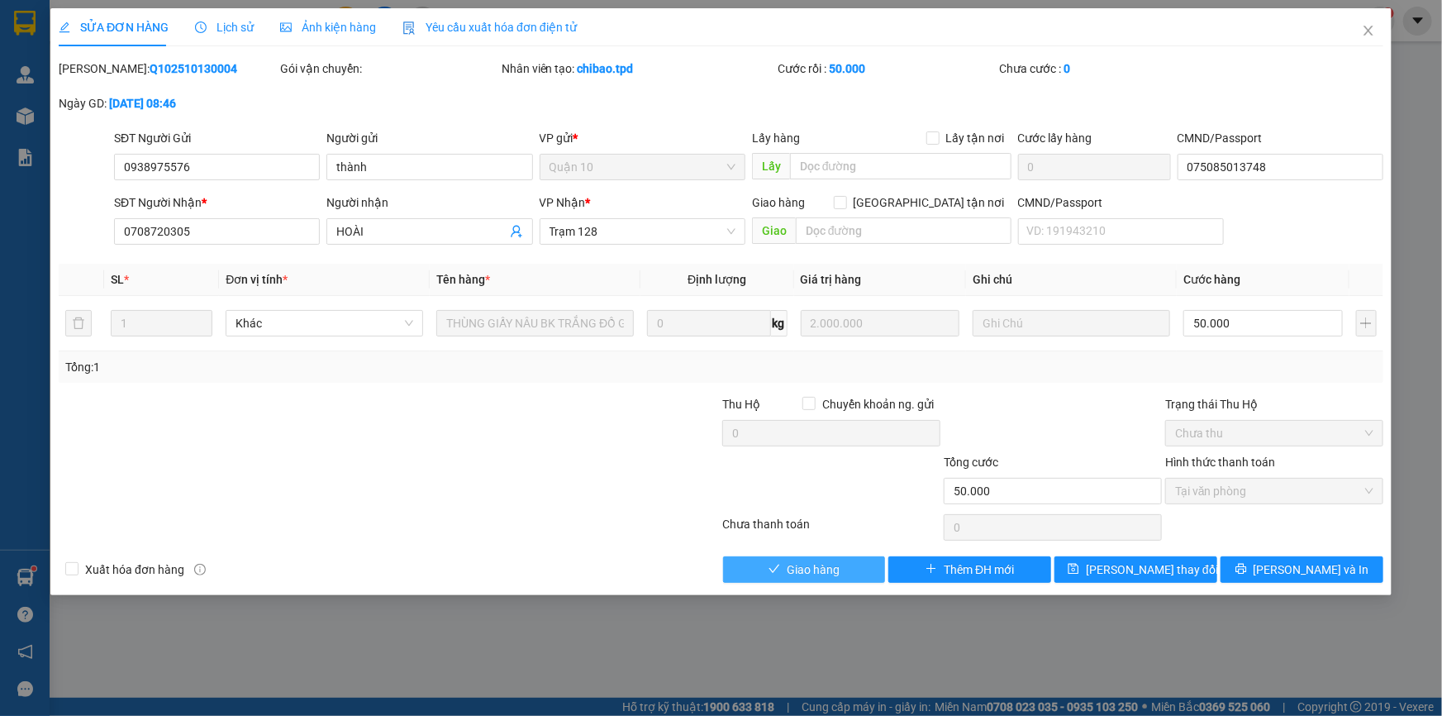
click at [778, 564] on icon "check" at bounding box center [774, 568] width 11 height 8
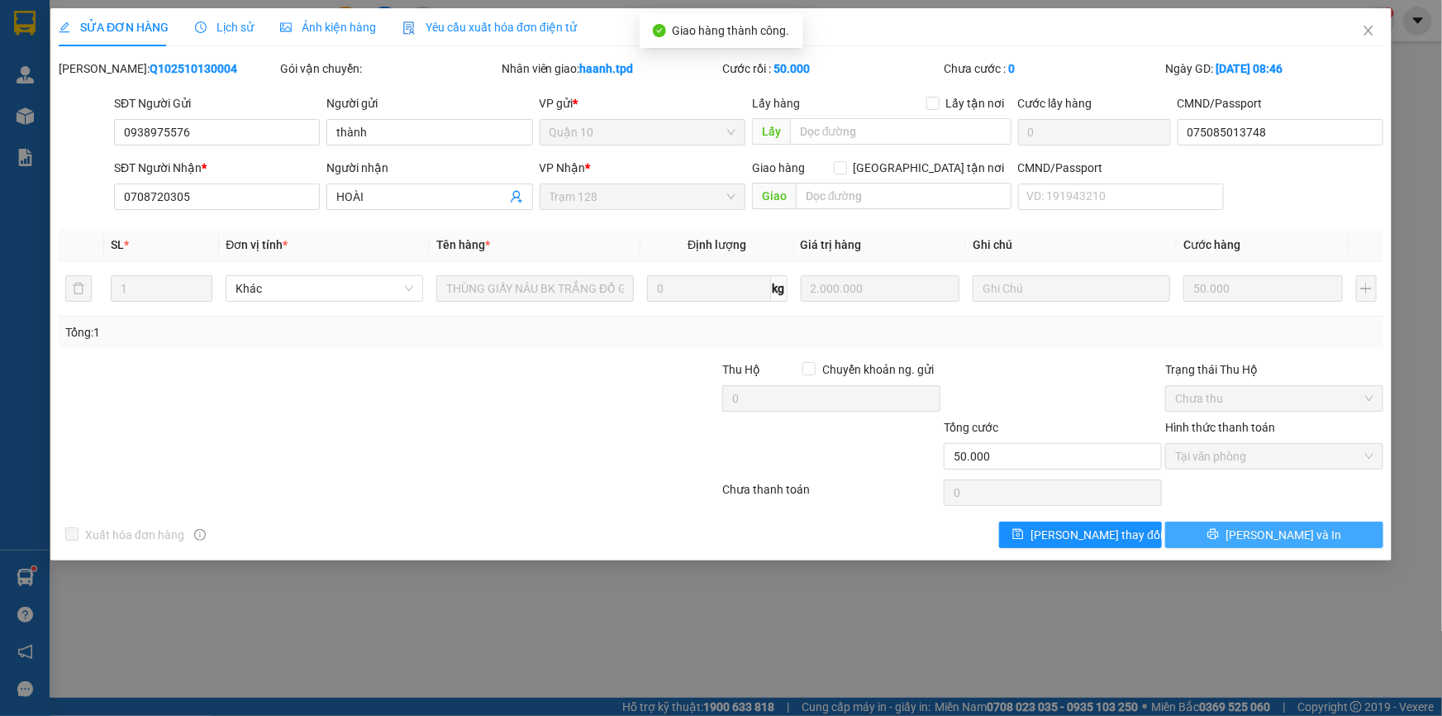
click at [1197, 537] on button "[PERSON_NAME] và In" at bounding box center [1274, 534] width 218 height 26
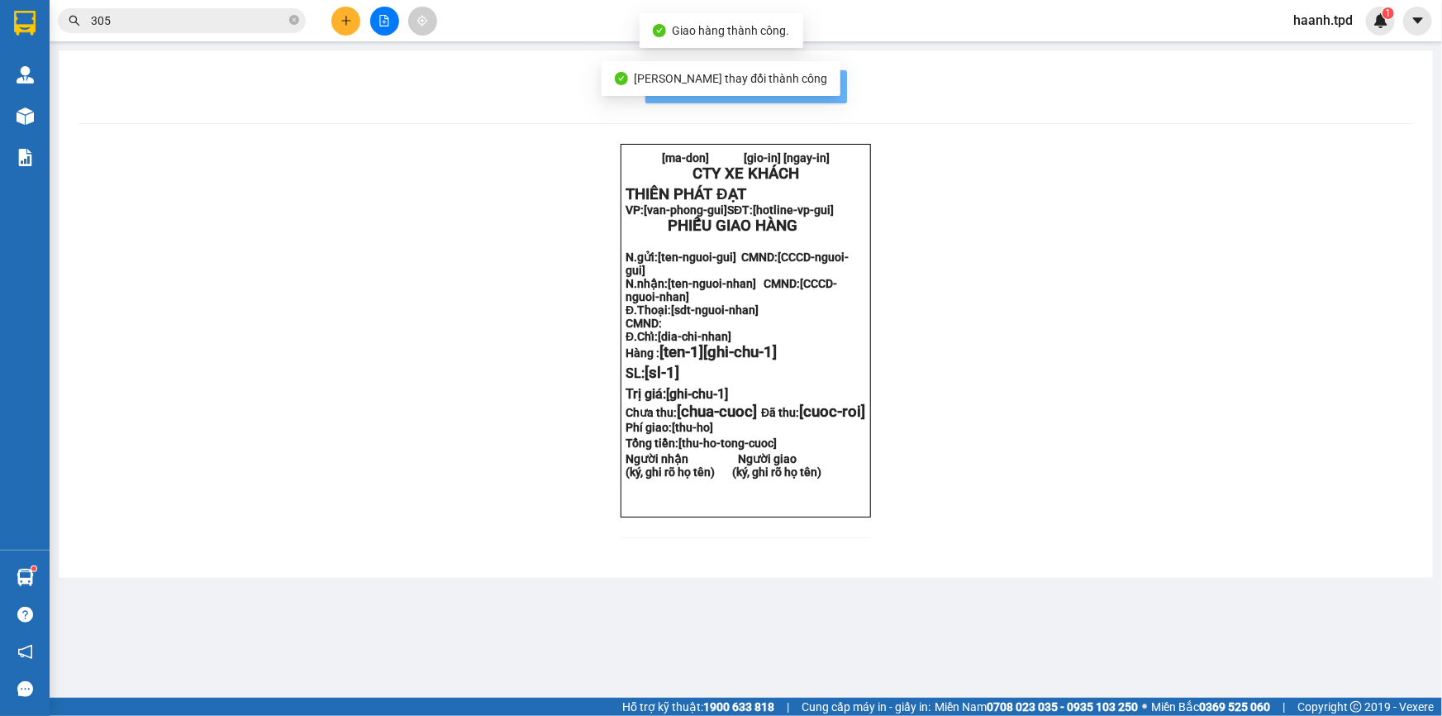
click at [1224, 523] on div "[ma-don] [gio-in] [ngay-in] CTY XE KHÁCH THIÊN PHÁT ĐẠT VP: [van-phong-gui] SĐ…" at bounding box center [746, 351] width 1335 height 414
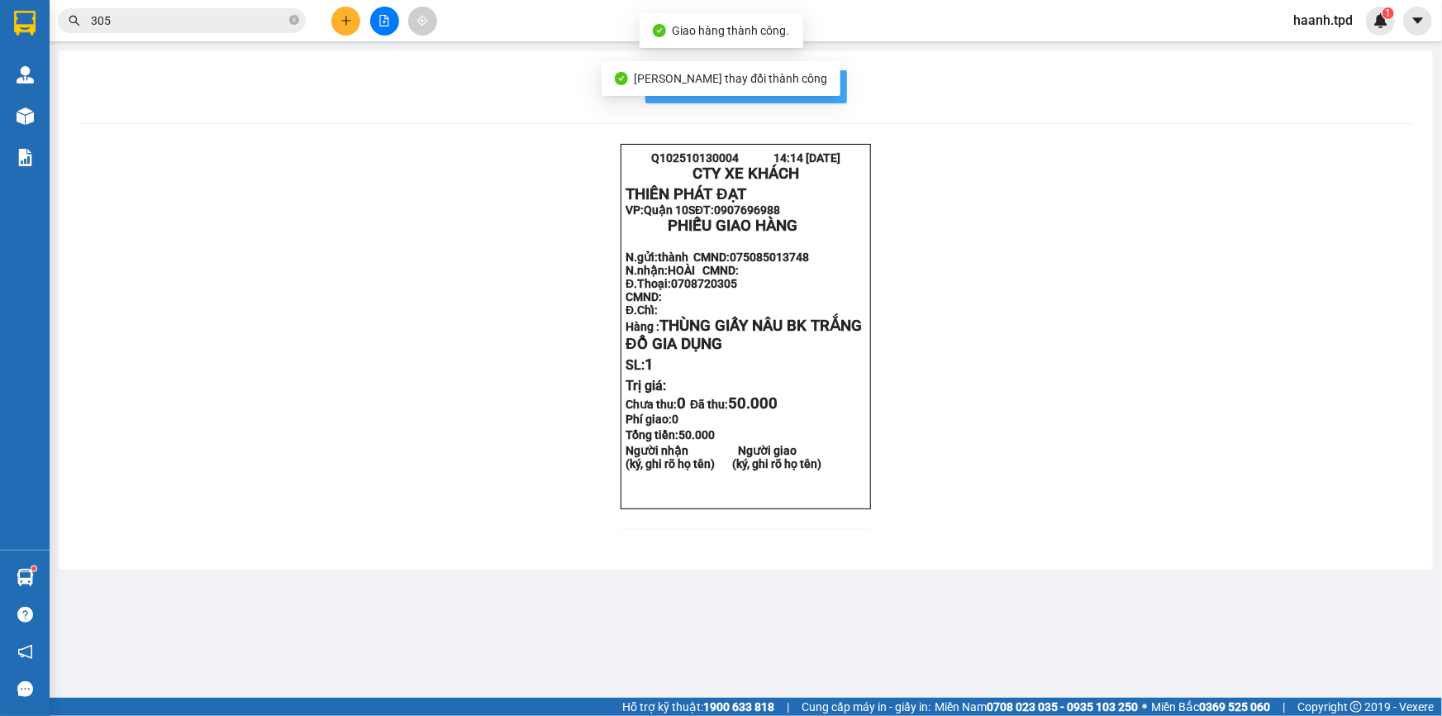
click at [831, 87] on span "In mẫu biên lai tự cấu hình" at bounding box center [755, 86] width 155 height 21
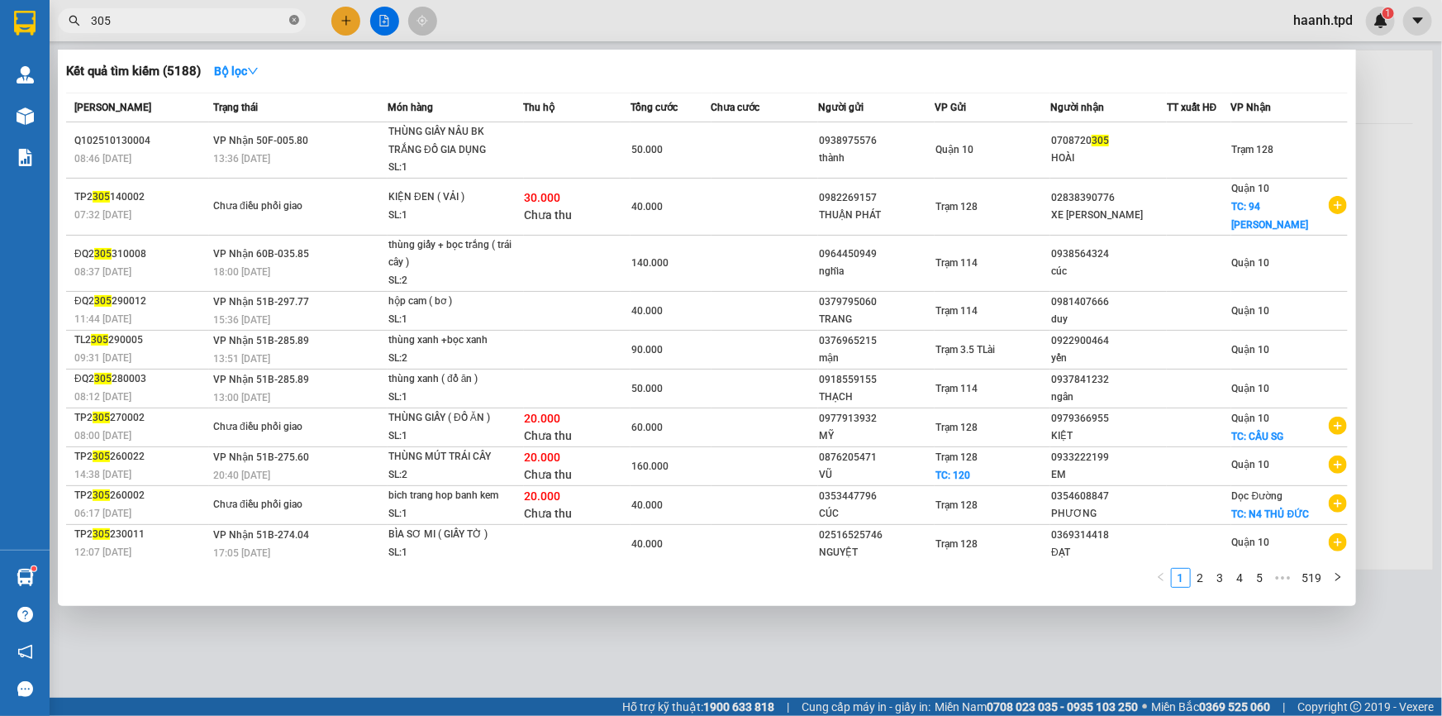
click at [294, 22] on icon "close-circle" at bounding box center [294, 20] width 10 height 10
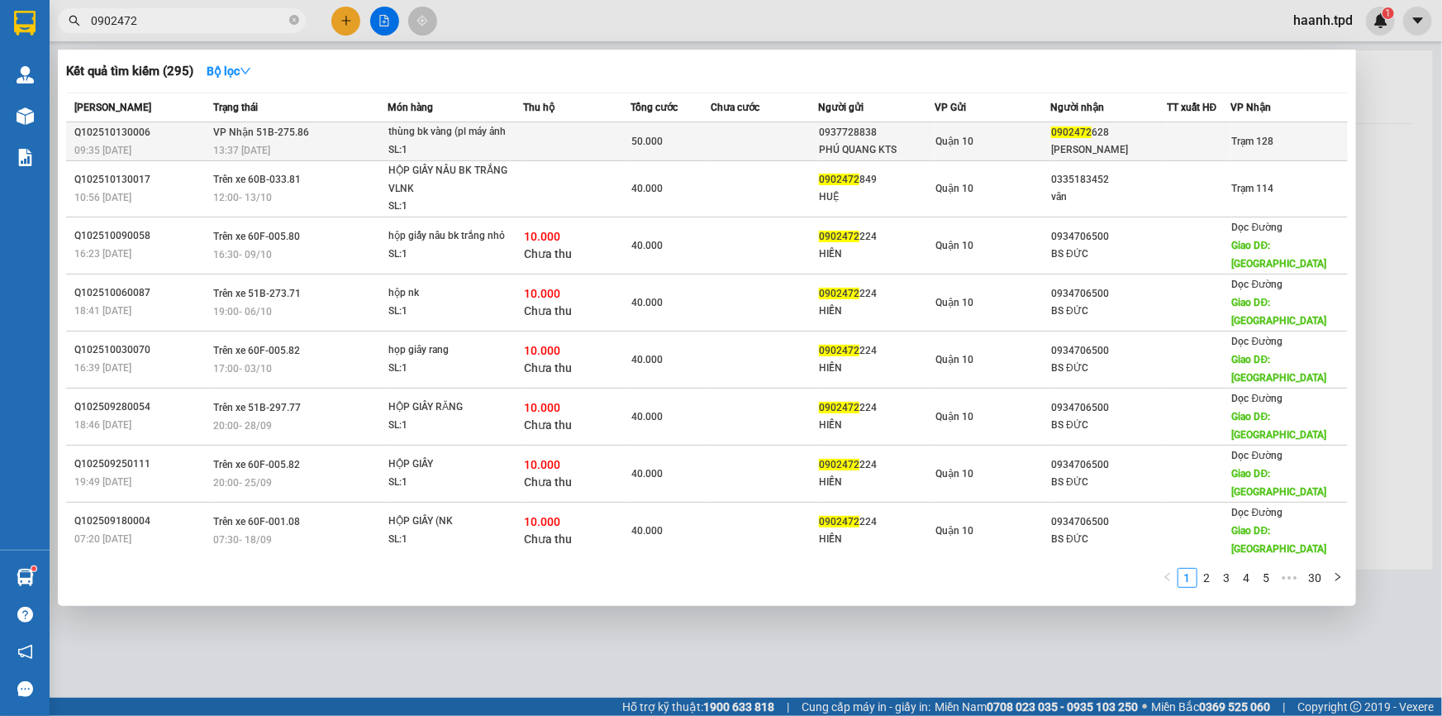
type input "0902472"
click at [1126, 130] on div "0902472 628" at bounding box center [1108, 132] width 115 height 17
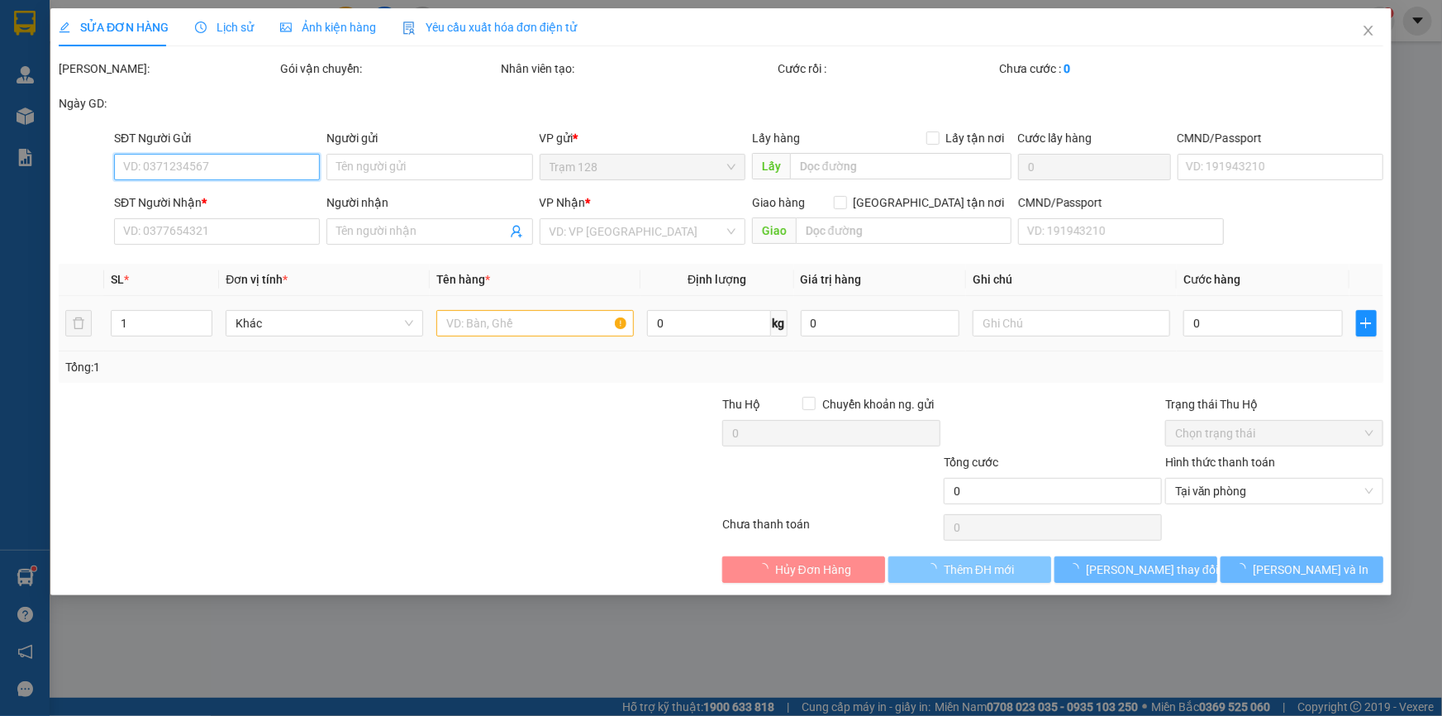
type input "0937728838"
type input "PHÚ QUANG KTS"
type input "079064020041"
type input "0902472628"
type input "[PERSON_NAME]"
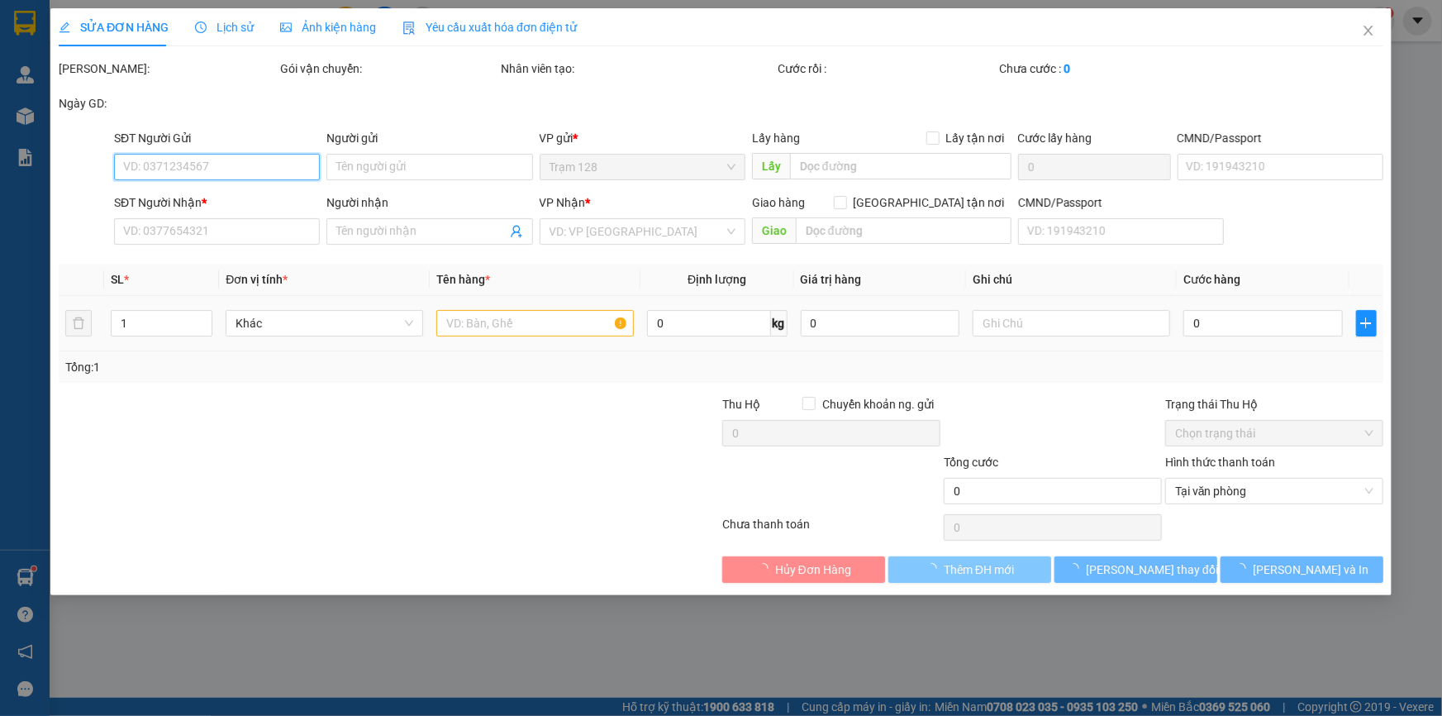
type input "50.000"
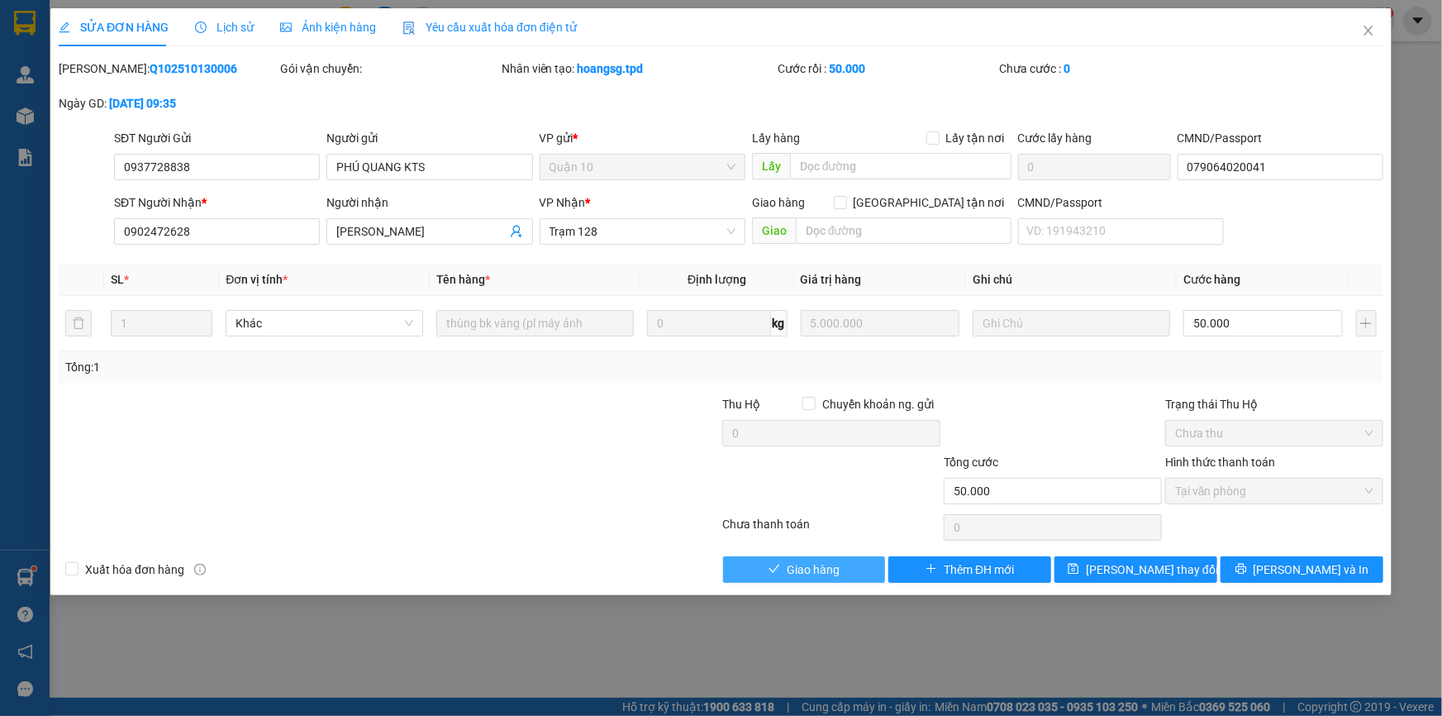
click at [831, 562] on span "Giao hàng" at bounding box center [813, 569] width 53 height 18
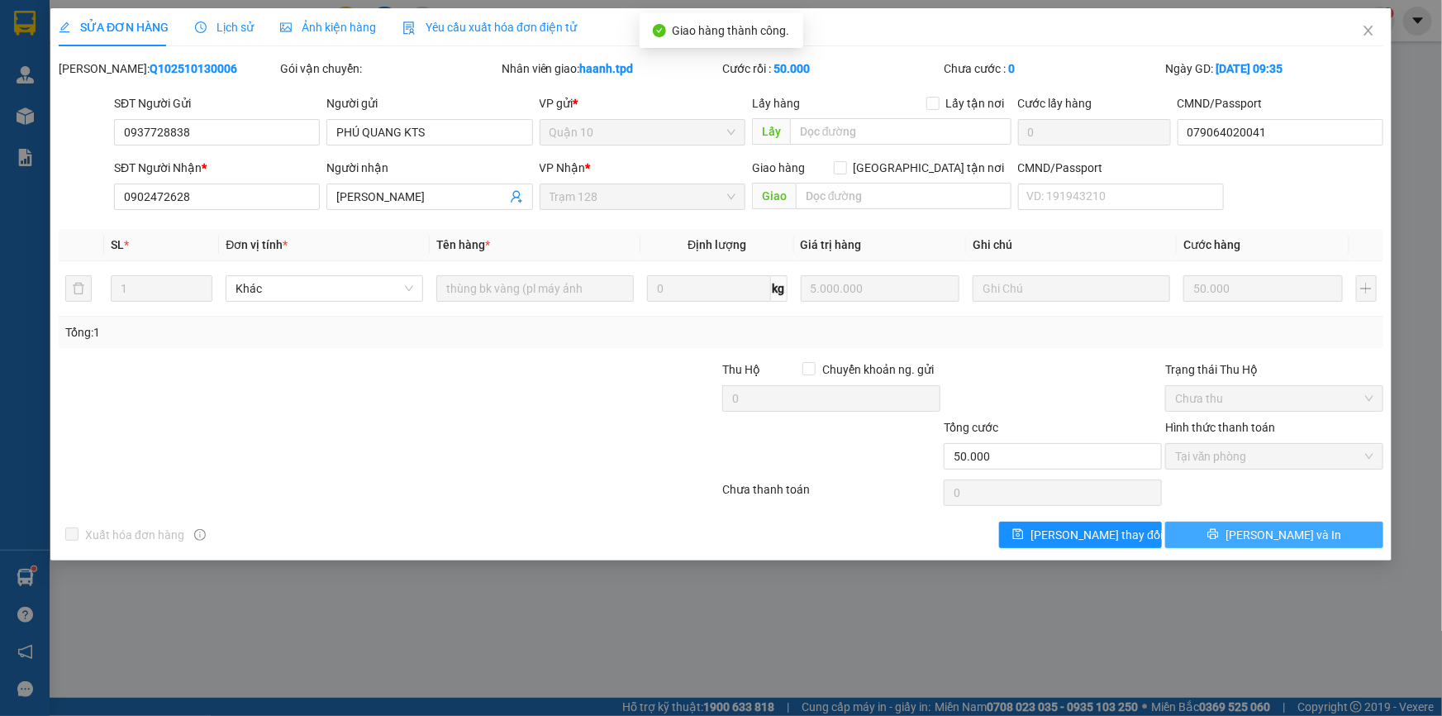
click at [1257, 539] on button "[PERSON_NAME] và In" at bounding box center [1274, 534] width 218 height 26
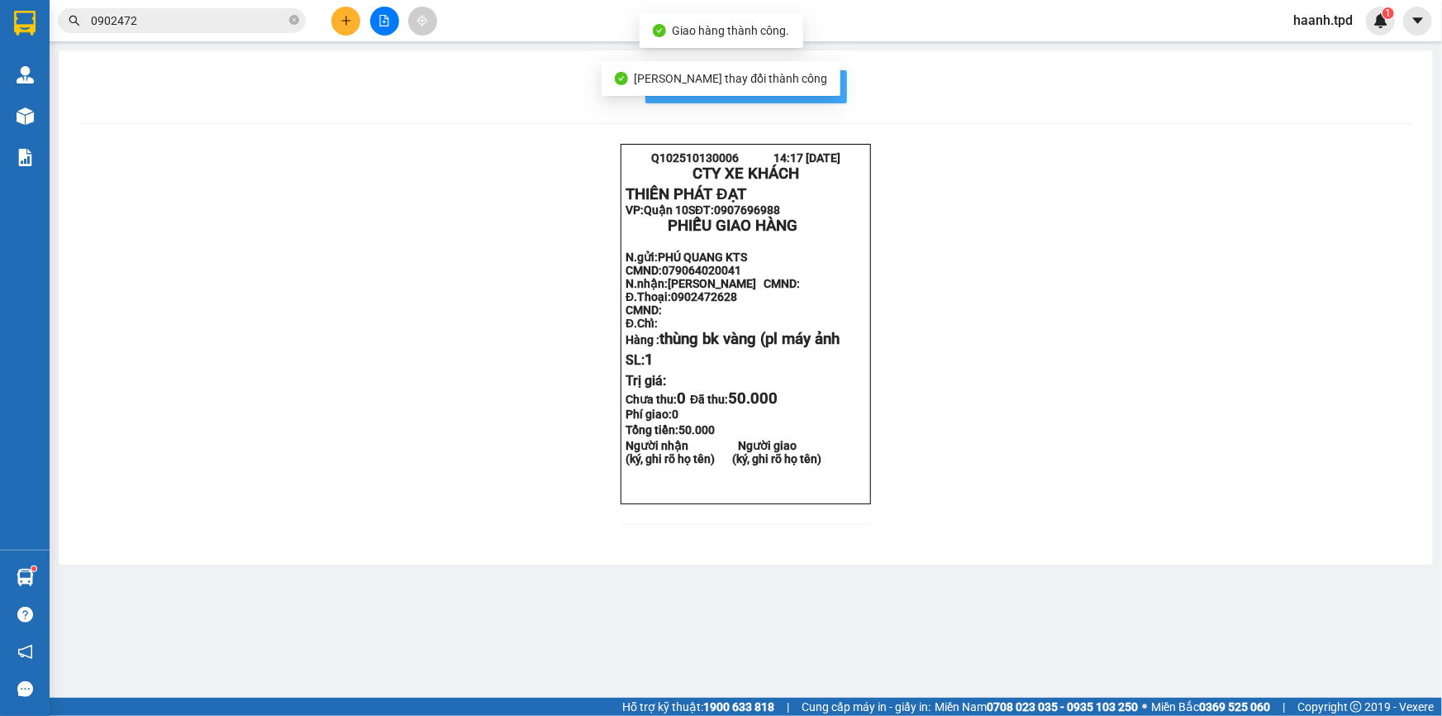
click at [832, 76] on span "In mẫu biên lai tự cấu hình" at bounding box center [755, 86] width 155 height 21
